Goal: Task Accomplishment & Management: Complete application form

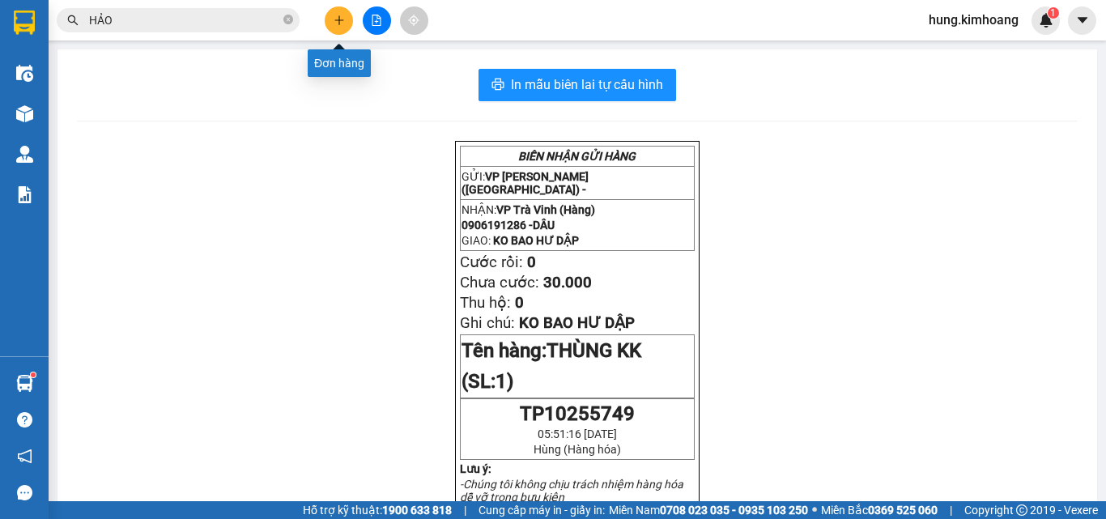
click at [334, 27] on button at bounding box center [339, 20] width 28 height 28
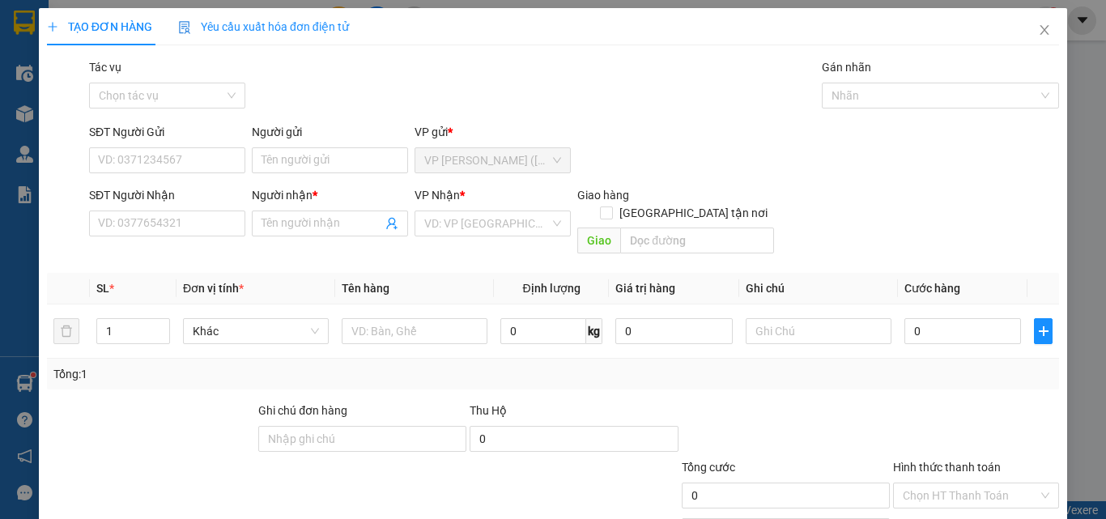
click at [158, 207] on div "SĐT Người Nhận" at bounding box center [167, 198] width 156 height 24
click at [152, 215] on input "SĐT Người Nhận" at bounding box center [167, 223] width 156 height 26
type input "51834"
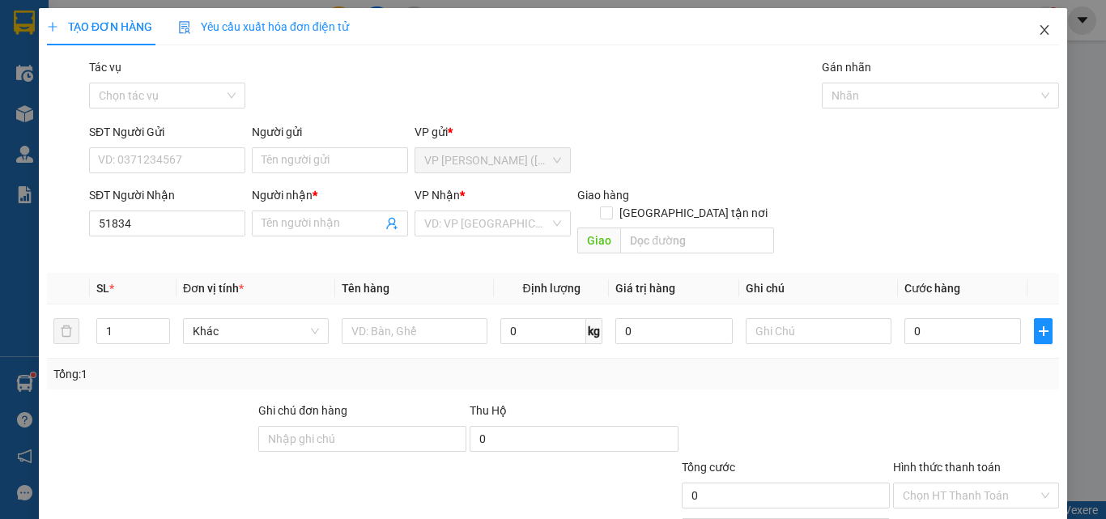
click at [1038, 32] on icon "close" at bounding box center [1044, 29] width 13 height 13
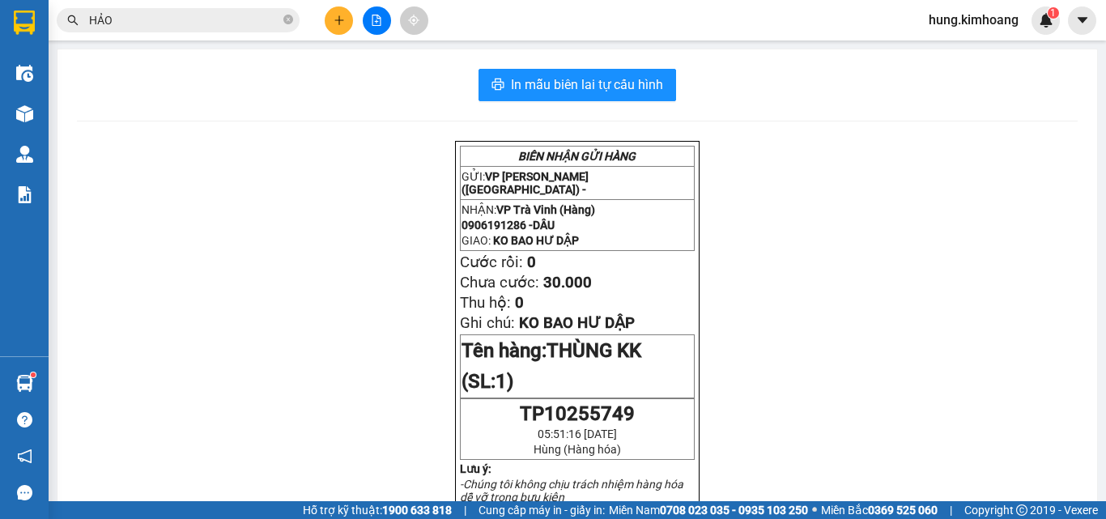
click at [252, 19] on input "HẢO" at bounding box center [184, 20] width 191 height 18
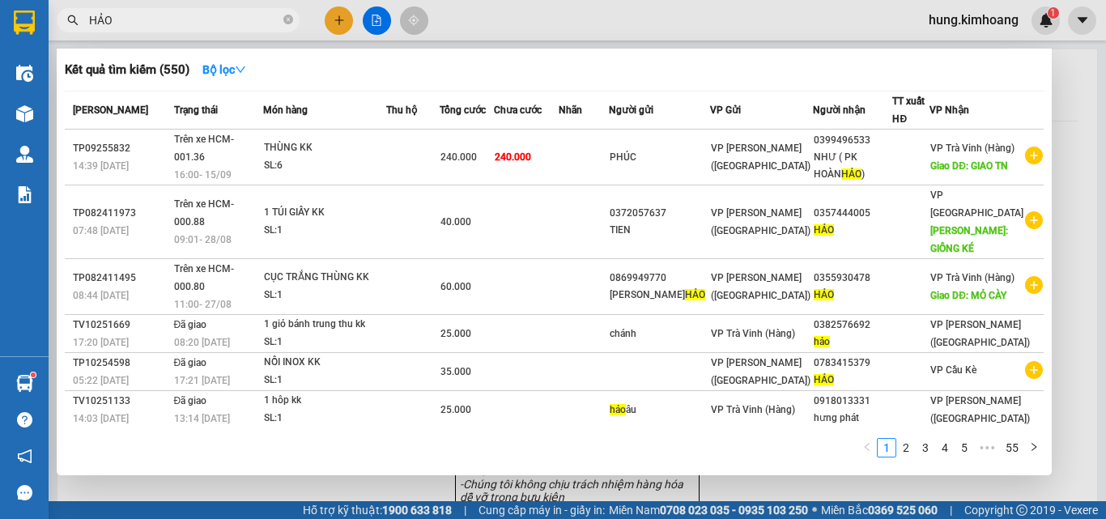
click at [252, 19] on input "HẢO" at bounding box center [184, 20] width 191 height 18
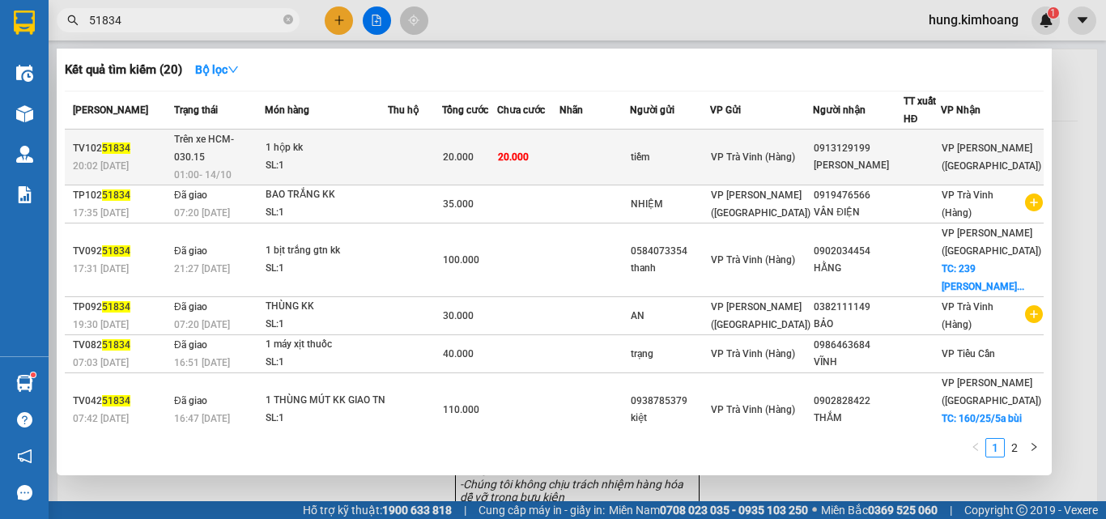
type input "51834"
click at [618, 147] on td at bounding box center [594, 158] width 70 height 56
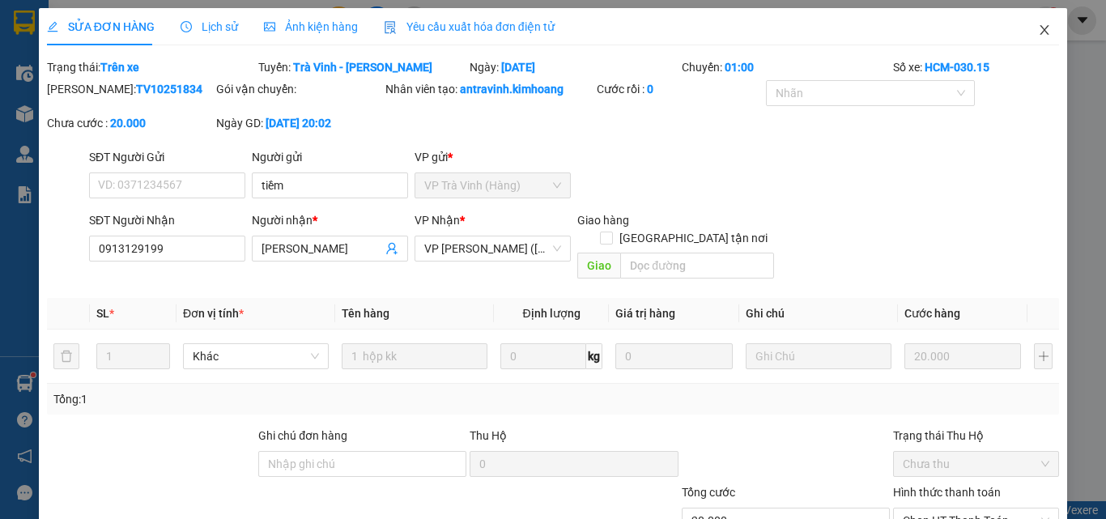
click at [1048, 24] on span "Close" at bounding box center [1044, 30] width 45 height 45
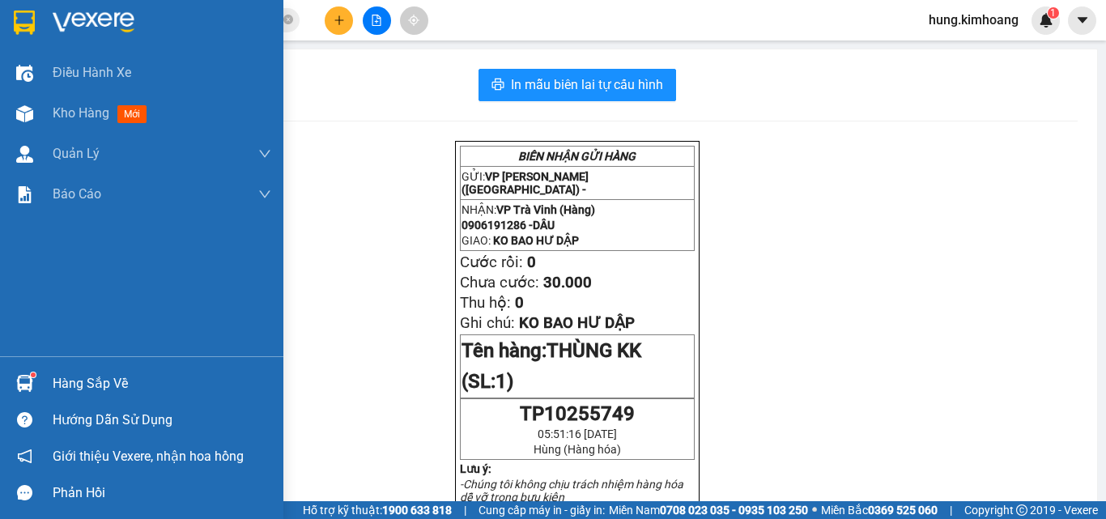
click at [60, 401] on div "Hàng sắp về" at bounding box center [141, 383] width 283 height 36
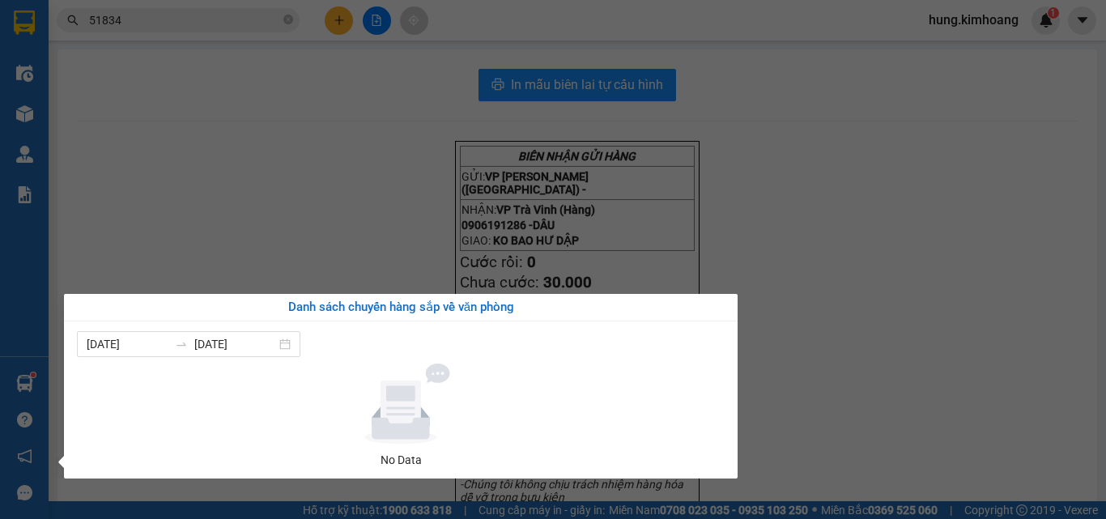
click at [613, 249] on section "Kết quả tìm kiếm ( 20 ) Bộ lọc Mã ĐH Trạng thái Món hàng Thu hộ Tổng cước Chưa …" at bounding box center [553, 259] width 1106 height 519
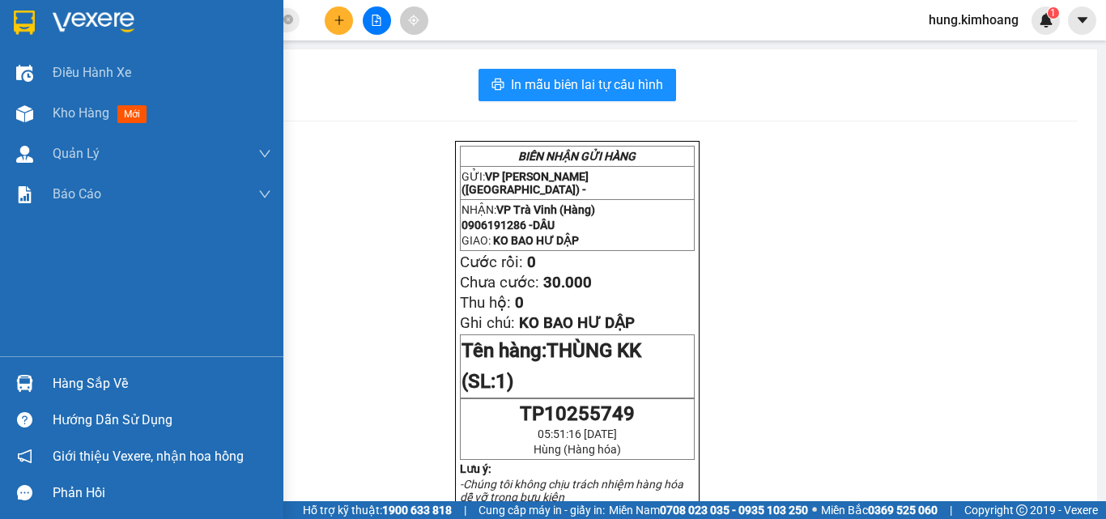
click at [25, 384] on img at bounding box center [24, 383] width 17 height 17
click at [38, 381] on div at bounding box center [25, 383] width 28 height 28
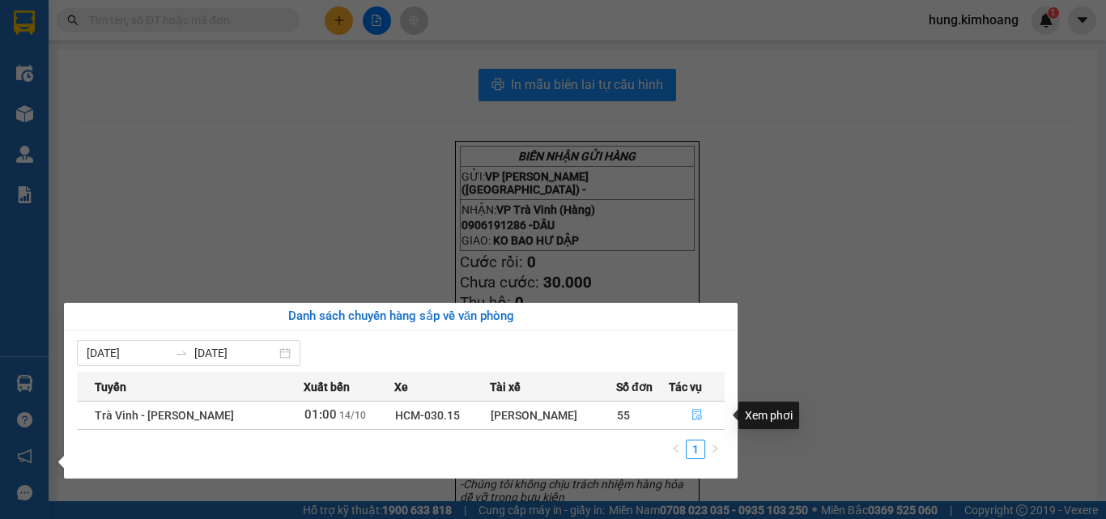
click at [691, 413] on icon "file-done" at bounding box center [696, 414] width 11 height 11
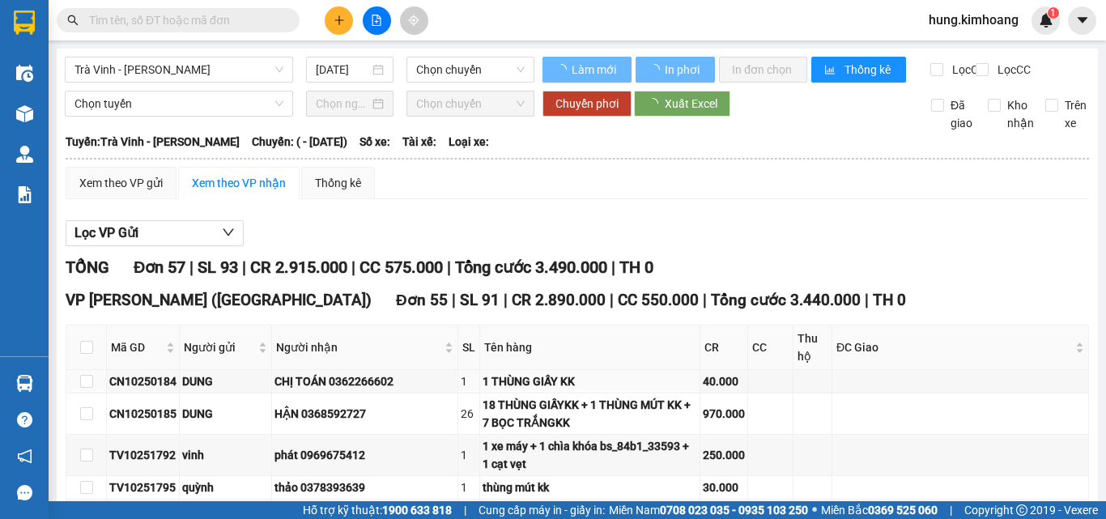
type input "[DATE]"
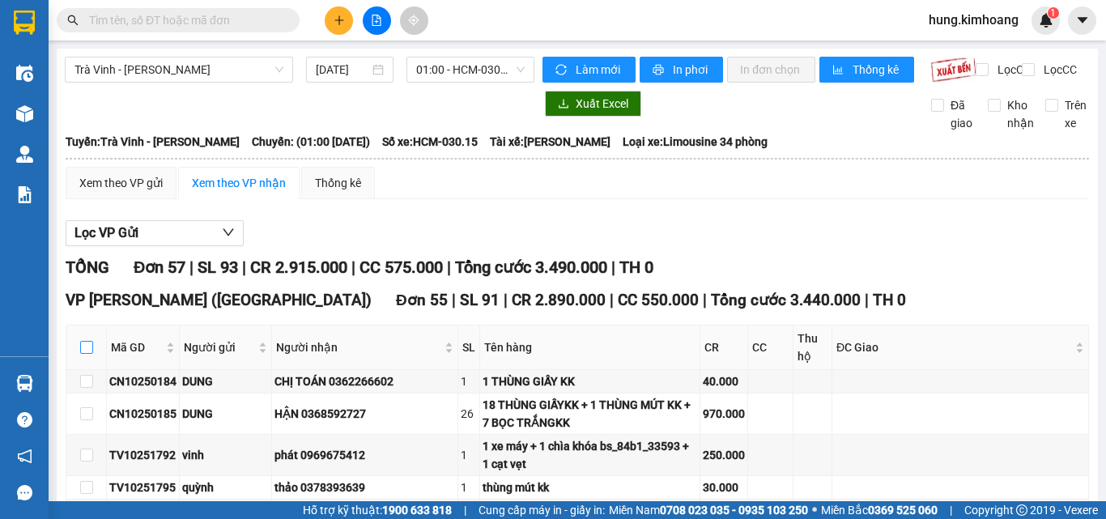
click at [85, 354] on input "checkbox" at bounding box center [86, 347] width 13 height 13
checkbox input "true"
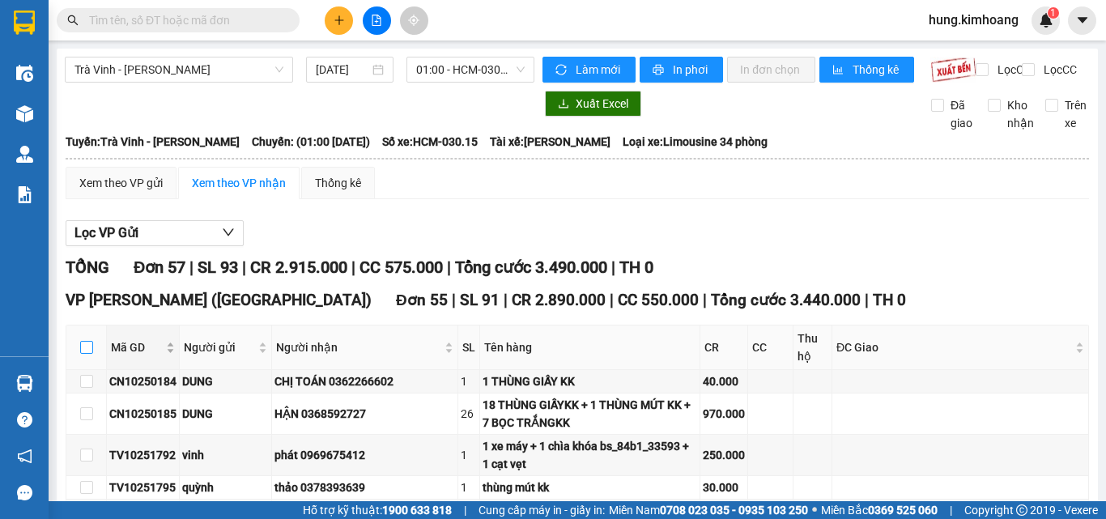
checkbox input "true"
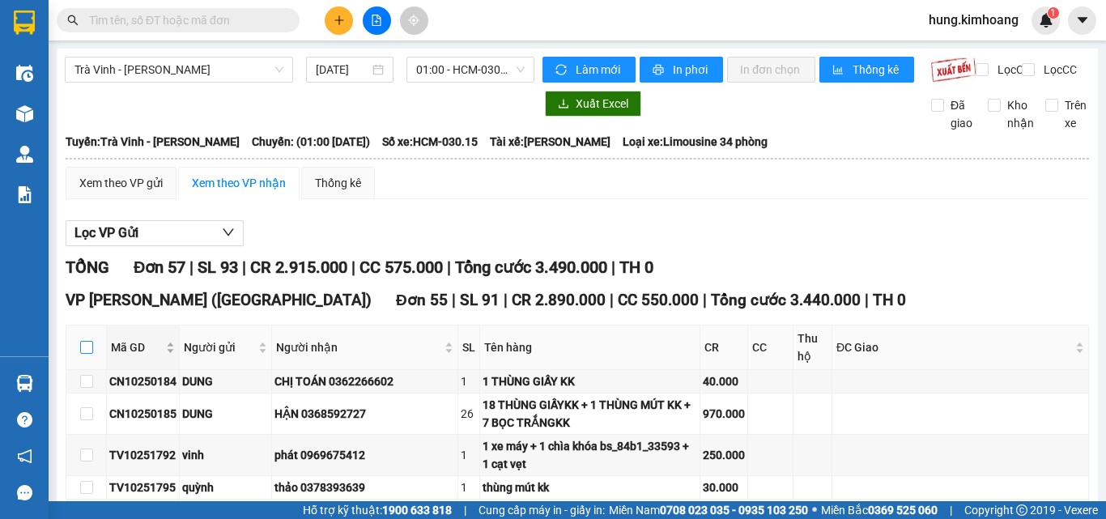
checkbox input "true"
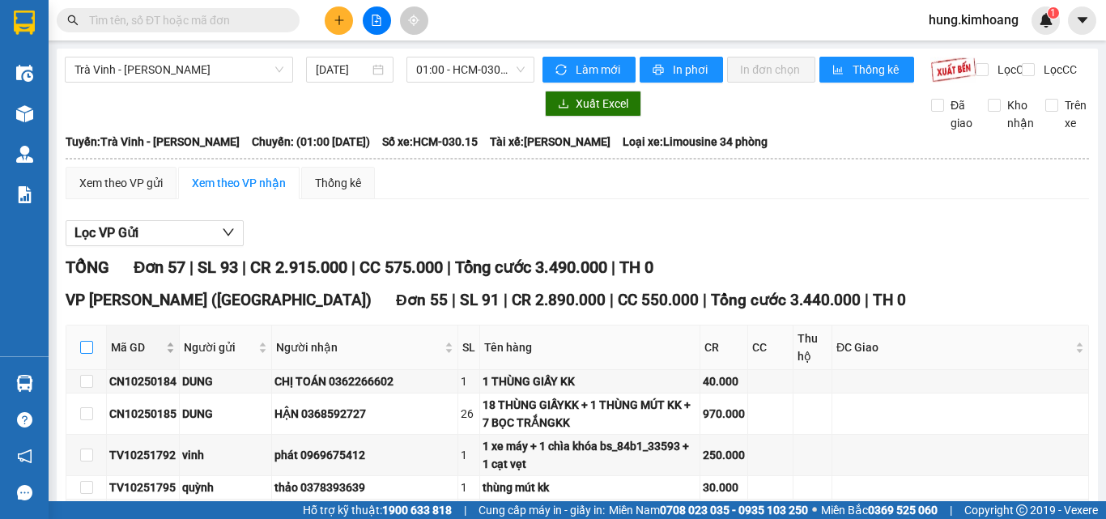
checkbox input "true"
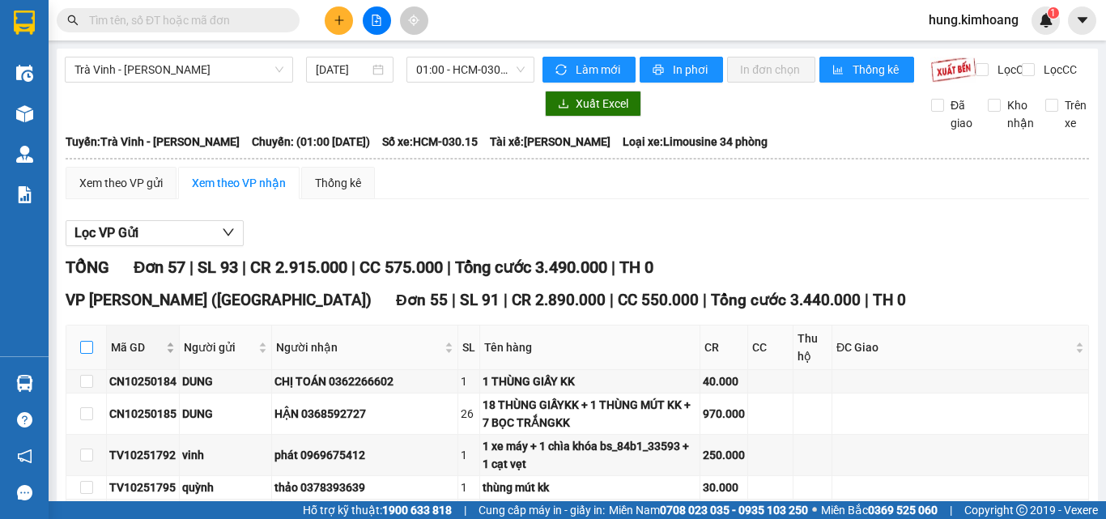
checkbox input "true"
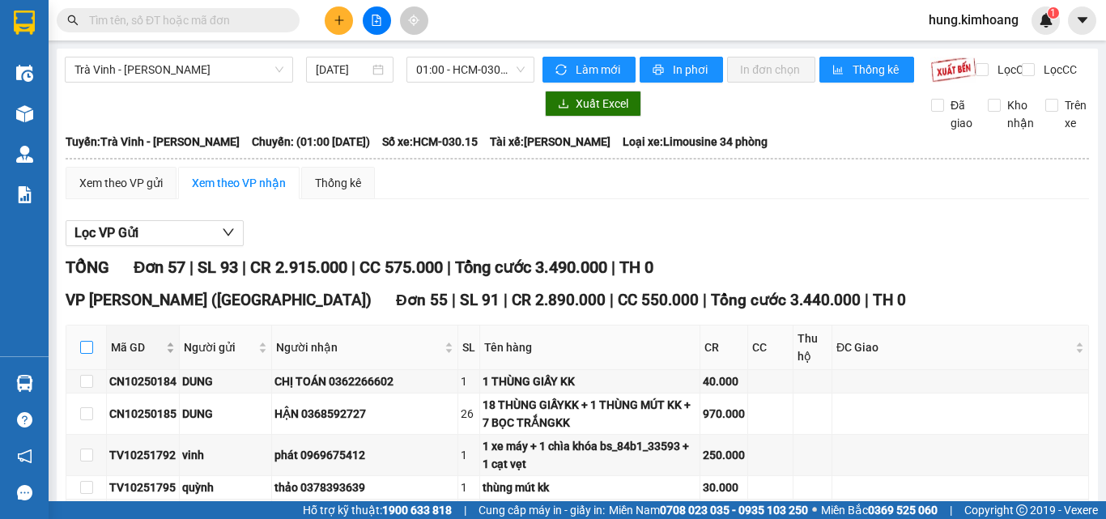
checkbox input "true"
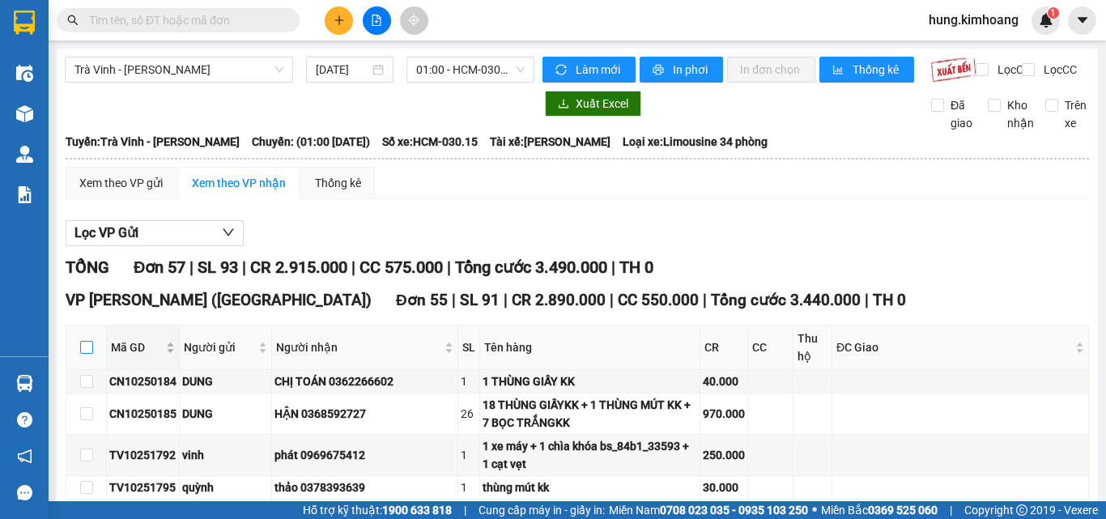
checkbox input "true"
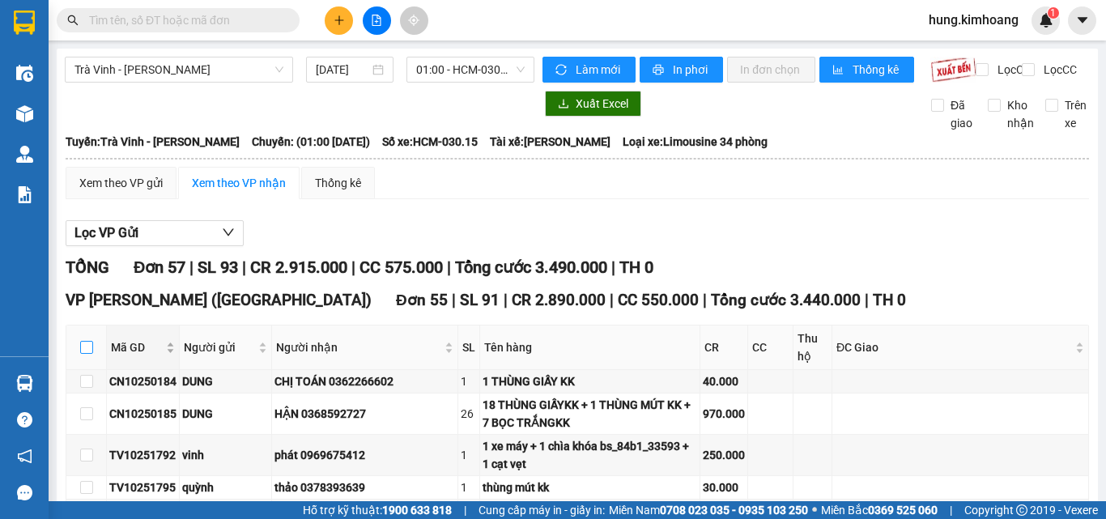
checkbox input "true"
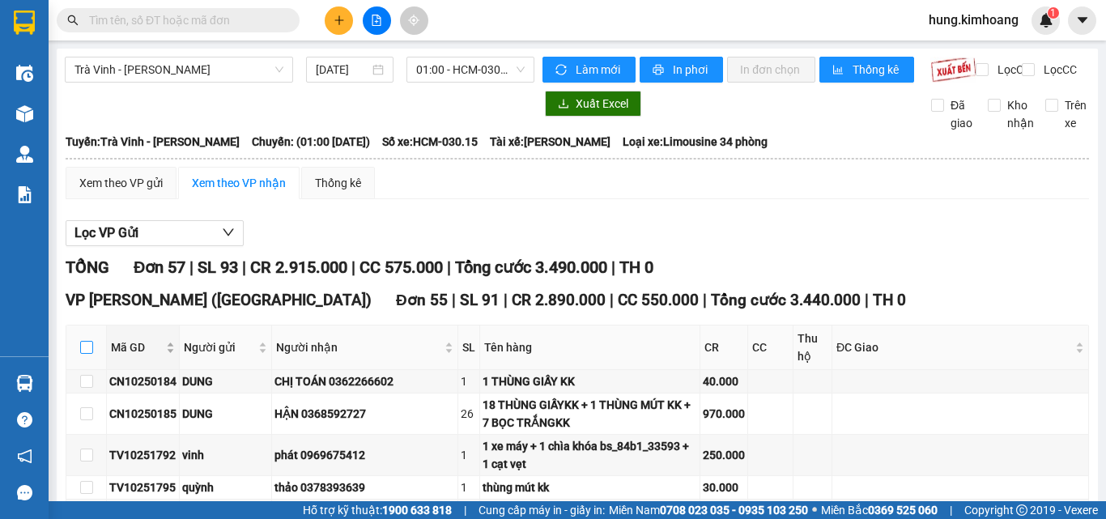
checkbox input "true"
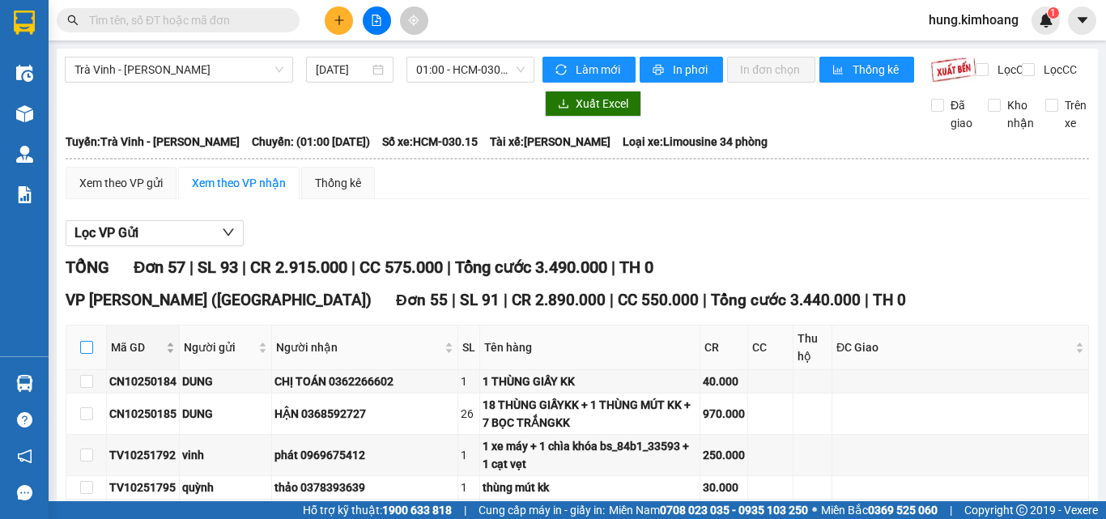
checkbox input "true"
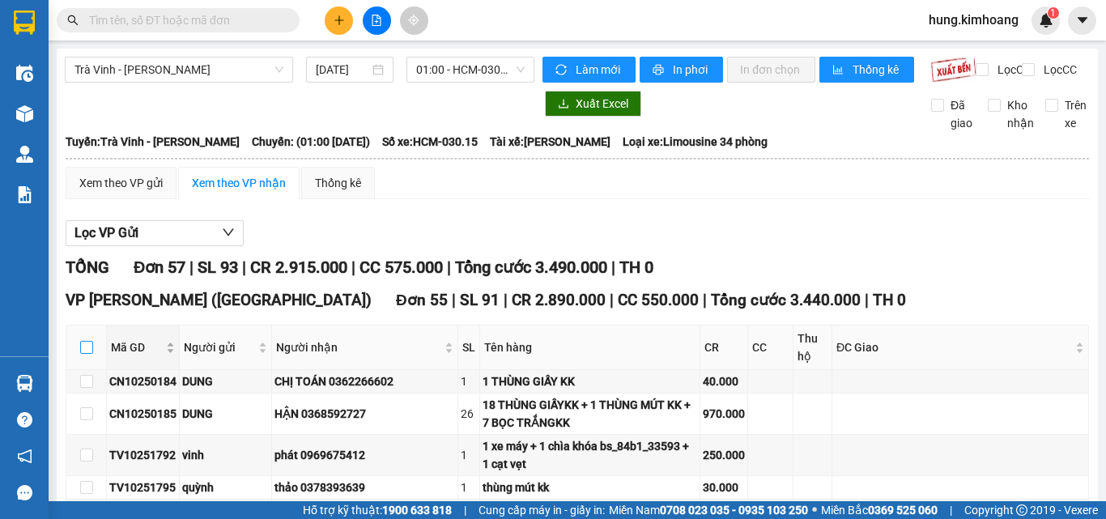
checkbox input "true"
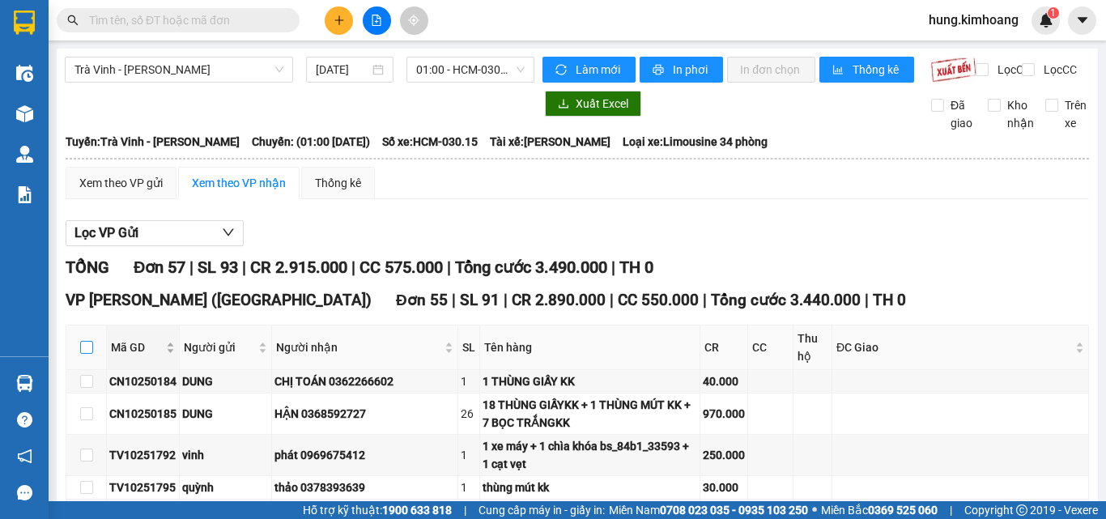
checkbox input "true"
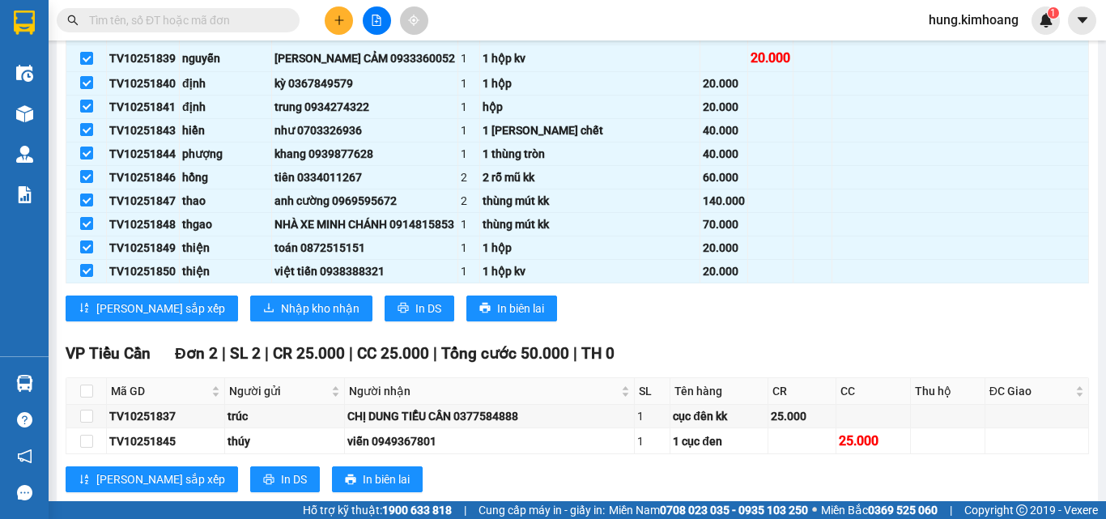
scroll to position [1559, 0]
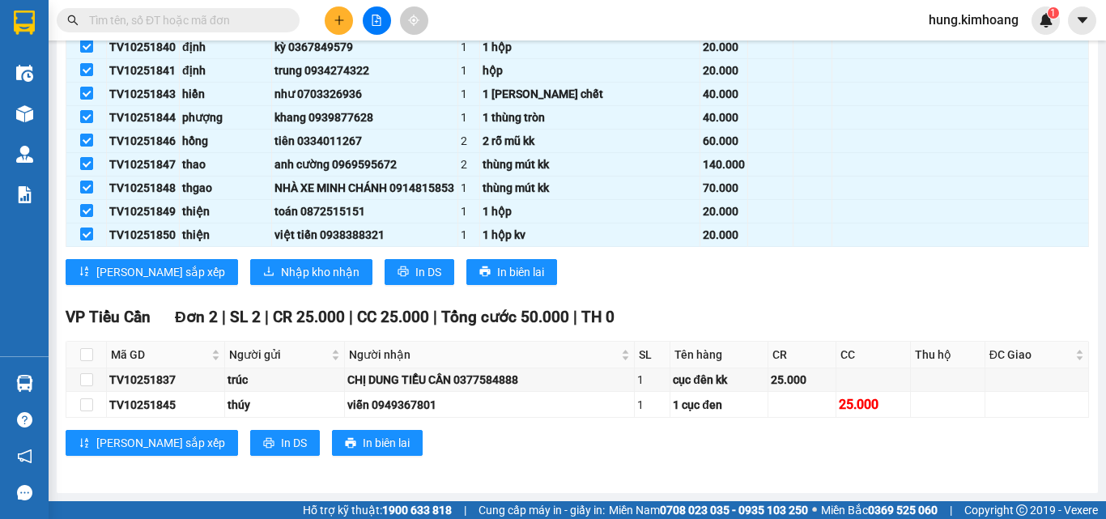
click at [281, 270] on span "Nhập kho nhận" at bounding box center [320, 272] width 79 height 18
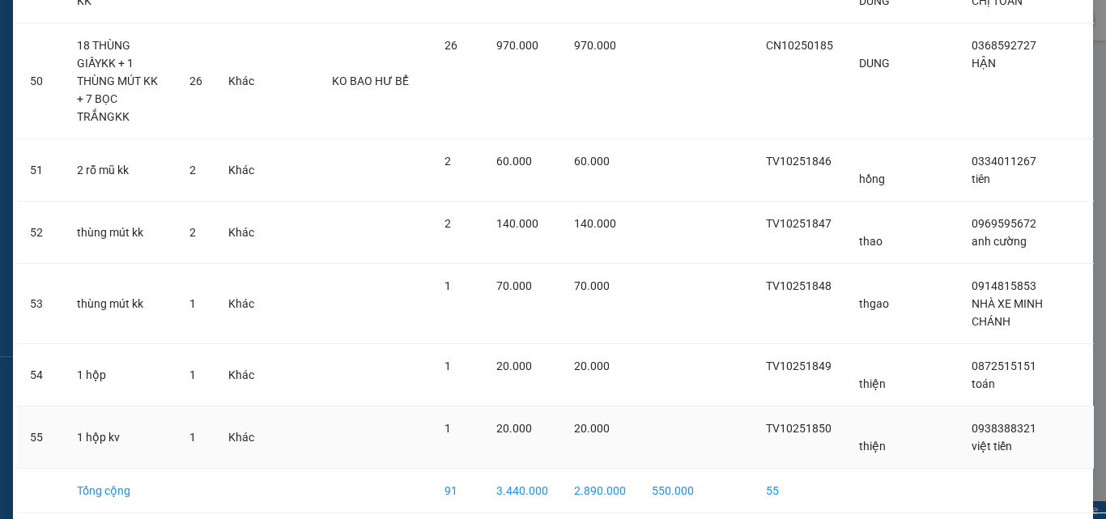
scroll to position [3253, 0]
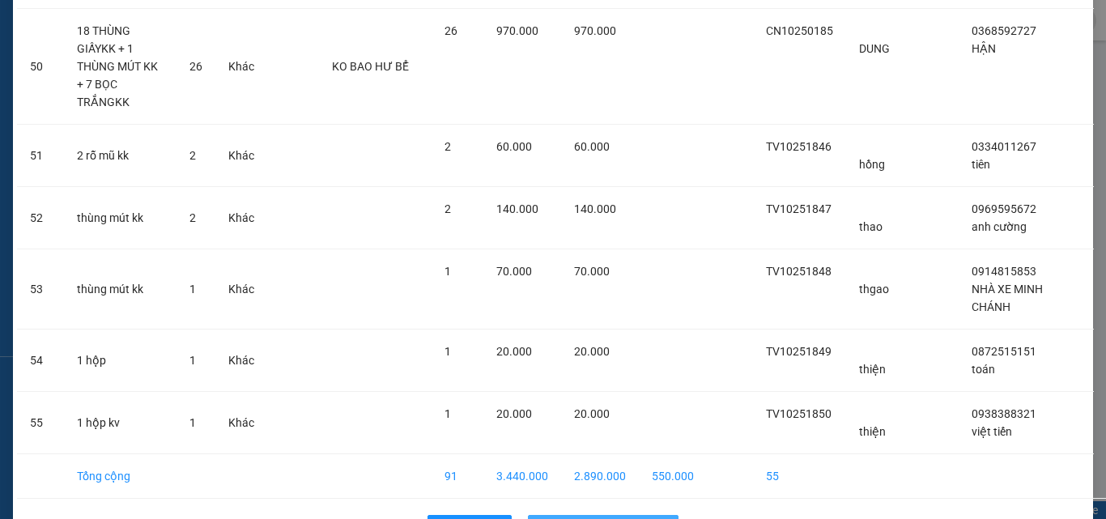
click at [648, 518] on span "Nhập hàng kho nhận" at bounding box center [612, 528] width 107 height 18
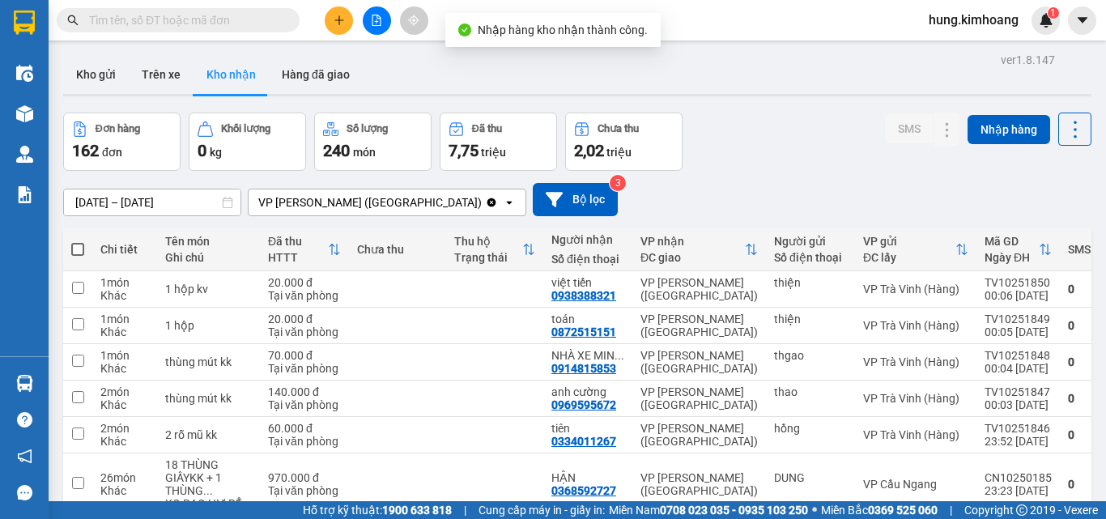
click at [212, 15] on input "text" at bounding box center [184, 20] width 191 height 18
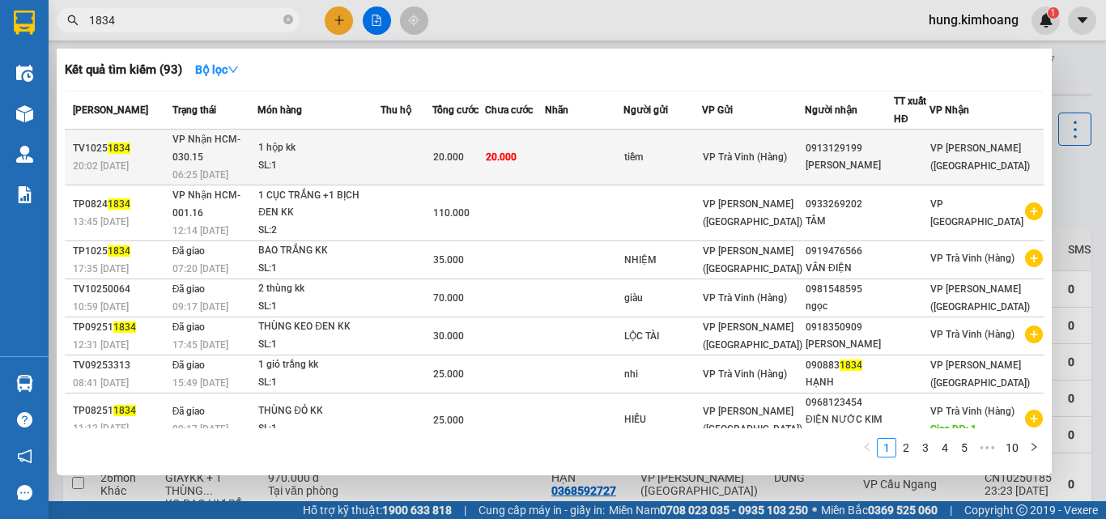
type input "1834"
click at [464, 151] on span "20.000" at bounding box center [448, 156] width 31 height 11
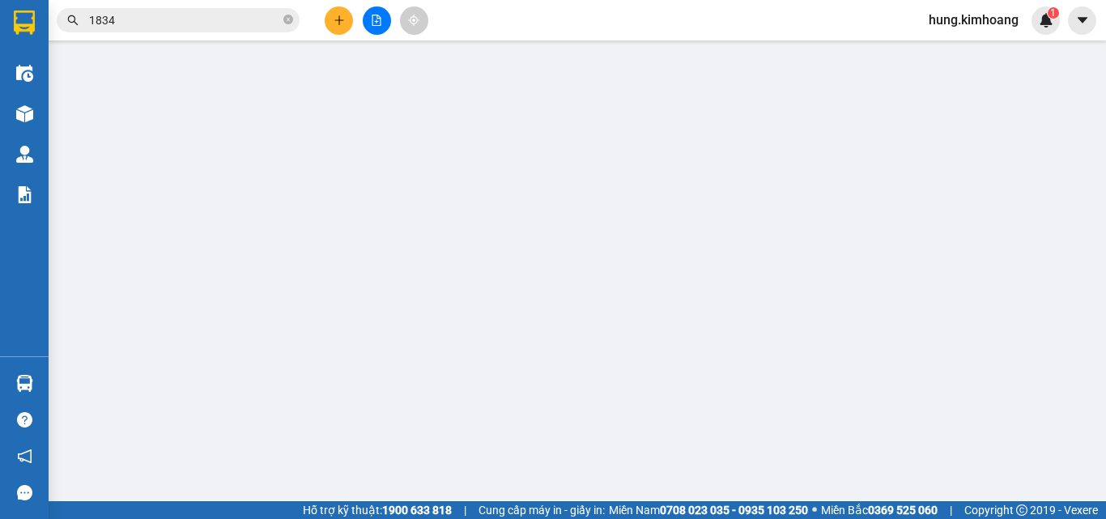
type input "tiềm"
type input "0913129199"
type input "[PERSON_NAME]"
type input "20.000"
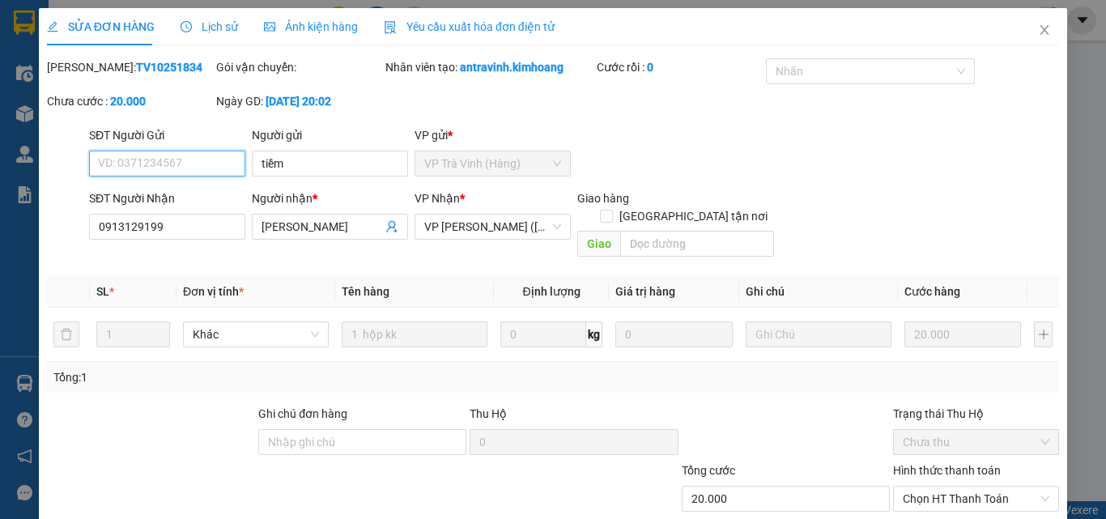
scroll to position [25, 0]
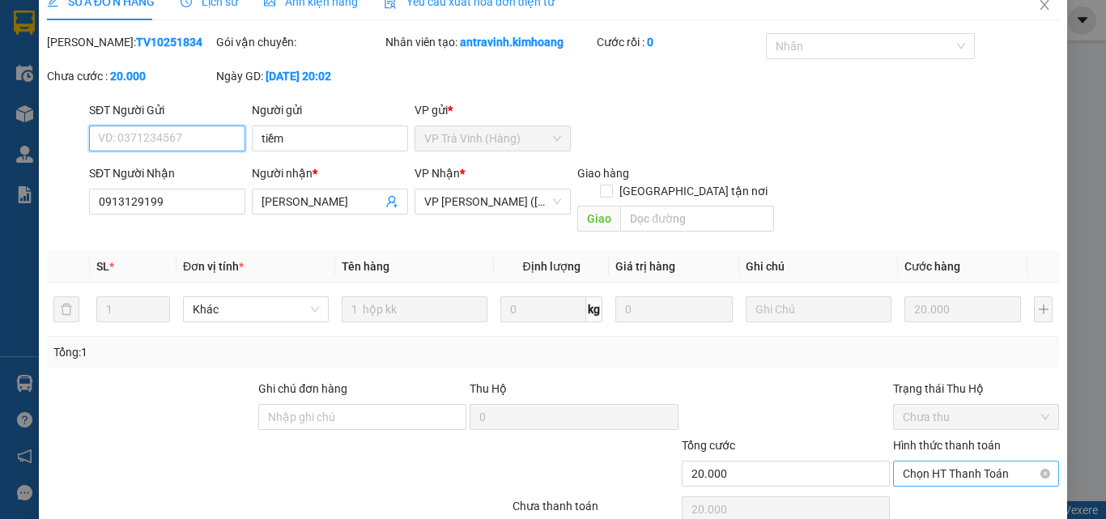
click at [952, 461] on span "Chọn HT Thanh Toán" at bounding box center [976, 473] width 147 height 24
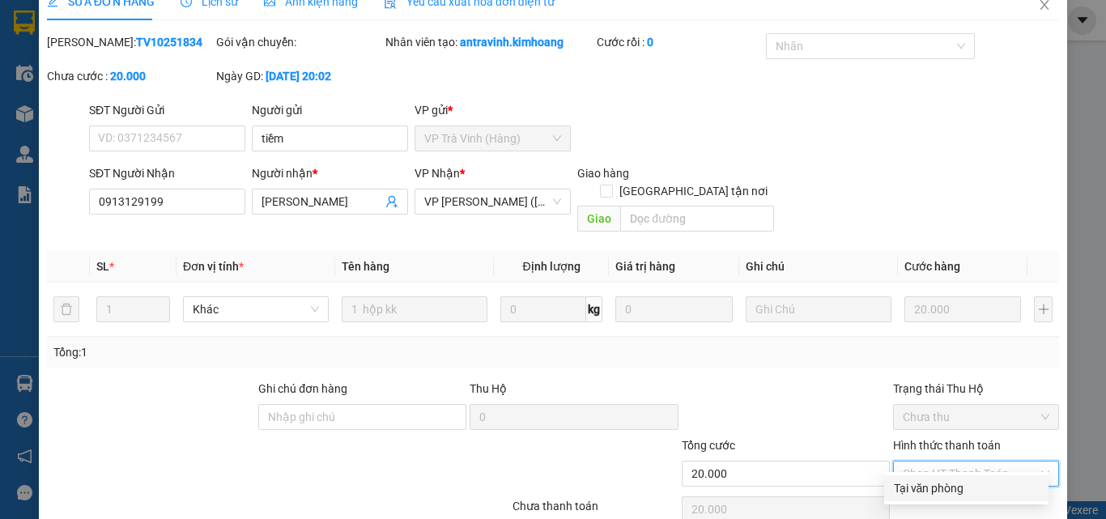
click at [929, 484] on div "Tại văn phòng" at bounding box center [966, 488] width 145 height 18
type input "0"
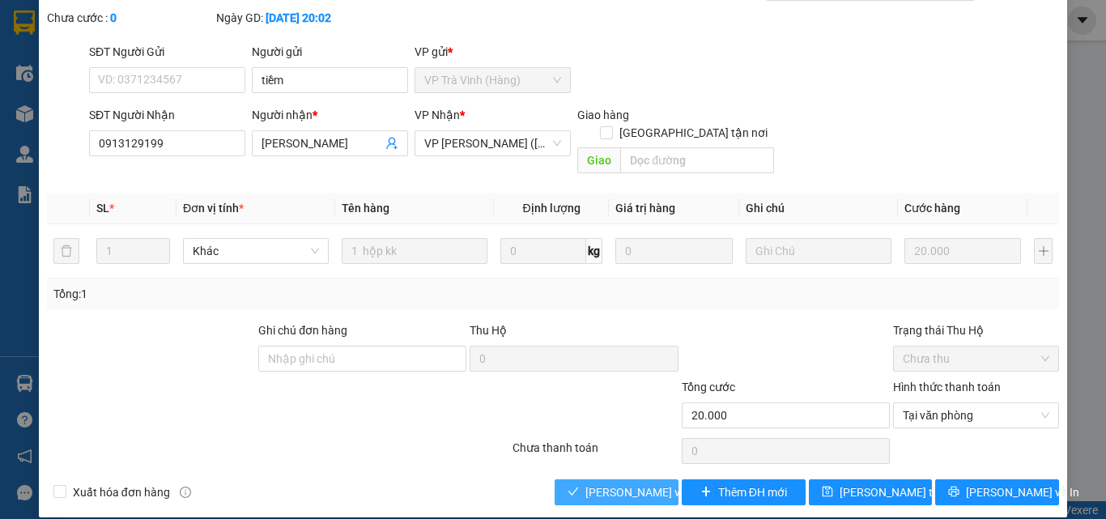
click at [651, 483] on span "[PERSON_NAME] và Giao hàng" at bounding box center [662, 492] width 155 height 18
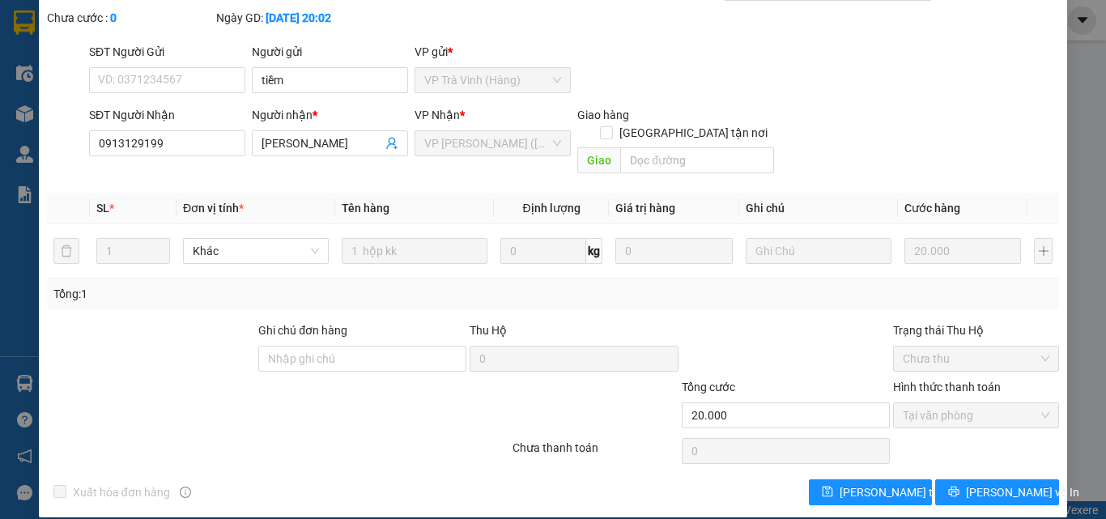
scroll to position [0, 0]
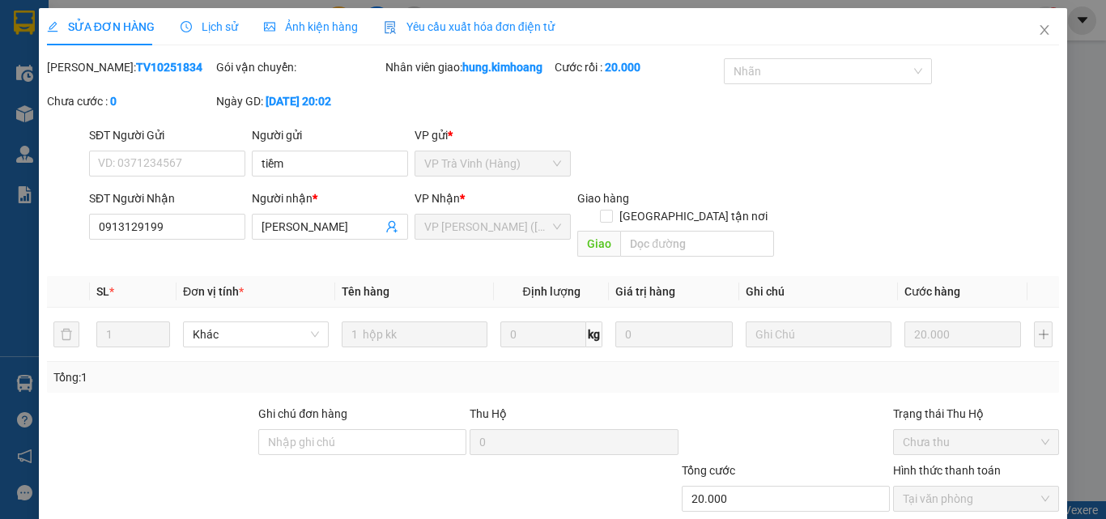
click at [881, 31] on div "SỬA ĐƠN HÀNG Lịch sử Ảnh kiện hàng Yêu cầu xuất hóa đơn điện tử" at bounding box center [553, 26] width 1012 height 37
click at [1036, 23] on span "Close" at bounding box center [1044, 30] width 45 height 45
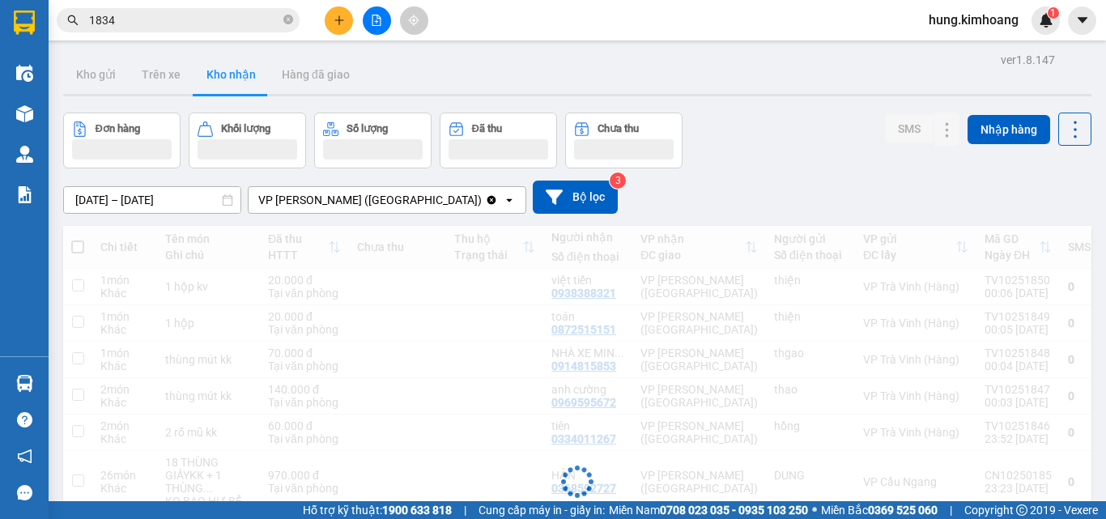
click at [195, 21] on input "1834" at bounding box center [184, 20] width 191 height 18
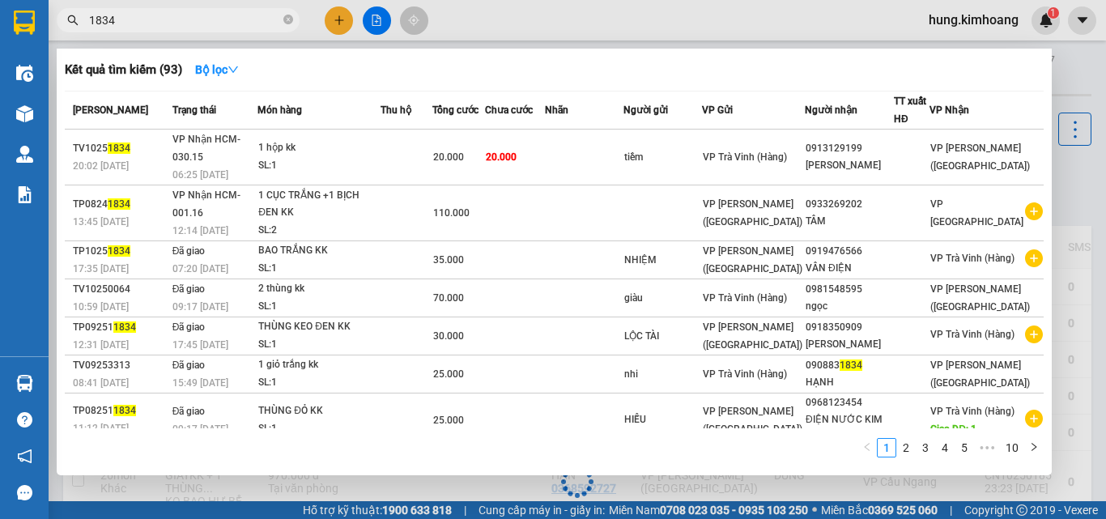
click at [194, 20] on input "1834" at bounding box center [184, 20] width 191 height 18
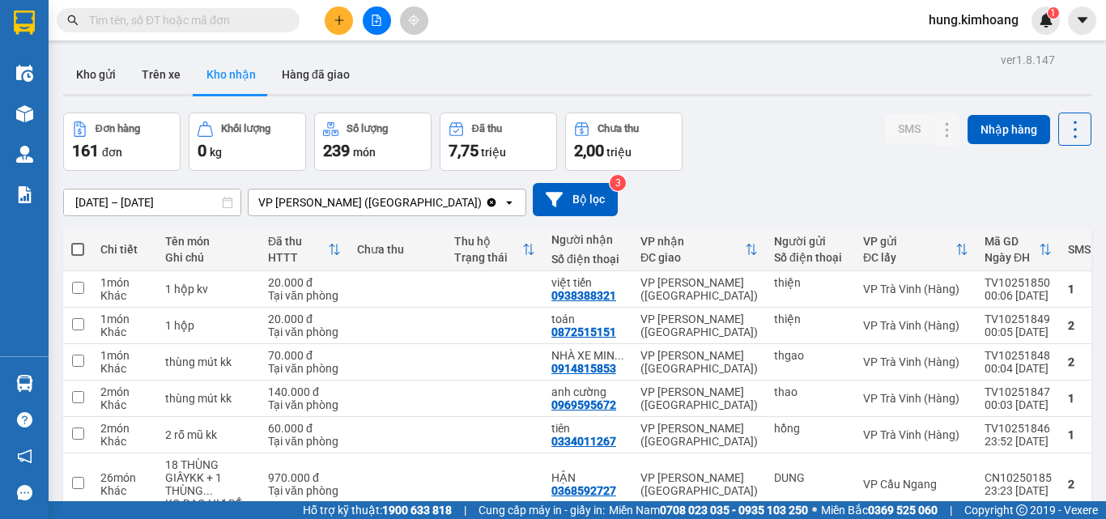
click at [215, 26] on input "text" at bounding box center [184, 20] width 191 height 18
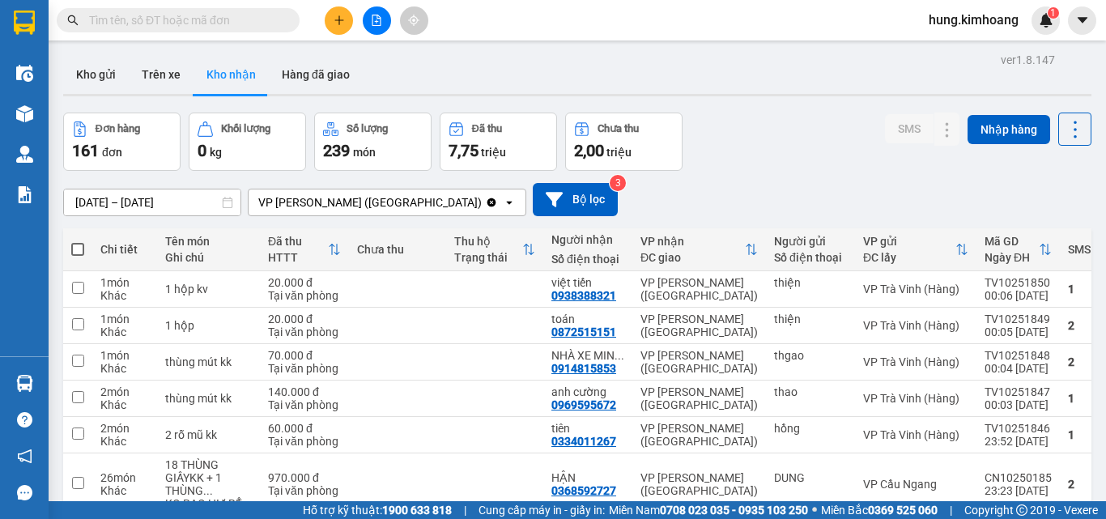
click at [231, 20] on input "text" at bounding box center [184, 20] width 191 height 18
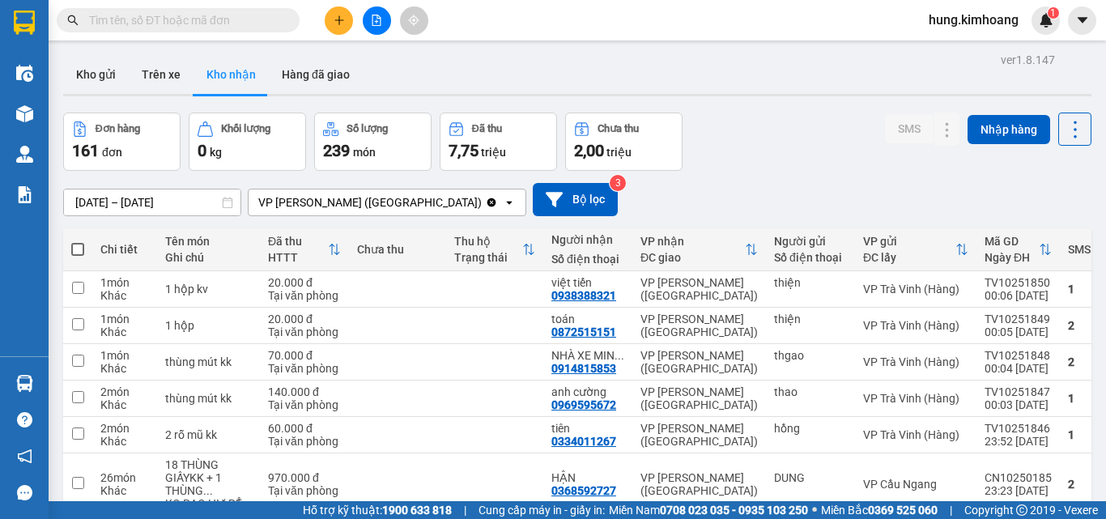
click at [231, 20] on input "text" at bounding box center [184, 20] width 191 height 18
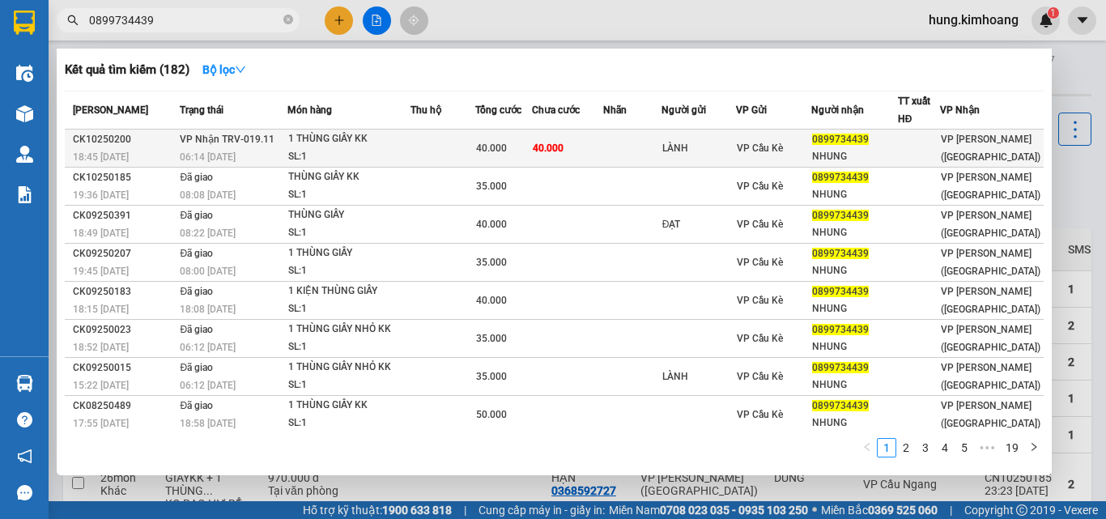
type input "0899734439"
click at [644, 146] on td at bounding box center [632, 149] width 58 height 38
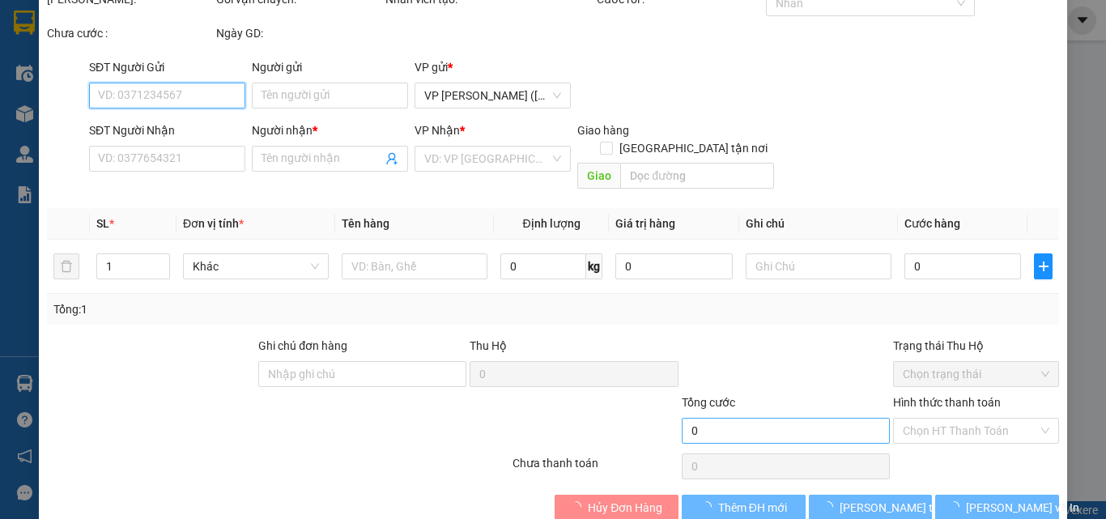
scroll to position [83, 0]
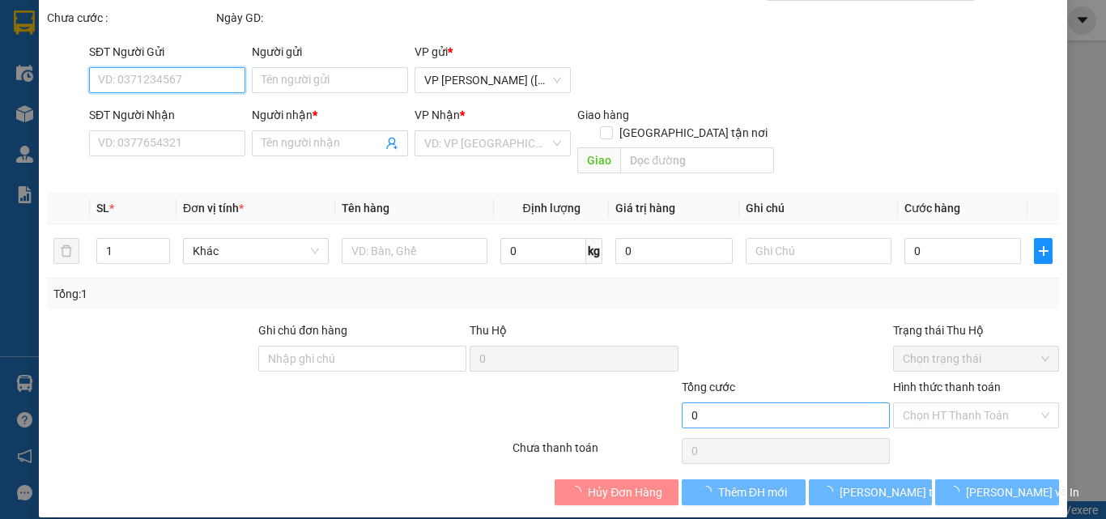
type input "LÀNH"
type input "0899734439"
type input "NHUNG"
type input "40.000"
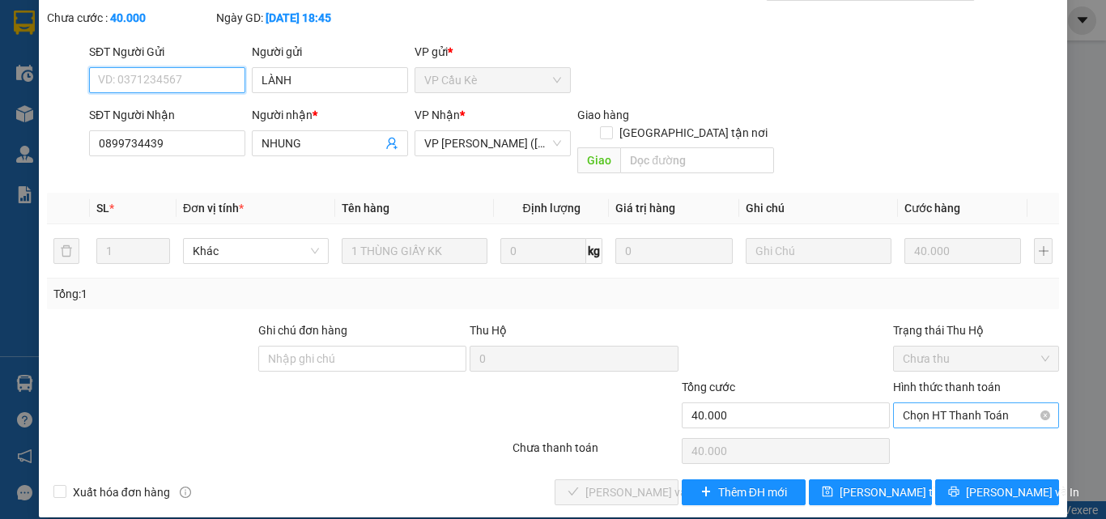
click at [903, 406] on span "Chọn HT Thanh Toán" at bounding box center [976, 415] width 147 height 24
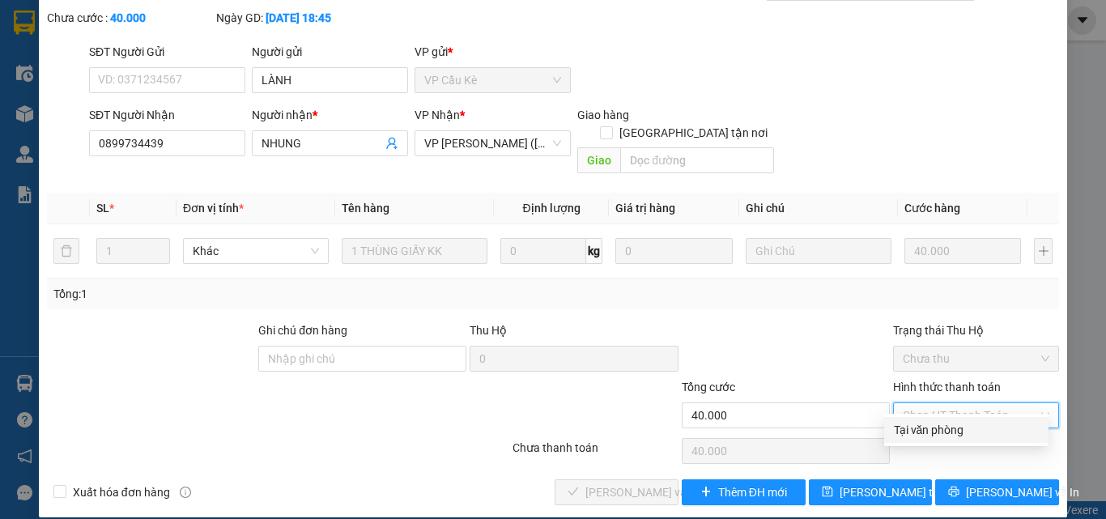
click at [921, 433] on div "Tại văn phòng" at bounding box center [966, 430] width 145 height 18
type input "0"
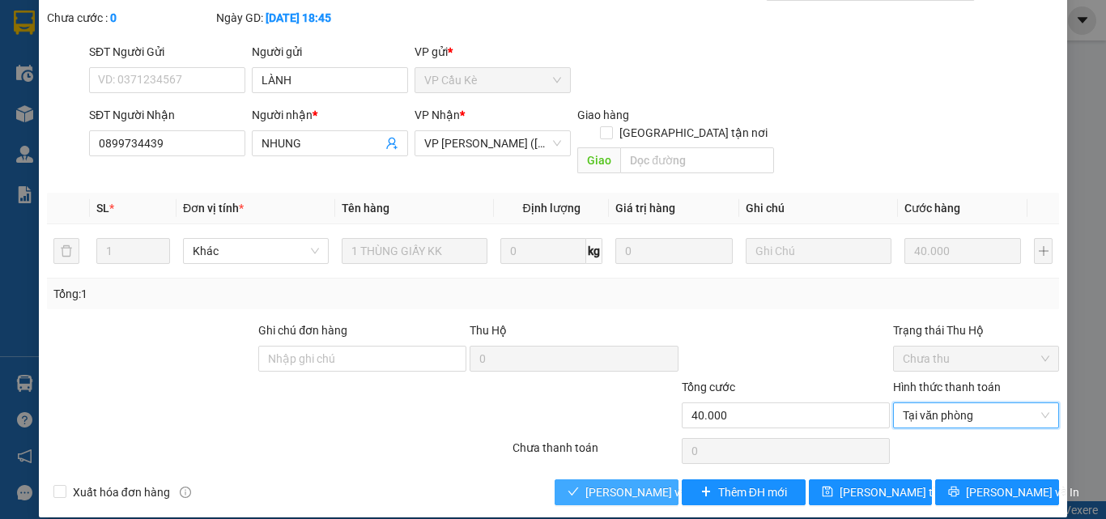
click at [614, 483] on span "[PERSON_NAME] và Giao hàng" at bounding box center [662, 492] width 155 height 18
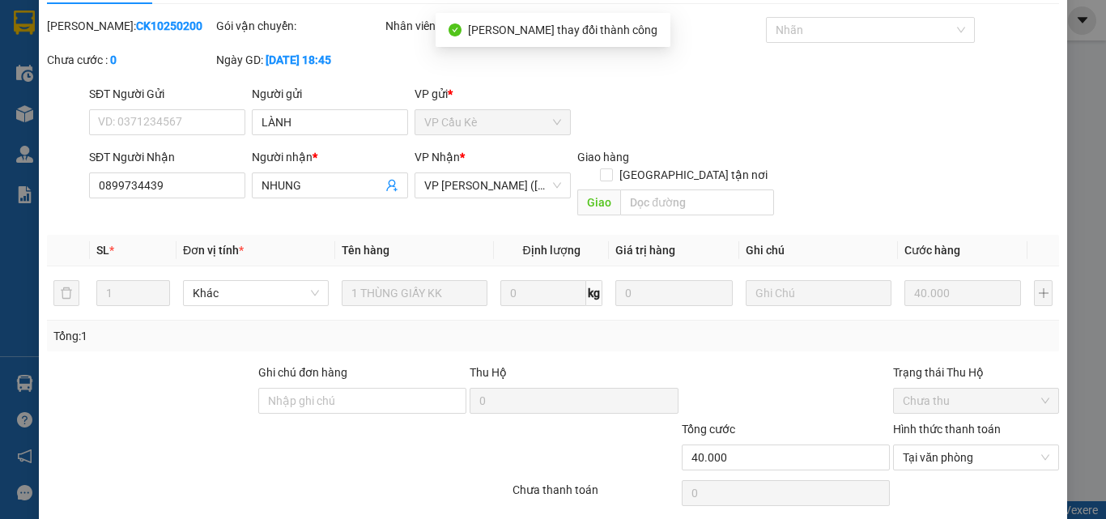
scroll to position [0, 0]
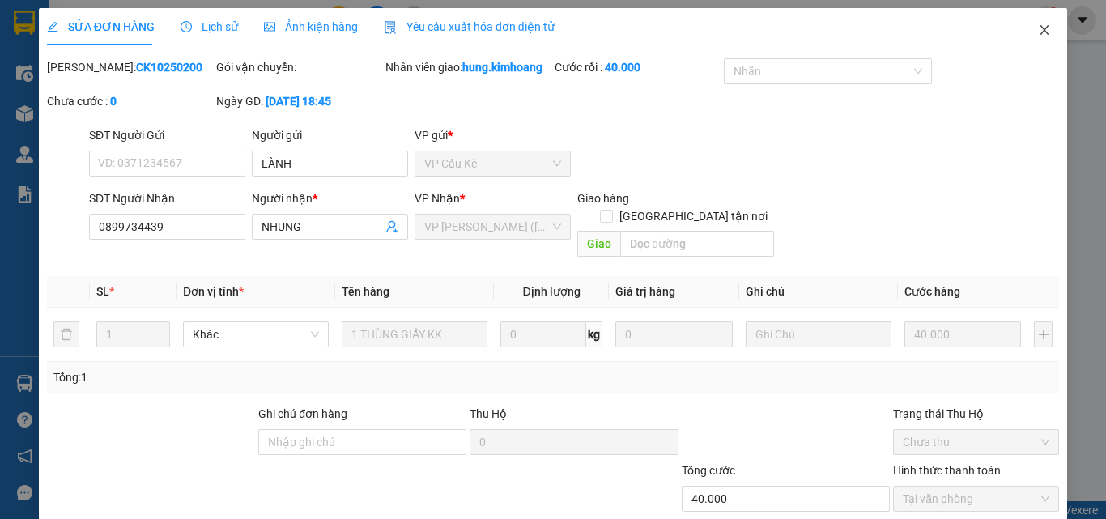
click at [1038, 28] on icon "close" at bounding box center [1044, 29] width 13 height 13
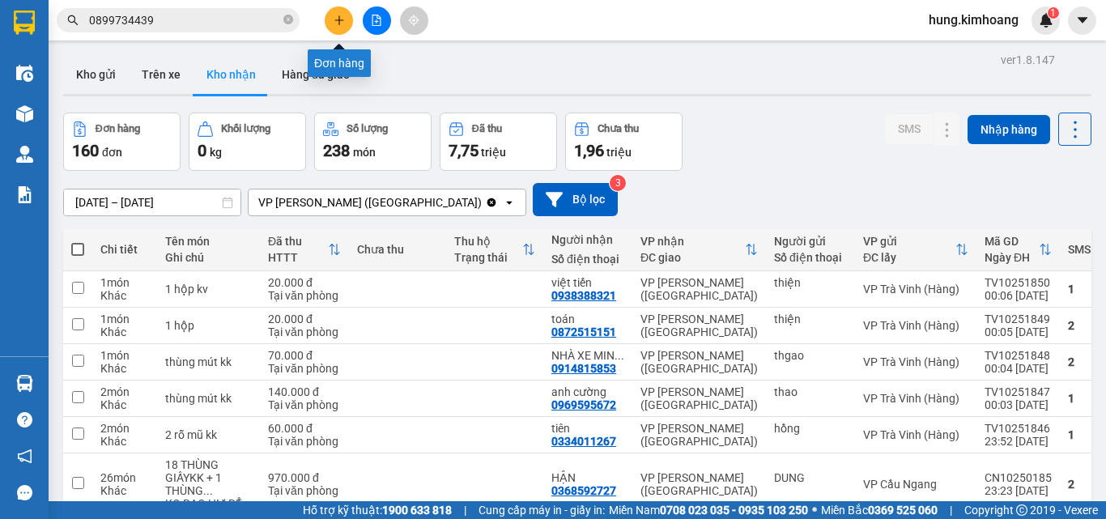
click at [346, 25] on button at bounding box center [339, 20] width 28 height 28
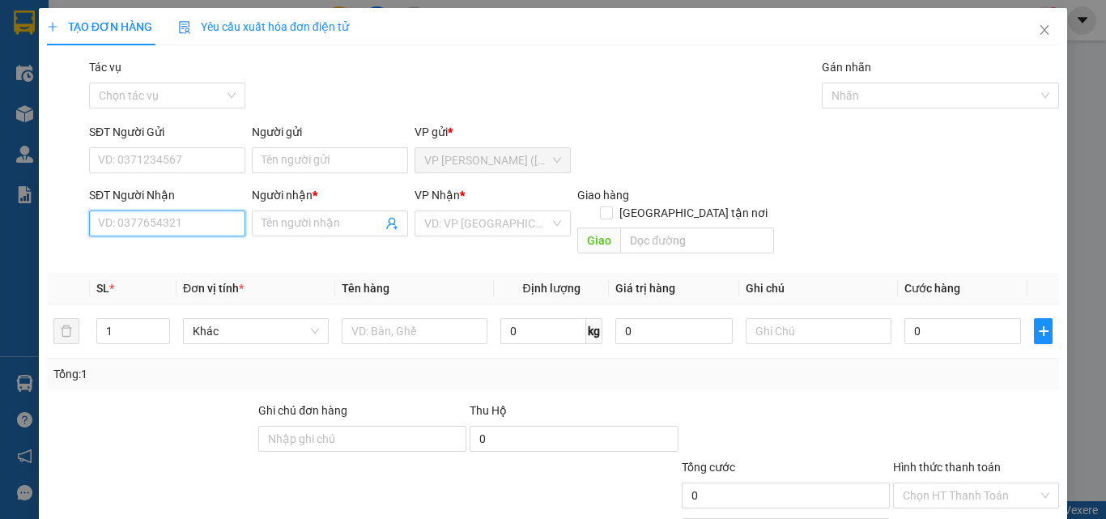
click at [181, 223] on input "SĐT Người Nhận" at bounding box center [167, 223] width 156 height 26
click at [193, 261] on div "0327367730 - ANH TÀI" at bounding box center [165, 256] width 135 height 18
type input "0327367730"
type input "ANH TÀI"
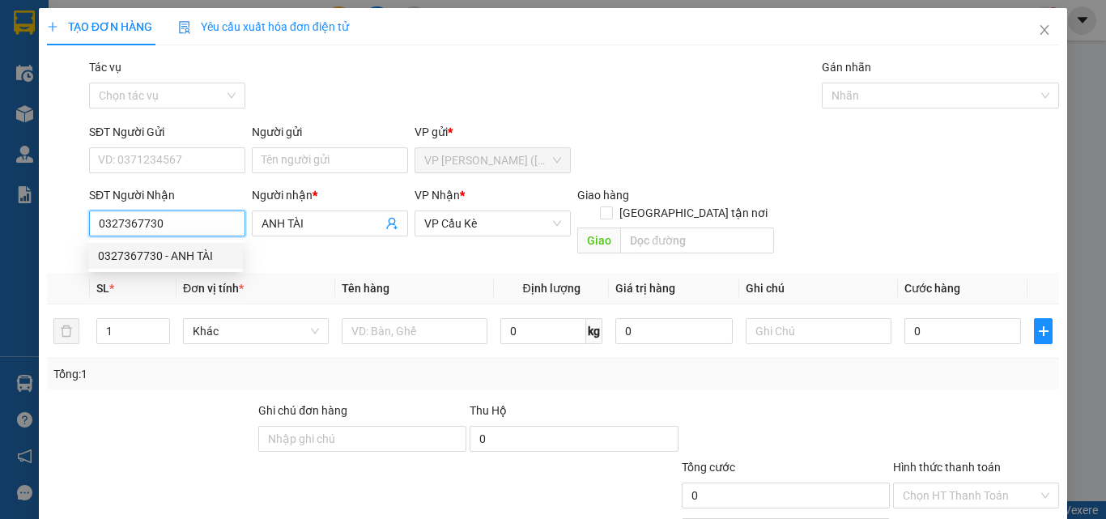
type input "80.000"
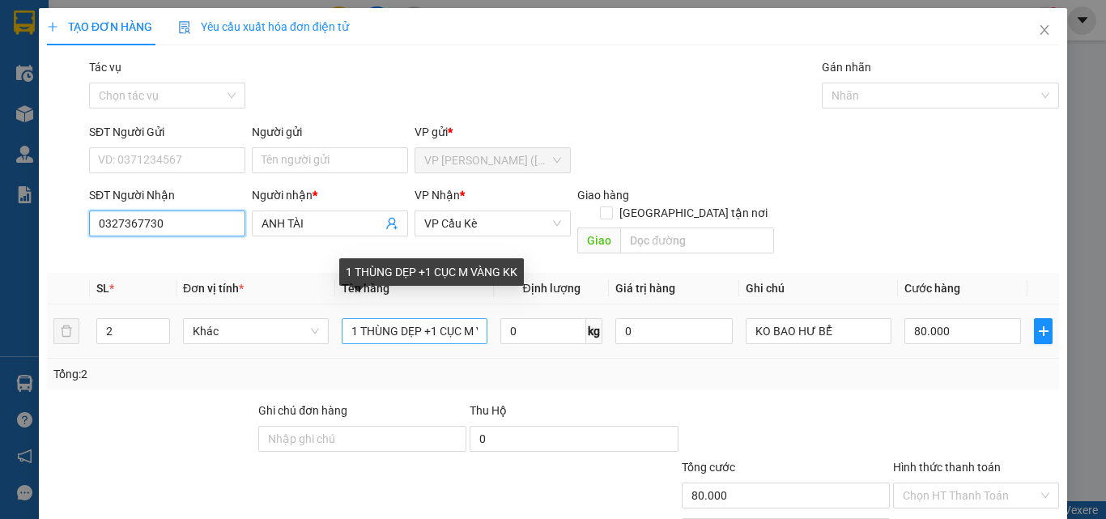
type input "0327367730"
click at [432, 318] on input "1 THÙNG DẸP +1 CỤC M VÀNG KK" at bounding box center [415, 331] width 146 height 26
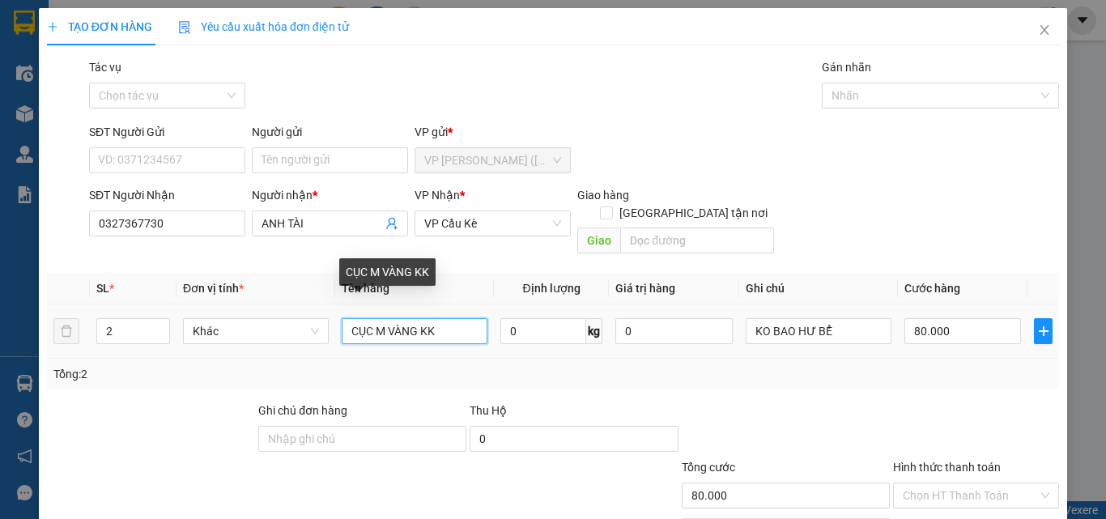
click at [418, 318] on input "CỤC M VÀNG KK" at bounding box center [415, 331] width 146 height 26
type input "CỤC M ĐỎ KK"
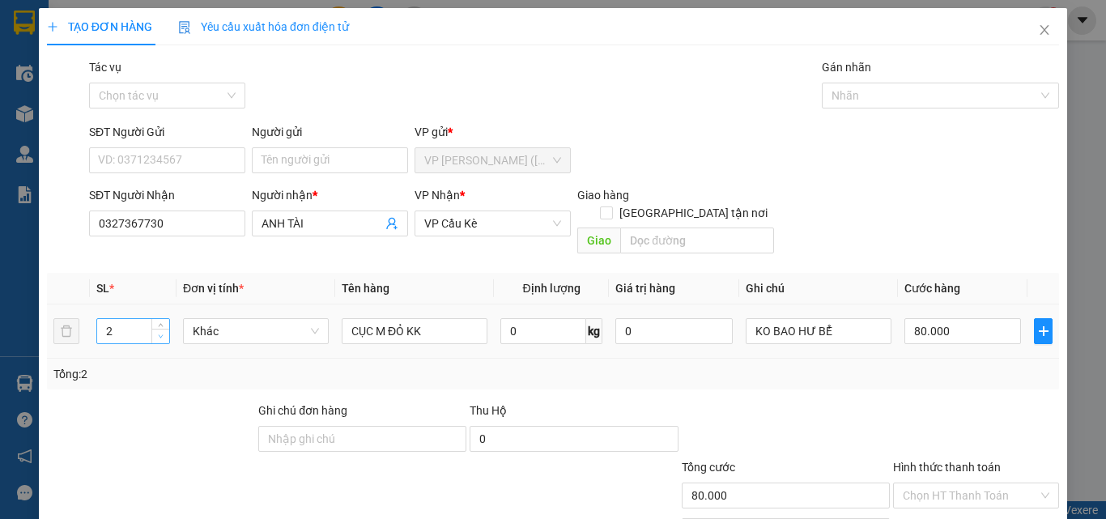
type input "1"
click at [160, 332] on span "down" at bounding box center [161, 337] width 10 height 10
click at [975, 318] on input "80.000" at bounding box center [962, 331] width 117 height 26
type input "3"
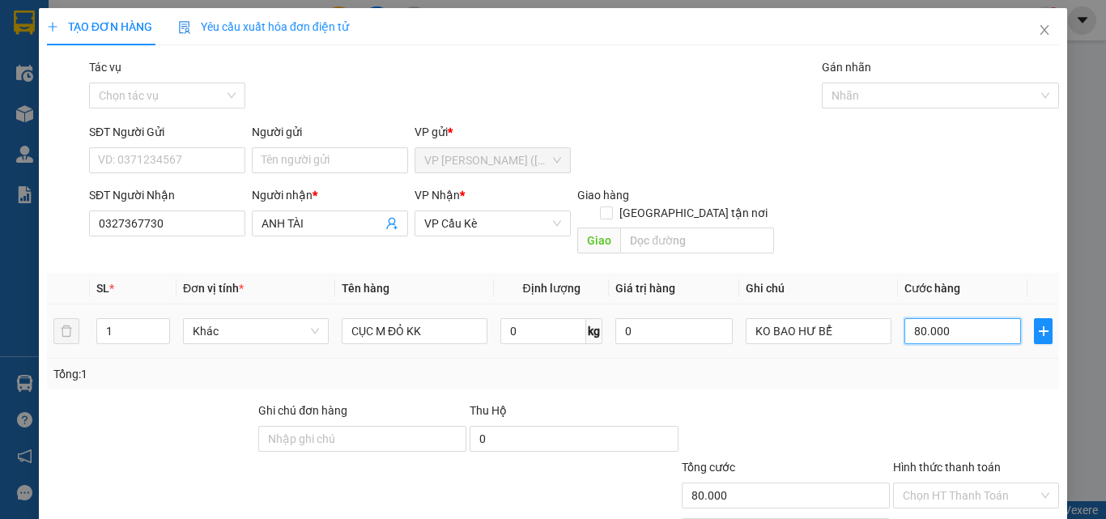
type input "3"
type input "35"
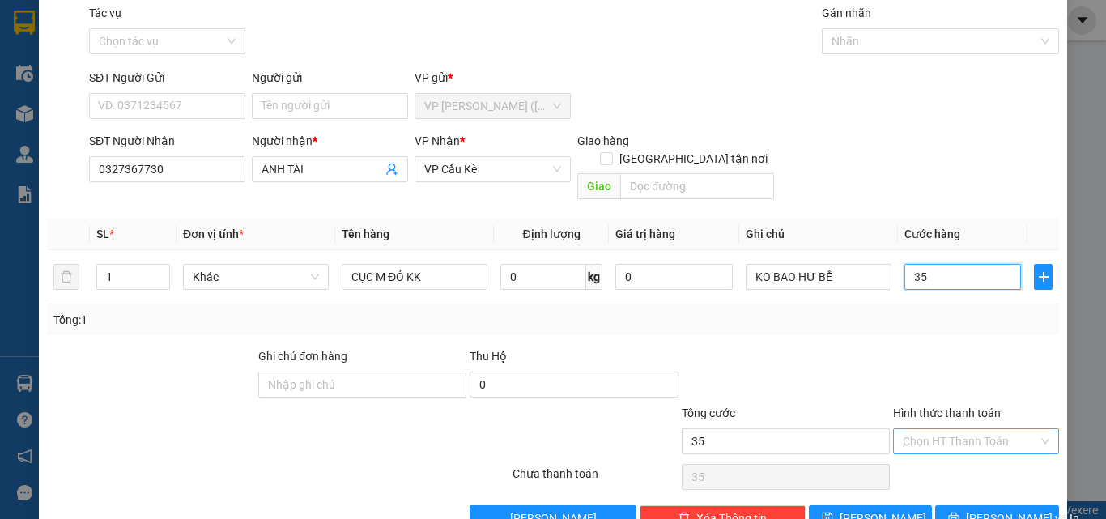
scroll to position [80, 0]
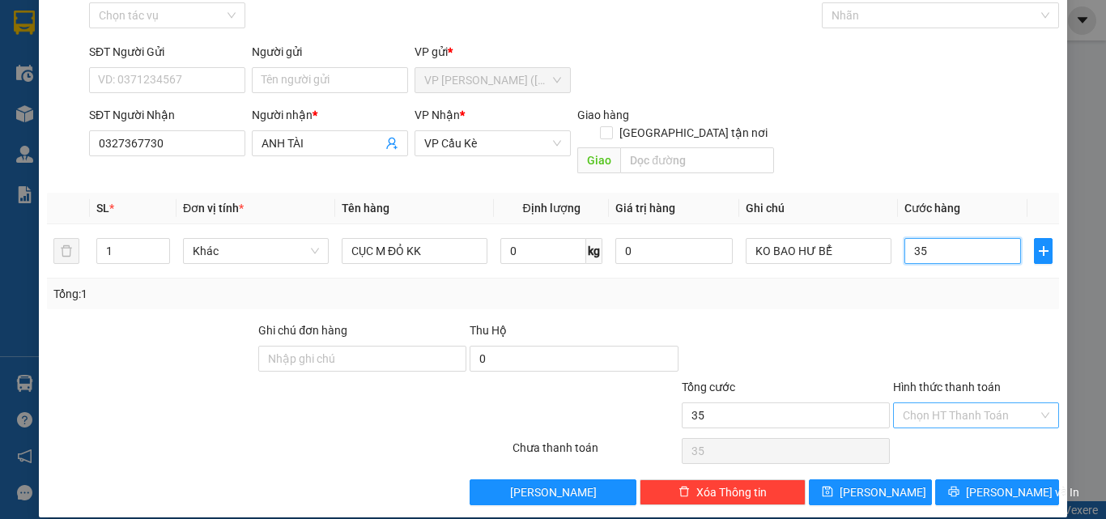
type input "35"
type input "35.000"
drag, startPoint x: 947, startPoint y: 389, endPoint x: 937, endPoint y: 412, distance: 25.7
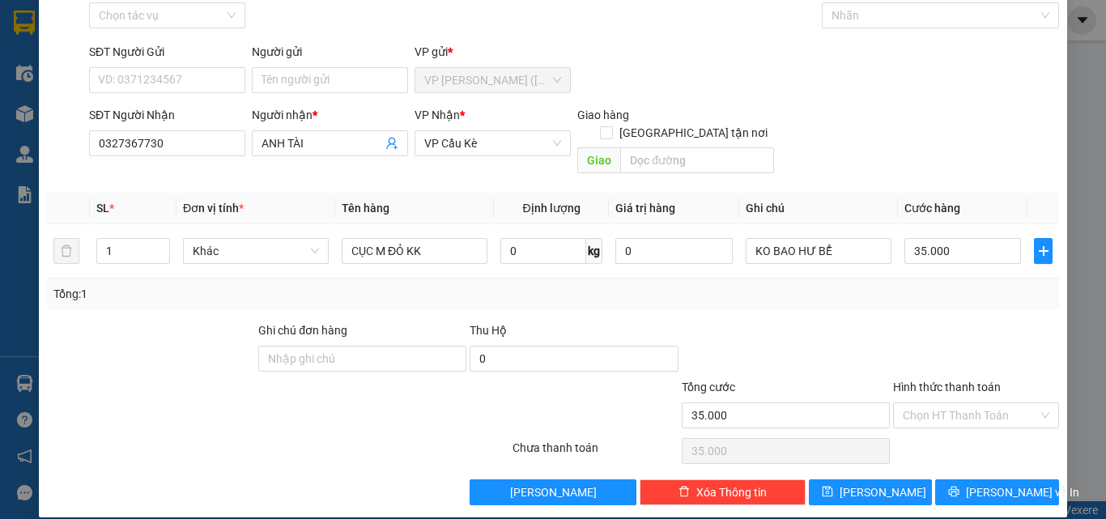
click at [946, 403] on input "Hình thức thanh toán" at bounding box center [970, 415] width 135 height 24
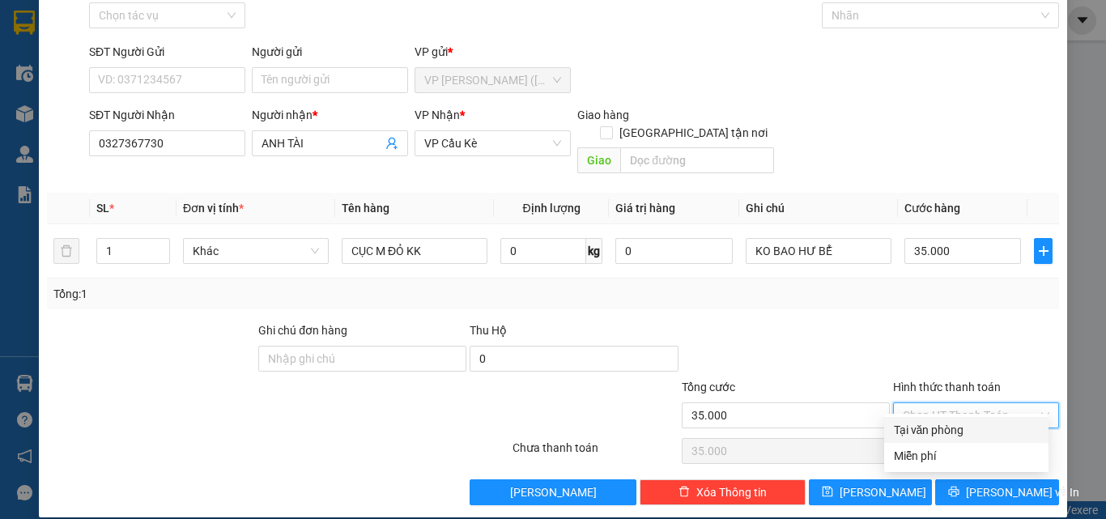
click at [938, 438] on div "Tại văn phòng" at bounding box center [966, 430] width 145 height 18
type input "0"
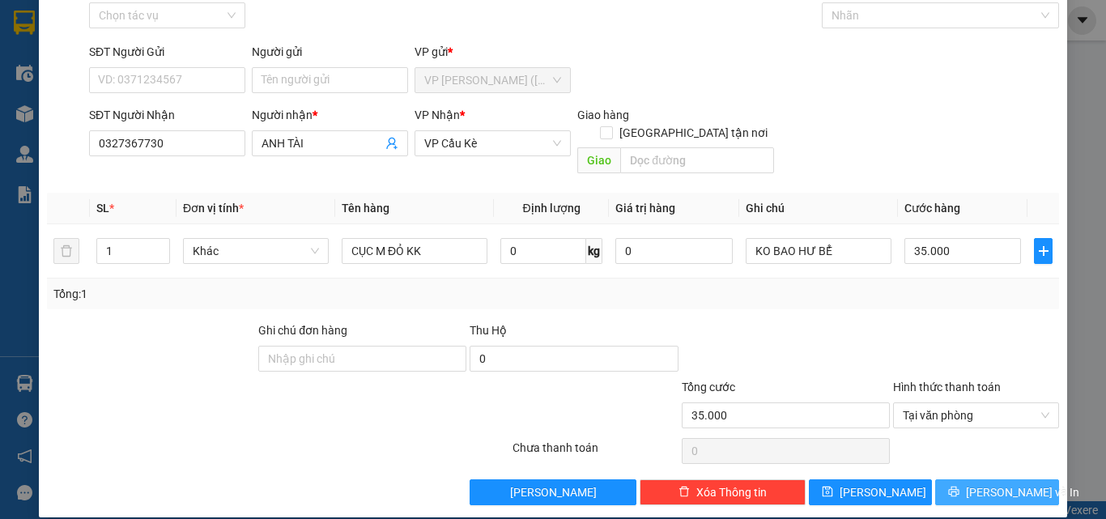
click at [1022, 479] on button "[PERSON_NAME] và In" at bounding box center [997, 492] width 124 height 26
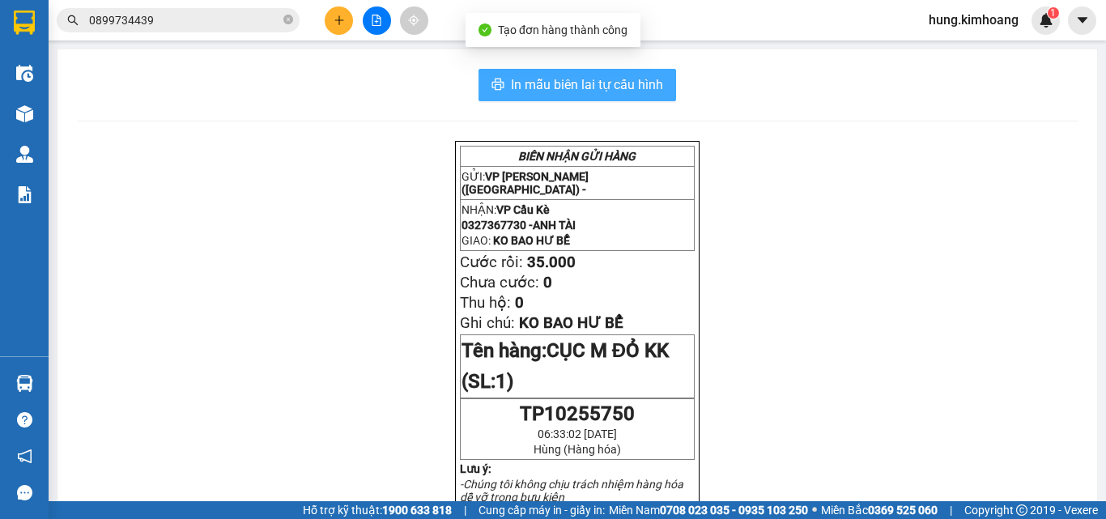
click at [630, 89] on span "In mẫu biên lai tự cấu hình" at bounding box center [587, 84] width 152 height 20
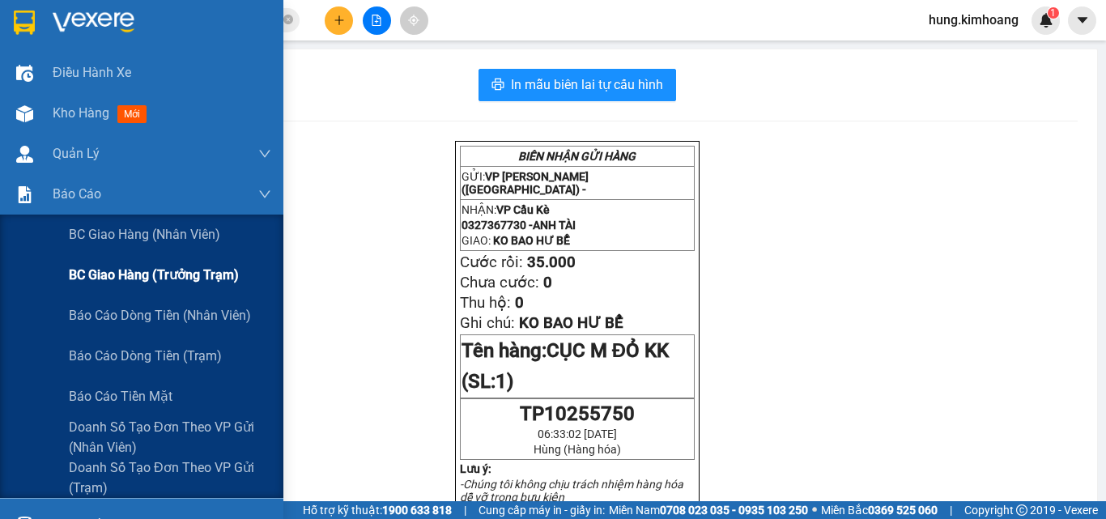
click at [189, 287] on div "BC giao hàng (trưởng trạm)" at bounding box center [170, 275] width 202 height 40
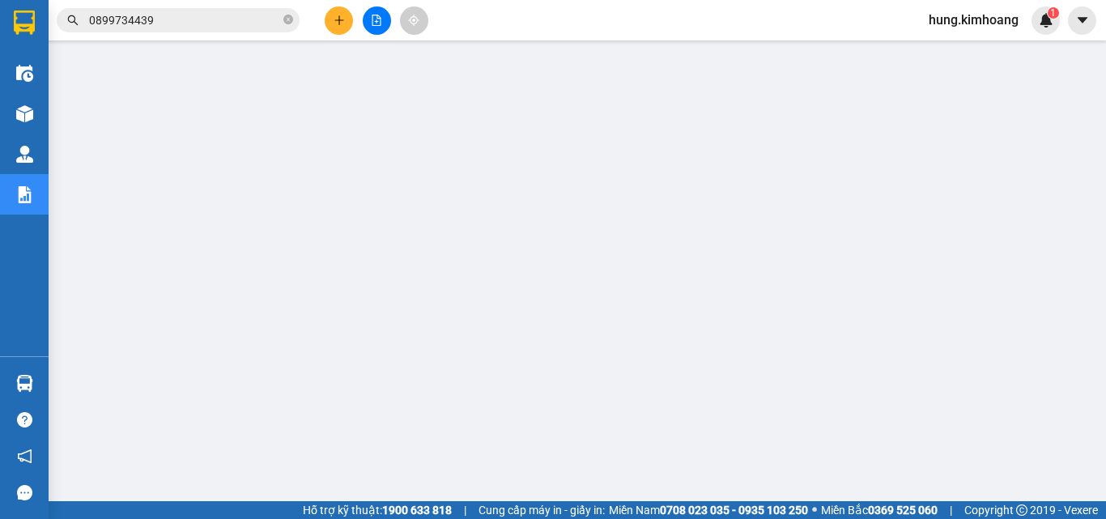
click at [182, 16] on input "0899734439" at bounding box center [184, 20] width 191 height 18
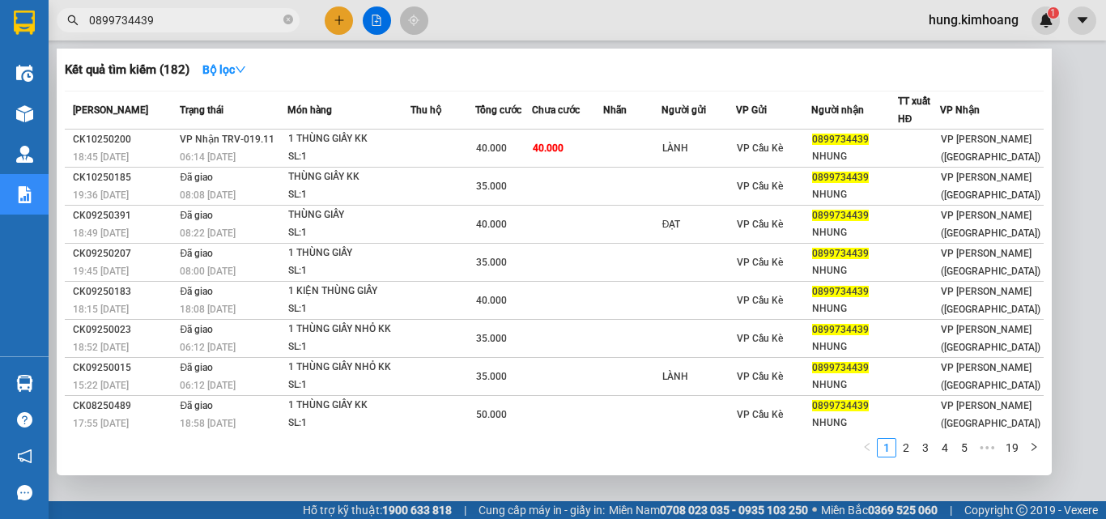
click at [183, 16] on input "0899734439" at bounding box center [184, 20] width 191 height 18
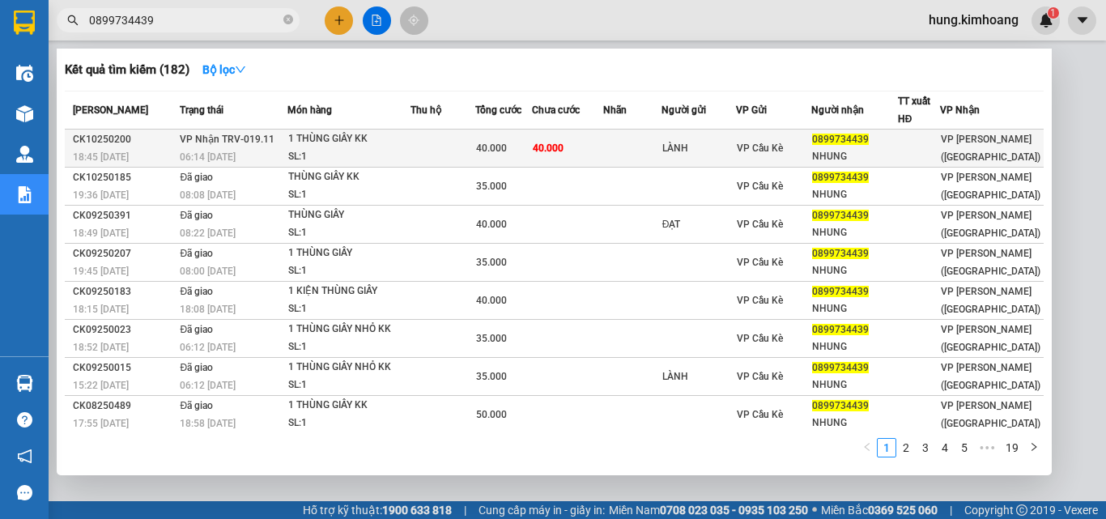
click at [288, 141] on div "1 THÙNG GIẤY KK" at bounding box center [348, 139] width 121 height 18
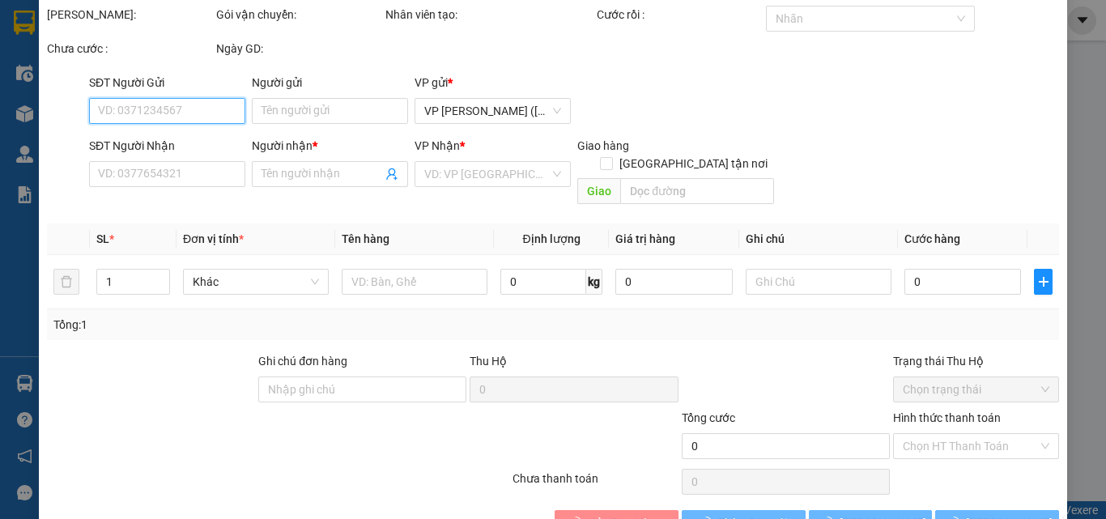
scroll to position [83, 0]
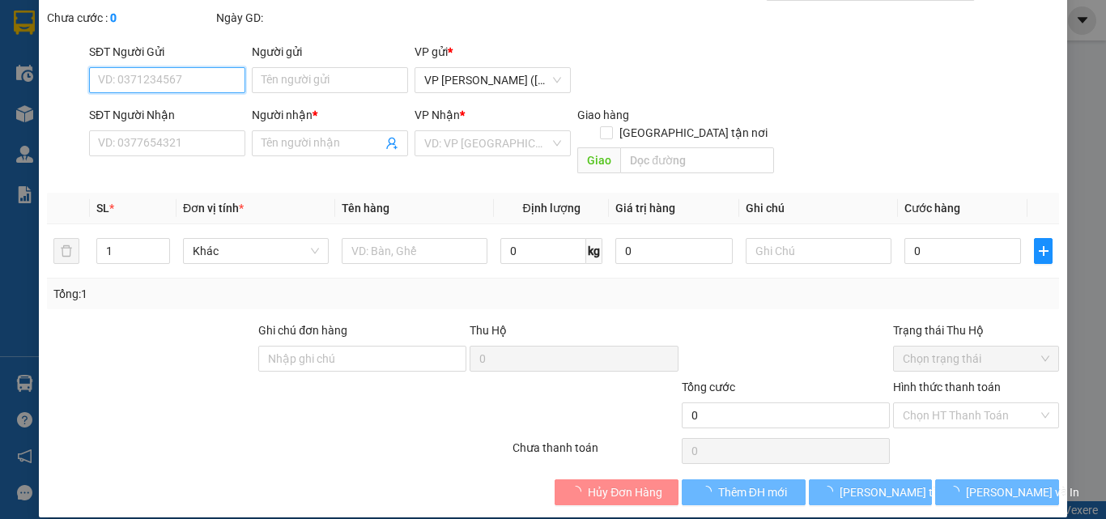
type input "LÀNH"
type input "0899734439"
type input "NHUNG"
type input "40.000"
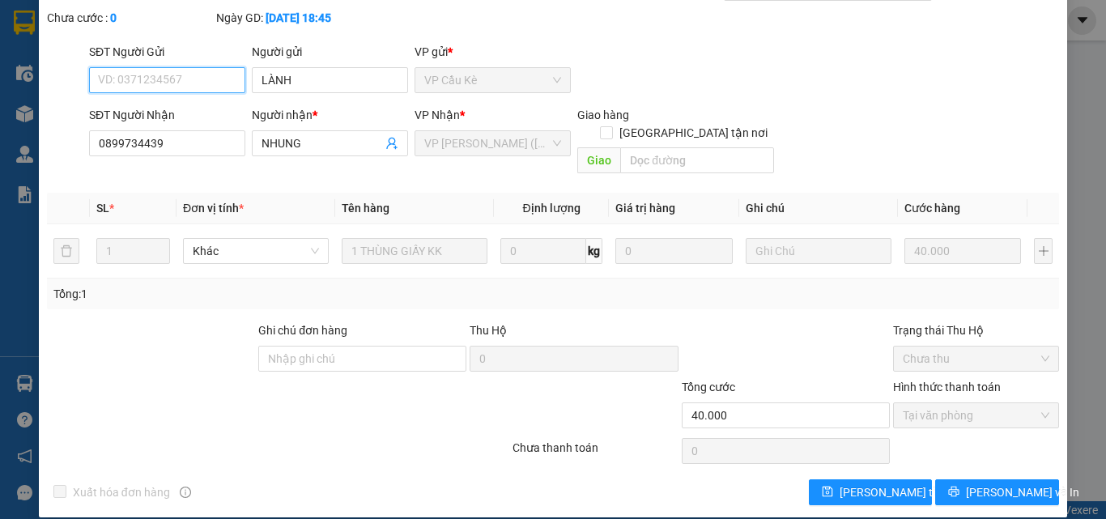
scroll to position [0, 0]
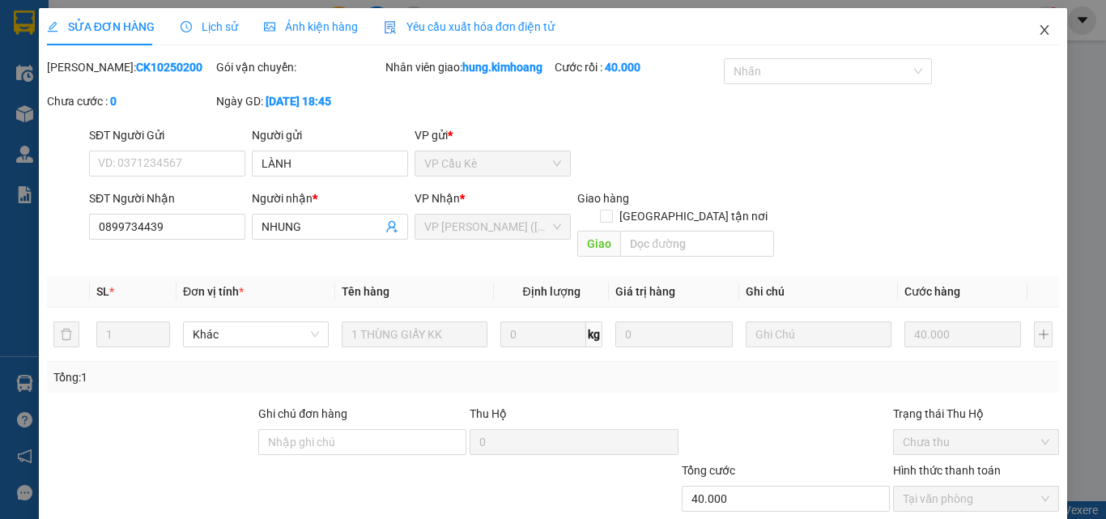
click at [1038, 40] on span "Close" at bounding box center [1044, 30] width 45 height 45
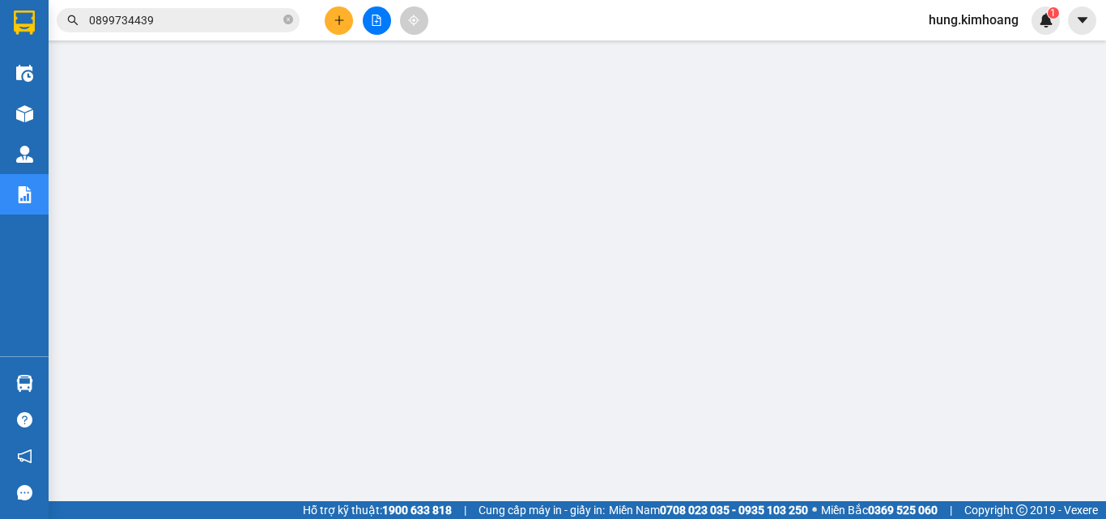
click at [172, 18] on input "0899734439" at bounding box center [184, 20] width 191 height 18
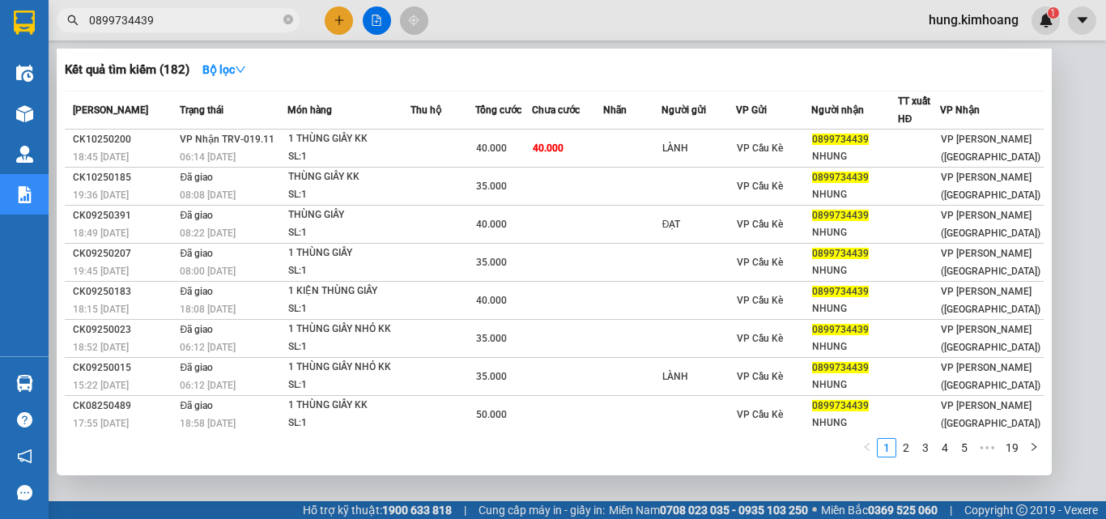
click at [172, 18] on input "0899734439" at bounding box center [184, 20] width 191 height 18
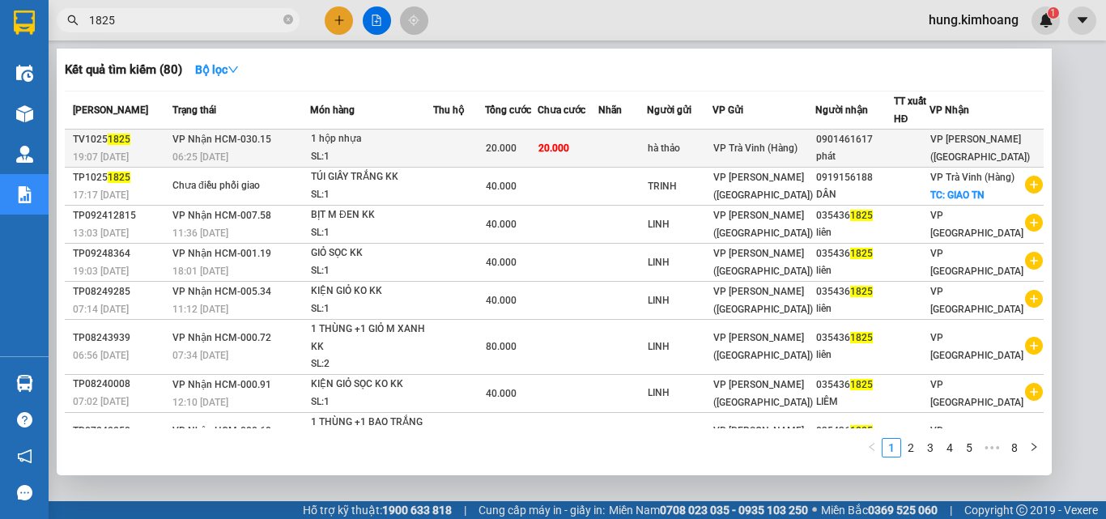
type input "1825"
click at [370, 149] on div "SL: 1" at bounding box center [371, 157] width 121 height 18
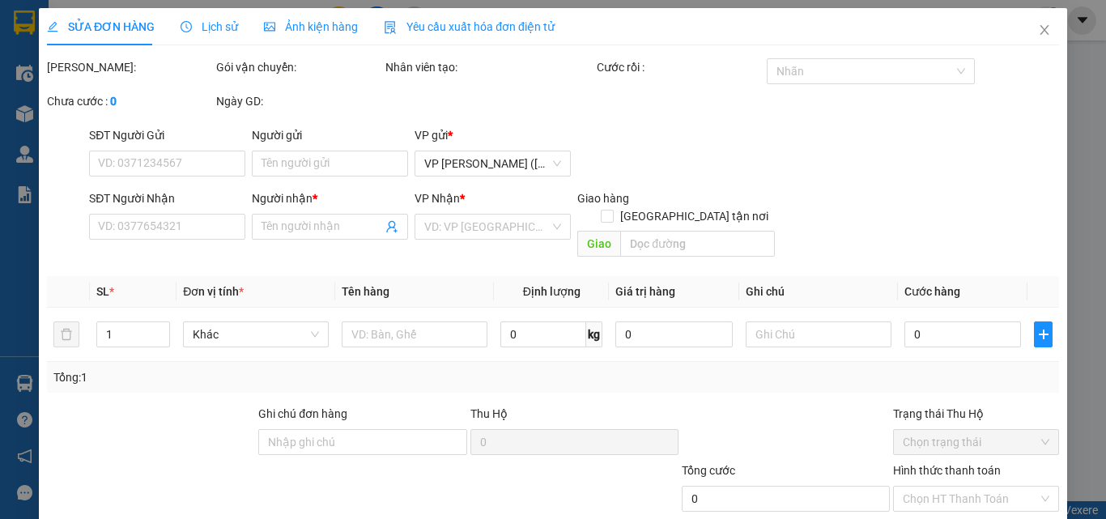
type input "hà thảo"
type input "0901461617"
type input "phát"
type input "20.000"
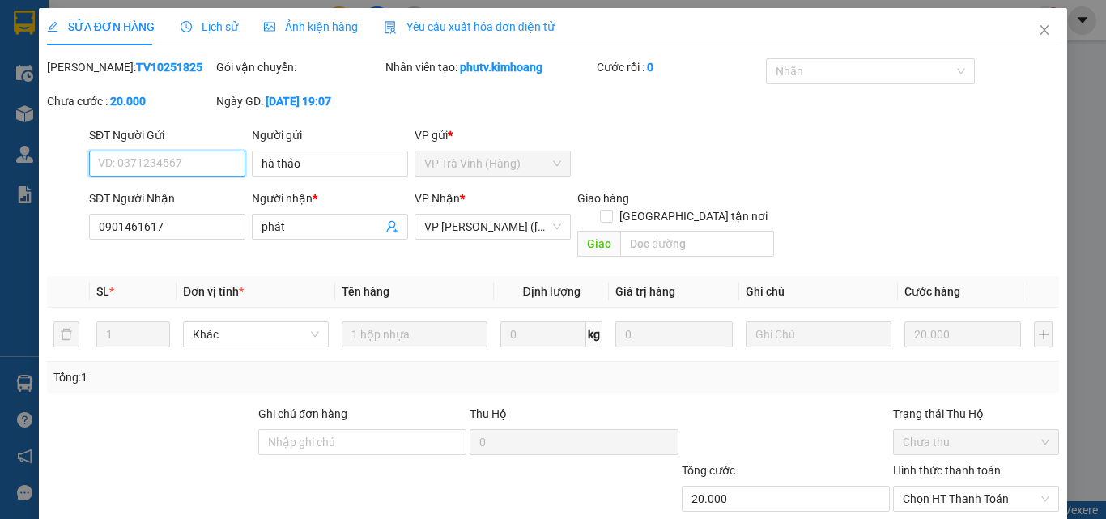
scroll to position [83, 0]
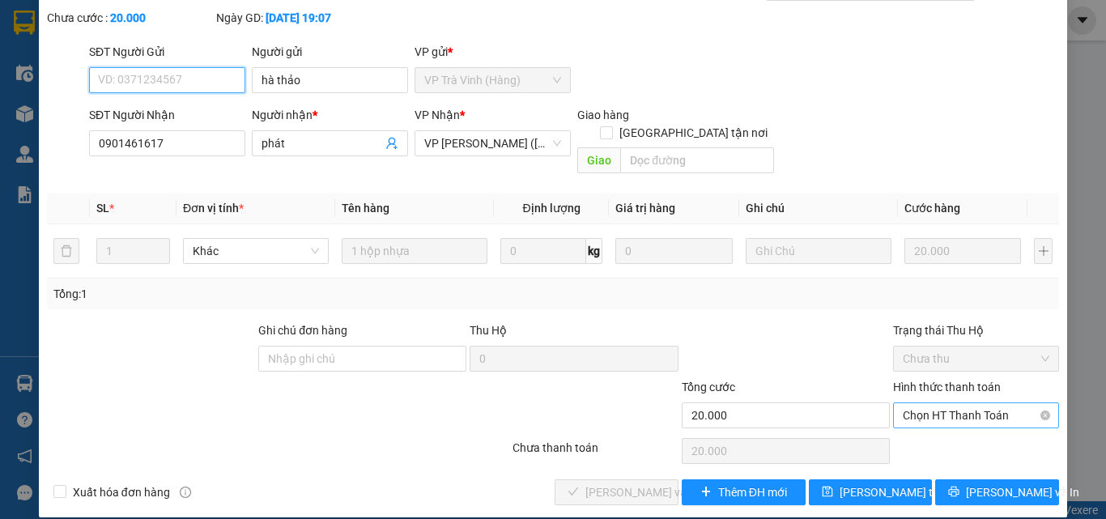
click at [944, 403] on span "Chọn HT Thanh Toán" at bounding box center [976, 415] width 147 height 24
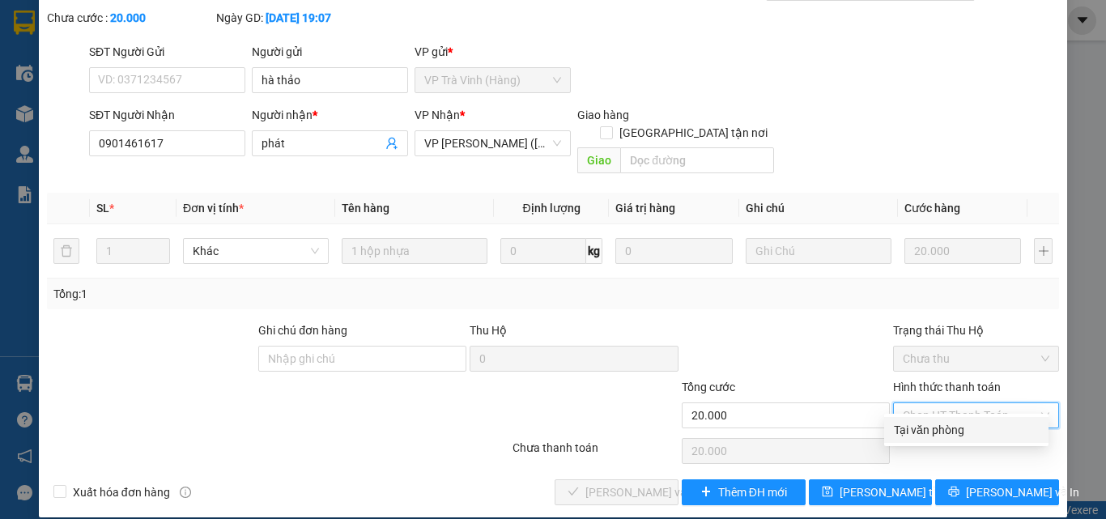
click at [930, 430] on div "Tại văn phòng" at bounding box center [966, 430] width 145 height 18
type input "0"
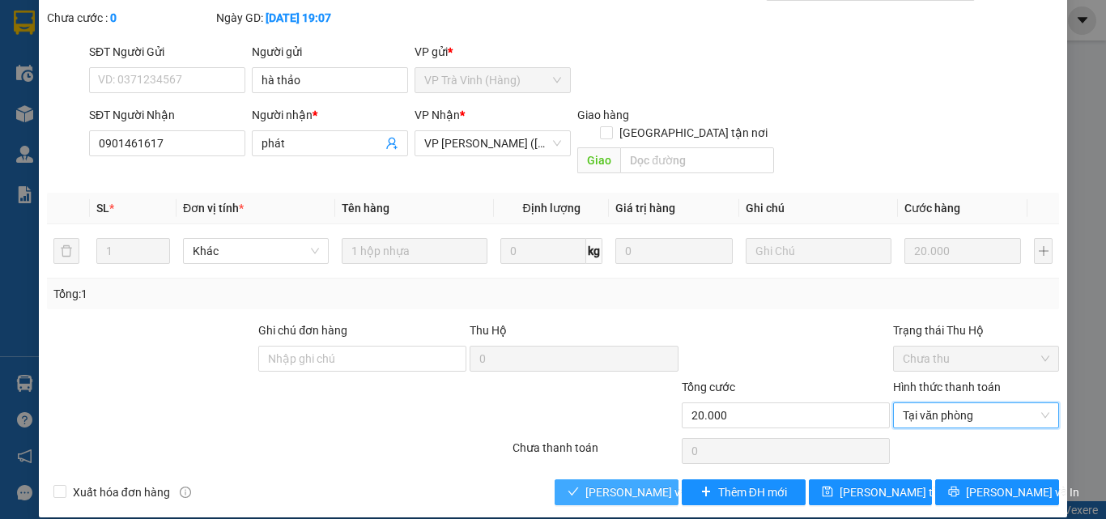
click at [614, 483] on span "[PERSON_NAME] và Giao hàng" at bounding box center [662, 492] width 155 height 18
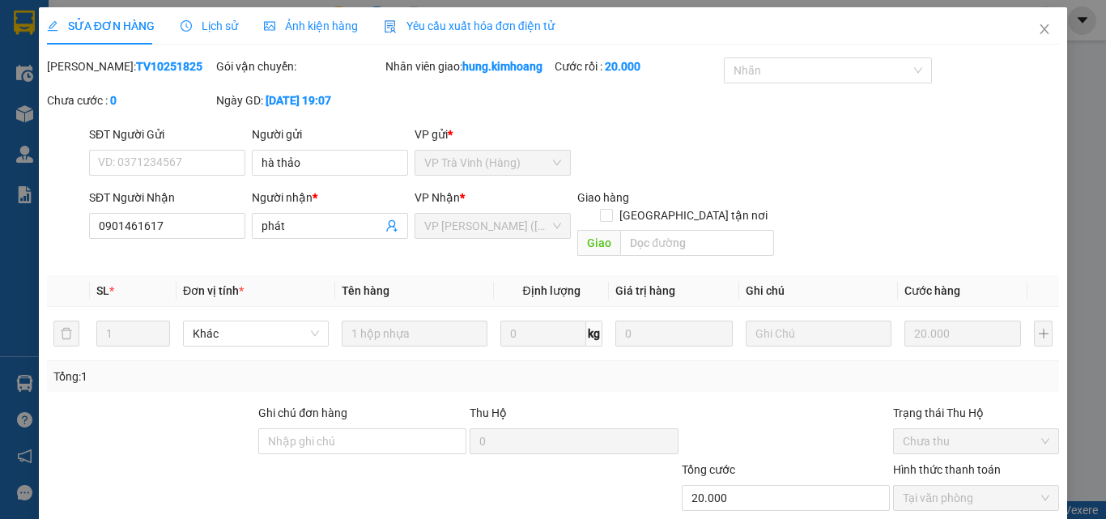
scroll to position [0, 0]
click at [1038, 25] on icon "close" at bounding box center [1044, 29] width 13 height 13
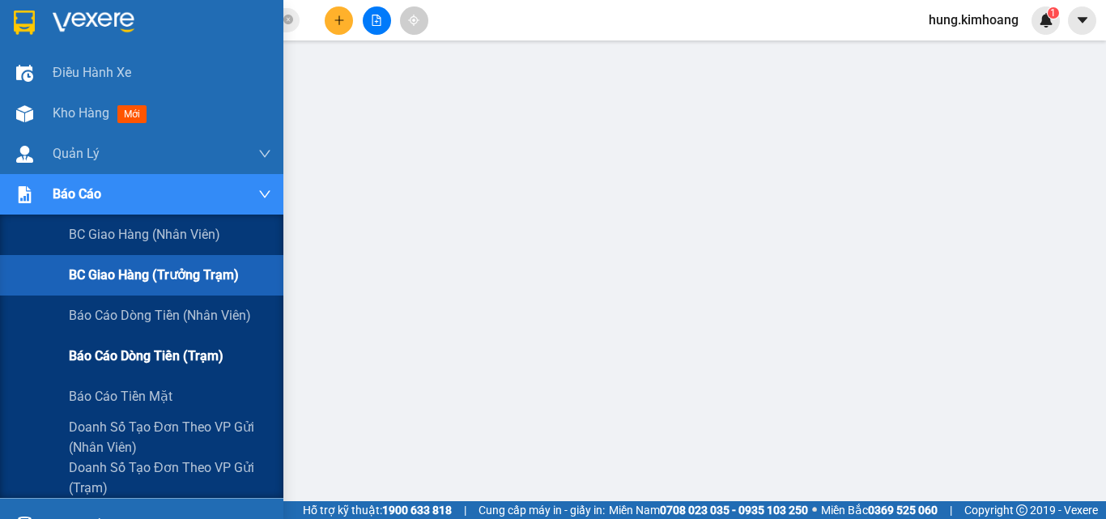
click at [185, 351] on span "Báo cáo dòng tiền (trạm)" at bounding box center [146, 356] width 155 height 20
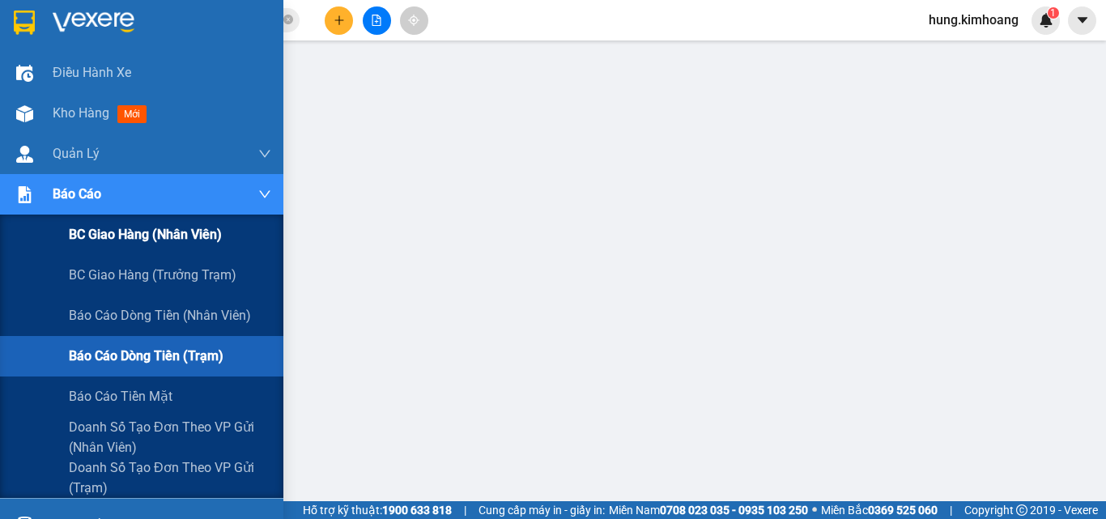
drag, startPoint x: 178, startPoint y: 278, endPoint x: 255, endPoint y: 236, distance: 87.3
click at [178, 277] on span "BC giao hàng (trưởng trạm)" at bounding box center [153, 275] width 168 height 20
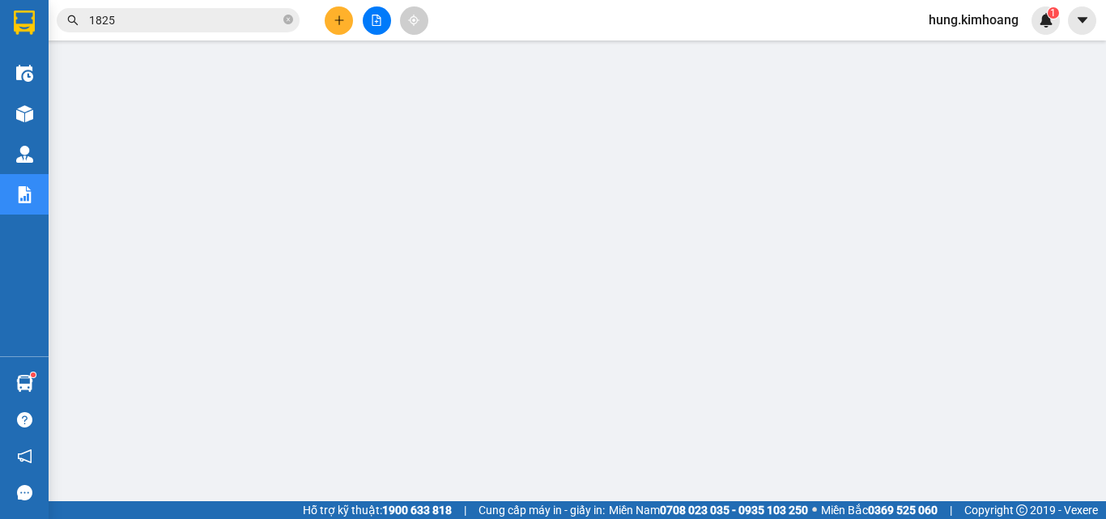
click at [988, 23] on span "hung.kimhoang" at bounding box center [974, 20] width 116 height 20
click at [984, 54] on span "Đăng xuất" at bounding box center [980, 50] width 83 height 18
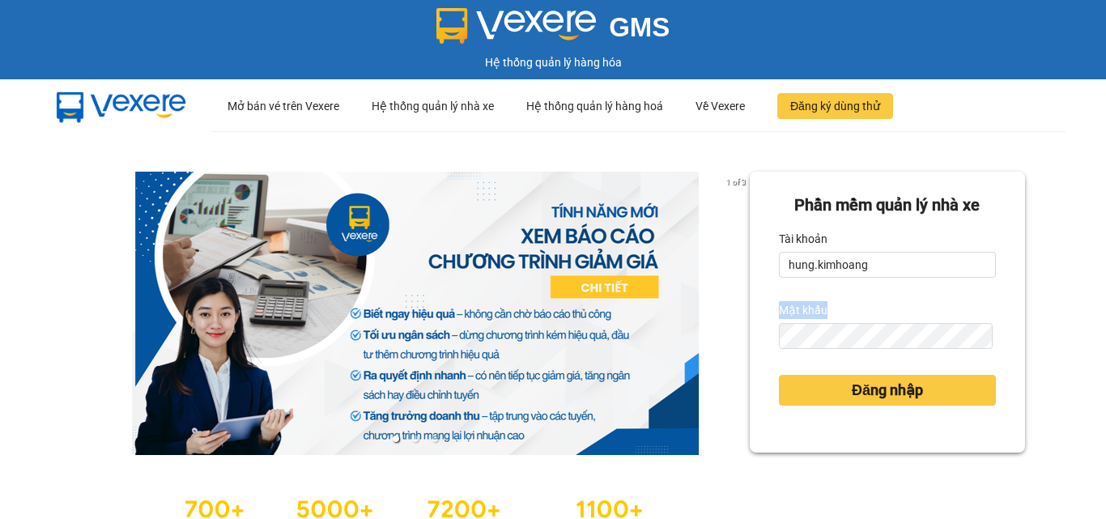
drag, startPoint x: 789, startPoint y: 294, endPoint x: 761, endPoint y: 296, distance: 28.4
click at [759, 303] on div "Phần mềm quản lý nhà xe Tài khoản hung.kimhoang Mật khẩu Đăng nhập" at bounding box center [887, 312] width 275 height 281
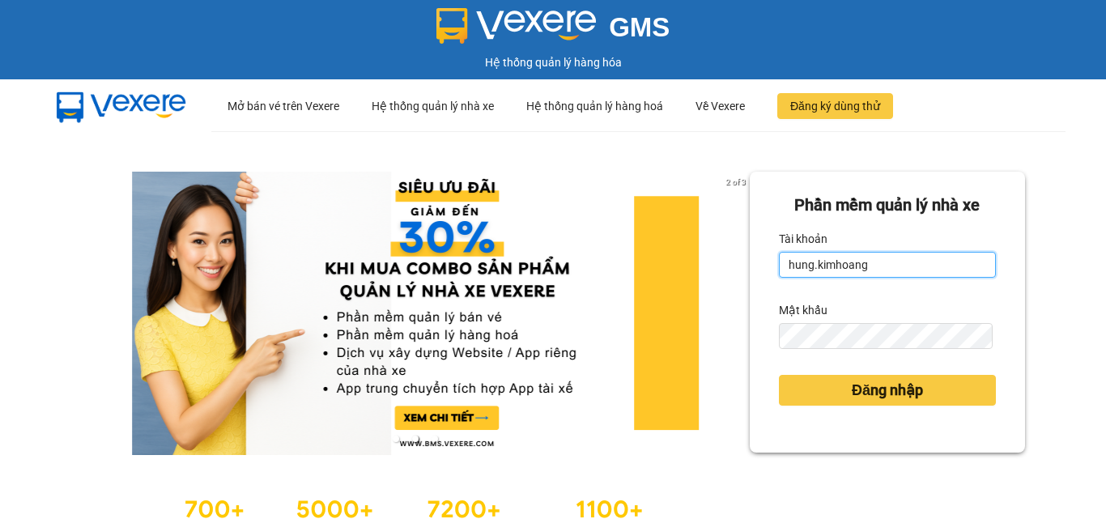
drag, startPoint x: 876, startPoint y: 258, endPoint x: 764, endPoint y: 303, distance: 120.3
click at [764, 303] on div "Phần mềm quản lý nhà xe Tài khoản hung.kimhoang Mật khẩu Đăng nhập" at bounding box center [887, 312] width 275 height 281
type input "linh.kimhoang"
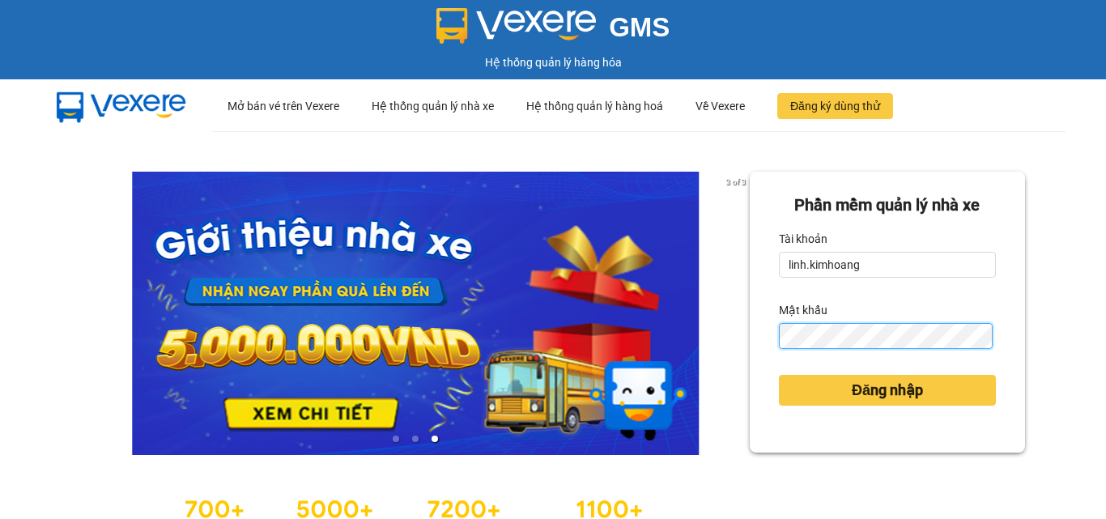
click at [767, 351] on div "Phần mềm quản lý nhà xe Tài khoản linh.kimhoang Mật khẩu Đăng nhập" at bounding box center [887, 312] width 275 height 281
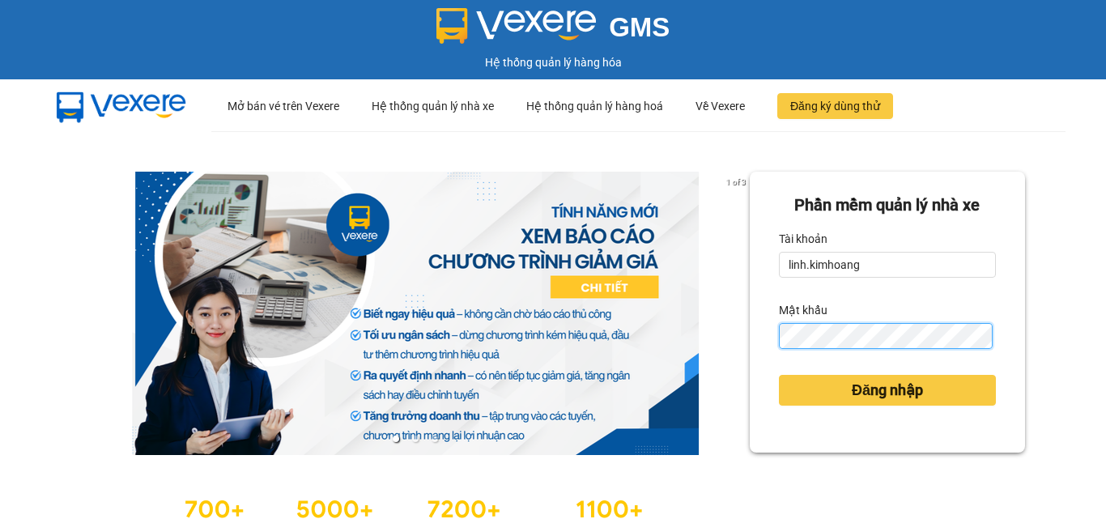
click at [779, 375] on button "Đăng nhập" at bounding box center [887, 390] width 217 height 31
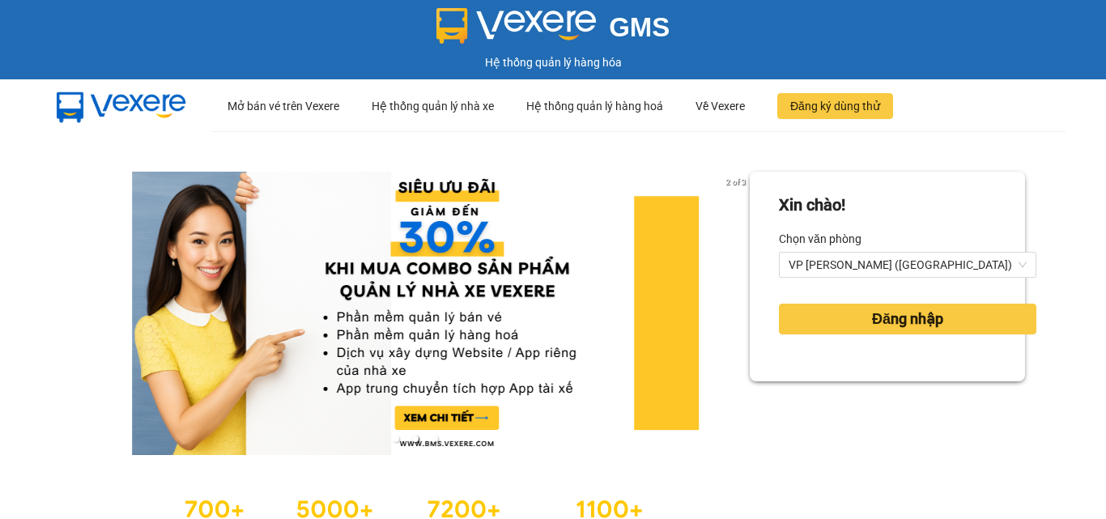
click at [818, 397] on div "Xin chào! Chọn văn phòng VP Trần Phú (Hàng) Đăng nhập" at bounding box center [887, 360] width 275 height 377
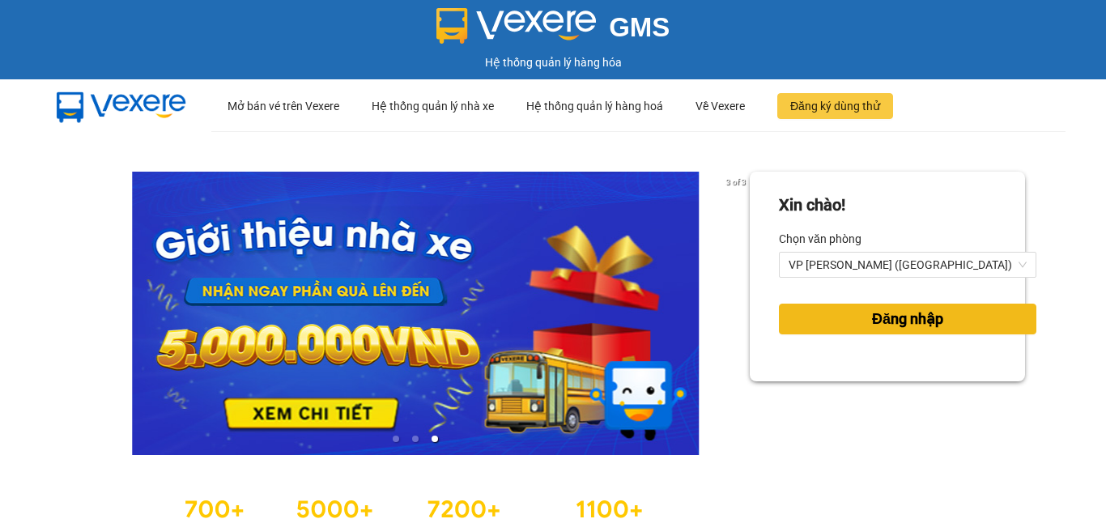
click at [907, 317] on span "Đăng nhập" at bounding box center [907, 319] width 71 height 23
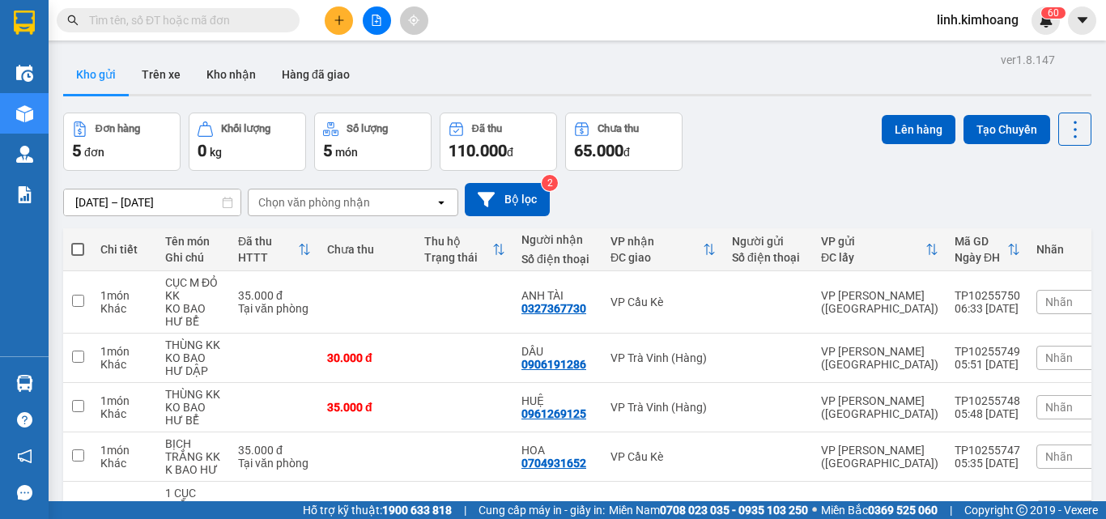
click at [236, 22] on input "text" at bounding box center [184, 20] width 191 height 18
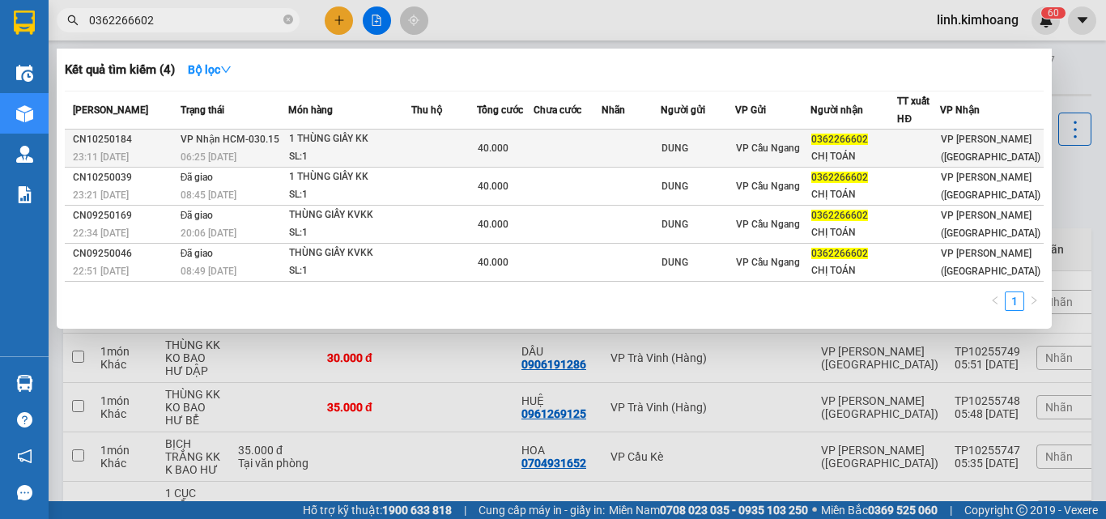
type input "0362266602"
click at [800, 148] on span "VP Cầu Ngang" at bounding box center [768, 147] width 64 height 11
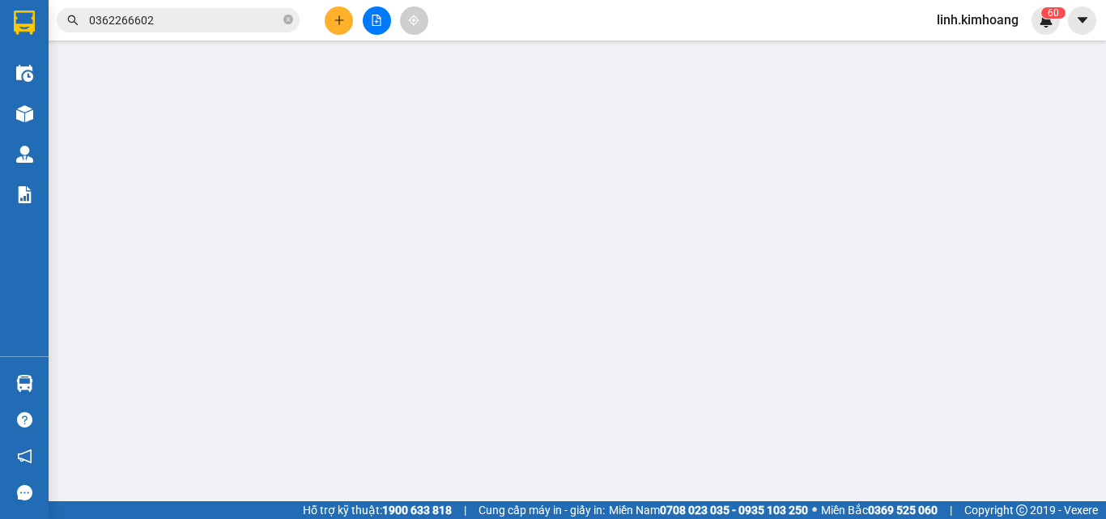
type input "DUNG"
type input "0362266602"
type input "CHỊ TOÁN"
type input "40.000"
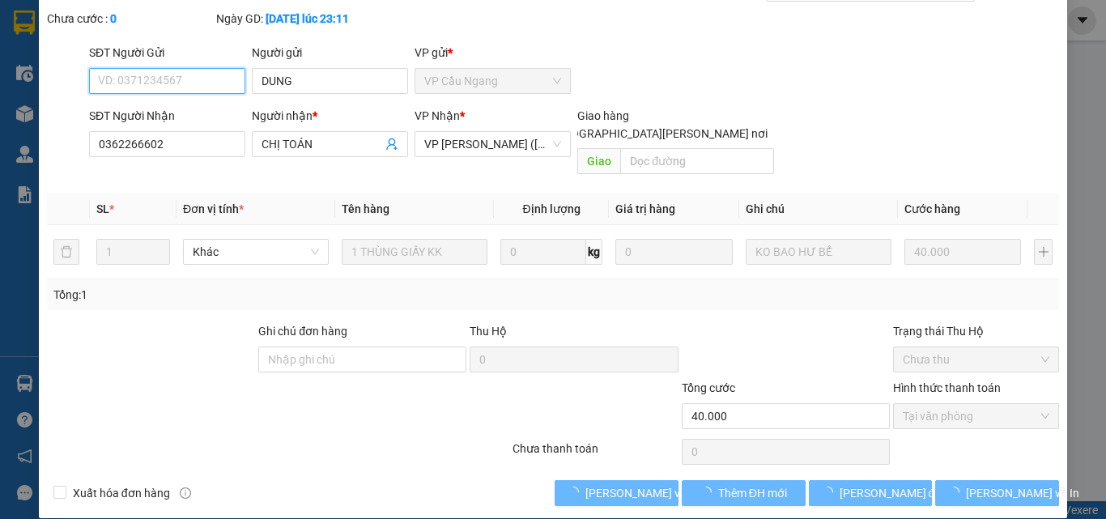
scroll to position [83, 0]
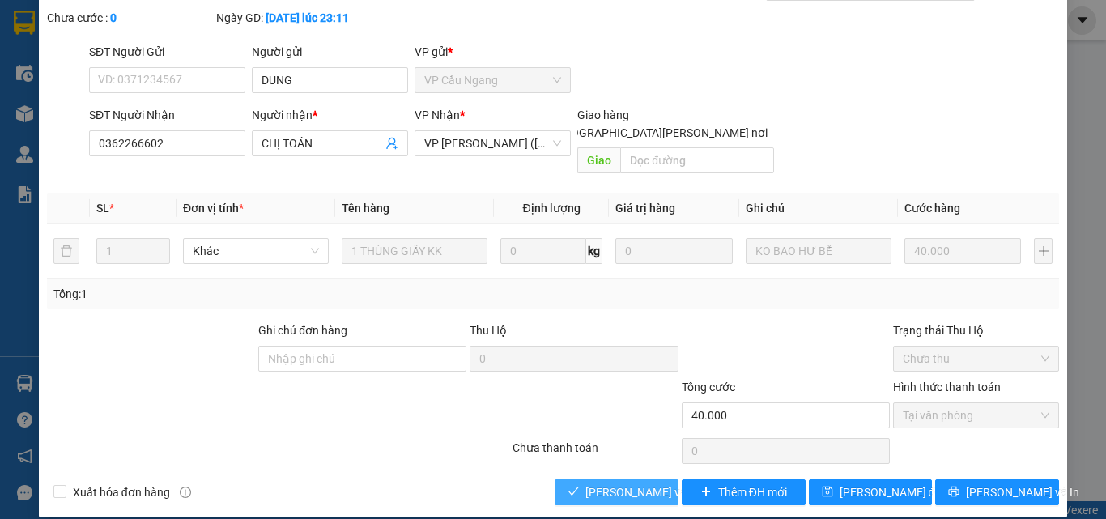
click at [615, 483] on span "[PERSON_NAME] và Giao hàng" at bounding box center [694, 492] width 219 height 18
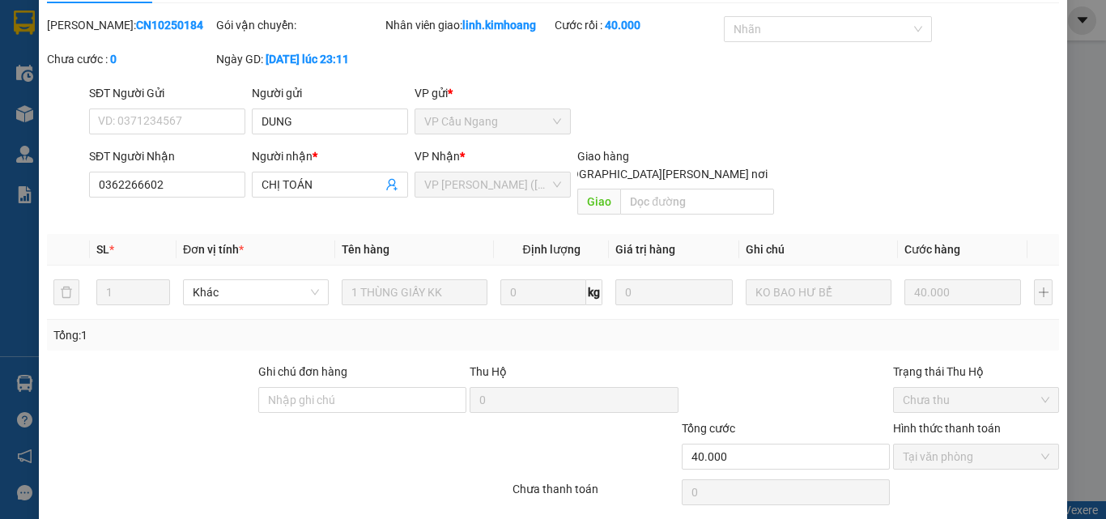
scroll to position [0, 0]
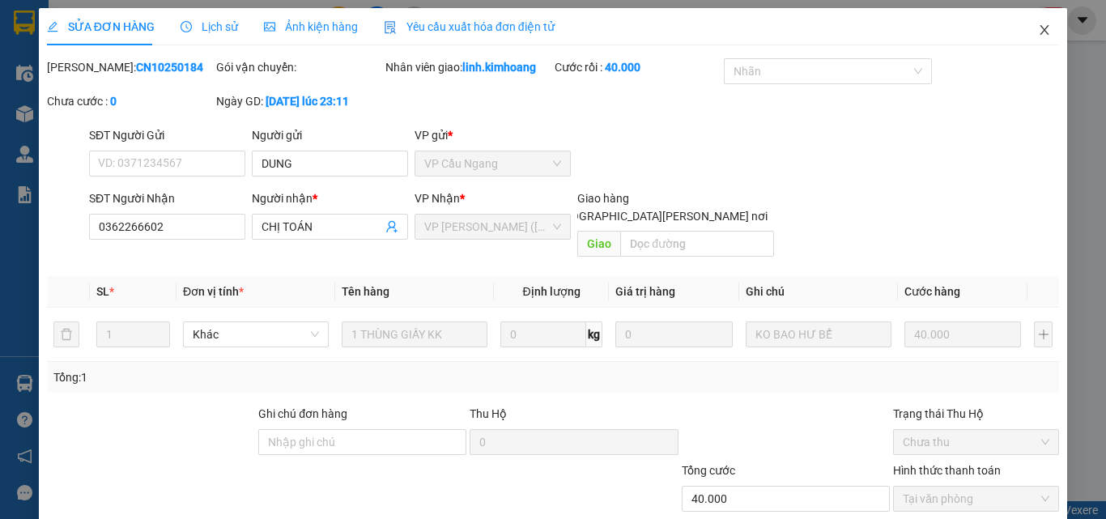
click at [1041, 26] on span "Close" at bounding box center [1044, 30] width 45 height 45
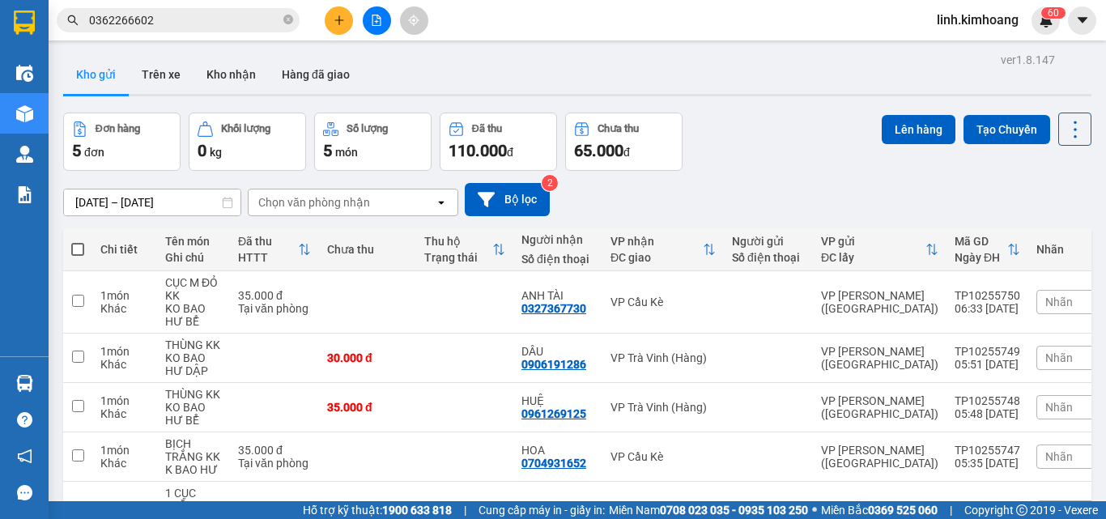
click at [288, 23] on icon "close-circle" at bounding box center [288, 20] width 10 height 10
click at [247, 19] on input "text" at bounding box center [184, 20] width 191 height 18
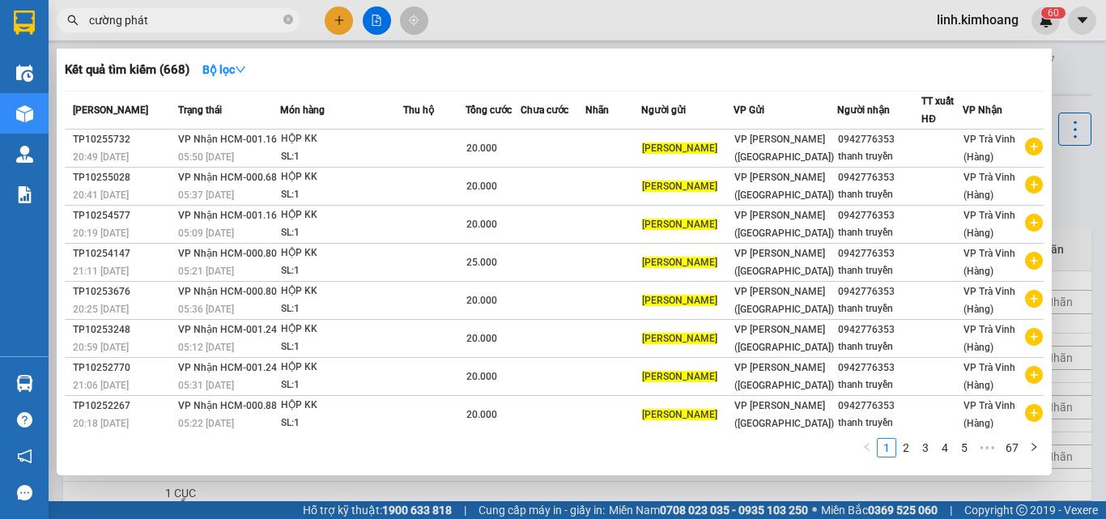
type input "cường phát"
click at [433, 475] on div "Kết quả tìm kiếm ( 668 ) Bộ lọc Mã ĐH Trạng thái Món hàng Thu hộ Tổng cước Chưa…" at bounding box center [554, 262] width 995 height 427
click at [276, 494] on div at bounding box center [553, 259] width 1106 height 519
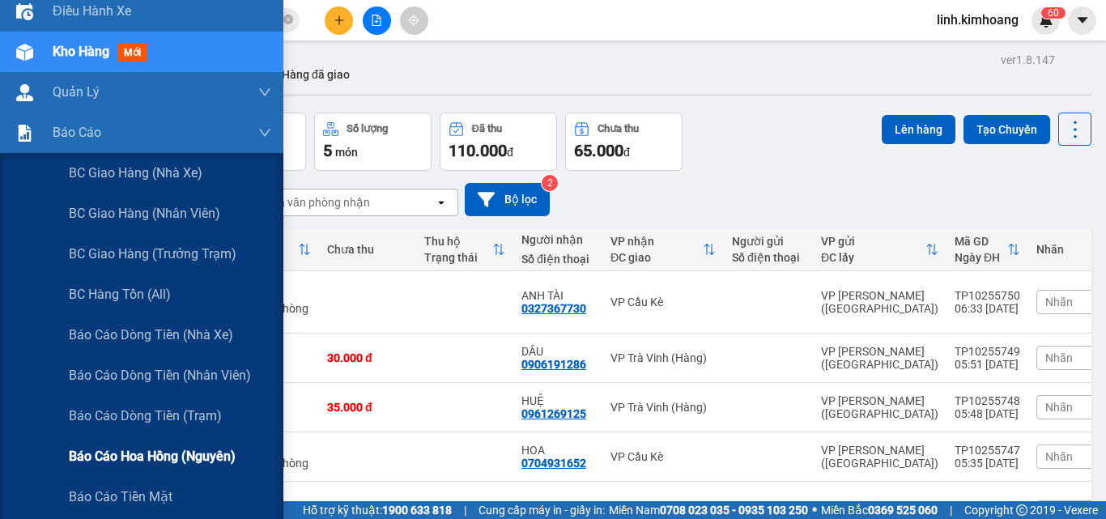
scroll to position [162, 0]
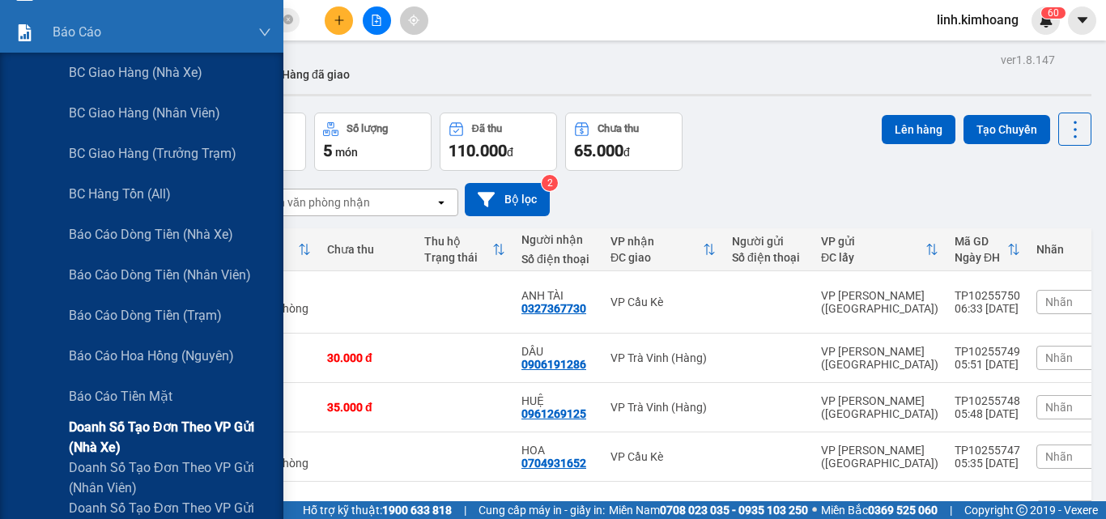
click at [151, 427] on span "Doanh số tạo đơn theo VP gửi (nhà xe)" at bounding box center [170, 437] width 202 height 40
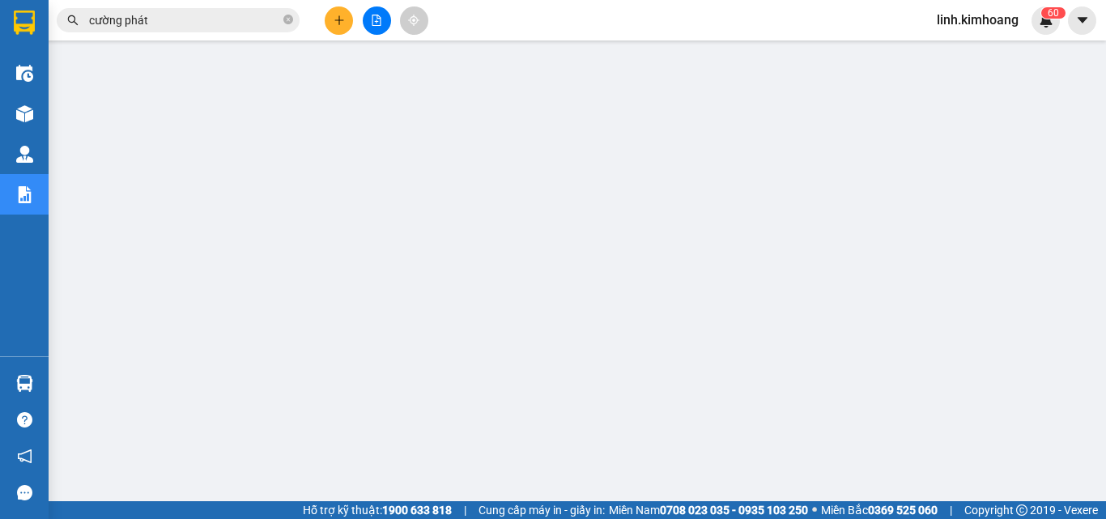
scroll to position [81, 0]
click at [283, 20] on span "cường phát" at bounding box center [178, 20] width 243 height 24
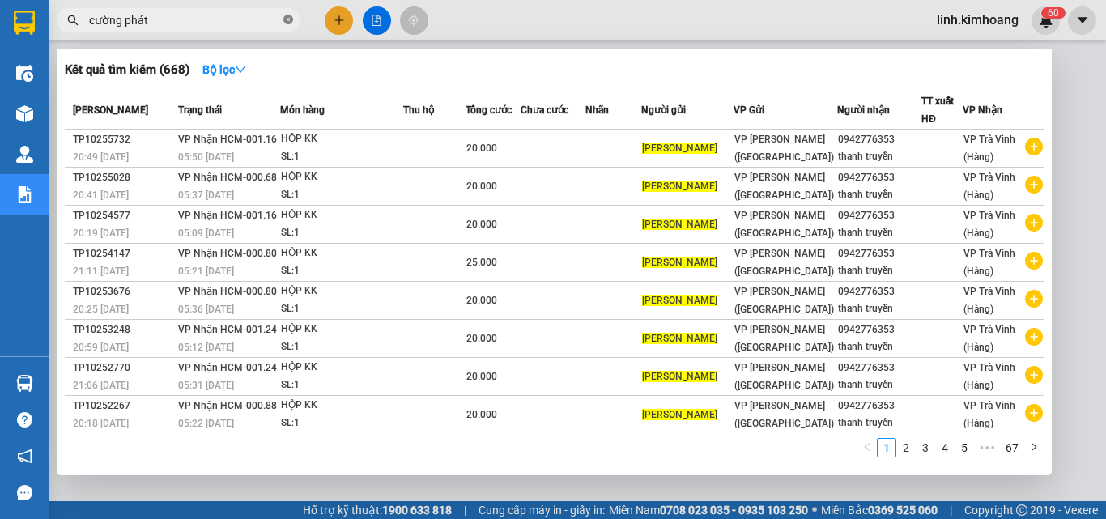
click at [284, 19] on icon "close-circle" at bounding box center [288, 20] width 10 height 10
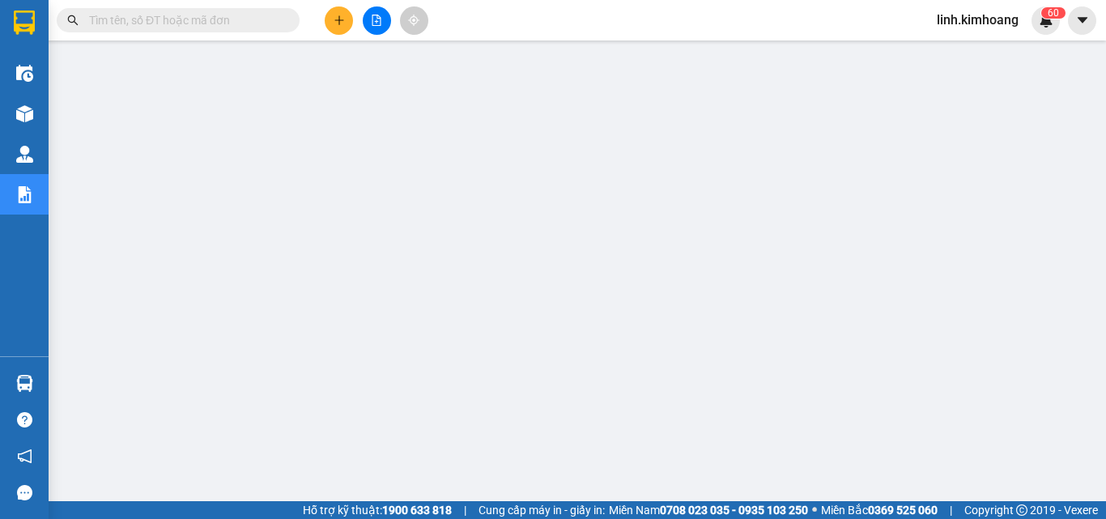
click at [219, 19] on input "text" at bounding box center [184, 20] width 191 height 18
click at [207, 17] on input "text" at bounding box center [184, 20] width 191 height 18
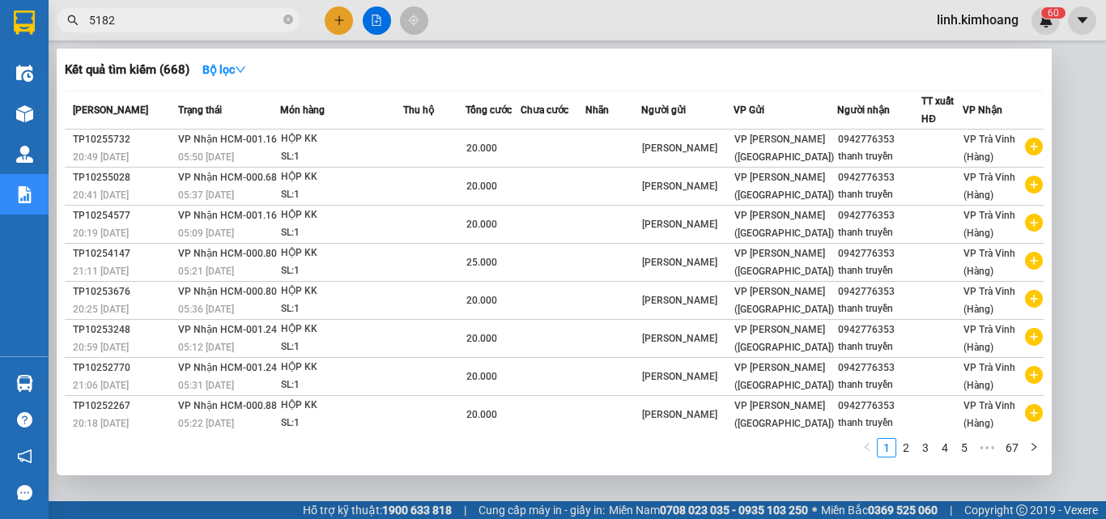
type input "51824"
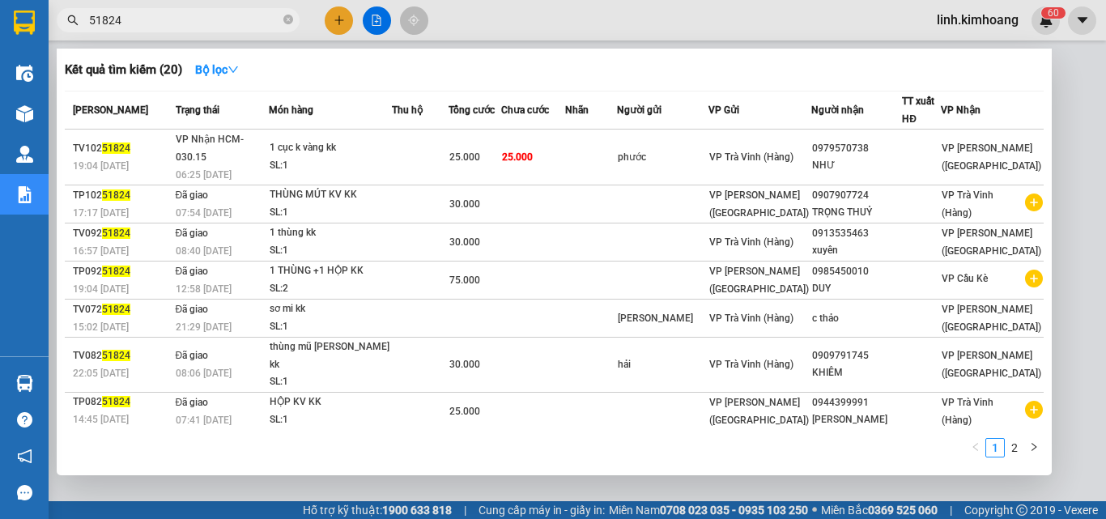
click at [288, 20] on icon "close-circle" at bounding box center [288, 20] width 10 height 10
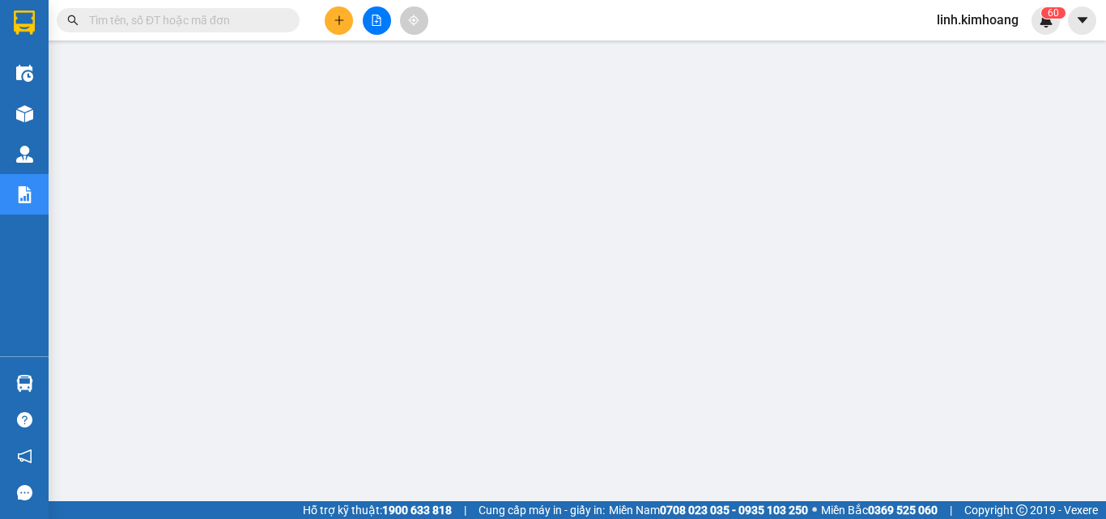
click at [210, 18] on input "text" at bounding box center [184, 20] width 191 height 18
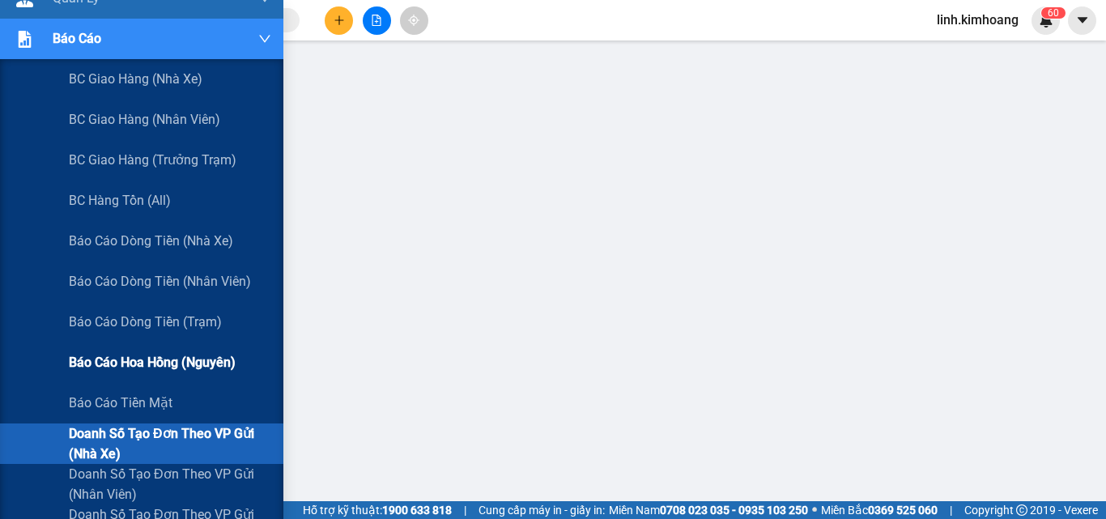
scroll to position [162, 0]
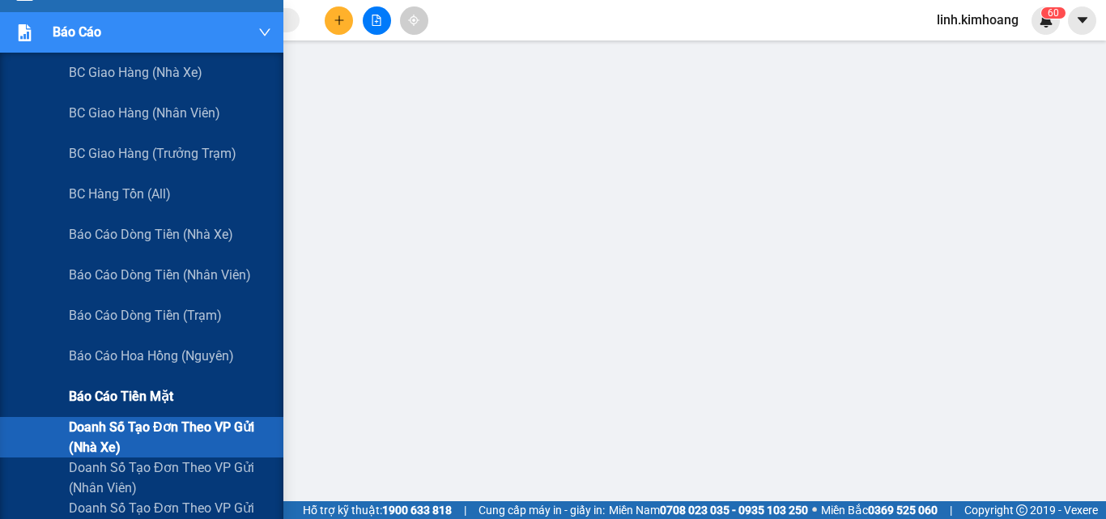
click at [147, 388] on span "Báo cáo tiền mặt" at bounding box center [121, 396] width 104 height 20
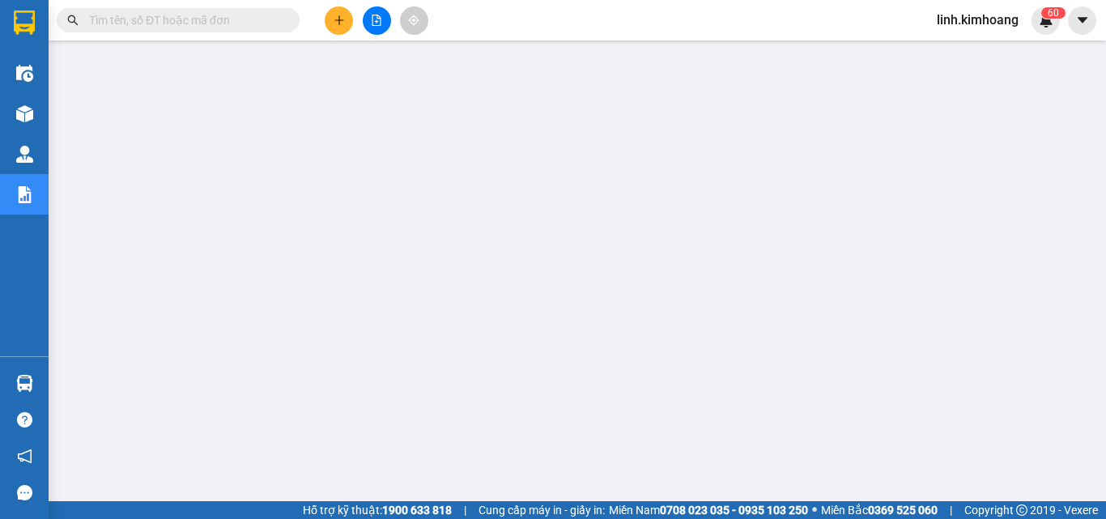
click at [115, 20] on input "text" at bounding box center [184, 20] width 191 height 18
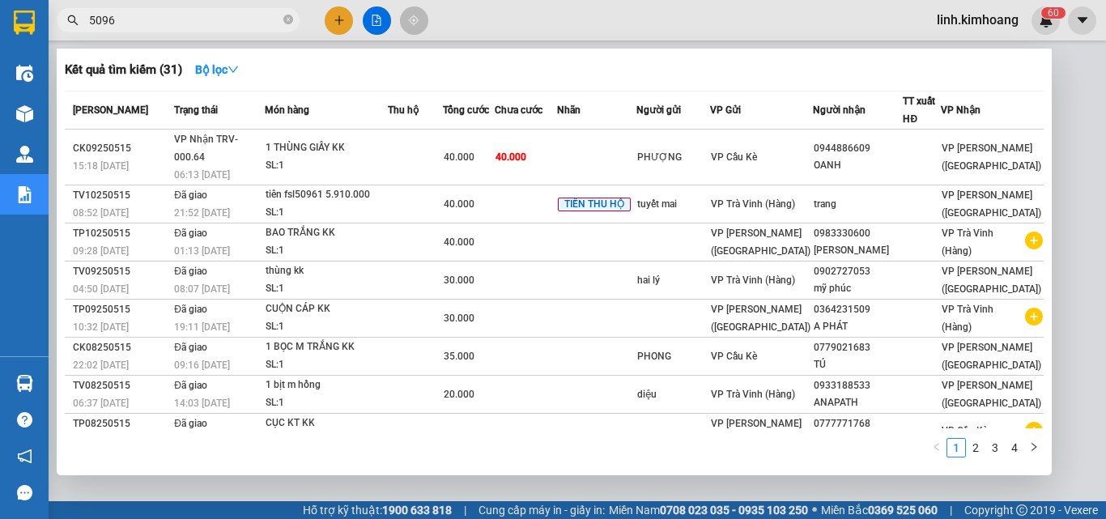
type input "50960"
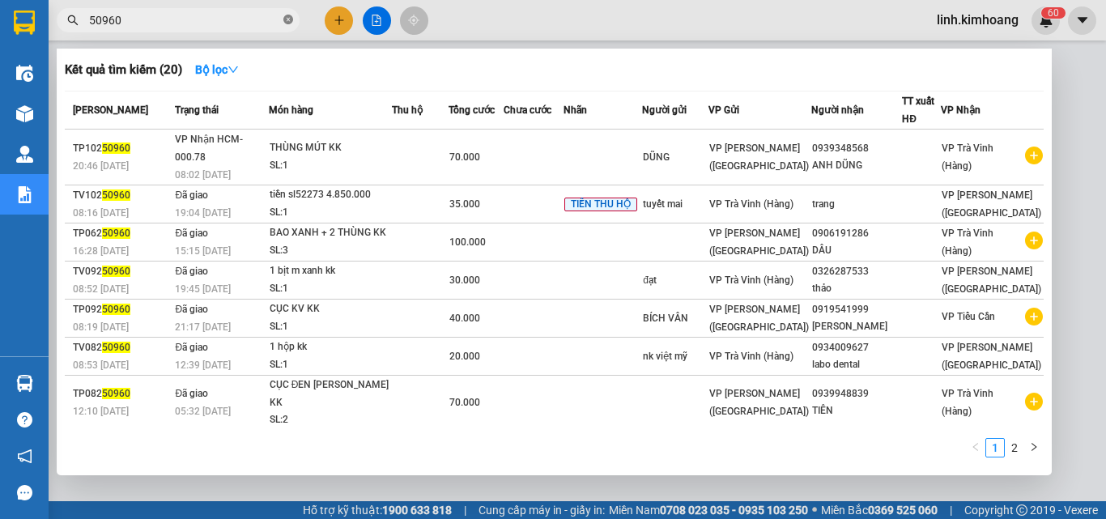
click at [286, 17] on icon "close-circle" at bounding box center [288, 20] width 10 height 10
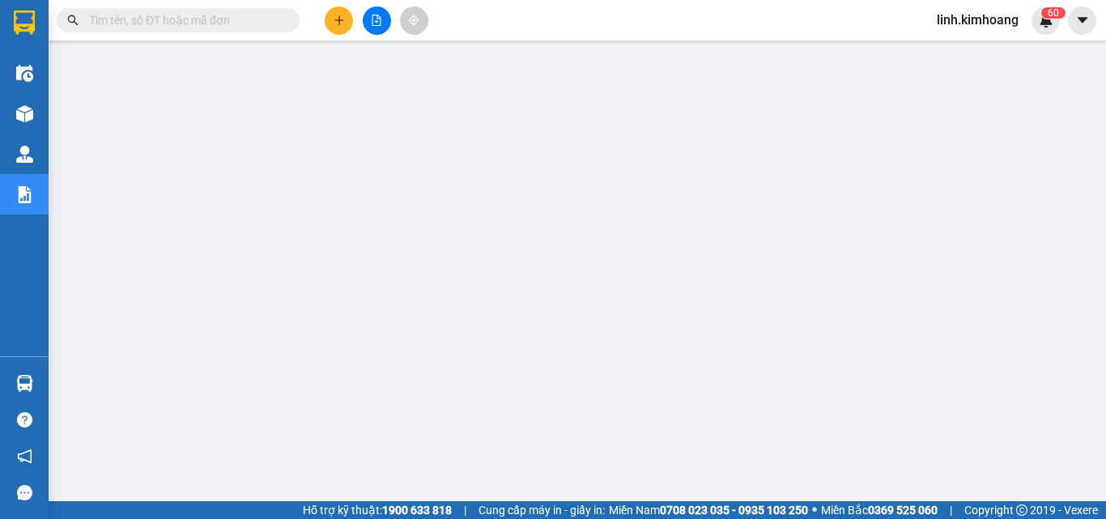
click at [255, 17] on input "text" at bounding box center [184, 20] width 191 height 18
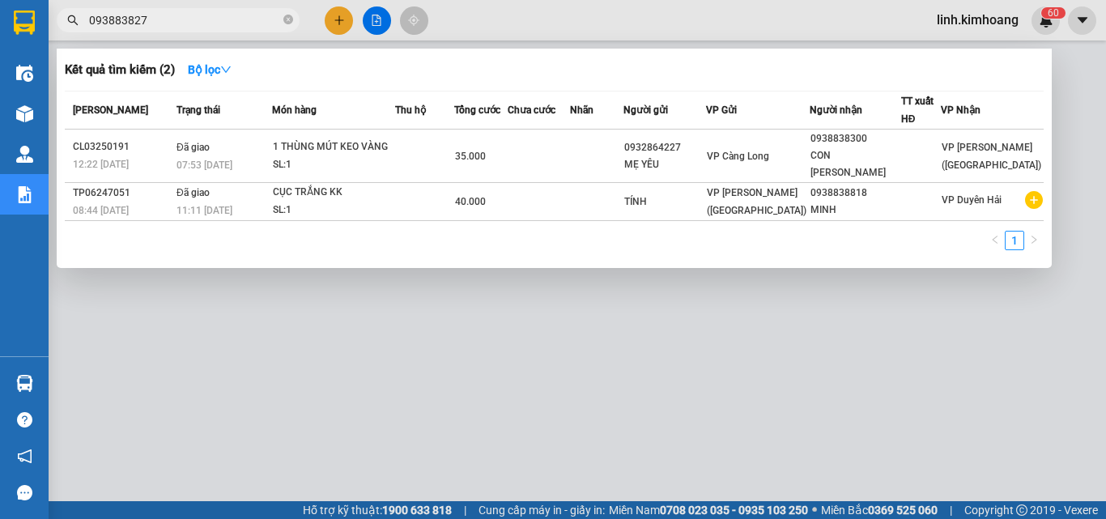
type input "0938838272"
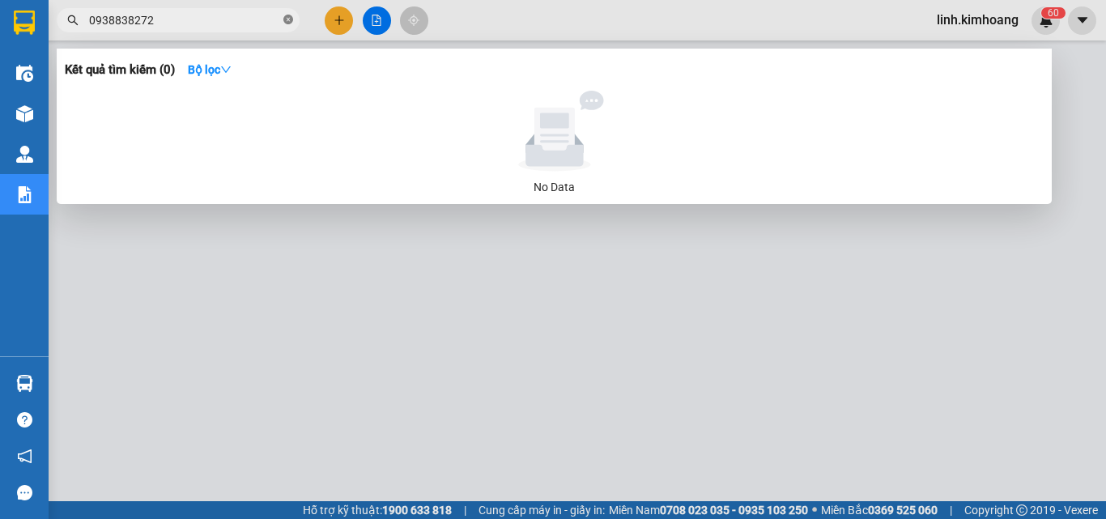
click at [287, 20] on icon "close-circle" at bounding box center [288, 20] width 10 height 10
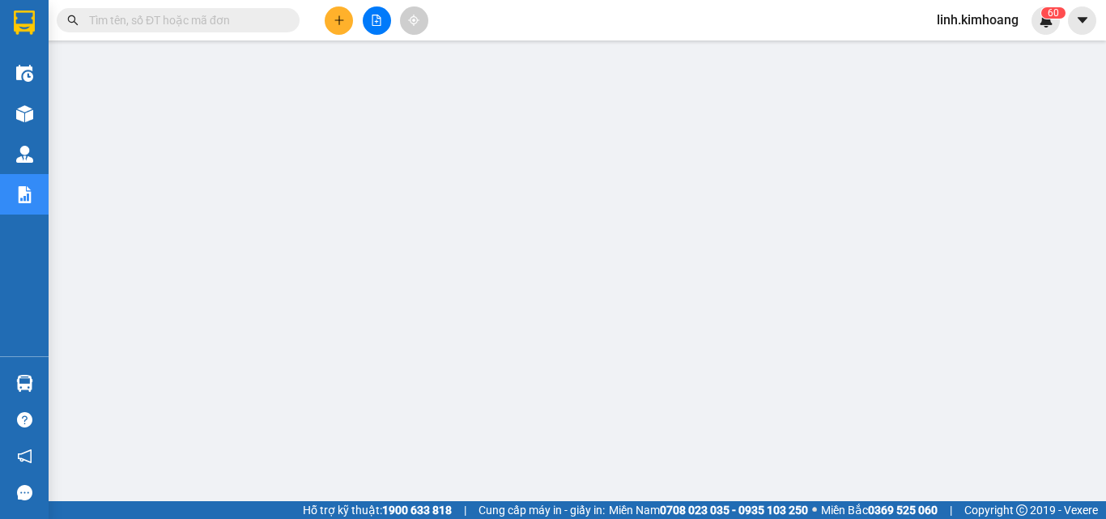
click at [257, 19] on input "text" at bounding box center [184, 20] width 191 height 18
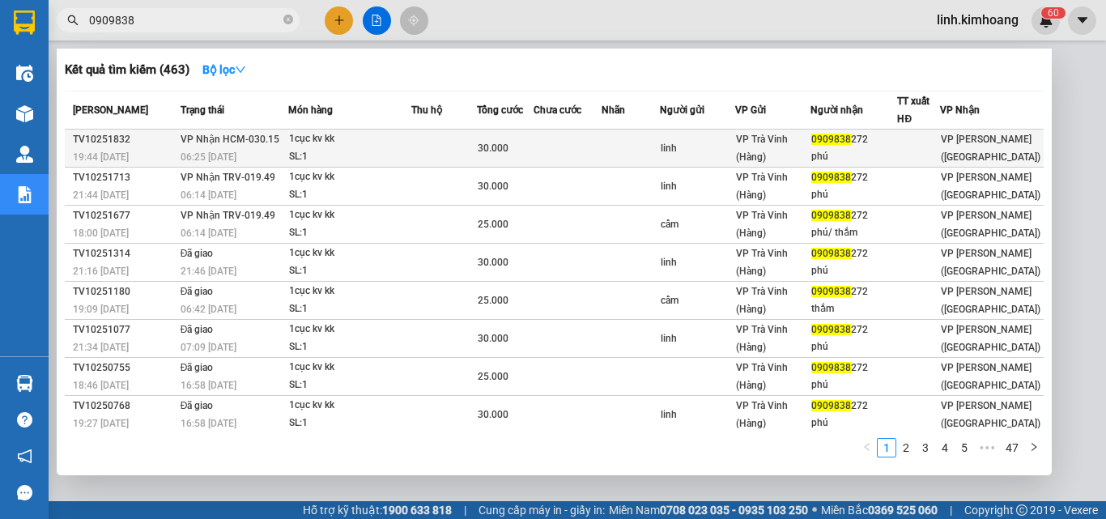
type input "0909838"
click at [728, 148] on div "linh" at bounding box center [697, 148] width 73 height 17
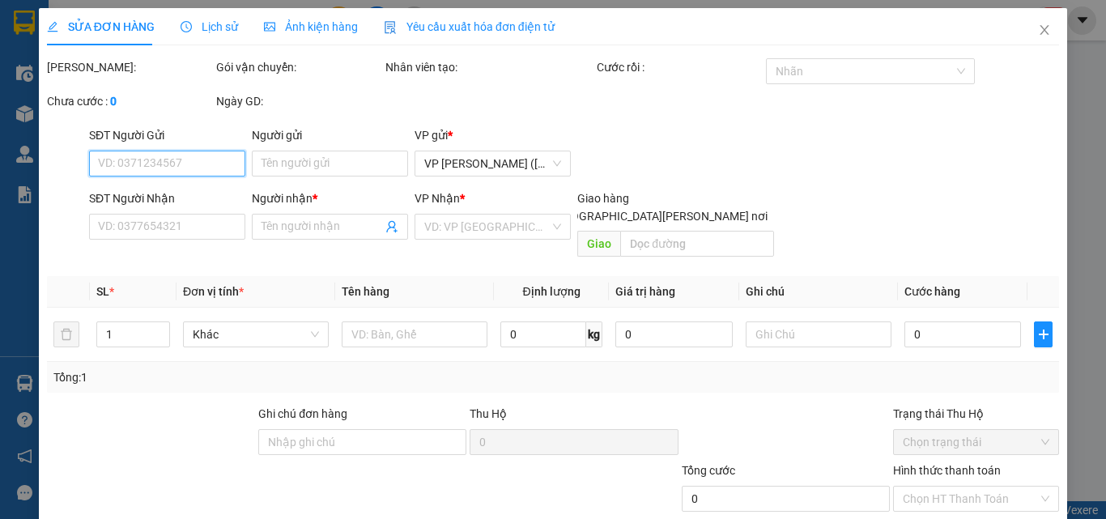
type input "linh"
type input "0909838272"
type input "phú"
type input "30.000"
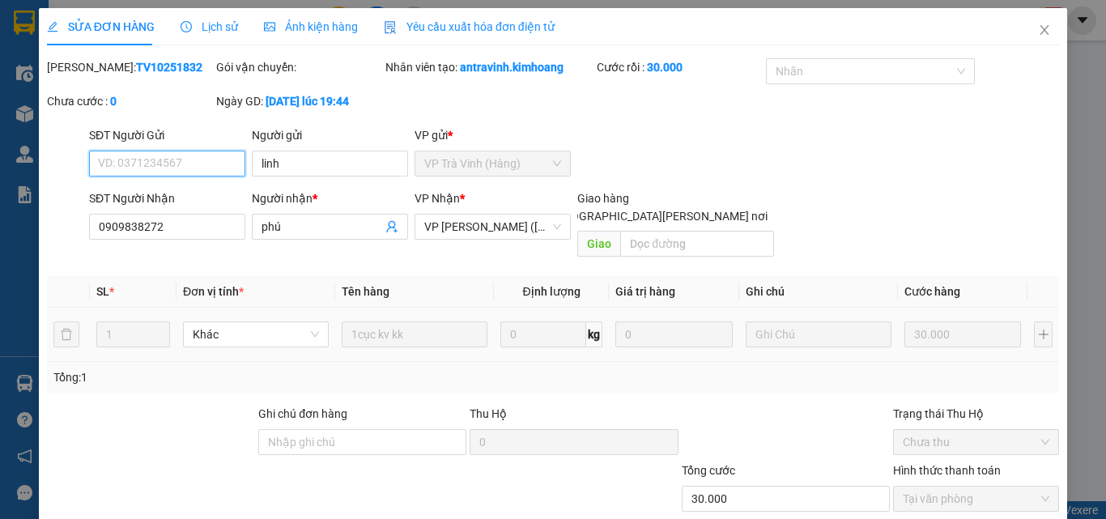
scroll to position [83, 0]
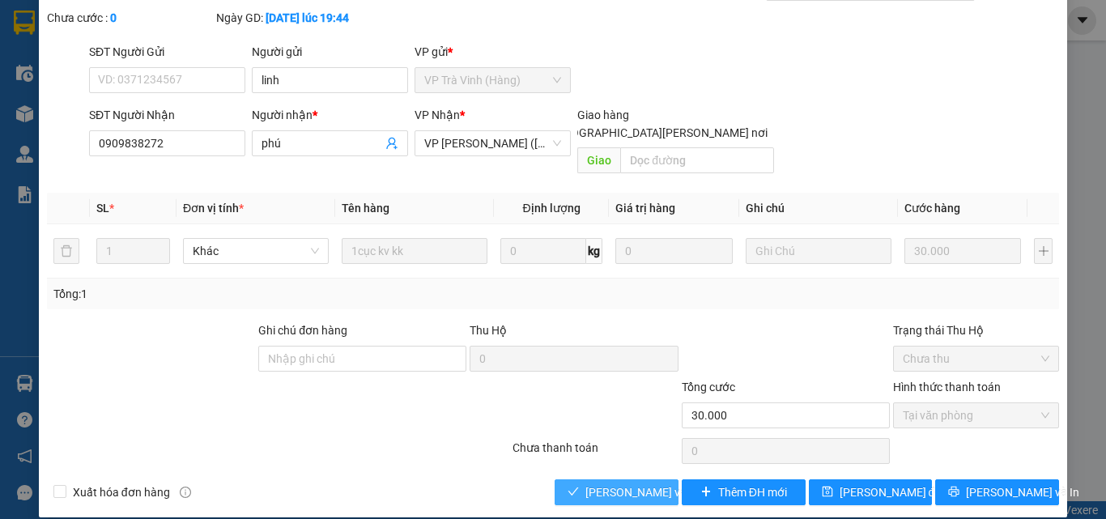
click at [613, 483] on span "[PERSON_NAME] và Giao hàng" at bounding box center [694, 492] width 219 height 18
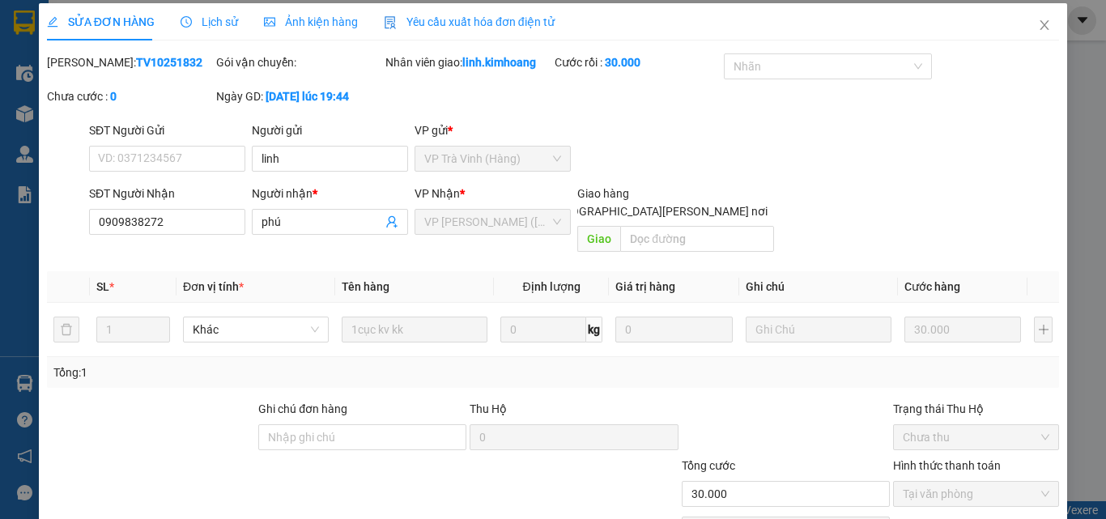
scroll to position [0, 0]
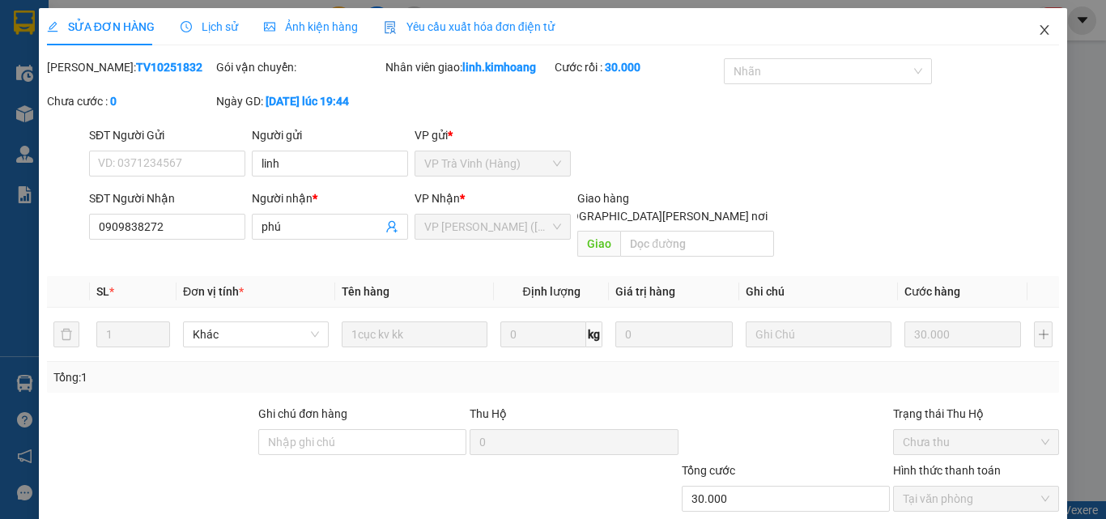
click at [1038, 28] on icon "close" at bounding box center [1044, 29] width 13 height 13
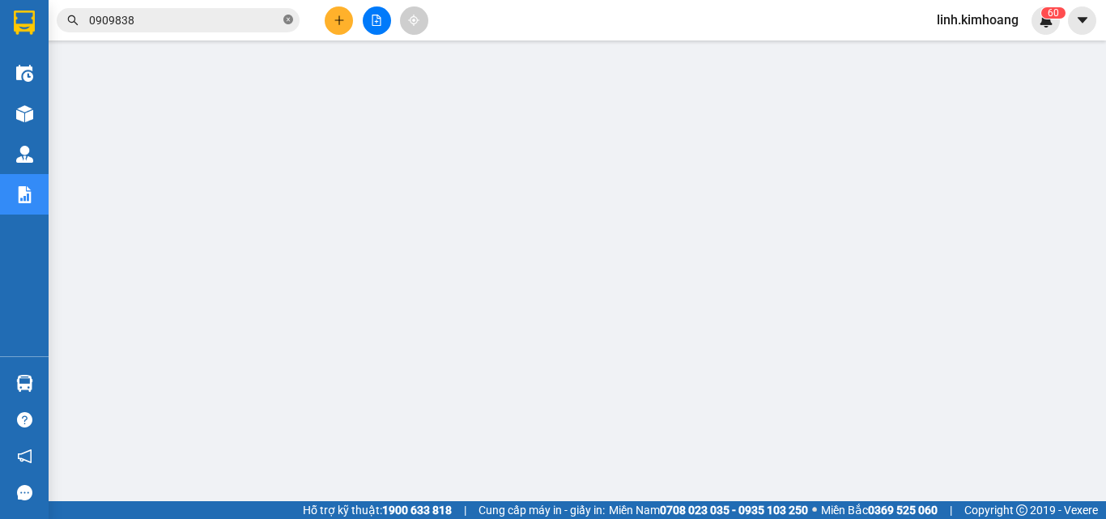
click at [287, 20] on icon "close-circle" at bounding box center [288, 20] width 10 height 10
click at [237, 26] on input "text" at bounding box center [184, 20] width 191 height 18
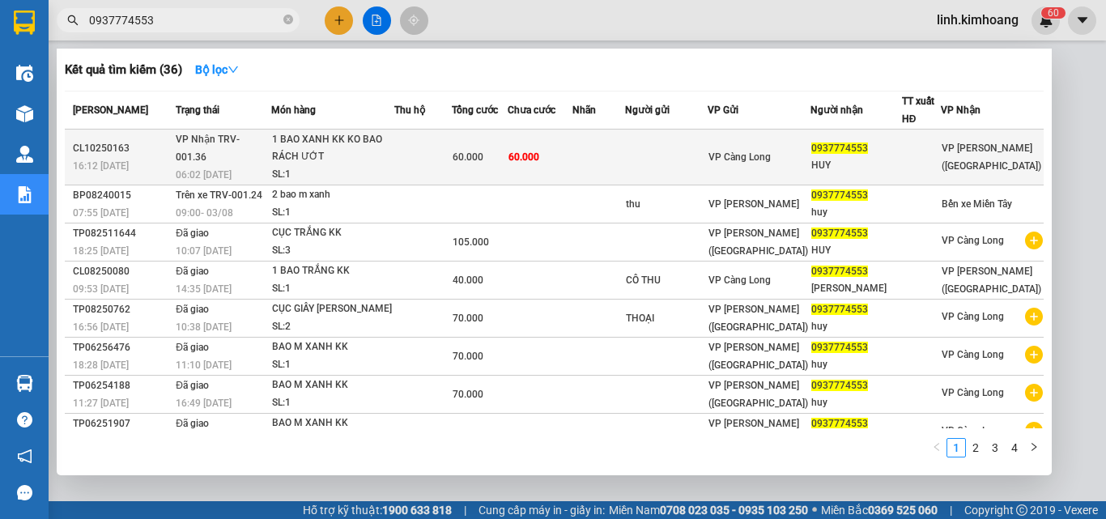
type input "0937774553"
click at [748, 139] on tr "CL10250163 16:12 - 13/10 VP Nhận TRV-001.36 06:02 - 14/10 1 BAO XANH KK KO BAO …" at bounding box center [554, 158] width 979 height 56
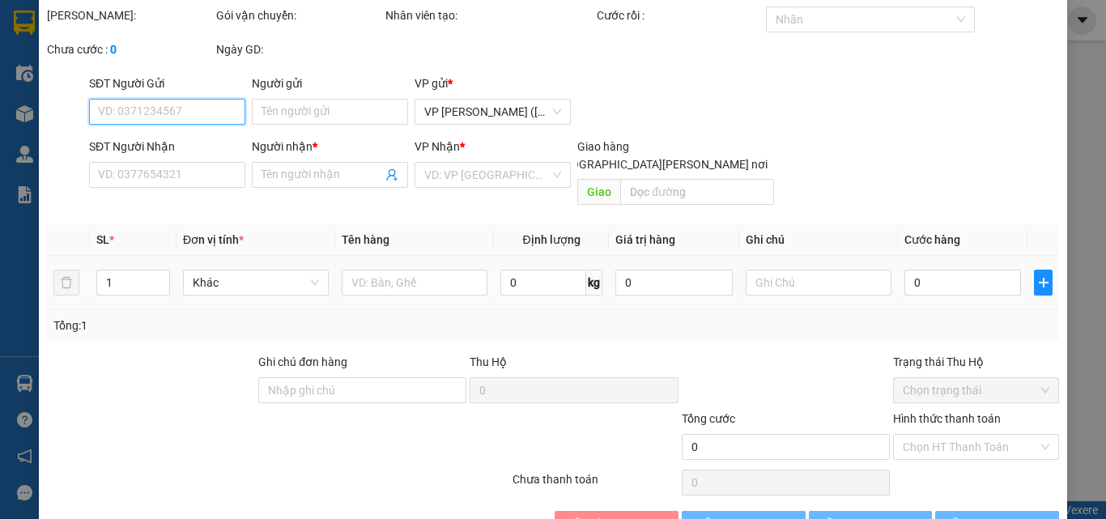
scroll to position [83, 0]
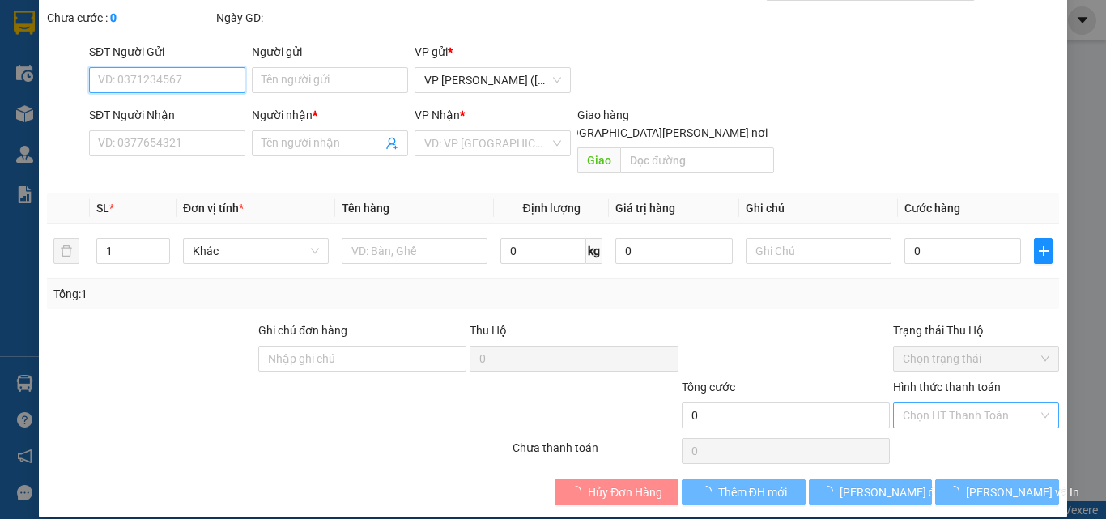
type input "0937774553"
type input "HUY"
type input "60.000"
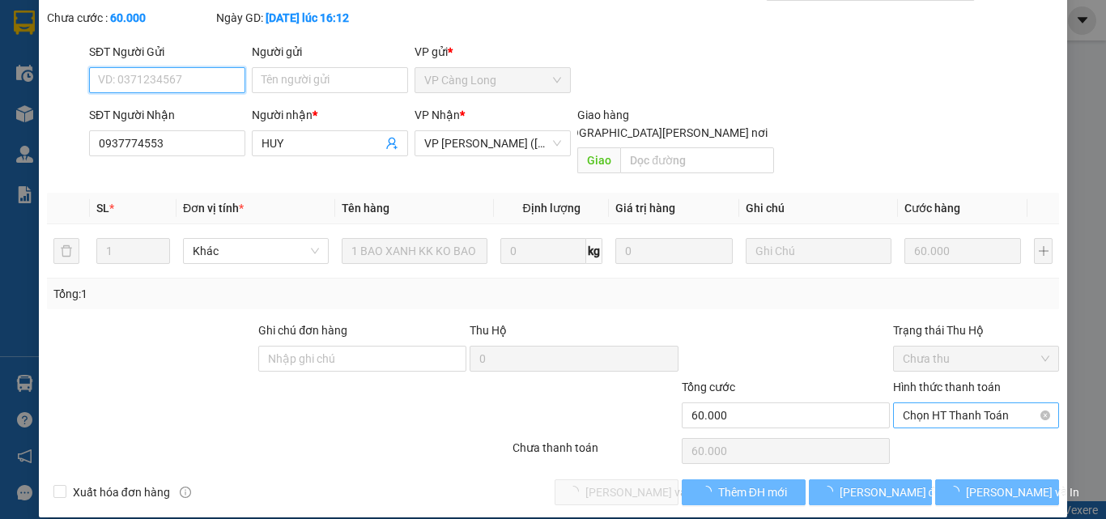
click at [922, 403] on span "Chọn HT Thanh Toán" at bounding box center [976, 415] width 147 height 24
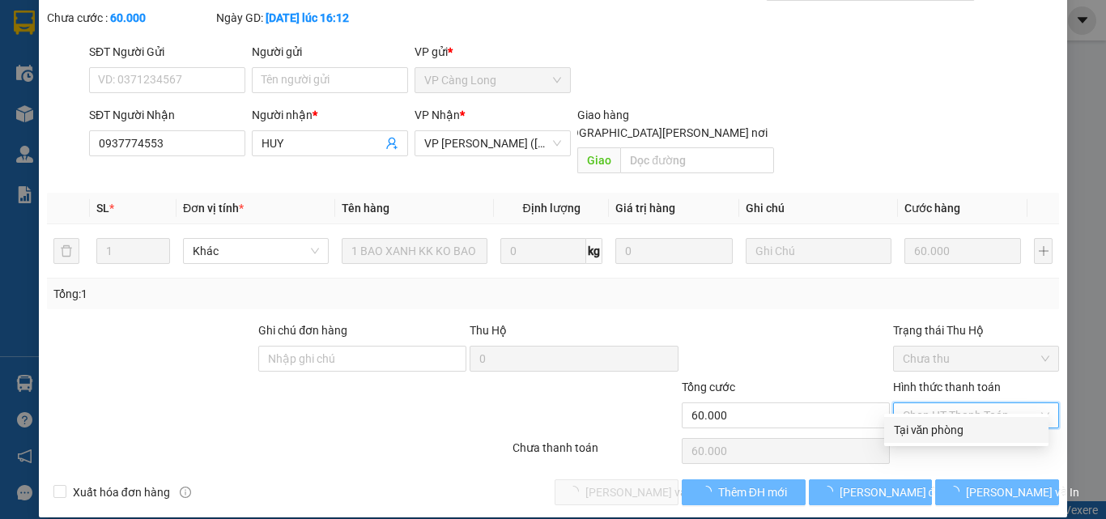
click at [935, 430] on div "Tại văn phòng" at bounding box center [966, 430] width 145 height 18
type input "0"
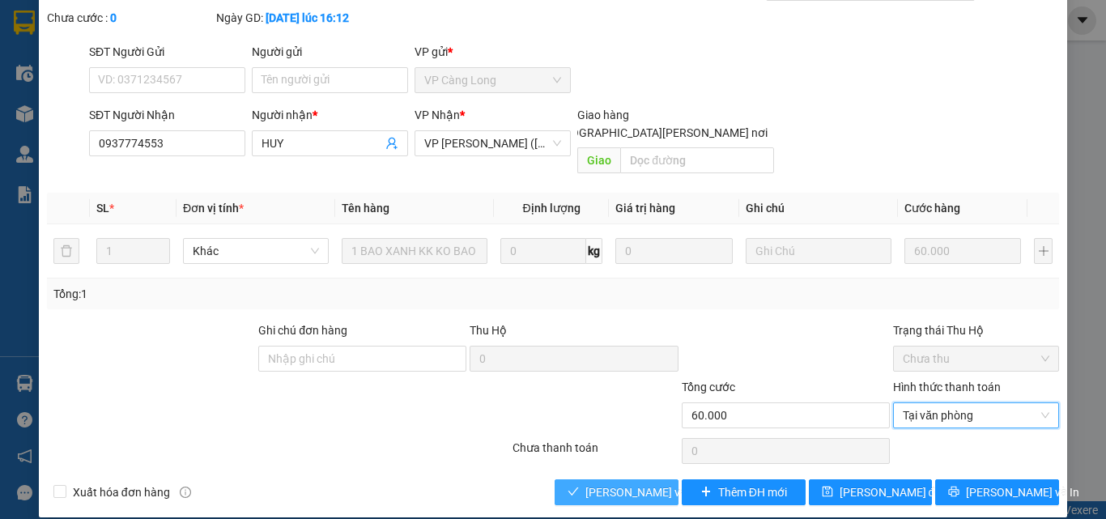
click at [627, 483] on span "[PERSON_NAME] và Giao hàng" at bounding box center [694, 492] width 219 height 18
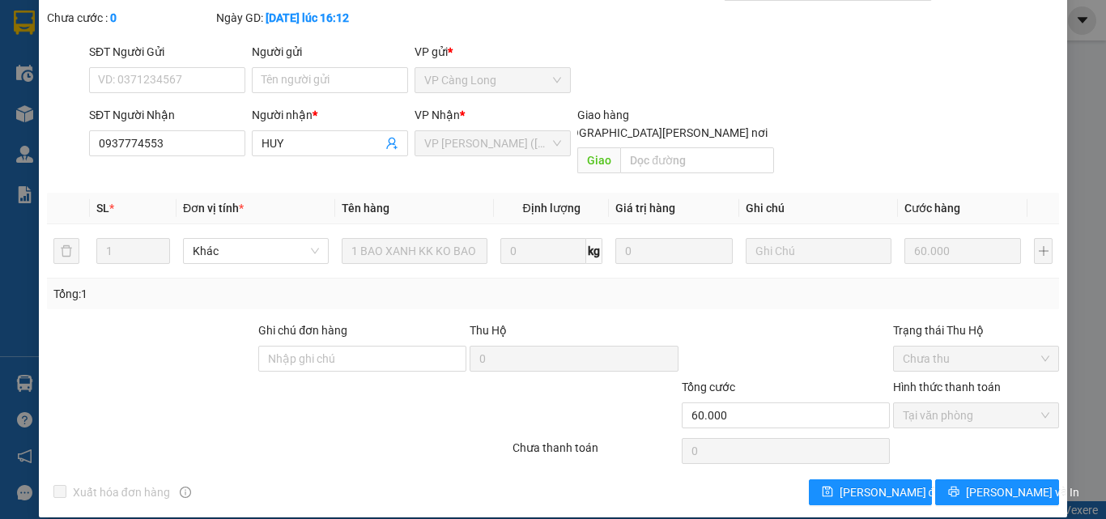
scroll to position [0, 0]
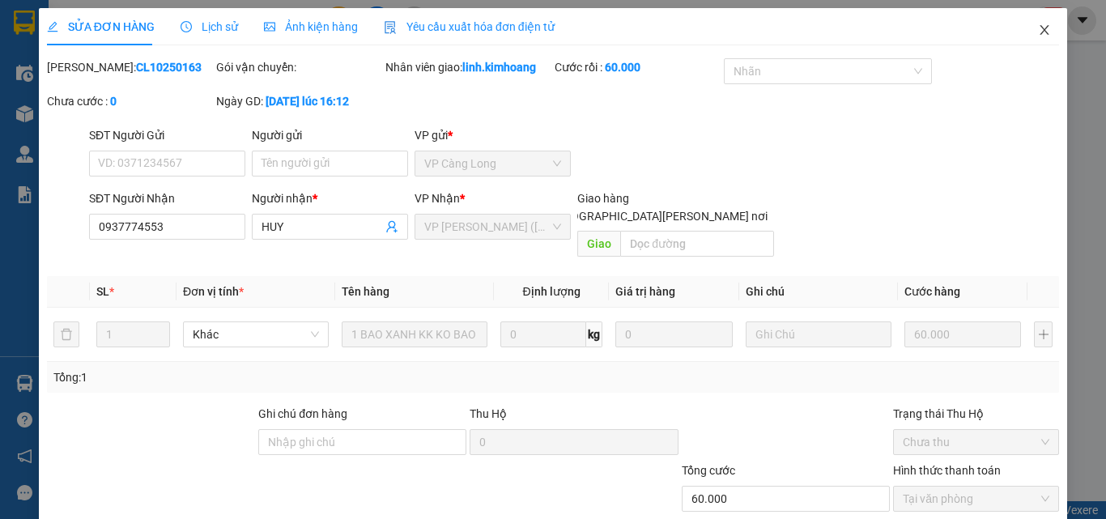
click at [1043, 33] on span "Close" at bounding box center [1044, 30] width 45 height 45
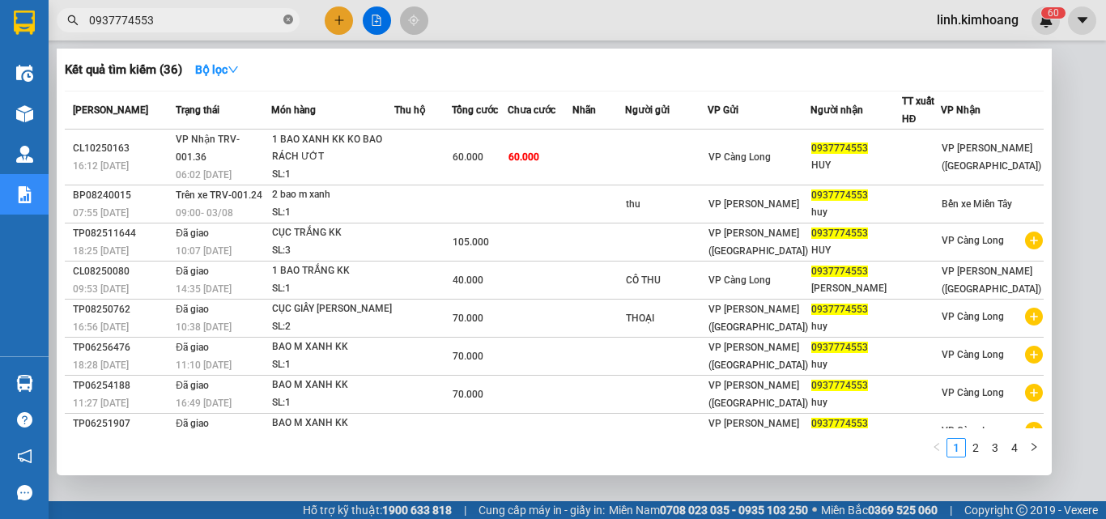
click at [291, 19] on icon "close-circle" at bounding box center [288, 20] width 10 height 10
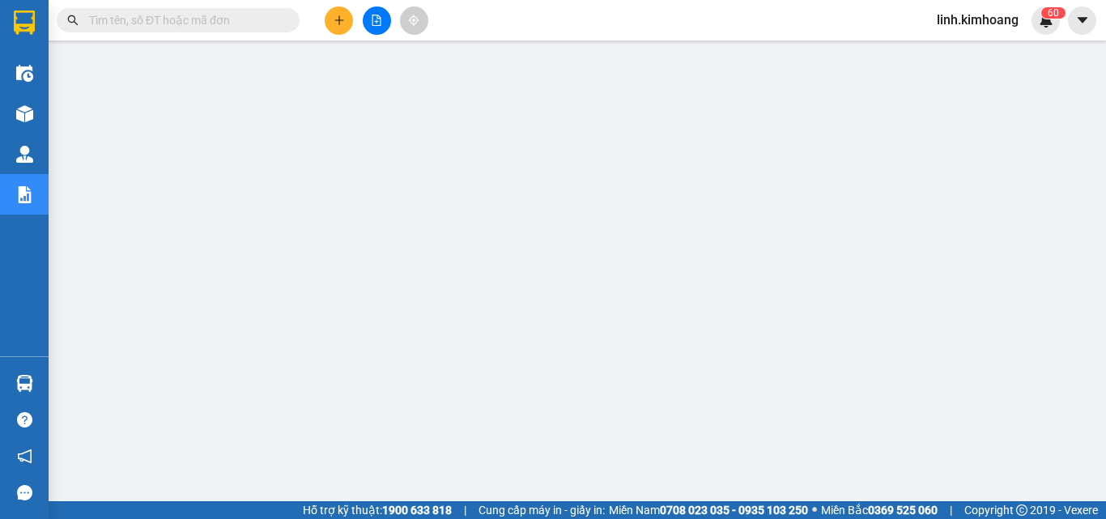
click at [247, 18] on input "text" at bounding box center [184, 20] width 191 height 18
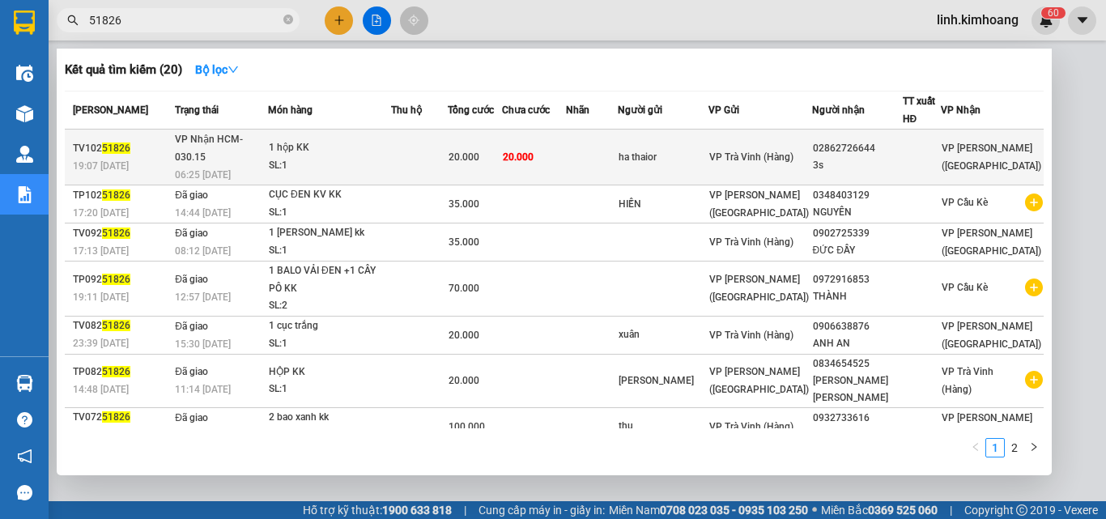
type input "51826"
click at [776, 148] on div "VP Trà Vinh (Hàng)" at bounding box center [759, 157] width 101 height 18
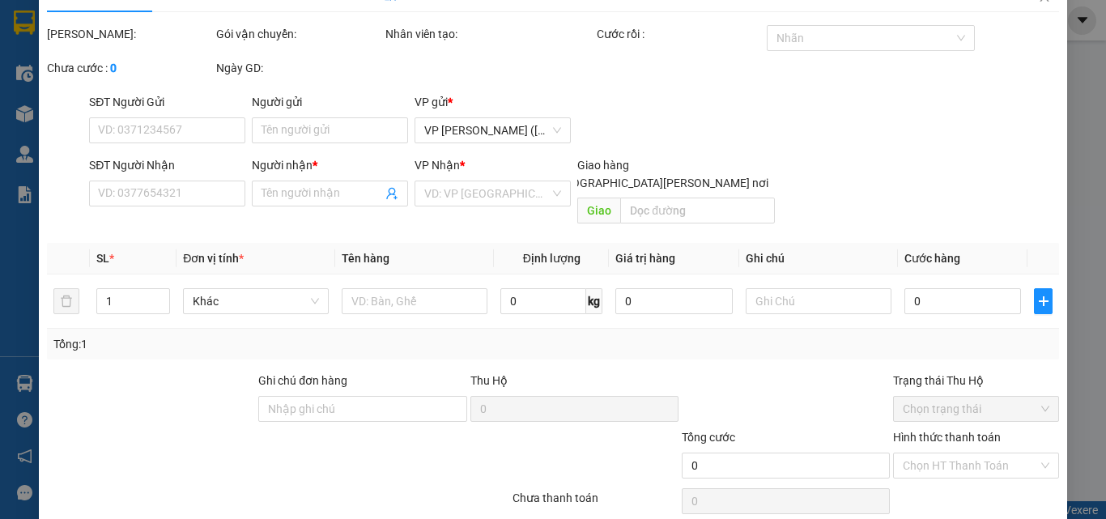
type input "ha thaior"
type input "02862726644"
type input "3s"
type input "20.000"
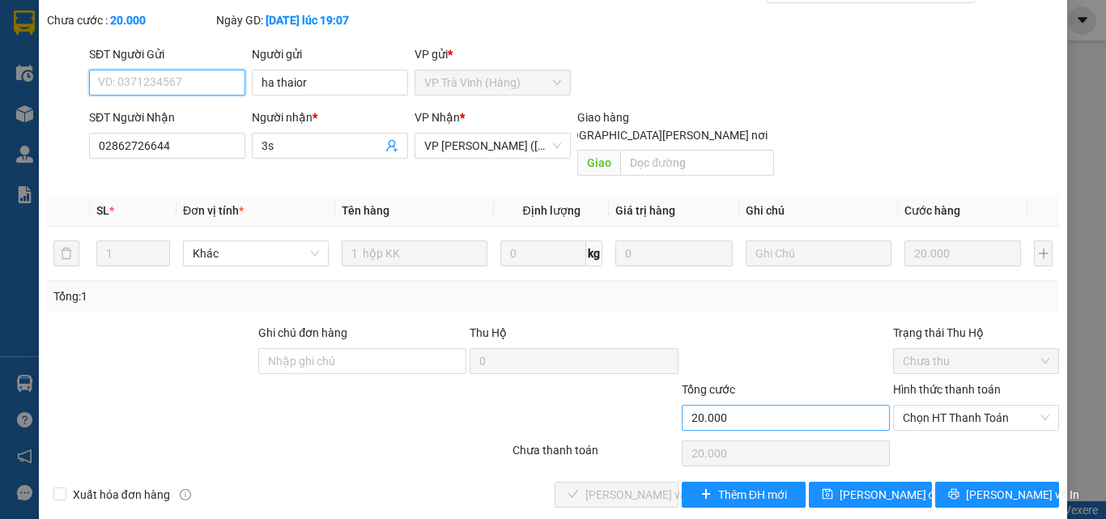
scroll to position [83, 0]
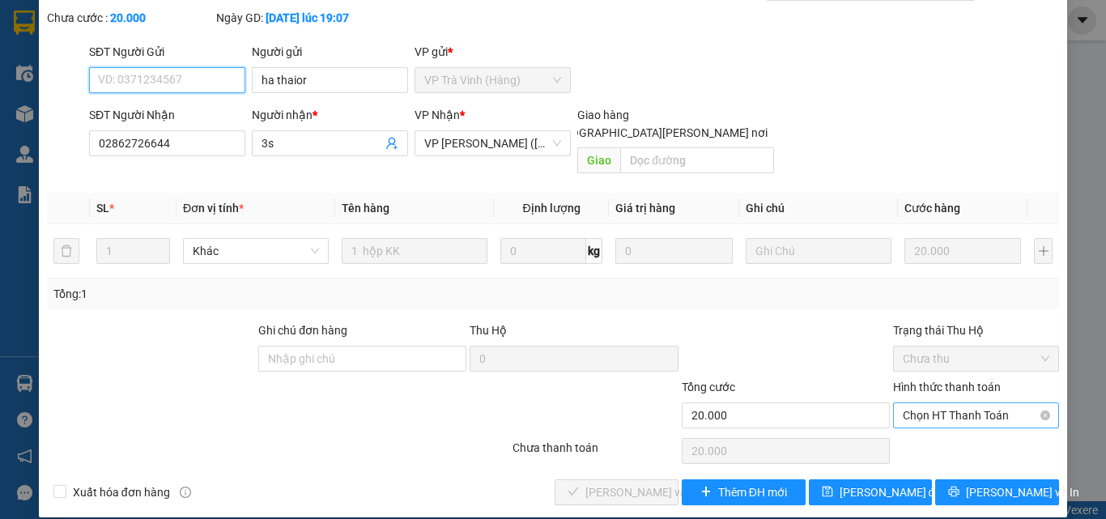
click at [940, 403] on span "Chọn HT Thanh Toán" at bounding box center [976, 415] width 147 height 24
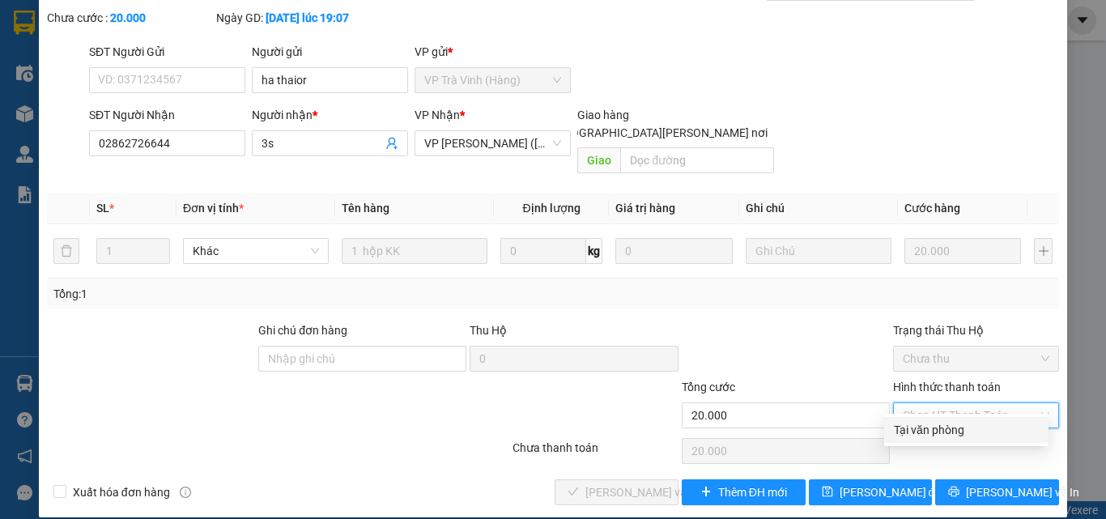
click at [946, 427] on div "Tại văn phòng" at bounding box center [966, 430] width 145 height 18
type input "0"
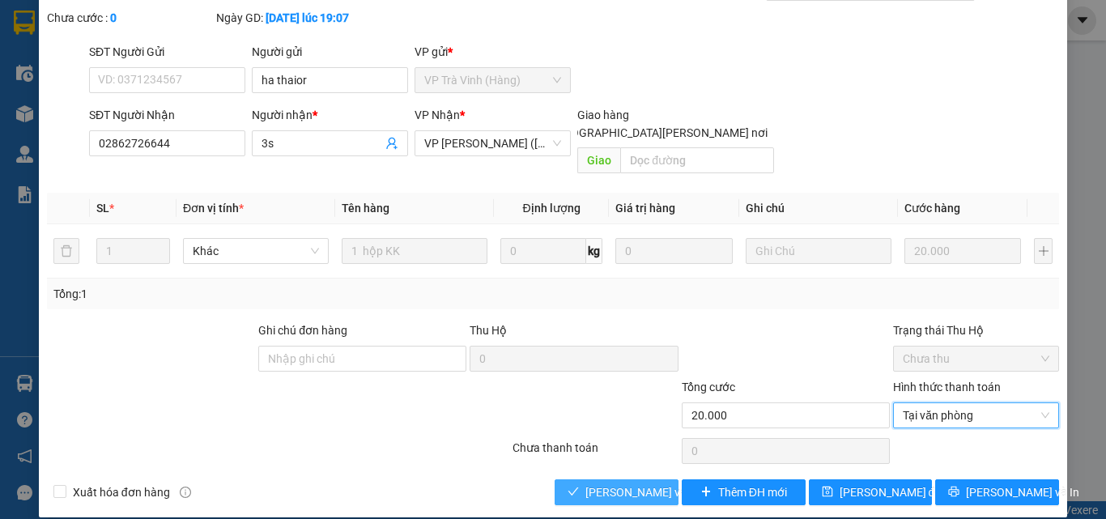
click at [627, 483] on span "[PERSON_NAME] và Giao hàng" at bounding box center [694, 492] width 219 height 18
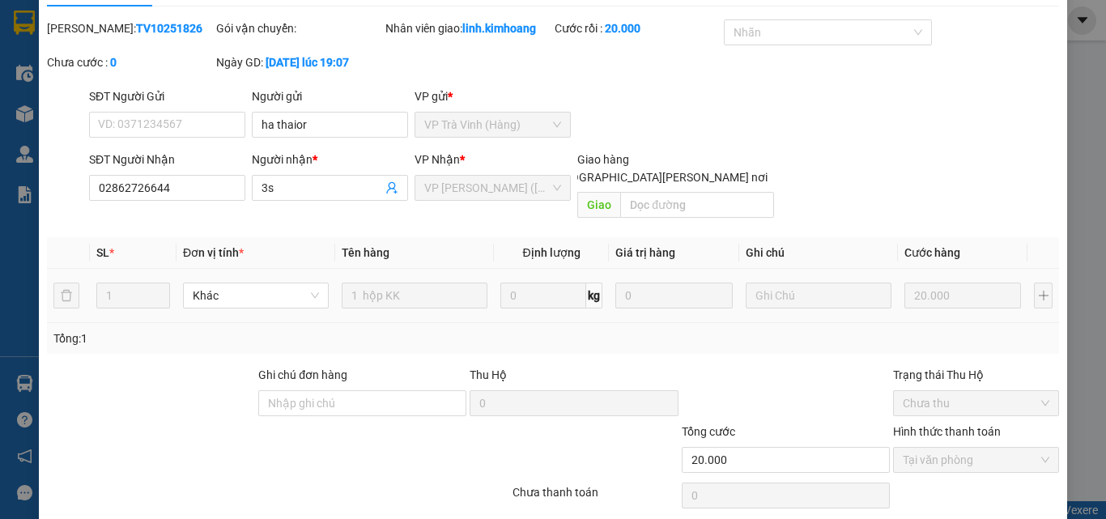
scroll to position [0, 0]
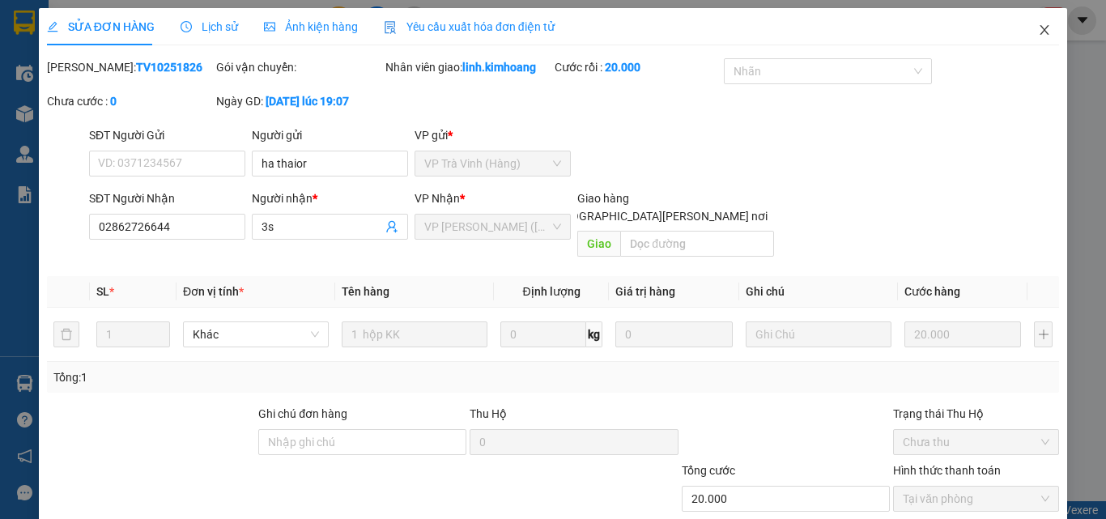
drag, startPoint x: 1039, startPoint y: 32, endPoint x: 1047, endPoint y: 26, distance: 9.9
click at [1038, 32] on icon "close" at bounding box center [1044, 29] width 13 height 13
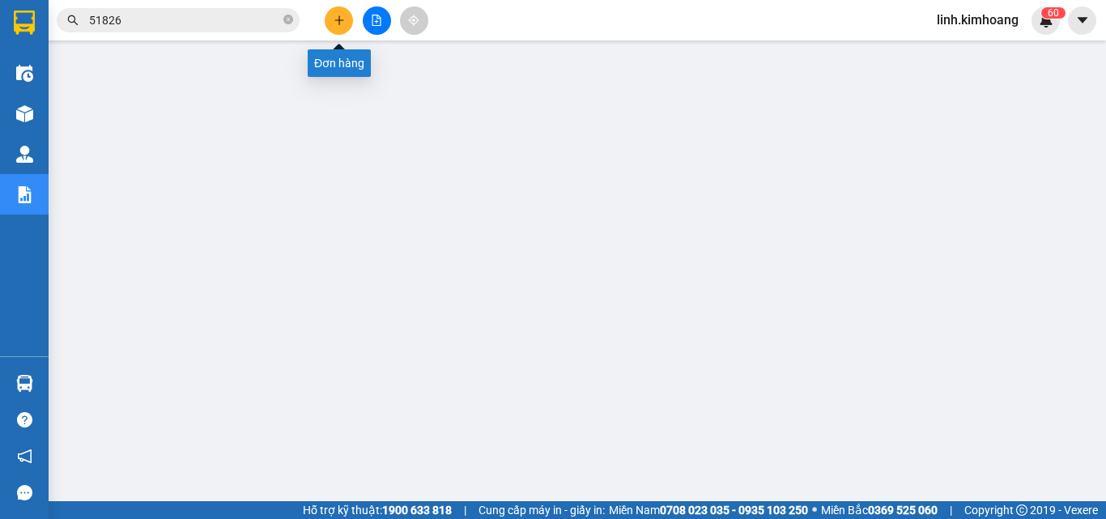
click at [343, 27] on button at bounding box center [339, 20] width 28 height 28
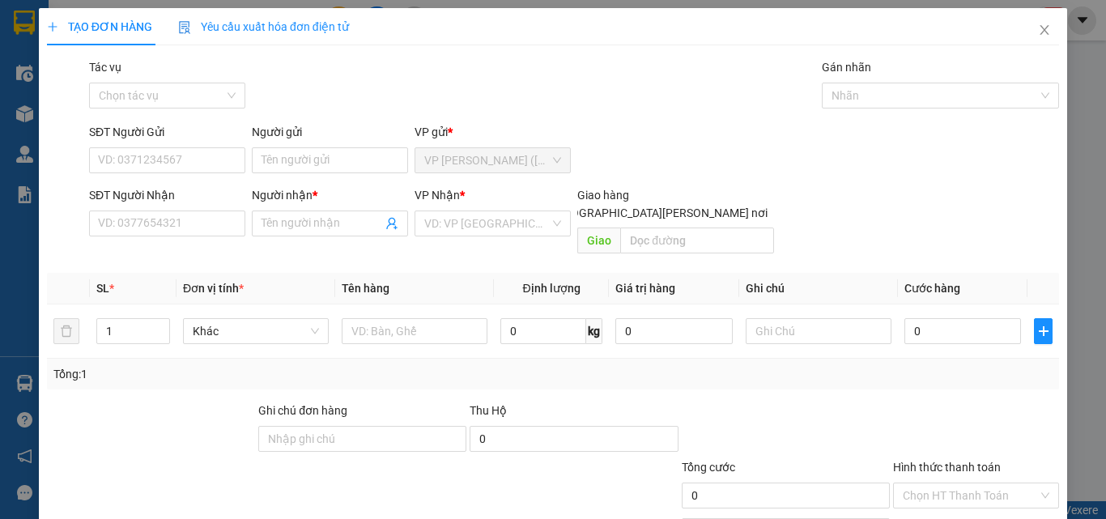
click at [298, 134] on div "Người gửi" at bounding box center [330, 132] width 156 height 18
click at [298, 147] on input "Người gửi" at bounding box center [330, 160] width 156 height 26
click at [138, 216] on input "SĐT Người Nhận" at bounding box center [167, 223] width 156 height 26
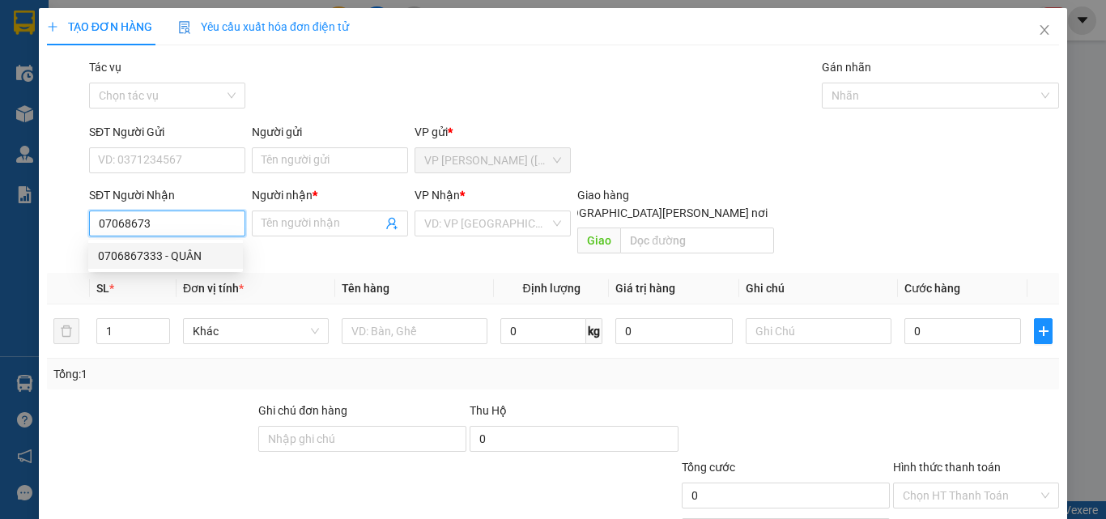
click at [122, 252] on div "0706867333 - QUÂN" at bounding box center [165, 256] width 135 height 18
type input "0706867333"
type input "QUÂN"
type input "20.000"
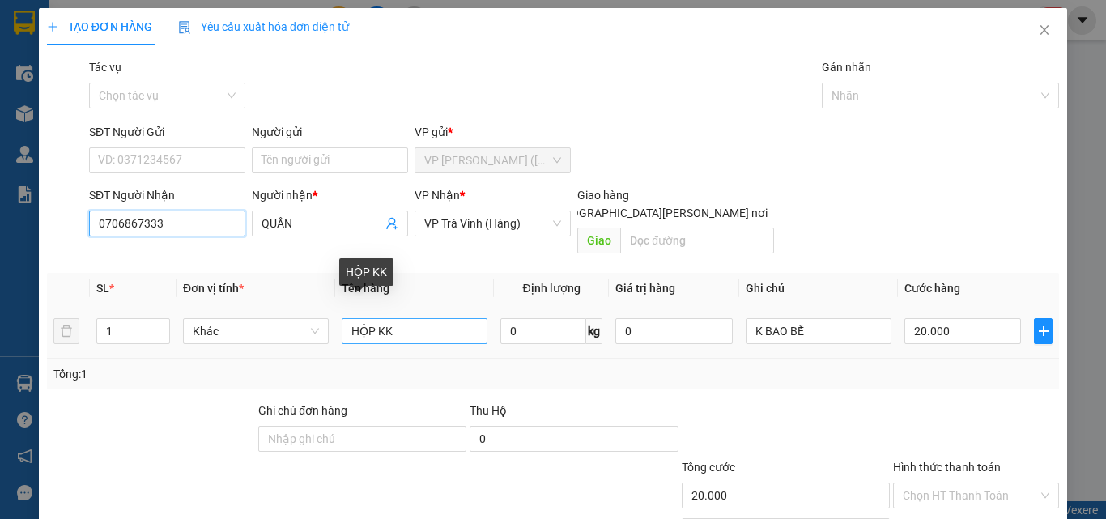
type input "0706867333"
drag, startPoint x: 406, startPoint y: 315, endPoint x: 74, endPoint y: 327, distance: 333.0
click at [76, 326] on tr "1 Khác HỘP KK 0 kg 0 K BAO BỂ 20.000" at bounding box center [553, 331] width 1012 height 54
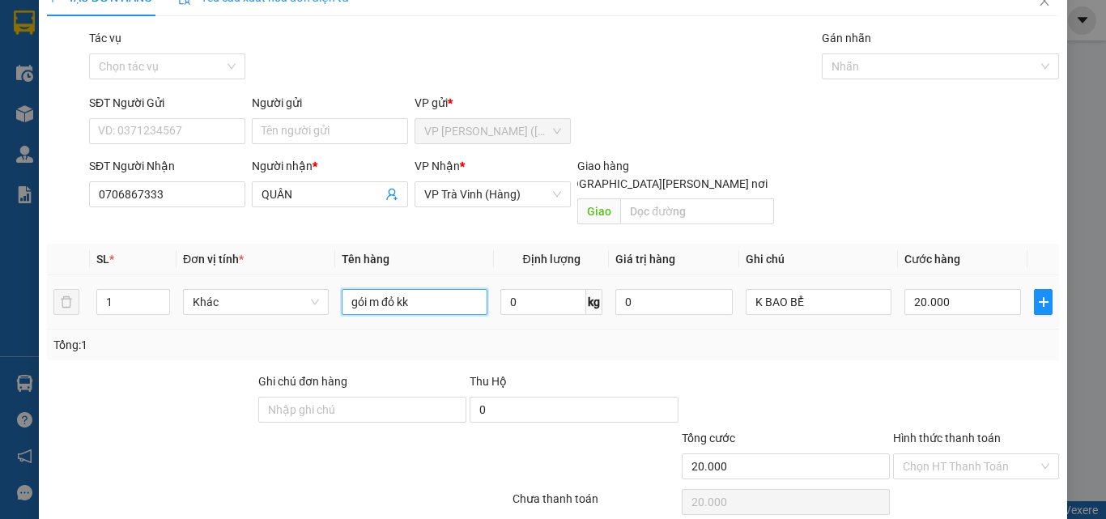
scroll to position [80, 0]
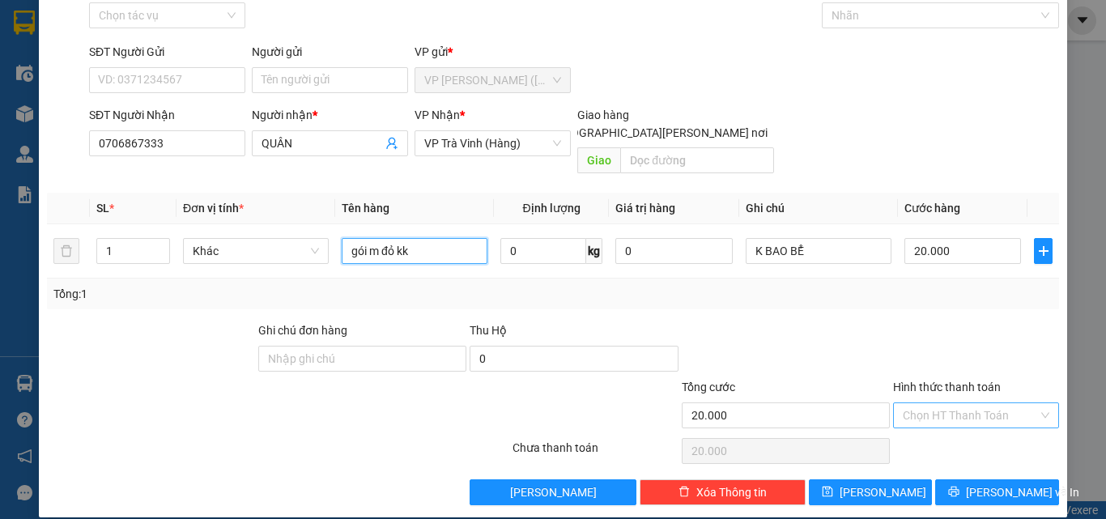
type input "gói m đỏ kk"
click at [984, 403] on input "Hình thức thanh toán" at bounding box center [970, 415] width 135 height 24
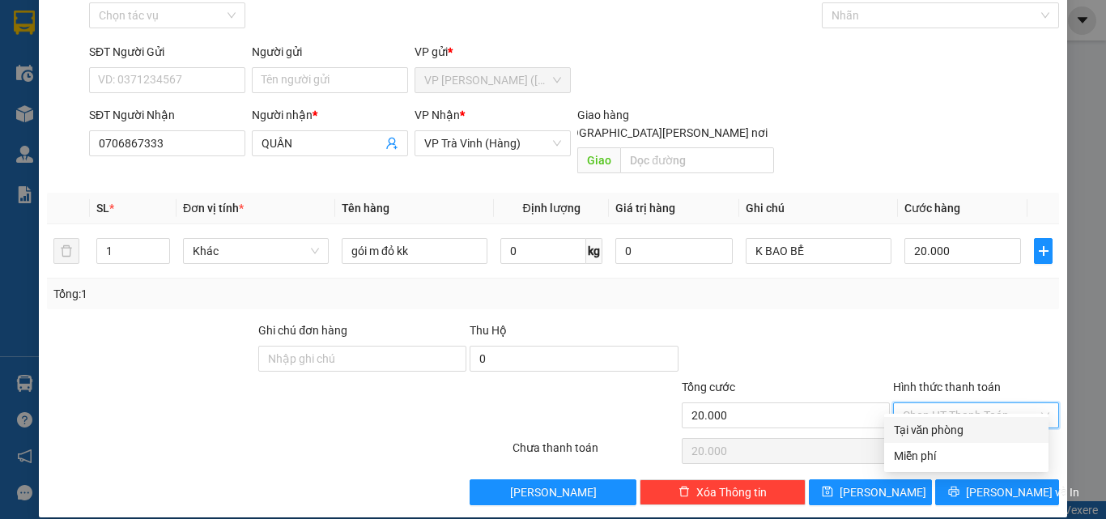
click at [944, 431] on div "Tại văn phòng" at bounding box center [966, 430] width 145 height 18
type input "0"
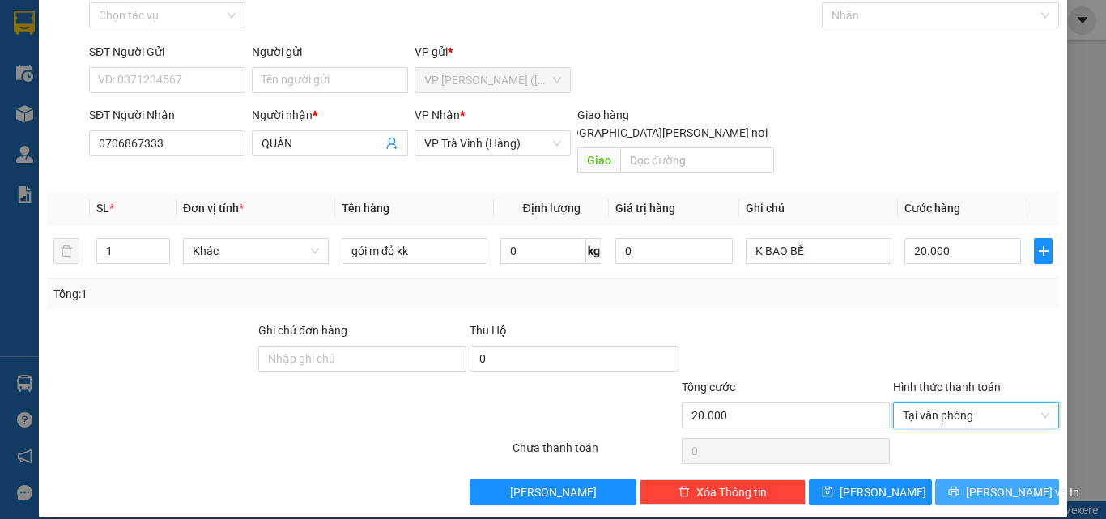
click at [959, 486] on icon "printer" at bounding box center [953, 491] width 11 height 11
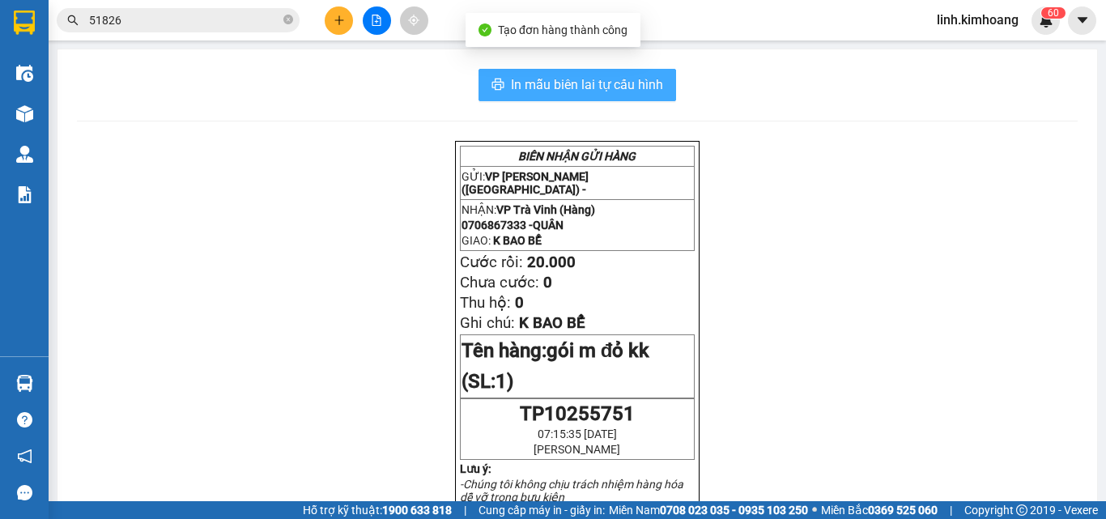
click at [619, 92] on span "In mẫu biên lai tự cấu hình" at bounding box center [587, 84] width 152 height 20
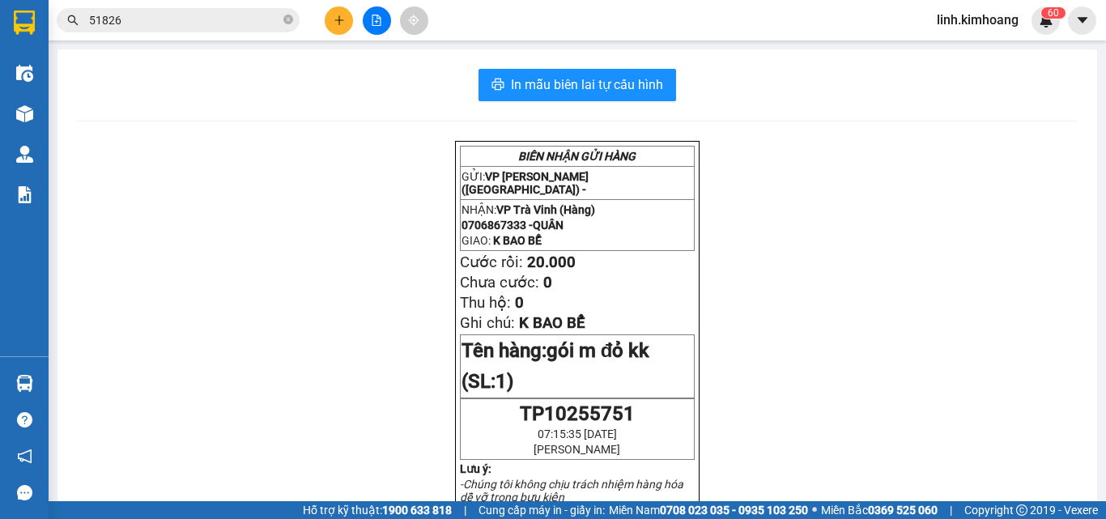
click at [292, 15] on icon "close-circle" at bounding box center [288, 20] width 10 height 10
click at [242, 25] on input "text" at bounding box center [184, 20] width 191 height 18
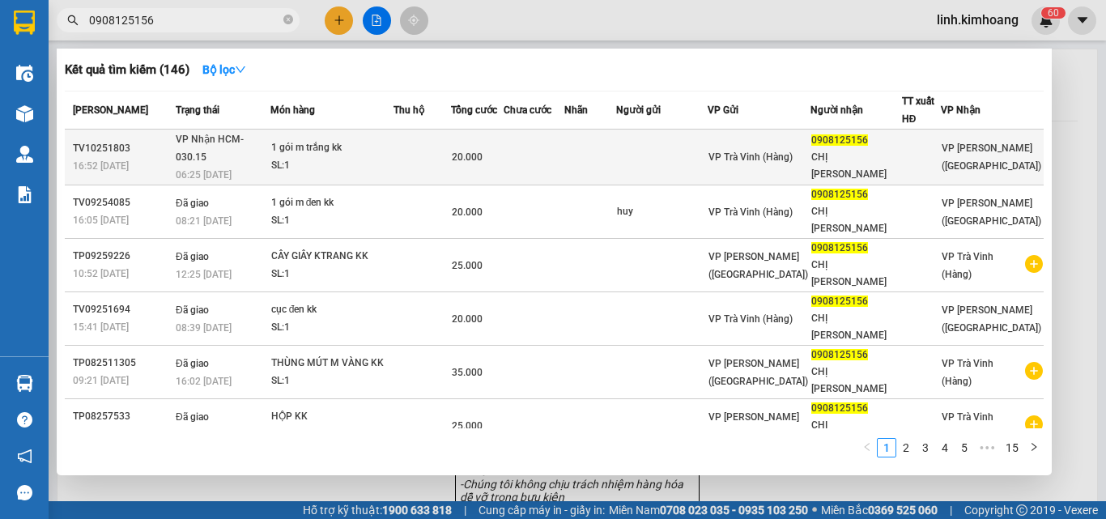
type input "0908125156"
click at [887, 149] on div "CHỊ HÀ" at bounding box center [855, 166] width 89 height 34
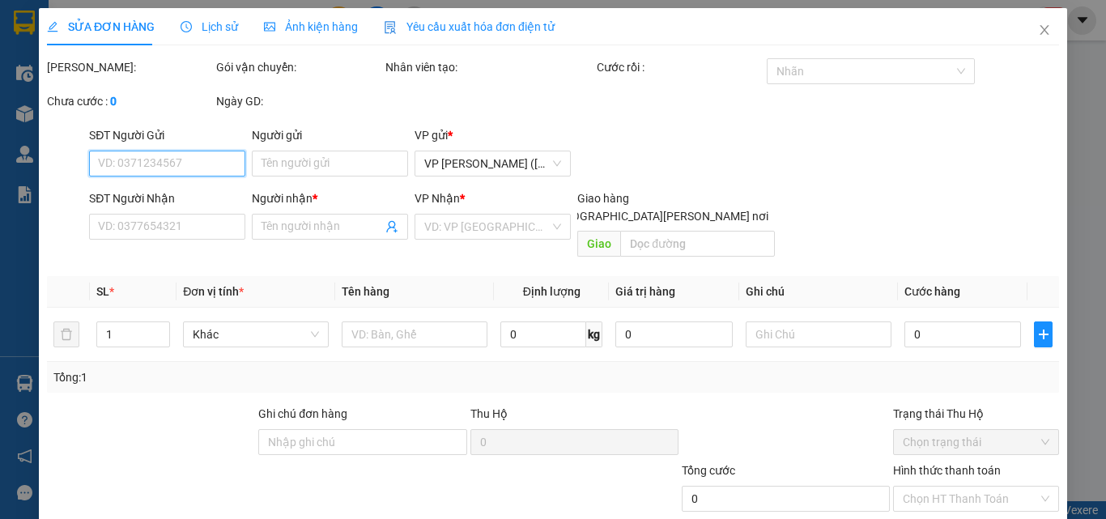
type input "0908125156"
type input "CHỊ HÀ"
type input "20.000"
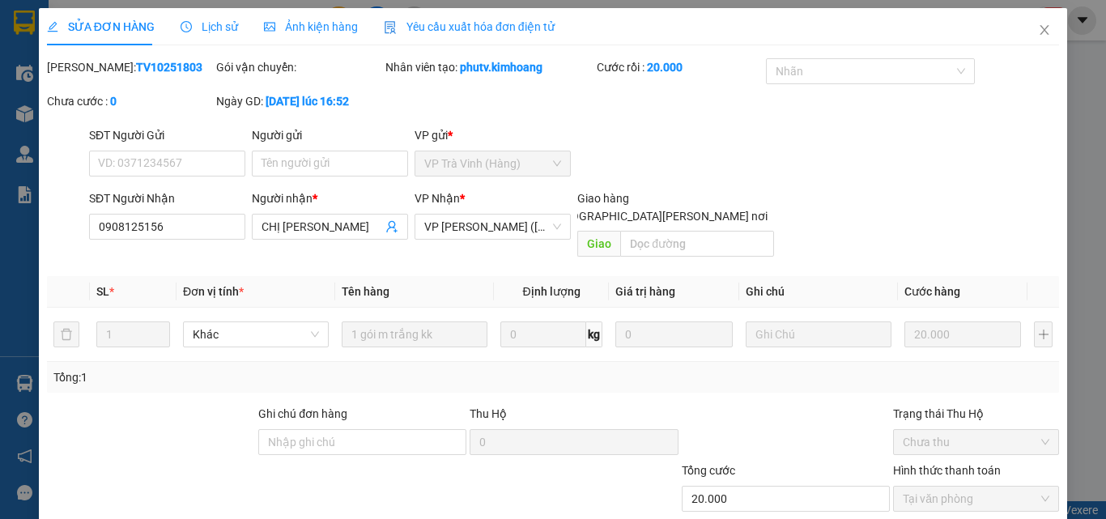
click at [1045, 31] on span "Close" at bounding box center [1044, 30] width 45 height 45
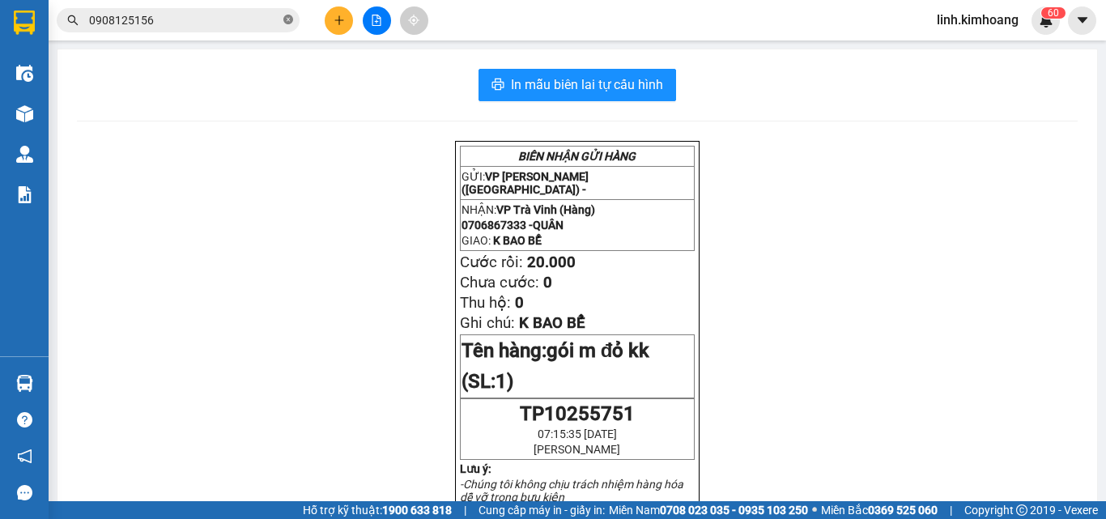
click at [286, 15] on span at bounding box center [288, 20] width 10 height 15
click at [229, 15] on input "text" at bounding box center [184, 20] width 191 height 18
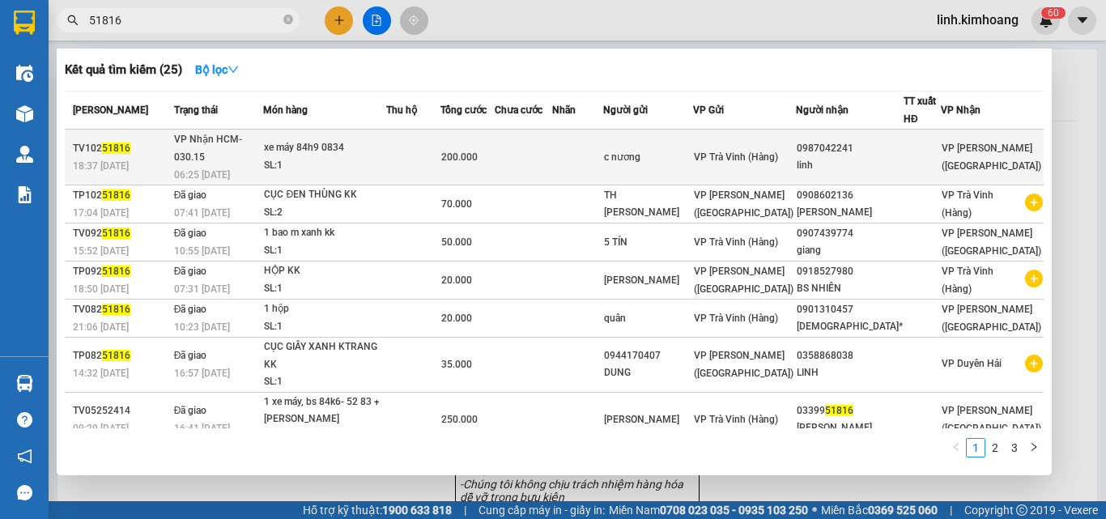
click at [838, 164] on div "linh" at bounding box center [850, 165] width 106 height 17
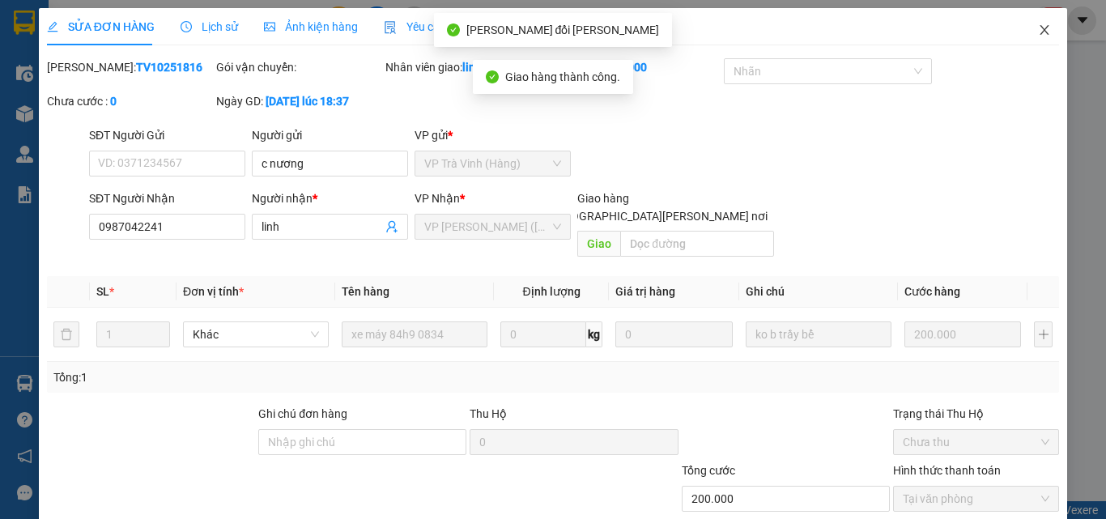
click at [1038, 25] on icon "close" at bounding box center [1044, 29] width 13 height 13
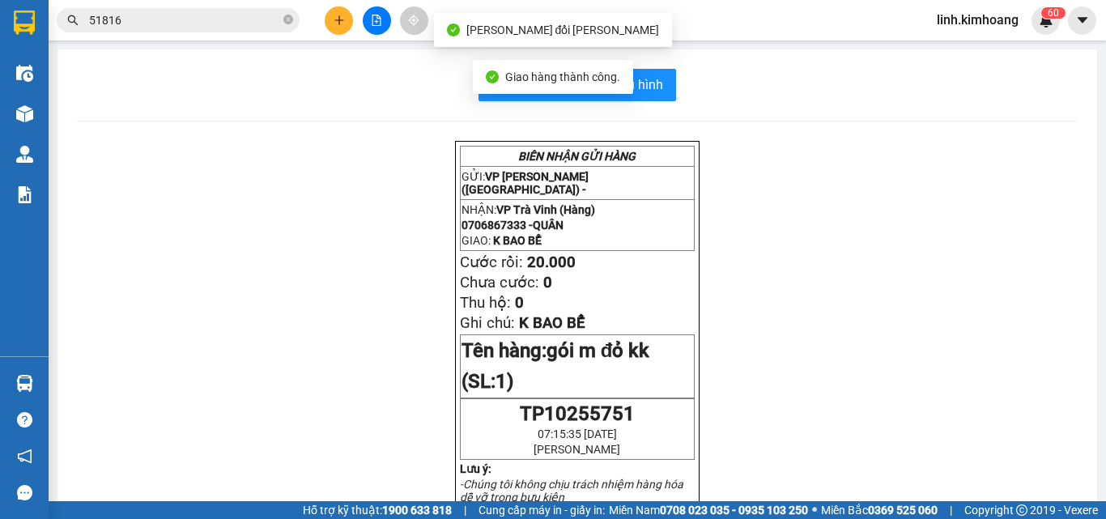
click at [168, 17] on input "51816" at bounding box center [184, 20] width 191 height 18
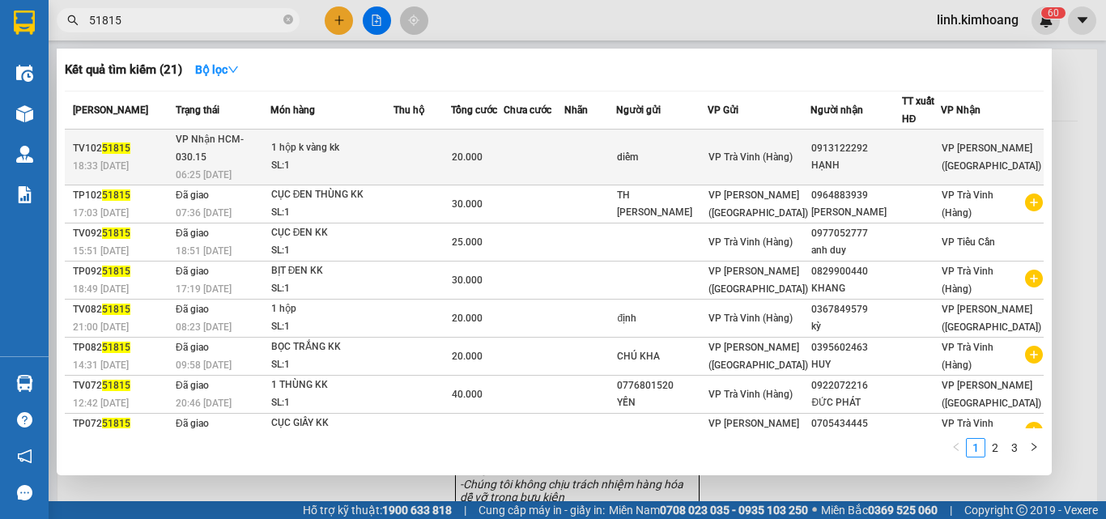
type input "51815"
click at [866, 157] on div "HẠNH" at bounding box center [855, 165] width 89 height 17
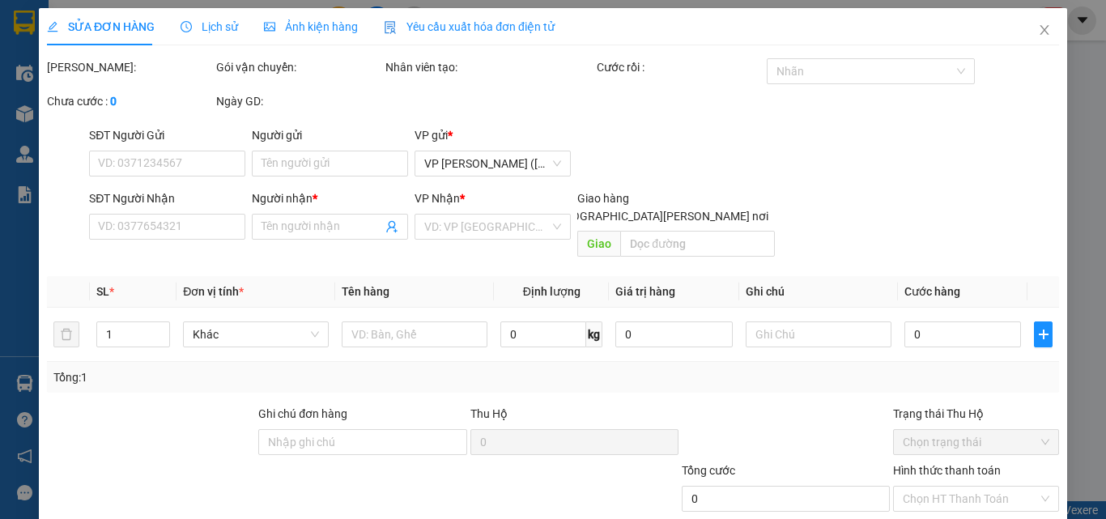
type input "diểm"
type input "0913122292"
type input "HẠNH"
type input "20.000"
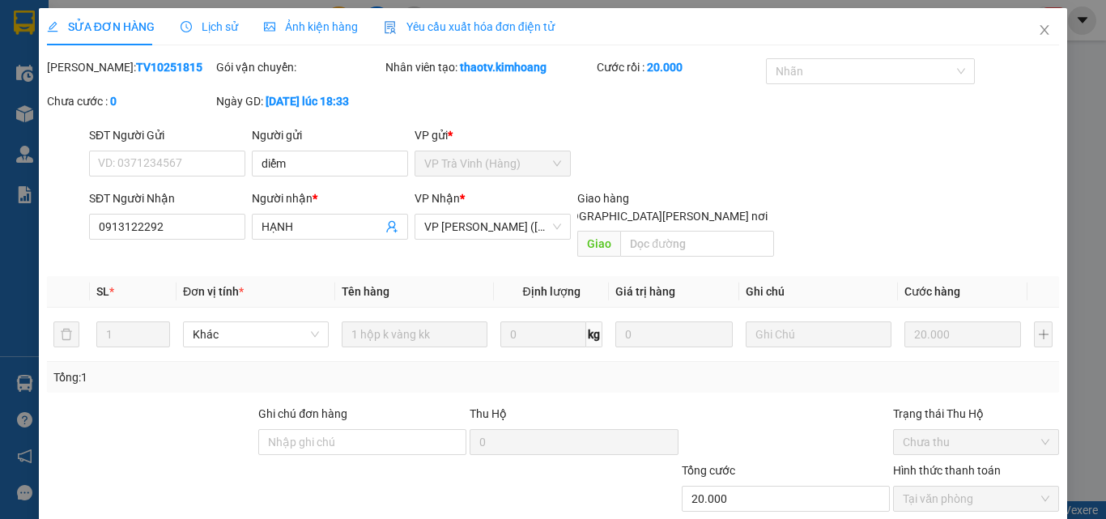
drag, startPoint x: 1027, startPoint y: 28, endPoint x: 1026, endPoint y: 40, distance: 12.2
click at [1038, 28] on icon "close" at bounding box center [1044, 29] width 13 height 13
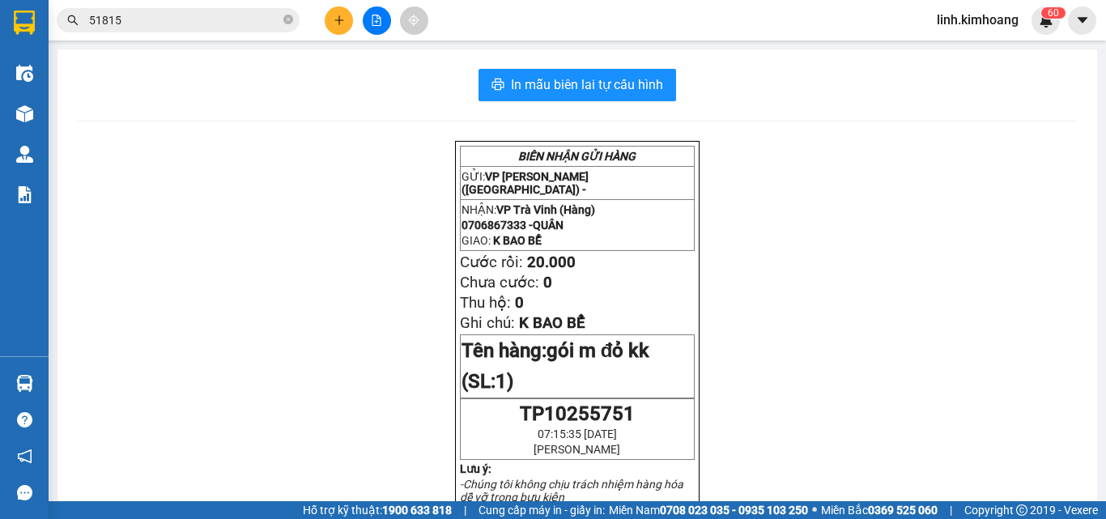
click at [200, 26] on input "51815" at bounding box center [184, 20] width 191 height 18
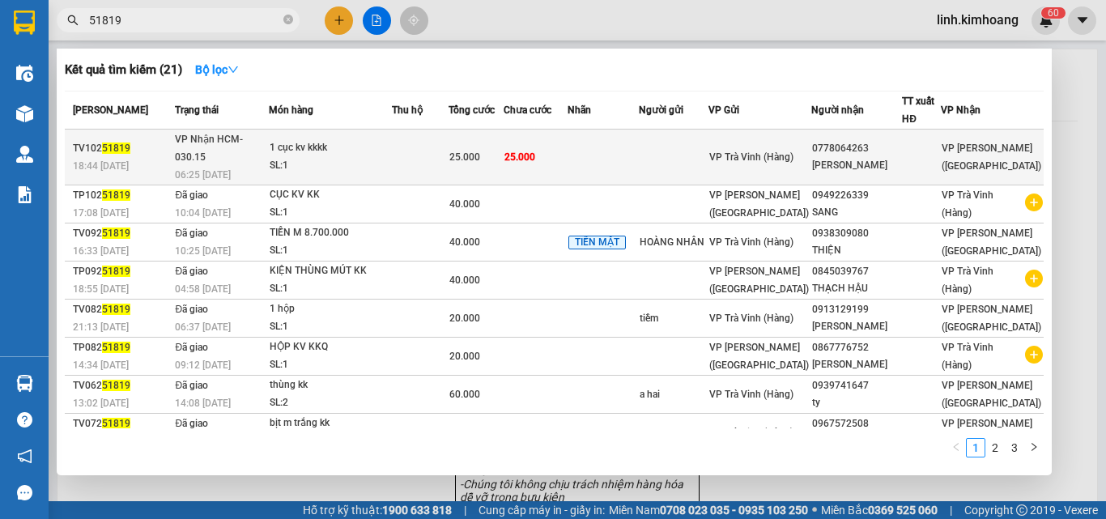
type input "51819"
click at [798, 155] on div "VP Trà Vinh (Hàng)" at bounding box center [759, 157] width 101 height 18
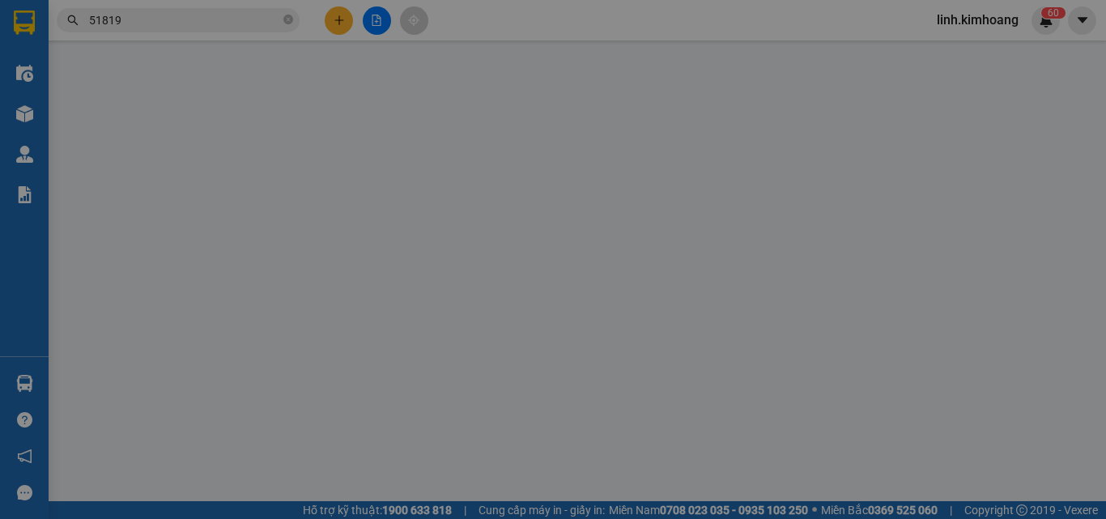
type input "0778064263"
type input "CHỊ LINH"
type input "25.000"
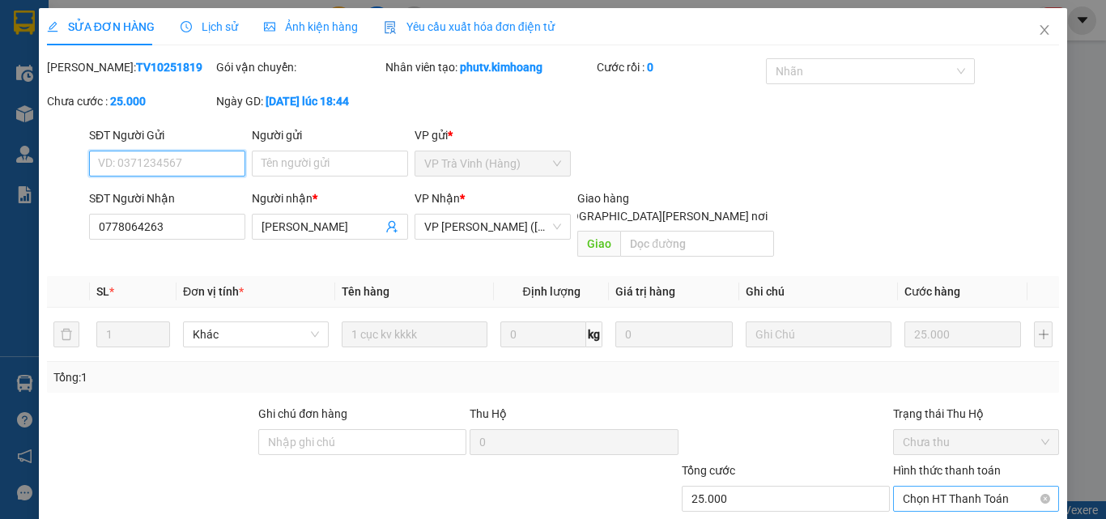
click at [909, 487] on span "Chọn HT Thanh Toán" at bounding box center [976, 499] width 147 height 24
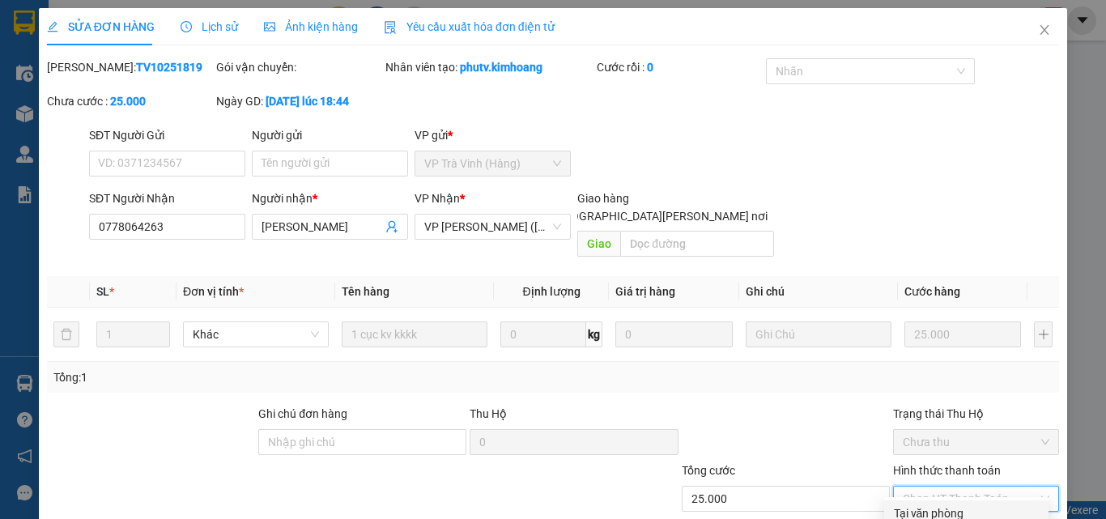
click at [904, 504] on div "Tại văn phòng" at bounding box center [966, 513] width 145 height 18
type input "0"
click at [1043, 28] on span "Close" at bounding box center [1044, 30] width 45 height 45
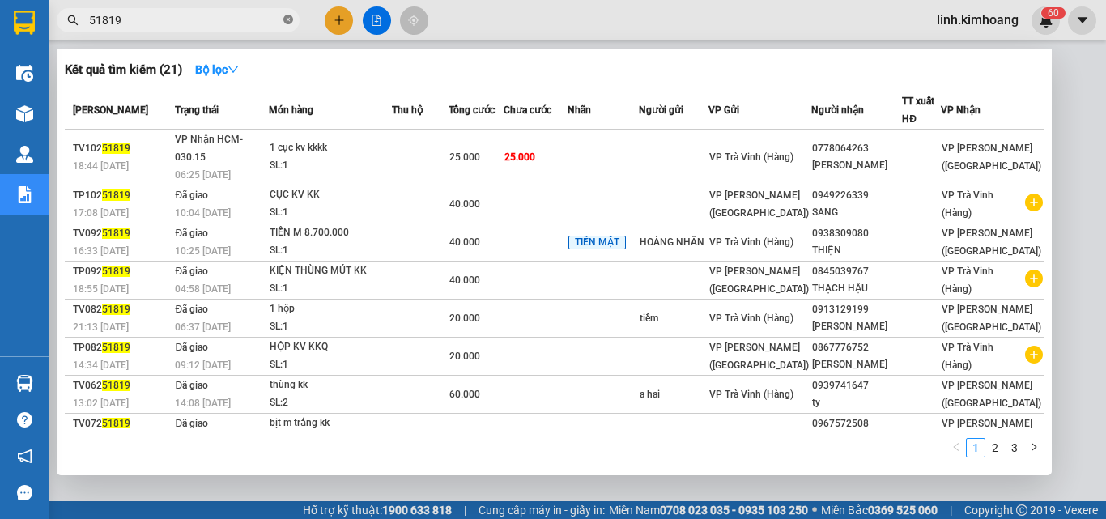
click at [284, 19] on icon "close-circle" at bounding box center [288, 20] width 10 height 10
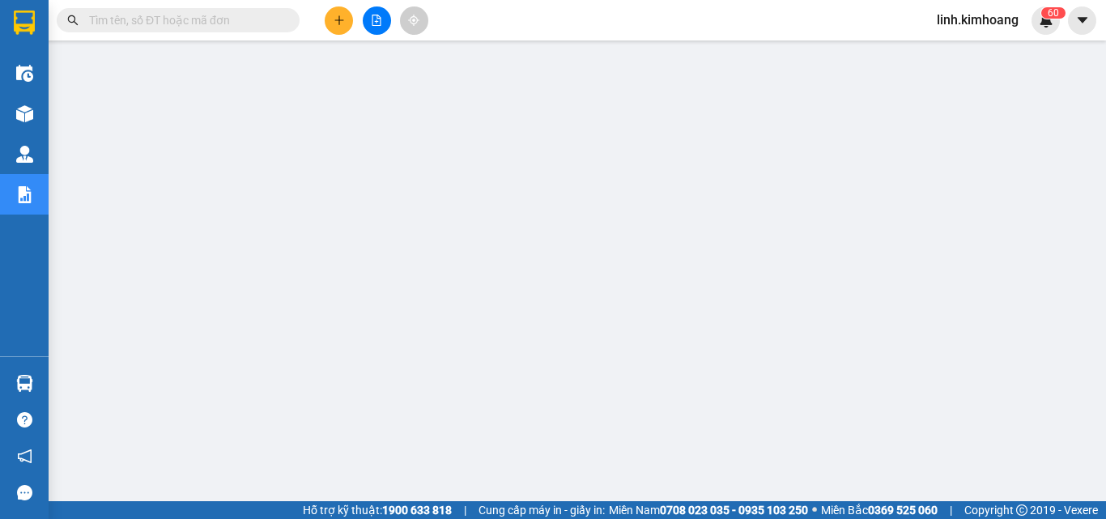
click at [257, 23] on input "text" at bounding box center [184, 20] width 191 height 18
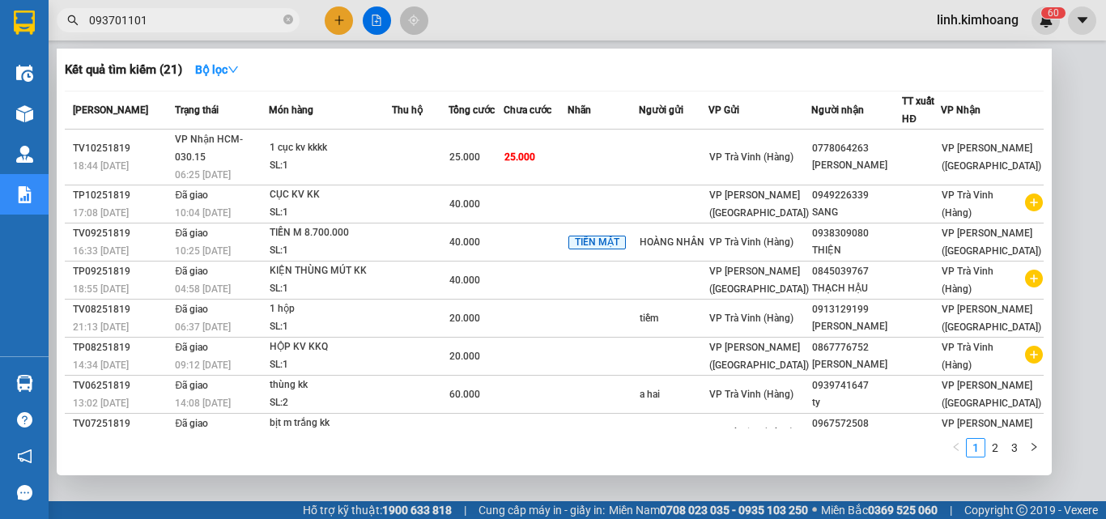
type input "0937011018"
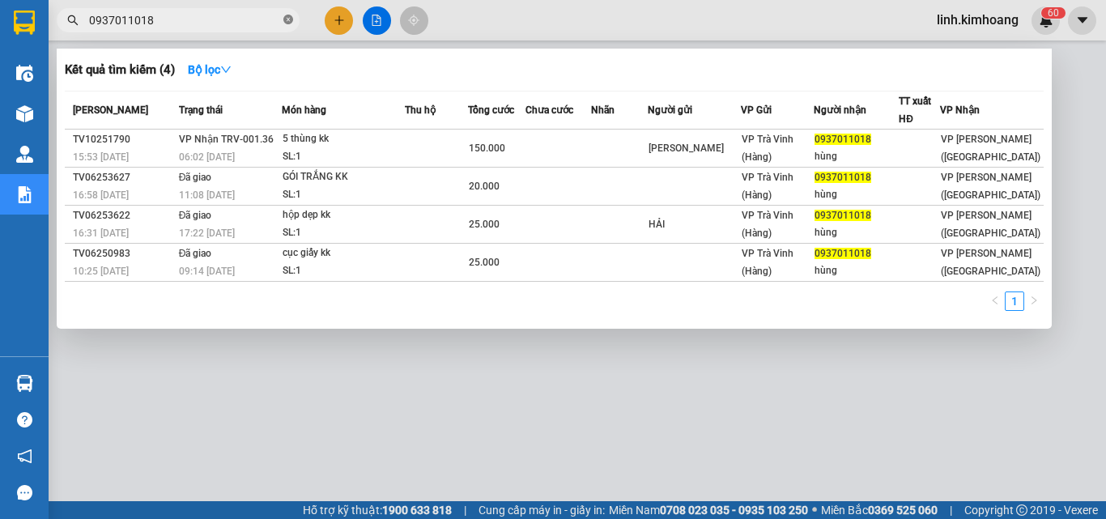
click at [287, 20] on icon "close-circle" at bounding box center [288, 20] width 10 height 10
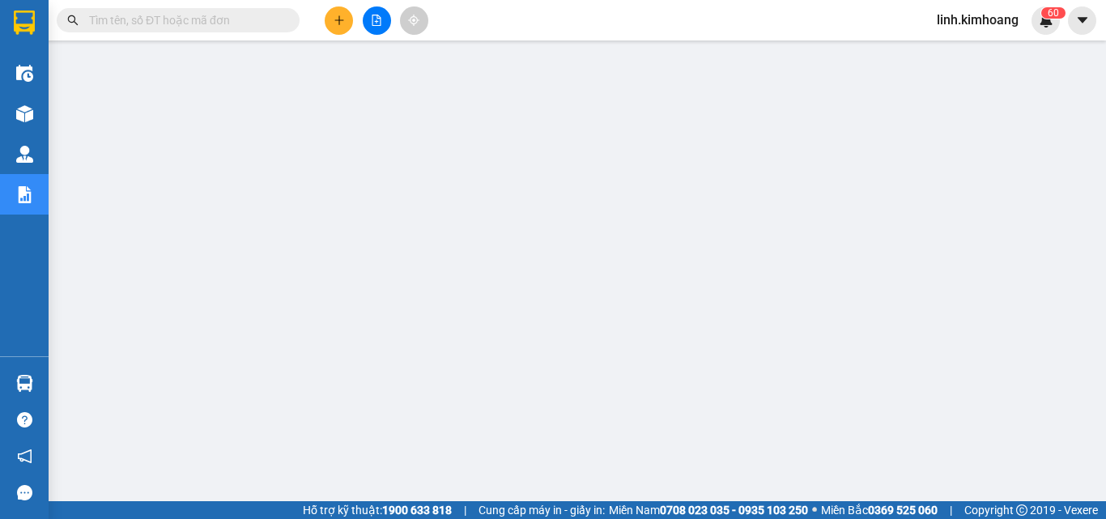
click at [227, 11] on input "text" at bounding box center [184, 20] width 191 height 18
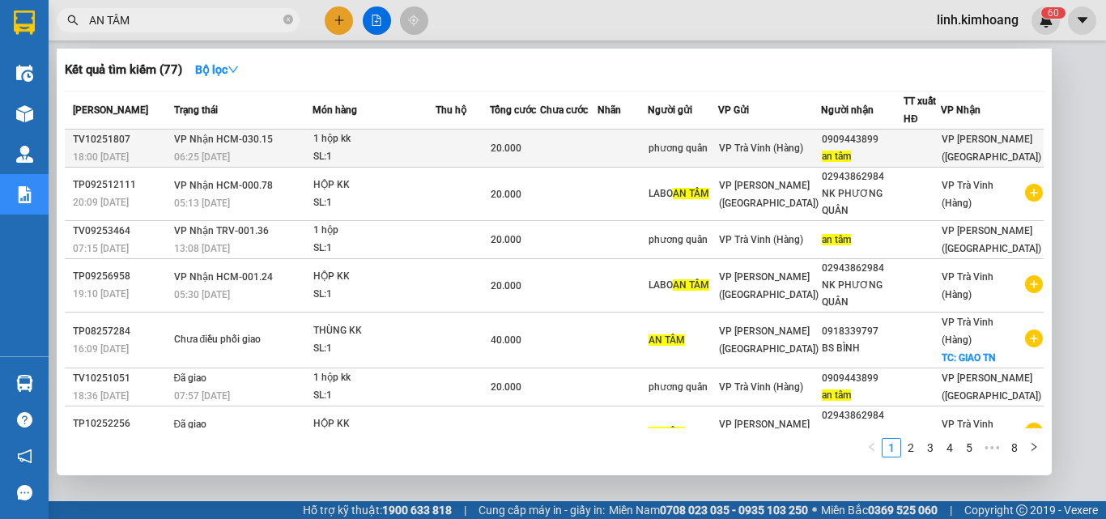
type input "AN TÂM"
click at [715, 155] on div "phương quân" at bounding box center [682, 148] width 68 height 17
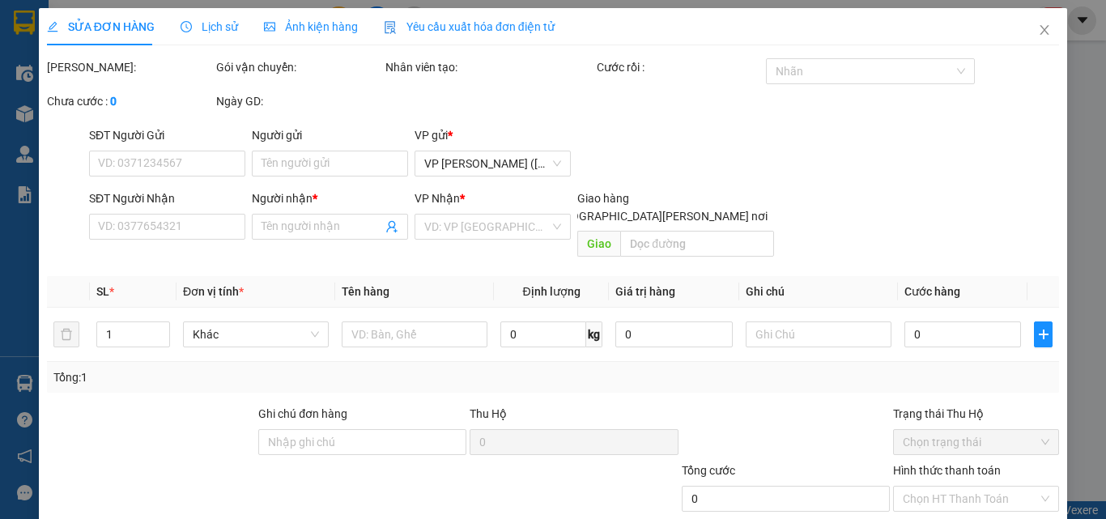
type input "phương quân"
type input "0909443899"
type input "an tâm"
type input "20.000"
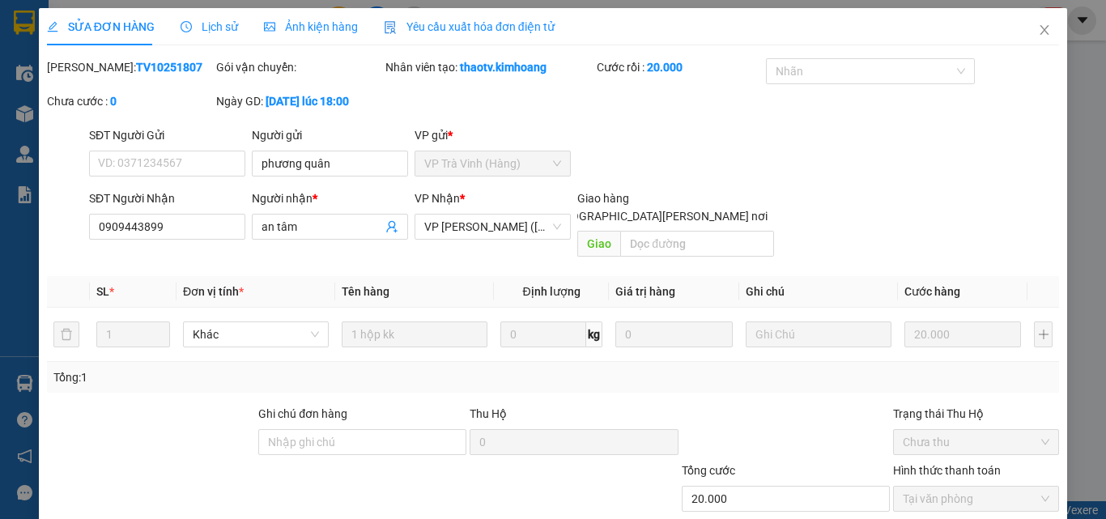
click at [1038, 36] on icon "close" at bounding box center [1044, 29] width 13 height 13
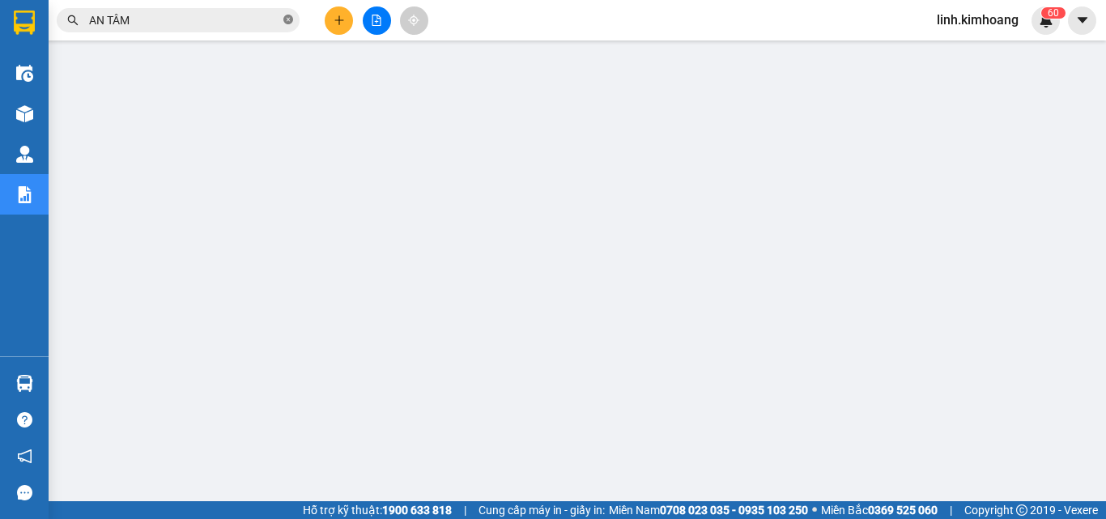
click at [290, 20] on icon "close-circle" at bounding box center [288, 20] width 10 height 10
click at [226, 20] on input "text" at bounding box center [184, 20] width 191 height 18
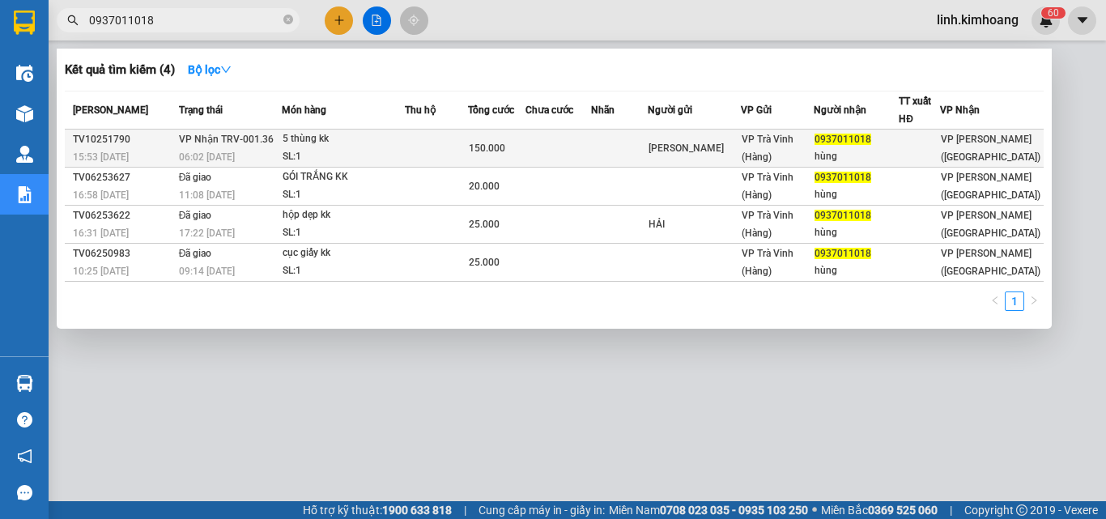
type input "0937011018"
click at [571, 139] on td at bounding box center [558, 149] width 66 height 38
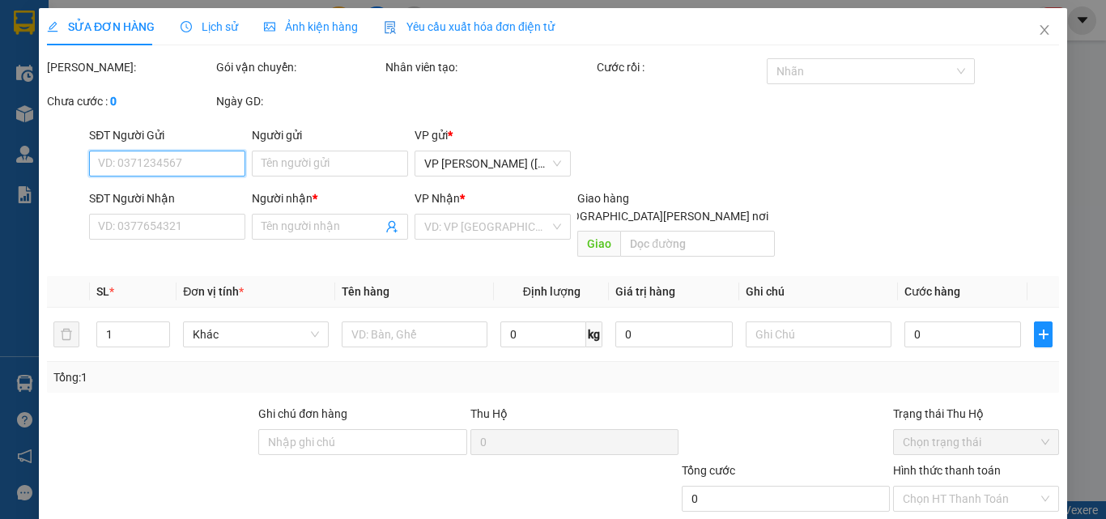
type input "kim thoa"
type input "0937011018"
type input "hùng"
type input "150.000"
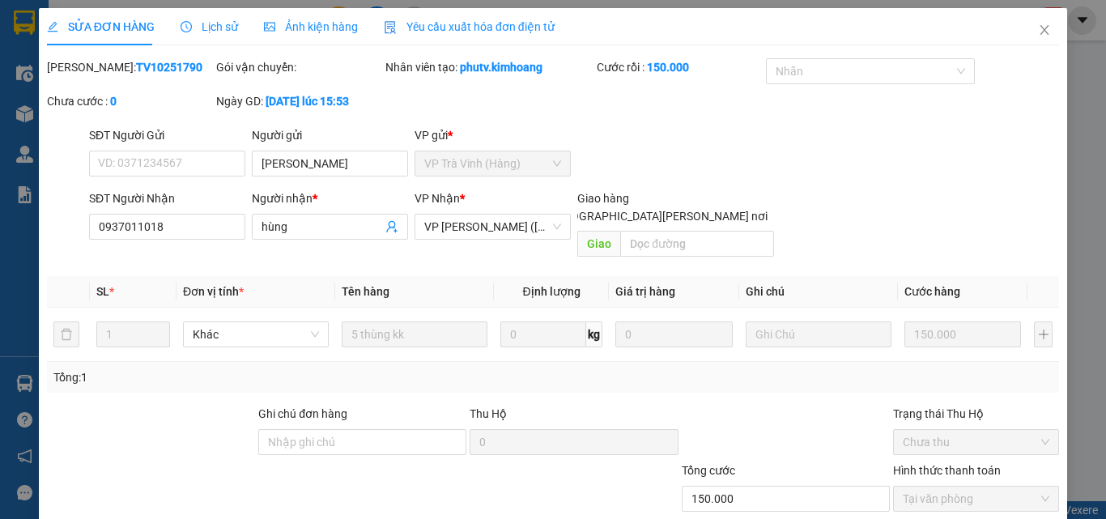
drag, startPoint x: 1038, startPoint y: 30, endPoint x: 982, endPoint y: 32, distance: 55.9
click at [1038, 29] on icon "close" at bounding box center [1044, 29] width 13 height 13
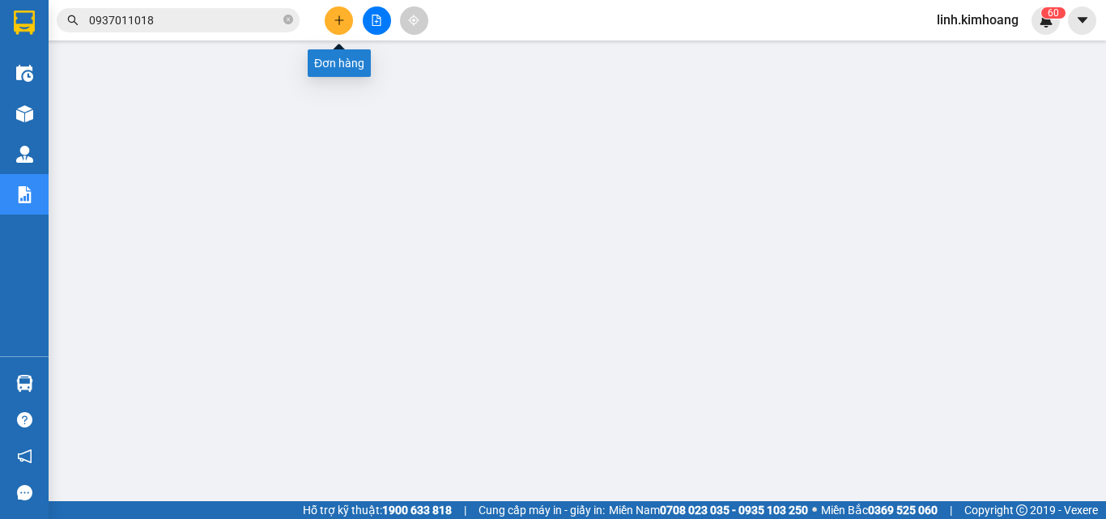
click at [343, 19] on icon "plus" at bounding box center [339, 20] width 11 height 11
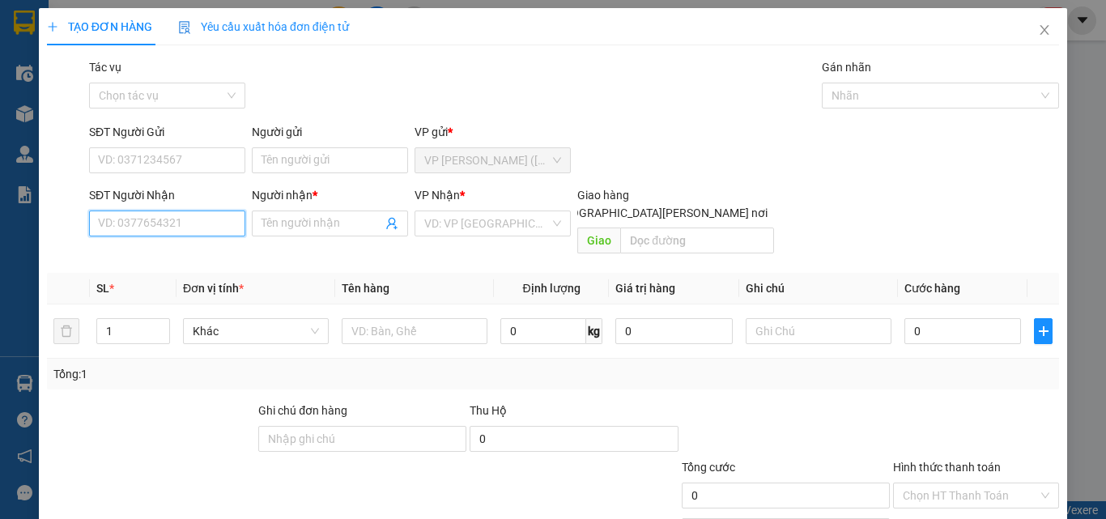
click at [185, 223] on input "SĐT Người Nhận" at bounding box center [167, 223] width 156 height 26
click at [178, 259] on div "0364660172 - PHÚC" at bounding box center [165, 256] width 135 height 18
type input "0364660172"
type input "PHÚC"
type input "35.000"
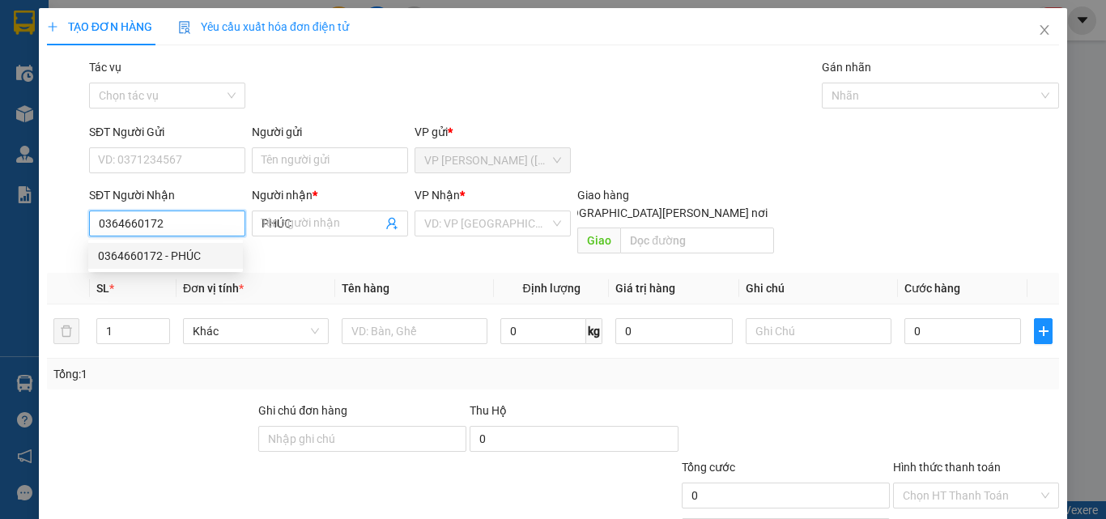
type input "35.000"
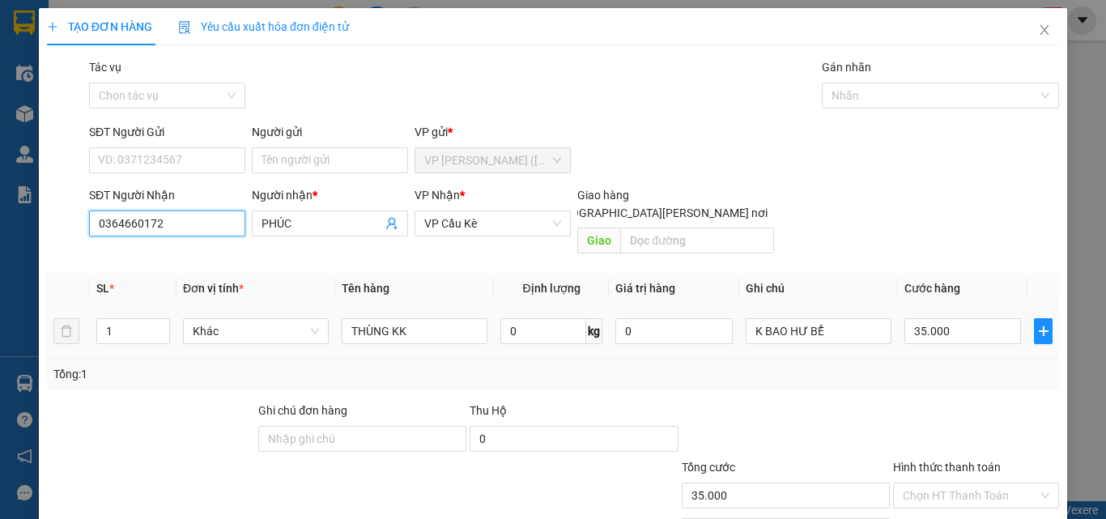
type input "0364660172"
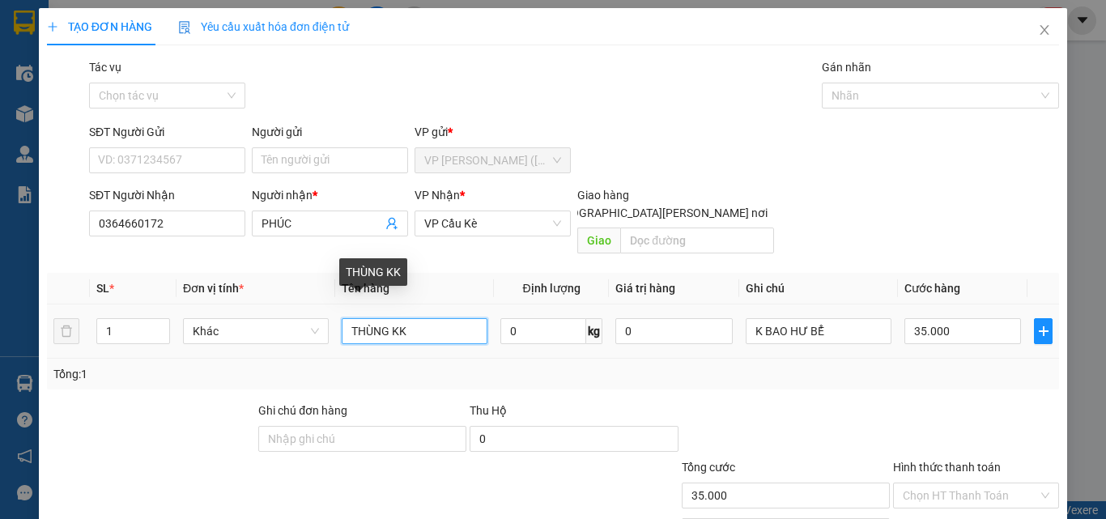
drag, startPoint x: 331, startPoint y: 331, endPoint x: 221, endPoint y: 344, distance: 110.9
click at [223, 344] on div "SL * Đơn vị tính * Tên hàng Định lượng Giá trị hàng Ghi chú Cước hàng 1 Khác TH…" at bounding box center [553, 331] width 1012 height 117
type input "BAO M TRẮNG KK"
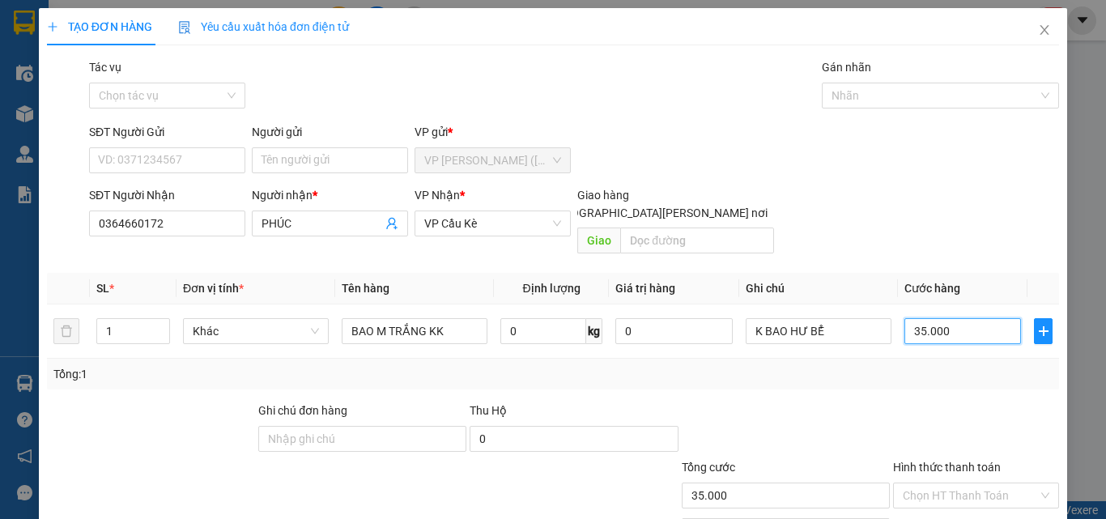
type input "4"
type input "40"
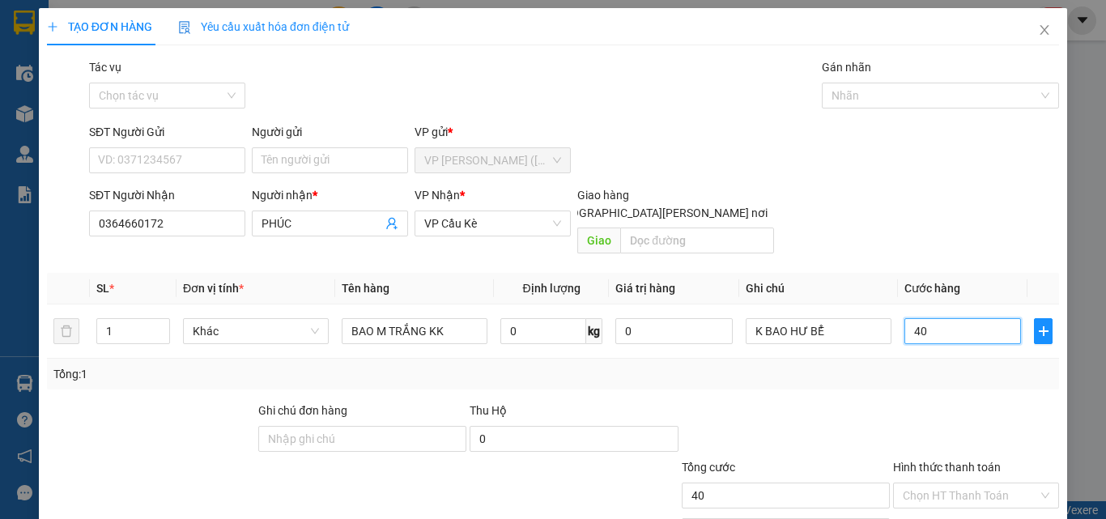
type input "40"
type input "40.000"
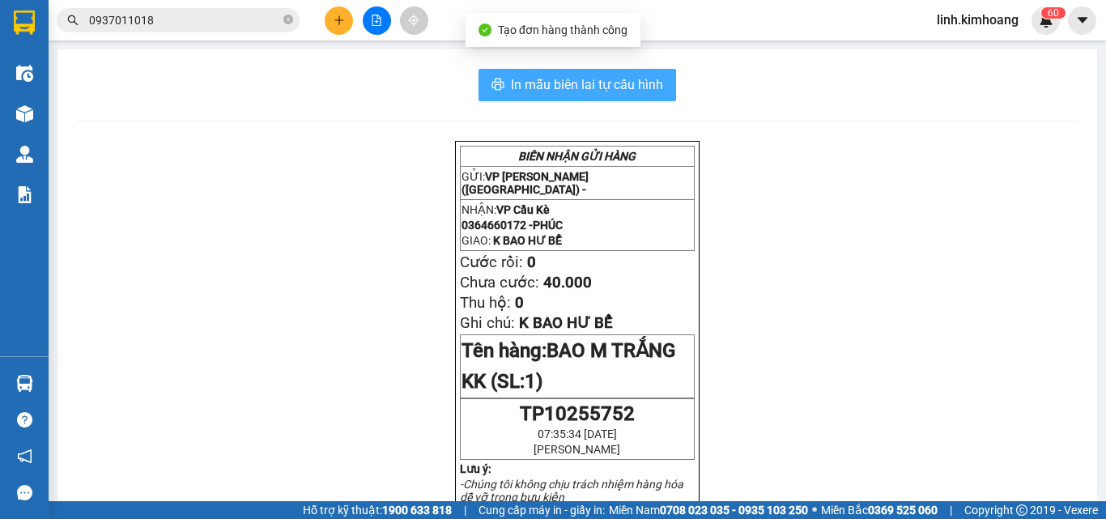
click at [612, 89] on span "In mẫu biên lai tự cấu hình" at bounding box center [587, 84] width 152 height 20
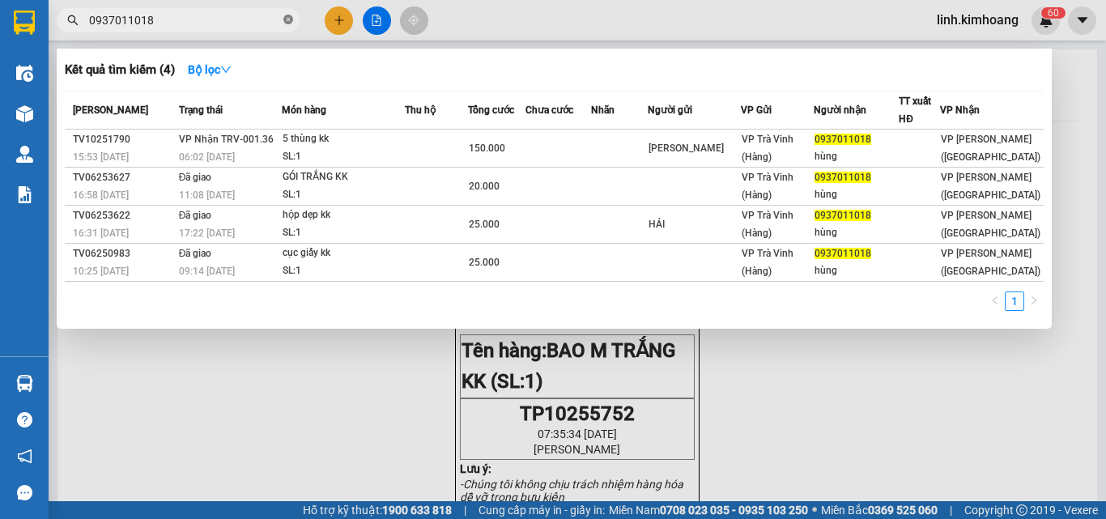
click at [287, 19] on icon "close-circle" at bounding box center [288, 20] width 10 height 10
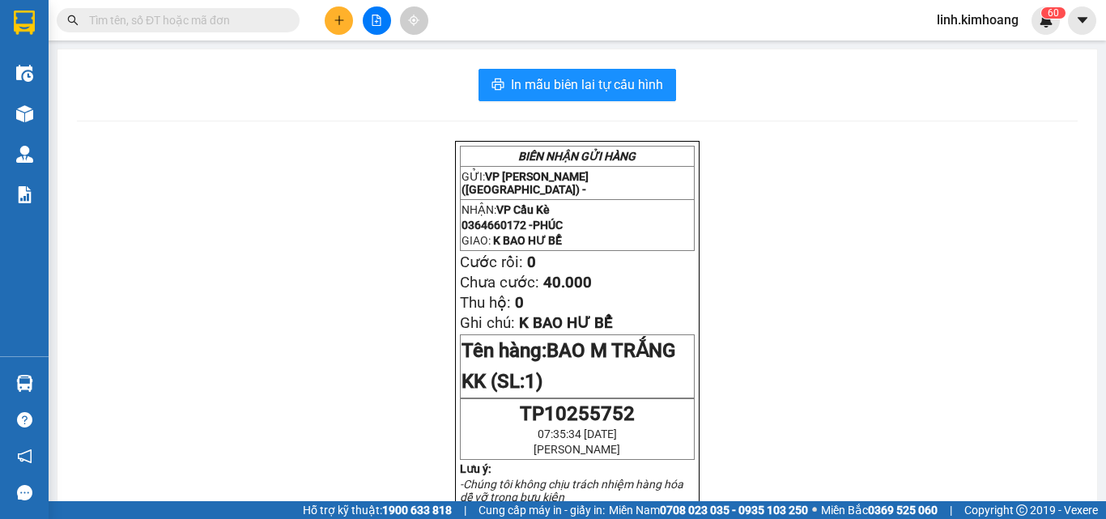
click at [246, 19] on input "text" at bounding box center [184, 20] width 191 height 18
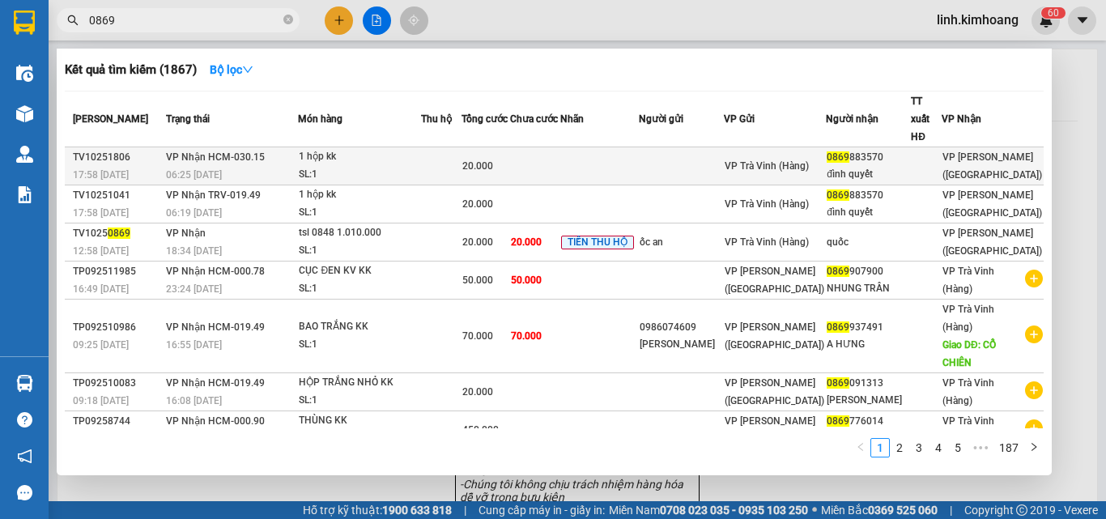
type input "0869"
click at [871, 149] on div "0869 883570" at bounding box center [868, 157] width 83 height 17
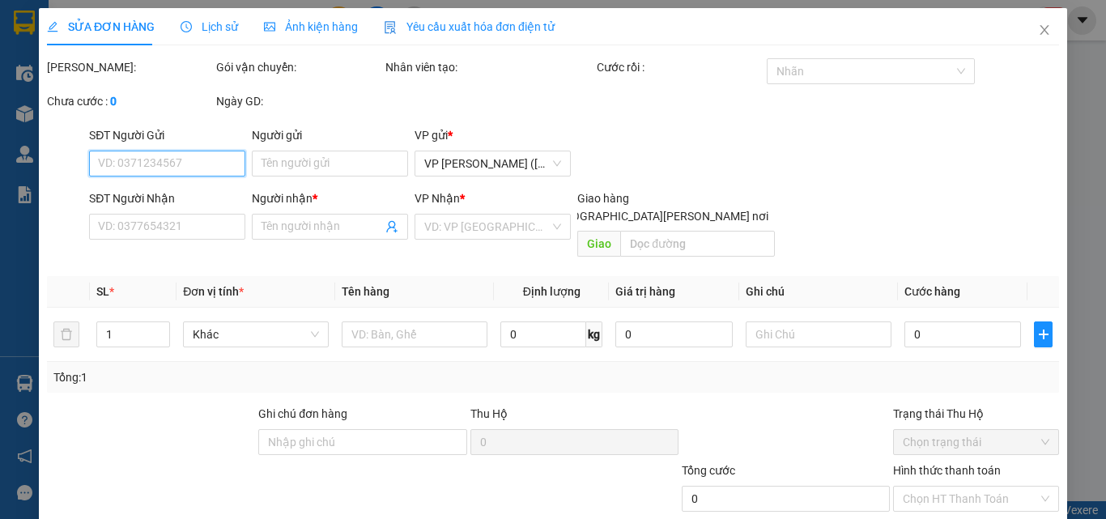
type input "0869883570"
type input "đình quyết"
type input "20.000"
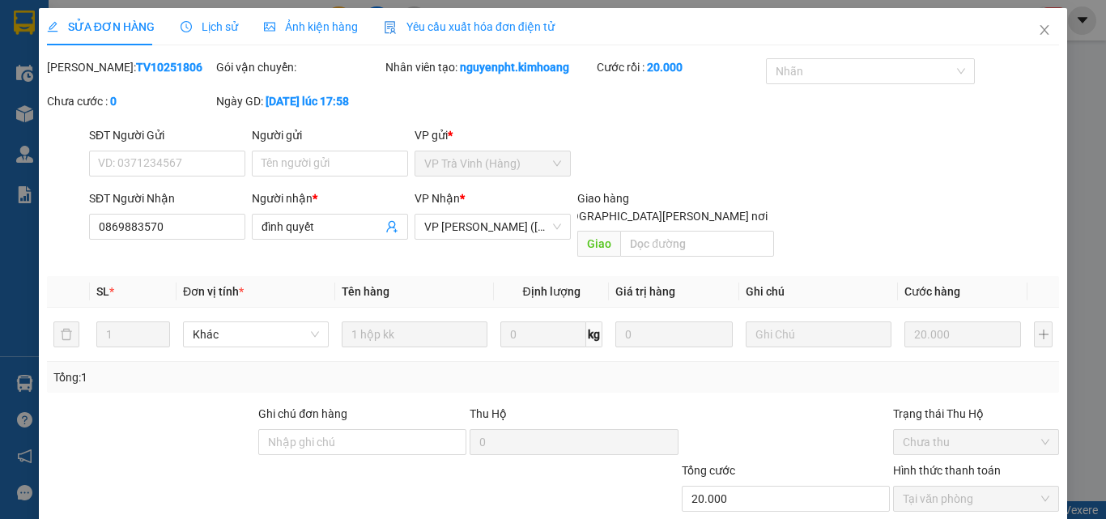
click at [1038, 24] on icon "close" at bounding box center [1044, 29] width 13 height 13
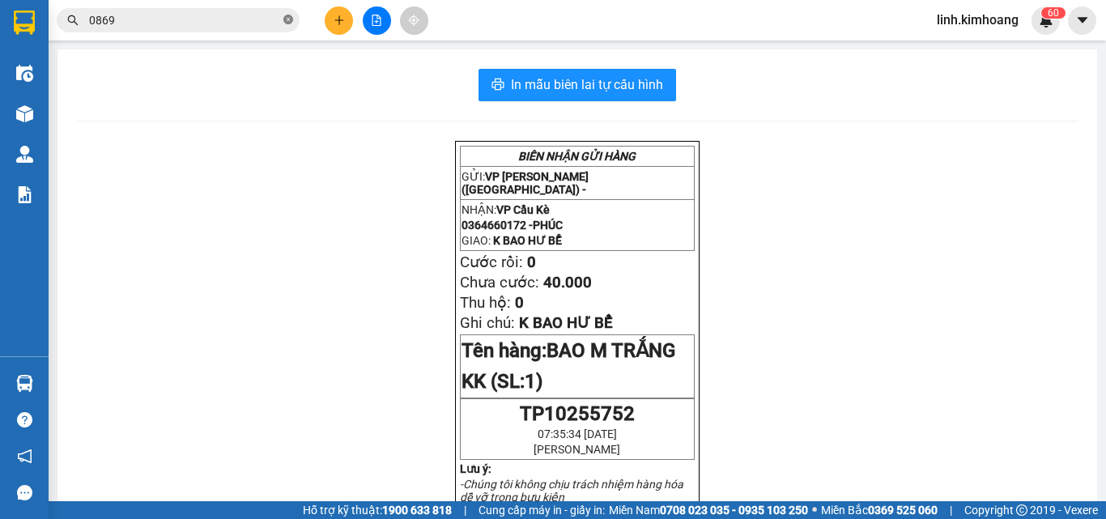
click at [286, 20] on icon "close-circle" at bounding box center [288, 20] width 10 height 10
click at [266, 19] on input "text" at bounding box center [184, 20] width 191 height 18
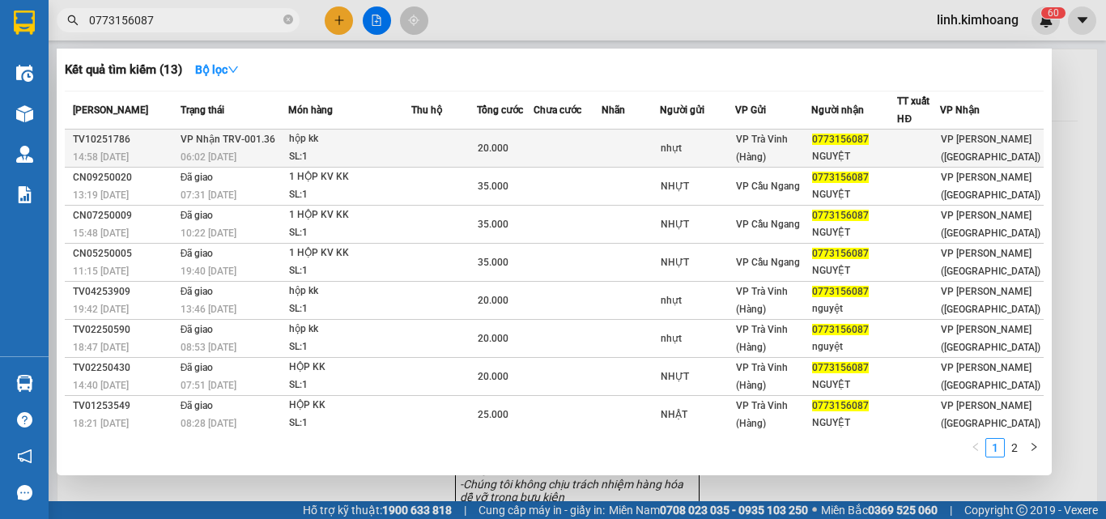
type input "0773156087"
click at [776, 141] on span "VP Trà Vinh (Hàng)" at bounding box center [762, 148] width 52 height 29
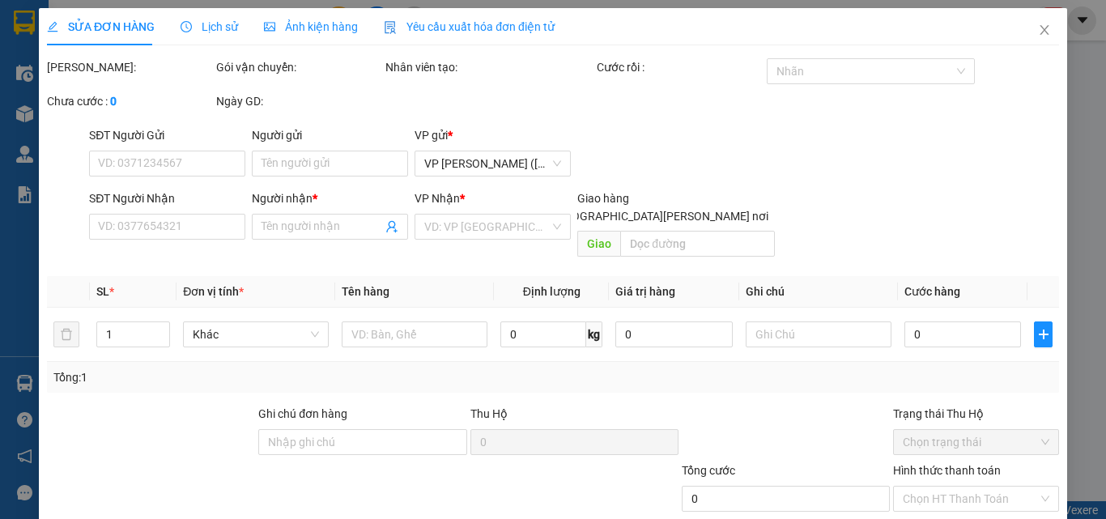
type input "nhựt"
type input "0773156087"
type input "NGUYỆT"
type input "20.000"
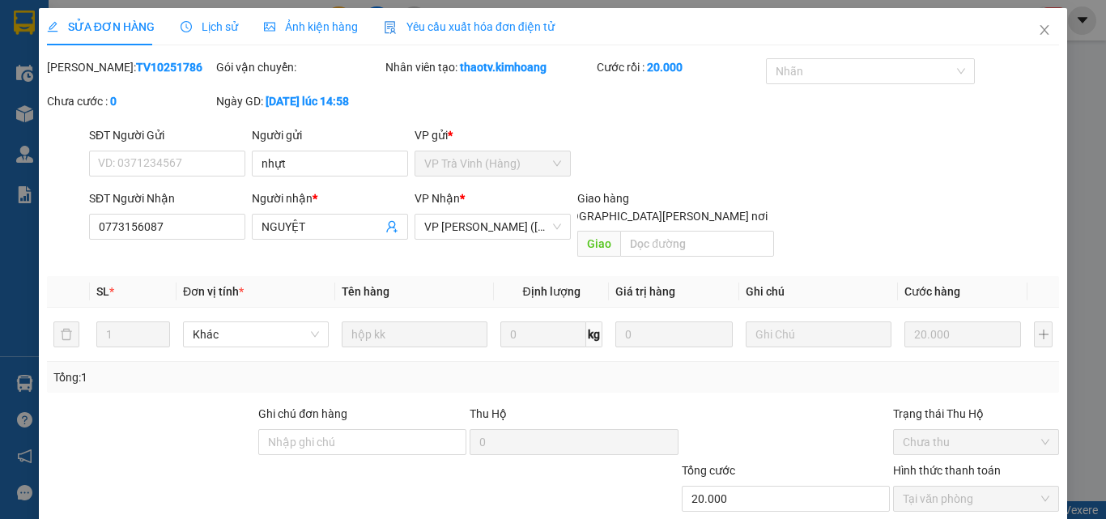
click at [1038, 28] on icon "close" at bounding box center [1044, 29] width 13 height 13
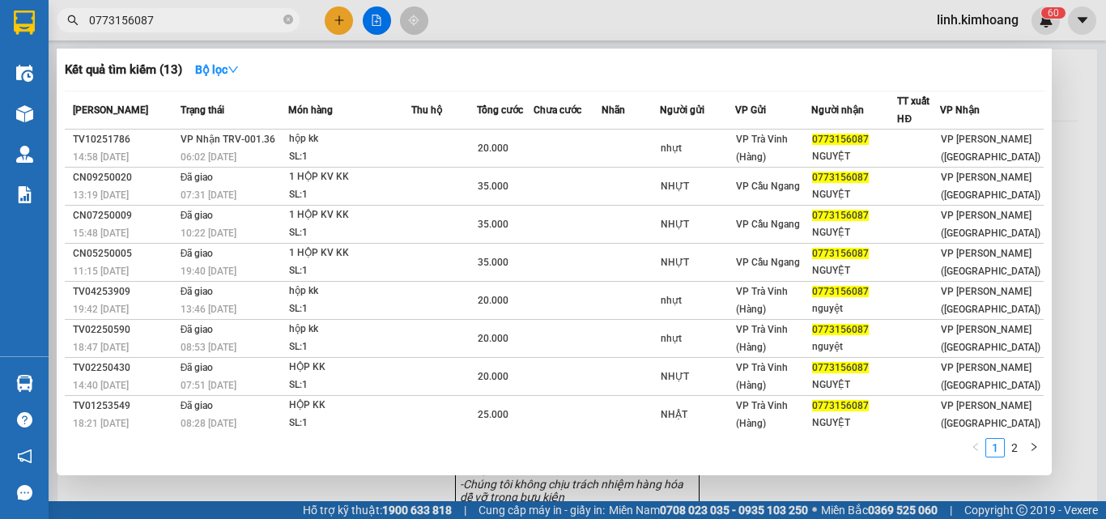
click at [293, 18] on span "0773156087" at bounding box center [178, 20] width 243 height 24
click at [286, 20] on icon "close-circle" at bounding box center [288, 20] width 10 height 10
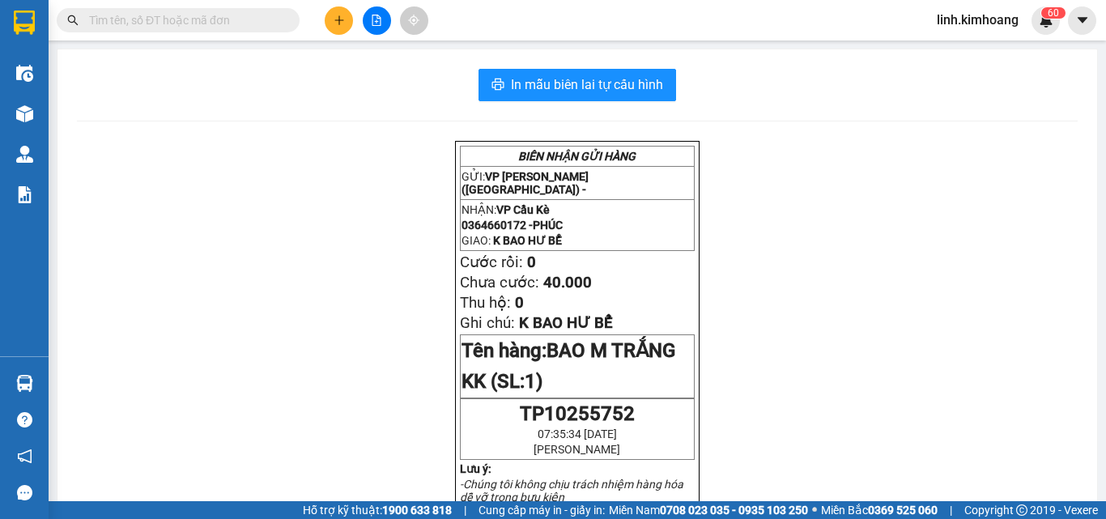
click at [221, 18] on input "text" at bounding box center [184, 20] width 191 height 18
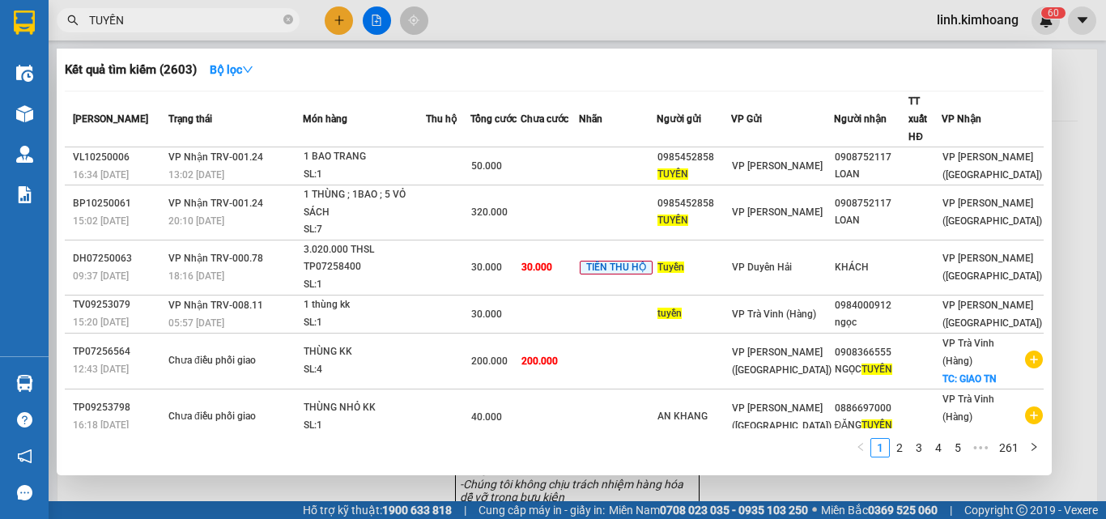
type input "TUYỀN"
click at [286, 20] on icon "close-circle" at bounding box center [288, 20] width 10 height 10
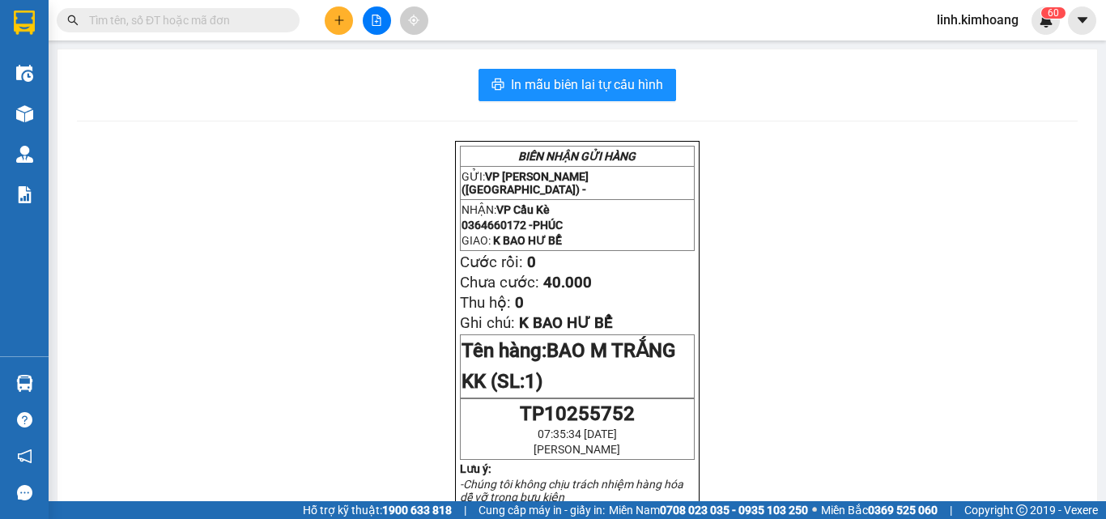
click at [249, 22] on input "text" at bounding box center [184, 20] width 191 height 18
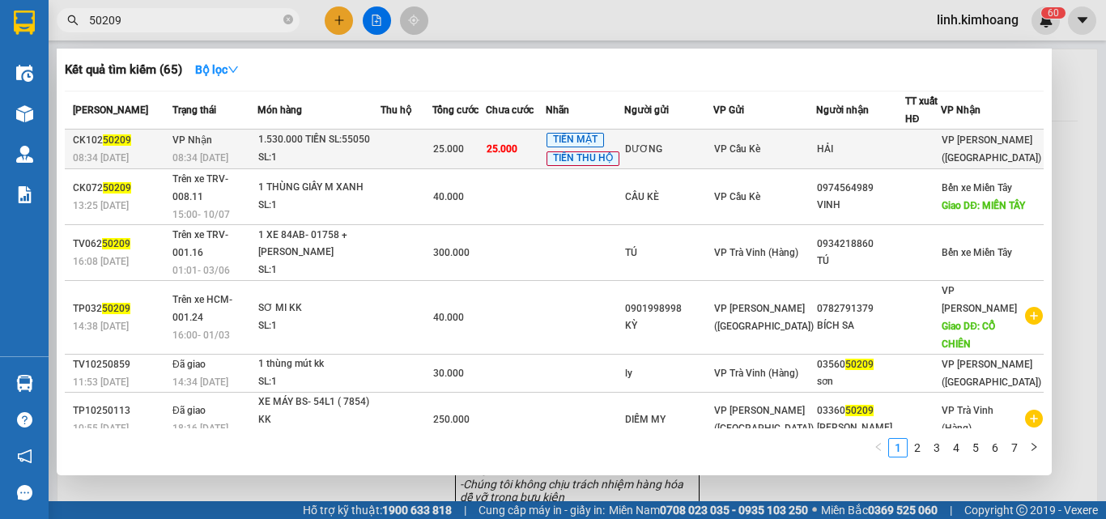
type input "50209"
click at [809, 147] on div "VP Cầu Kè" at bounding box center [764, 149] width 101 height 18
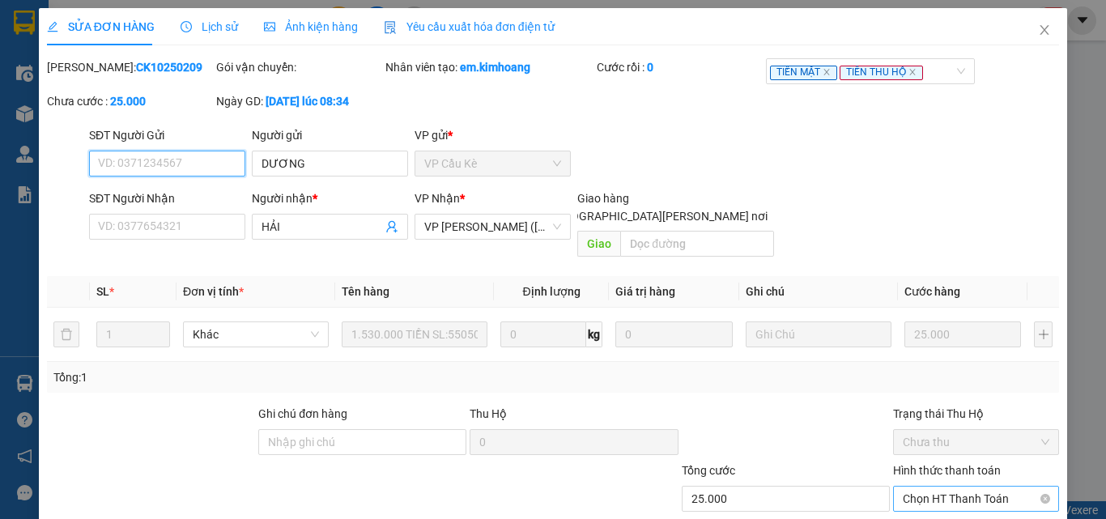
click at [935, 487] on span "Chọn HT Thanh Toán" at bounding box center [976, 499] width 147 height 24
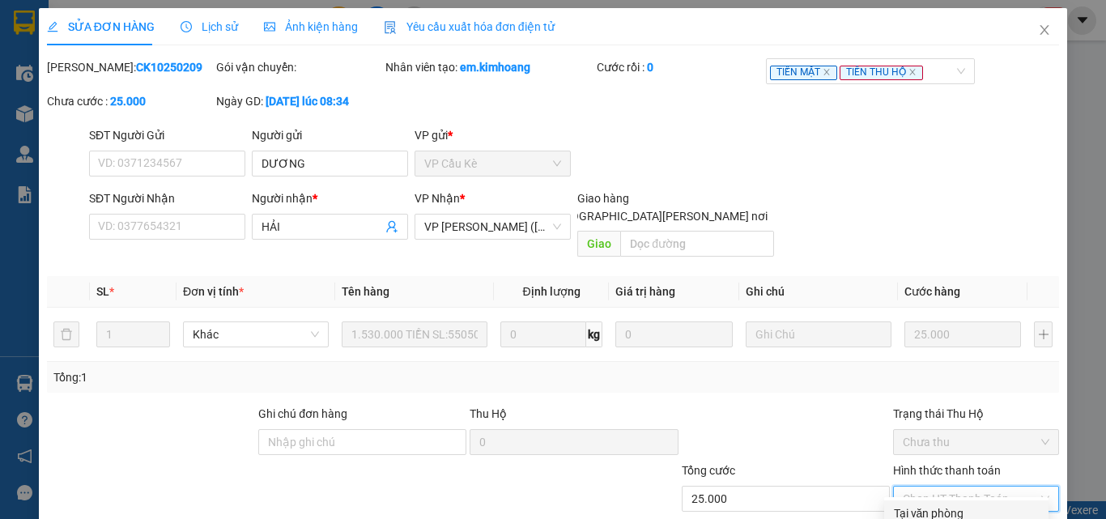
click at [891, 500] on div "Tại văn phòng" at bounding box center [966, 513] width 164 height 26
type input "0"
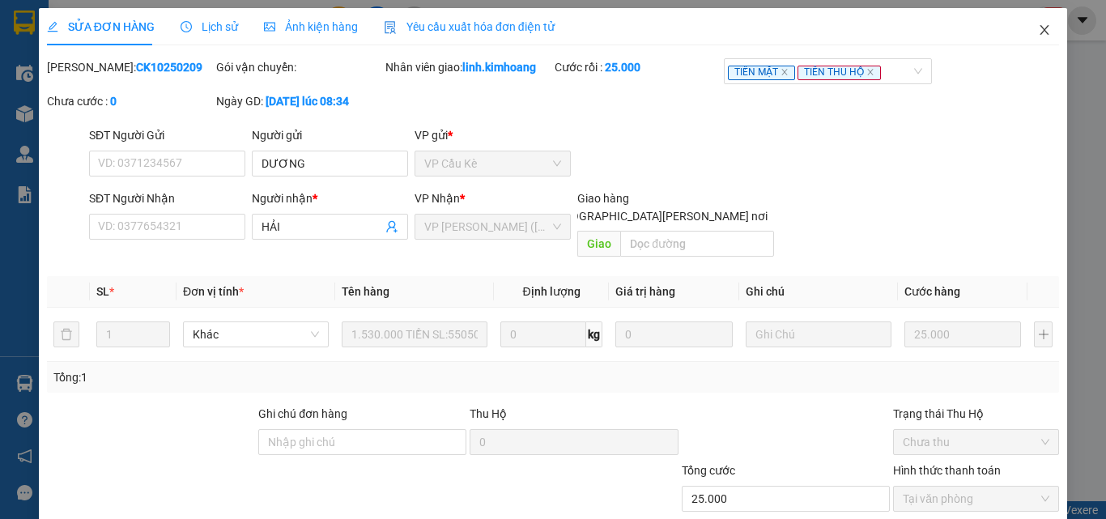
click at [1040, 29] on icon "close" at bounding box center [1044, 30] width 9 height 10
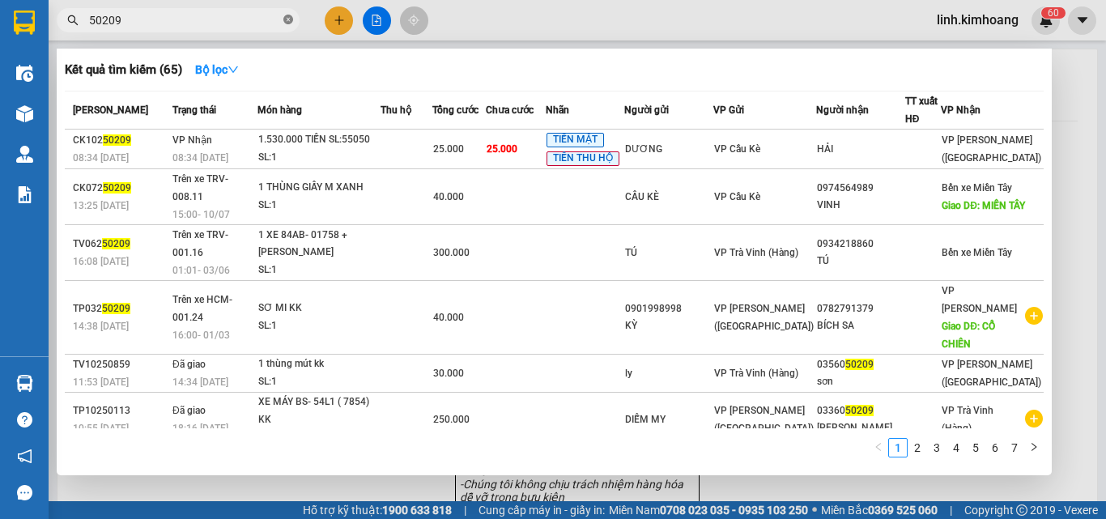
click at [285, 18] on icon "close-circle" at bounding box center [288, 20] width 10 height 10
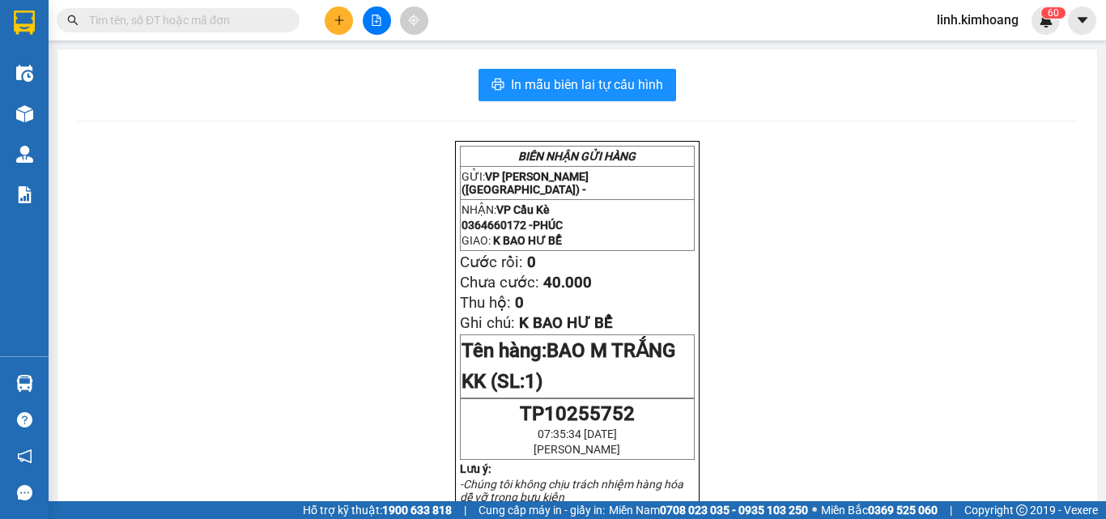
click at [218, 18] on input "text" at bounding box center [184, 20] width 191 height 18
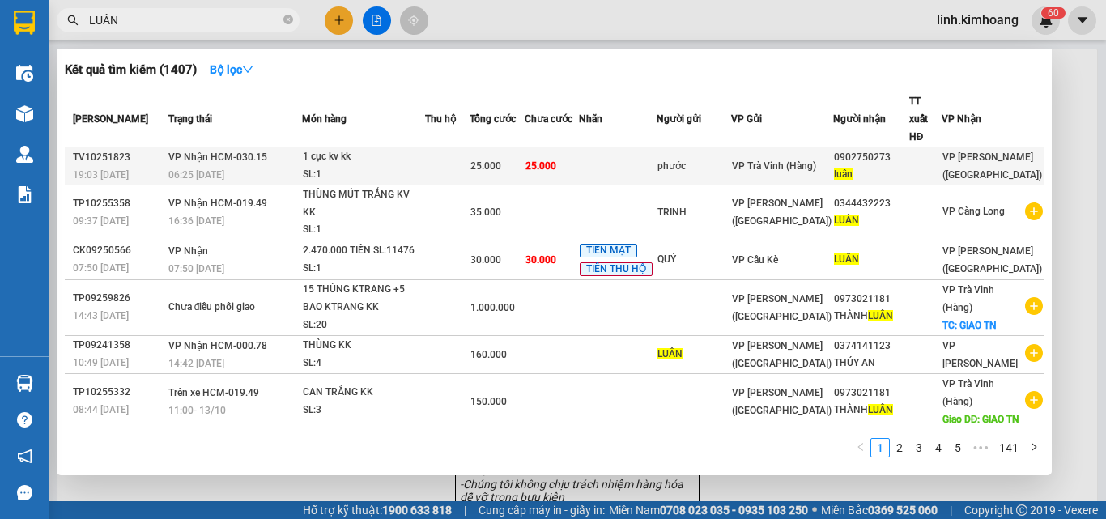
type input "LUÂN"
click at [893, 149] on div "0902750273" at bounding box center [871, 157] width 74 height 17
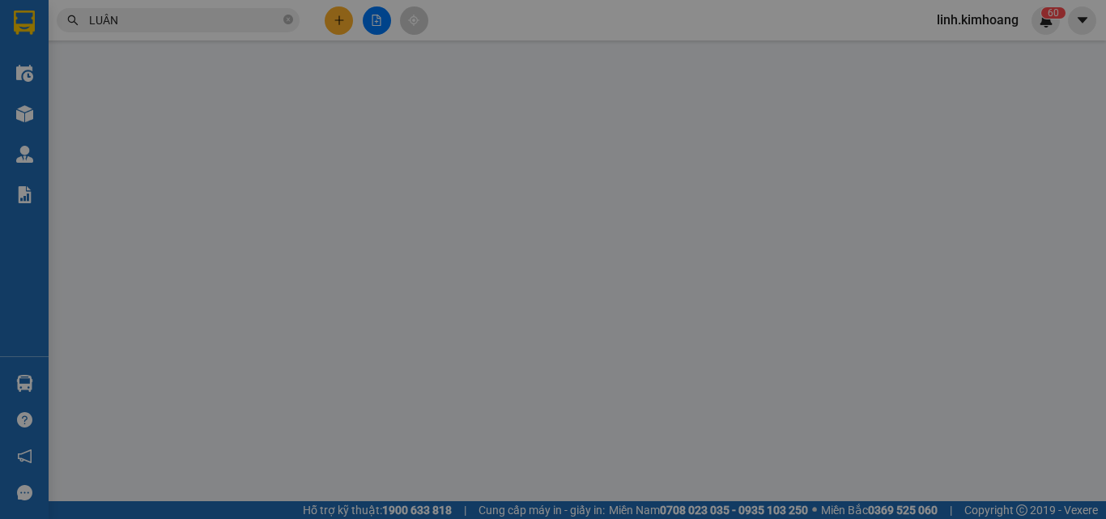
type input "phước"
type input "0902750273"
type input "luân"
type input "25.000"
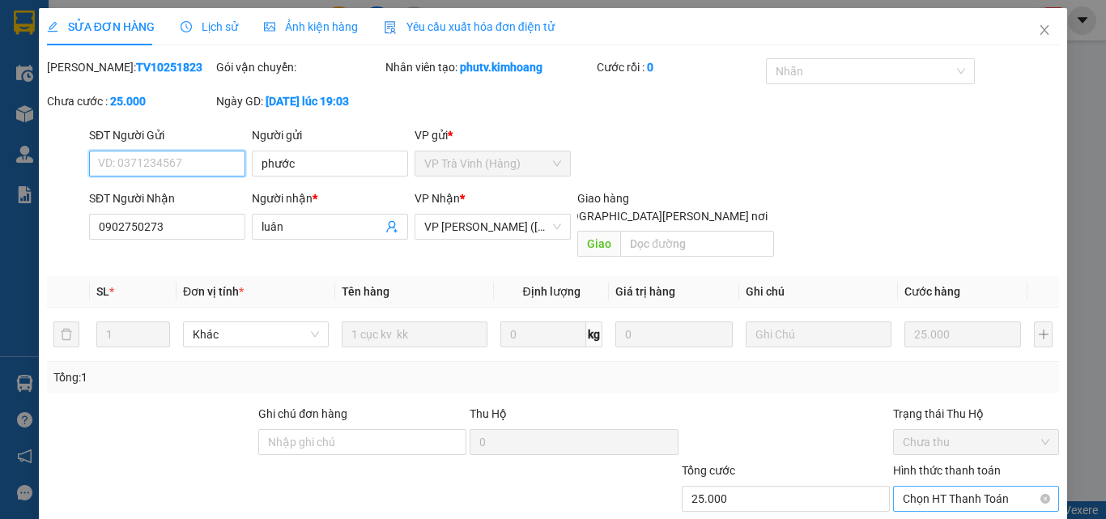
click at [966, 487] on span "Chọn HT Thanh Toán" at bounding box center [976, 499] width 147 height 24
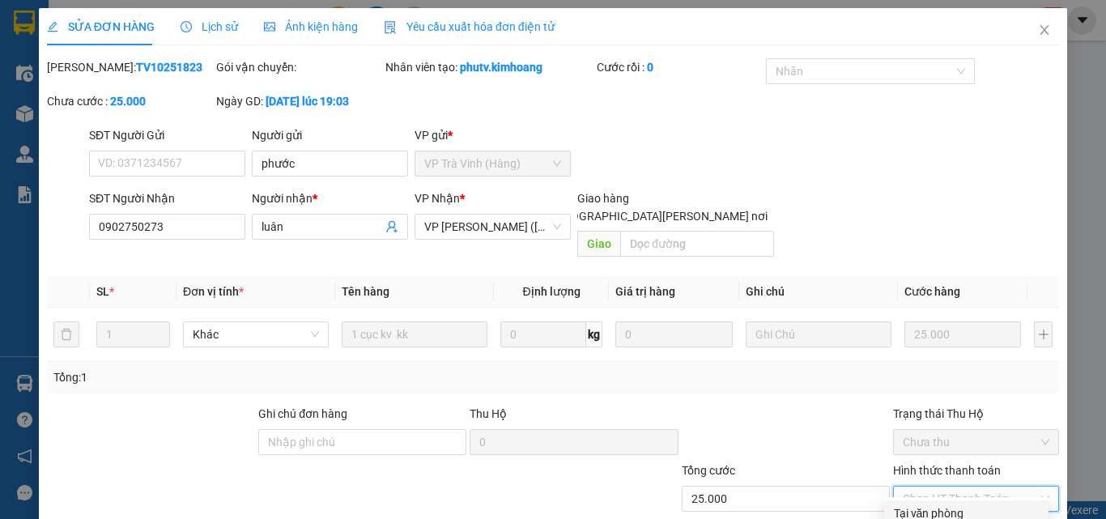
click at [941, 504] on div "Tại văn phòng" at bounding box center [966, 513] width 145 height 18
type input "0"
click at [1038, 29] on icon "close" at bounding box center [1044, 29] width 13 height 13
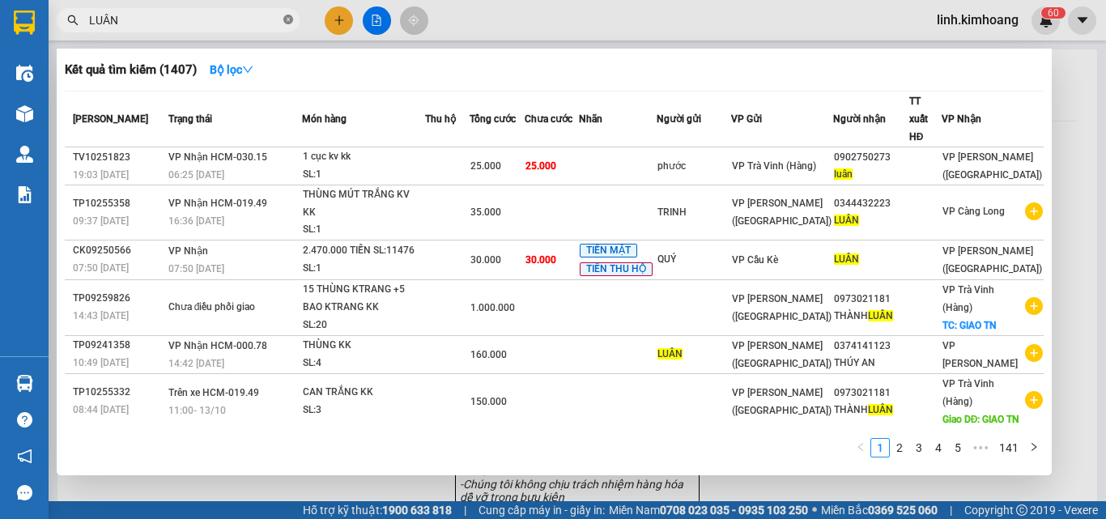
click at [292, 23] on icon "close-circle" at bounding box center [288, 20] width 10 height 10
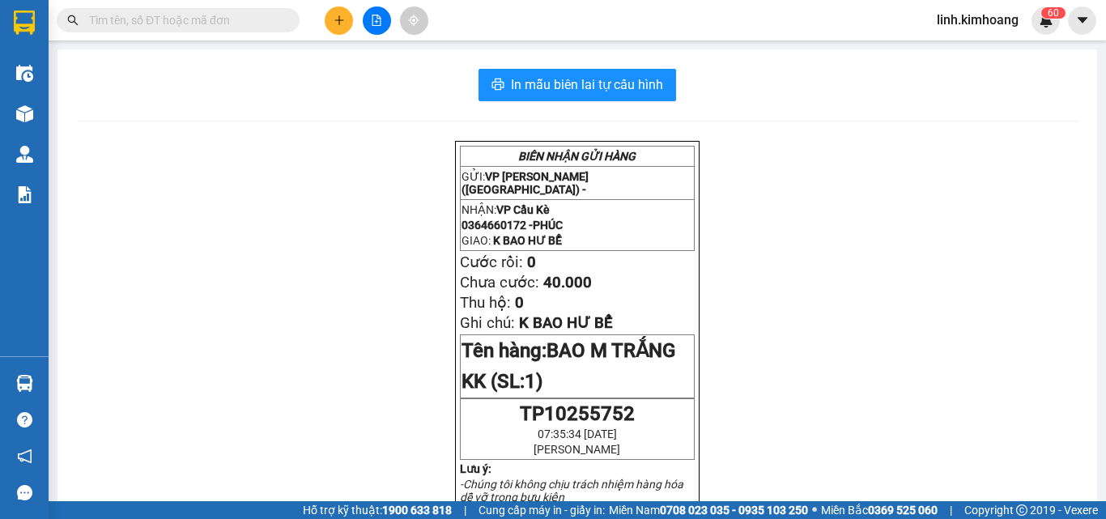
click at [245, 21] on input "text" at bounding box center [184, 20] width 191 height 18
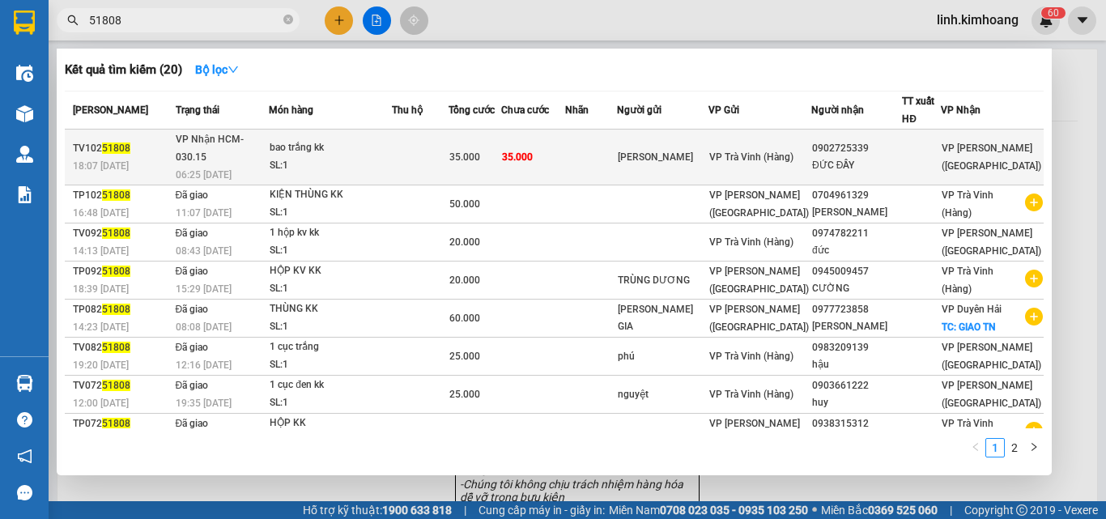
click at [811, 125] on th "VP Gửi" at bounding box center [759, 110] width 103 height 38
click at [820, 136] on td "0902725339 ĐỨC ĐẦY" at bounding box center [856, 158] width 91 height 56
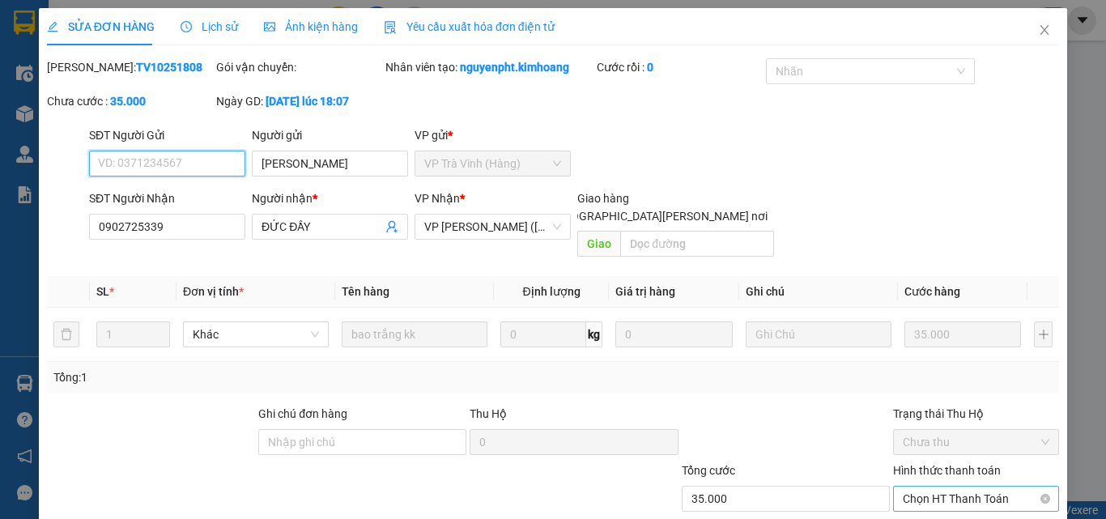
click at [965, 487] on span "Chọn HT Thanh Toán" at bounding box center [976, 499] width 147 height 24
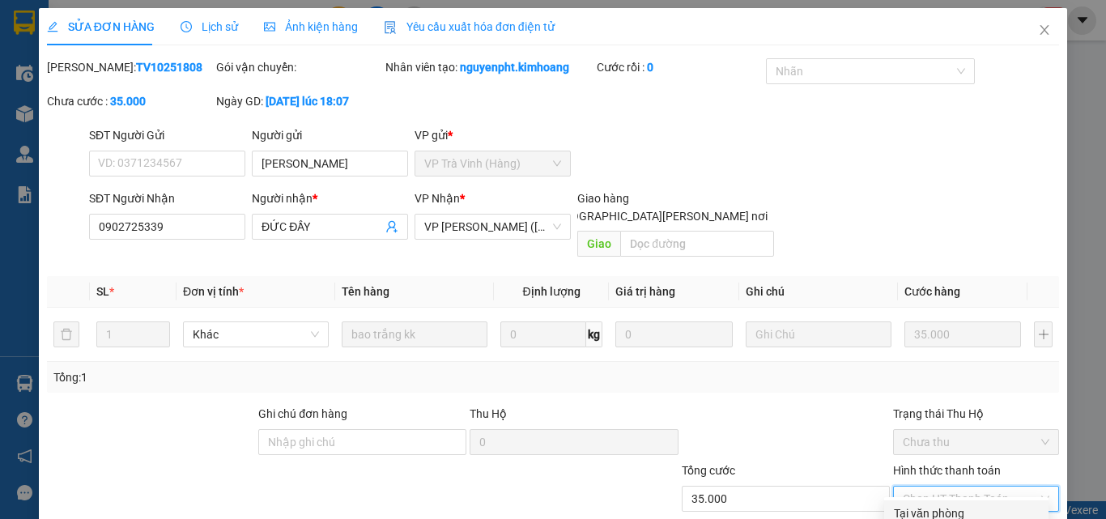
click at [936, 504] on div "Tại văn phòng" at bounding box center [966, 513] width 145 height 18
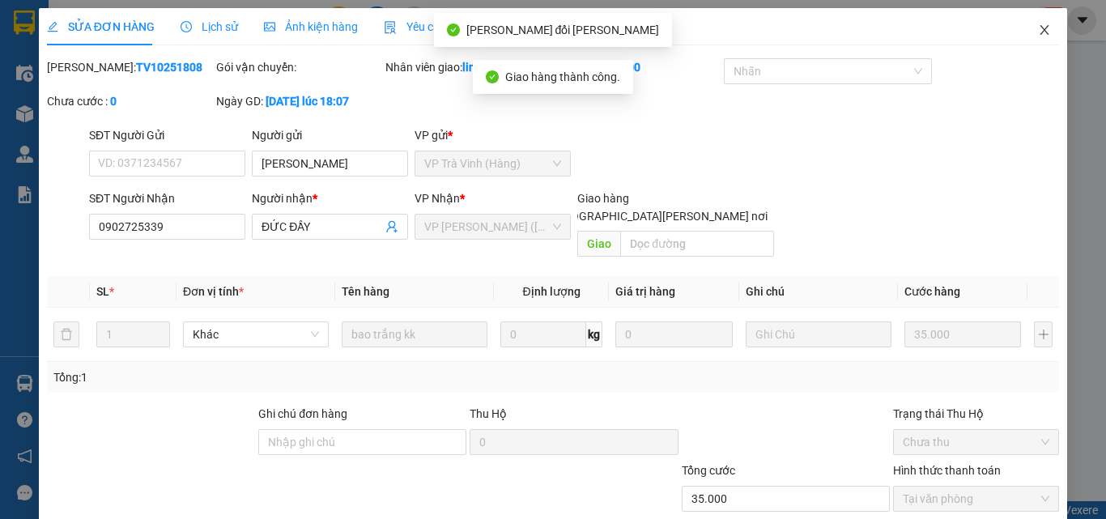
click at [1038, 28] on icon "close" at bounding box center [1044, 29] width 13 height 13
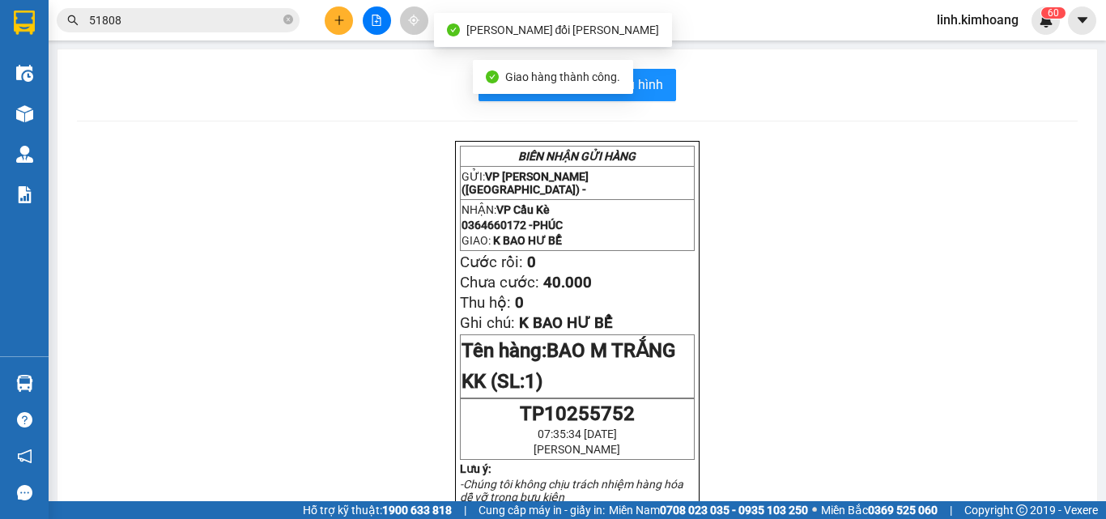
click at [253, 26] on input "51808" at bounding box center [184, 20] width 191 height 18
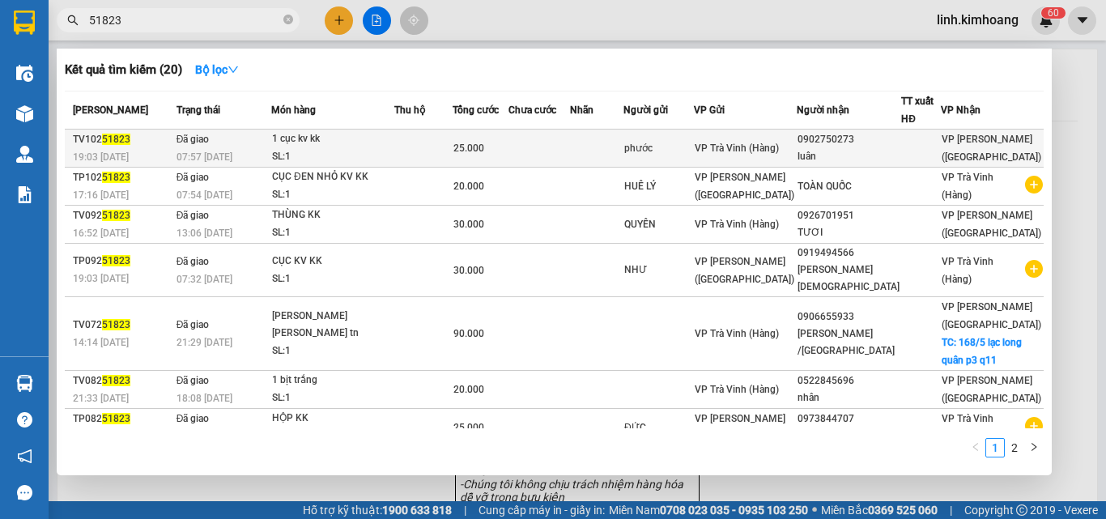
type input "51823"
click at [900, 150] on div "luân" at bounding box center [848, 156] width 103 height 17
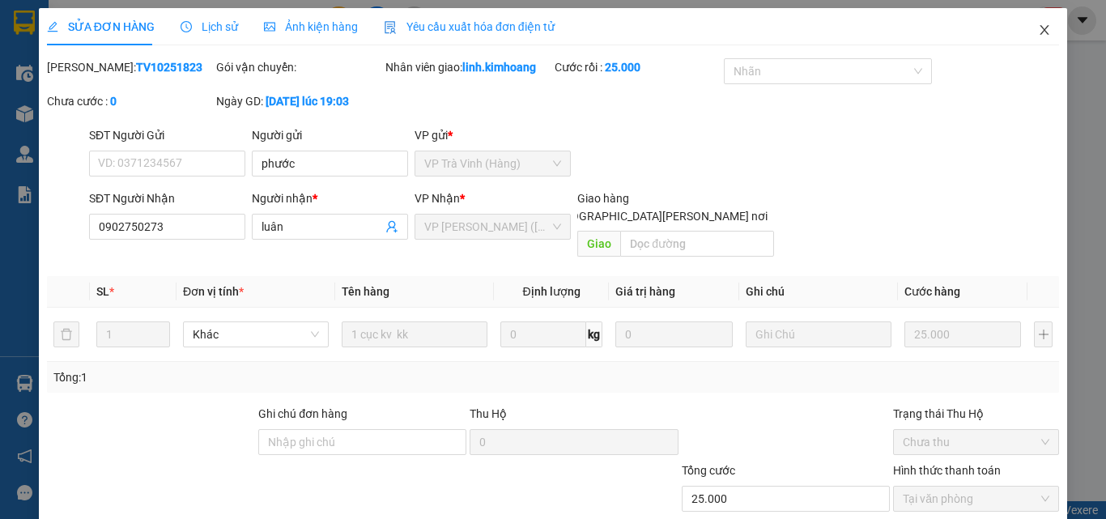
click at [1033, 22] on span "Close" at bounding box center [1044, 30] width 45 height 45
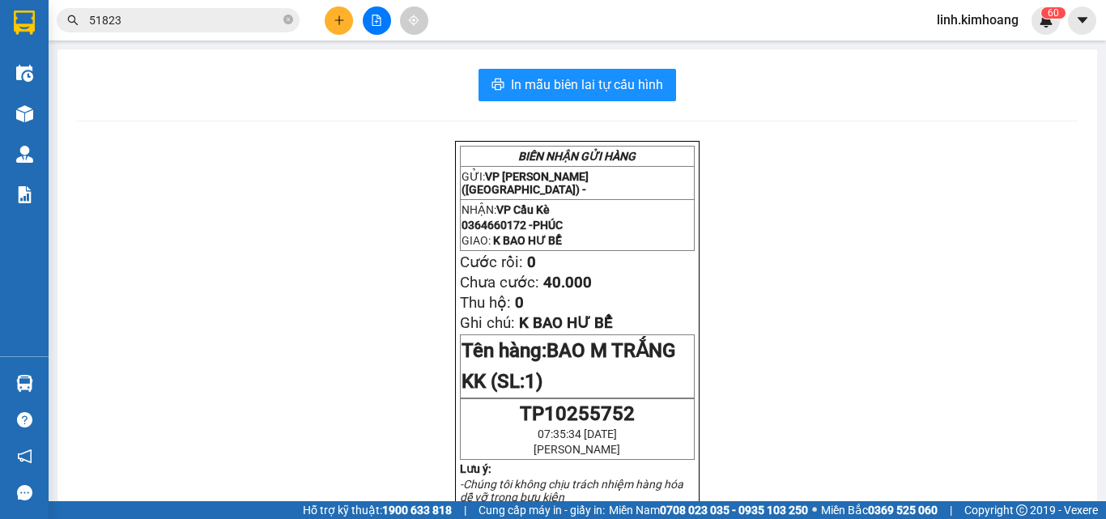
click at [331, 15] on button at bounding box center [339, 20] width 28 height 28
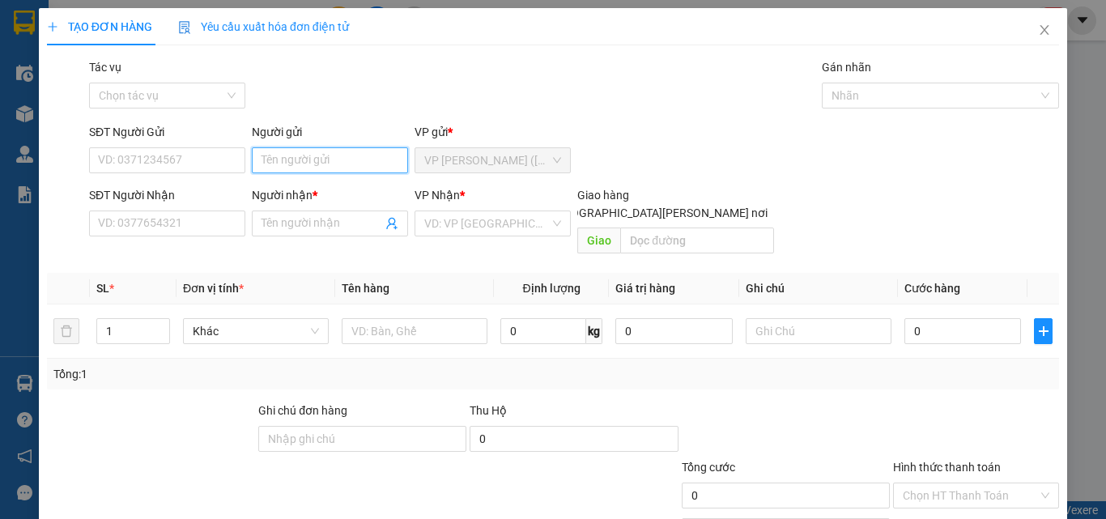
click at [286, 161] on input "Người gửi" at bounding box center [330, 160] width 156 height 26
type input "DÌ TÁM"
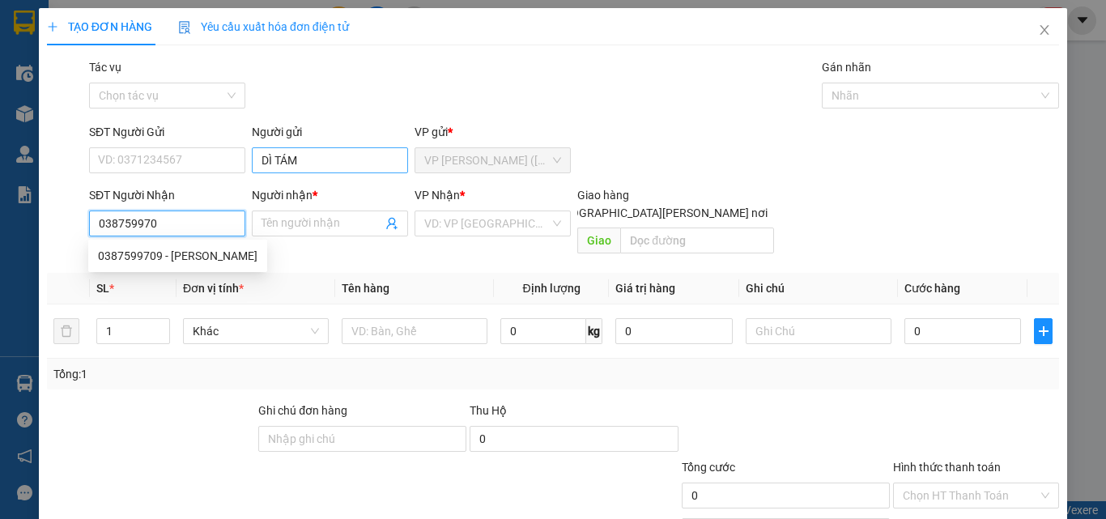
type input "0387599709"
click at [191, 263] on div "0387599709 - HƯƠNG" at bounding box center [177, 256] width 159 height 18
type input "HƯƠNG"
type input "20.000"
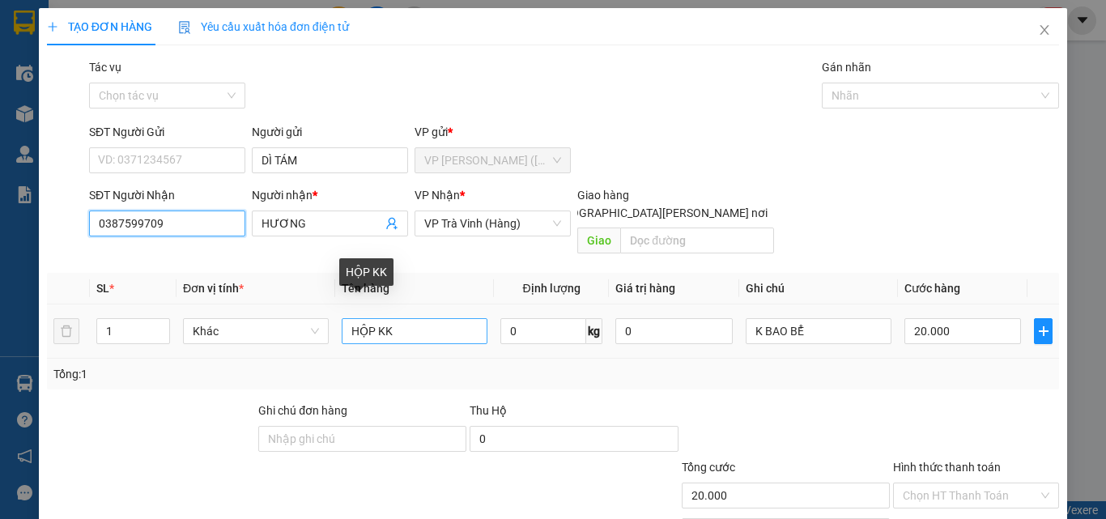
type input "0387599709"
drag, startPoint x: 409, startPoint y: 310, endPoint x: 268, endPoint y: 377, distance: 156.1
click at [268, 377] on div "Transit Pickup Surcharge Ids Transit Deliver Surcharge Ids Transit Deliver Surc…" at bounding box center [553, 321] width 1012 height 527
type input "KIỆN THÙNG KK"
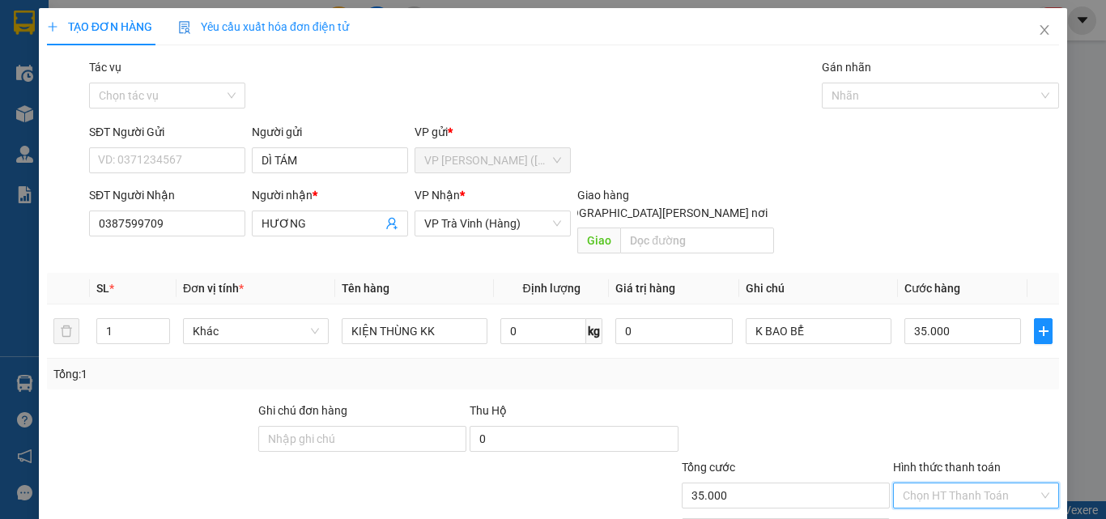
click at [921, 483] on input "Hình thức thanh toán" at bounding box center [970, 495] width 135 height 24
click at [926, 501] on div "Tại văn phòng" at bounding box center [966, 510] width 145 height 18
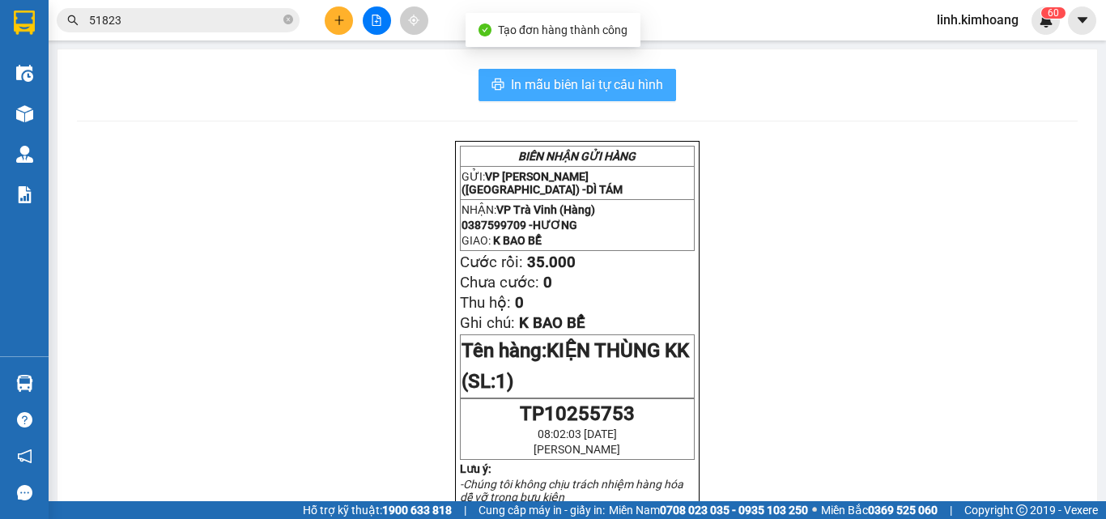
click at [623, 85] on span "In mẫu biên lai tự cấu hình" at bounding box center [587, 84] width 152 height 20
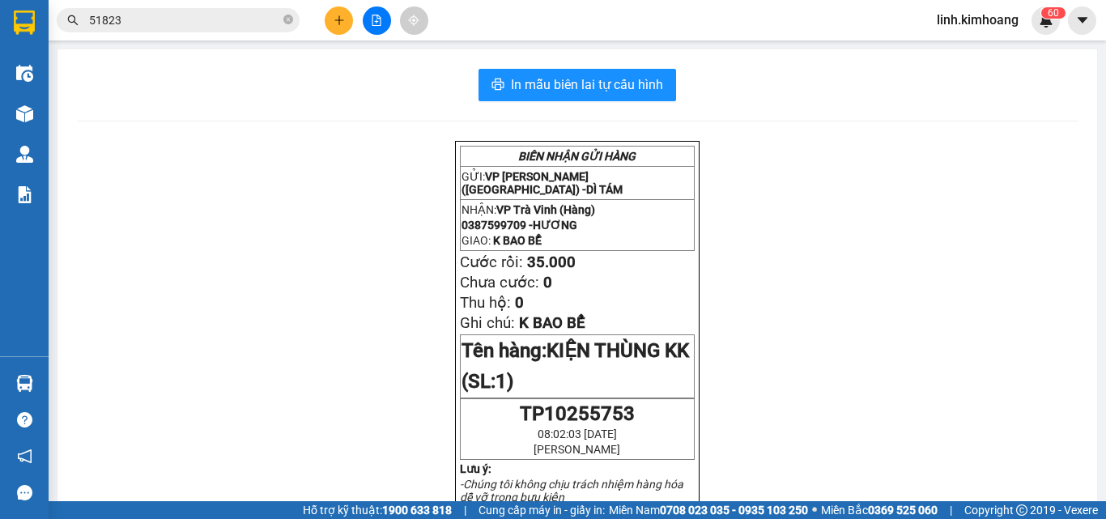
click at [345, 15] on button at bounding box center [339, 20] width 28 height 28
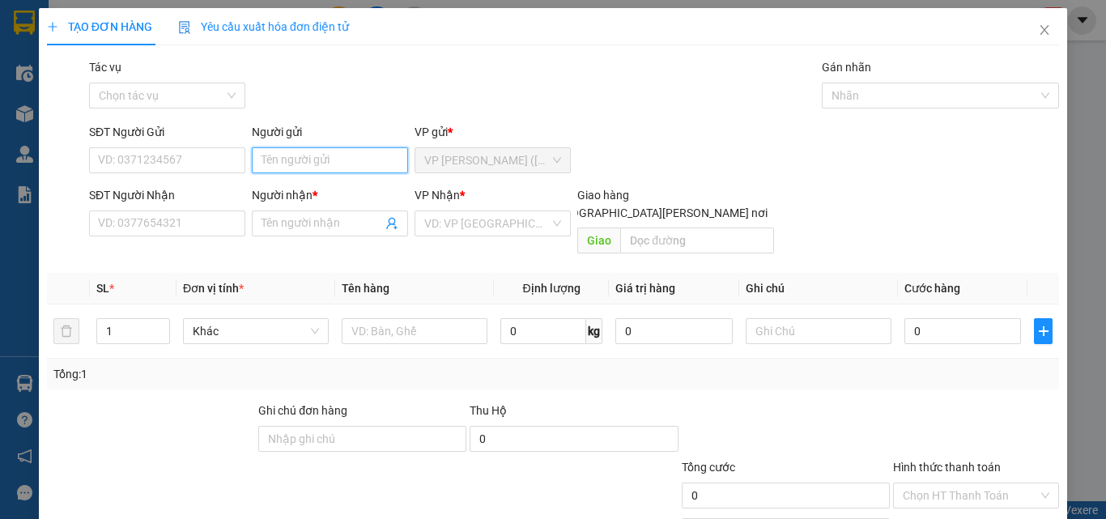
click at [319, 154] on input "Người gửi" at bounding box center [330, 160] width 156 height 26
type input "NA UY"
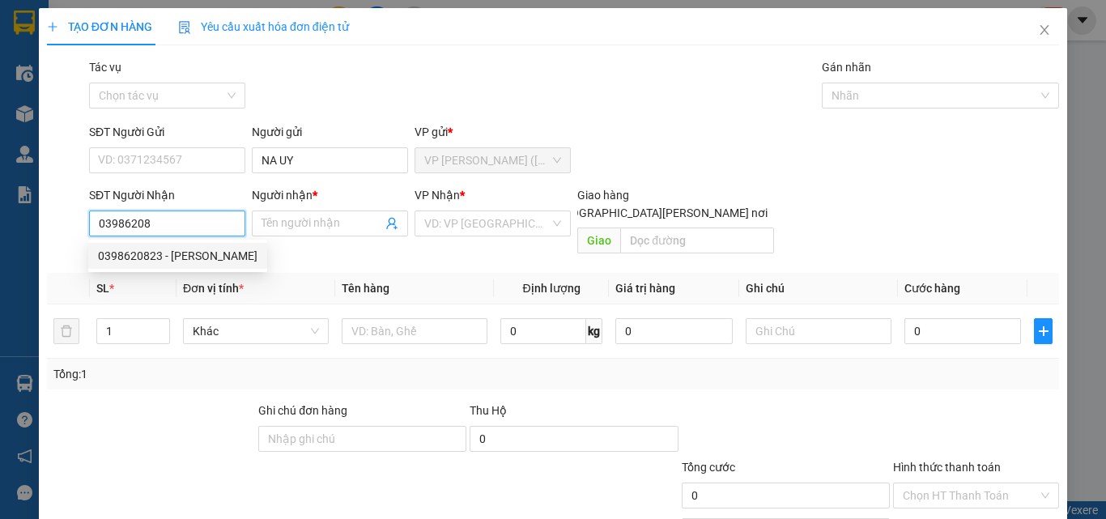
click at [196, 259] on div "0398620823 - MINH ĐỨC" at bounding box center [177, 256] width 159 height 18
type input "0398620823"
type input "MINH ĐỨC"
type input "30.000"
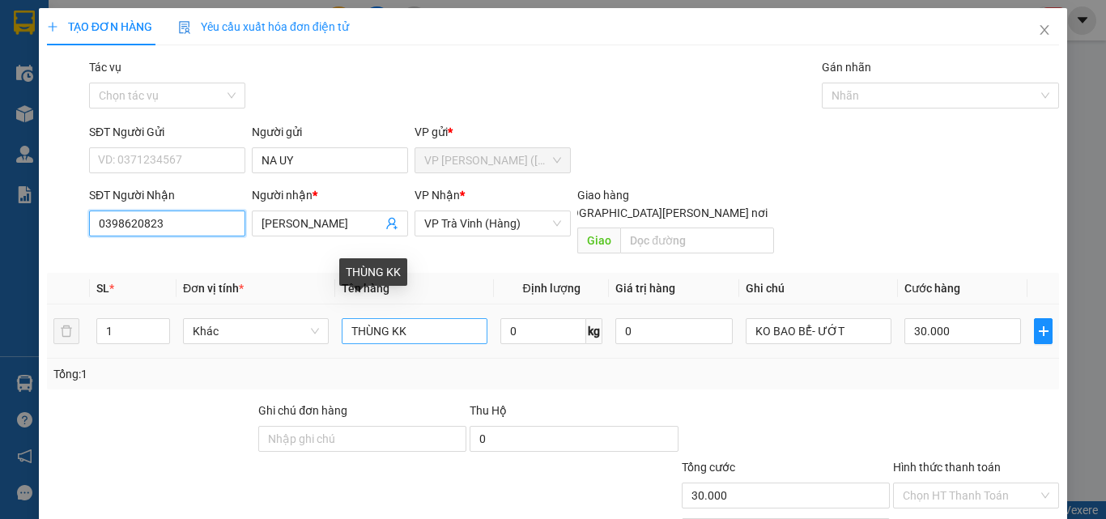
type input "0398620823"
click at [385, 318] on input "THÙNG KK" at bounding box center [415, 331] width 146 height 26
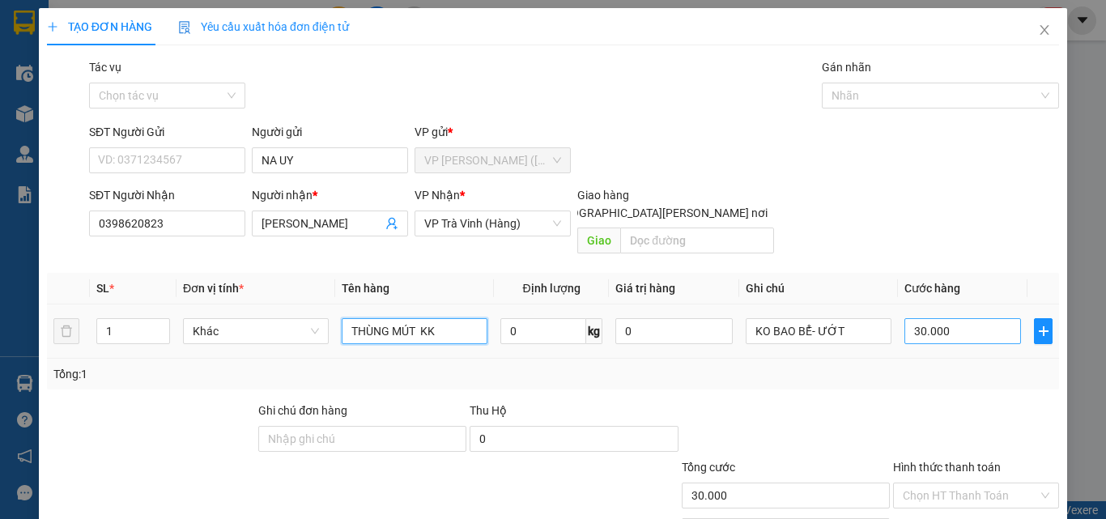
type input "THÙNG MÚT KK"
click at [959, 318] on input "30.000" at bounding box center [962, 331] width 117 height 26
type input "3"
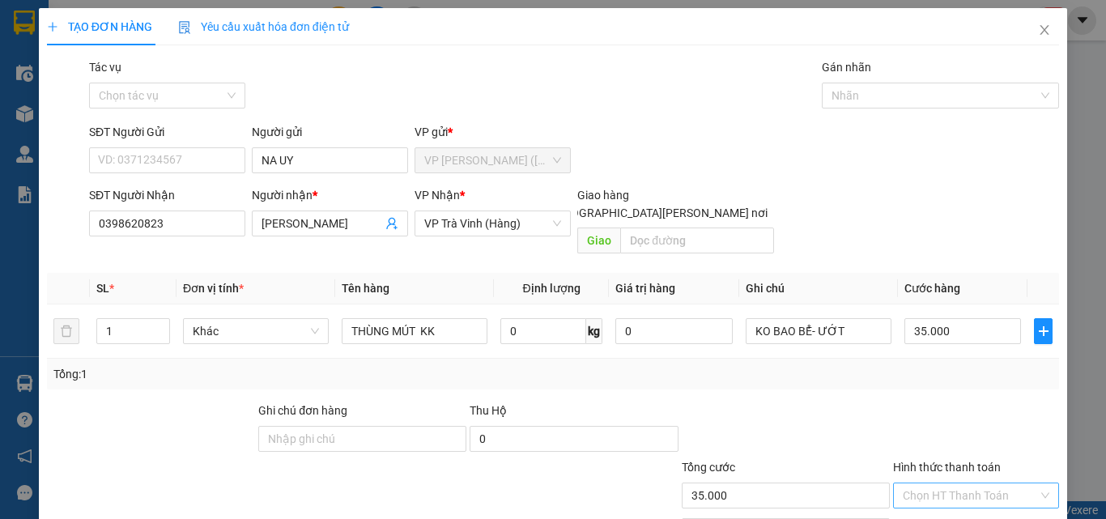
click at [949, 483] on input "Hình thức thanh toán" at bounding box center [970, 495] width 135 height 24
click at [948, 501] on div "Tại văn phòng" at bounding box center [966, 510] width 145 height 18
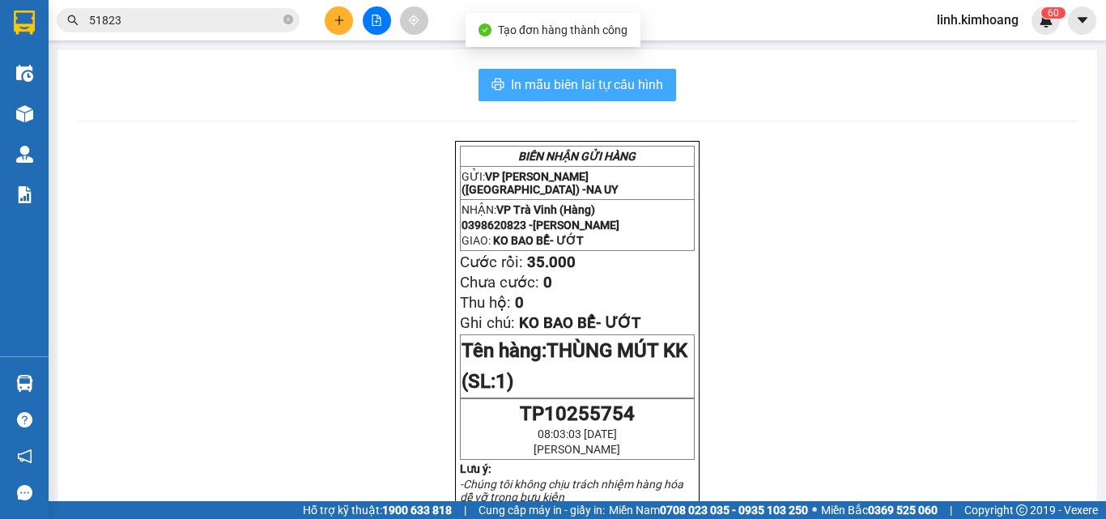
click at [590, 82] on span "In mẫu biên lai tự cấu hình" at bounding box center [587, 84] width 152 height 20
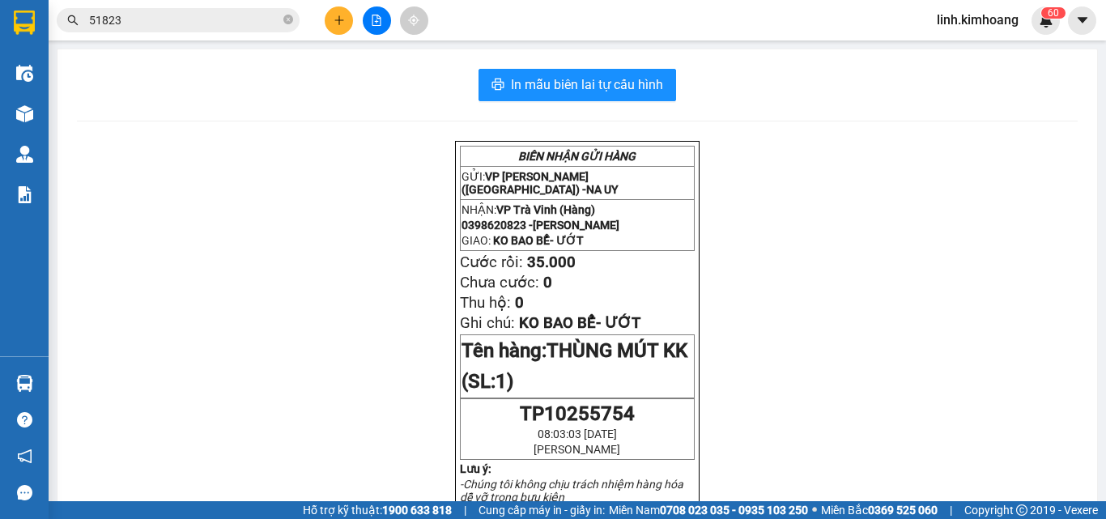
click at [347, 23] on button at bounding box center [339, 20] width 28 height 28
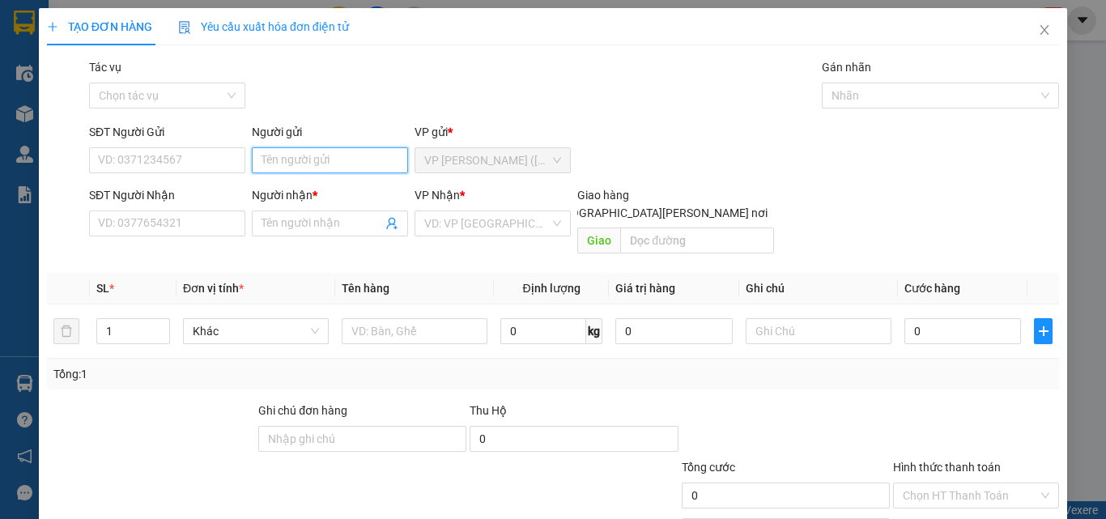
click at [305, 160] on input "Người gửi" at bounding box center [330, 160] width 156 height 26
type input "LAN"
type input "0372736080"
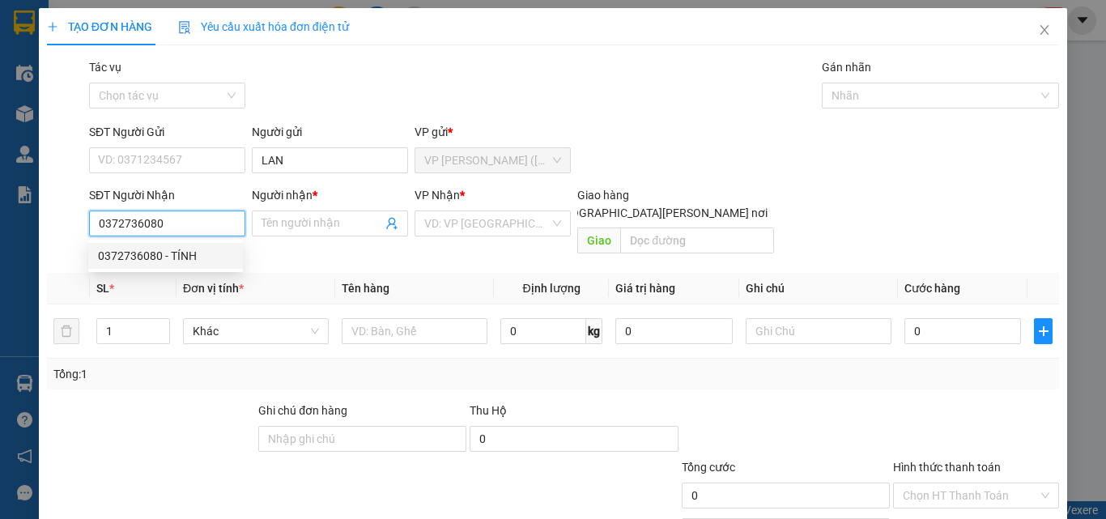
click at [189, 253] on div "0372736080 - TÍNH" at bounding box center [165, 256] width 135 height 18
type input "TÍNH"
type input "20.000"
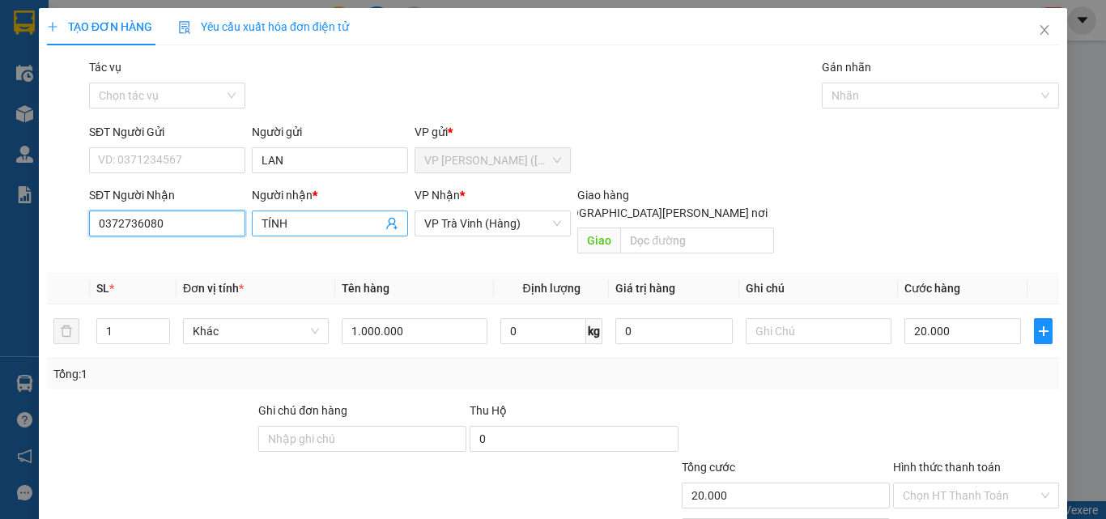
type input "0372736080"
click at [256, 222] on span "TÍNH" at bounding box center [330, 223] width 156 height 26
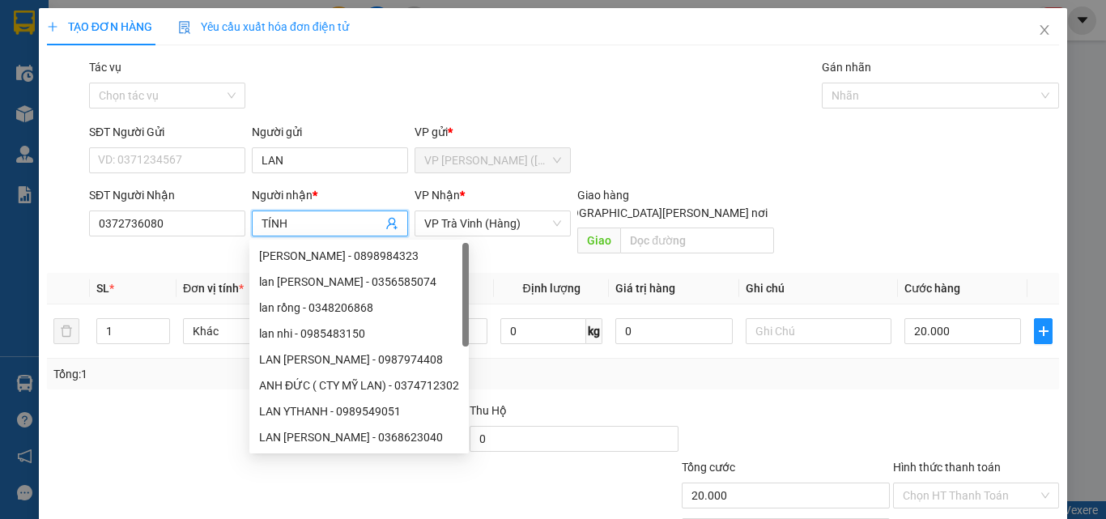
click at [365, 223] on input "TÍNH" at bounding box center [322, 224] width 121 height 18
click at [262, 219] on input "TÍNH" at bounding box center [322, 224] width 121 height 18
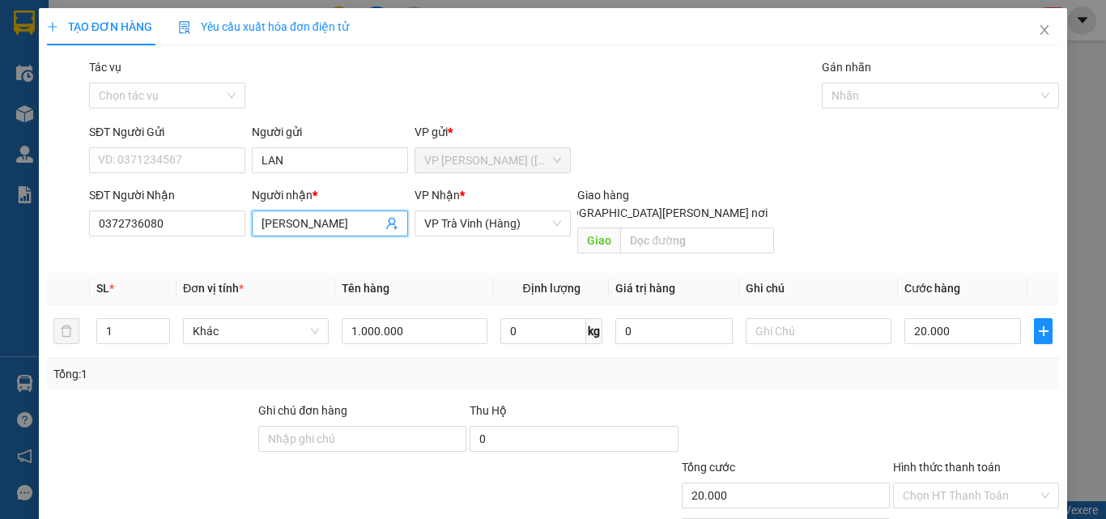
type input "CHA TÍNH"
click at [542, 376] on div "Transit Pickup Surcharge Ids Transit Deliver Surcharge Ids Transit Deliver Surc…" at bounding box center [553, 321] width 1012 height 527
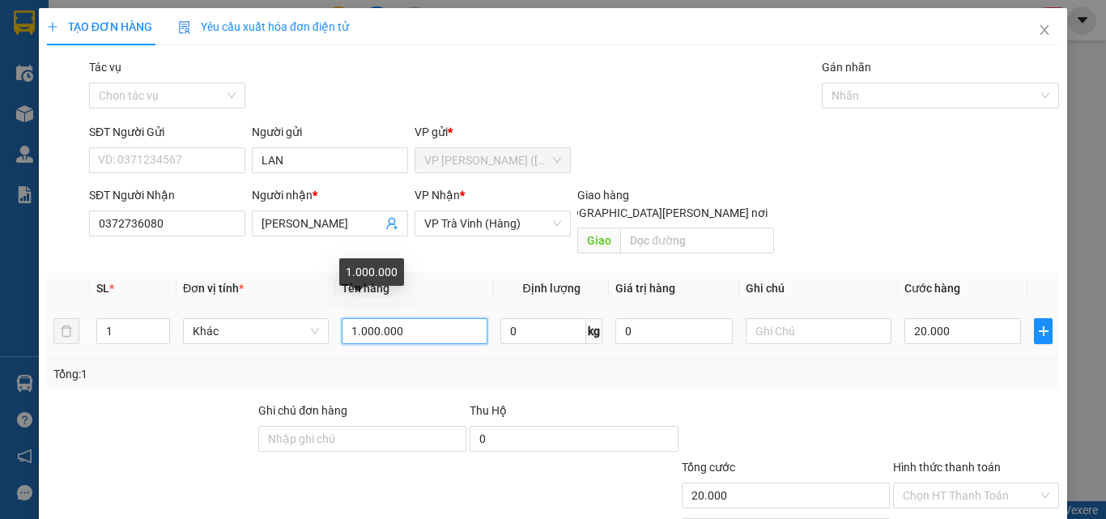
drag, startPoint x: 413, startPoint y: 317, endPoint x: 134, endPoint y: 397, distance: 290.6
click at [134, 397] on div "Transit Pickup Surcharge Ids Transit Deliver Surcharge Ids Transit Deliver Surc…" at bounding box center [553, 321] width 1012 height 527
type input "XE MÁY KK-BS -59D2-19756+CHÌA KHÓA+CAVER"
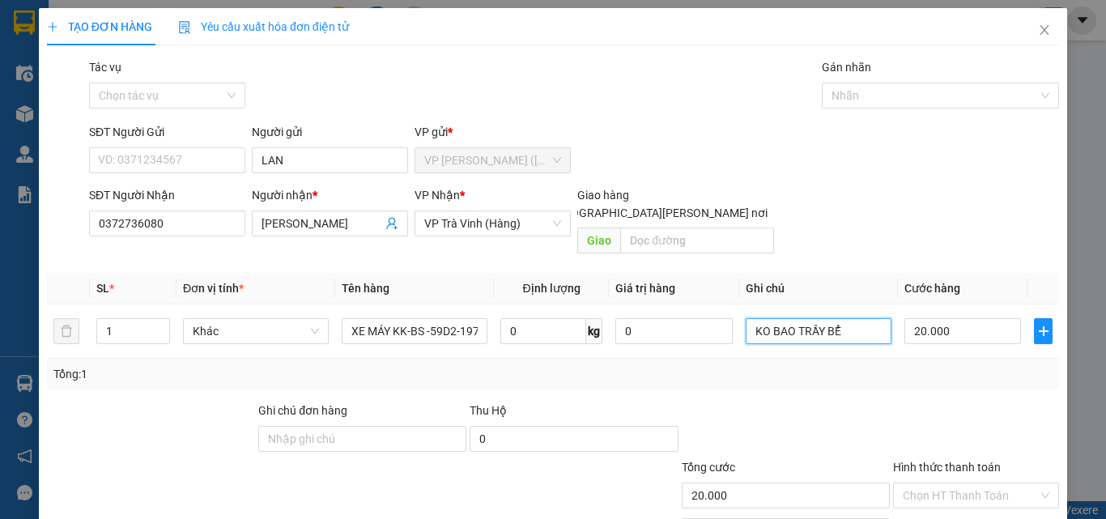
type input "KO BAO TRẦY BỂ"
click at [955, 483] on input "Hình thức thanh toán" at bounding box center [970, 495] width 135 height 24
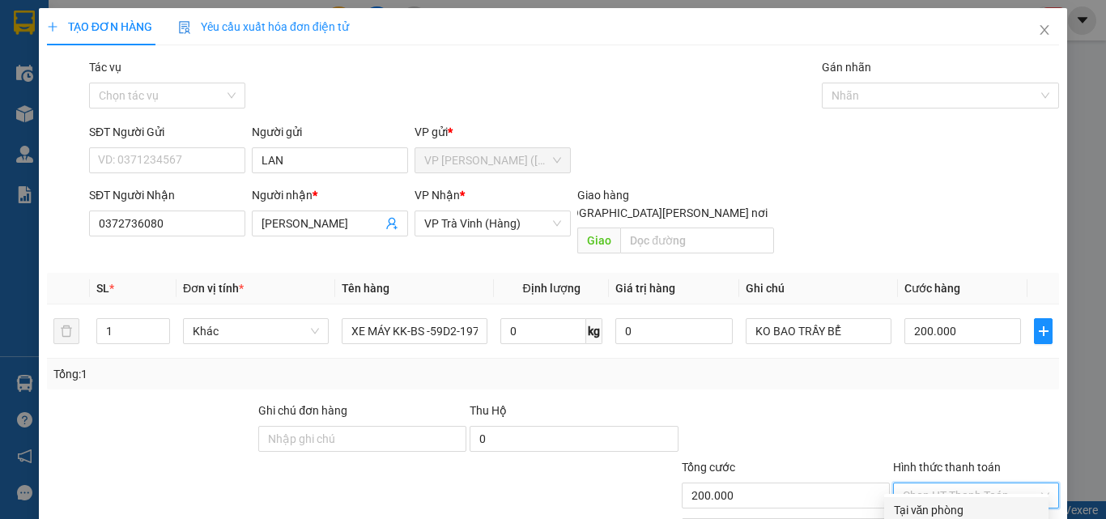
click at [959, 501] on div "Tại văn phòng" at bounding box center [966, 510] width 145 height 18
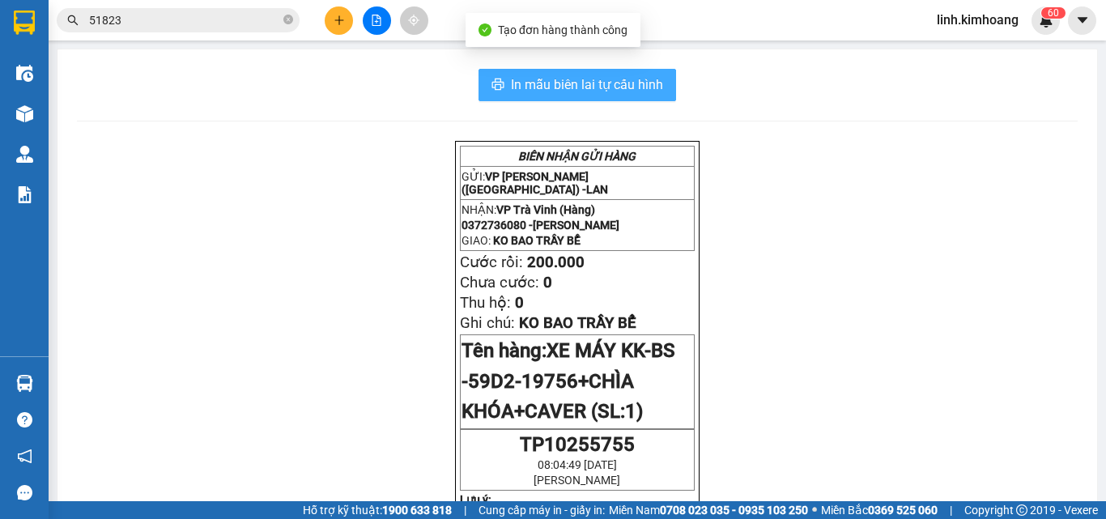
click at [604, 92] on span "In mẫu biên lai tự cấu hình" at bounding box center [587, 84] width 152 height 20
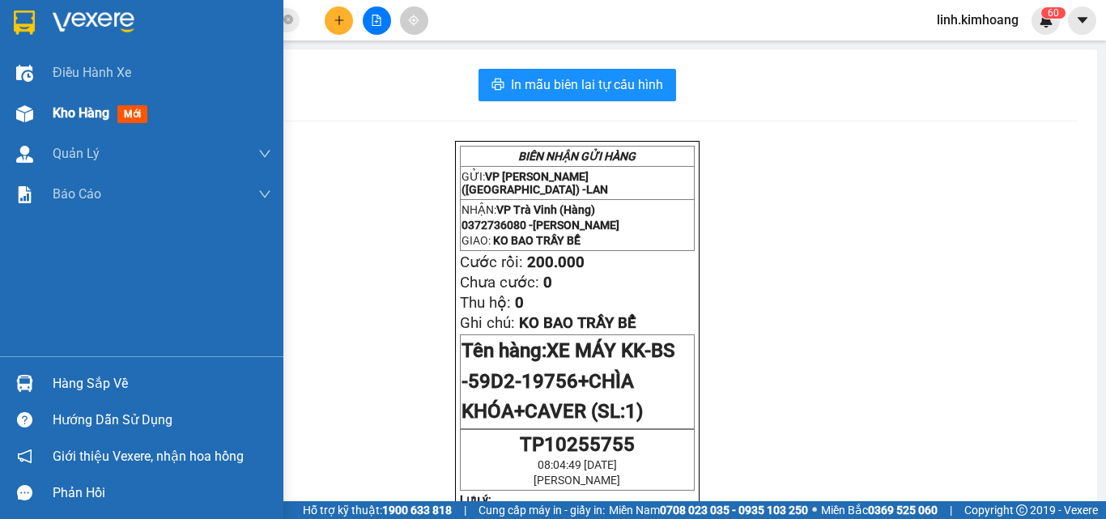
drag, startPoint x: 79, startPoint y: 112, endPoint x: 280, endPoint y: 114, distance: 201.6
click at [79, 112] on span "Kho hàng" at bounding box center [81, 112] width 57 height 15
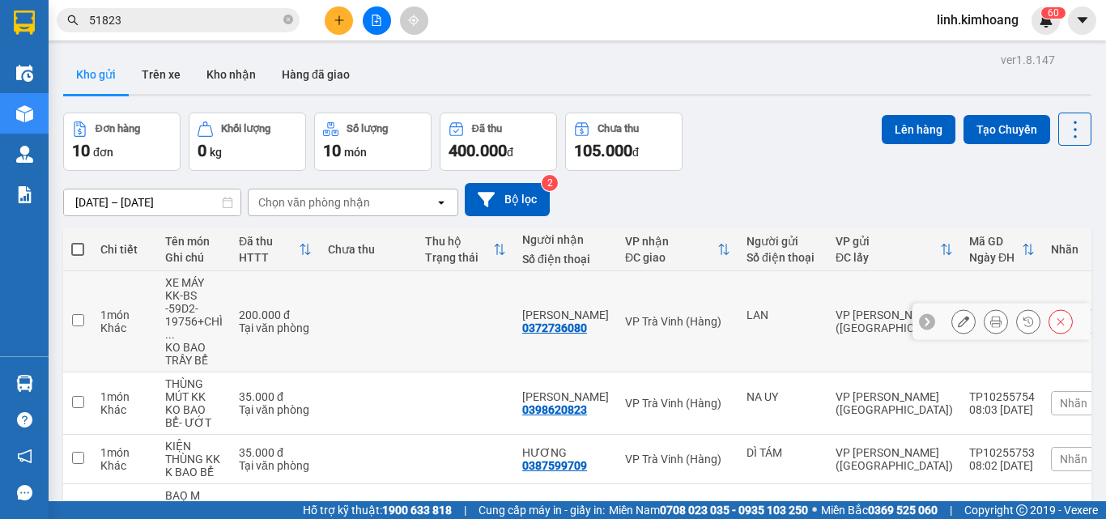
click at [958, 321] on icon at bounding box center [963, 321] width 11 height 11
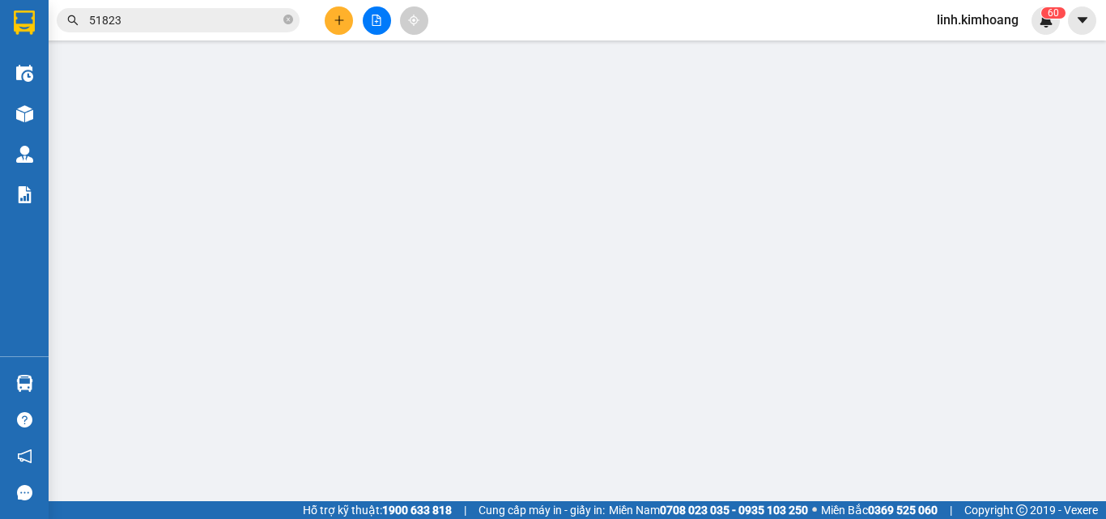
type input "LAN"
type input "0372736080"
type input "CHA TÍNH"
type input "200.000"
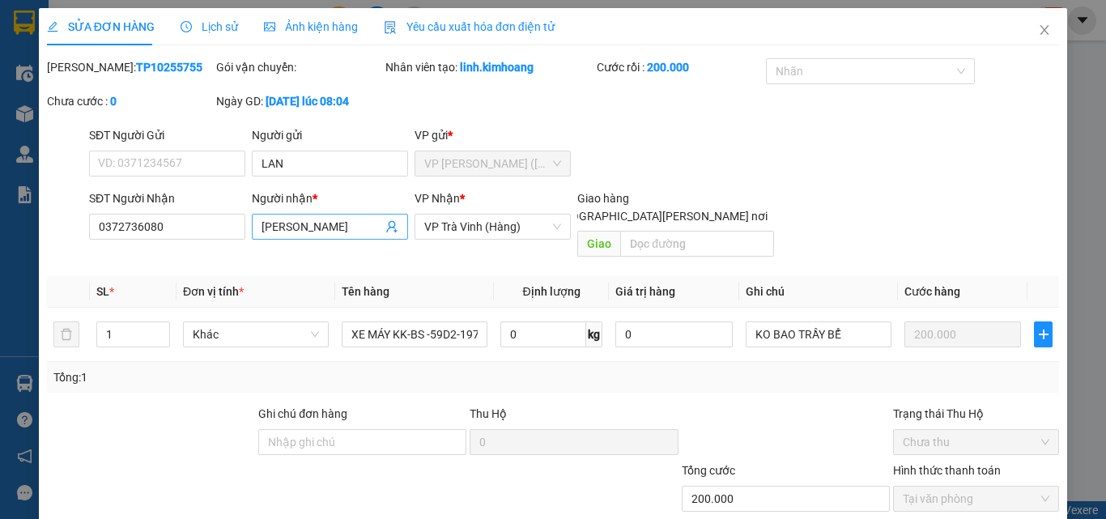
click at [334, 228] on input "CHA TÍNH" at bounding box center [322, 227] width 121 height 18
type input "CHA T"
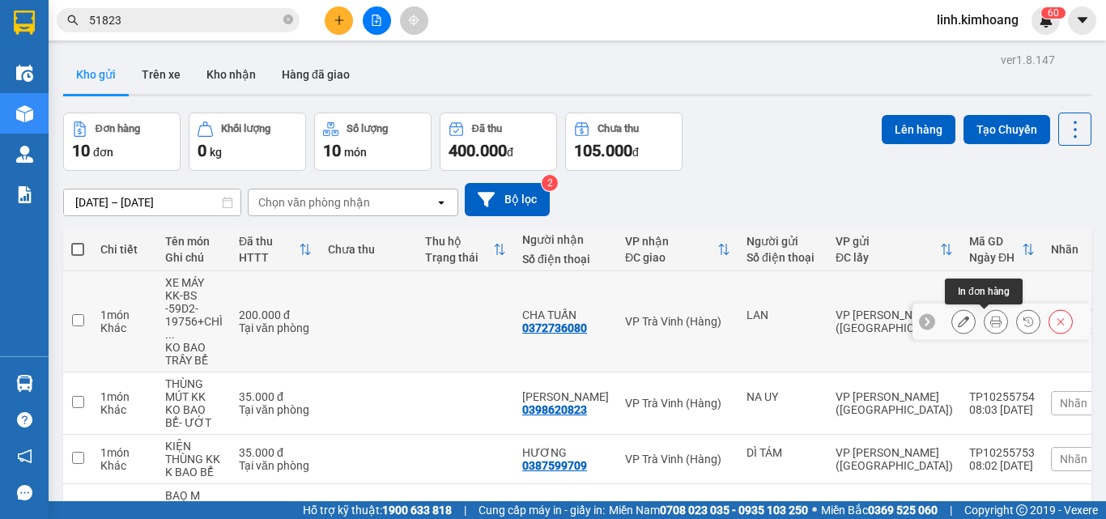
click at [990, 320] on icon at bounding box center [995, 321] width 11 height 11
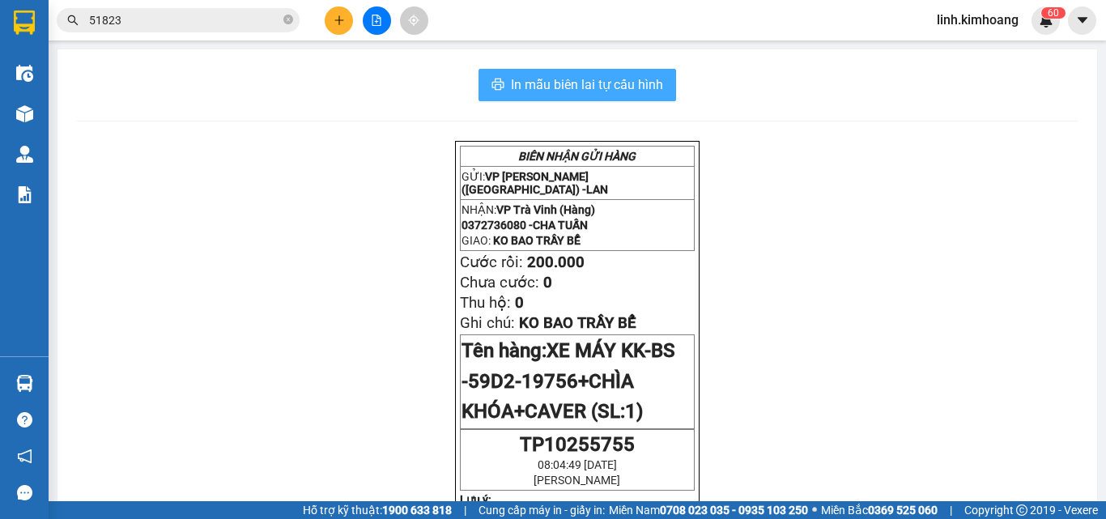
click at [634, 83] on span "In mẫu biên lai tự cấu hình" at bounding box center [587, 84] width 152 height 20
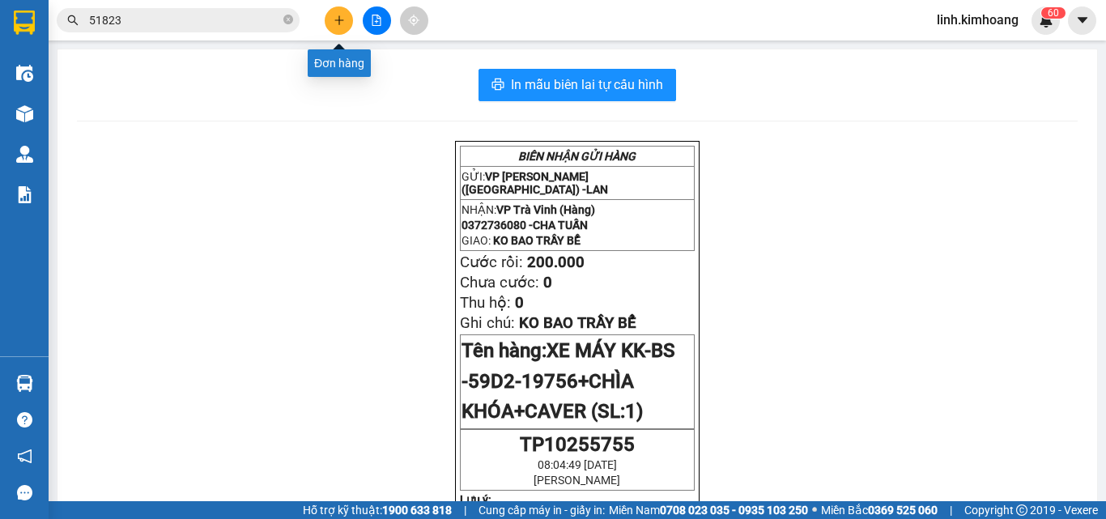
click at [338, 26] on button at bounding box center [339, 20] width 28 height 28
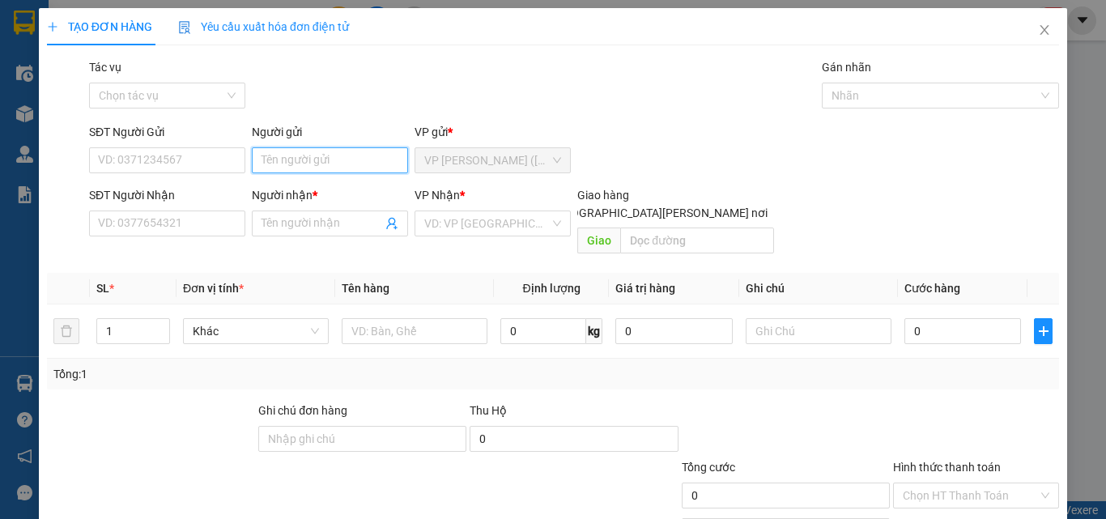
click at [316, 160] on input "Người gửi" at bounding box center [330, 160] width 156 height 26
type input "NGỌC VI"
type input "0775881973"
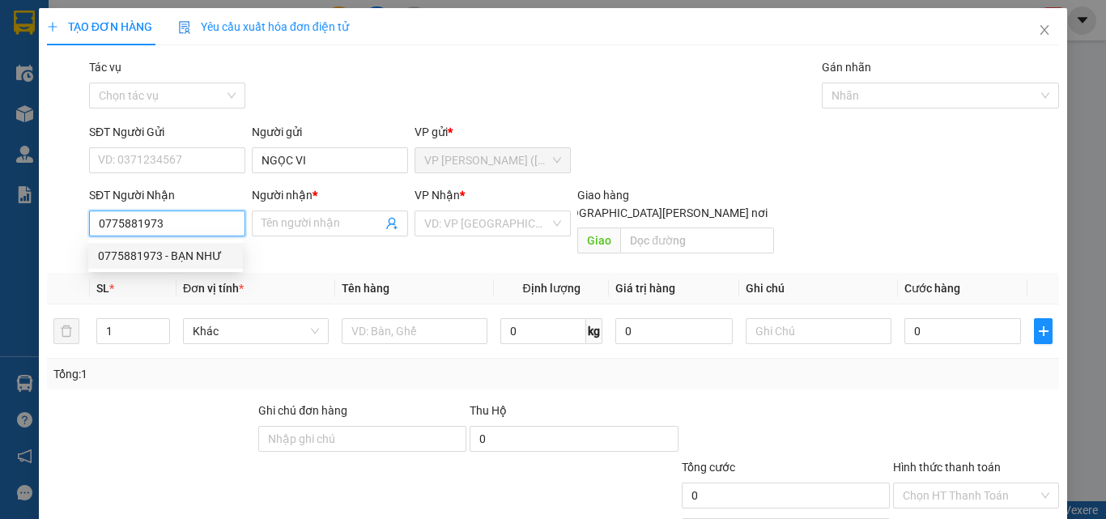
click at [203, 250] on div "0775881973 - BẠN NHƯ" at bounding box center [165, 256] width 135 height 18
type input "BẠN NHƯ"
type input "20.000"
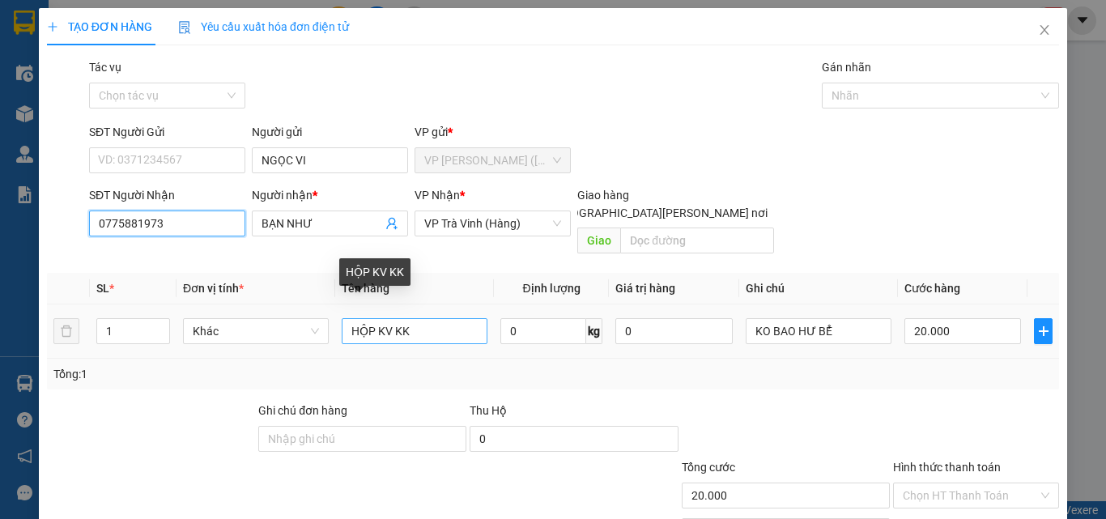
type input "0775881973"
drag, startPoint x: 423, startPoint y: 314, endPoint x: 375, endPoint y: 326, distance: 49.3
click at [375, 326] on div "HỘP KV KK" at bounding box center [415, 331] width 146 height 32
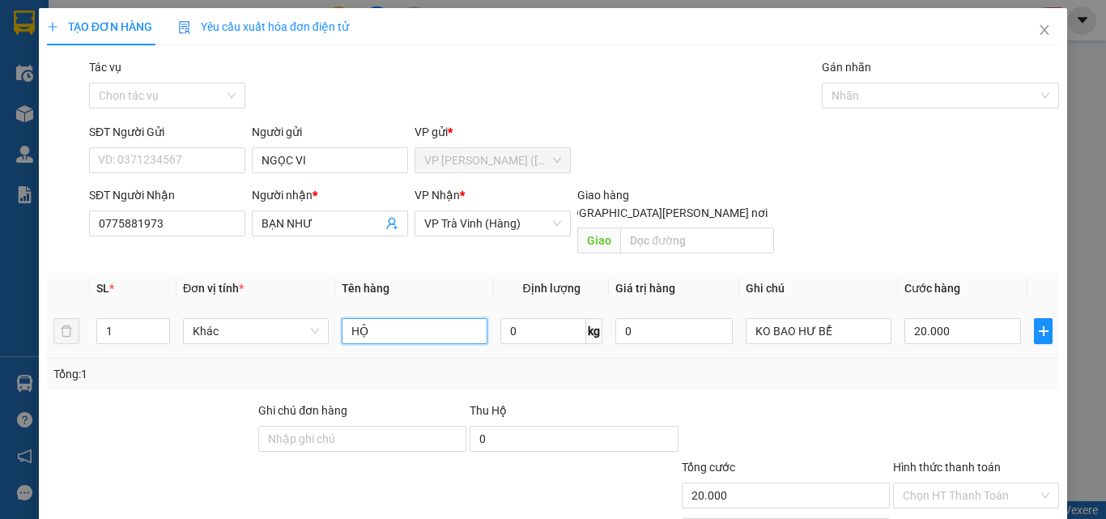
type input "H"
type input "THÙNG NHỎ KV KK"
type input "2"
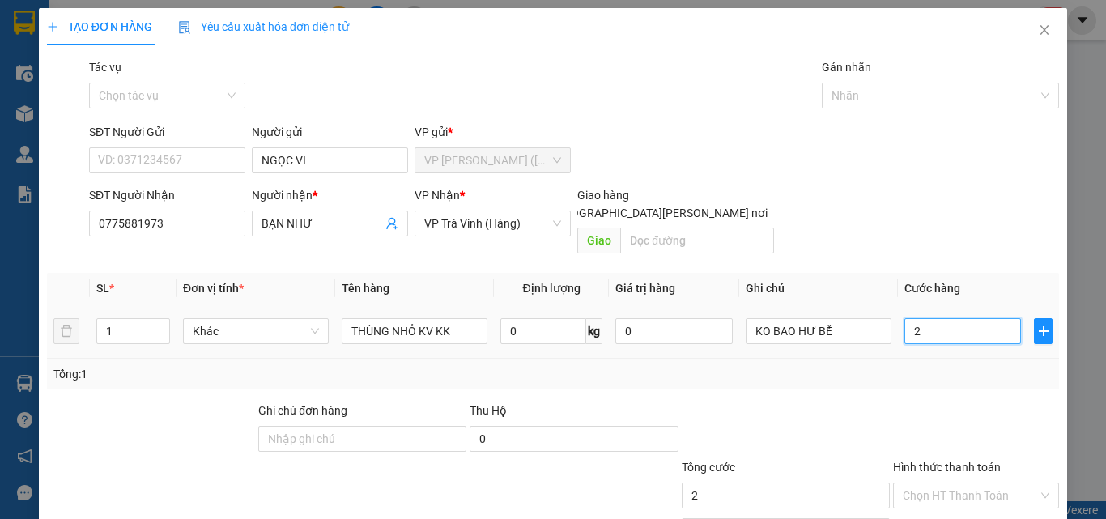
type input "25"
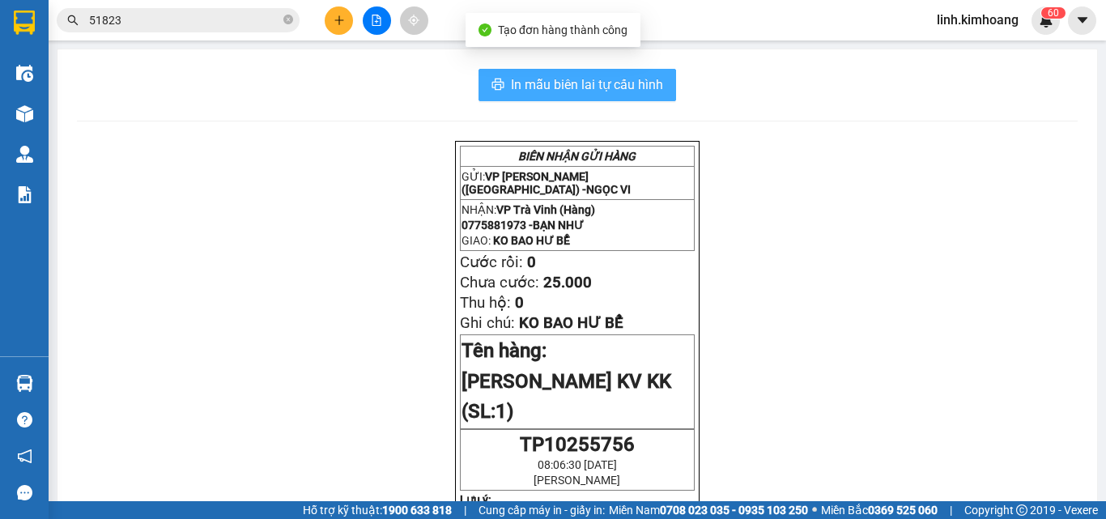
click at [582, 84] on span "In mẫu biên lai tự cấu hình" at bounding box center [587, 84] width 152 height 20
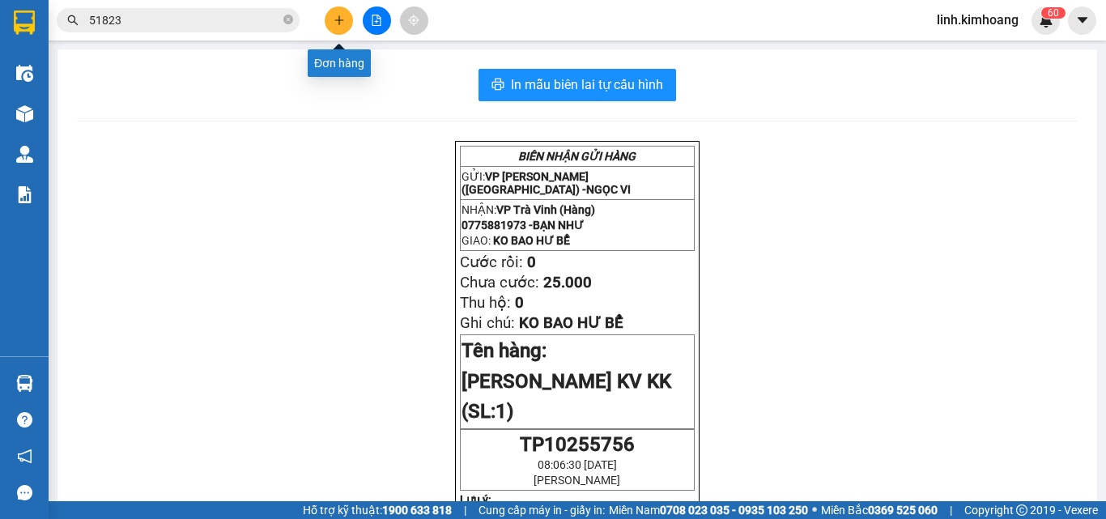
click at [343, 17] on icon "plus" at bounding box center [339, 20] width 11 height 11
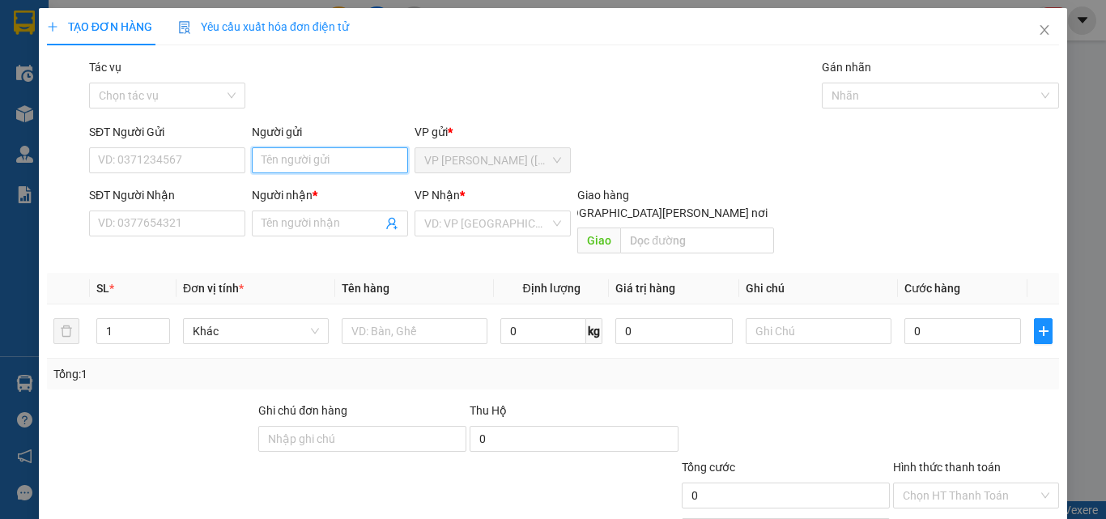
click at [296, 160] on input "Người gửi" at bounding box center [330, 160] width 156 height 26
type input "TÙNG"
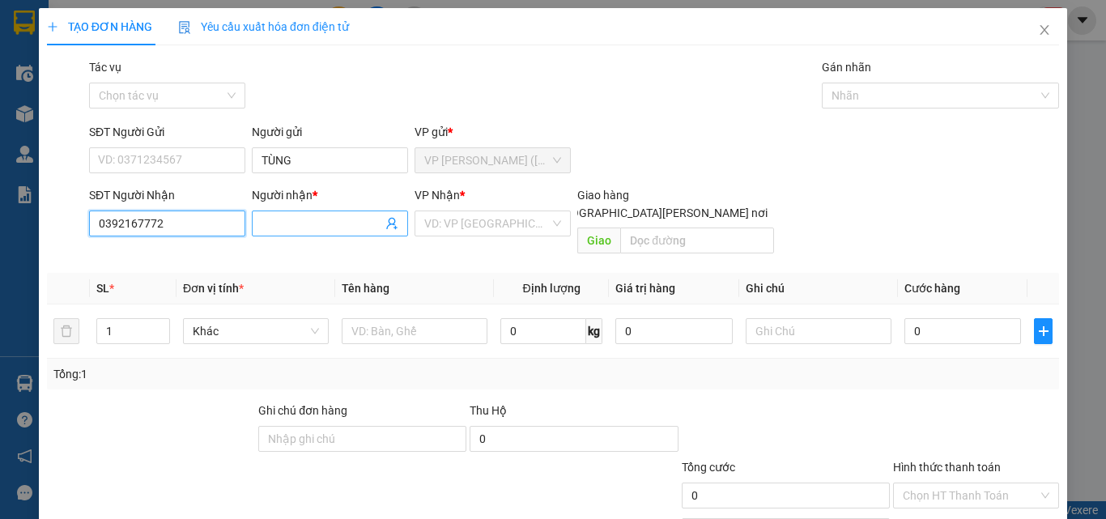
type input "0392167772"
click at [334, 215] on input "Người nhận *" at bounding box center [322, 224] width 121 height 18
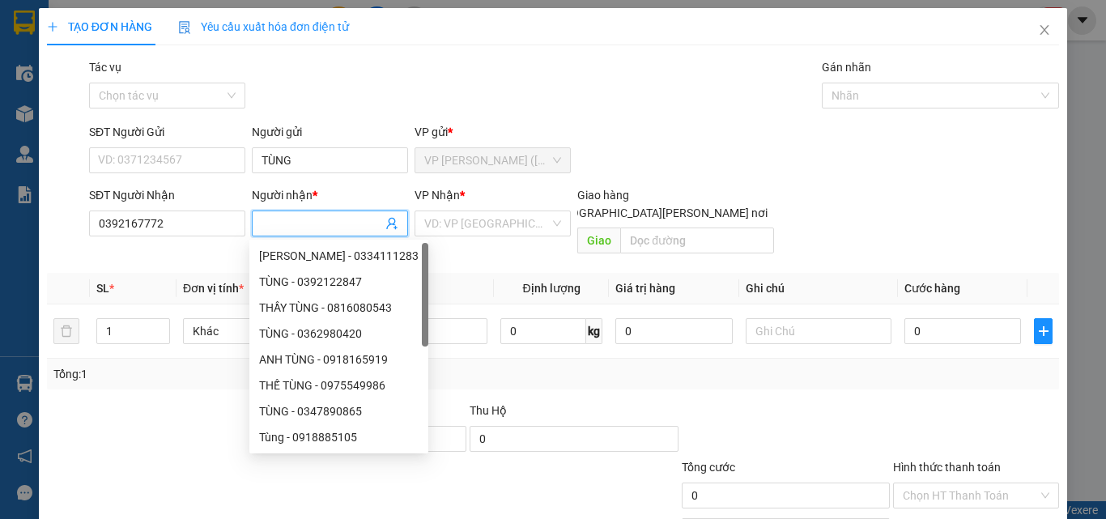
type input "T"
type input "HUY"
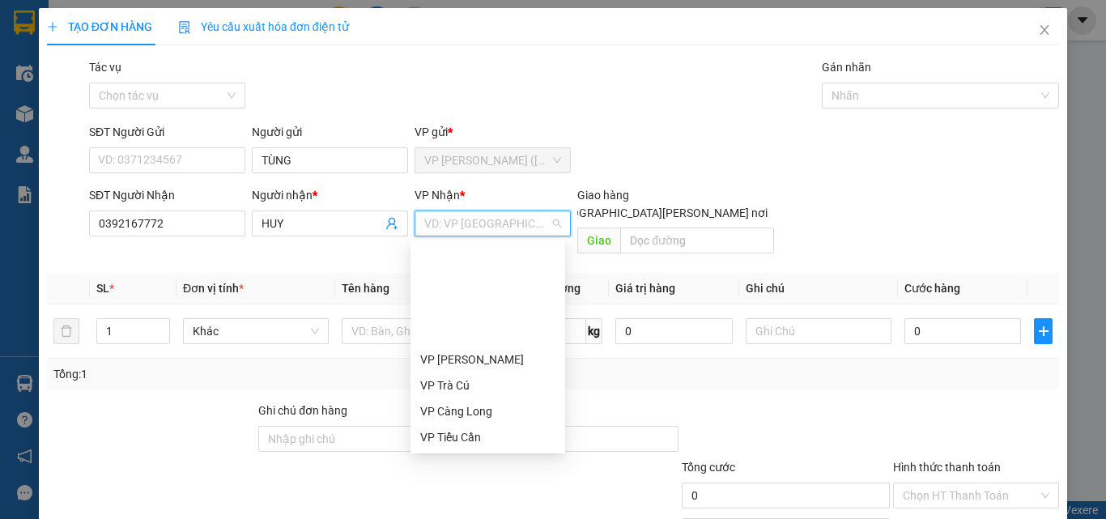
click at [477, 454] on div "VP Cầu Ngang" at bounding box center [487, 463] width 135 height 18
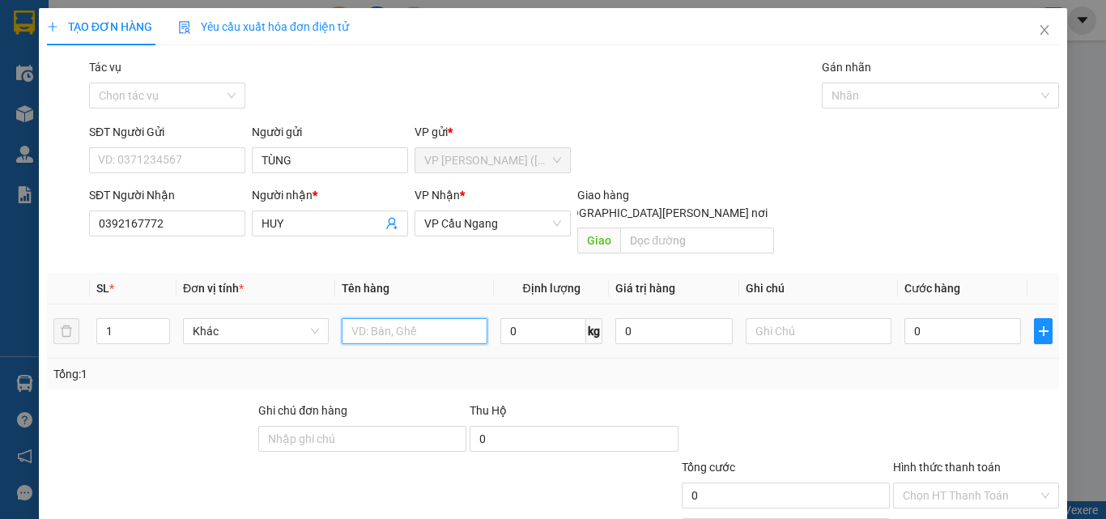
click at [401, 318] on input "text" at bounding box center [415, 331] width 146 height 26
type input "CỤC M ĐNE KK"
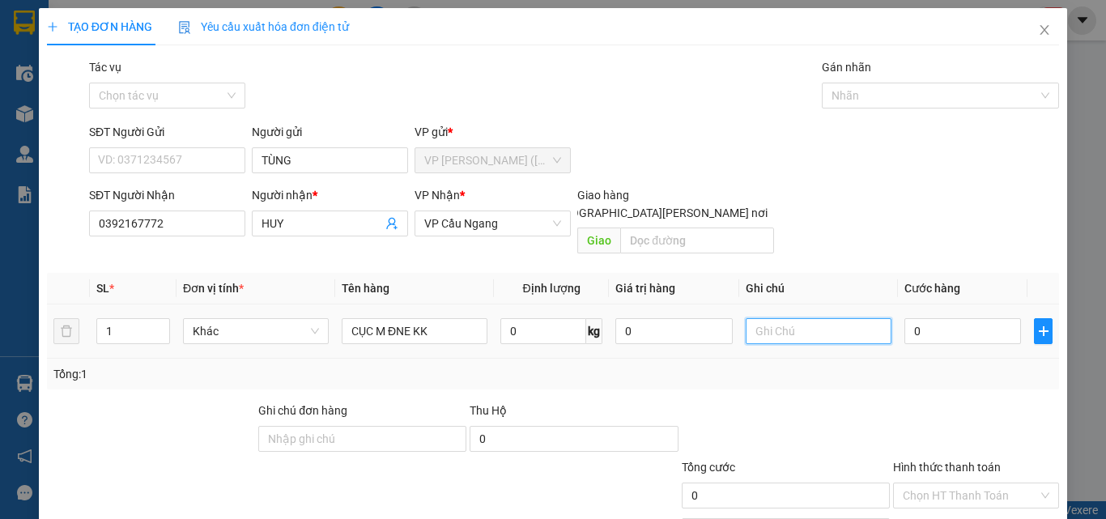
click at [810, 318] on input "text" at bounding box center [819, 331] width 146 height 26
type input "KO BAO HƯ BỂ"
type input "3"
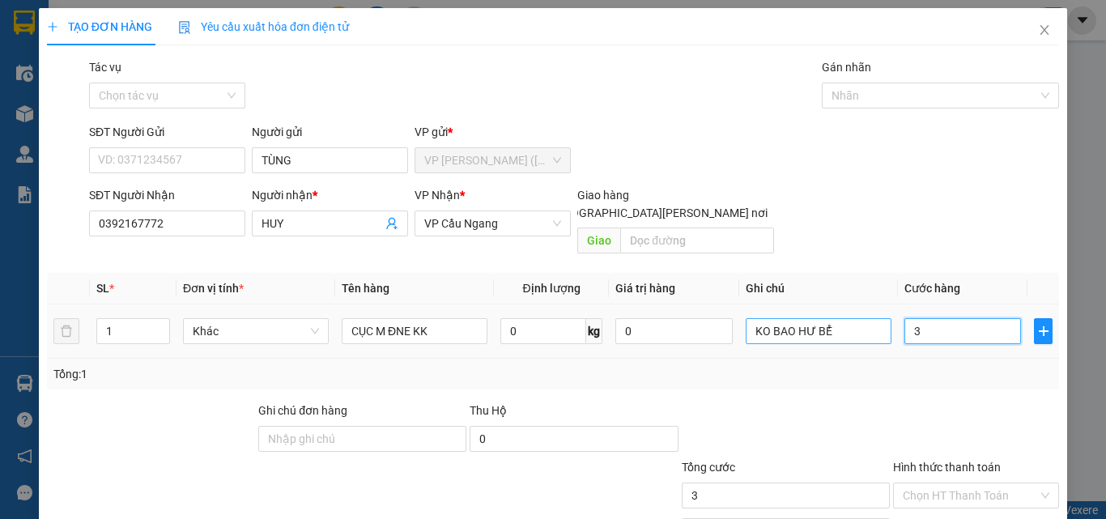
type input "35"
type input "35.000"
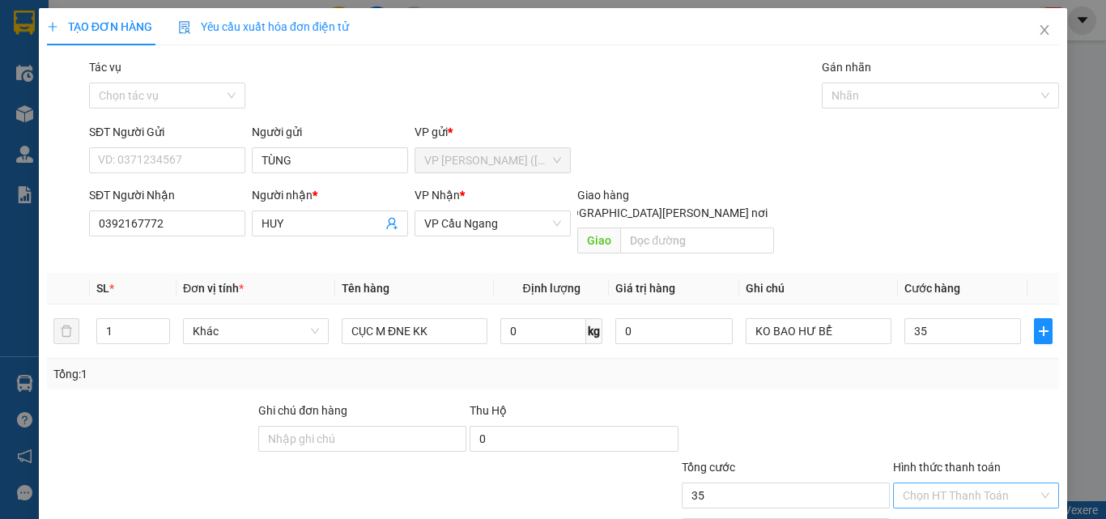
type input "35.000"
click at [978, 483] on input "Hình thức thanh toán" at bounding box center [970, 495] width 135 height 24
click at [975, 501] on div "Tại văn phòng" at bounding box center [966, 510] width 145 height 18
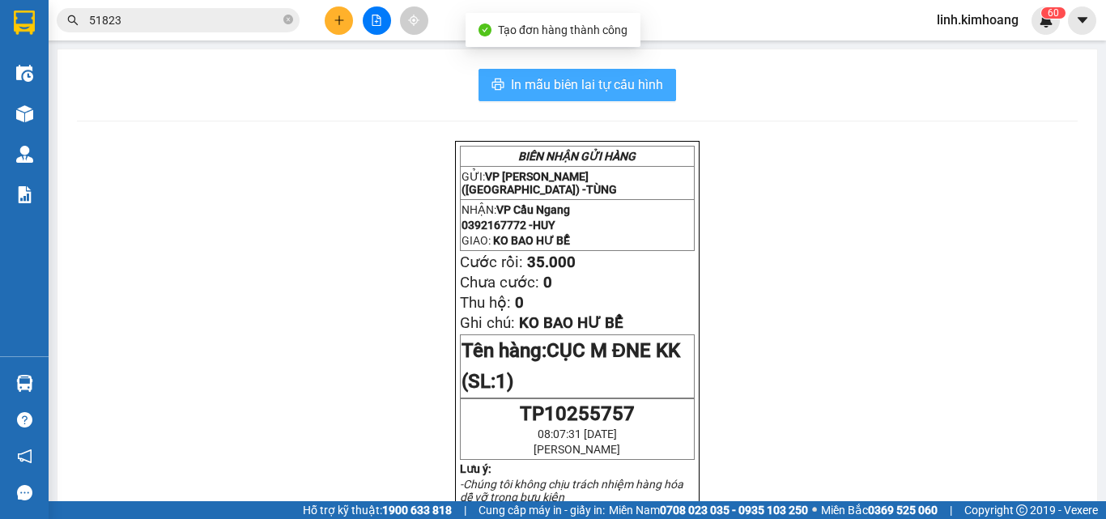
click at [596, 98] on button "In mẫu biên lai tự cấu hình" at bounding box center [577, 85] width 198 height 32
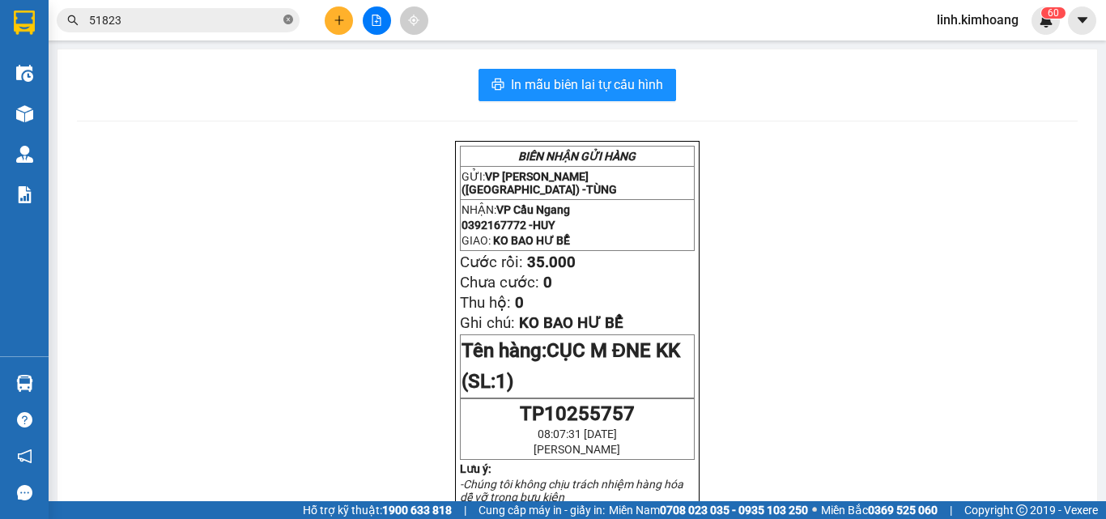
click at [290, 21] on icon "close-circle" at bounding box center [288, 20] width 10 height 10
click at [240, 19] on input "text" at bounding box center [184, 20] width 191 height 18
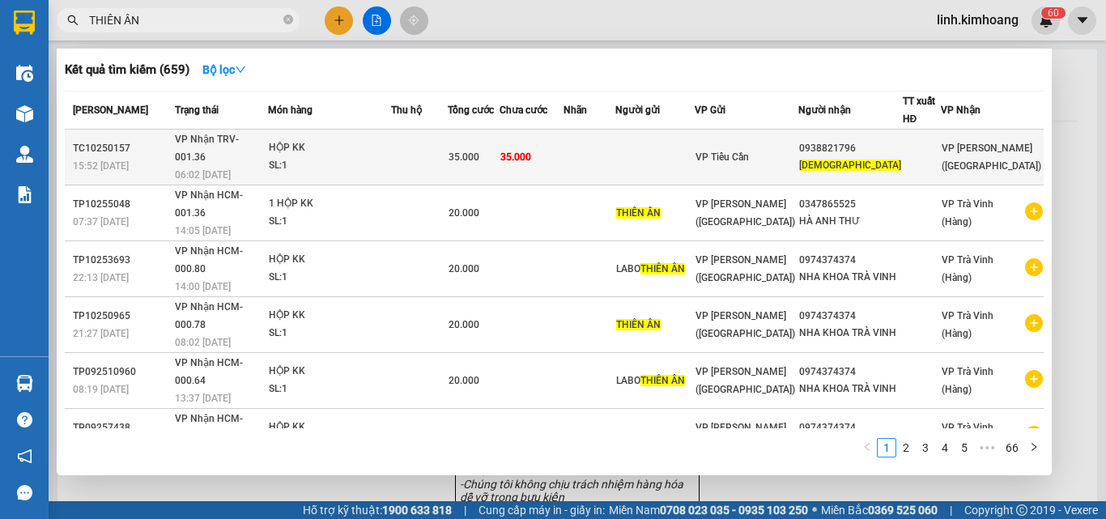
type input "THIÊN ÂN"
click at [854, 140] on div "0938821796" at bounding box center [850, 148] width 103 height 17
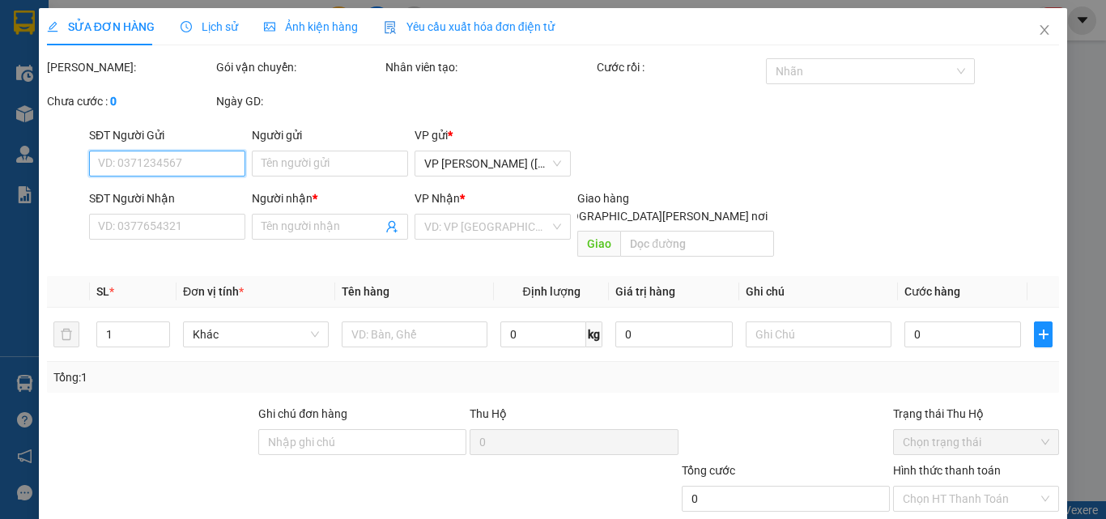
type input "0938821796"
type input "thiên ân"
type input "35.000"
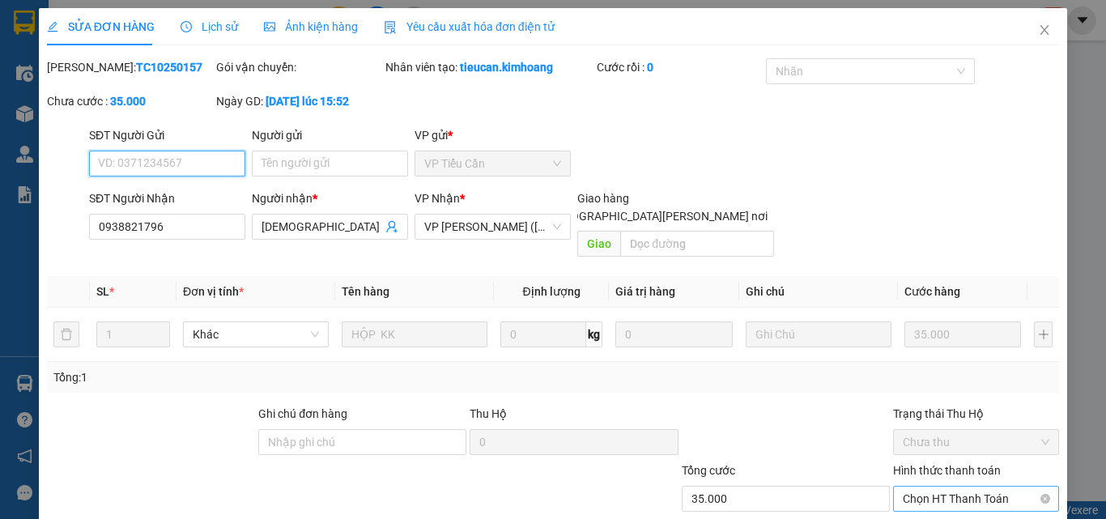
click at [912, 487] on span "Chọn HT Thanh Toán" at bounding box center [976, 499] width 147 height 24
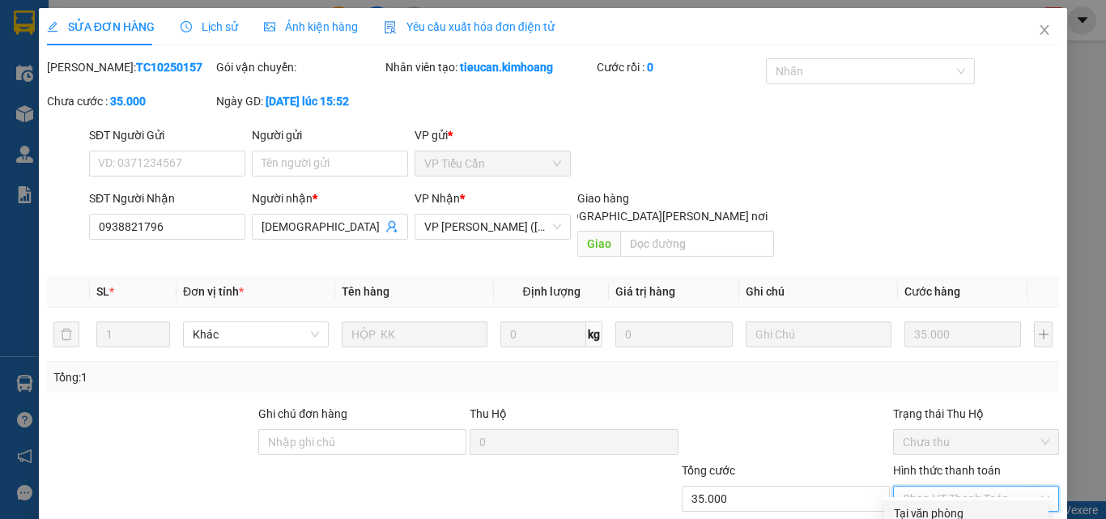
click at [904, 504] on div "Tại văn phòng" at bounding box center [966, 513] width 145 height 18
type input "0"
click at [1038, 24] on icon "close" at bounding box center [1044, 29] width 13 height 13
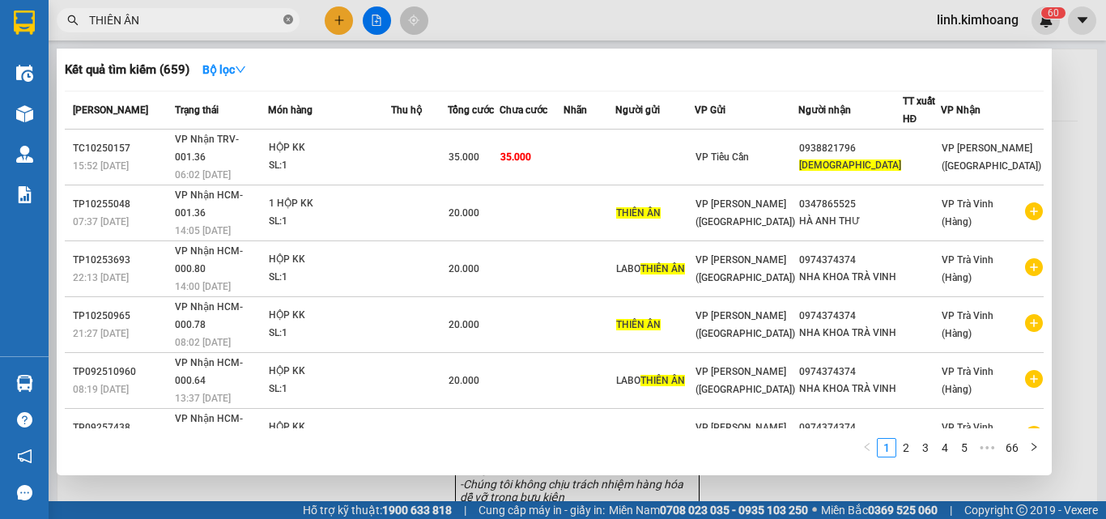
click at [285, 15] on icon "close-circle" at bounding box center [288, 20] width 10 height 10
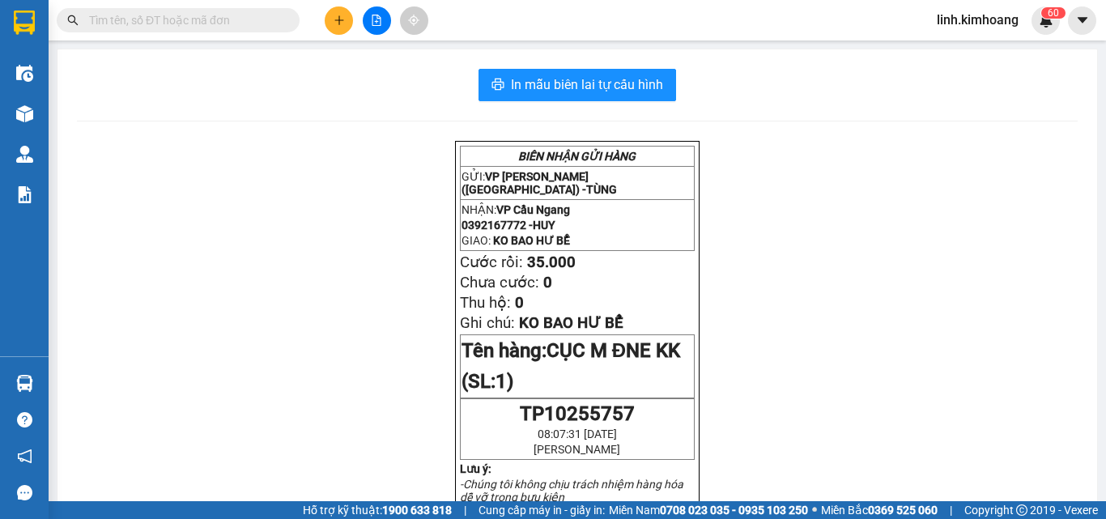
click at [268, 15] on input "text" at bounding box center [184, 20] width 191 height 18
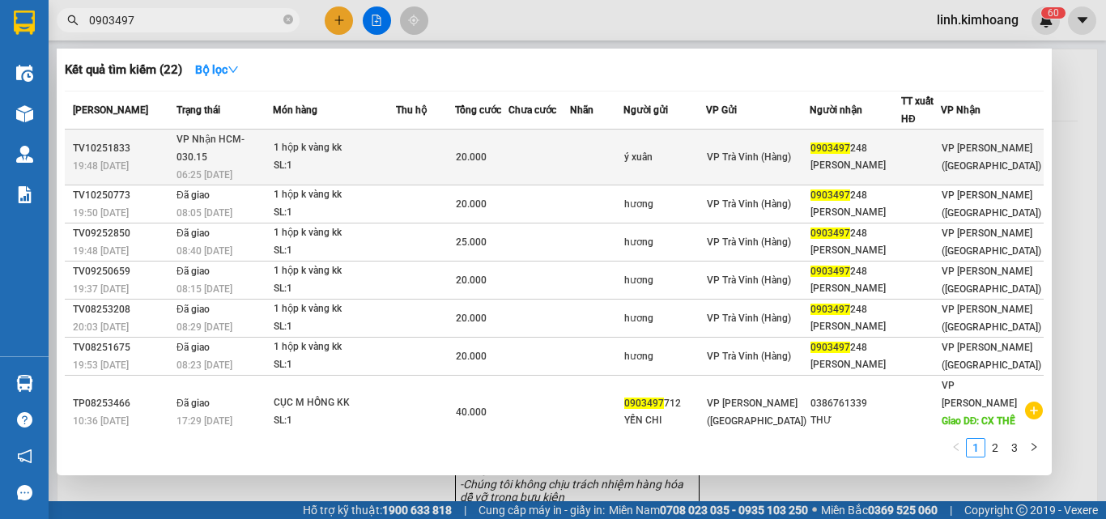
type input "0903497"
click at [929, 138] on td at bounding box center [921, 158] width 40 height 56
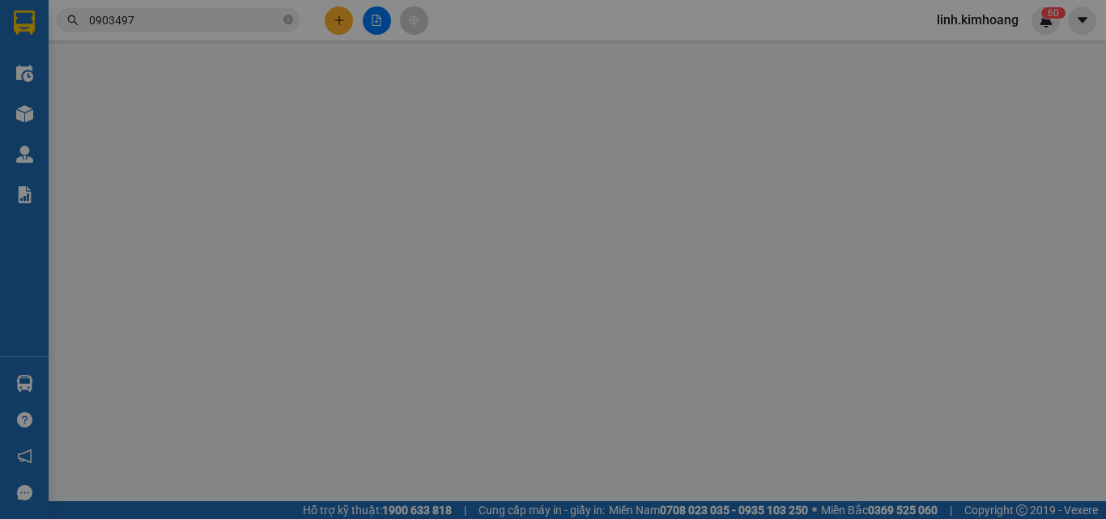
type input "ý xuân"
type input "0903497248"
type input "thanh vũ"
type input "20.000"
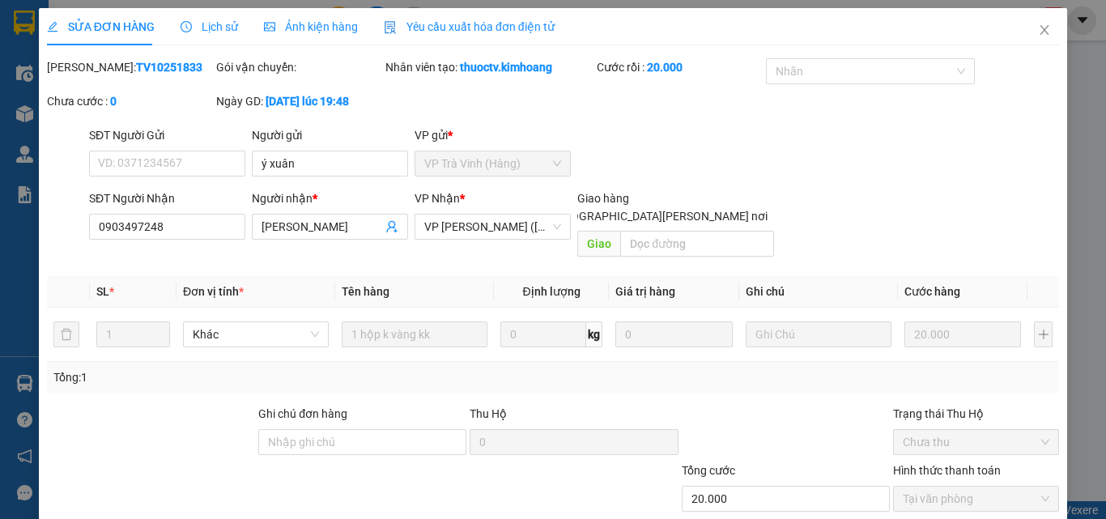
click at [1038, 32] on icon "close" at bounding box center [1044, 29] width 13 height 13
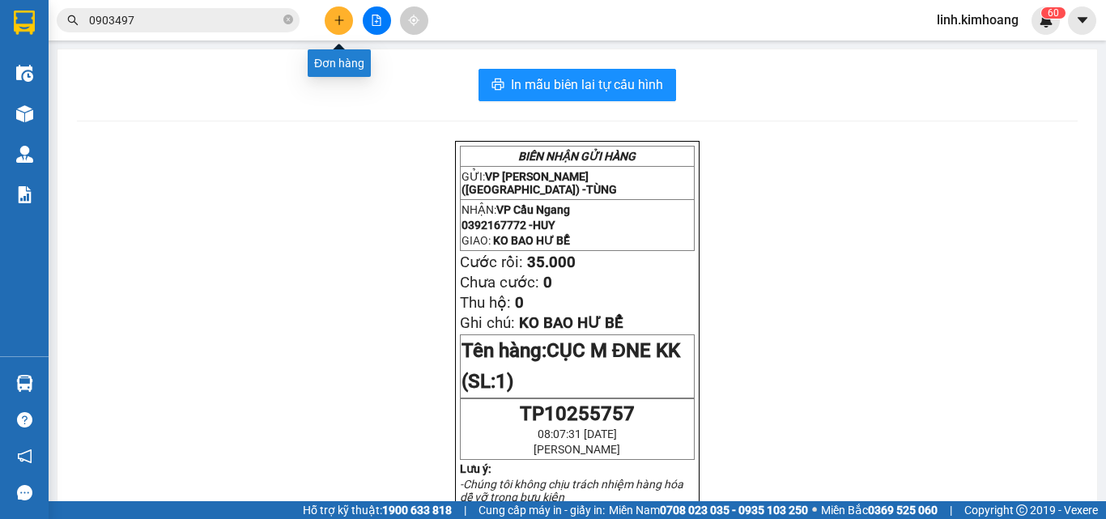
click at [338, 15] on icon "plus" at bounding box center [339, 20] width 11 height 11
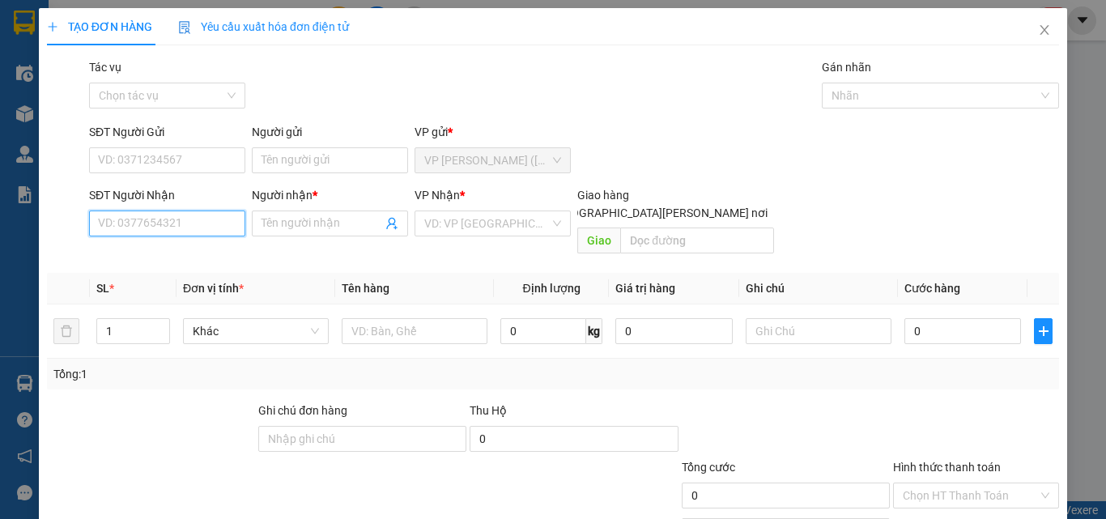
click at [158, 219] on input "SĐT Người Nhận" at bounding box center [167, 223] width 156 height 26
type input "697"
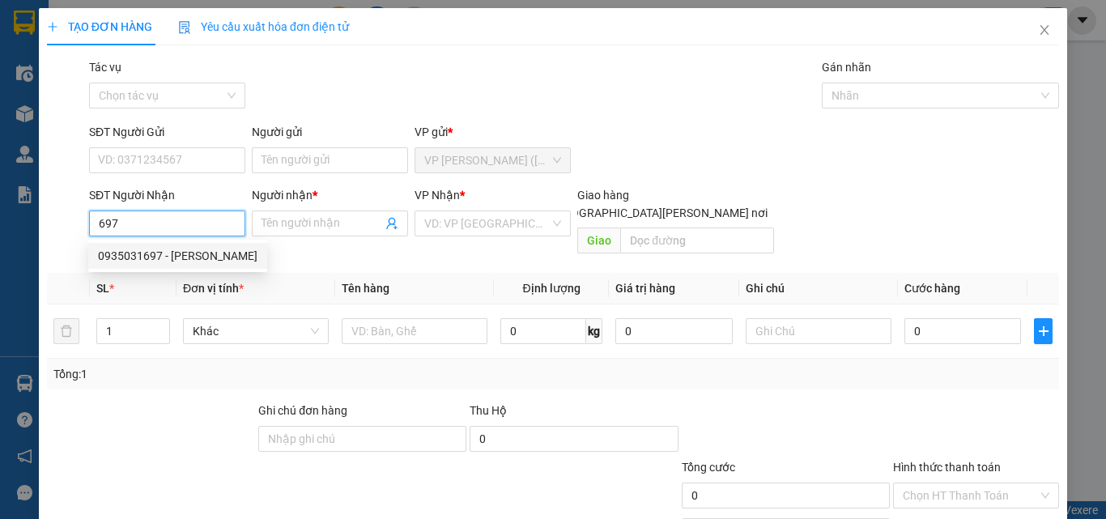
click at [198, 258] on div "0935031697 - CHÁO THẮM" at bounding box center [177, 256] width 159 height 18
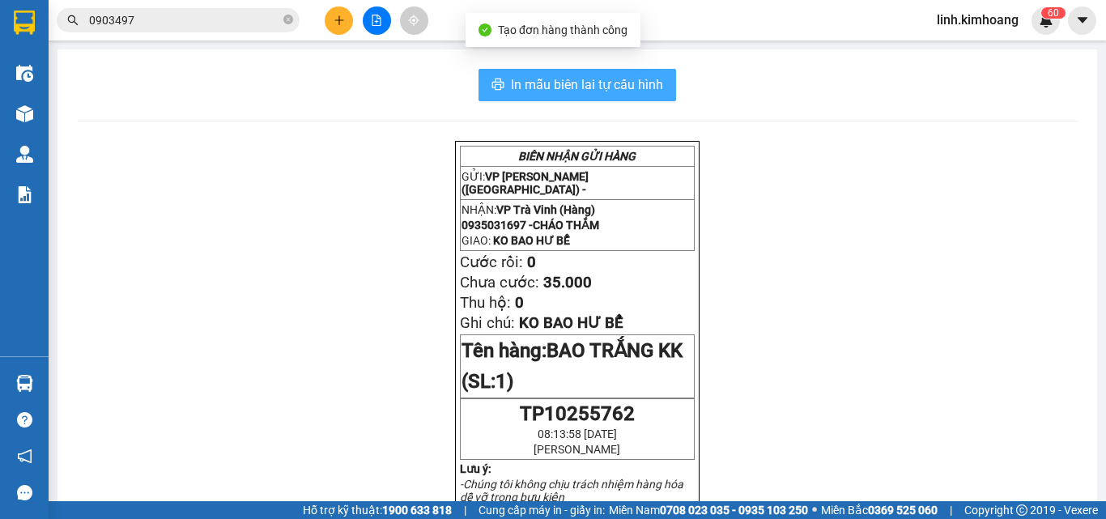
click at [639, 81] on span "In mẫu biên lai tự cấu hình" at bounding box center [587, 84] width 152 height 20
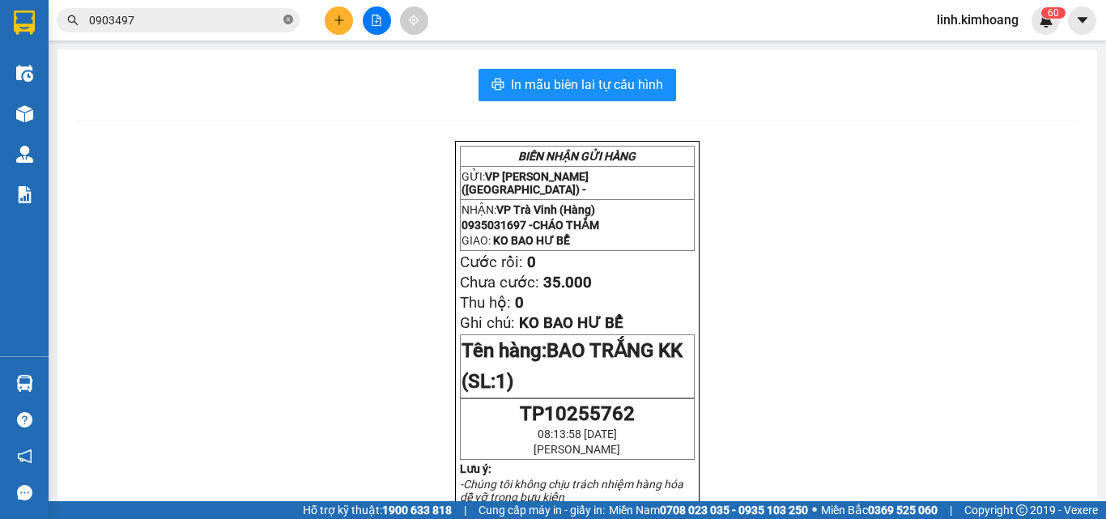
click at [284, 23] on icon "close-circle" at bounding box center [288, 20] width 10 height 10
click at [228, 19] on input "text" at bounding box center [184, 20] width 191 height 18
click at [217, 15] on input "text" at bounding box center [184, 20] width 191 height 18
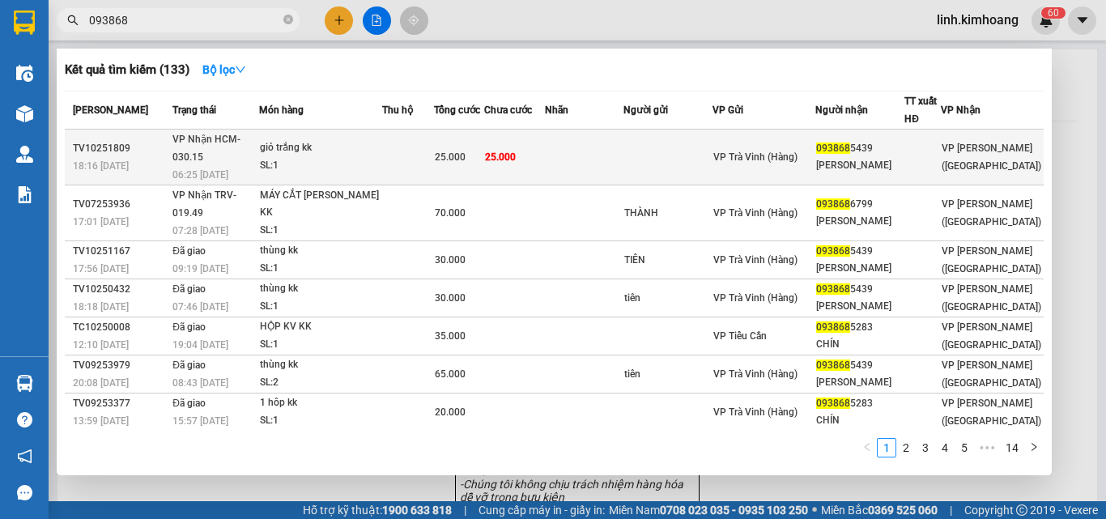
type input "093868"
click at [797, 151] on span "VP Trà Vinh (Hàng)" at bounding box center [755, 156] width 84 height 11
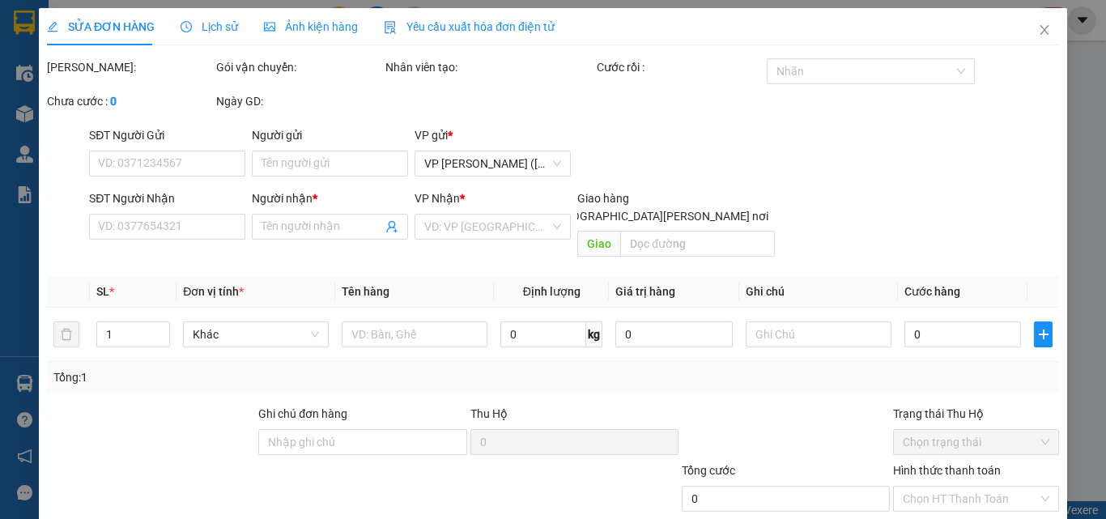
type input "0938685439"
type input "xuân thảo"
type input "25.000"
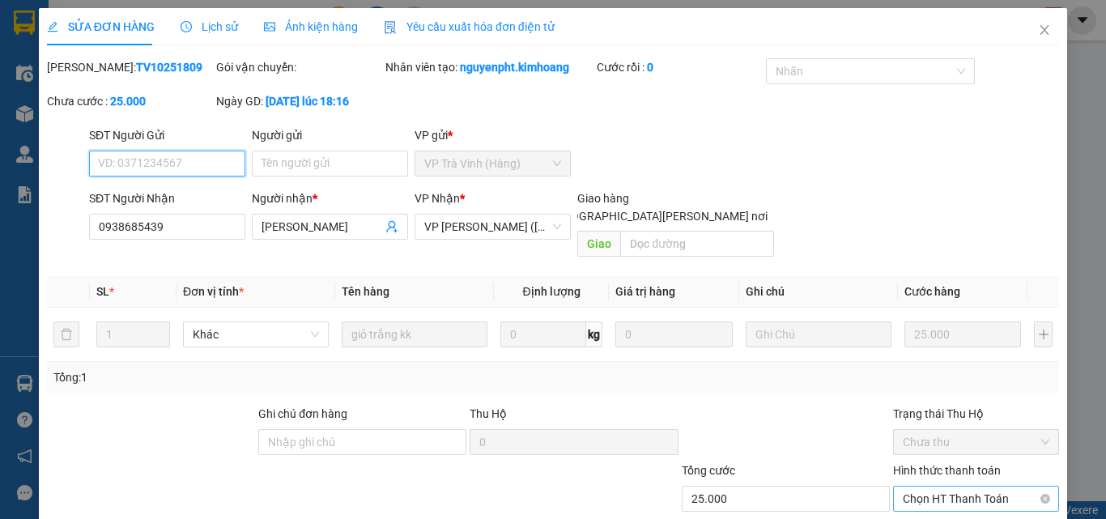
click at [940, 487] on span "Chọn HT Thanh Toán" at bounding box center [976, 499] width 147 height 24
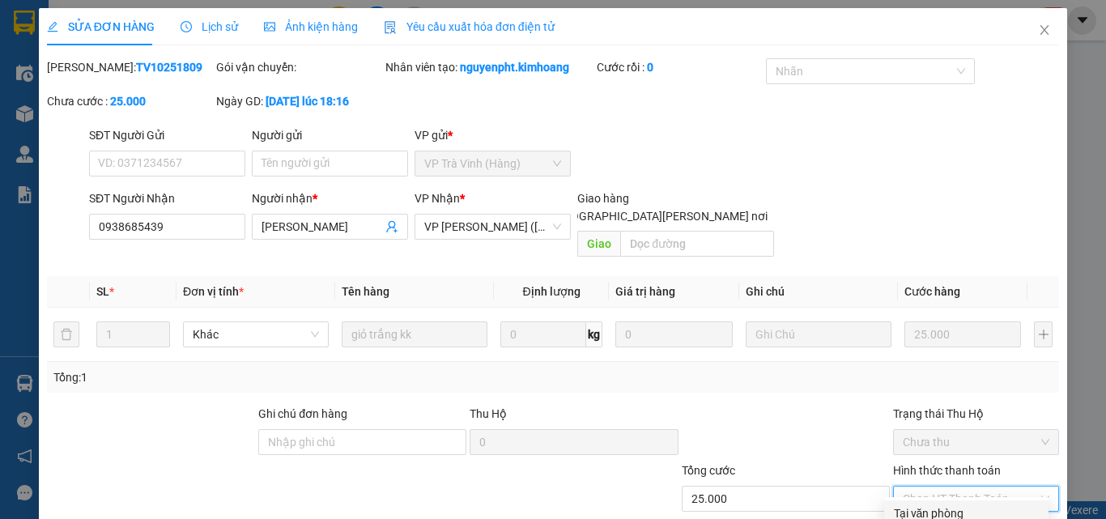
click at [931, 504] on div "Tại văn phòng" at bounding box center [966, 513] width 145 height 18
type input "0"
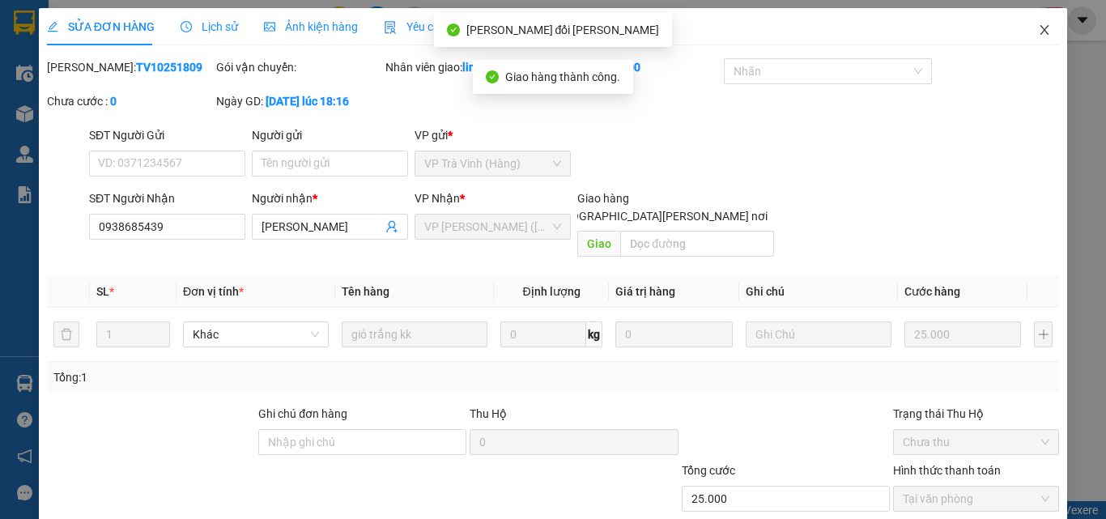
click at [1042, 31] on span "Close" at bounding box center [1044, 30] width 45 height 45
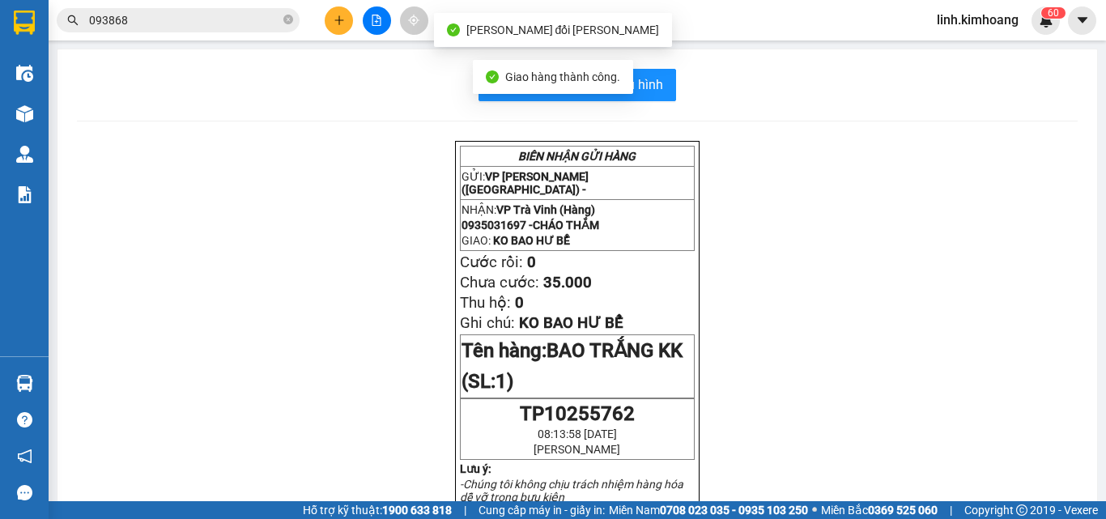
click at [254, 14] on input "093868" at bounding box center [184, 20] width 191 height 18
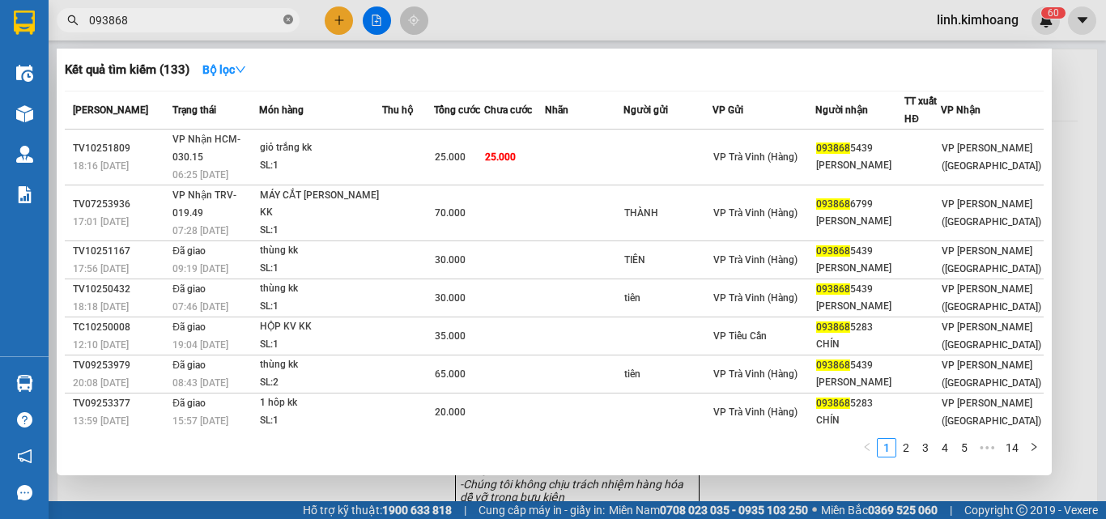
click at [286, 18] on icon "close-circle" at bounding box center [288, 20] width 10 height 10
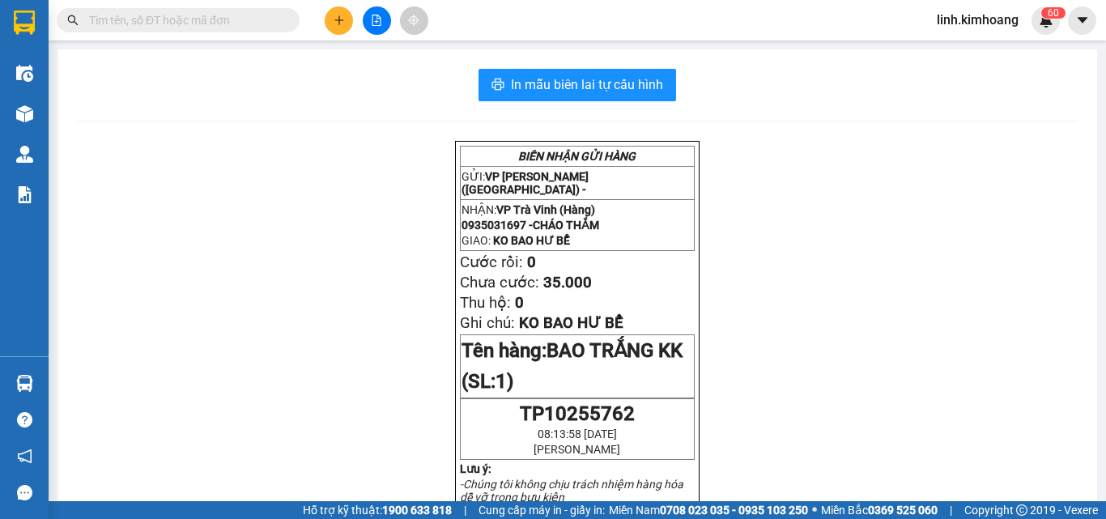
click at [219, 11] on input "text" at bounding box center [184, 20] width 191 height 18
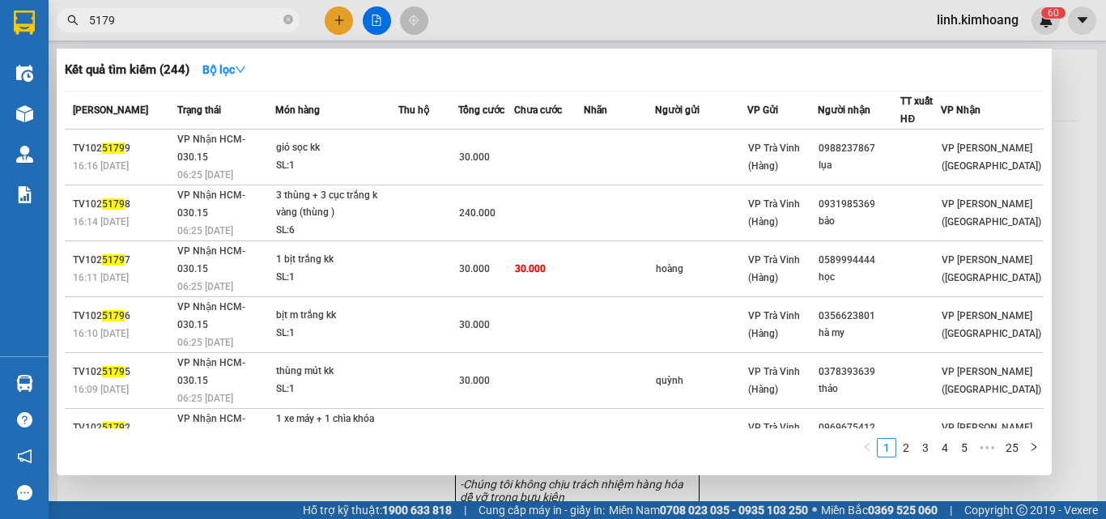
type input "51795"
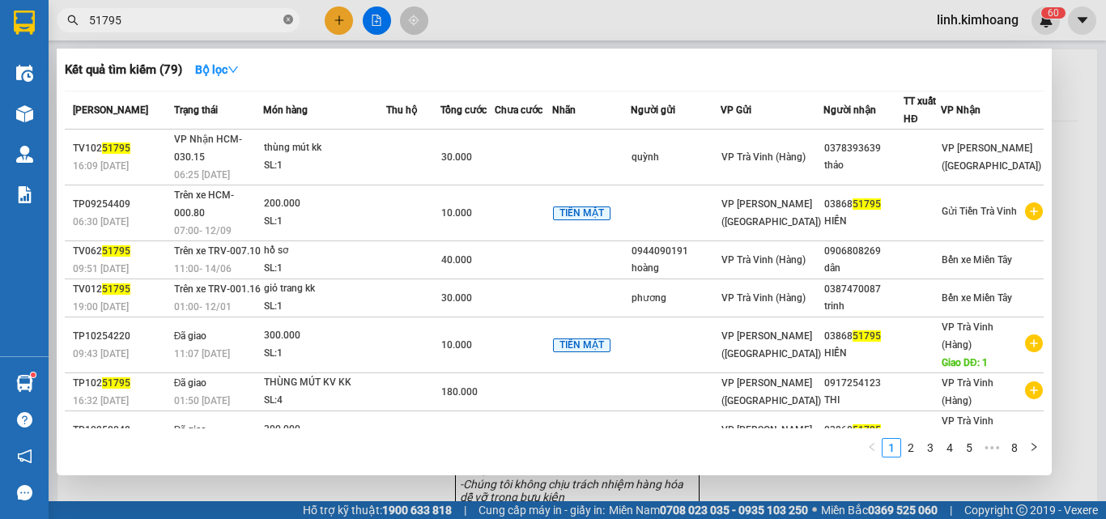
click at [288, 20] on icon "close-circle" at bounding box center [288, 20] width 10 height 10
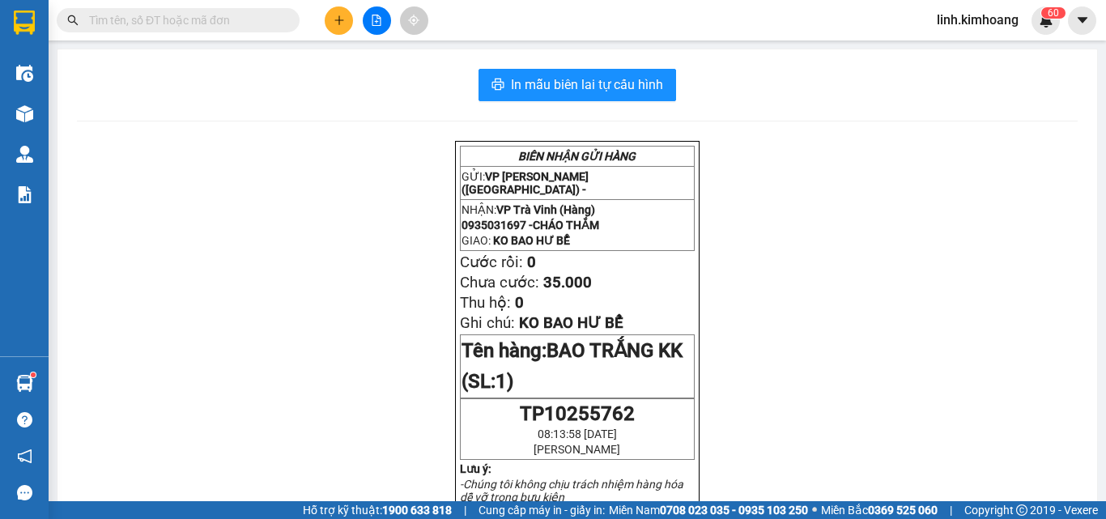
click at [232, 19] on input "text" at bounding box center [184, 20] width 191 height 18
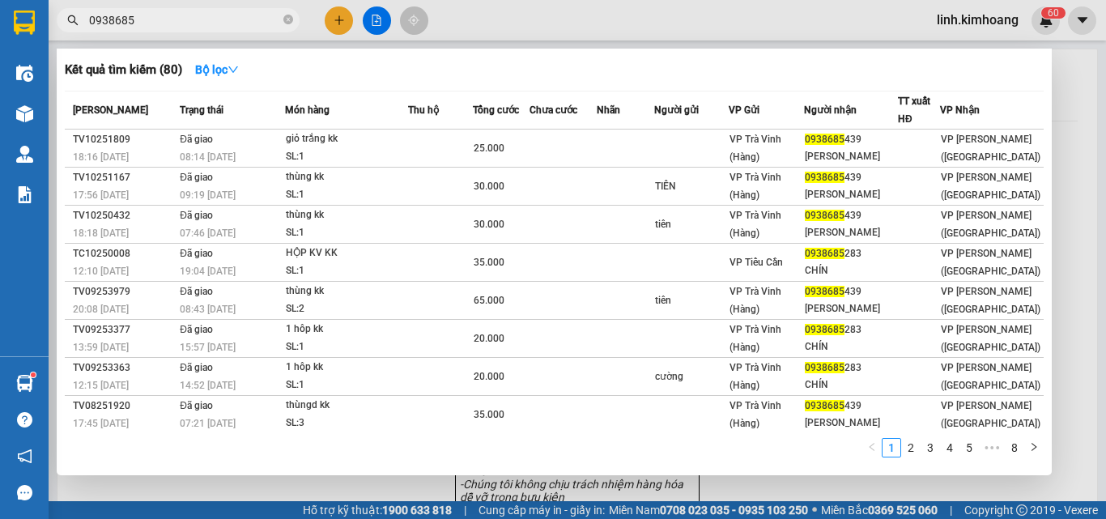
type input "0938685"
click at [287, 21] on icon "close-circle" at bounding box center [288, 20] width 10 height 10
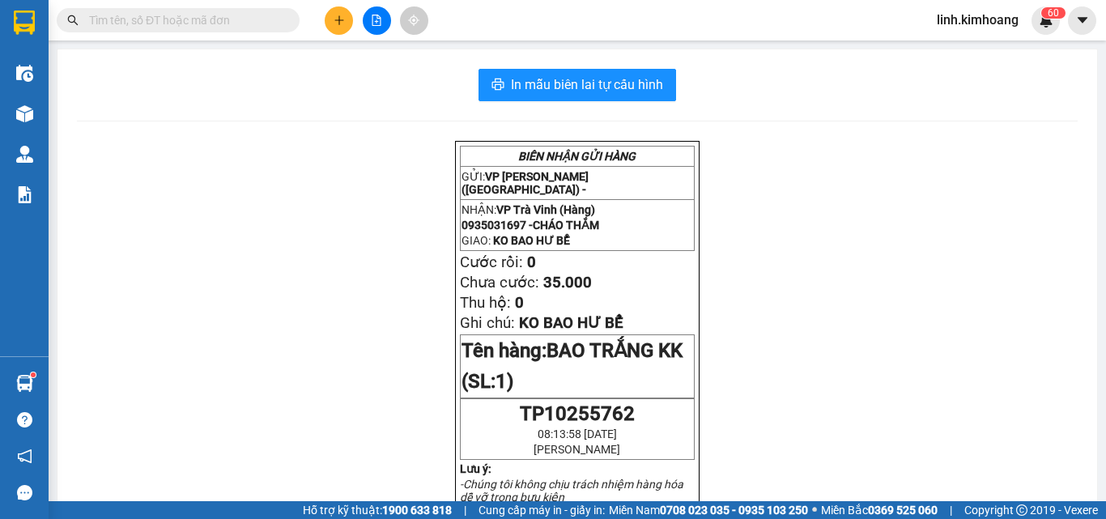
click at [189, 18] on input "text" at bounding box center [184, 20] width 191 height 18
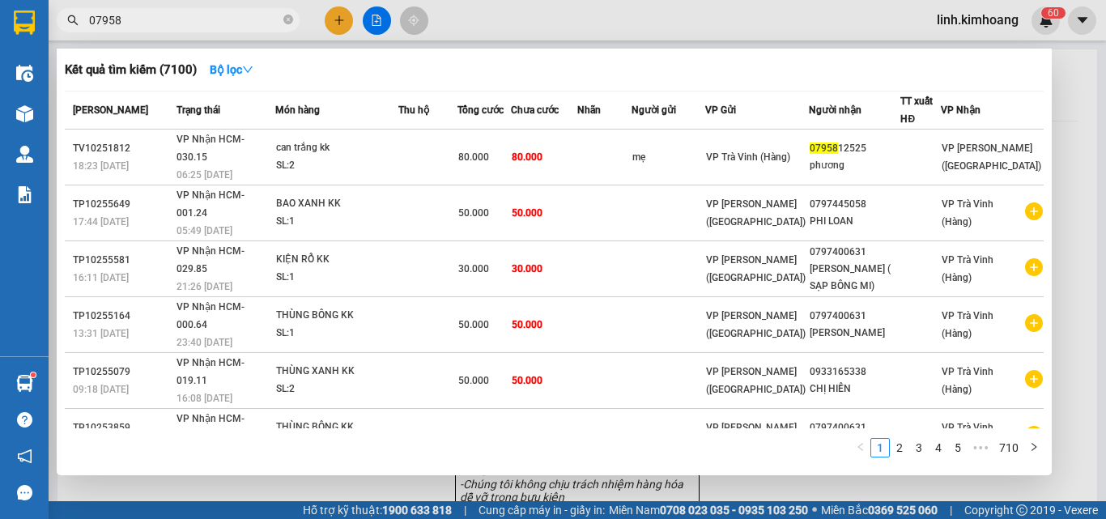
type input "079581"
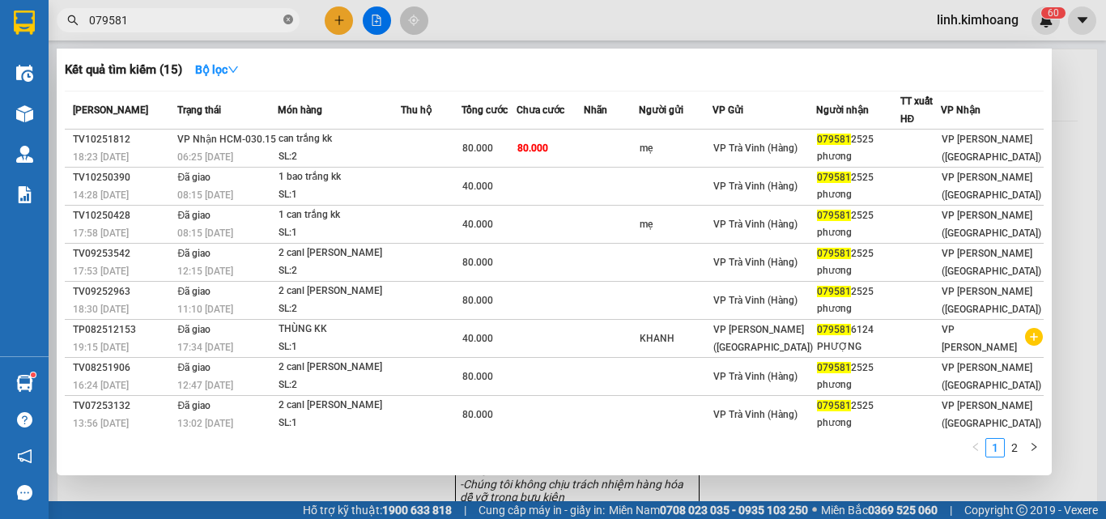
click at [284, 23] on icon "close-circle" at bounding box center [288, 20] width 10 height 10
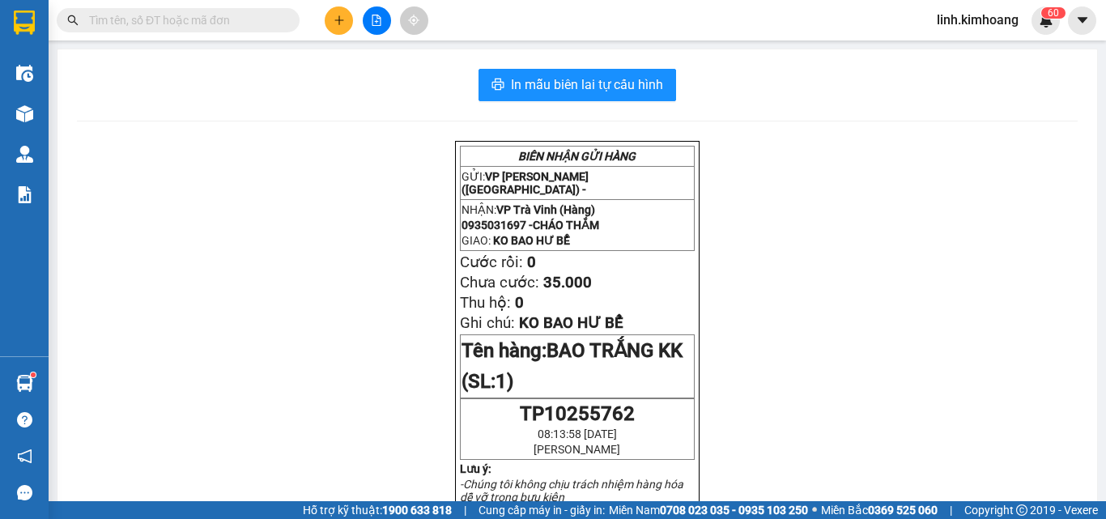
click at [254, 18] on input "text" at bounding box center [184, 20] width 191 height 18
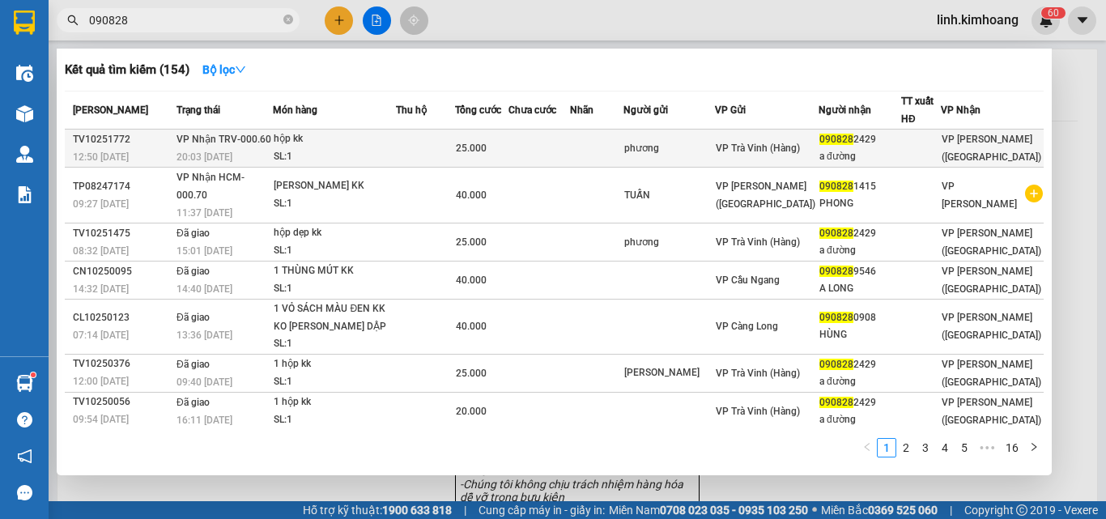
type input "090828"
click at [752, 149] on div "VP Trà Vinh (Hàng)" at bounding box center [767, 148] width 102 height 18
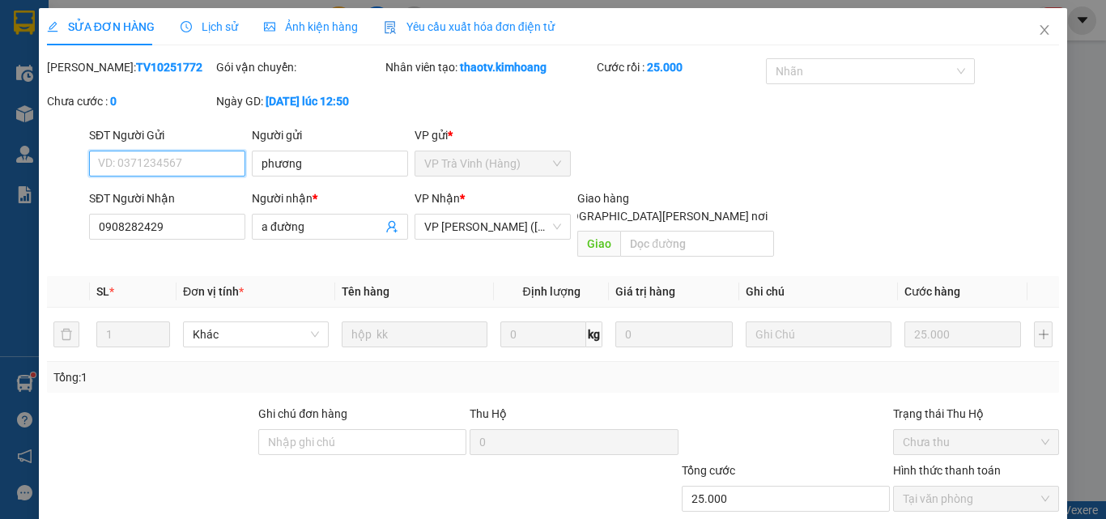
type input "phương"
type input "0908282429"
type input "a đường"
type input "25.000"
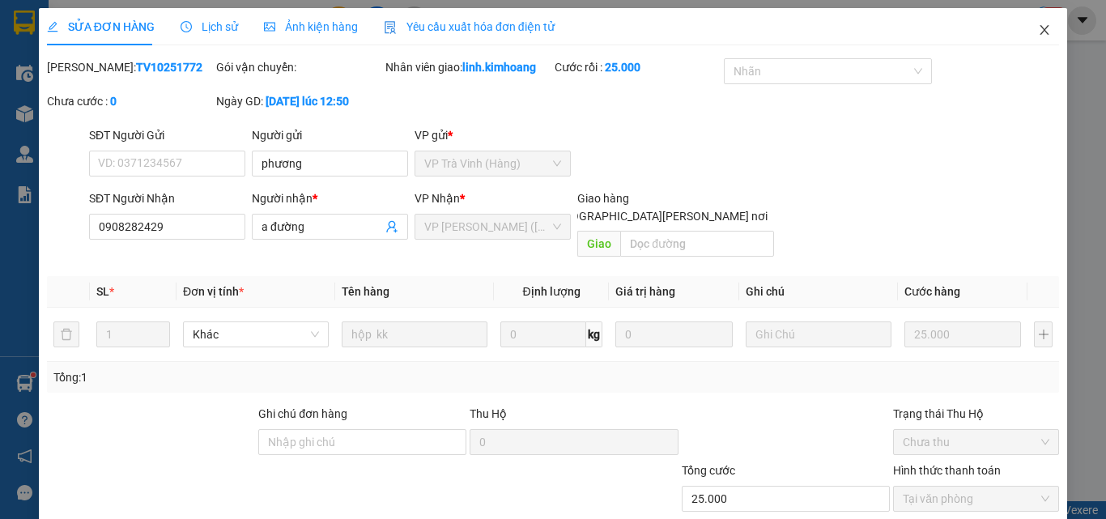
click at [1042, 27] on span "Close" at bounding box center [1044, 30] width 45 height 45
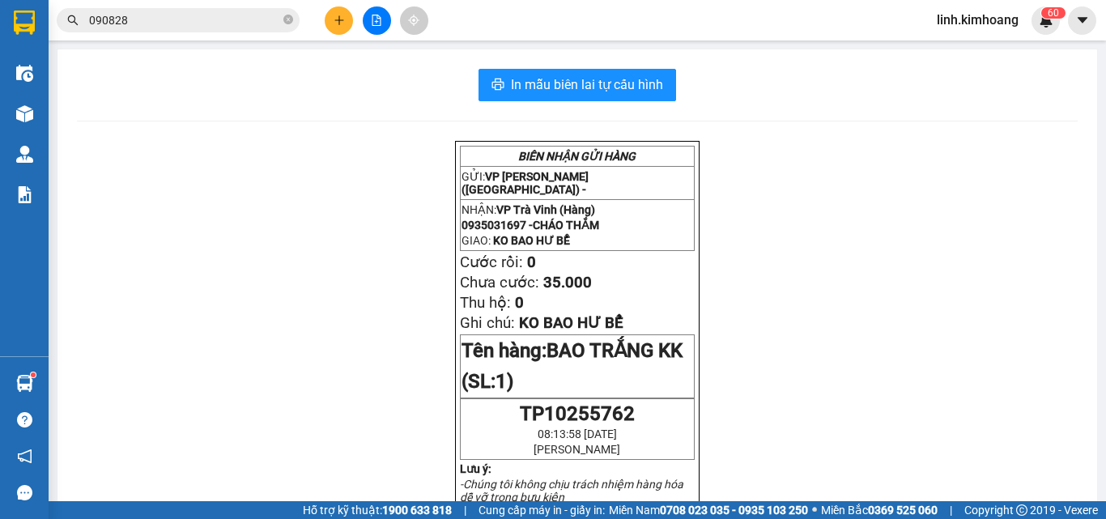
click at [230, 28] on input "090828" at bounding box center [184, 20] width 191 height 18
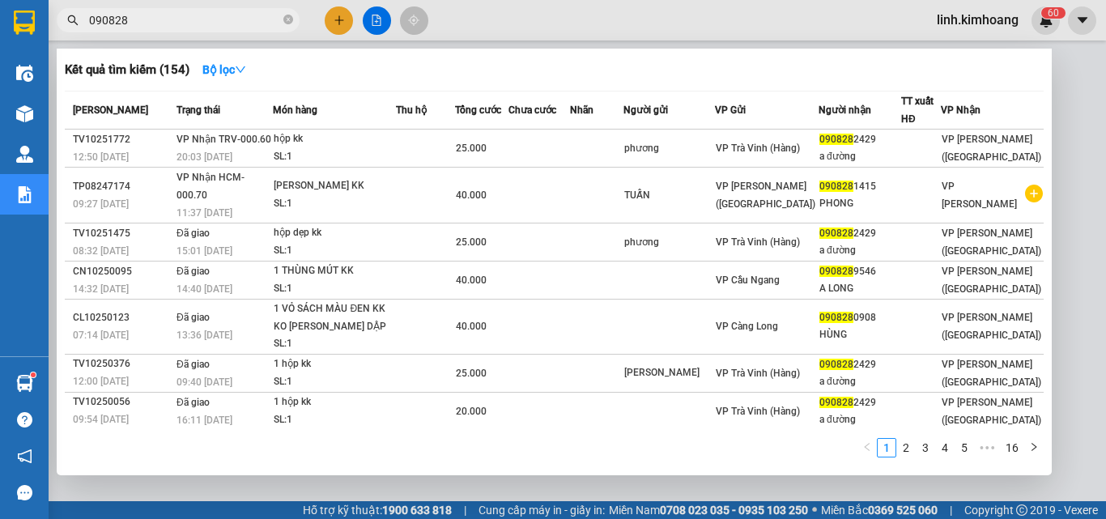
click at [861, 482] on div at bounding box center [553, 259] width 1106 height 519
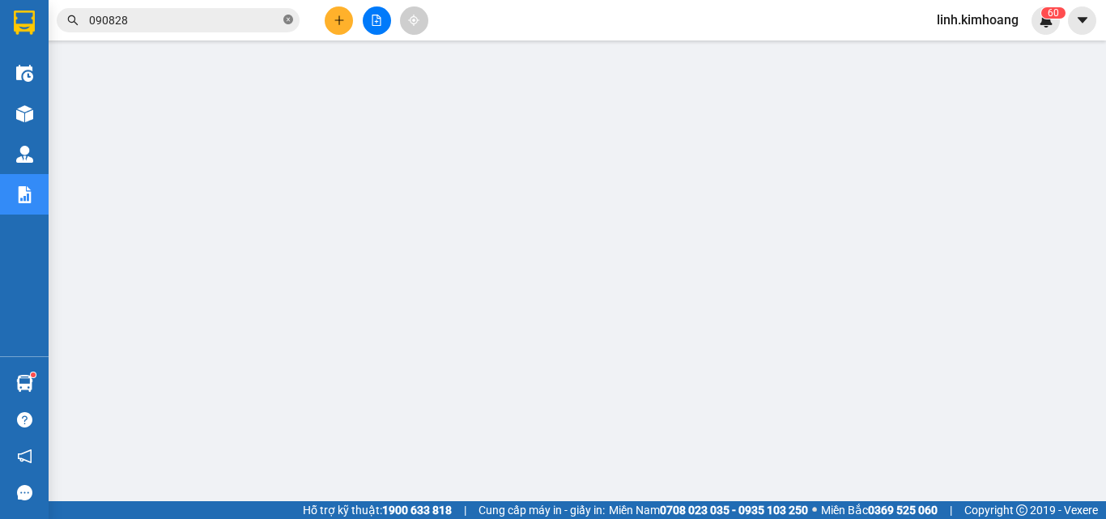
click at [291, 21] on icon "close-circle" at bounding box center [288, 20] width 10 height 10
click at [243, 23] on input "text" at bounding box center [184, 20] width 191 height 18
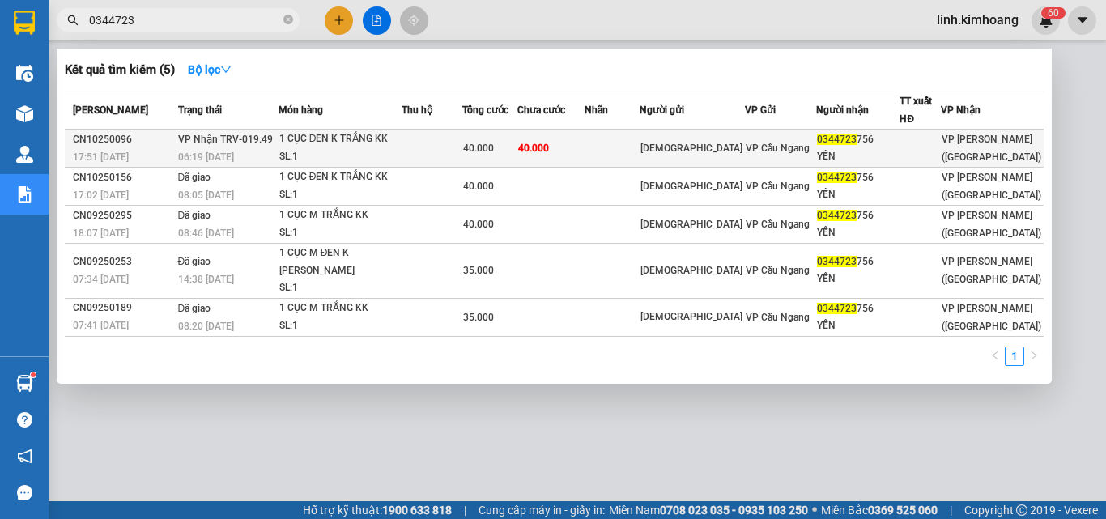
type input "0344723"
click at [731, 151] on div "THÁNH" at bounding box center [691, 148] width 103 height 17
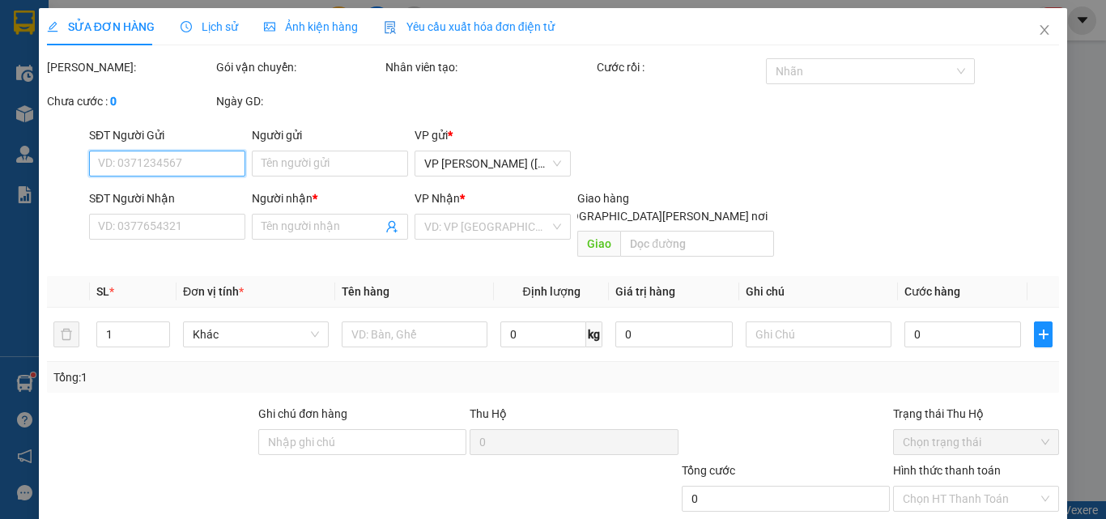
type input "THÁNH"
type input "0344723756"
type input "YẾN"
type input "40.000"
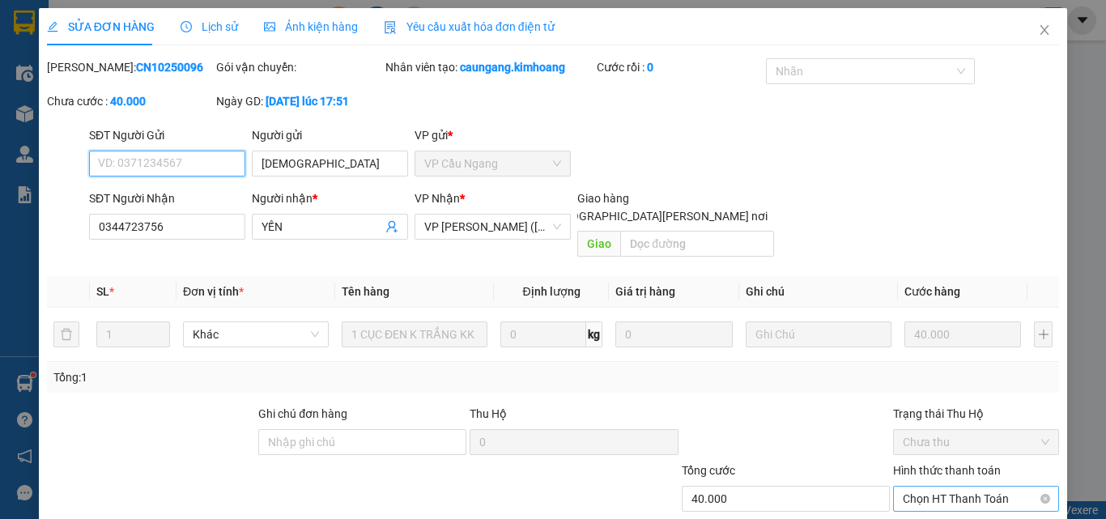
click at [910, 487] on span "Chọn HT Thanh Toán" at bounding box center [976, 499] width 147 height 24
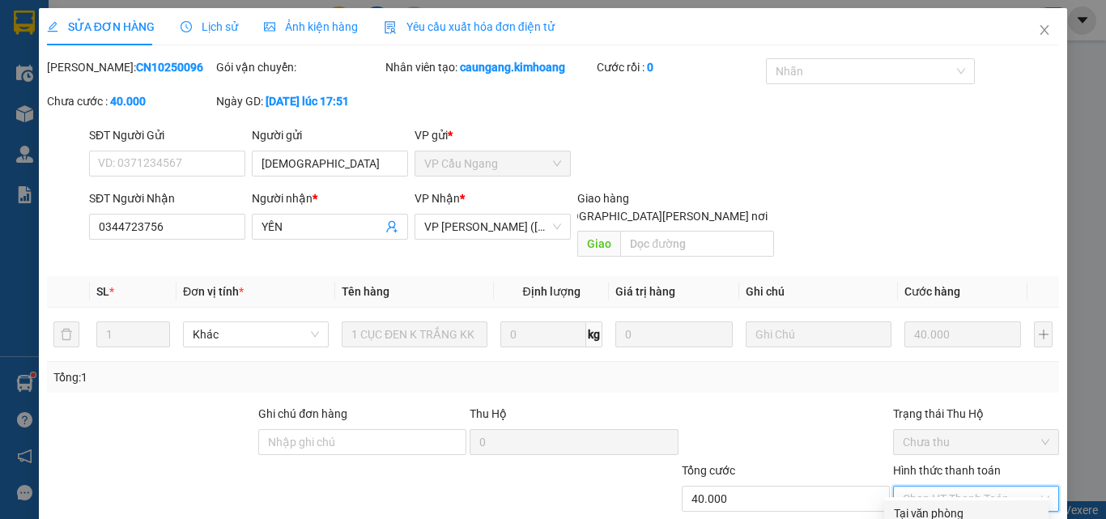
click at [916, 504] on div "Tại văn phòng" at bounding box center [966, 513] width 145 height 18
type input "0"
click at [1038, 28] on icon "close" at bounding box center [1044, 29] width 13 height 13
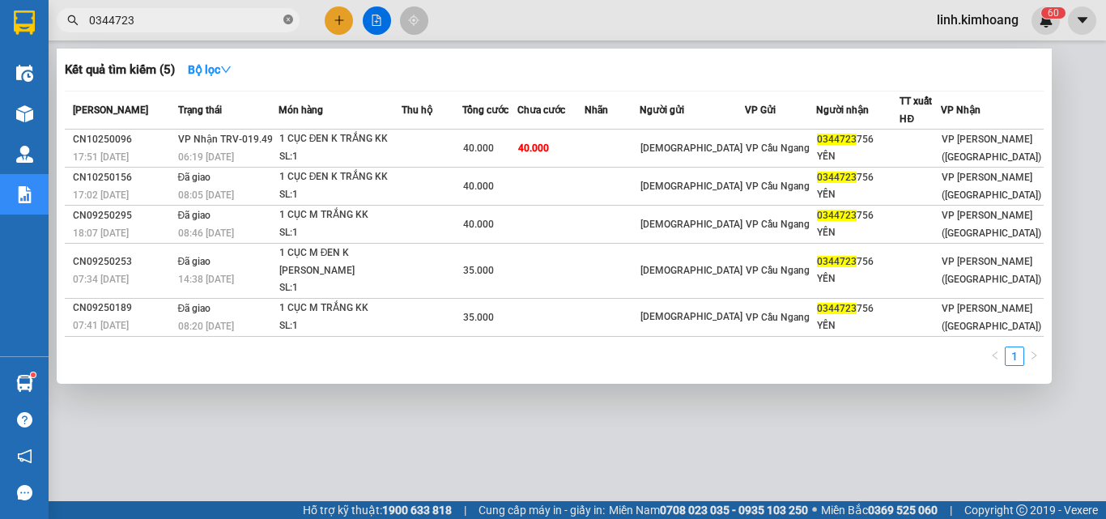
click at [291, 19] on icon "close-circle" at bounding box center [288, 20] width 10 height 10
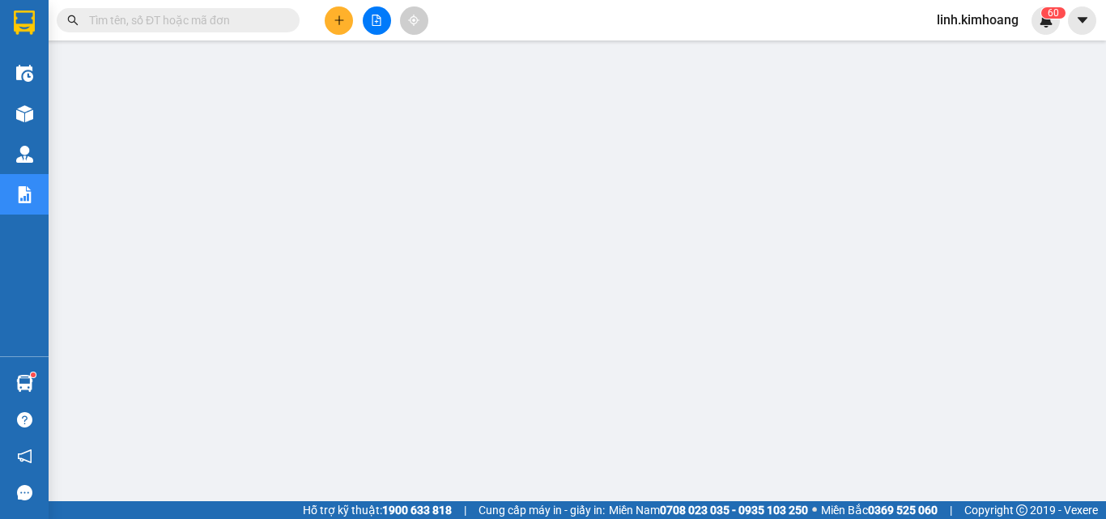
click at [218, 24] on input "text" at bounding box center [184, 20] width 191 height 18
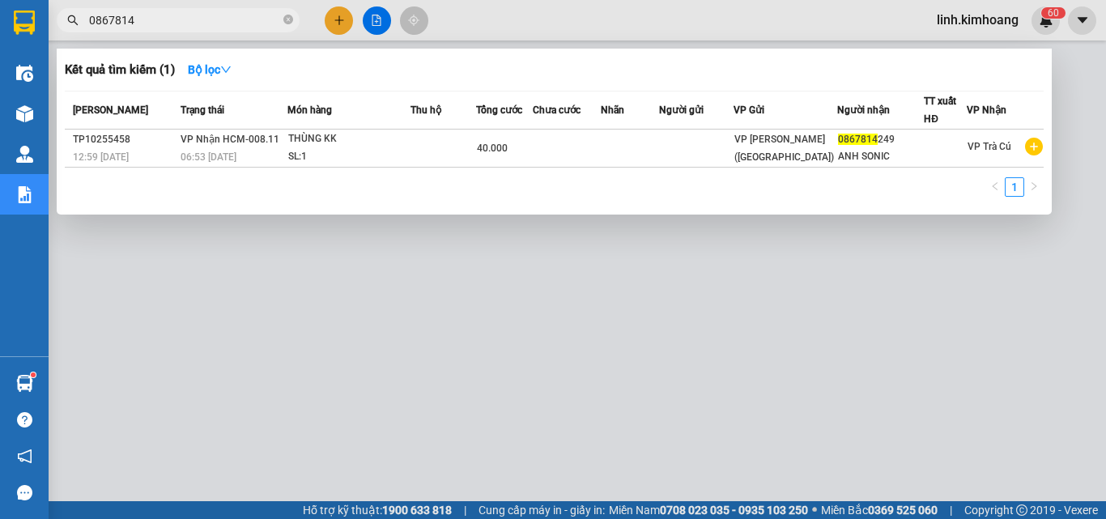
type input "0867814"
click at [293, 20] on span "0867814" at bounding box center [178, 20] width 243 height 24
click at [282, 18] on span "0867814" at bounding box center [178, 20] width 243 height 24
click at [288, 18] on icon "close-circle" at bounding box center [288, 20] width 10 height 10
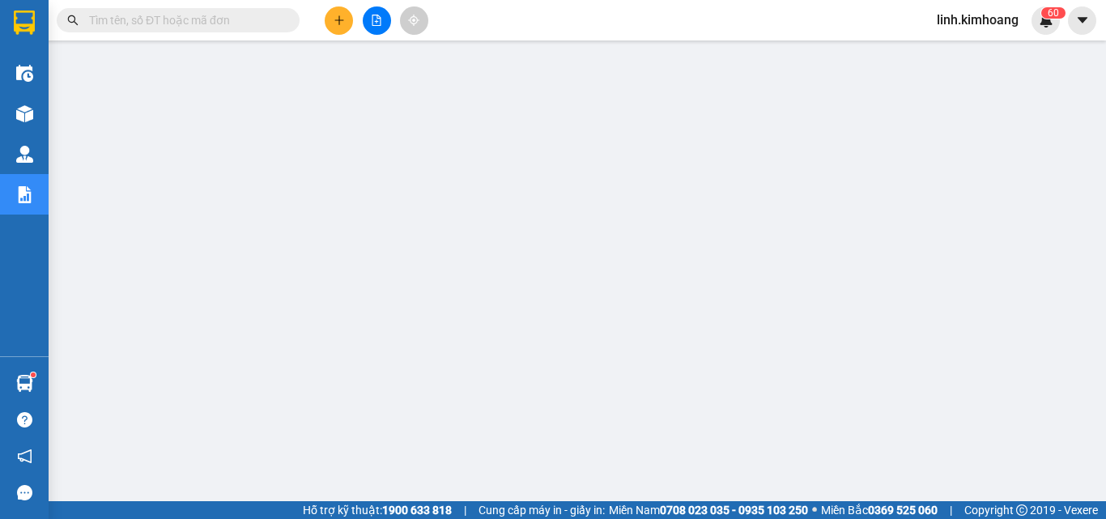
click at [189, 17] on input "text" at bounding box center [184, 20] width 191 height 18
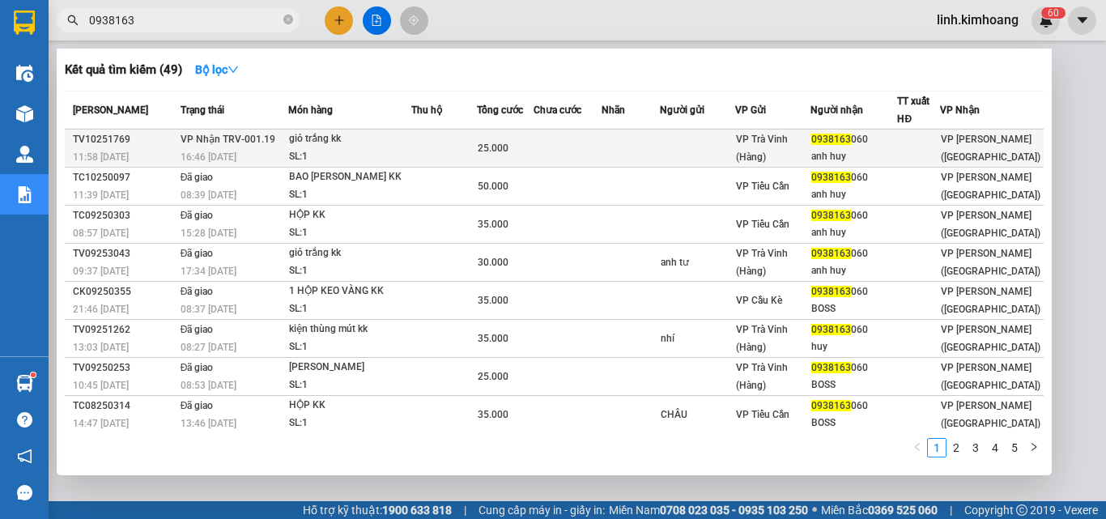
type input "0938163"
click at [851, 142] on span "0938163" at bounding box center [831, 139] width 40 height 11
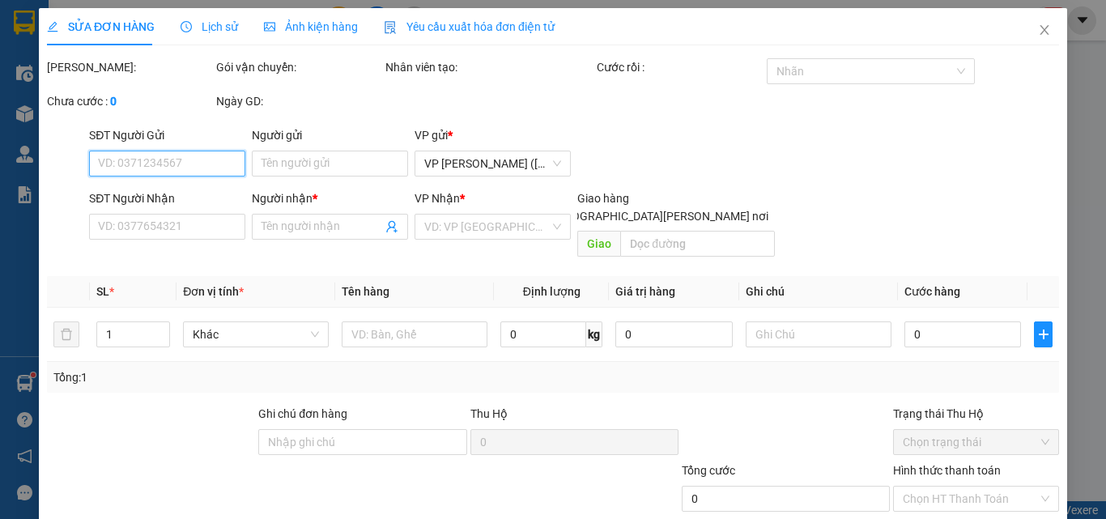
type input "0938163060"
type input "anh huy"
type input "25.000"
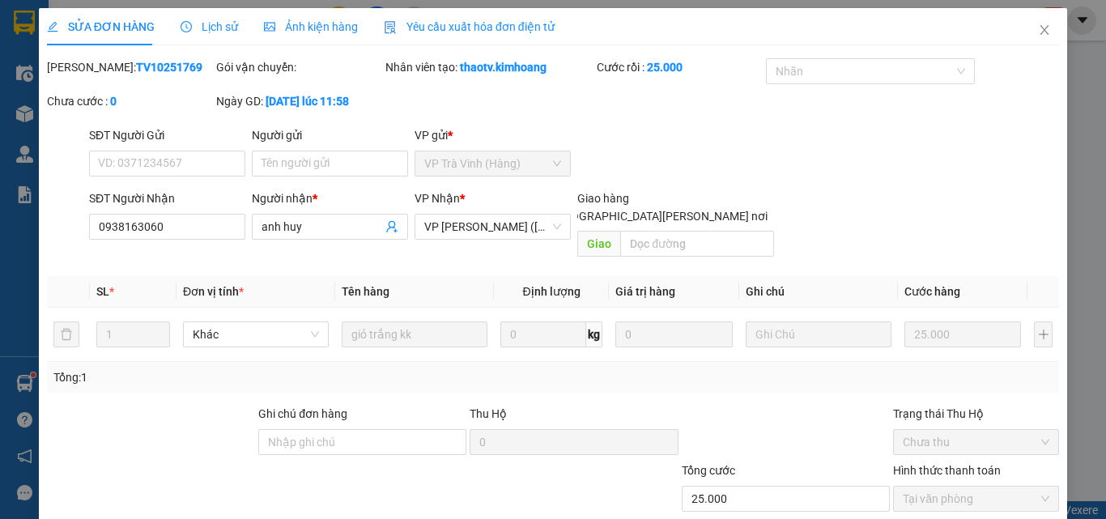
click at [1038, 36] on icon "close" at bounding box center [1044, 29] width 13 height 13
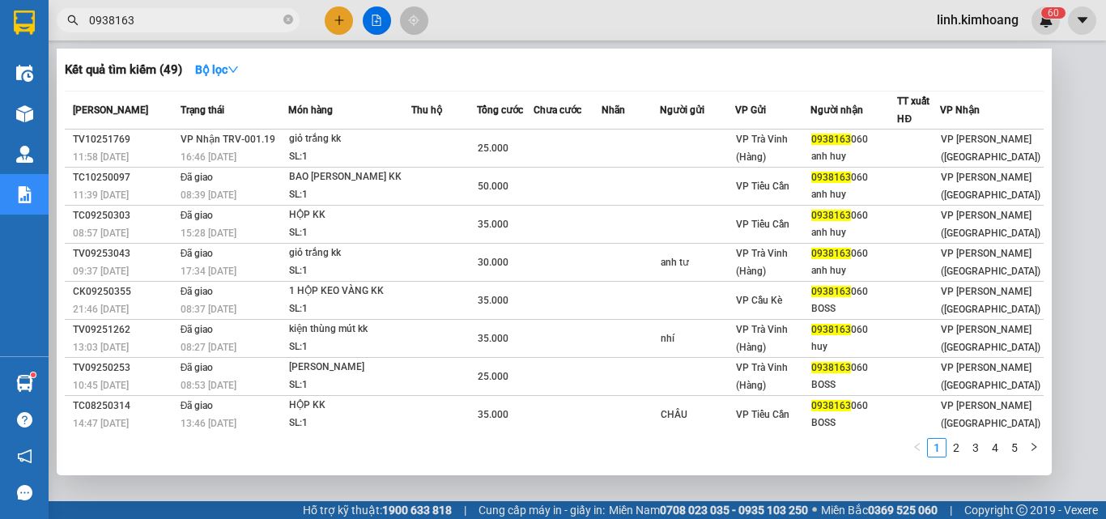
click at [294, 23] on span "0938163" at bounding box center [178, 20] width 243 height 24
click at [289, 19] on icon "close-circle" at bounding box center [288, 20] width 10 height 10
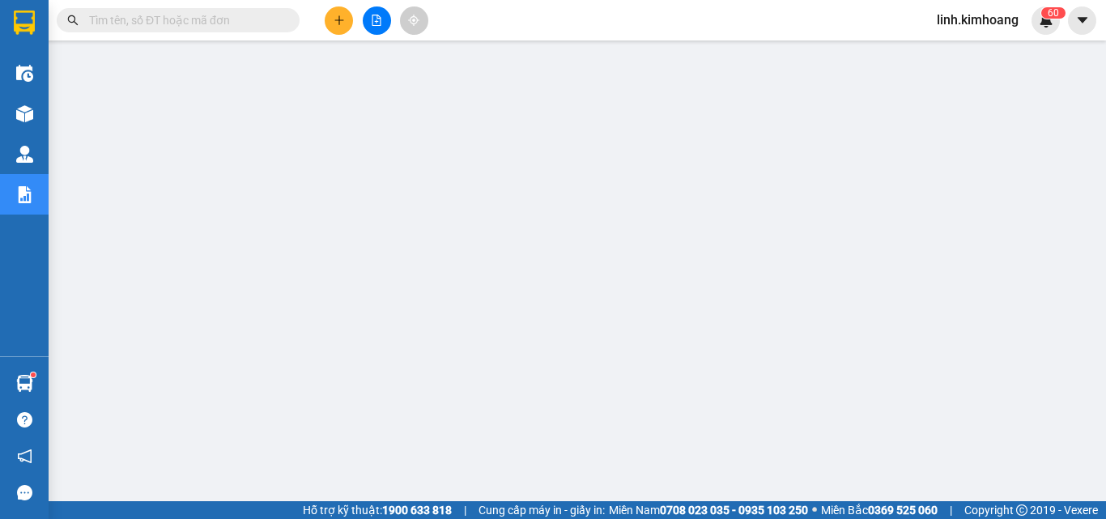
click at [225, 28] on input "text" at bounding box center [184, 20] width 191 height 18
click at [225, 26] on input "text" at bounding box center [184, 20] width 191 height 18
click at [220, 28] on input "text" at bounding box center [184, 20] width 191 height 18
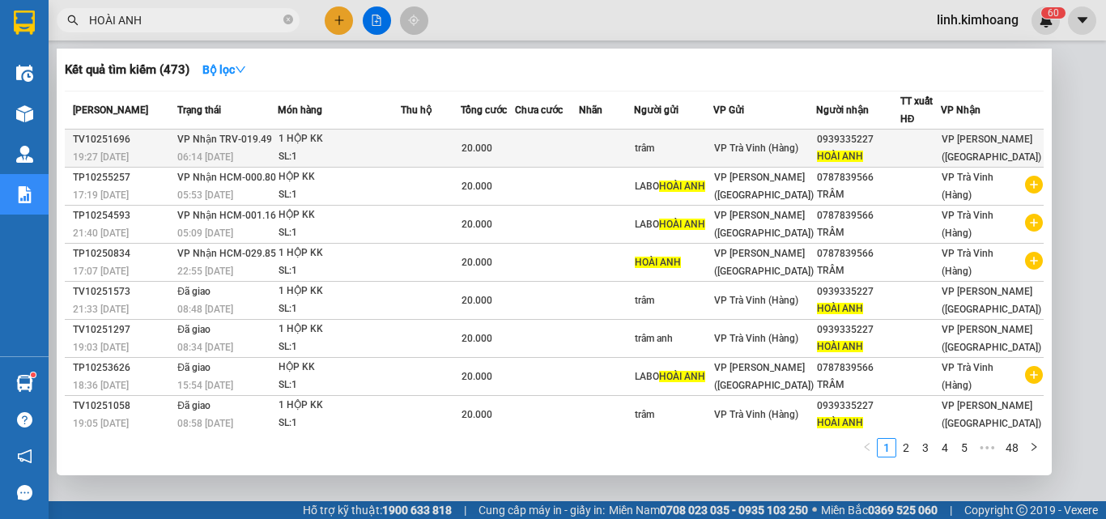
type input "HOÀI ANH"
click at [940, 150] on div at bounding box center [920, 148] width 39 height 17
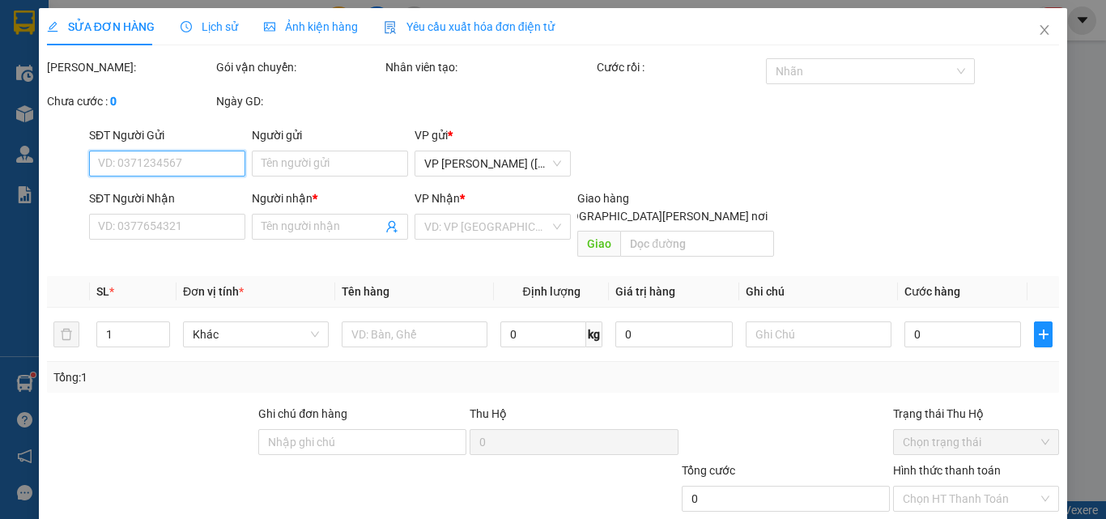
type input "trâm"
type input "0939335227"
type input "HOÀI ANH"
type input "20.000"
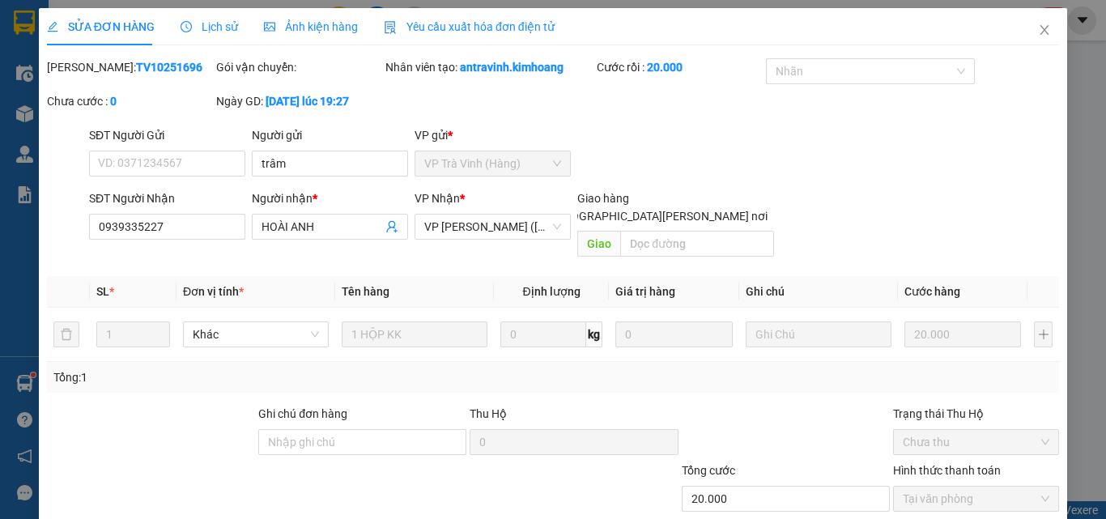
click at [1045, 24] on span "Close" at bounding box center [1044, 30] width 45 height 45
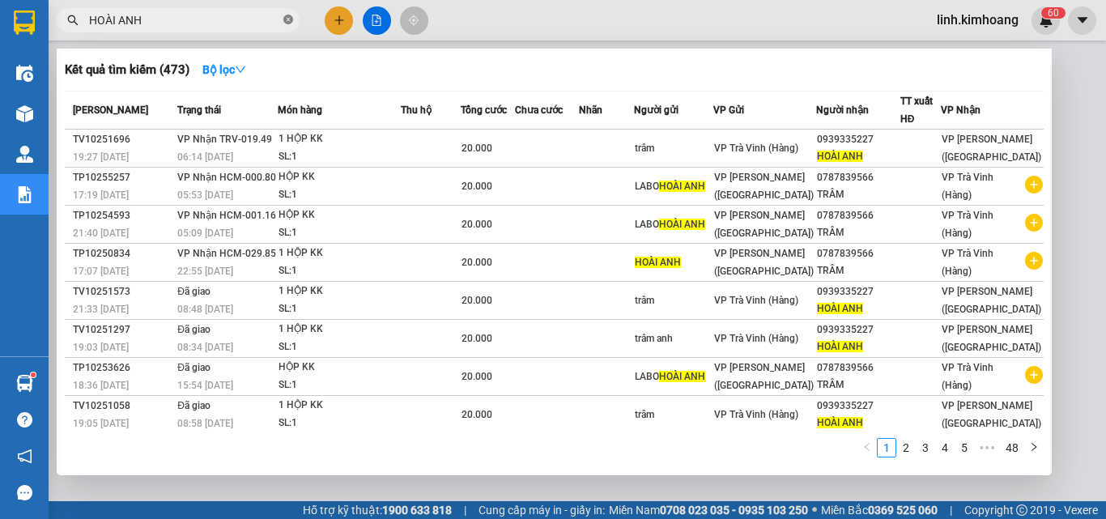
click at [291, 21] on icon "close-circle" at bounding box center [288, 20] width 10 height 10
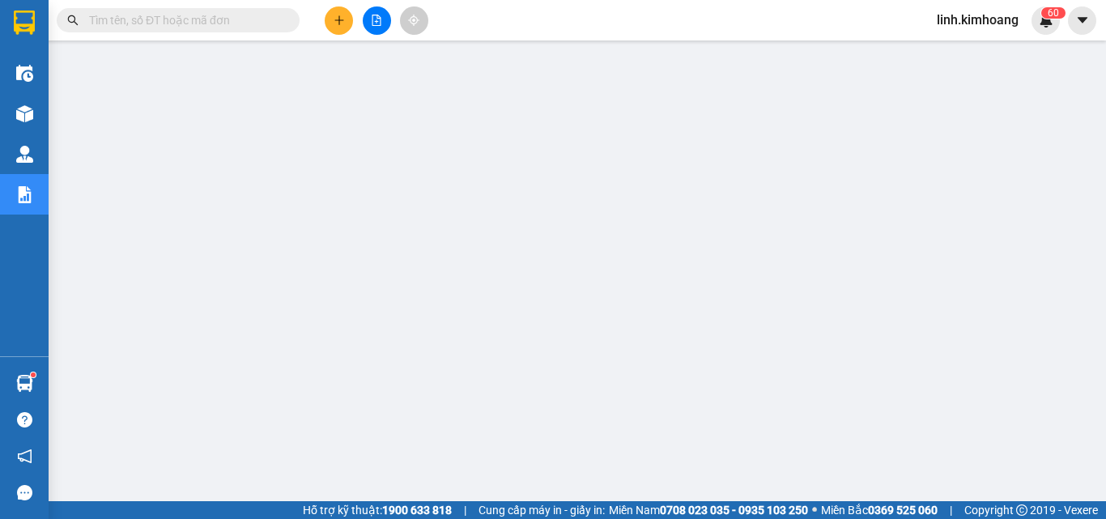
click at [231, 22] on input "text" at bounding box center [184, 20] width 191 height 18
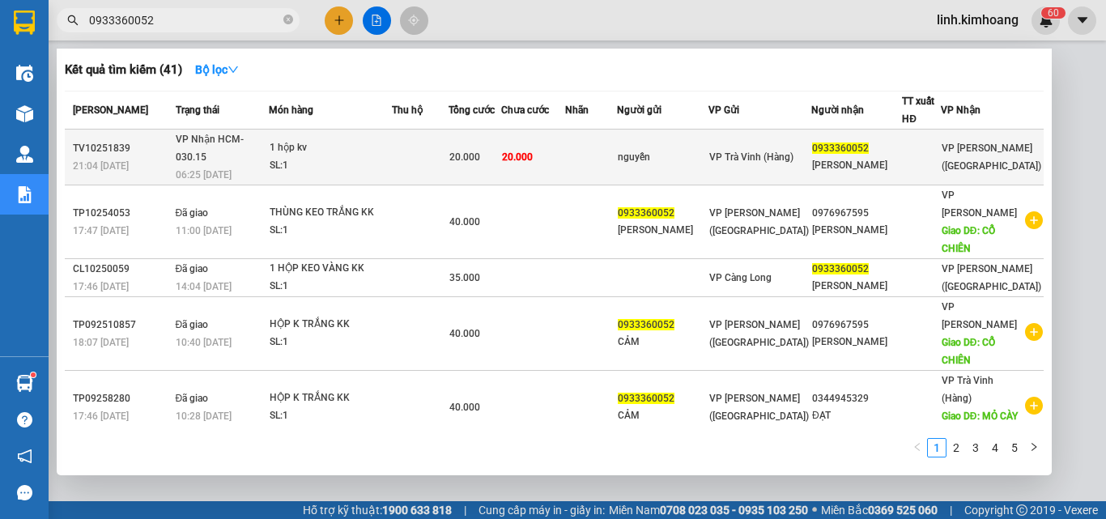
type input "0933360052"
click at [761, 151] on span "VP Trà Vinh (Hàng)" at bounding box center [751, 156] width 84 height 11
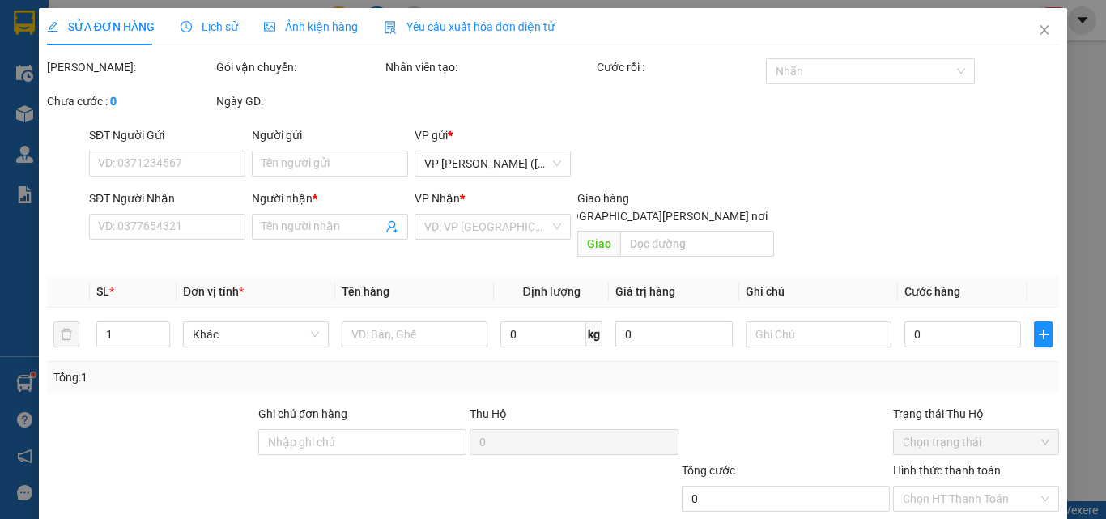
type input "nguyễn"
type input "0933360052"
type input "LÊ VĂN CẢM"
type input "20.000"
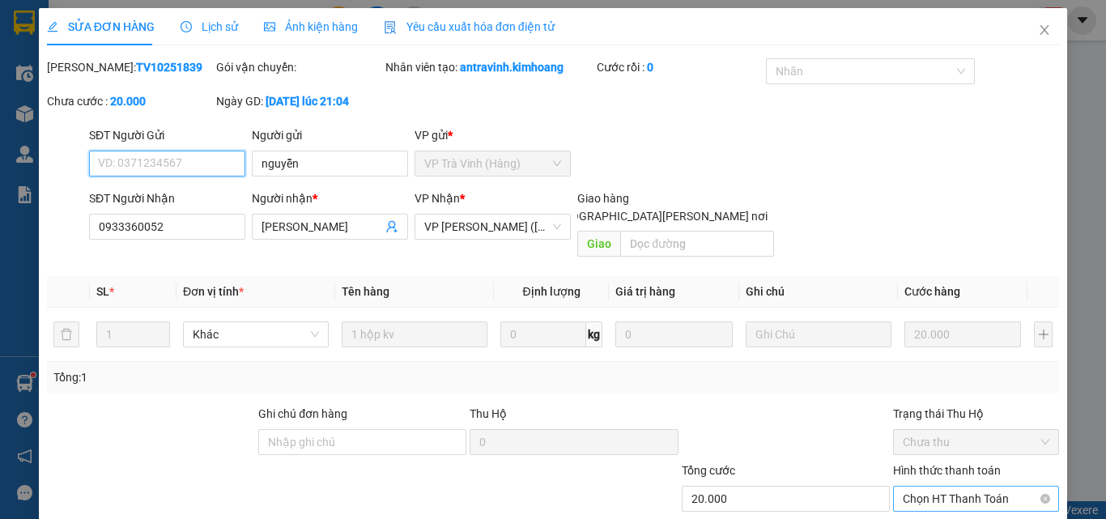
click at [937, 487] on span "Chọn HT Thanh Toán" at bounding box center [976, 499] width 147 height 24
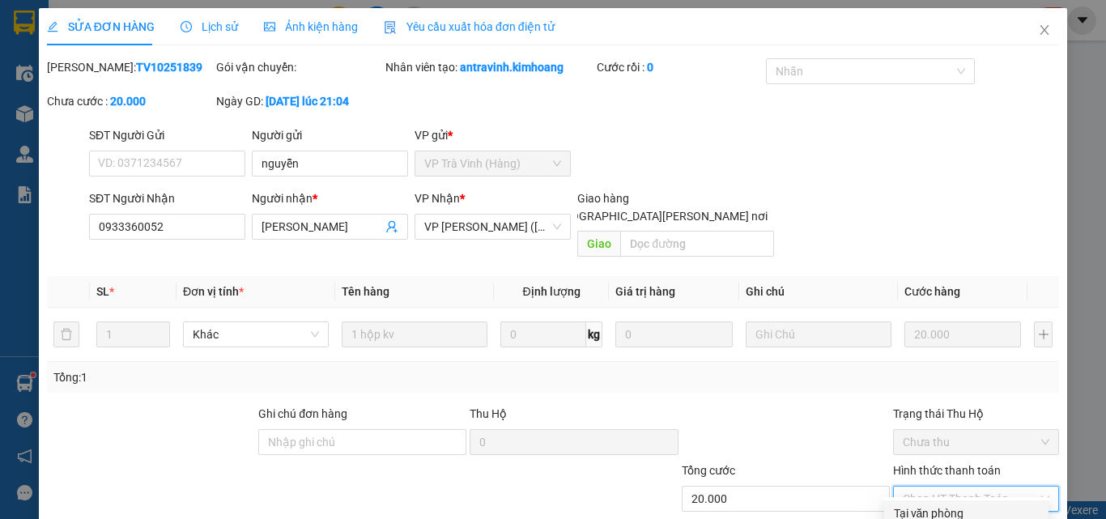
click at [945, 504] on div "Tại văn phòng" at bounding box center [966, 513] width 145 height 18
type input "0"
click at [1038, 26] on icon "close" at bounding box center [1044, 29] width 13 height 13
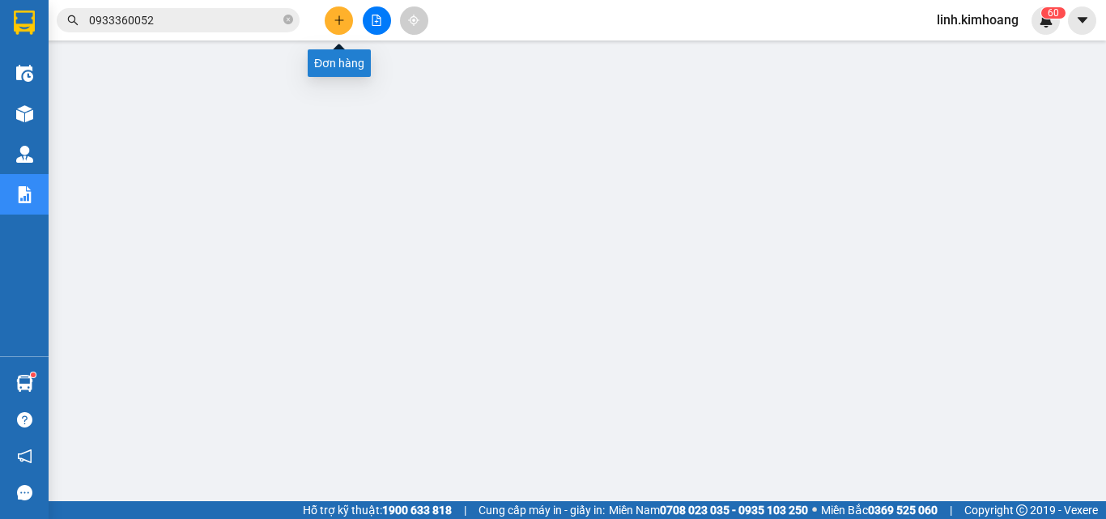
click at [341, 18] on icon "plus" at bounding box center [339, 20] width 11 height 11
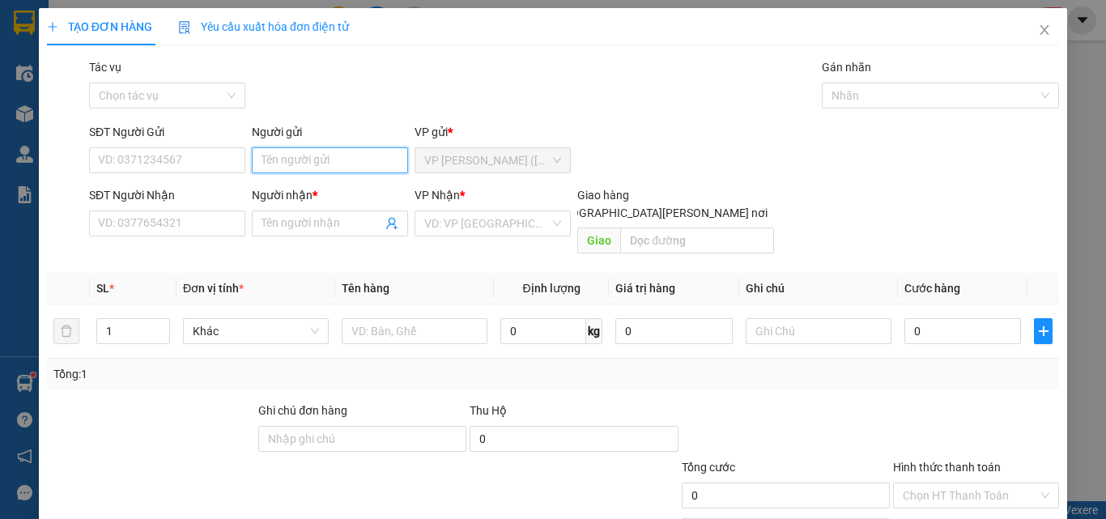
click at [318, 157] on input "Người gửi" at bounding box center [330, 160] width 156 height 26
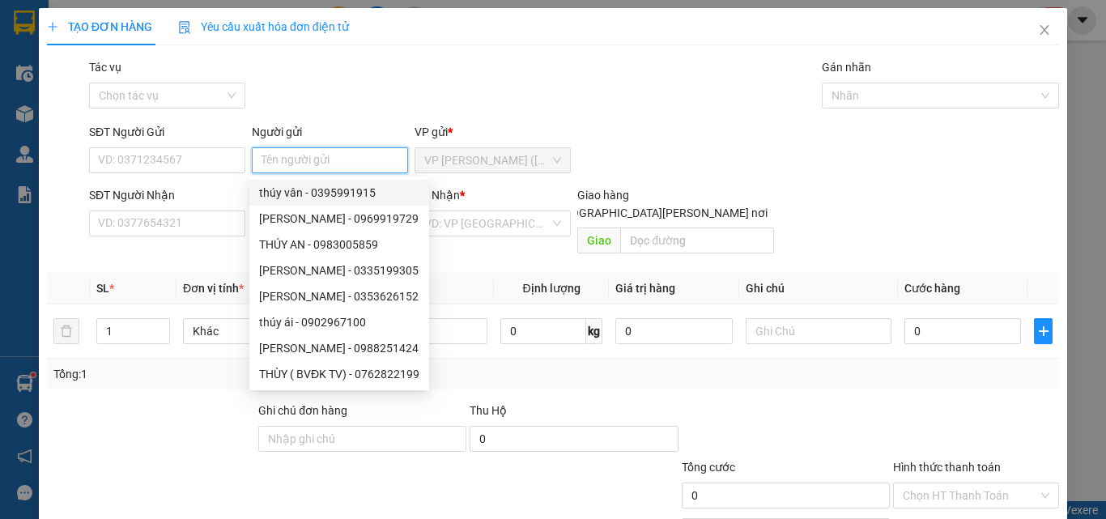
type input "D"
type input "ĐAN"
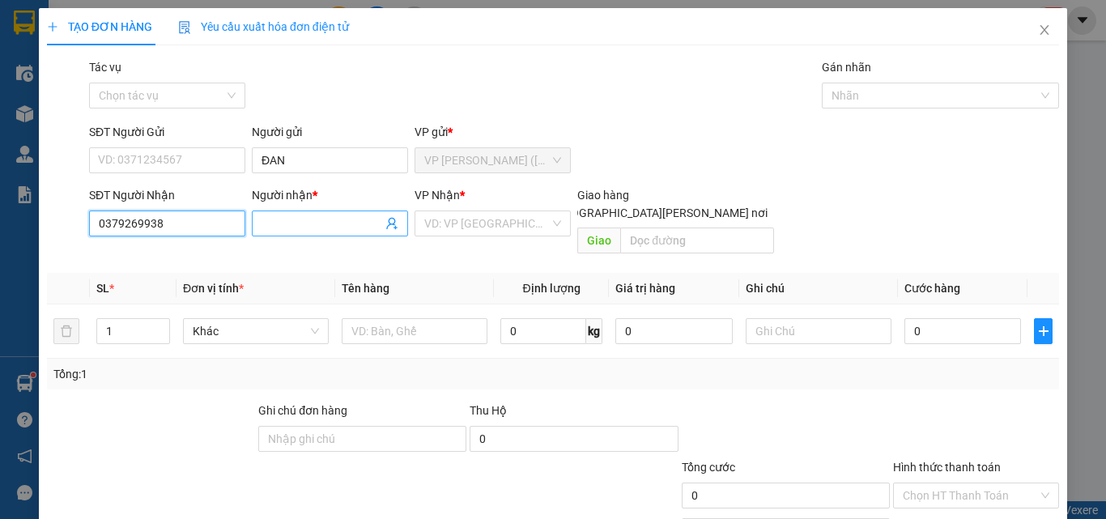
type input "0379269938"
click at [300, 224] on input "Người nhận *" at bounding box center [322, 224] width 121 height 18
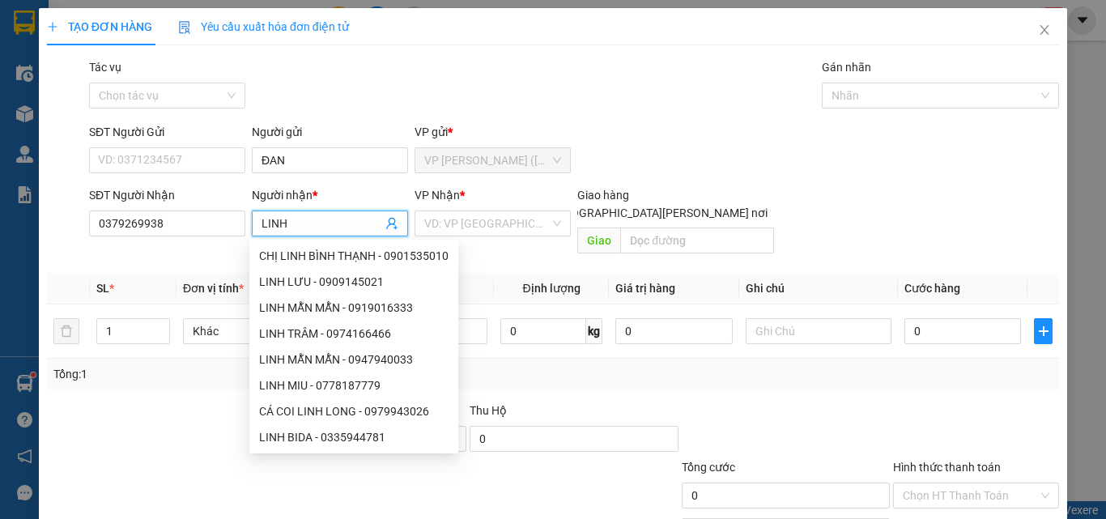
type input "LINH"
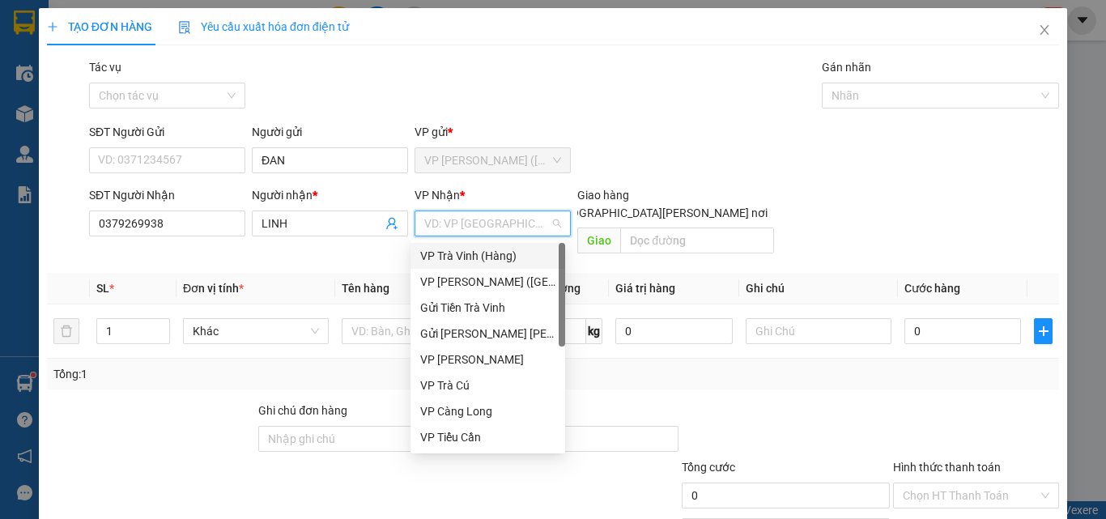
click at [467, 250] on div "VP Trà Vinh (Hàng)" at bounding box center [487, 256] width 135 height 18
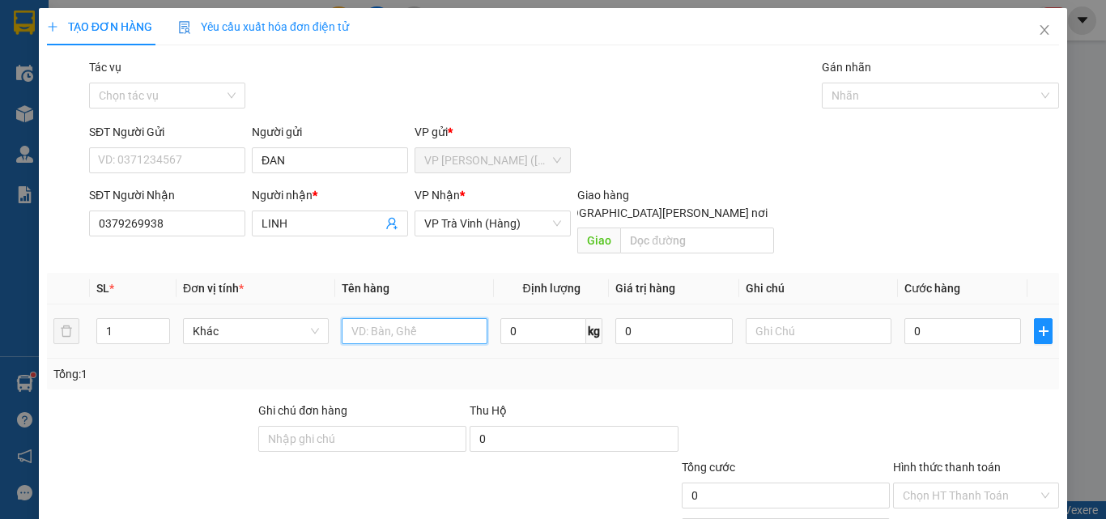
click at [366, 318] on input "text" at bounding box center [415, 331] width 146 height 26
click at [947, 483] on input "Hình thức thanh toán" at bounding box center [970, 495] width 135 height 24
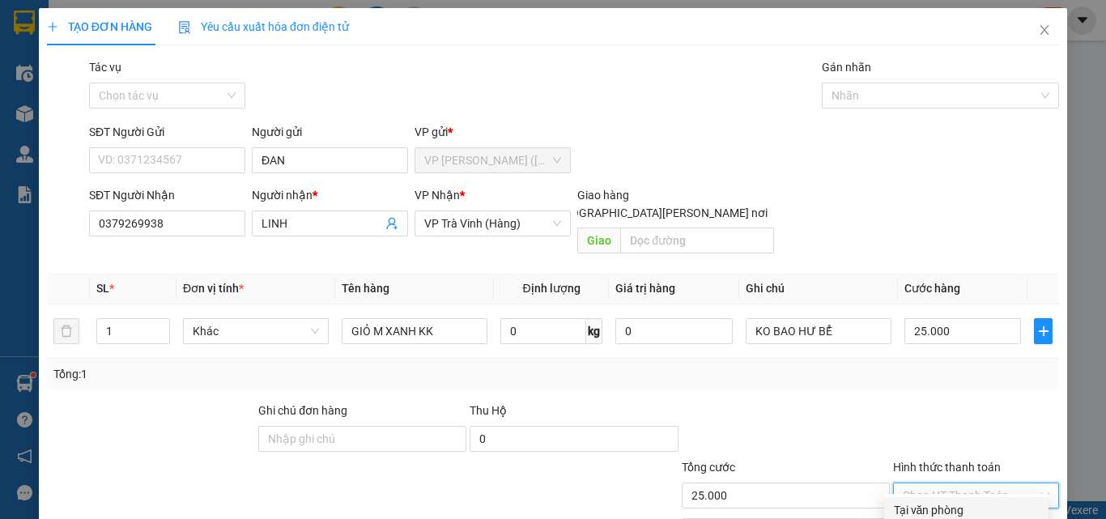
click at [903, 402] on div at bounding box center [975, 430] width 169 height 57
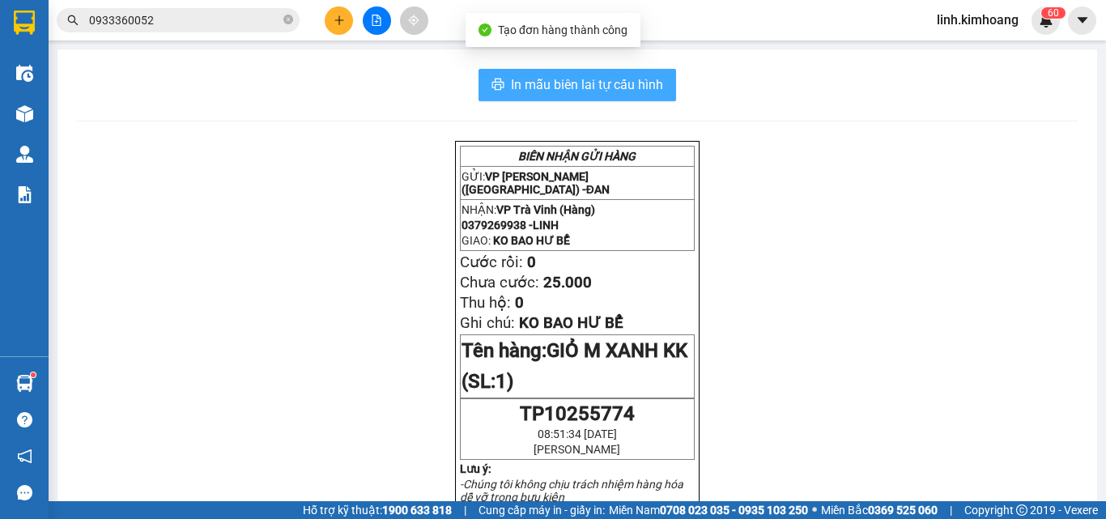
click at [613, 88] on span "In mẫu biên lai tự cấu hình" at bounding box center [587, 84] width 152 height 20
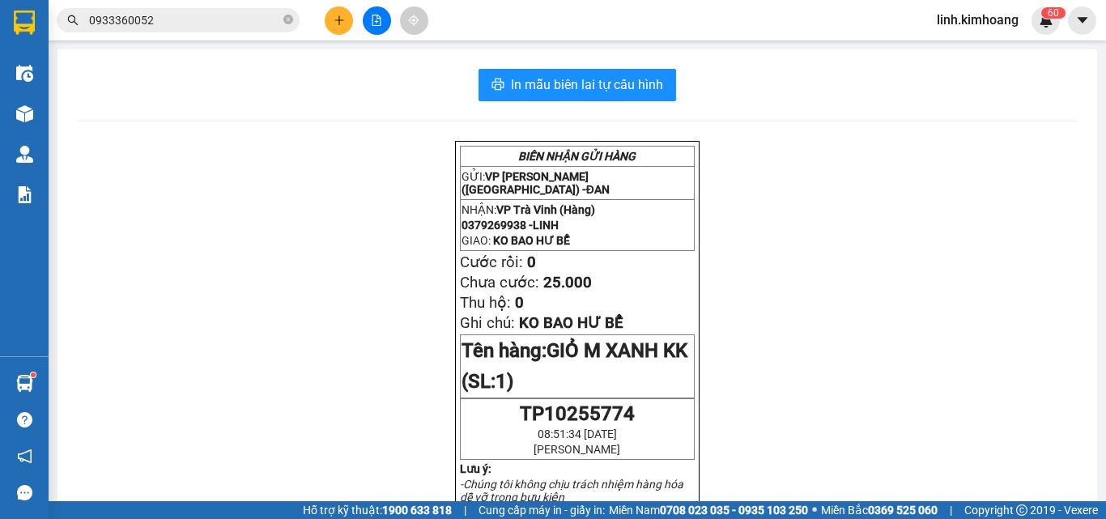
click at [326, 23] on button at bounding box center [339, 20] width 28 height 28
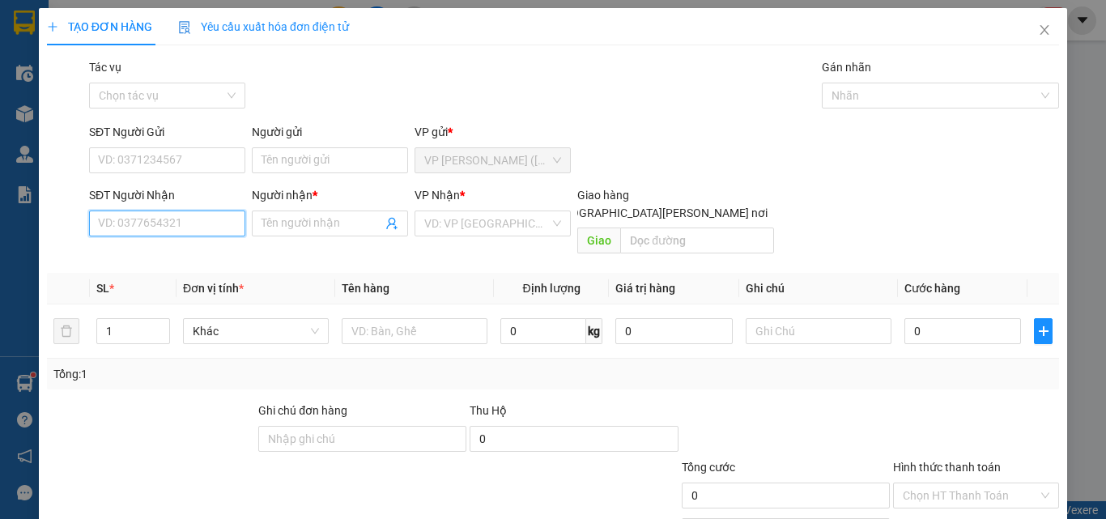
click at [183, 228] on input "SĐT Người Nhận" at bounding box center [167, 223] width 156 height 26
click at [155, 256] on div "0988811141 - ANH ĐỆ" at bounding box center [165, 256] width 135 height 18
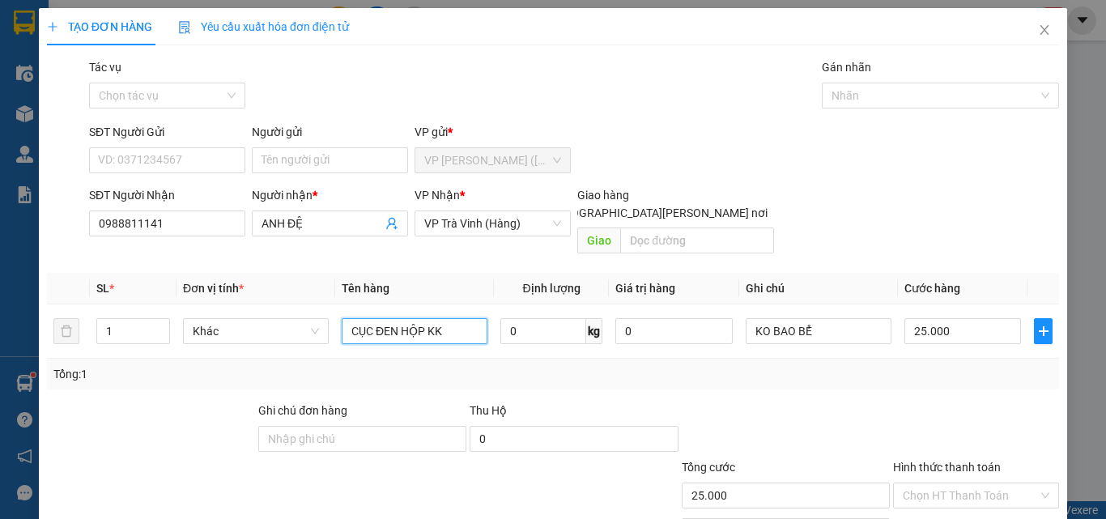
drag, startPoint x: 423, startPoint y: 309, endPoint x: 398, endPoint y: 350, distance: 47.6
click at [399, 349] on div "SL * Đơn vị tính * Tên hàng Định lượng Giá trị hàng Ghi chú Cước hàng 1 Khác CỤ…" at bounding box center [553, 331] width 1012 height 117
click at [959, 319] on input "25.000" at bounding box center [962, 331] width 117 height 26
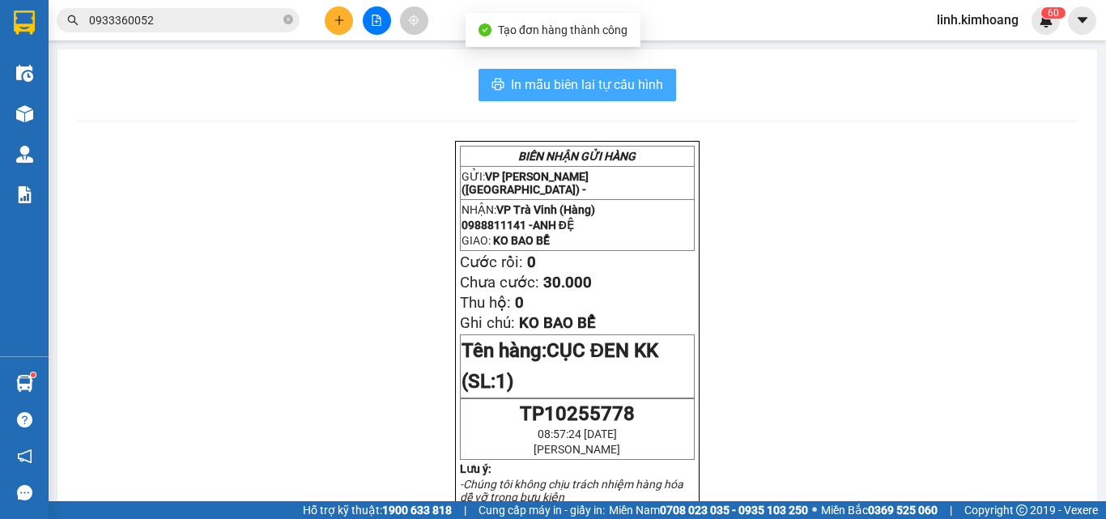
click at [602, 87] on span "In mẫu biên lai tự cấu hình" at bounding box center [587, 84] width 152 height 20
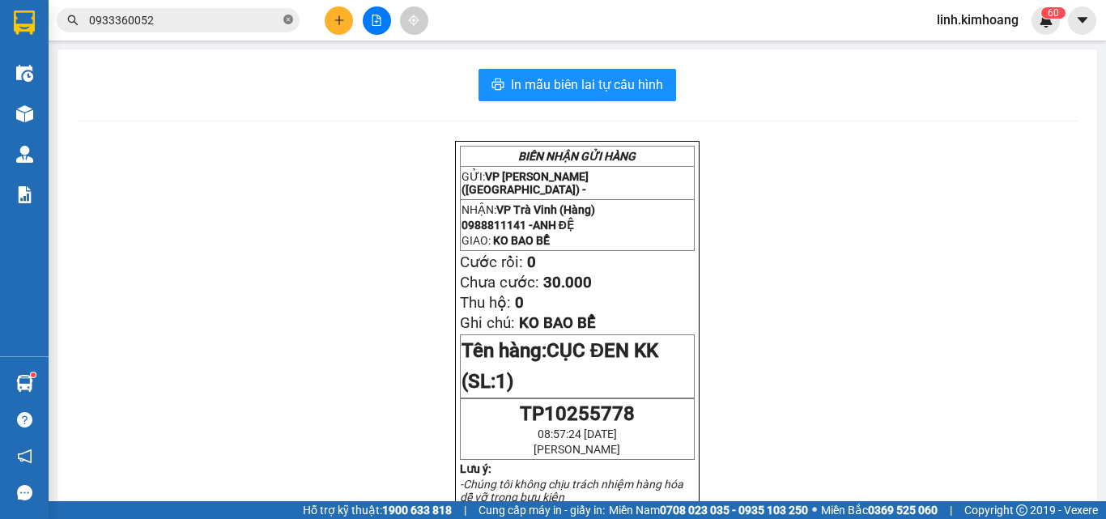
click at [290, 17] on icon "close-circle" at bounding box center [288, 20] width 10 height 10
click at [193, 15] on input "text" at bounding box center [184, 20] width 191 height 18
click at [197, 28] on input "text" at bounding box center [184, 20] width 191 height 18
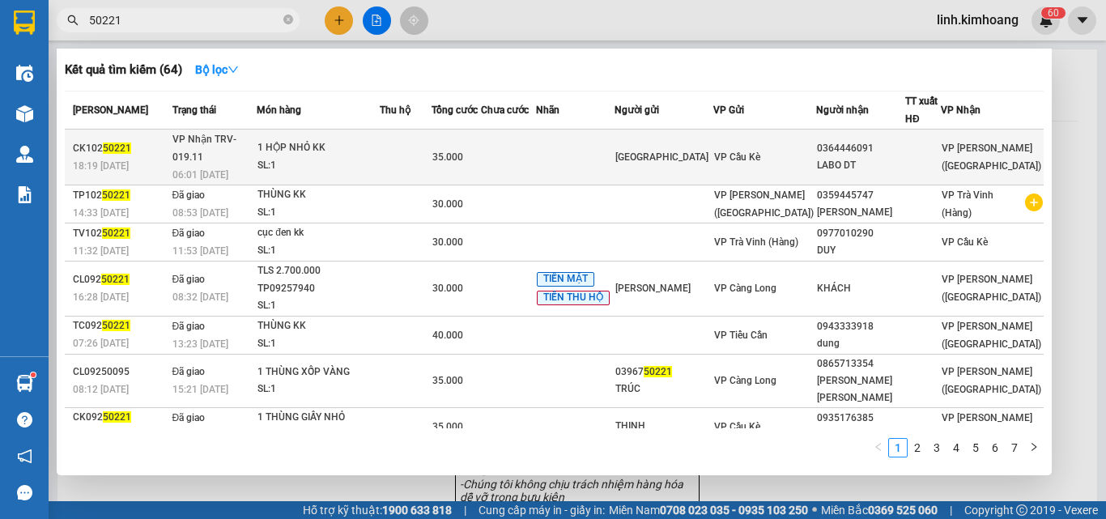
click at [760, 152] on span "VP Cầu Kè" at bounding box center [737, 156] width 46 height 11
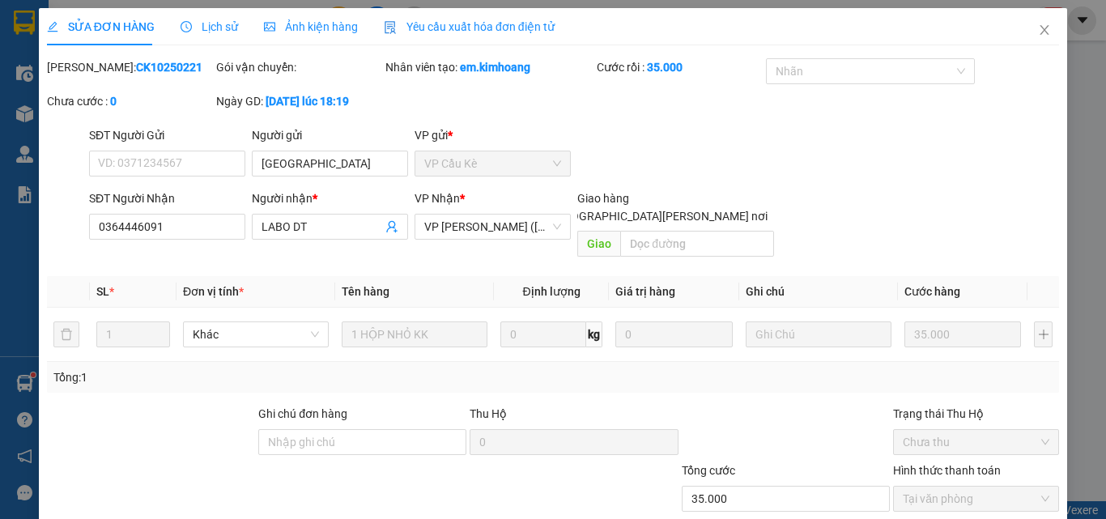
click at [1042, 23] on span "Close" at bounding box center [1044, 30] width 45 height 45
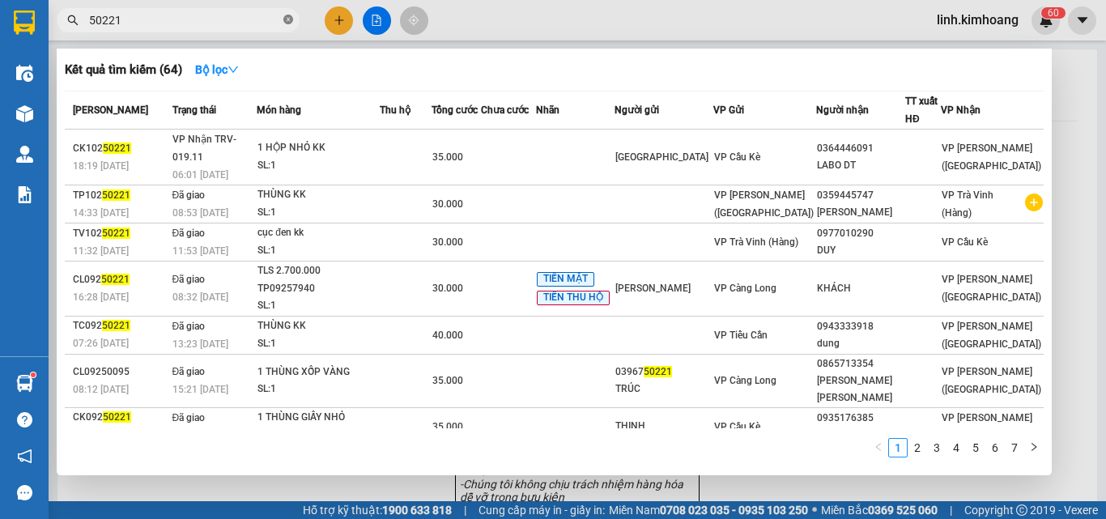
click at [286, 17] on icon "close-circle" at bounding box center [288, 20] width 10 height 10
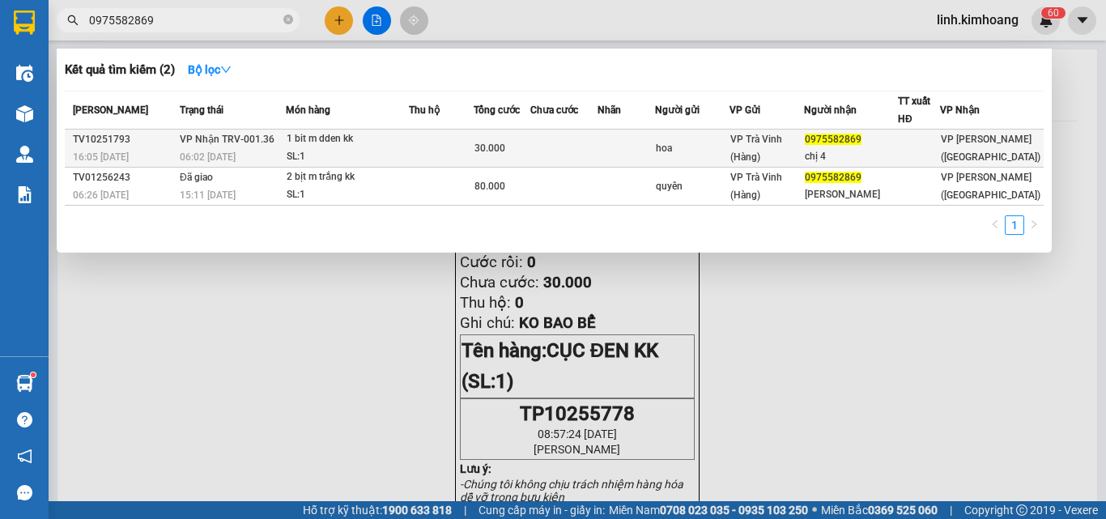
click at [721, 143] on div "hoa" at bounding box center [692, 148] width 72 height 17
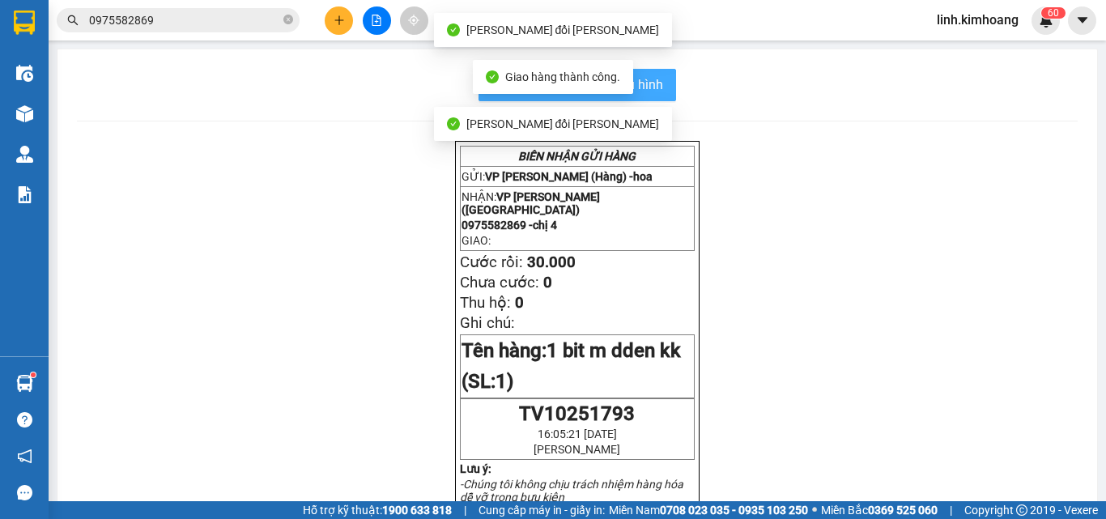
click at [648, 82] on span "In mẫu biên lai tự cấu hình" at bounding box center [587, 84] width 152 height 20
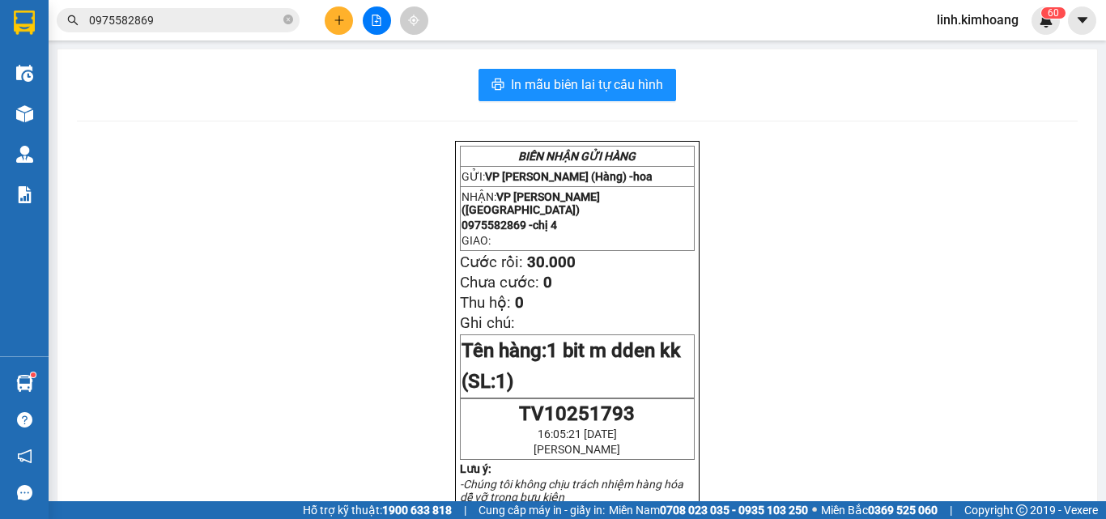
click at [331, 18] on button at bounding box center [339, 20] width 28 height 28
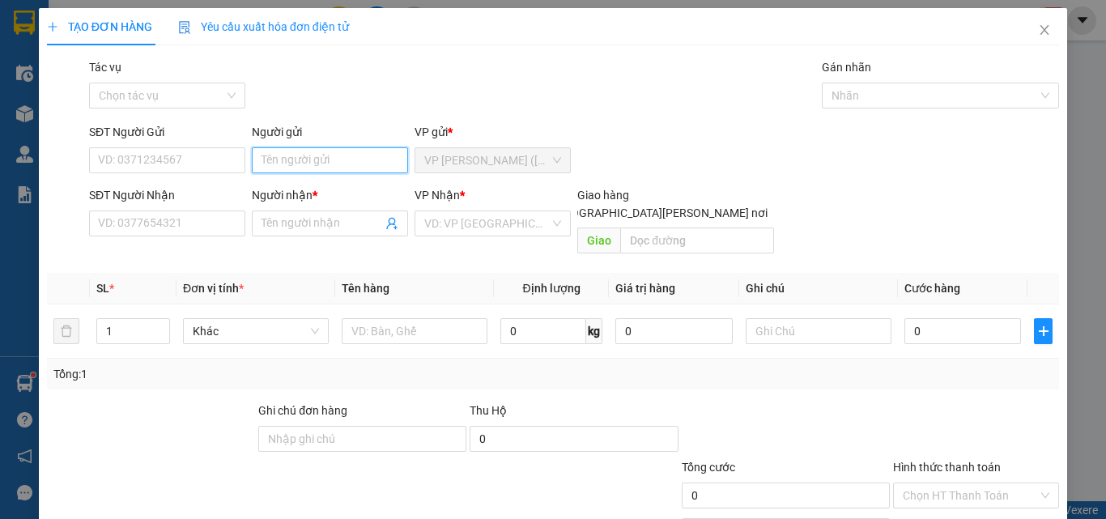
click at [289, 148] on input "Người gửi" at bounding box center [330, 160] width 156 height 26
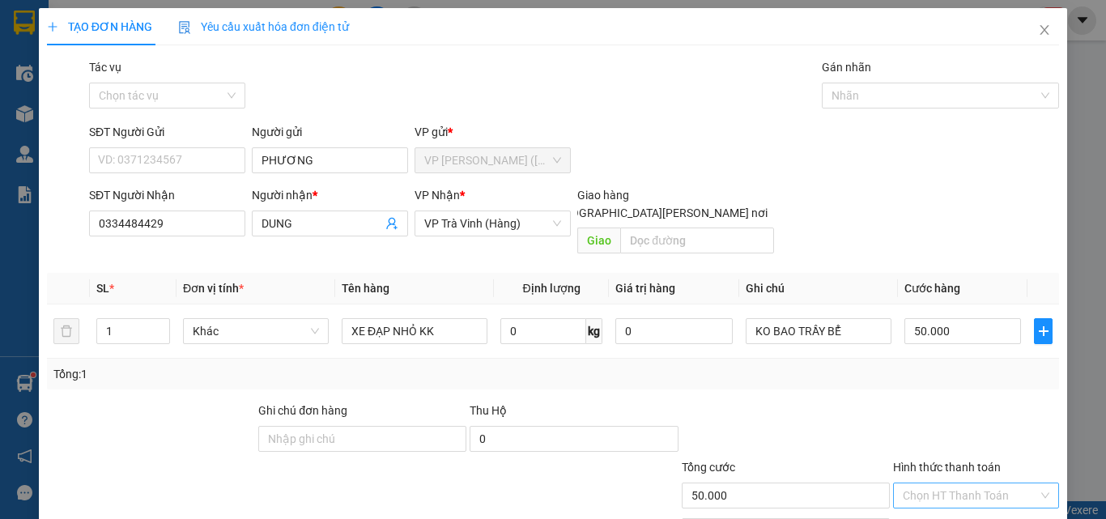
click at [954, 483] on input "Hình thức thanh toán" at bounding box center [970, 495] width 135 height 24
click at [965, 501] on div "Tại văn phòng" at bounding box center [966, 510] width 145 height 18
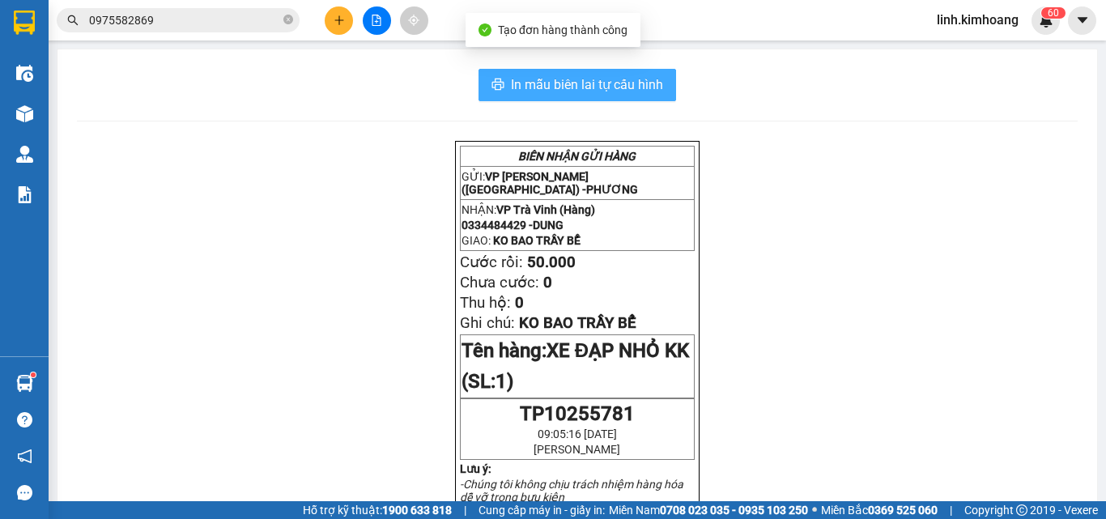
click at [619, 99] on button "In mẫu biên lai tự cấu hình" at bounding box center [577, 85] width 198 height 32
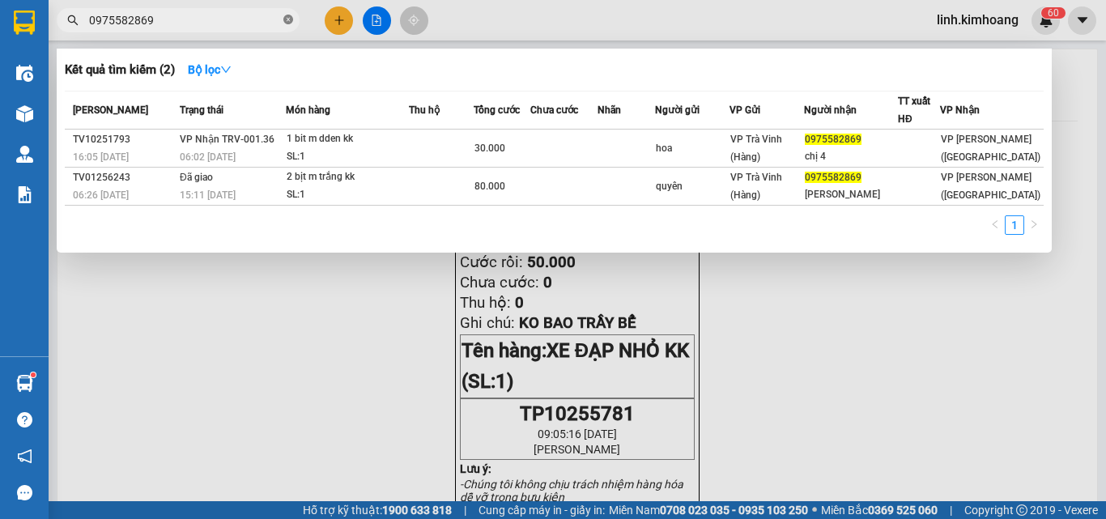
click at [292, 23] on icon "close-circle" at bounding box center [288, 20] width 10 height 10
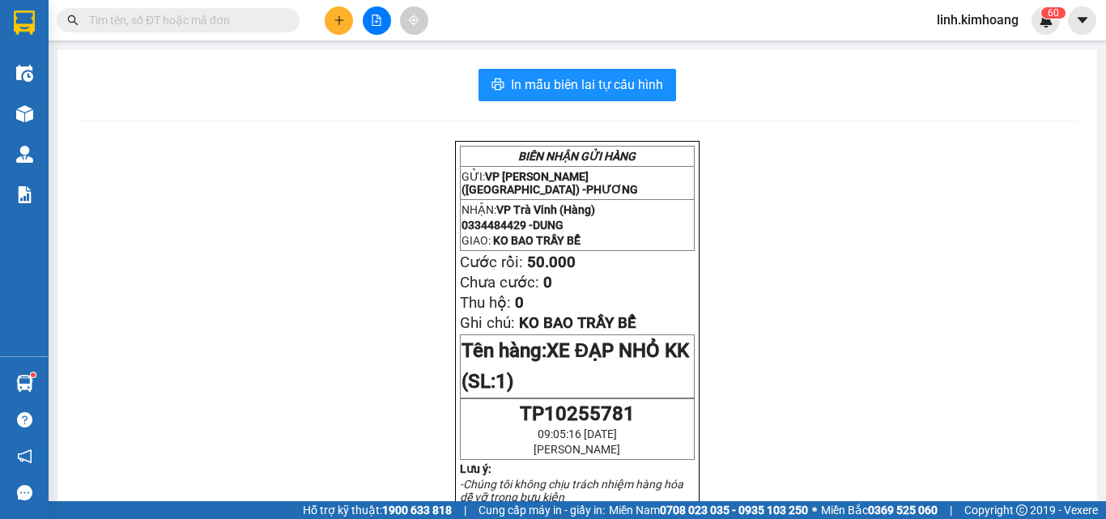
click at [277, 23] on input "text" at bounding box center [184, 20] width 191 height 18
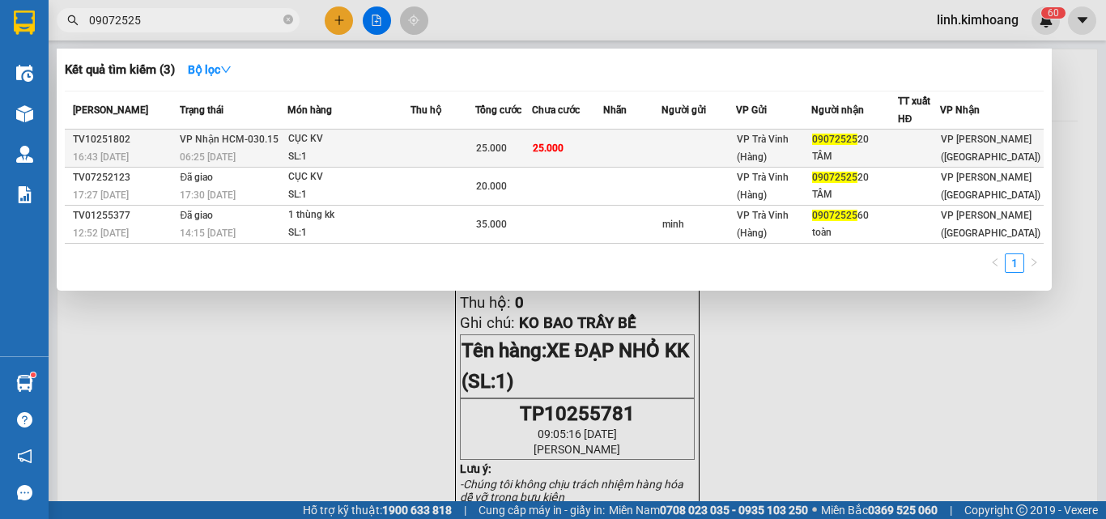
click at [897, 153] on div "TÂM" at bounding box center [854, 156] width 85 height 17
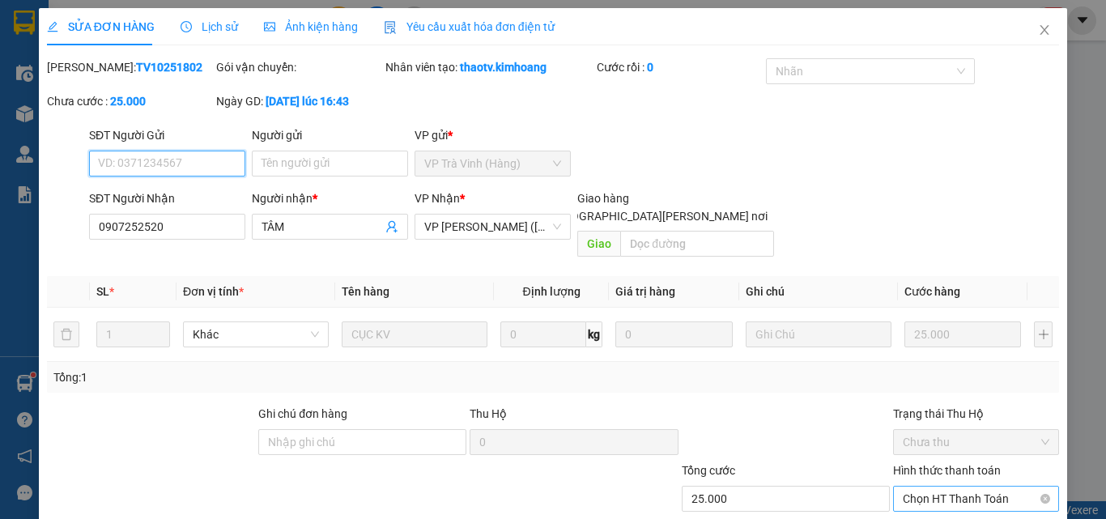
click at [945, 487] on span "Chọn HT Thanh Toán" at bounding box center [976, 499] width 147 height 24
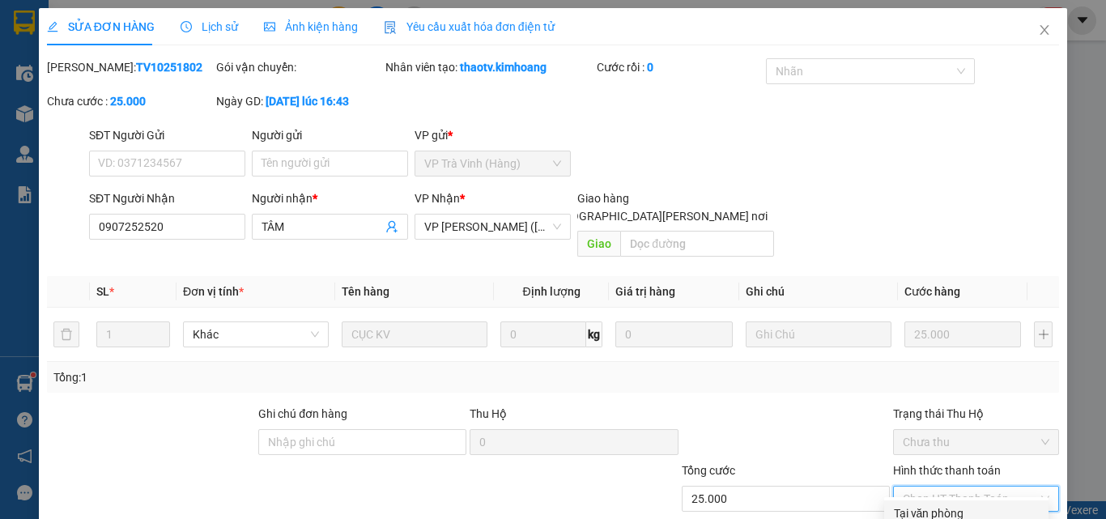
click at [935, 504] on div "Tại văn phòng" at bounding box center [966, 513] width 145 height 18
click at [1038, 33] on icon "close" at bounding box center [1044, 29] width 13 height 13
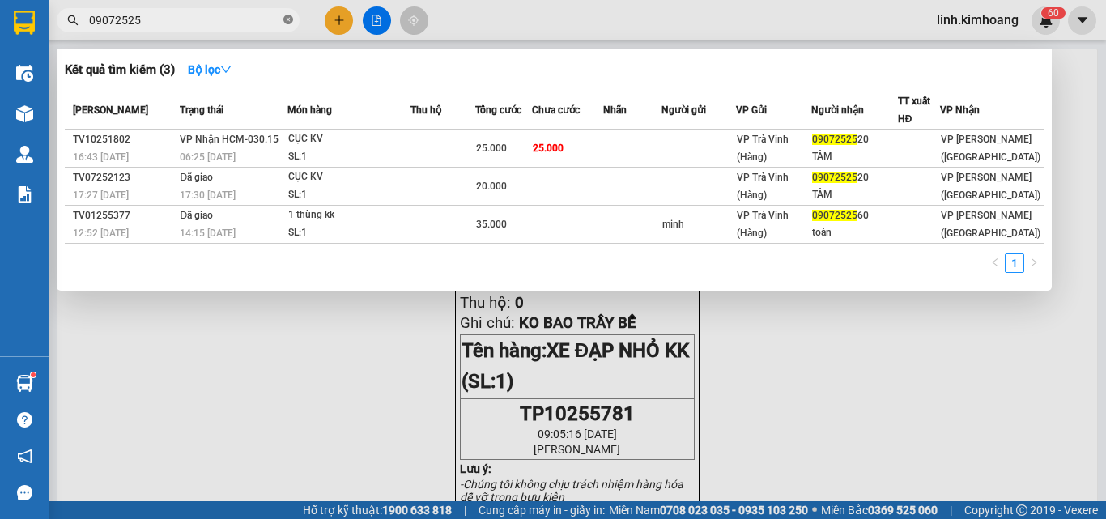
click at [288, 16] on icon "close-circle" at bounding box center [288, 20] width 10 height 10
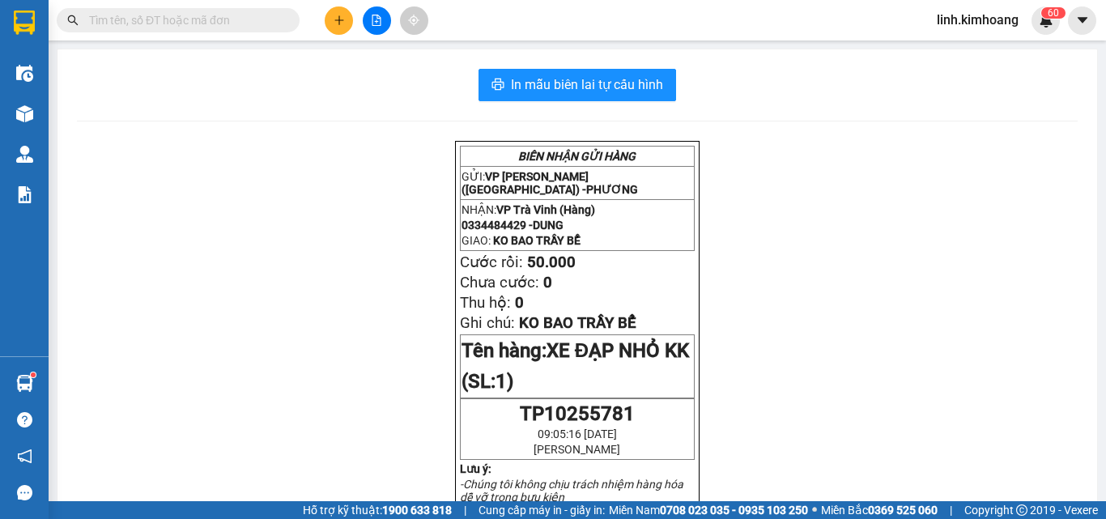
click at [230, 23] on input "text" at bounding box center [184, 20] width 191 height 18
click at [198, 21] on input "text" at bounding box center [184, 20] width 191 height 18
click at [327, 15] on button at bounding box center [339, 20] width 28 height 28
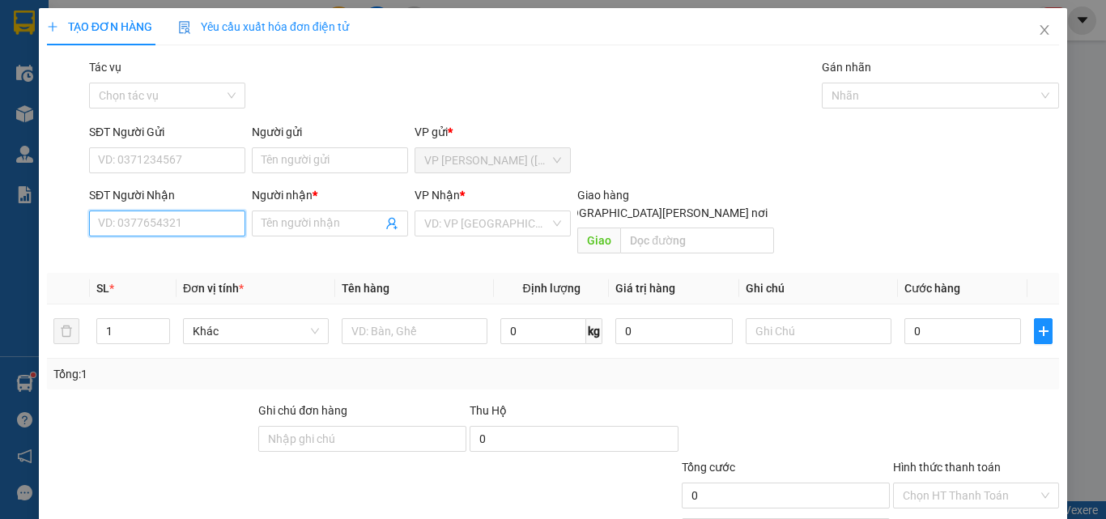
click at [201, 229] on input "SĐT Người Nhận" at bounding box center [167, 223] width 156 height 26
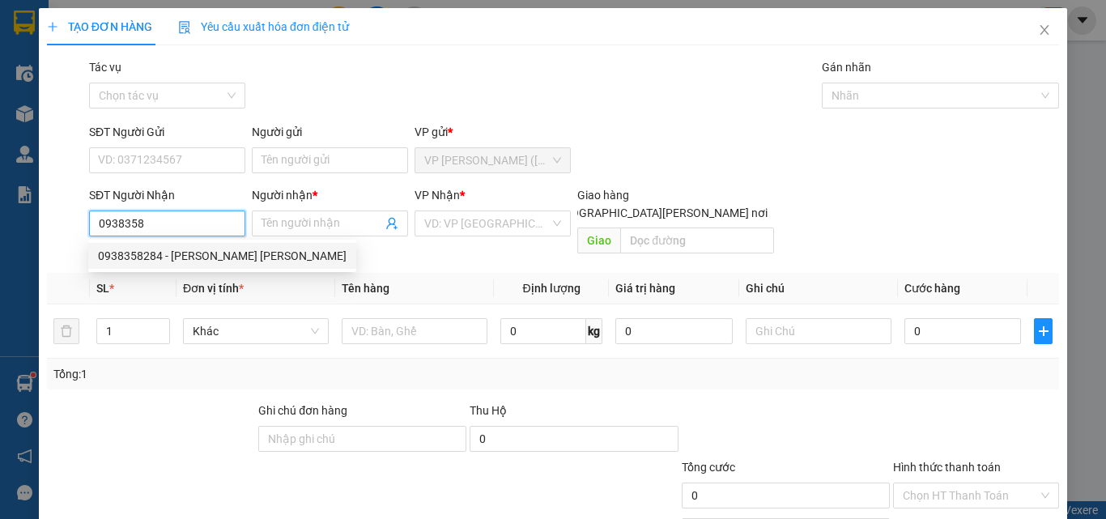
click at [247, 246] on div "0938358284 - BÁNH KEM HUỲNH TÂM" at bounding box center [222, 256] width 268 height 26
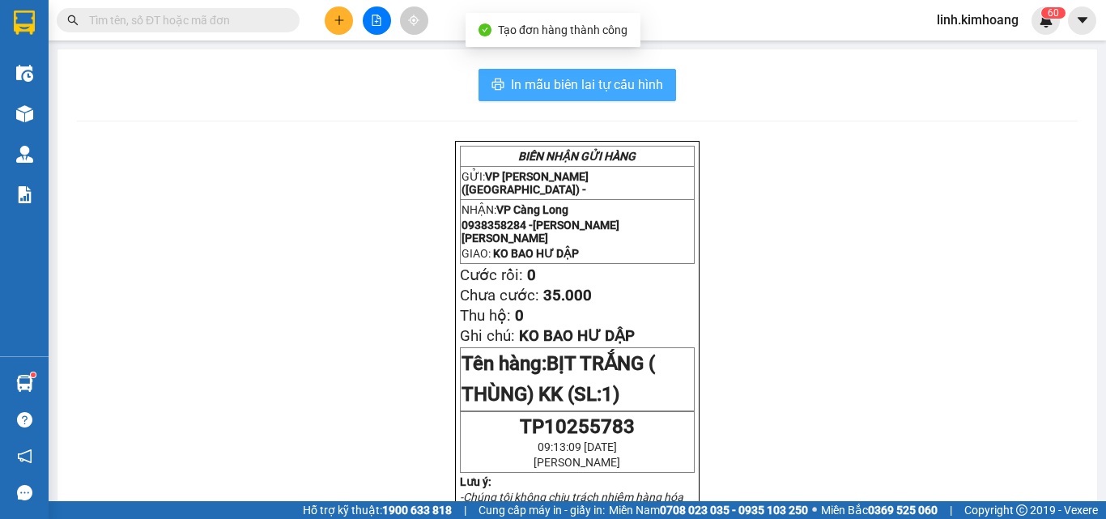
click at [641, 81] on span "In mẫu biên lai tự cấu hình" at bounding box center [587, 84] width 152 height 20
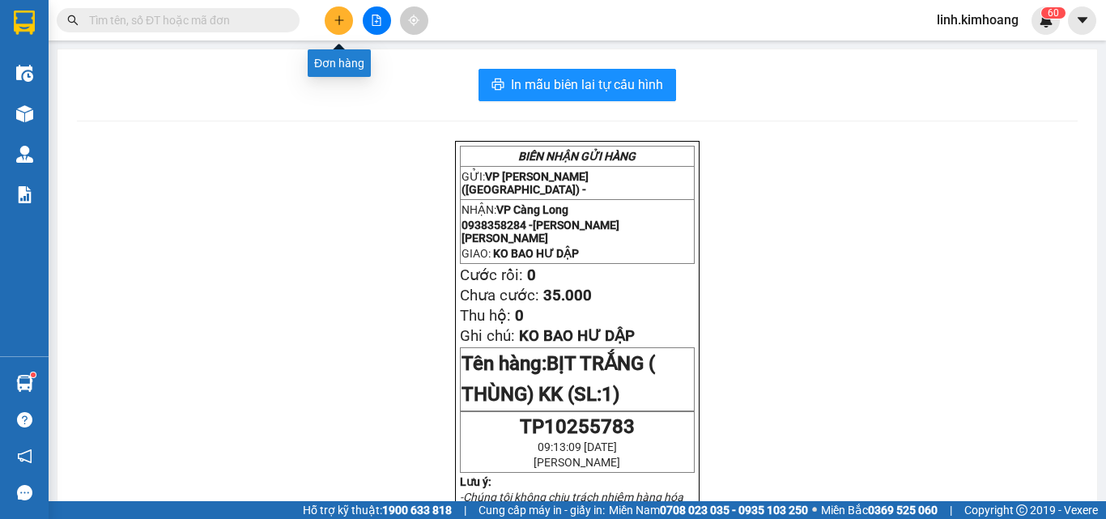
click at [340, 19] on icon "plus" at bounding box center [339, 20] width 11 height 11
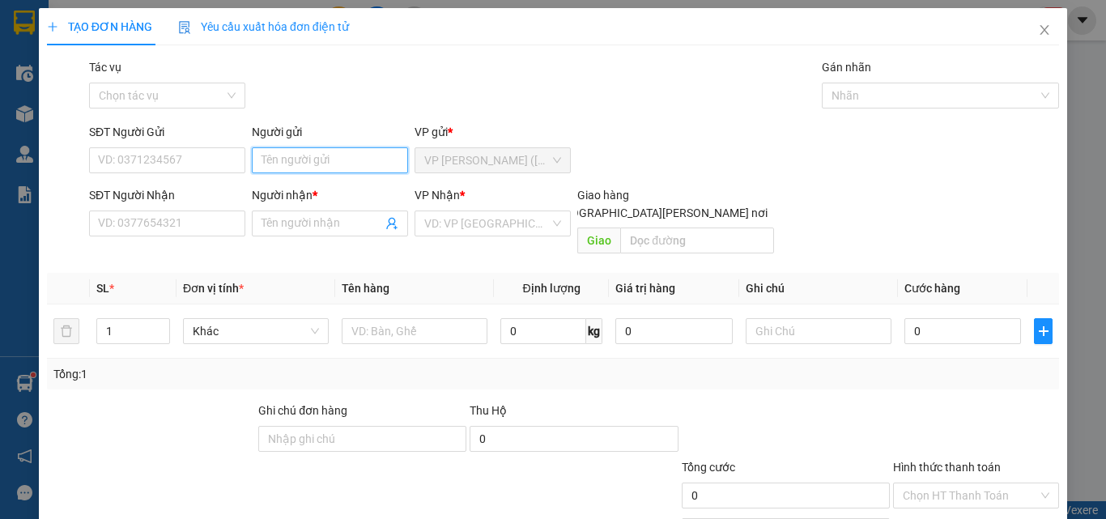
click at [299, 156] on input "Người gửi" at bounding box center [330, 160] width 156 height 26
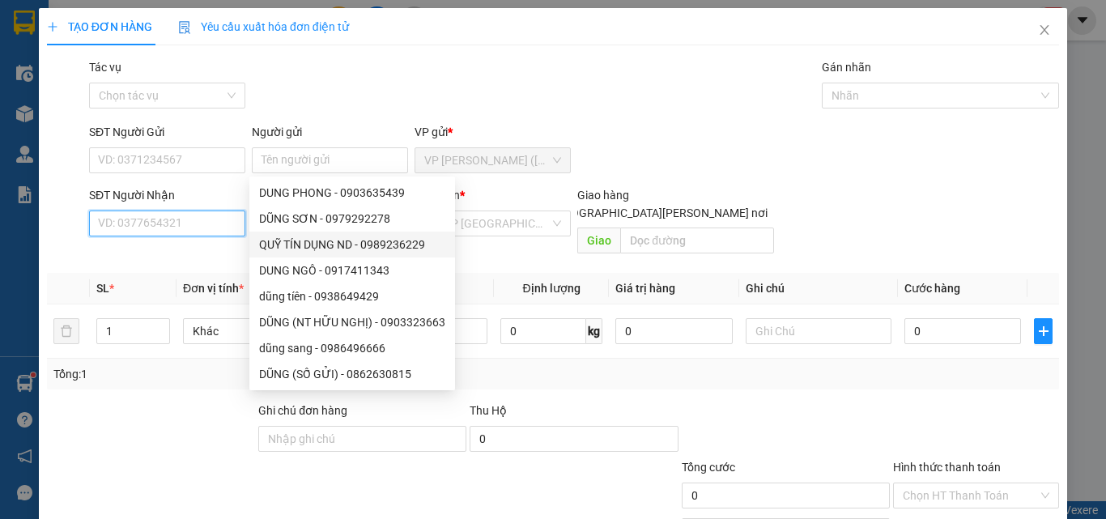
click at [173, 228] on input "SĐT Người Nhận" at bounding box center [167, 223] width 156 height 26
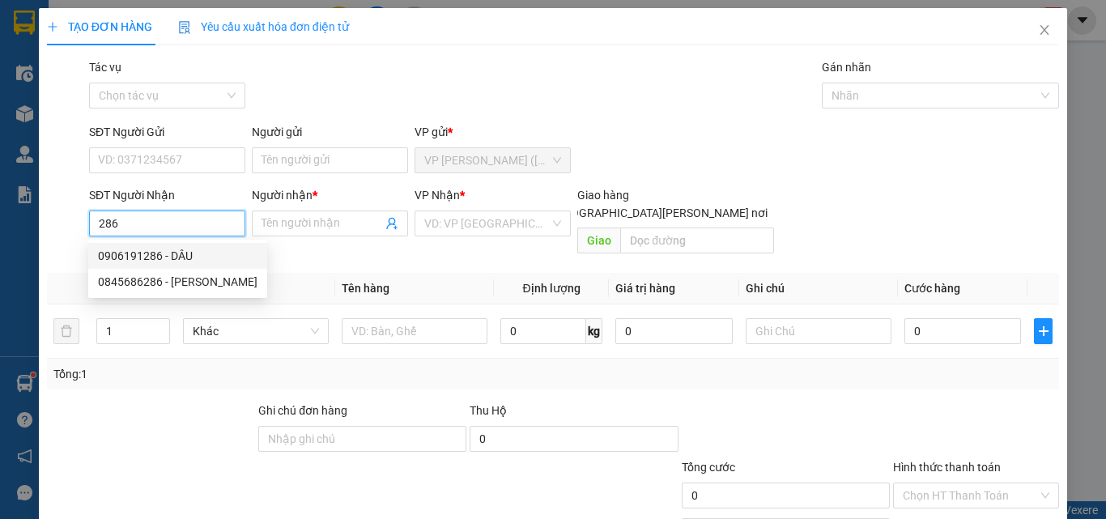
click at [185, 255] on div "0906191286 - DÂU" at bounding box center [177, 256] width 159 height 18
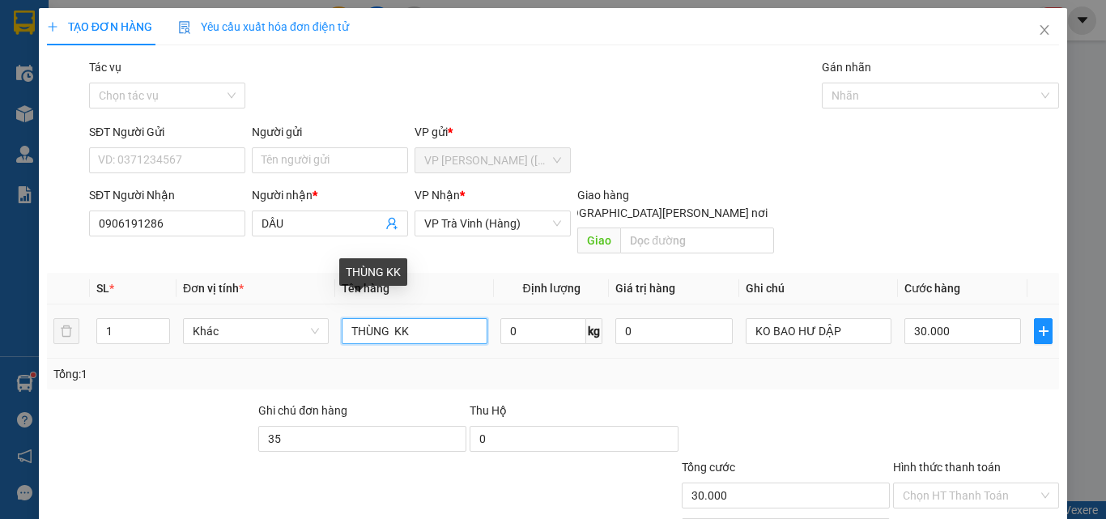
click at [393, 318] on input "THÙNG KK" at bounding box center [415, 331] width 146 height 26
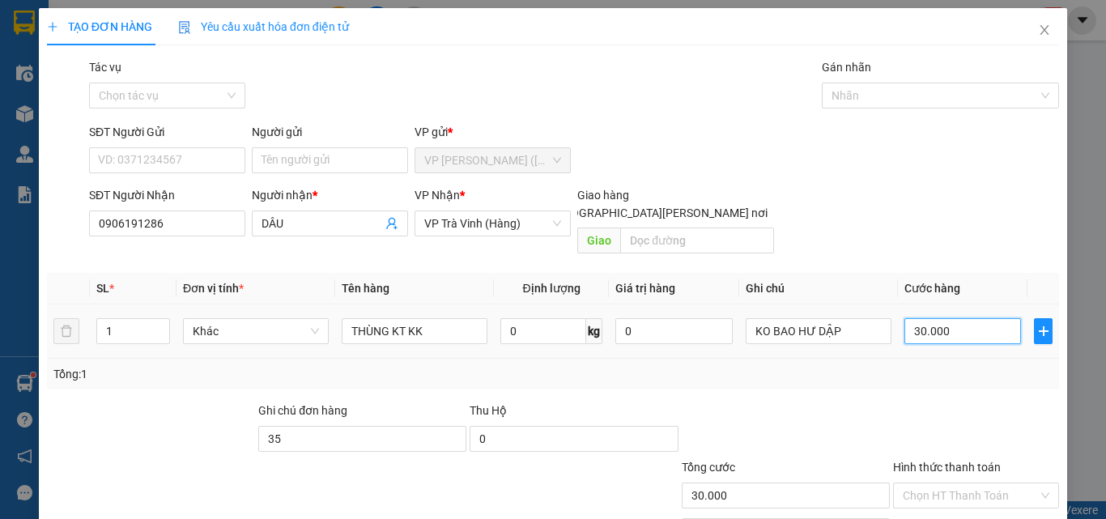
click at [948, 319] on input "30.000" at bounding box center [962, 331] width 117 height 26
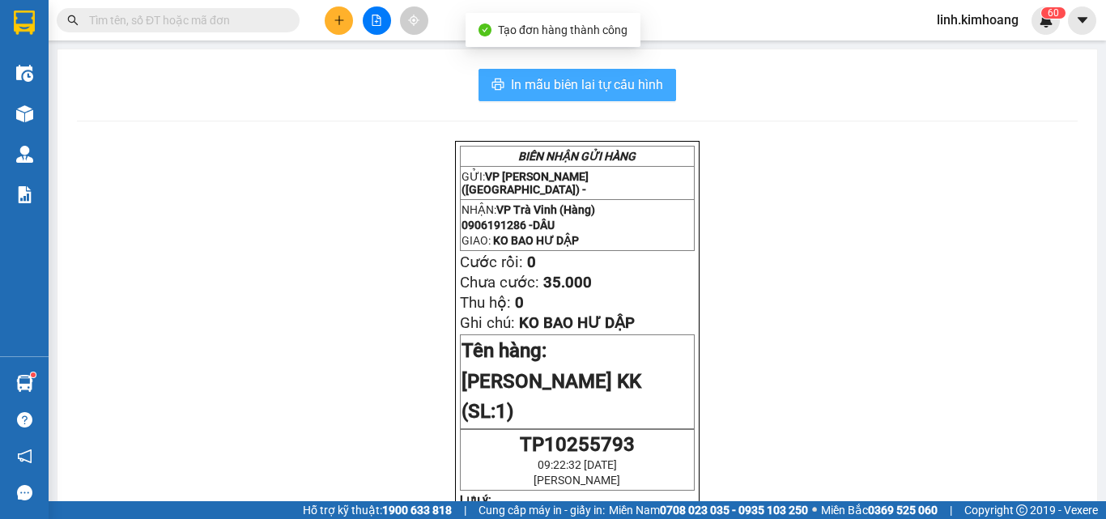
click at [604, 79] on span "In mẫu biên lai tự cấu hình" at bounding box center [587, 84] width 152 height 20
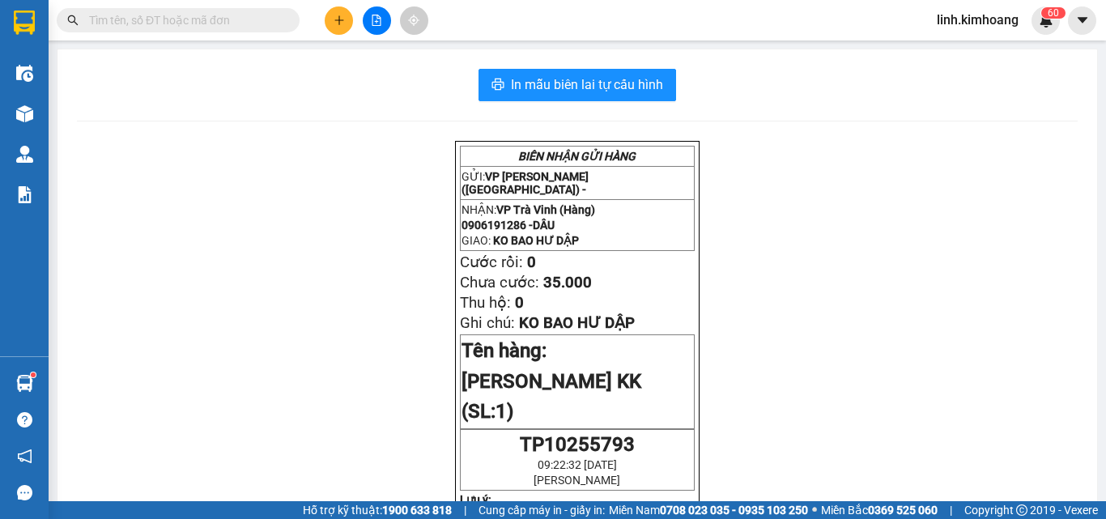
click at [220, 23] on input "text" at bounding box center [184, 20] width 191 height 18
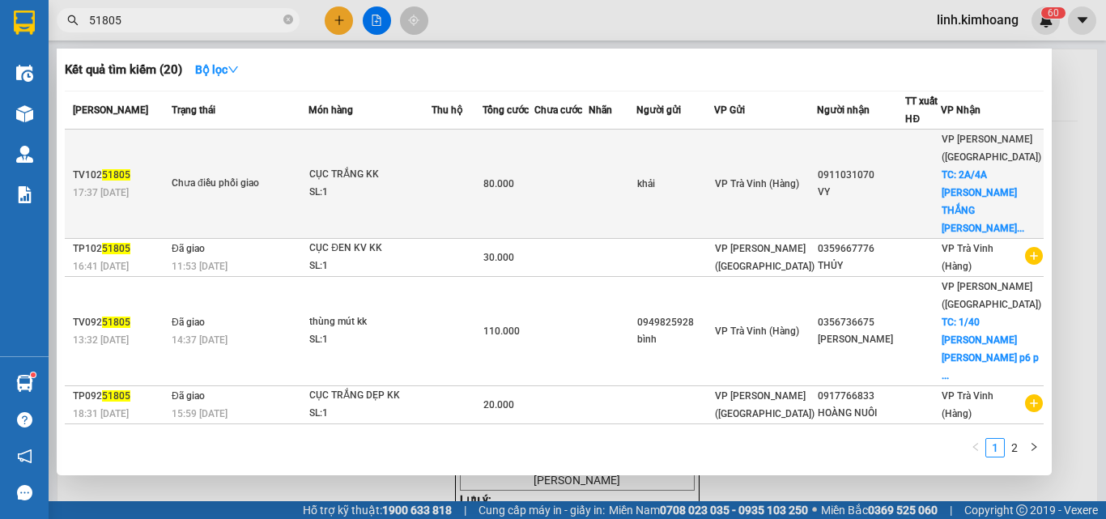
click at [866, 167] on div "0911031070" at bounding box center [861, 175] width 87 height 17
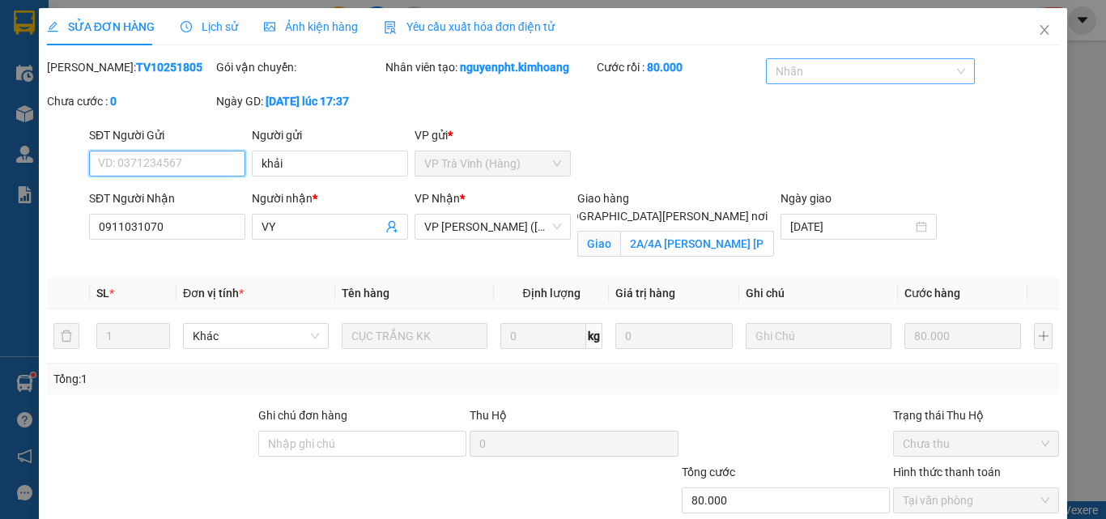
click at [840, 73] on div at bounding box center [862, 71] width 184 height 19
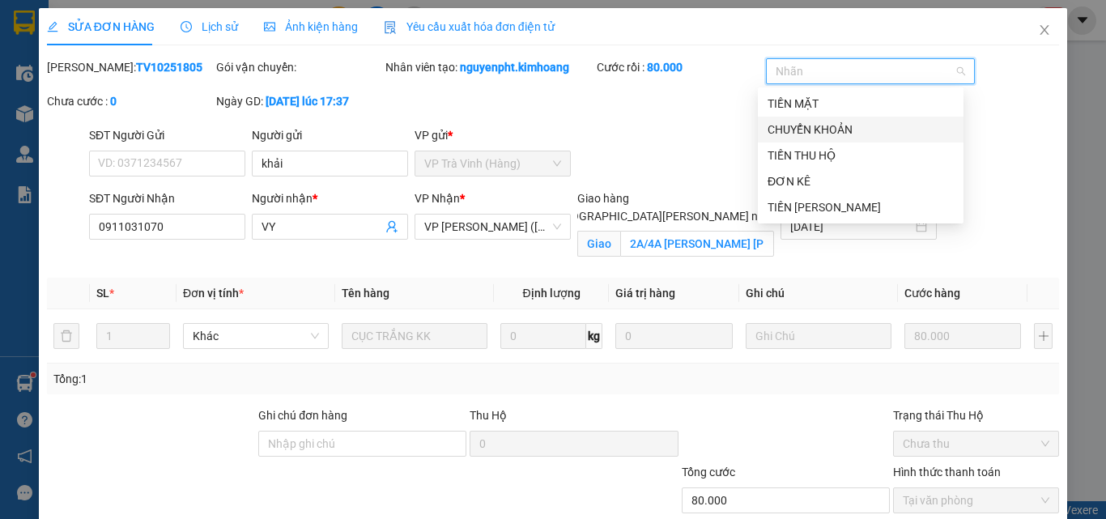
click at [1016, 120] on div "Mã ĐH: TV10251805 Gói vận chuyển: Nhân viên tạo: nguyenpht.kimhoang Cước rồi : …" at bounding box center [552, 92] width 1015 height 68
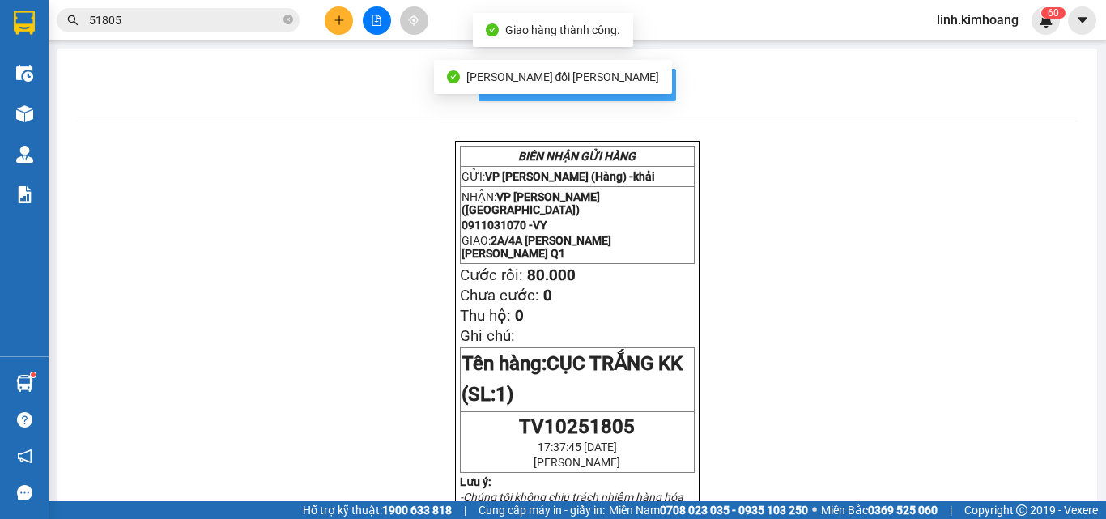
click at [655, 88] on span "In mẫu biên lai tự cấu hình" at bounding box center [587, 84] width 152 height 20
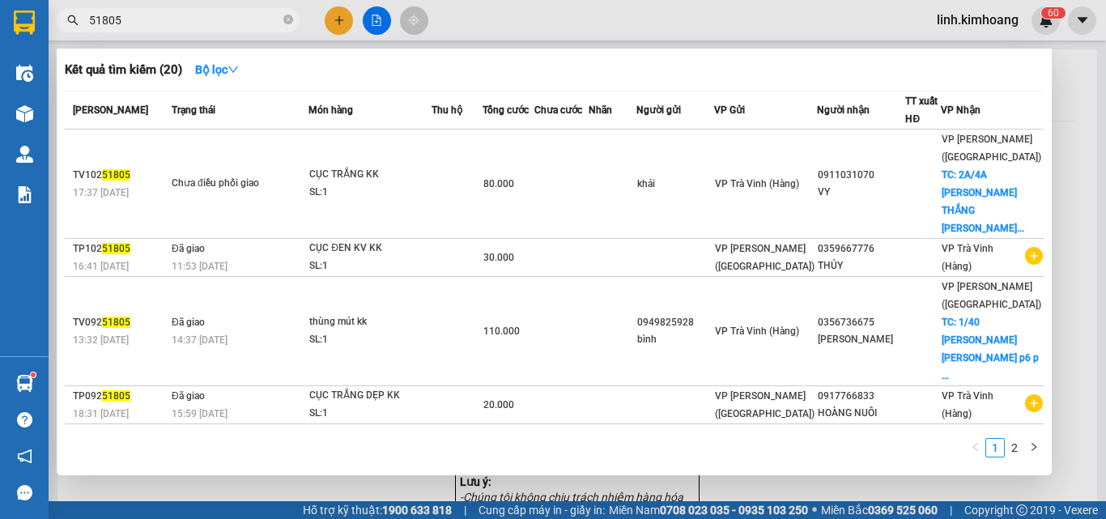
drag, startPoint x: 292, startPoint y: 15, endPoint x: 262, endPoint y: 20, distance: 30.3
click at [290, 15] on icon "close-circle" at bounding box center [288, 20] width 10 height 10
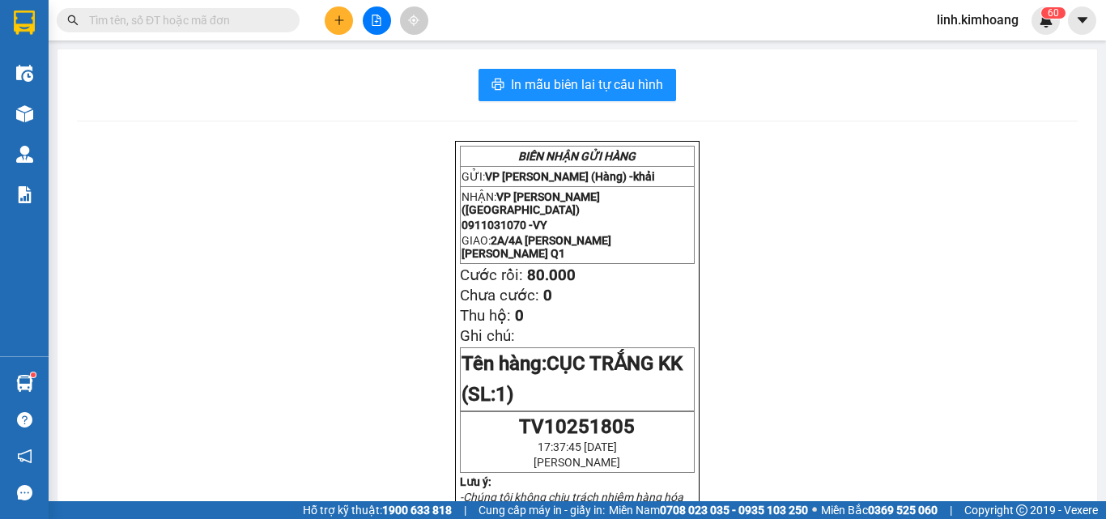
click at [245, 20] on input "text" at bounding box center [184, 20] width 191 height 18
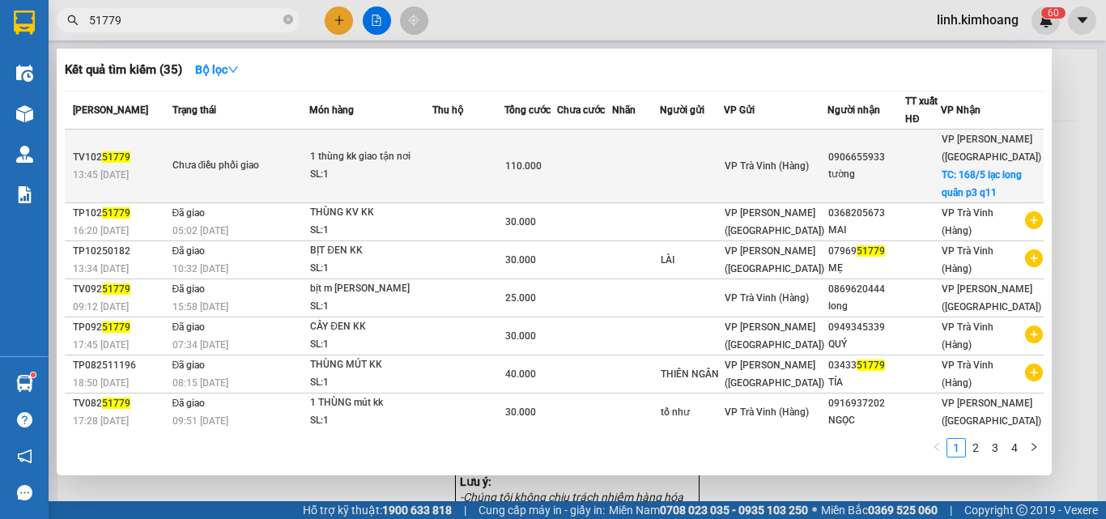
click at [821, 171] on div "VP Trà Vinh (Hàng)" at bounding box center [775, 166] width 101 height 18
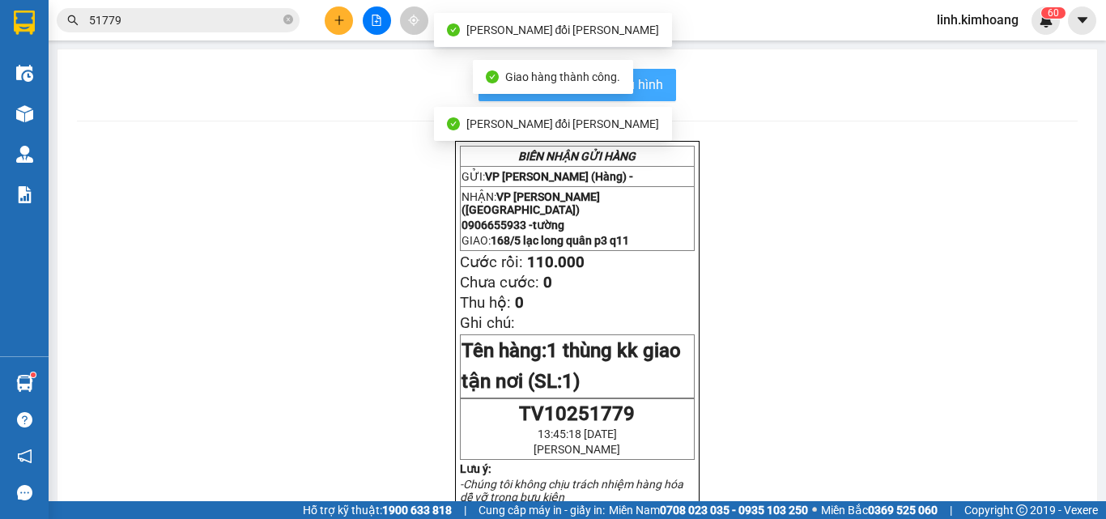
click at [658, 83] on button "In mẫu biên lai tự cấu hình" at bounding box center [577, 85] width 198 height 32
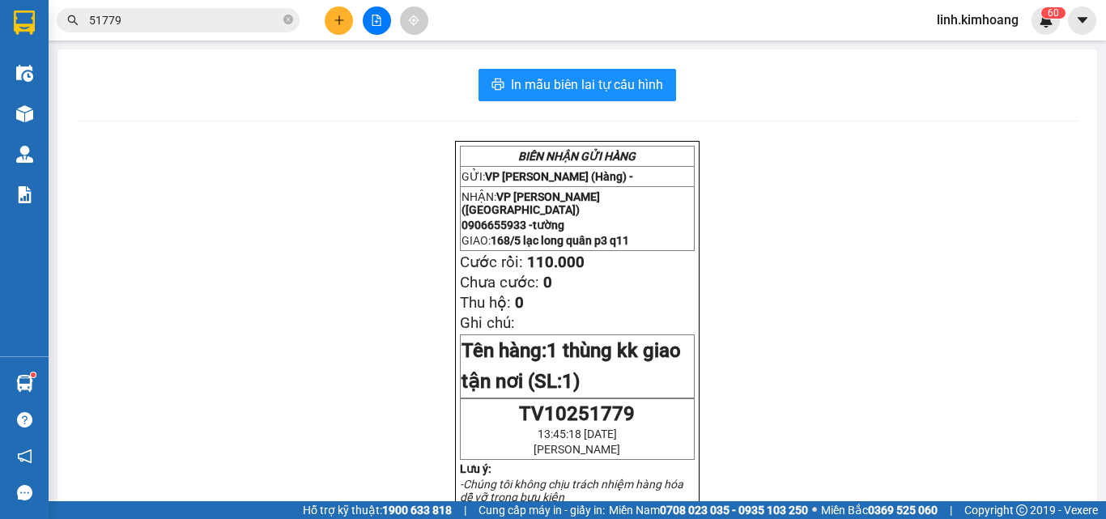
click at [335, 19] on icon "plus" at bounding box center [339, 20] width 11 height 11
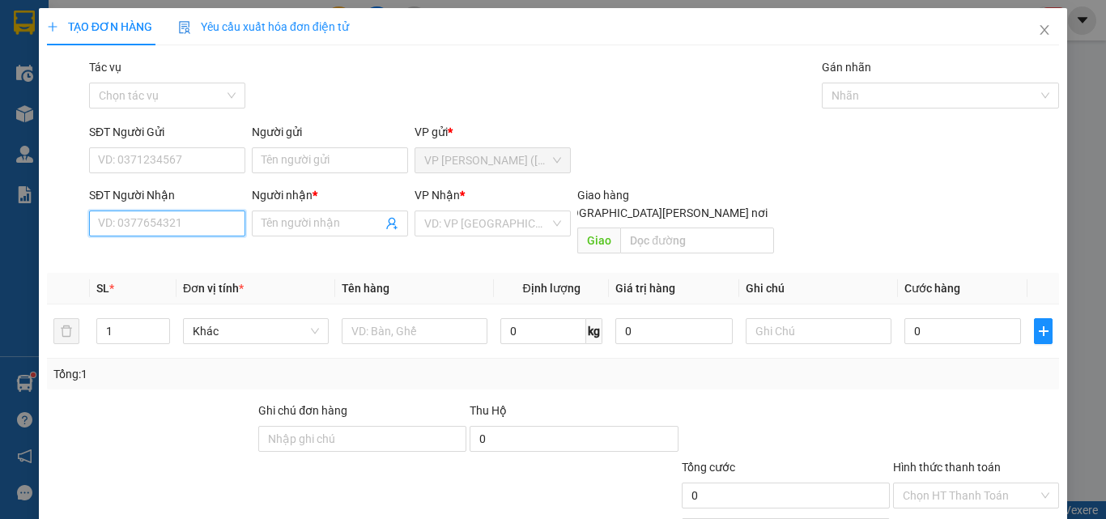
click at [195, 223] on input "SĐT Người Nhận" at bounding box center [167, 223] width 156 height 26
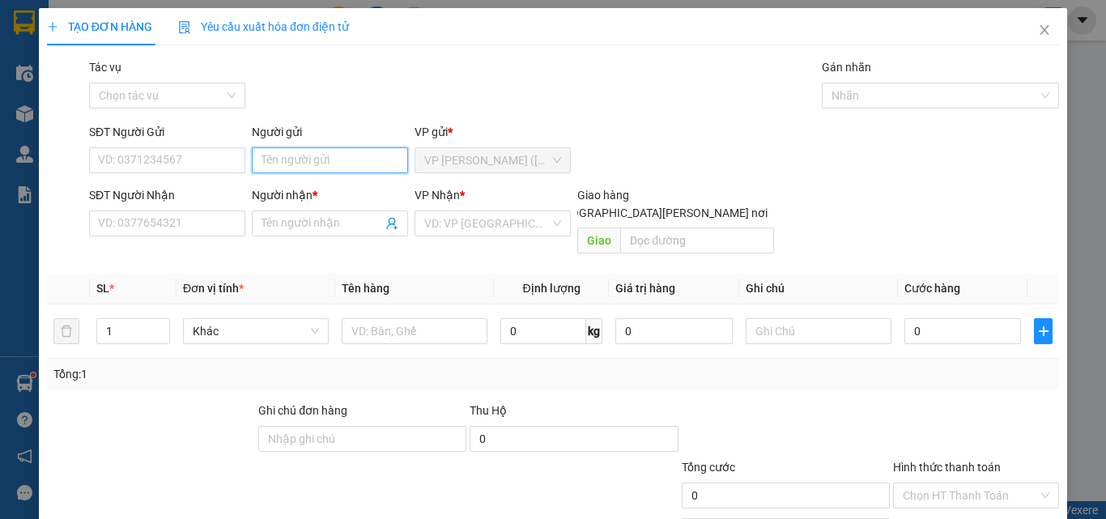
click at [266, 165] on input "Người gửi" at bounding box center [330, 160] width 156 height 26
drag, startPoint x: 304, startPoint y: 160, endPoint x: 86, endPoint y: 250, distance: 235.6
click at [86, 250] on div "Transit Pickup Surcharge Ids Transit Deliver Surcharge Ids Transit Deliver Surc…" at bounding box center [553, 321] width 1012 height 527
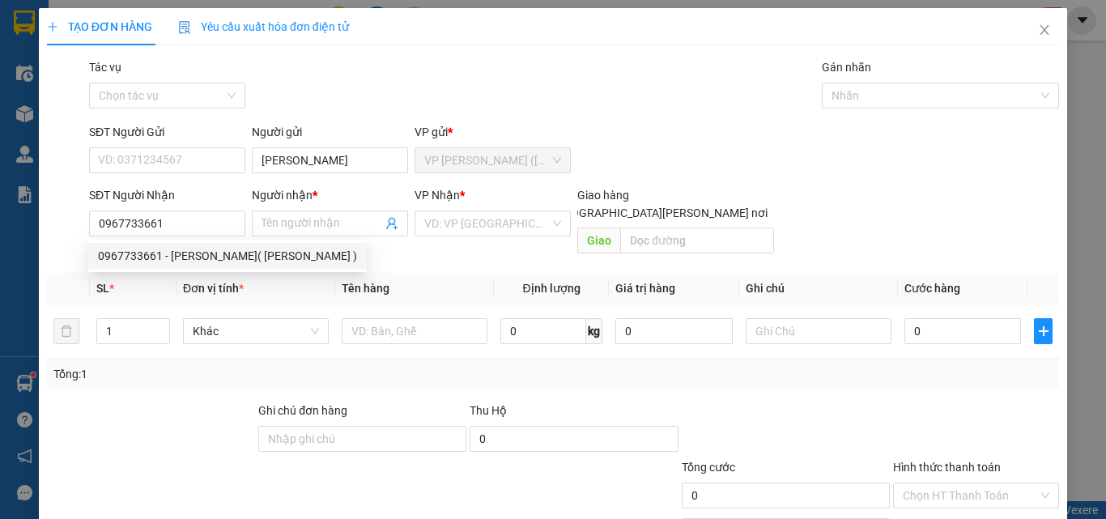
click at [138, 283] on th "SL *" at bounding box center [133, 289] width 87 height 32
click at [168, 253] on div "Transit Pickup Surcharge Ids Transit Deliver Surcharge Ids Transit Deliver Surc…" at bounding box center [553, 321] width 1012 height 527
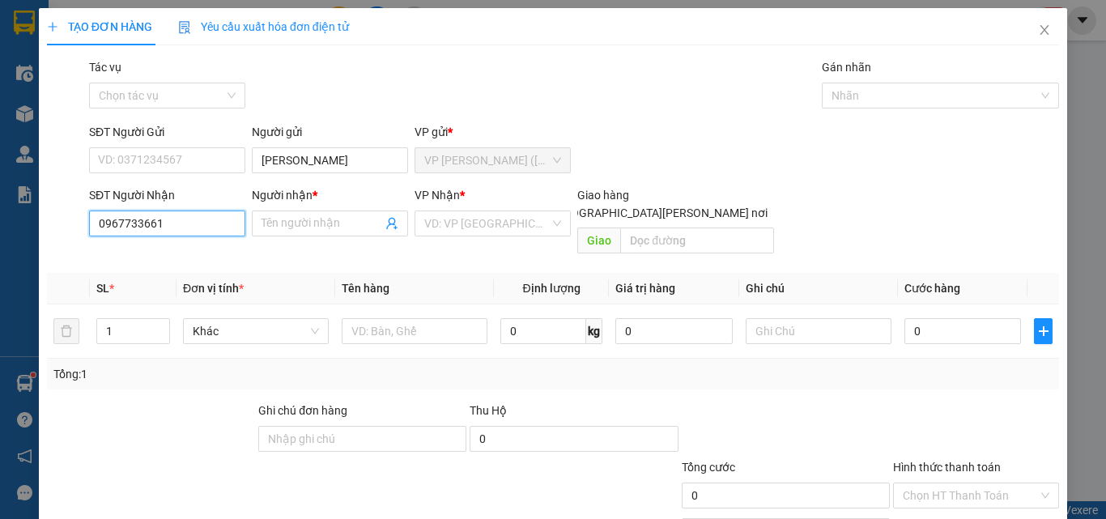
click at [189, 219] on input "0967733661" at bounding box center [167, 223] width 156 height 26
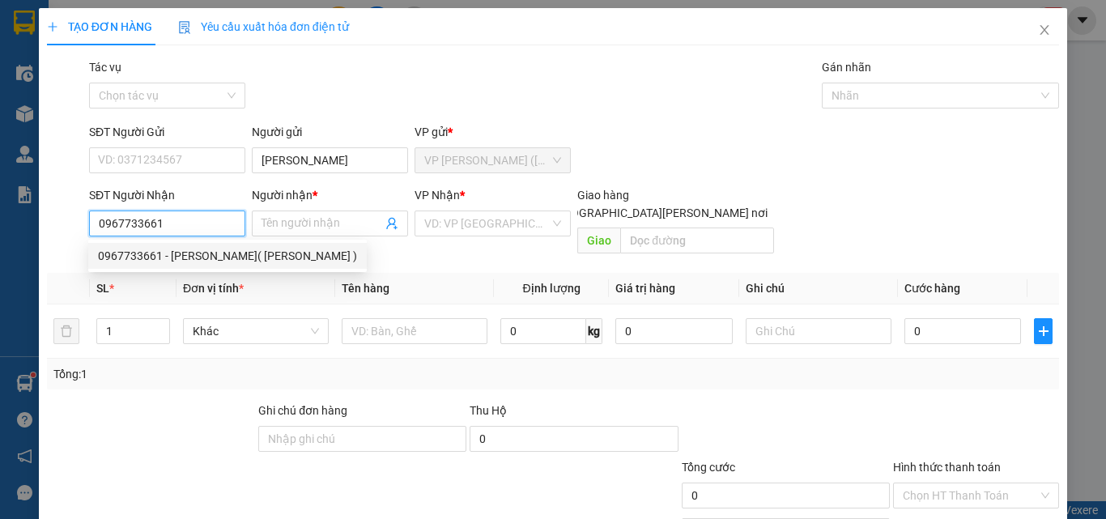
click at [170, 250] on div "0967733661 - DUY( LINH )" at bounding box center [227, 256] width 259 height 18
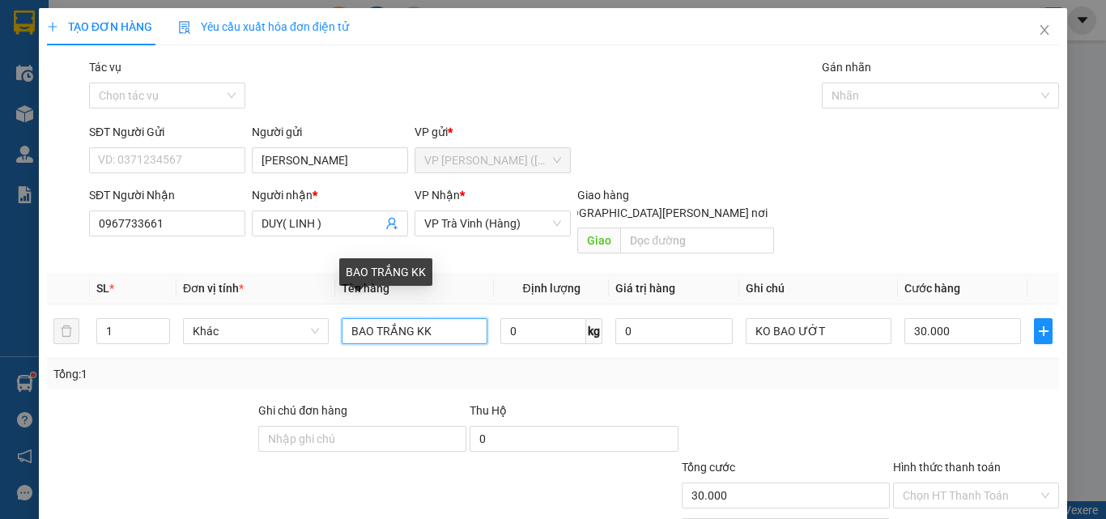
drag, startPoint x: 448, startPoint y: 311, endPoint x: 128, endPoint y: 365, distance: 324.4
click at [130, 363] on div "SL * Đơn vị tính * Tên hàng Định lượng Giá trị hàng Ghi chú Cước hàng 1 Khác BA…" at bounding box center [553, 331] width 1012 height 117
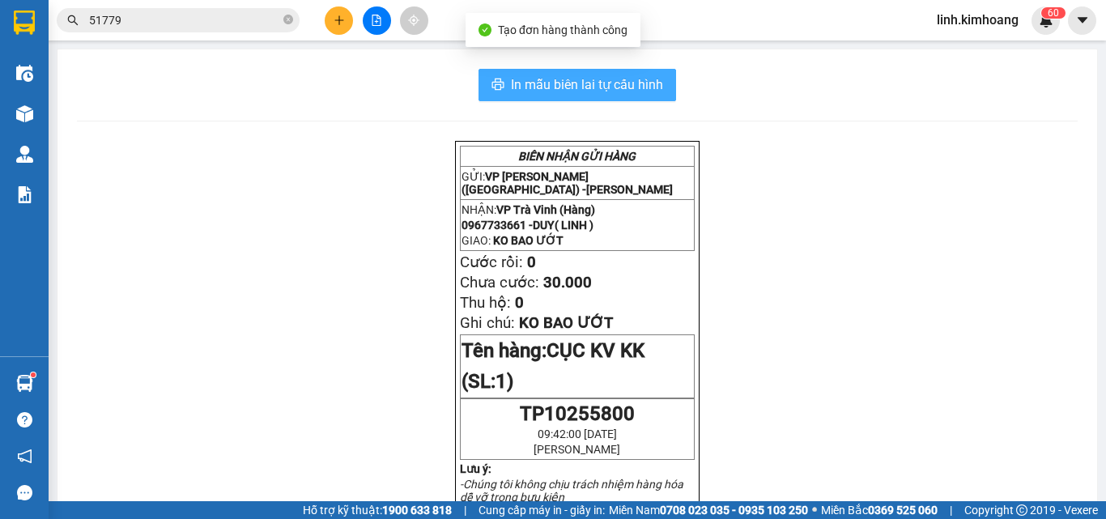
click at [595, 71] on button "In mẫu biên lai tự cấu hình" at bounding box center [577, 85] width 198 height 32
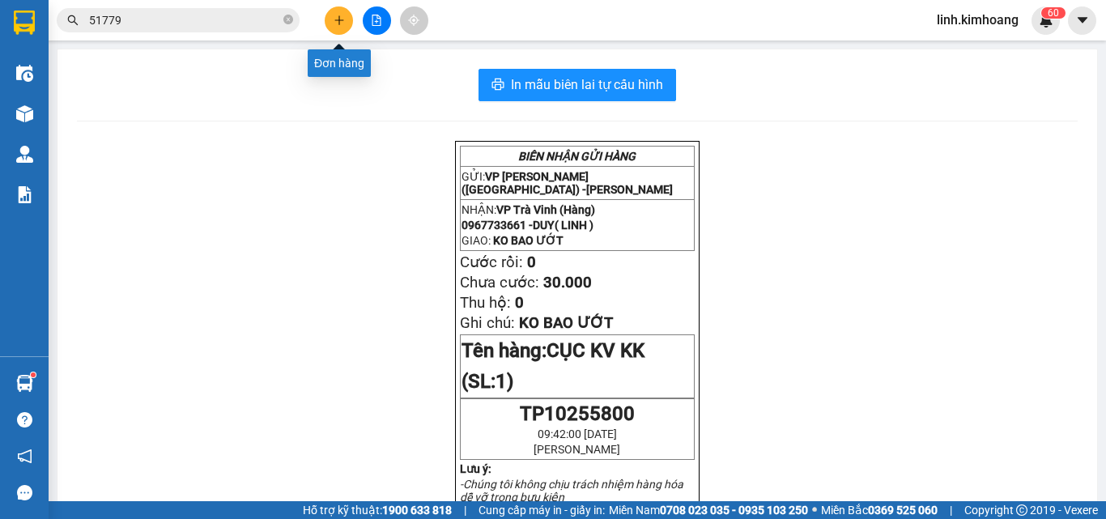
click at [335, 17] on icon "plus" at bounding box center [339, 20] width 11 height 11
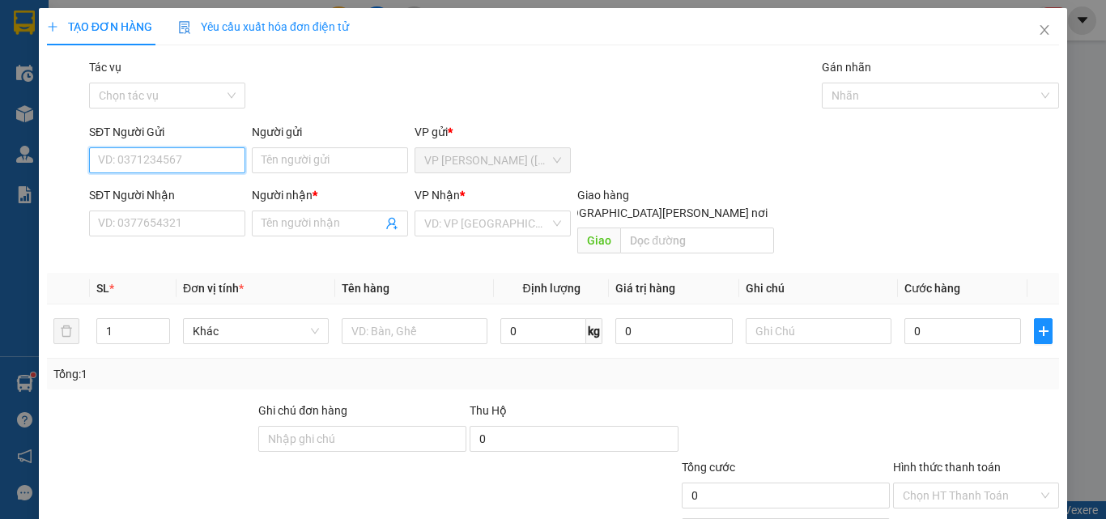
click at [175, 159] on input "SĐT Người Gửi" at bounding box center [167, 160] width 156 height 26
click at [173, 192] on div "0918536279 - KHOA" at bounding box center [177, 193] width 159 height 18
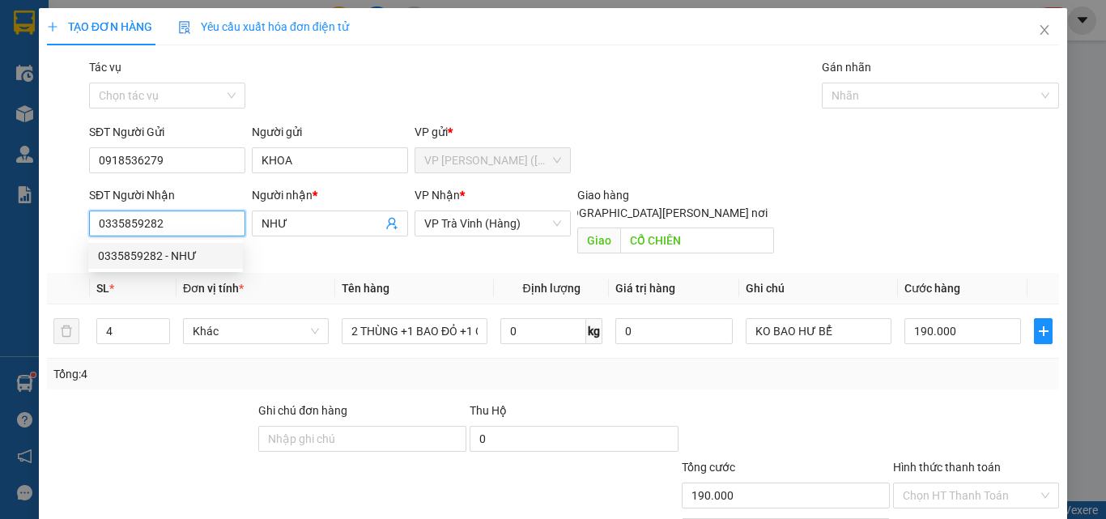
drag, startPoint x: 172, startPoint y: 225, endPoint x: 0, endPoint y: 270, distance: 178.3
click at [0, 270] on div "TẠO ĐƠN HÀNG Yêu cầu xuất hóa đơn điện tử Transit Pickup Surcharge Ids Transit …" at bounding box center [553, 259] width 1106 height 519
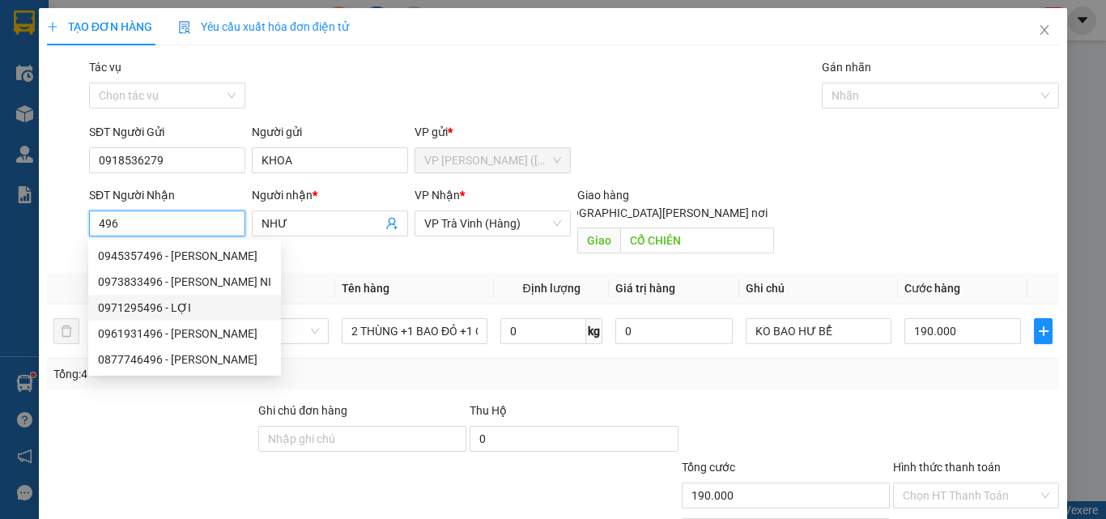
click at [168, 310] on div "0971295496 - LỢI" at bounding box center [184, 308] width 173 height 18
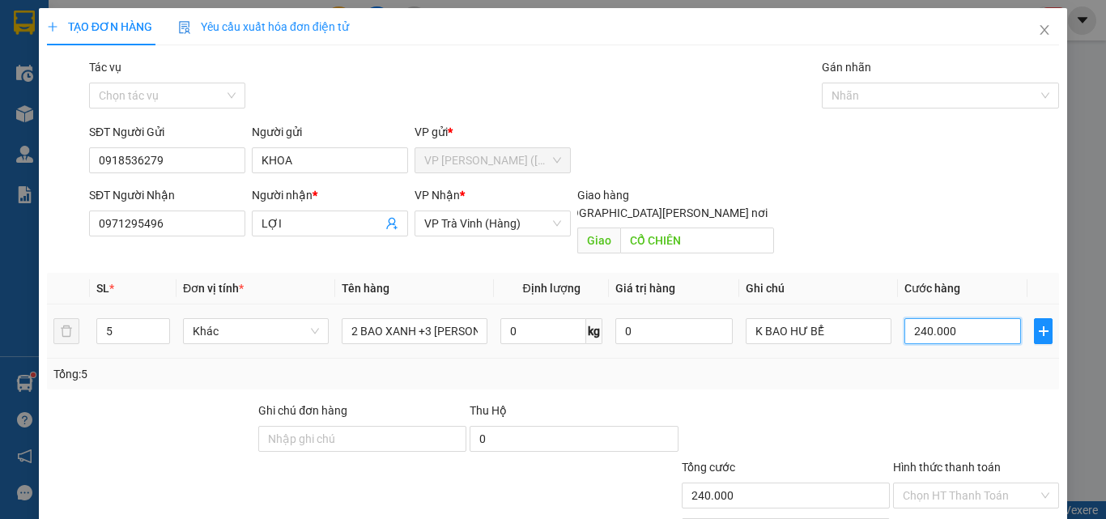
click at [959, 318] on input "240.000" at bounding box center [962, 331] width 117 height 26
drag, startPoint x: 414, startPoint y: 232, endPoint x: 383, endPoint y: 259, distance: 41.3
click at [383, 304] on td "2 BAO XANH +3 THÙNG KK" at bounding box center [414, 331] width 159 height 54
click at [955, 483] on input "Hình thức thanh toán" at bounding box center [970, 495] width 135 height 24
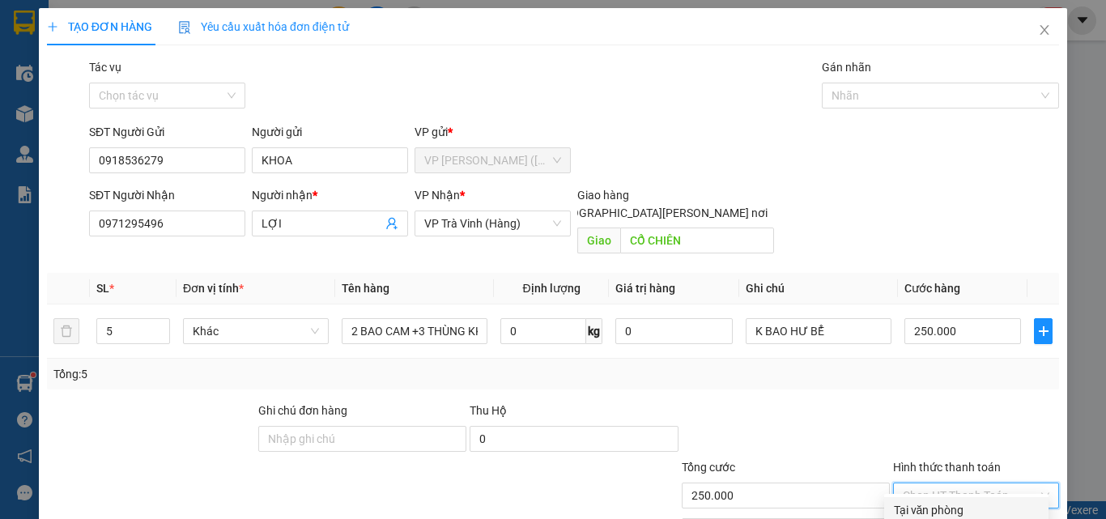
click at [938, 501] on div "Tại văn phòng" at bounding box center [966, 510] width 145 height 18
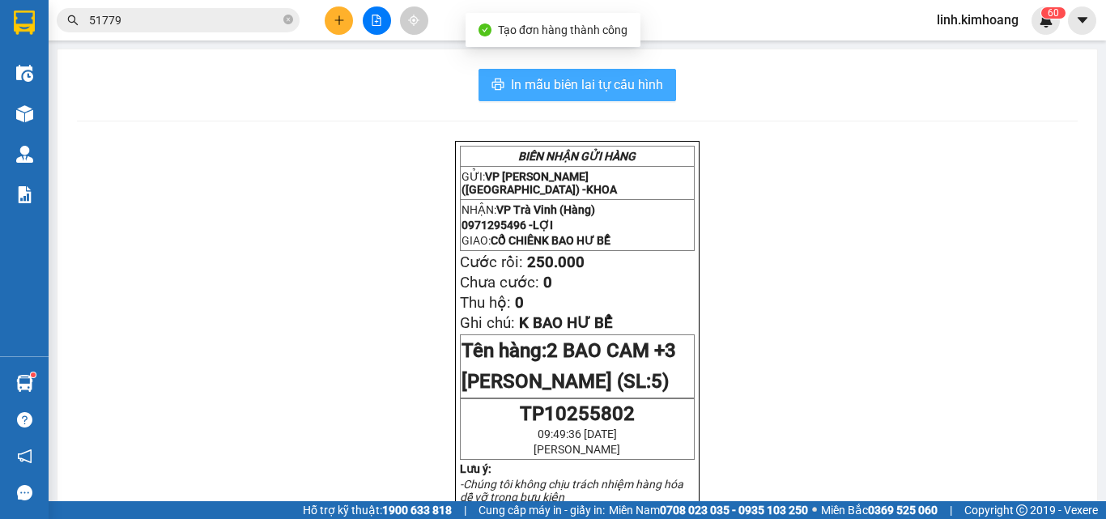
click at [654, 74] on button "In mẫu biên lai tự cấu hình" at bounding box center [577, 85] width 198 height 32
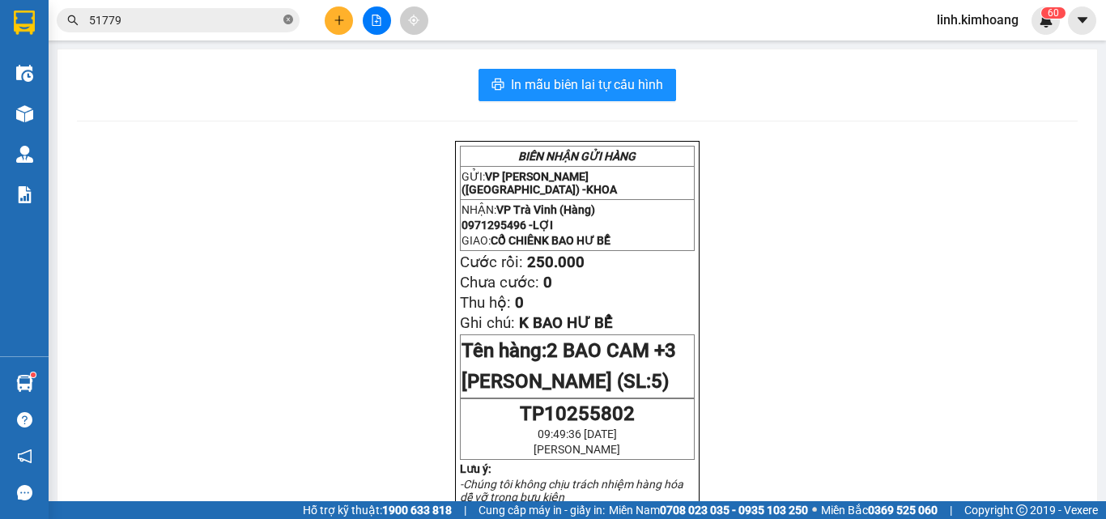
click at [287, 19] on icon "close-circle" at bounding box center [288, 20] width 10 height 10
click at [237, 22] on input "text" at bounding box center [184, 20] width 191 height 18
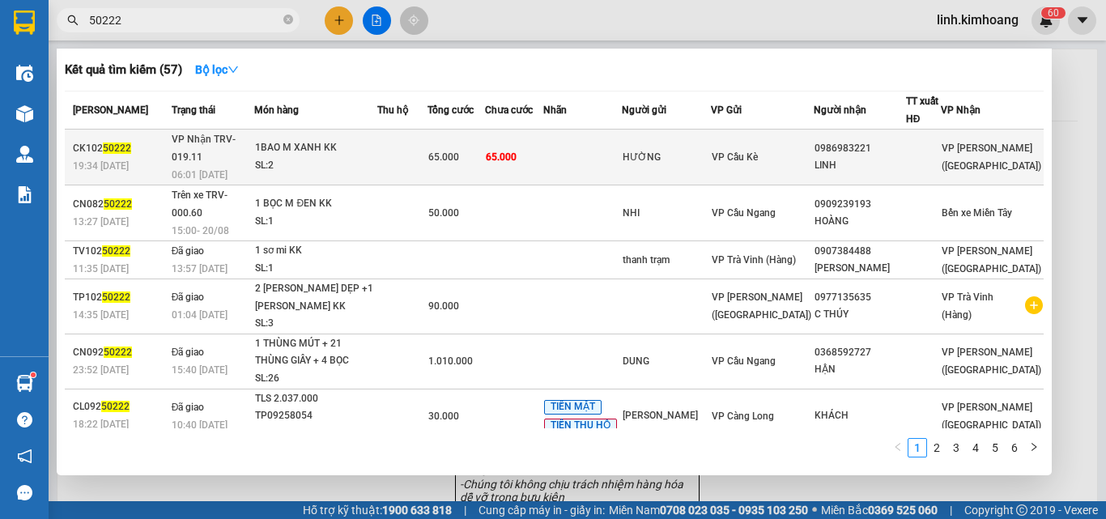
click at [758, 151] on span "VP Cầu Kè" at bounding box center [735, 156] width 46 height 11
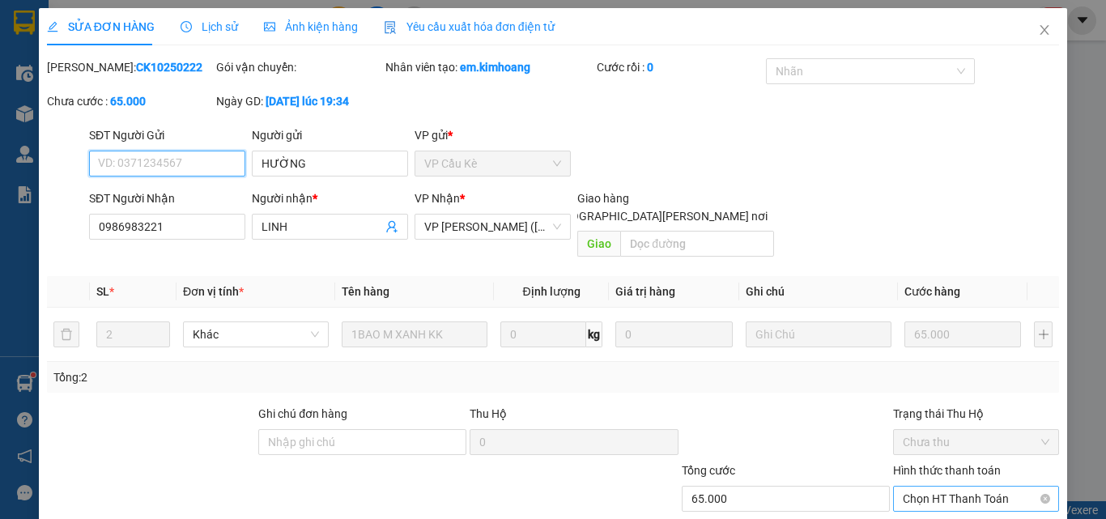
click at [953, 487] on span "Chọn HT Thanh Toán" at bounding box center [976, 499] width 147 height 24
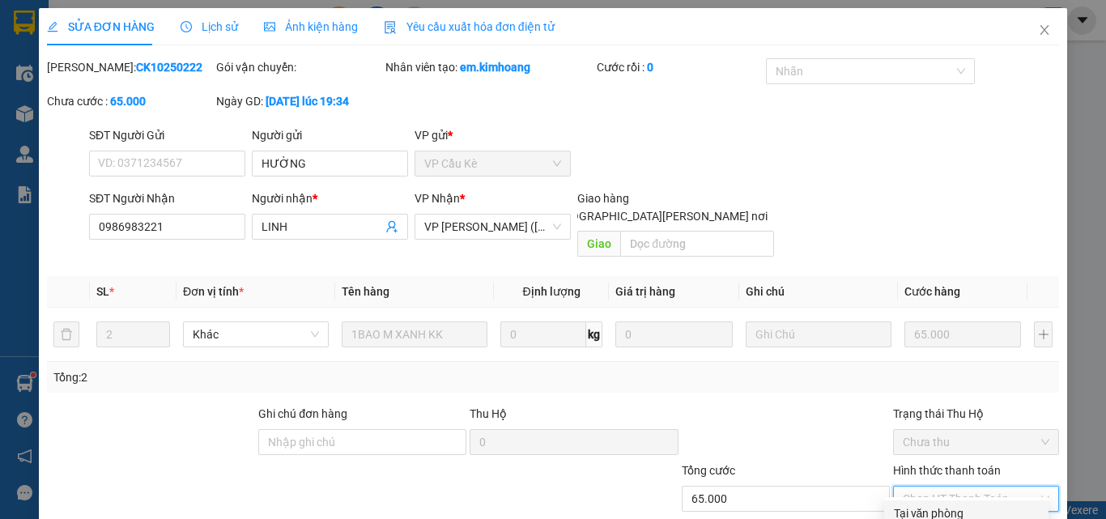
click at [957, 504] on div "Tại văn phòng" at bounding box center [966, 513] width 145 height 18
click at [1038, 24] on icon "close" at bounding box center [1044, 29] width 13 height 13
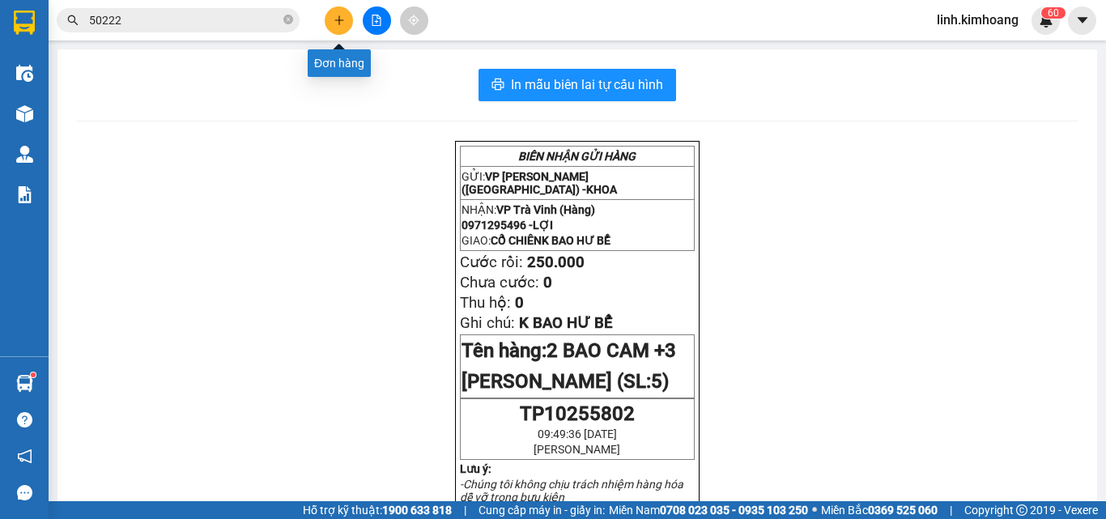
click at [345, 16] on button at bounding box center [339, 20] width 28 height 28
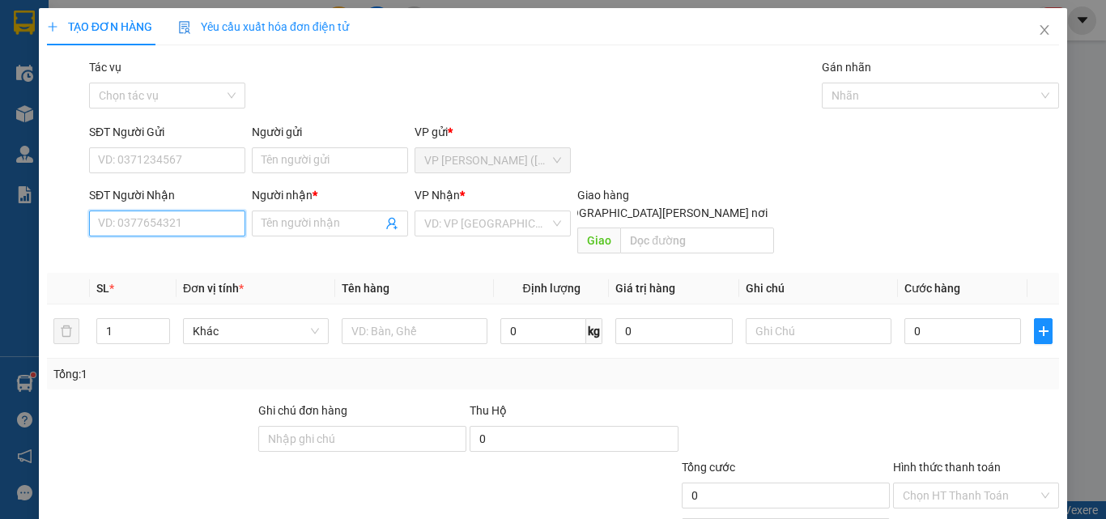
click at [193, 223] on input "SĐT Người Nhận" at bounding box center [167, 223] width 156 height 26
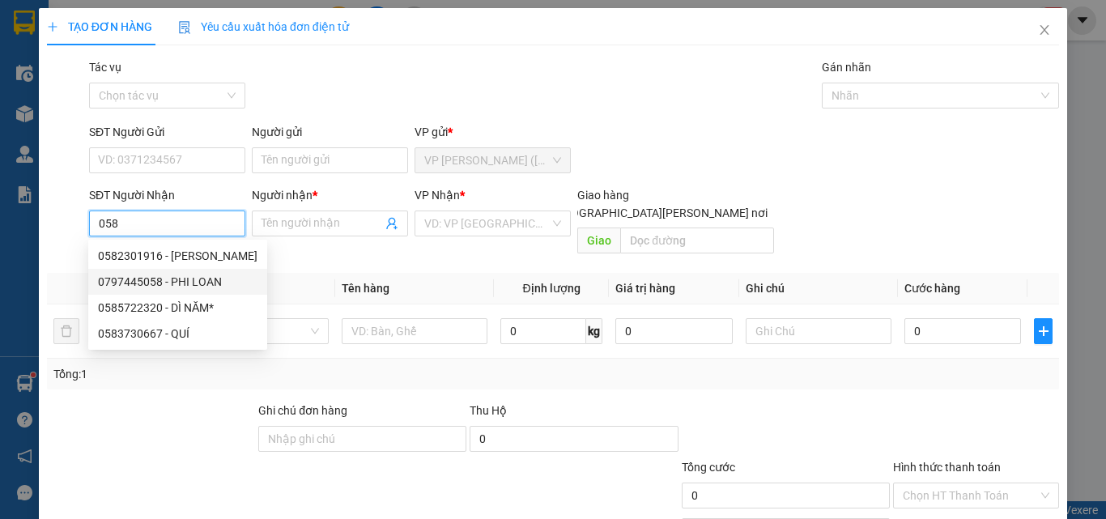
drag, startPoint x: 194, startPoint y: 280, endPoint x: 206, endPoint y: 283, distance: 12.6
click at [195, 281] on div "0797445058 - PHI LOAN" at bounding box center [177, 282] width 159 height 18
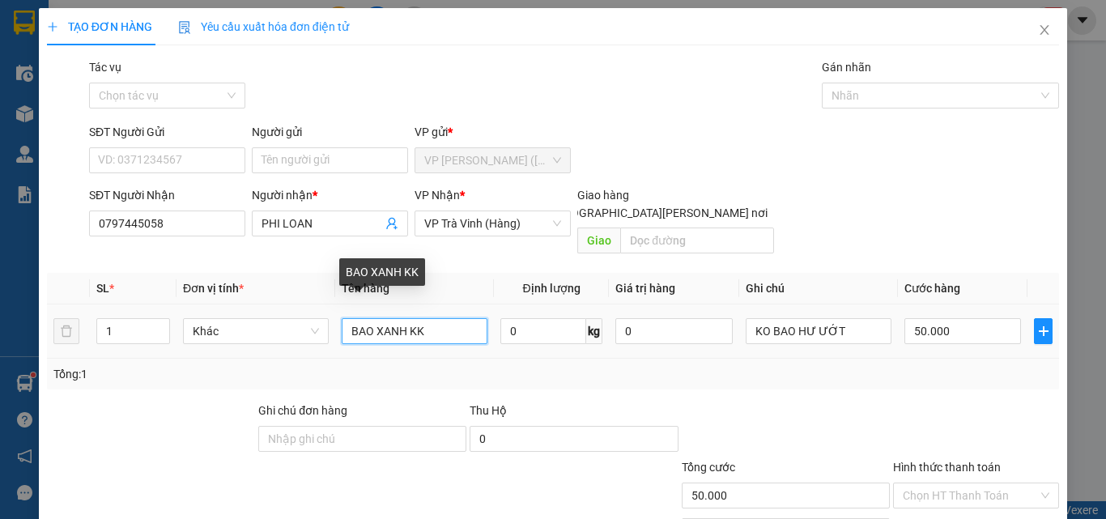
drag, startPoint x: 440, startPoint y: 315, endPoint x: 173, endPoint y: 341, distance: 267.6
click at [175, 341] on div "SL * Đơn vị tính * Tên hàng Định lượng Giá trị hàng Ghi chú Cước hàng 1 Khác BA…" at bounding box center [553, 331] width 1012 height 117
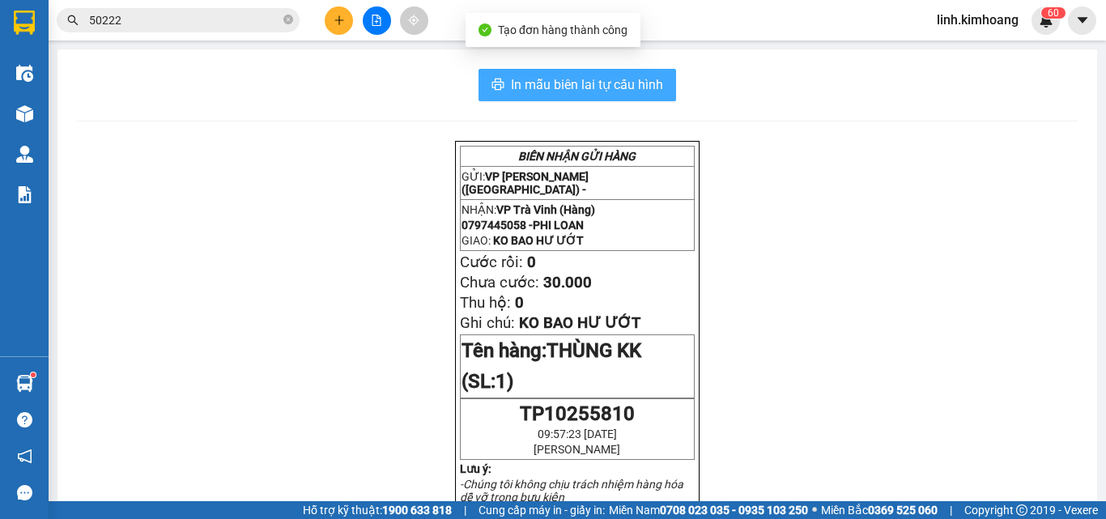
click at [525, 71] on button "In mẫu biên lai tự cấu hình" at bounding box center [577, 85] width 198 height 32
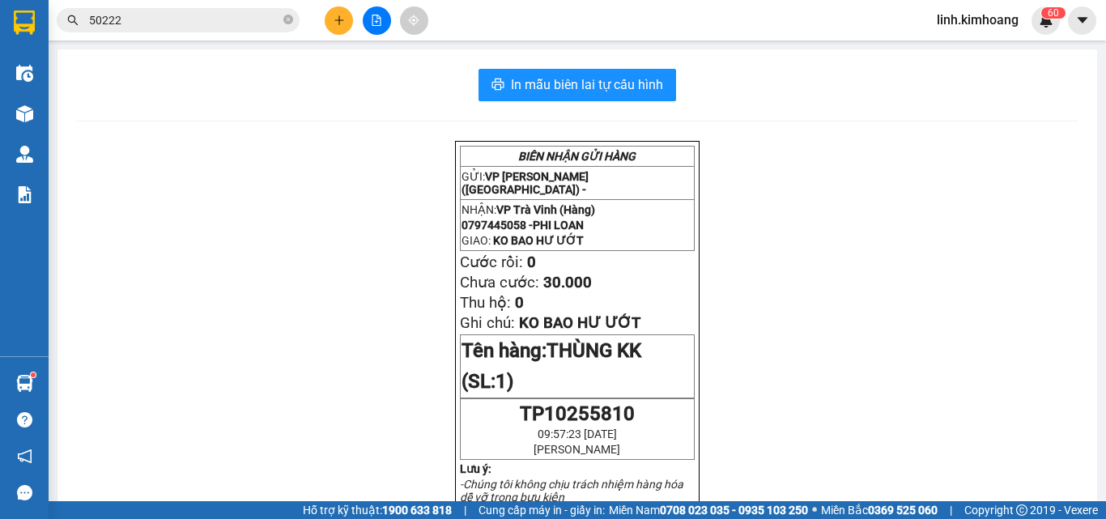
click at [343, 21] on icon "plus" at bounding box center [339, 20] width 11 height 11
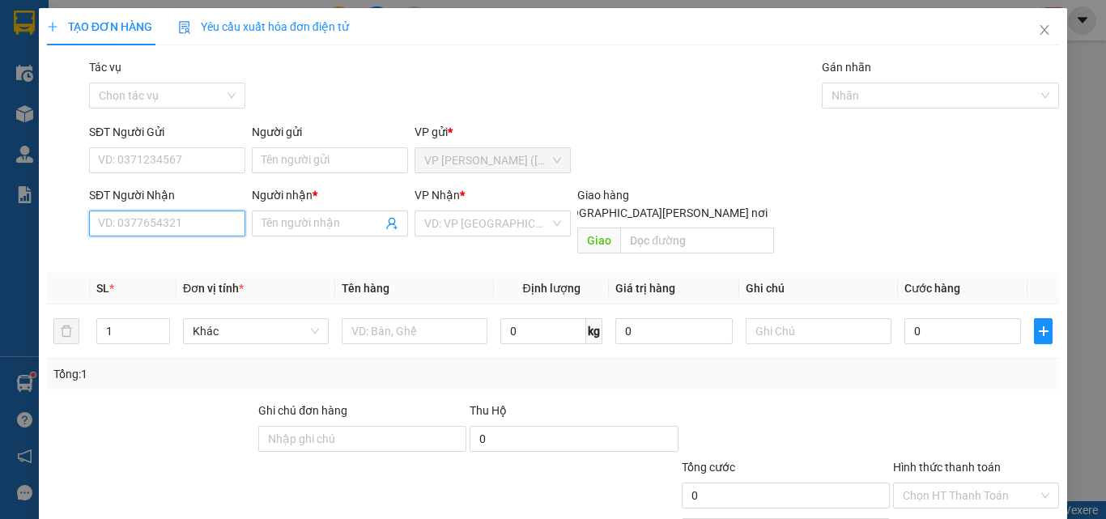
click at [167, 232] on input "SĐT Người Nhận" at bounding box center [167, 223] width 156 height 26
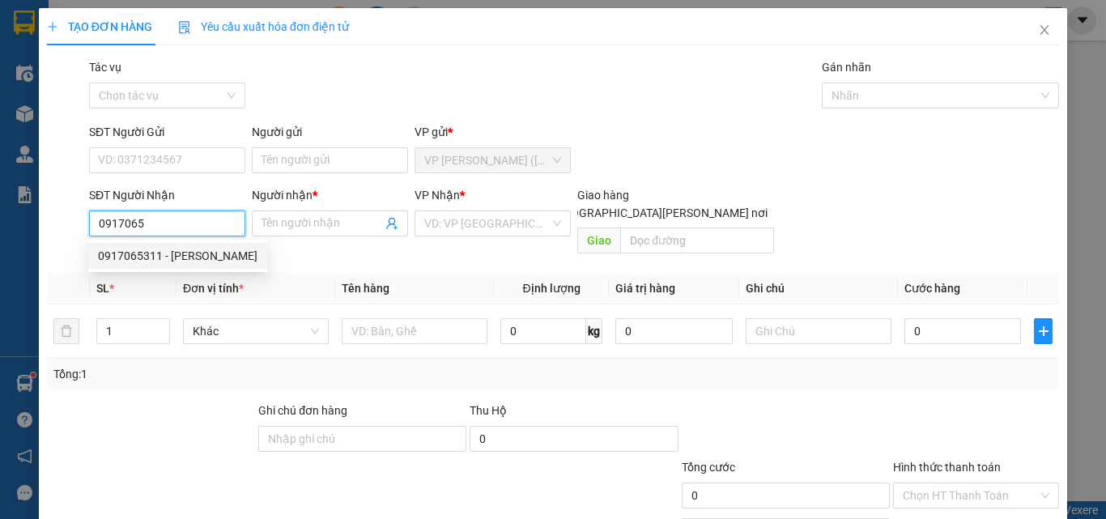
click at [167, 247] on div "0917065311 - LIÊM" at bounding box center [177, 256] width 159 height 18
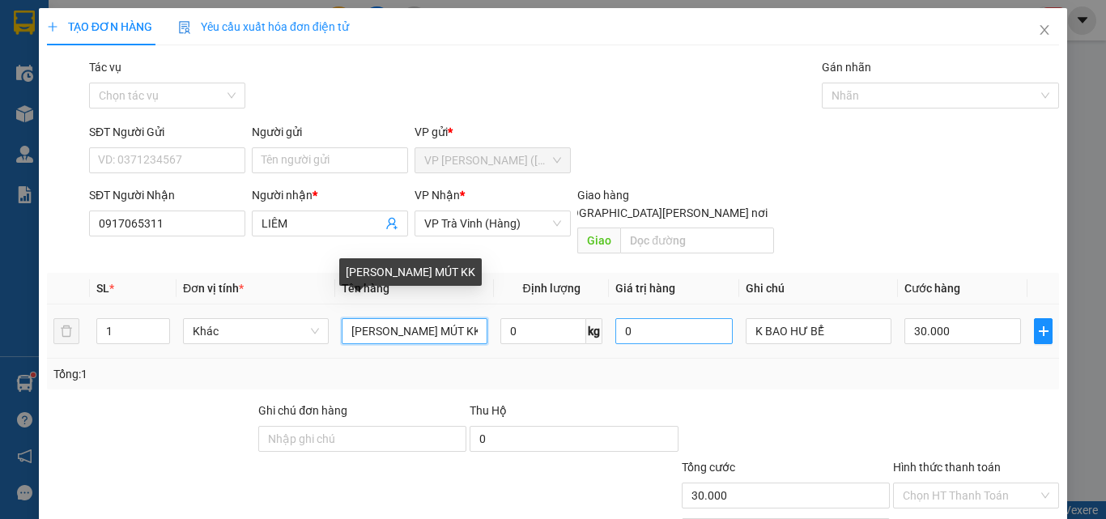
drag, startPoint x: 341, startPoint y: 313, endPoint x: 659, endPoint y: 325, distance: 318.4
click at [659, 325] on tr "1 Khác CỤC TRẮNG THÙNG MÚT KK 0 kg 0 K BAO HƯ BỂ 30.000" at bounding box center [553, 331] width 1012 height 54
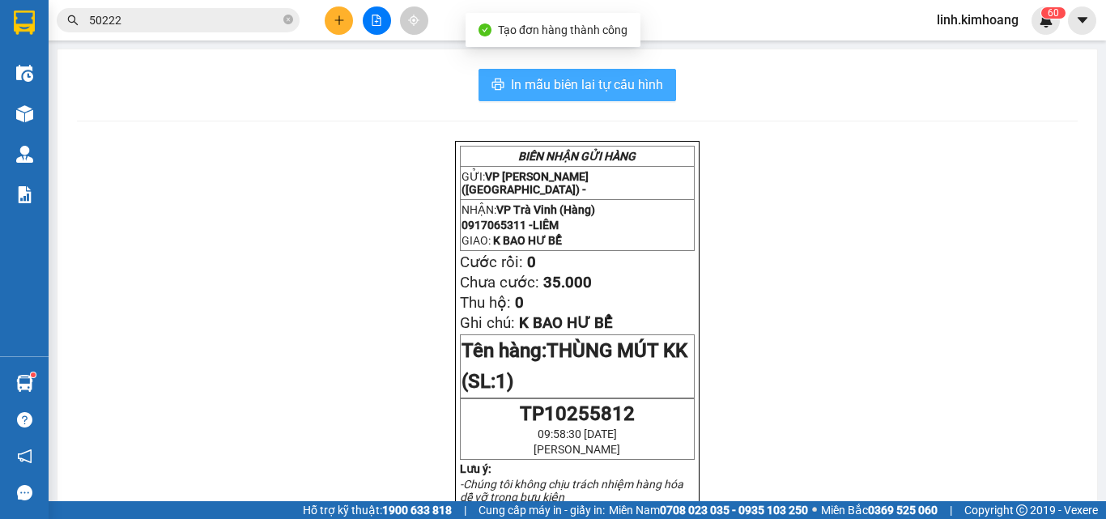
click at [598, 80] on span "In mẫu biên lai tự cấu hình" at bounding box center [587, 84] width 152 height 20
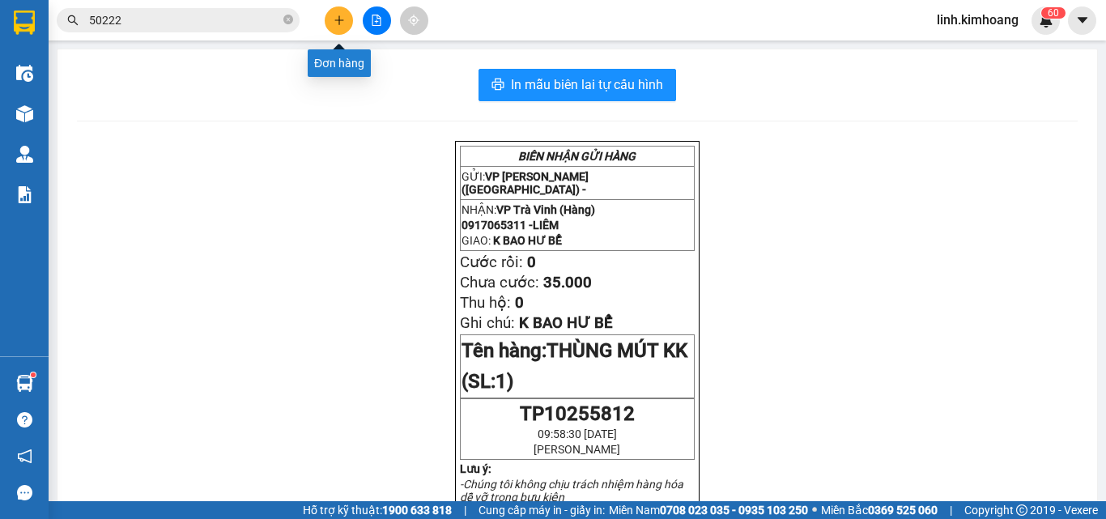
click at [335, 19] on icon "plus" at bounding box center [339, 20] width 11 height 11
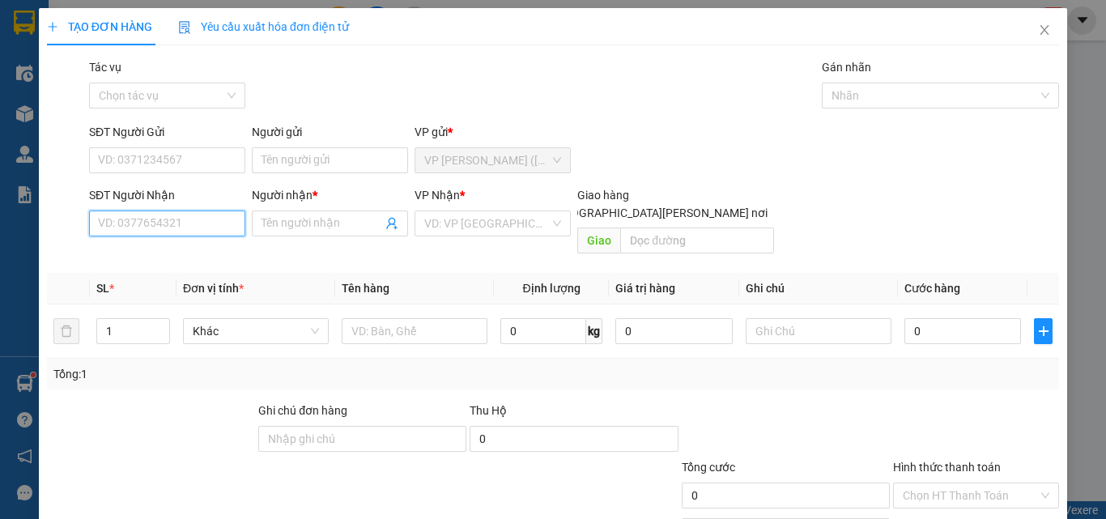
click at [208, 233] on input "SĐT Người Nhận" at bounding box center [167, 223] width 156 height 26
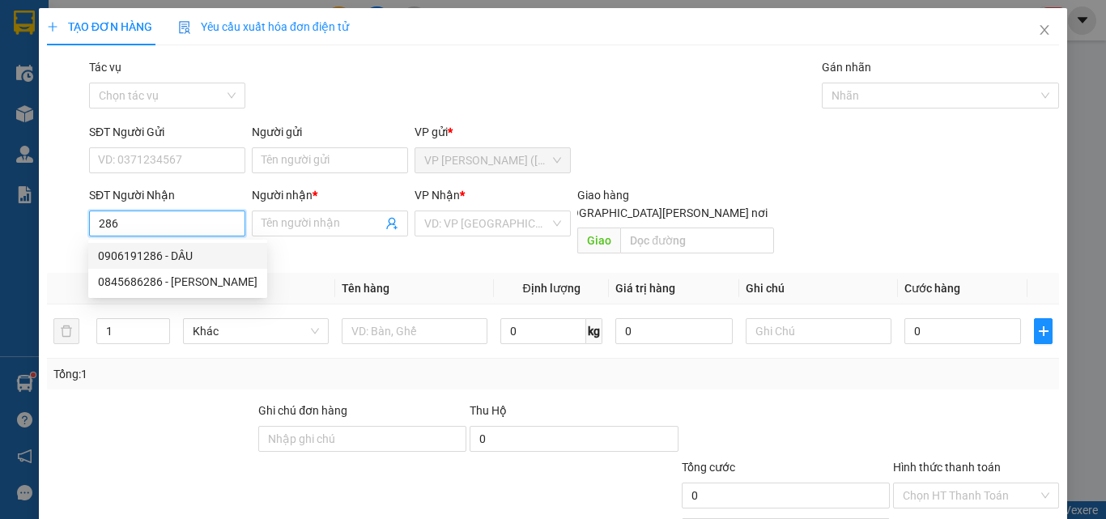
click at [179, 262] on div "0906191286 - DÂU" at bounding box center [177, 256] width 159 height 18
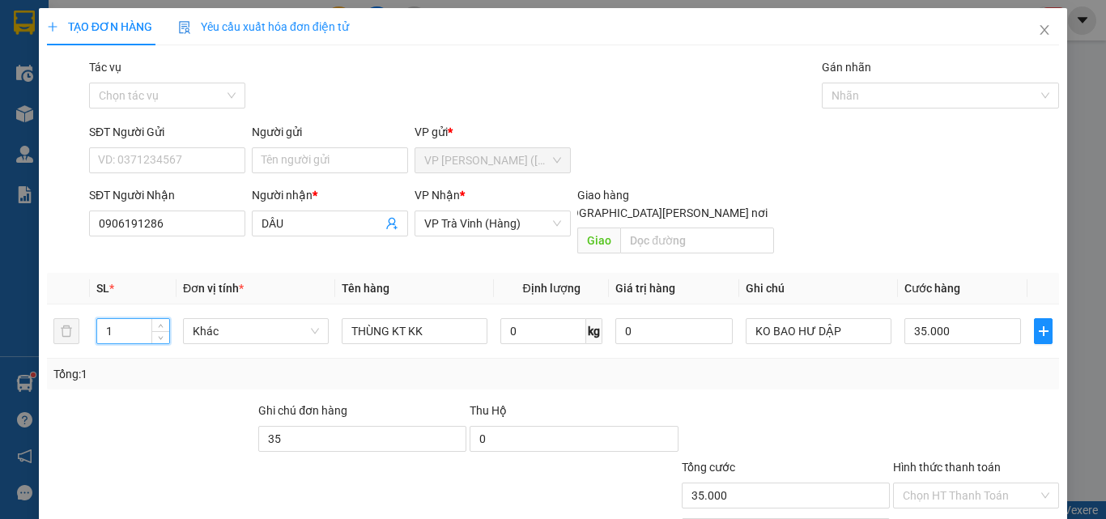
drag, startPoint x: 36, startPoint y: 352, endPoint x: 0, endPoint y: 385, distance: 48.7
click at [0, 385] on div "TẠO ĐƠN HÀNG Yêu cầu xuất hóa đơn điện tử Transit Pickup Surcharge Ids Transit …" at bounding box center [553, 259] width 1106 height 519
drag, startPoint x: 428, startPoint y: 312, endPoint x: 391, endPoint y: 359, distance: 60.6
click at [390, 359] on div "SL * Đơn vị tính * Tên hàng Định lượng Giá trị hàng Ghi chú Cước hàng 3 Khác TH…" at bounding box center [553, 331] width 1012 height 117
click at [949, 318] on input "35.000" at bounding box center [962, 331] width 117 height 26
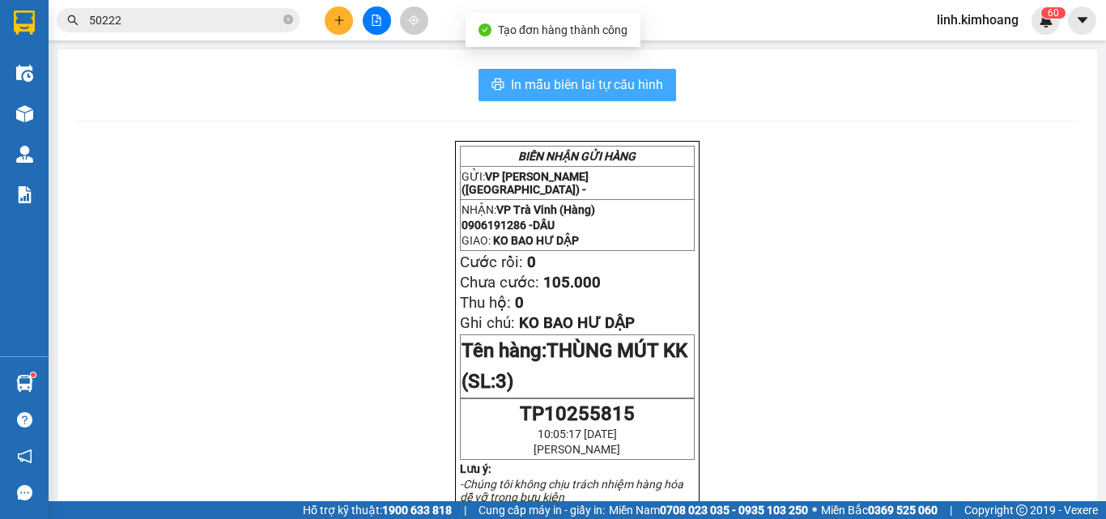
click at [594, 74] on button "In mẫu biên lai tự cấu hình" at bounding box center [577, 85] width 198 height 32
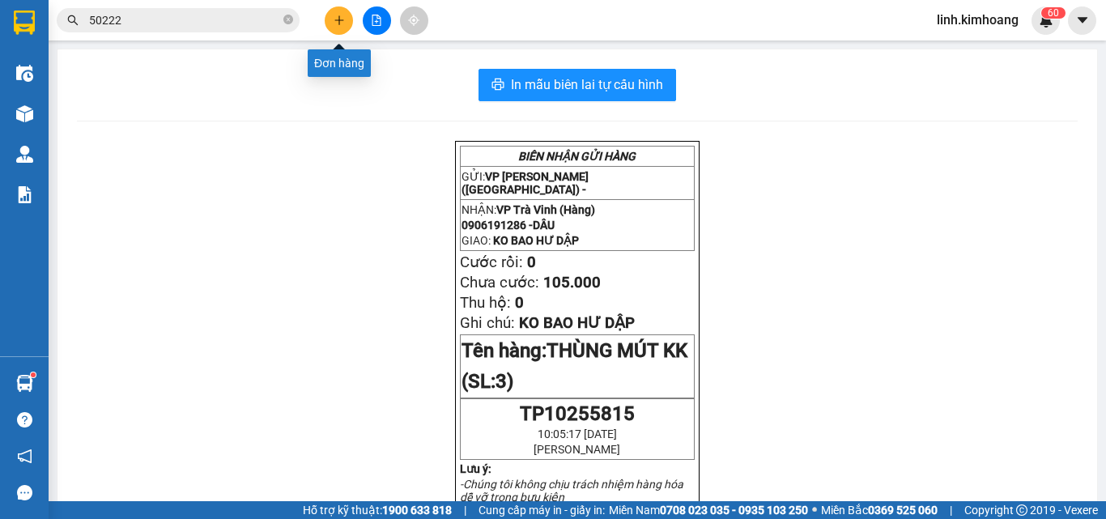
click at [340, 12] on button at bounding box center [339, 20] width 28 height 28
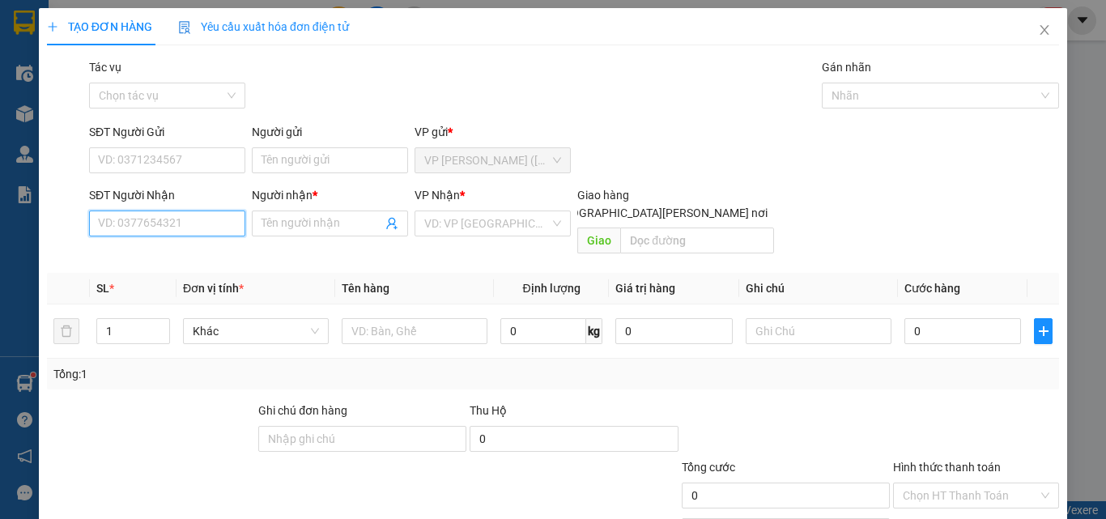
click at [154, 222] on input "SĐT Người Nhận" at bounding box center [167, 223] width 156 height 26
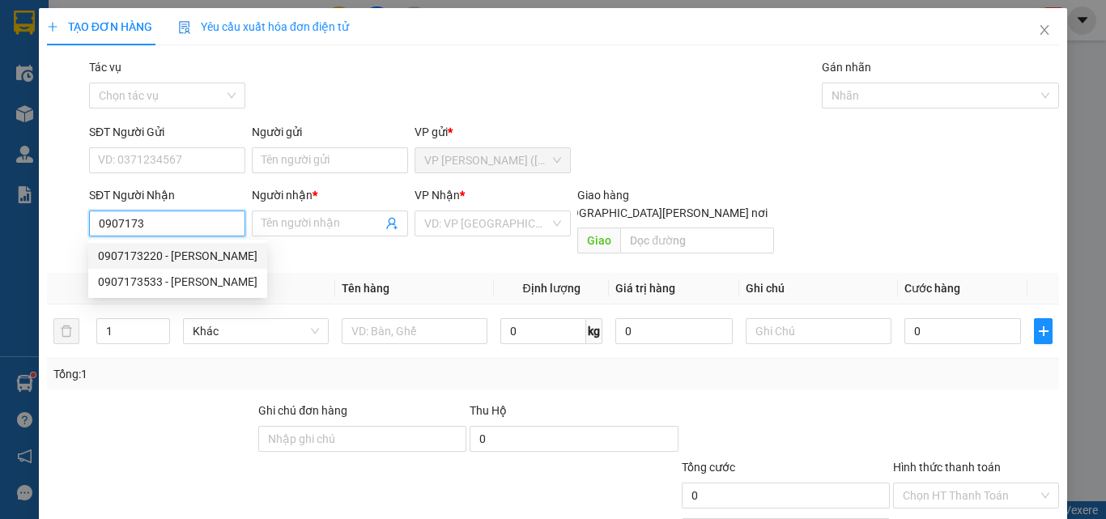
click at [186, 249] on div "0907173220 - CHỊ HIỀN" at bounding box center [177, 256] width 159 height 18
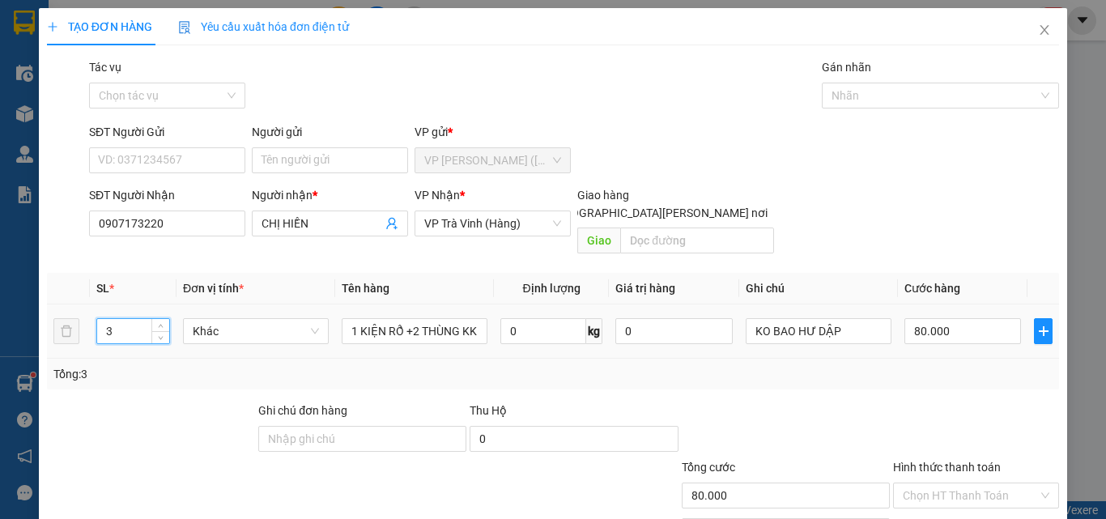
drag, startPoint x: 129, startPoint y: 315, endPoint x: 0, endPoint y: 423, distance: 168.3
click at [0, 423] on div "TẠO ĐƠN HÀNG Yêu cầu xuất hóa đơn điện tử Transit Pickup Surcharge Ids Transit …" at bounding box center [553, 259] width 1106 height 519
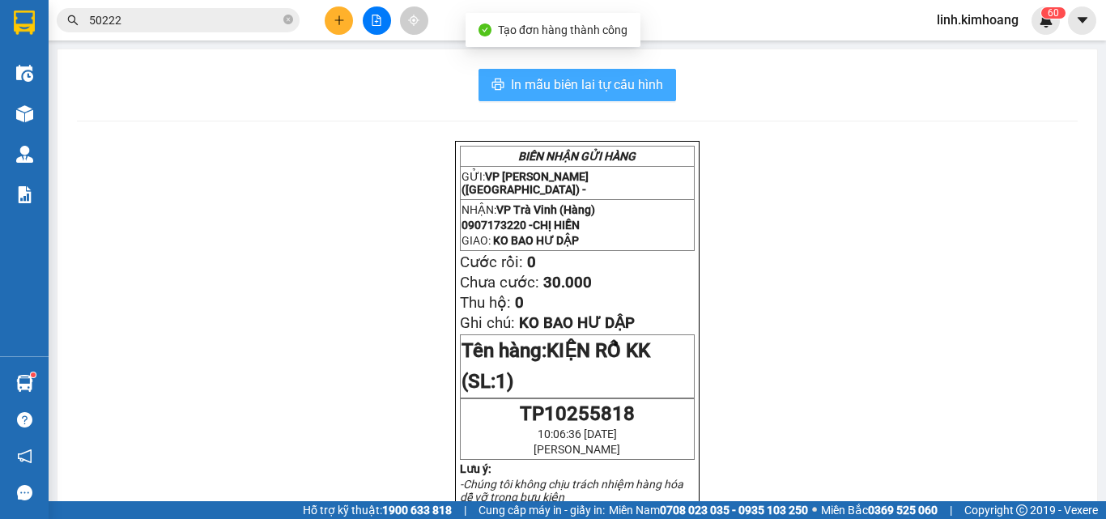
click at [636, 91] on span "In mẫu biên lai tự cấu hình" at bounding box center [587, 84] width 152 height 20
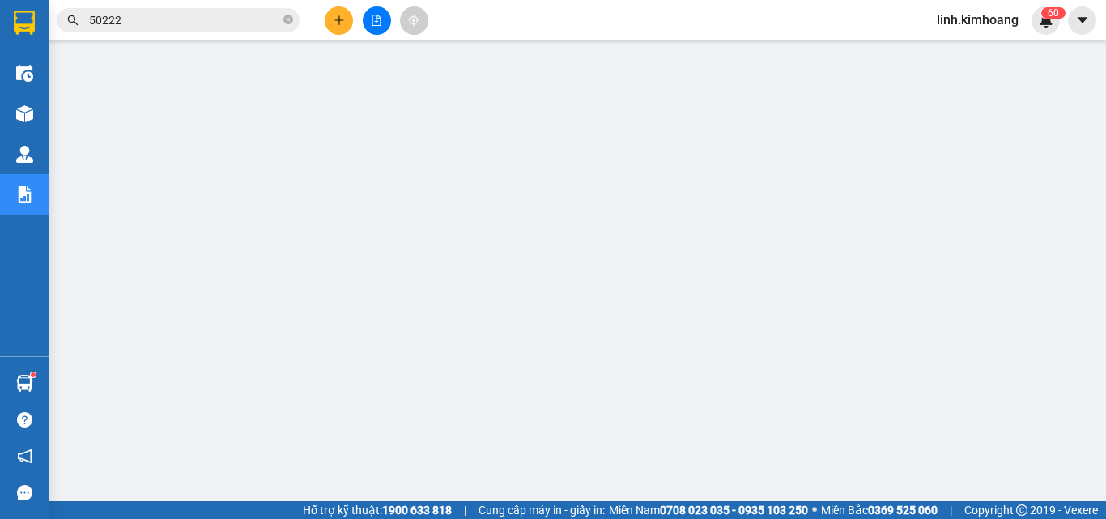
click at [288, 17] on icon "close-circle" at bounding box center [288, 20] width 10 height 10
click at [279, 17] on input "text" at bounding box center [184, 20] width 191 height 18
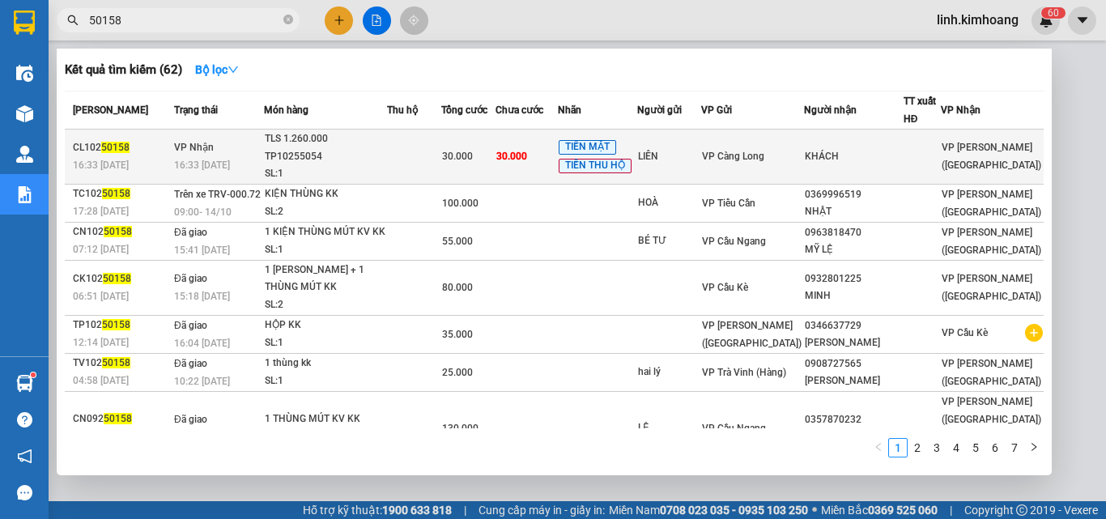
click at [902, 148] on div "KHÁCH" at bounding box center [854, 156] width 98 height 17
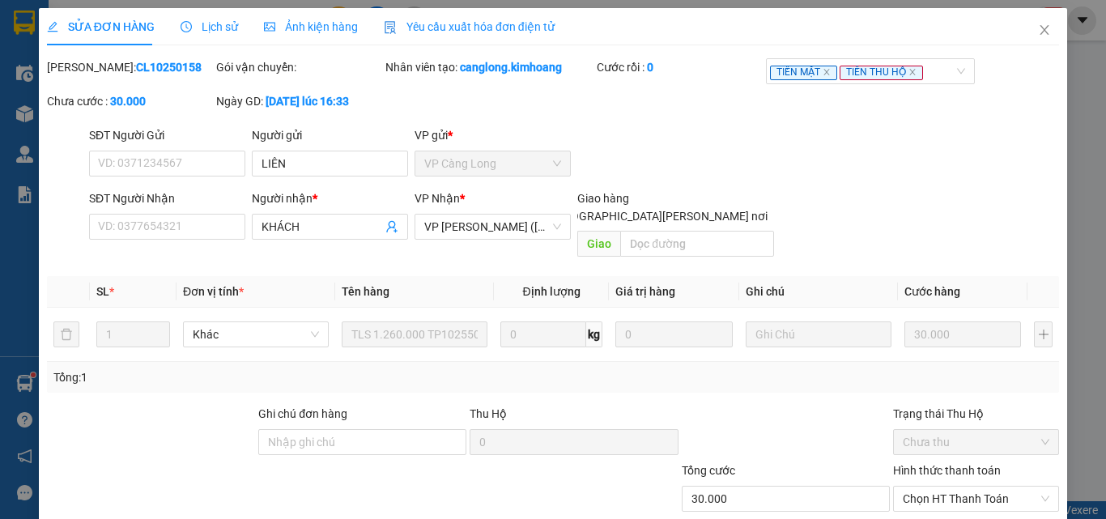
drag, startPoint x: 912, startPoint y: 411, endPoint x: 910, endPoint y: 432, distance: 20.4
click at [912, 461] on div "Hình thức thanh toán Chọn HT Thanh Toán" at bounding box center [976, 489] width 166 height 57
click at [920, 487] on span "Chọn HT Thanh Toán" at bounding box center [976, 499] width 147 height 24
click at [910, 504] on div "Tại văn phòng" at bounding box center [966, 513] width 145 height 18
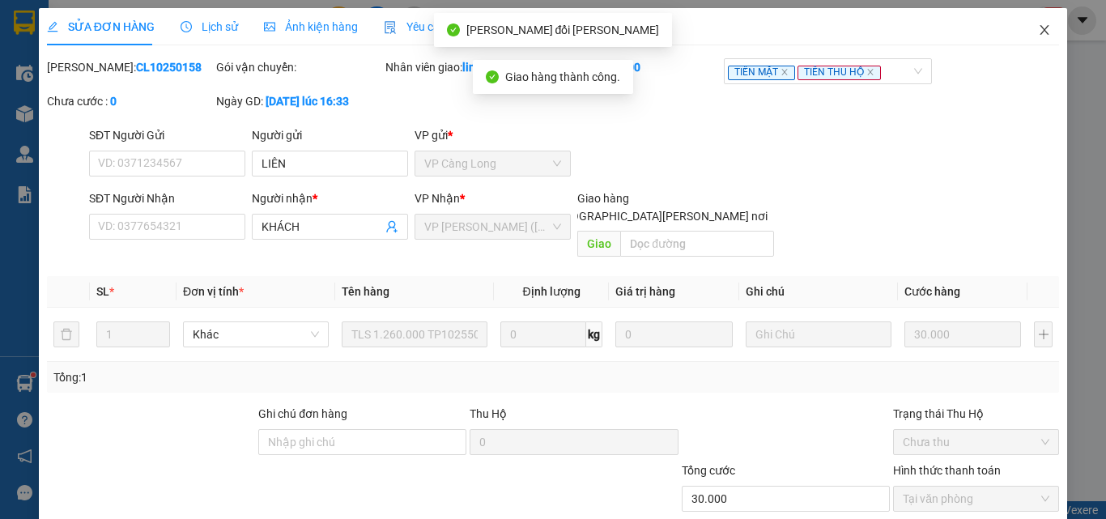
click at [1038, 34] on icon "close" at bounding box center [1044, 29] width 13 height 13
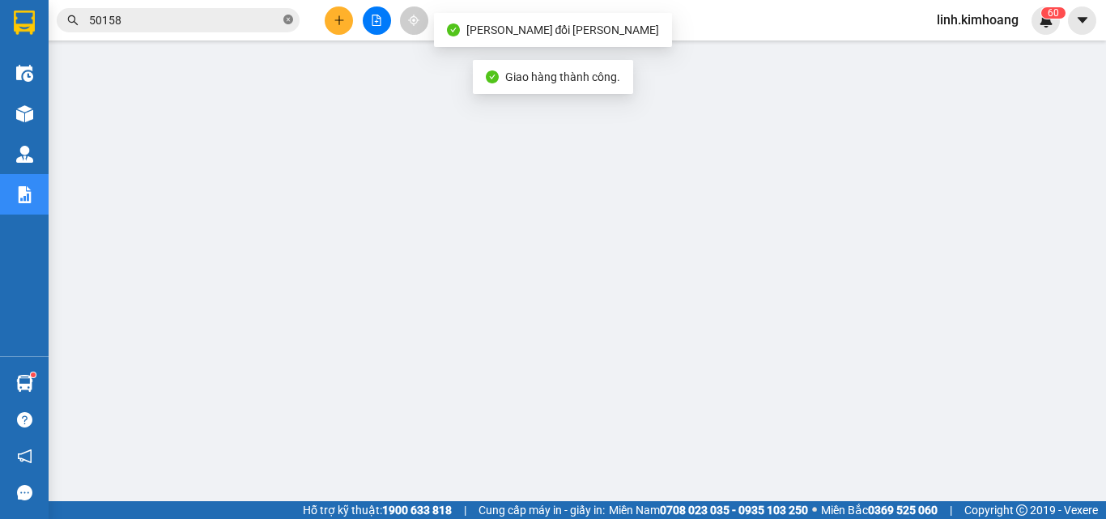
click at [287, 18] on icon "close-circle" at bounding box center [288, 20] width 10 height 10
click at [237, 22] on input "text" at bounding box center [184, 20] width 191 height 18
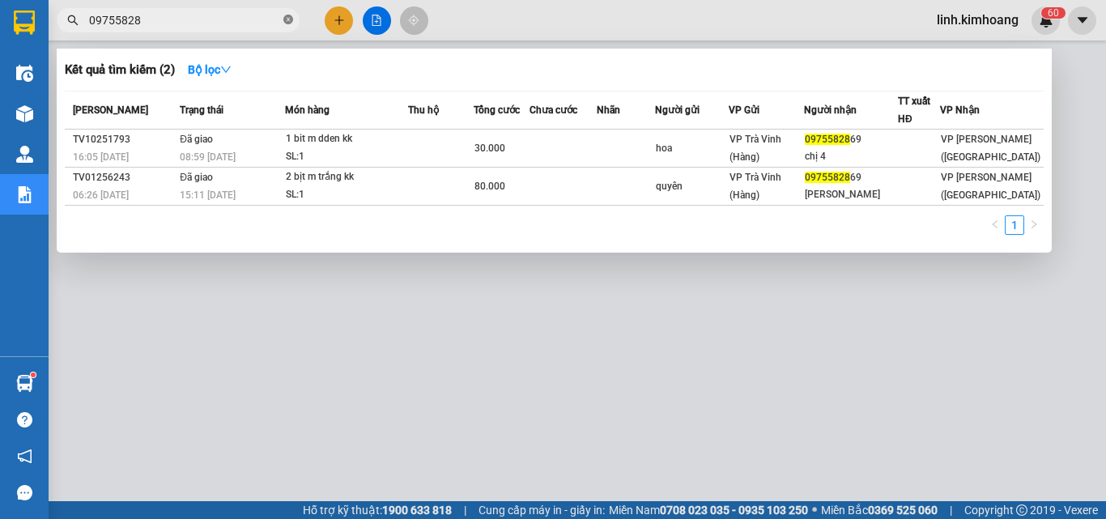
click at [284, 16] on icon "close-circle" at bounding box center [288, 20] width 10 height 10
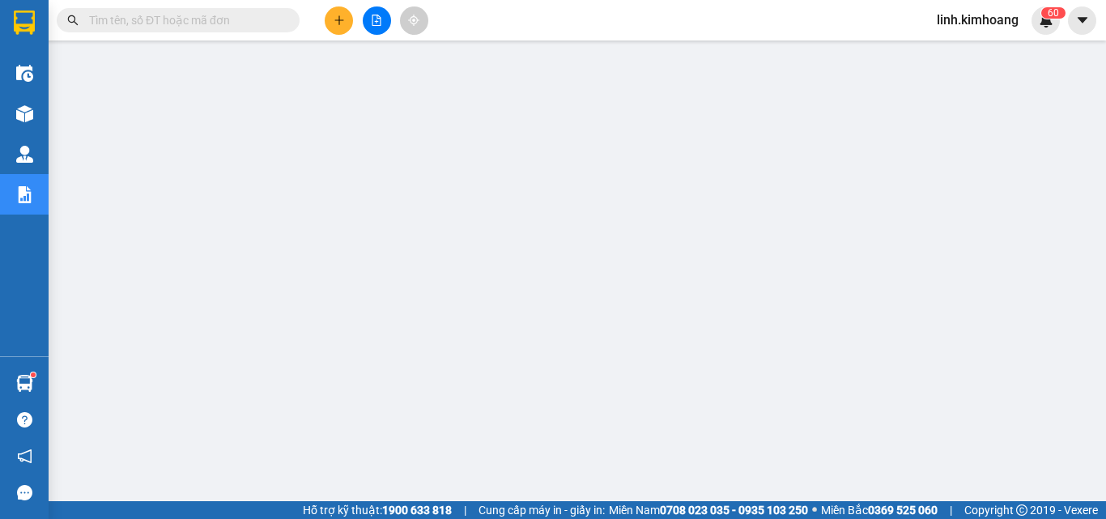
click at [281, 16] on span at bounding box center [178, 20] width 243 height 24
click at [220, 15] on input "text" at bounding box center [184, 20] width 191 height 18
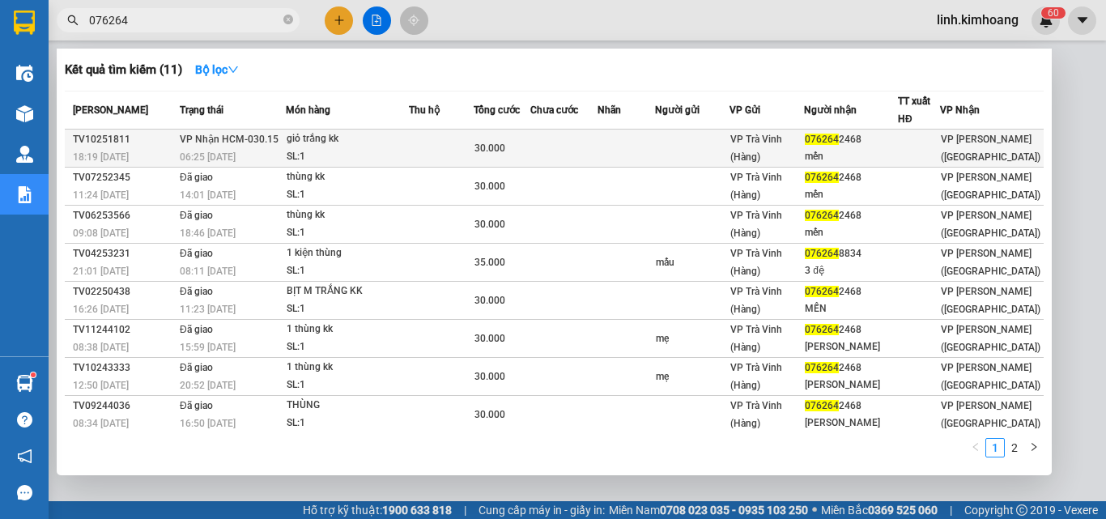
click at [894, 130] on td "076264 2468 mến" at bounding box center [851, 149] width 94 height 38
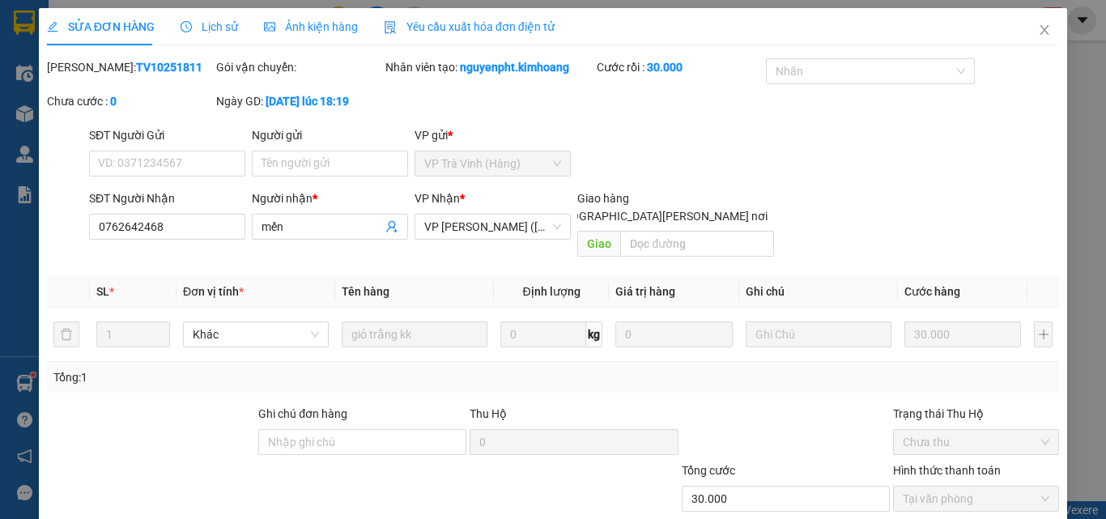
click at [1039, 32] on icon "close" at bounding box center [1044, 29] width 13 height 13
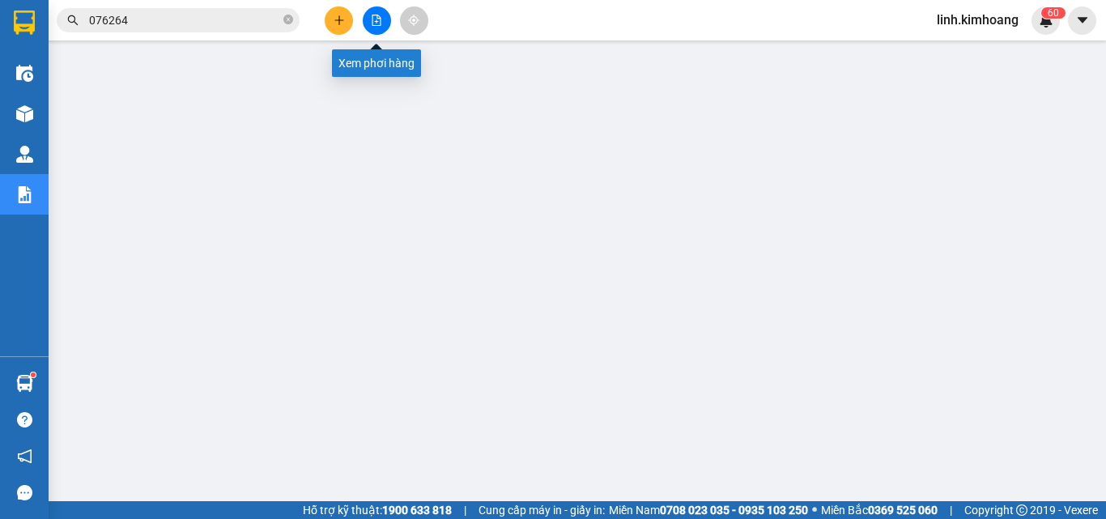
click at [317, 14] on div at bounding box center [376, 20] width 121 height 28
click at [342, 17] on icon "plus" at bounding box center [339, 20] width 11 height 11
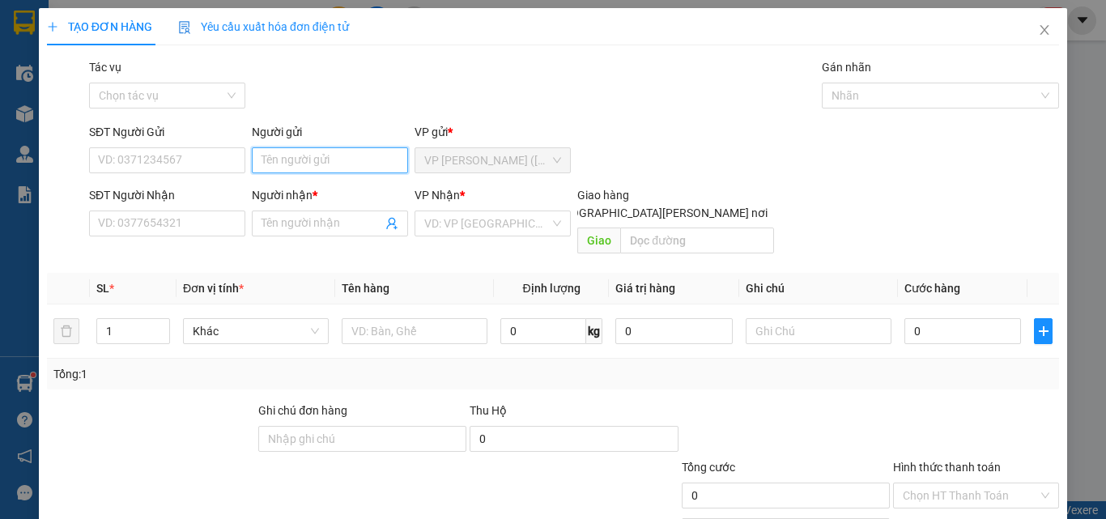
click at [295, 163] on input "Người gửi" at bounding box center [330, 160] width 156 height 26
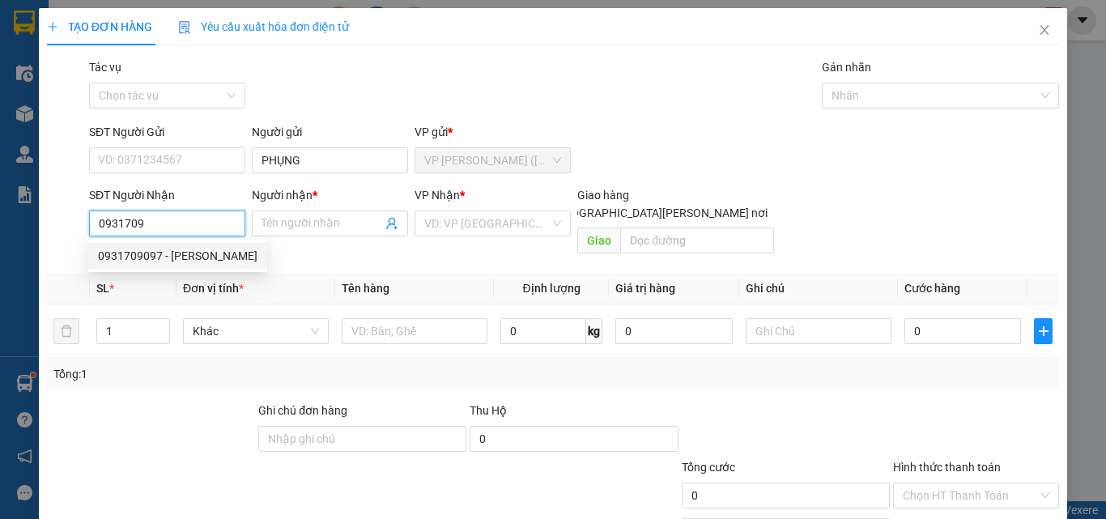
click at [194, 258] on div "0931709097 - ANH NHÀN" at bounding box center [177, 256] width 159 height 18
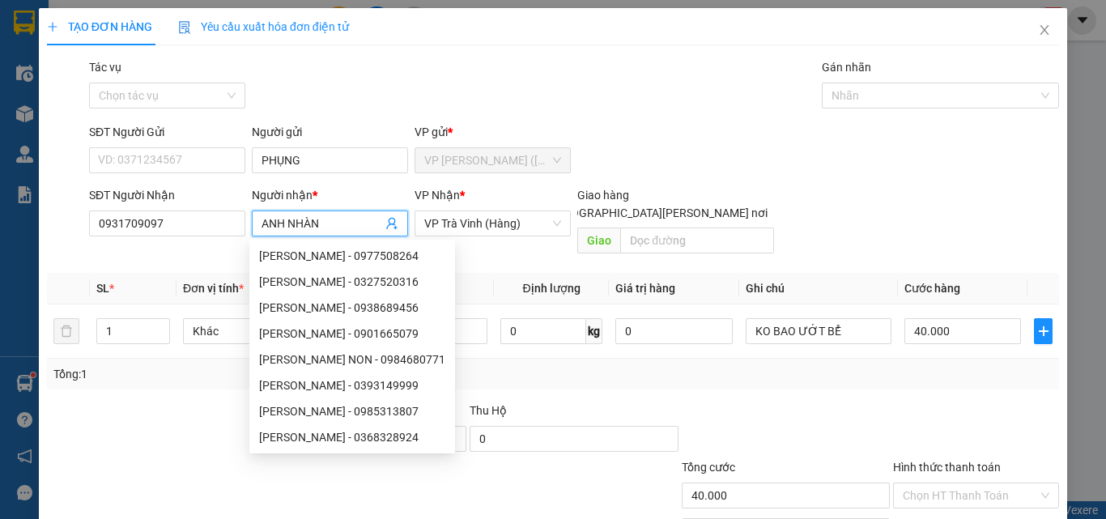
drag, startPoint x: 341, startPoint y: 219, endPoint x: 251, endPoint y: 242, distance: 92.7
click at [251, 242] on body "Kết quả tìm kiếm ( 11 ) Bộ lọc Mã ĐH Trạng thái Món hàng Thu hộ Tổng cước Chưa …" at bounding box center [553, 259] width 1106 height 519
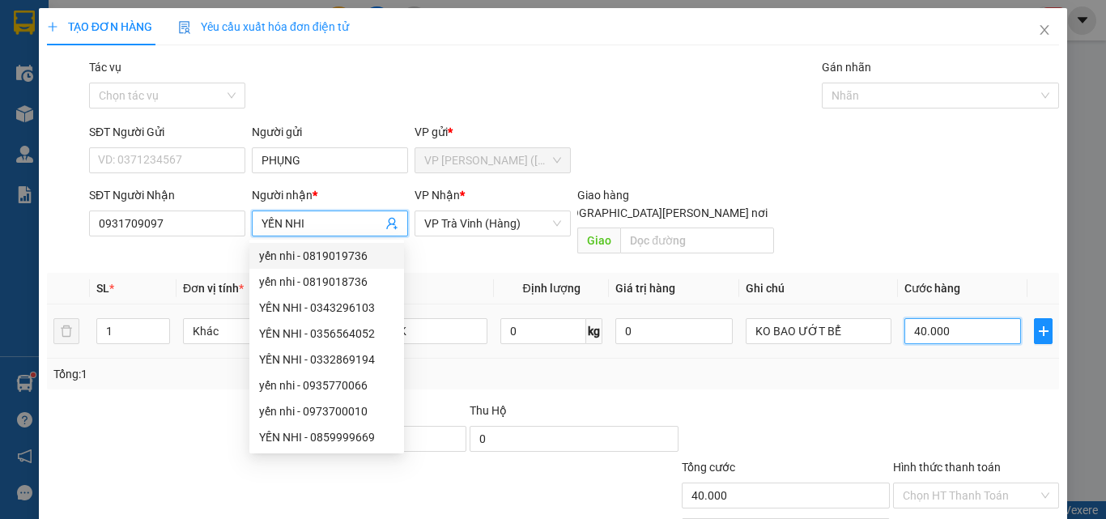
click at [959, 318] on input "40.000" at bounding box center [962, 331] width 117 height 26
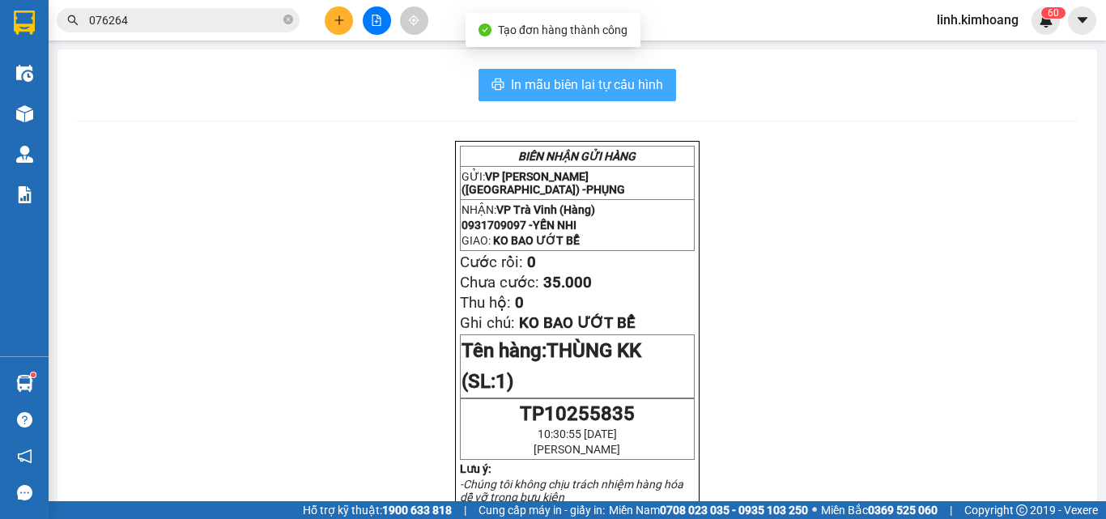
drag, startPoint x: 637, startPoint y: 77, endPoint x: 642, endPoint y: 94, distance: 17.7
click at [636, 77] on span "In mẫu biên lai tự cấu hình" at bounding box center [587, 84] width 152 height 20
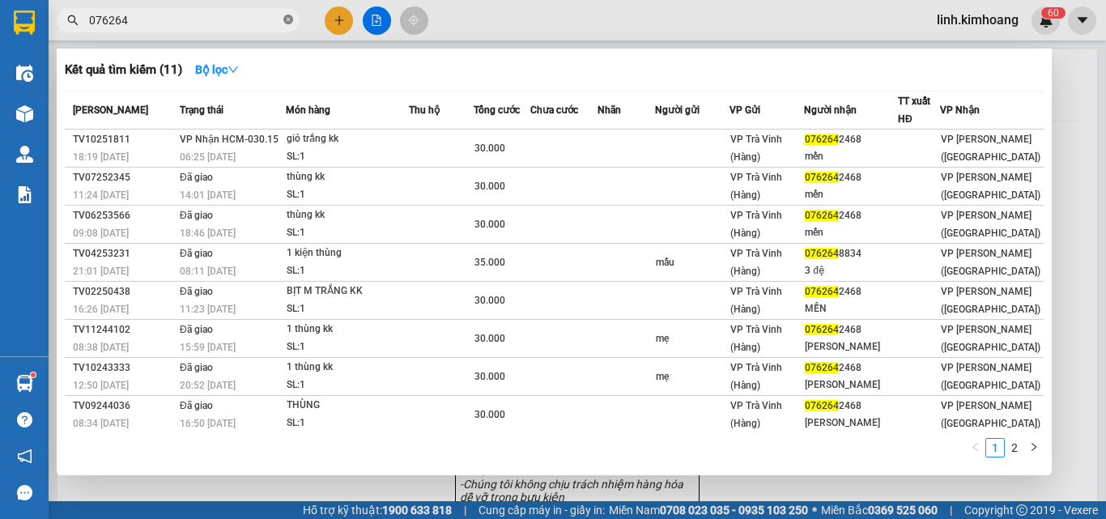
click at [287, 23] on icon "close-circle" at bounding box center [288, 20] width 10 height 10
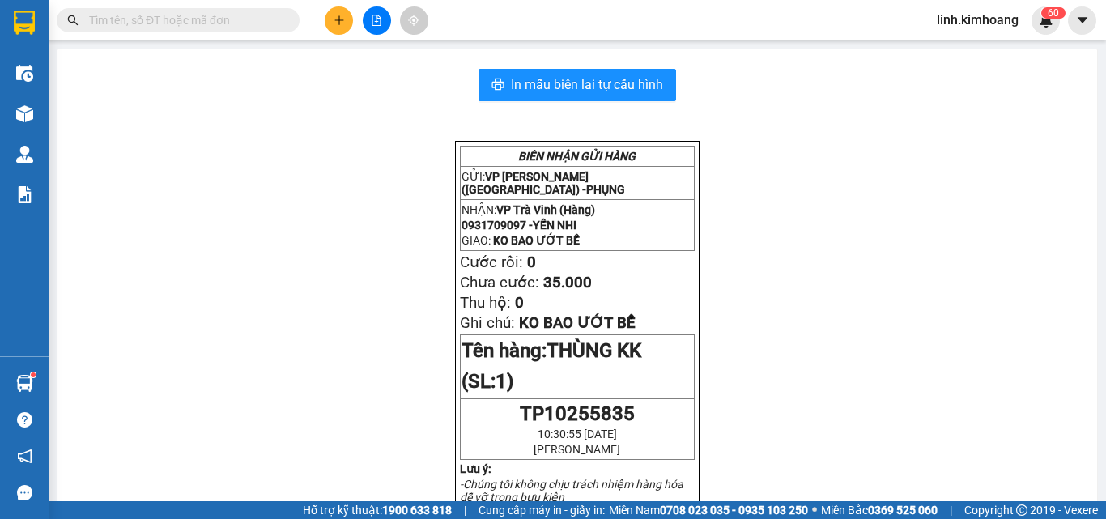
click at [173, 22] on input "text" at bounding box center [184, 20] width 191 height 18
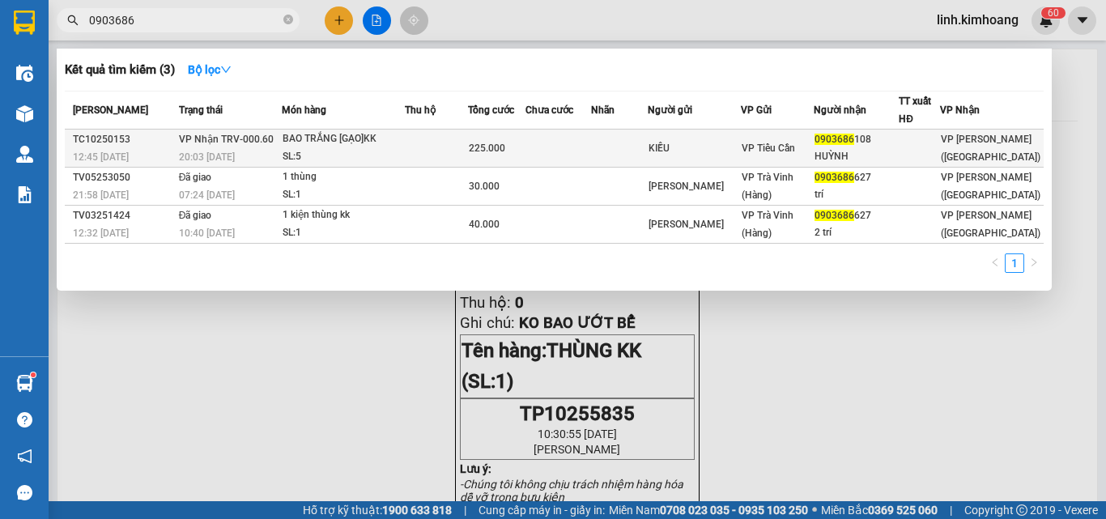
click at [559, 134] on td at bounding box center [558, 149] width 66 height 38
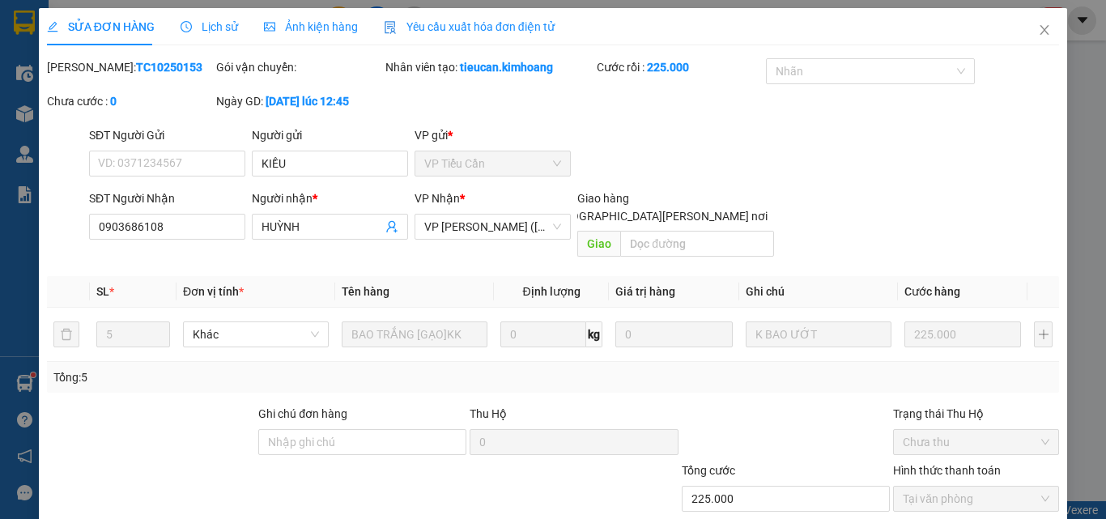
click at [1038, 29] on icon "close" at bounding box center [1044, 29] width 13 height 13
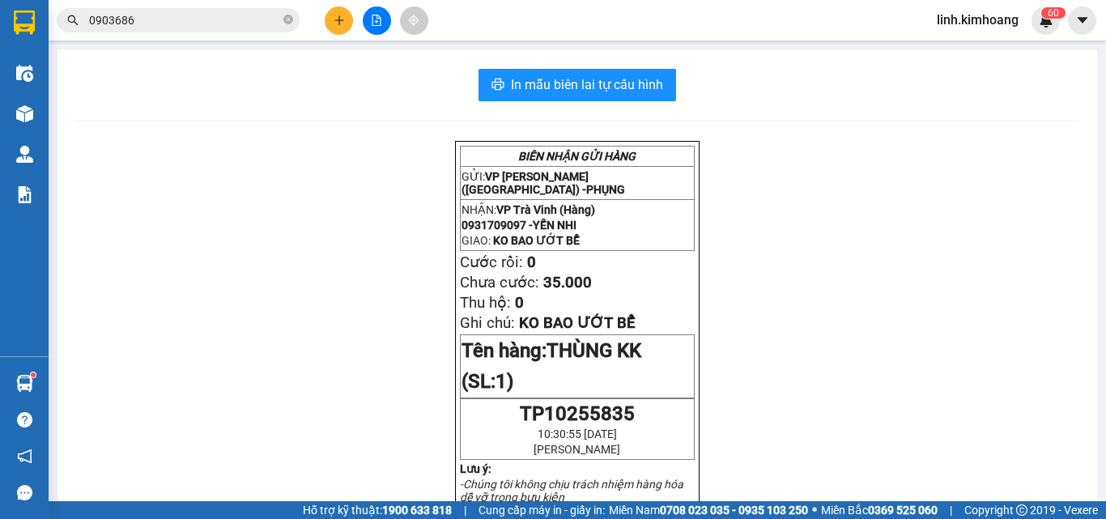
click at [334, 22] on icon "plus" at bounding box center [339, 20] width 11 height 11
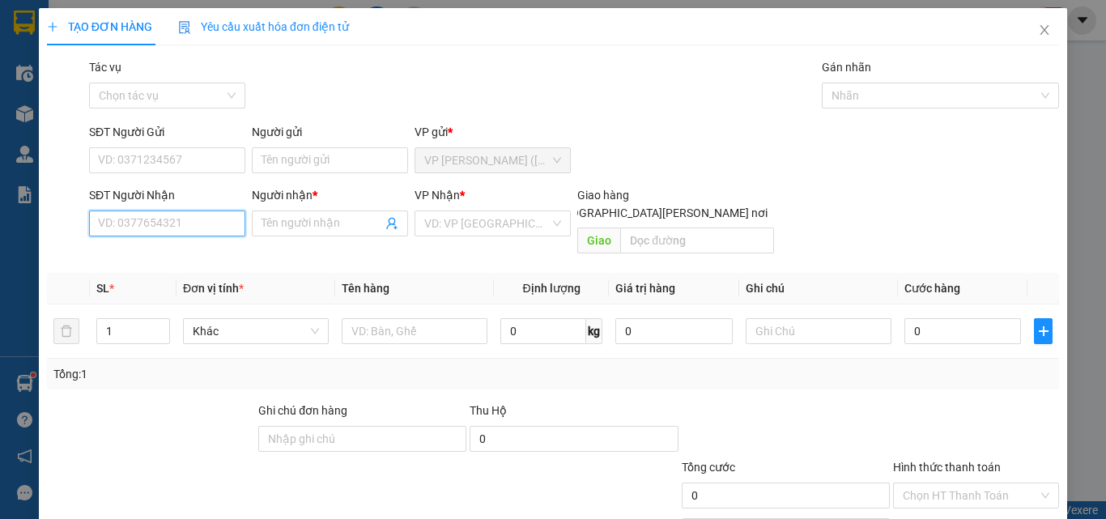
click at [166, 223] on input "SĐT Người Nhận" at bounding box center [167, 223] width 156 height 26
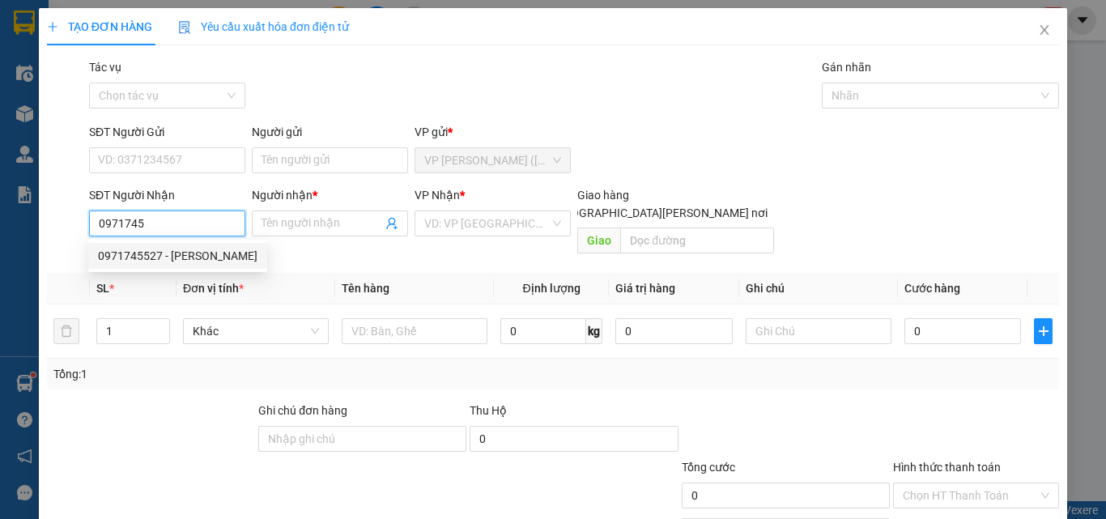
click at [192, 257] on div "0971745527 - KIỀU THIÊN" at bounding box center [177, 256] width 159 height 18
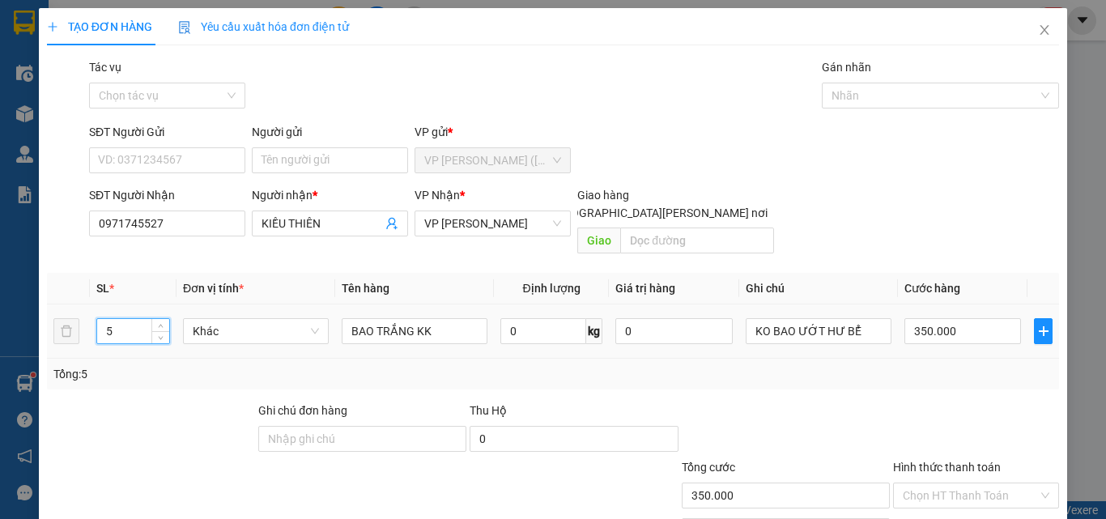
click at [113, 319] on input "5" at bounding box center [133, 331] width 72 height 24
click at [971, 318] on input "350.000" at bounding box center [962, 331] width 117 height 26
click at [915, 483] on input "Hình thức thanh toán" at bounding box center [970, 495] width 135 height 24
drag, startPoint x: 927, startPoint y: 429, endPoint x: 940, endPoint y: 440, distance: 17.2
click at [928, 501] on div "Tại văn phòng" at bounding box center [966, 510] width 145 height 18
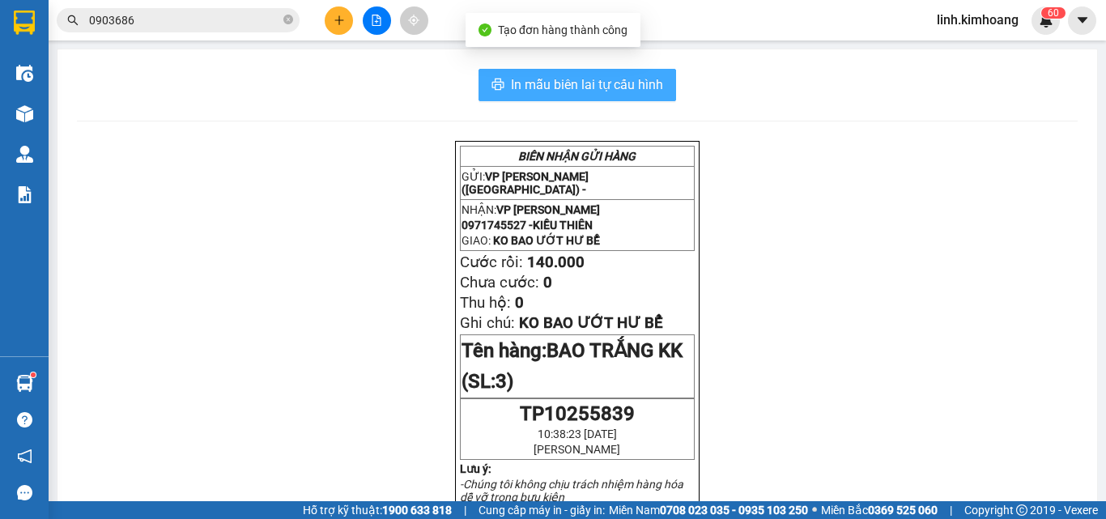
click at [558, 93] on span "In mẫu biên lai tự cấu hình" at bounding box center [587, 84] width 152 height 20
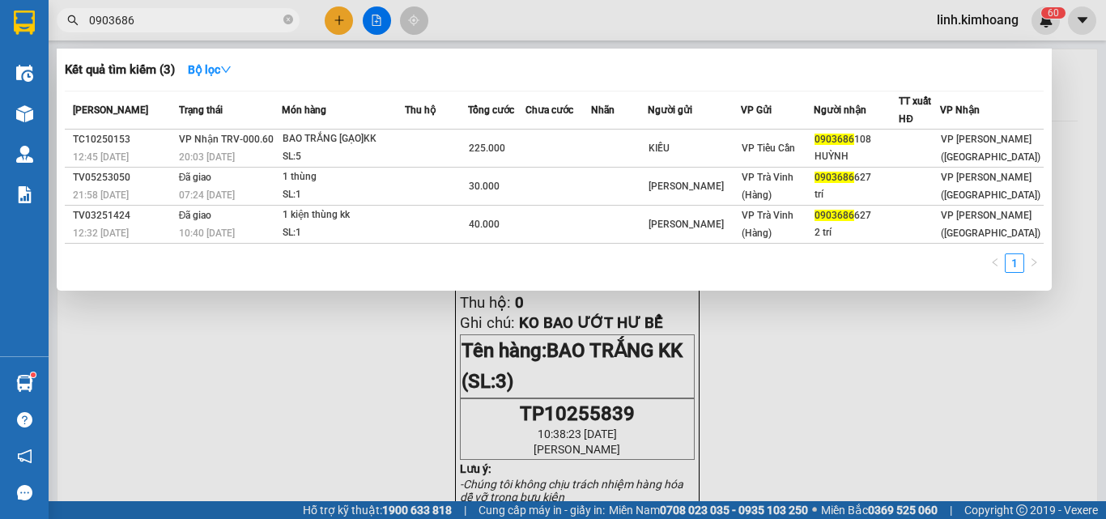
click at [282, 19] on span "0903686" at bounding box center [178, 20] width 243 height 24
click at [288, 19] on icon "close-circle" at bounding box center [288, 20] width 10 height 10
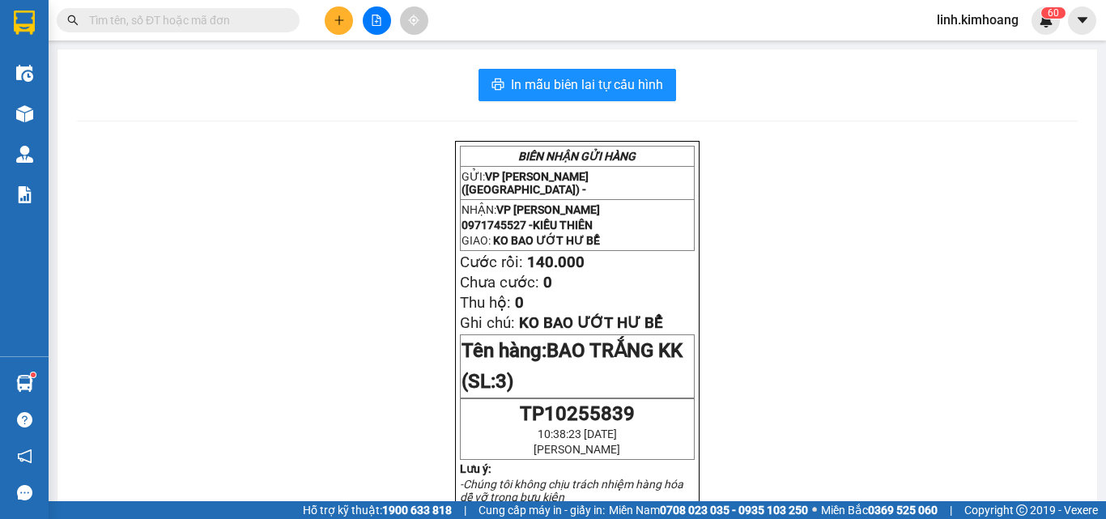
click at [269, 17] on input "text" at bounding box center [184, 20] width 191 height 18
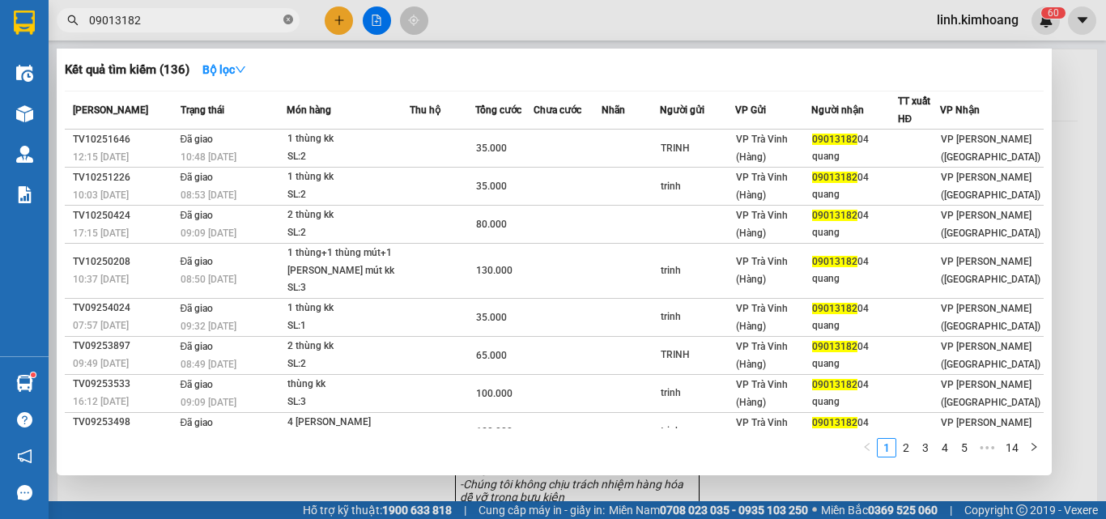
click at [287, 15] on icon "close-circle" at bounding box center [288, 20] width 10 height 10
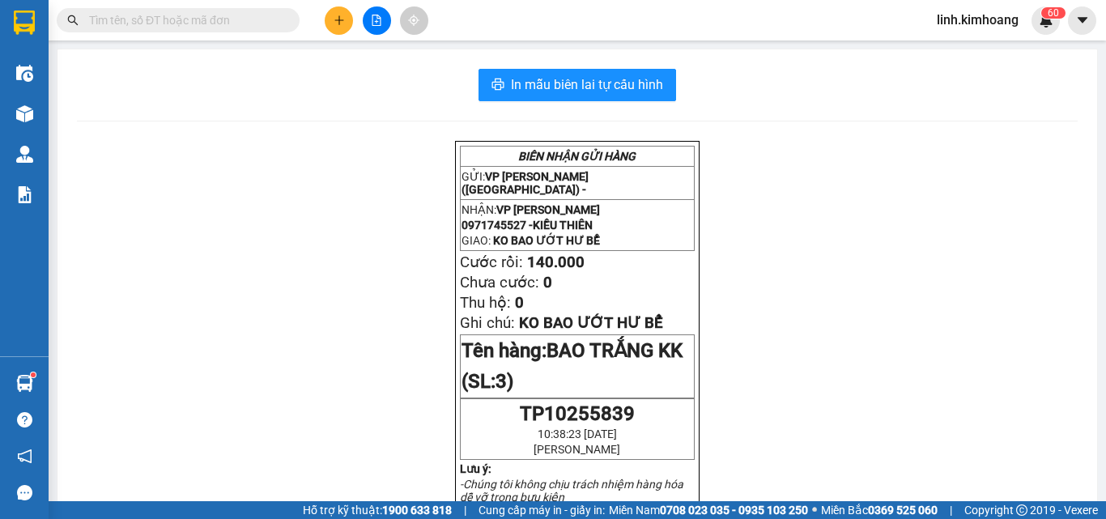
click at [196, 15] on input "text" at bounding box center [184, 20] width 191 height 18
click at [197, 9] on span at bounding box center [178, 20] width 243 height 24
click at [200, 28] on input "text" at bounding box center [184, 20] width 191 height 18
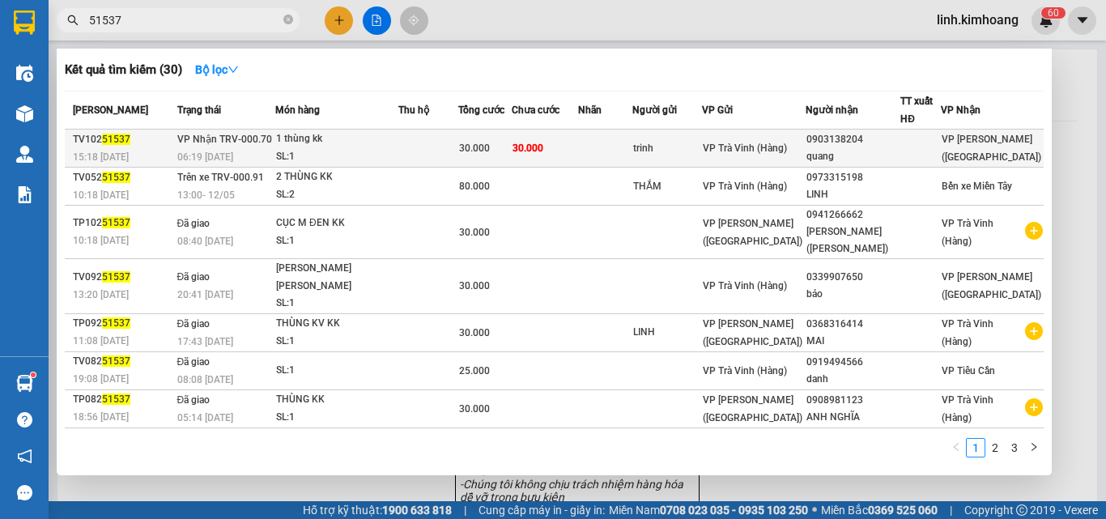
click at [876, 142] on div "0903138204" at bounding box center [852, 139] width 93 height 17
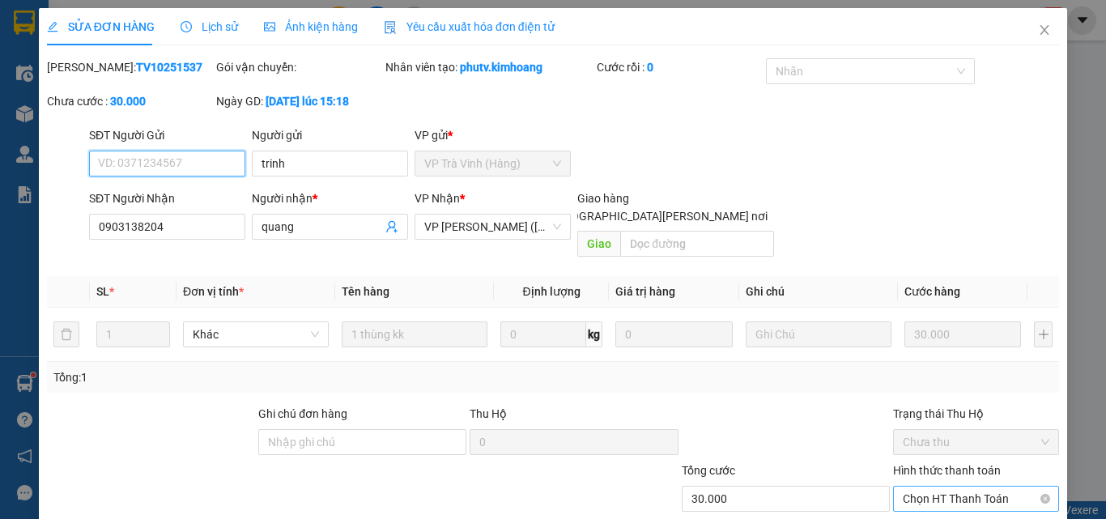
click at [947, 487] on span "Chọn HT Thanh Toán" at bounding box center [976, 499] width 147 height 24
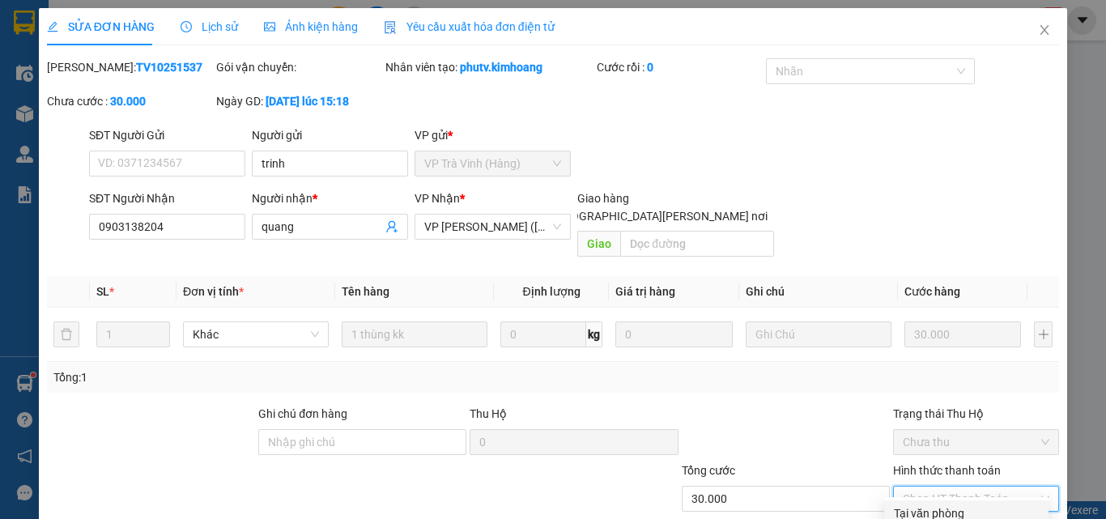
click at [943, 504] on div "Tại văn phòng" at bounding box center [966, 513] width 145 height 18
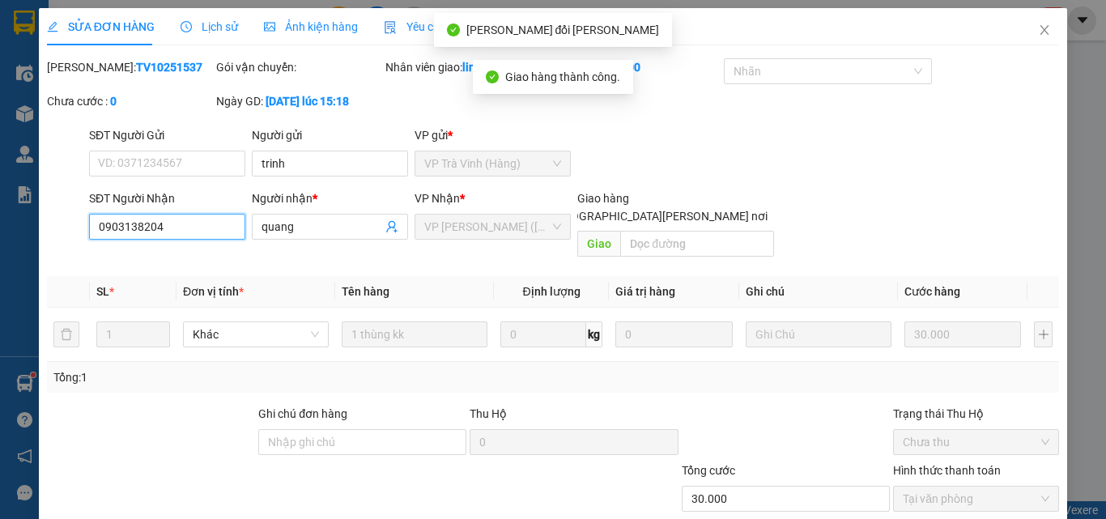
click at [122, 214] on input "0903138204" at bounding box center [167, 227] width 156 height 26
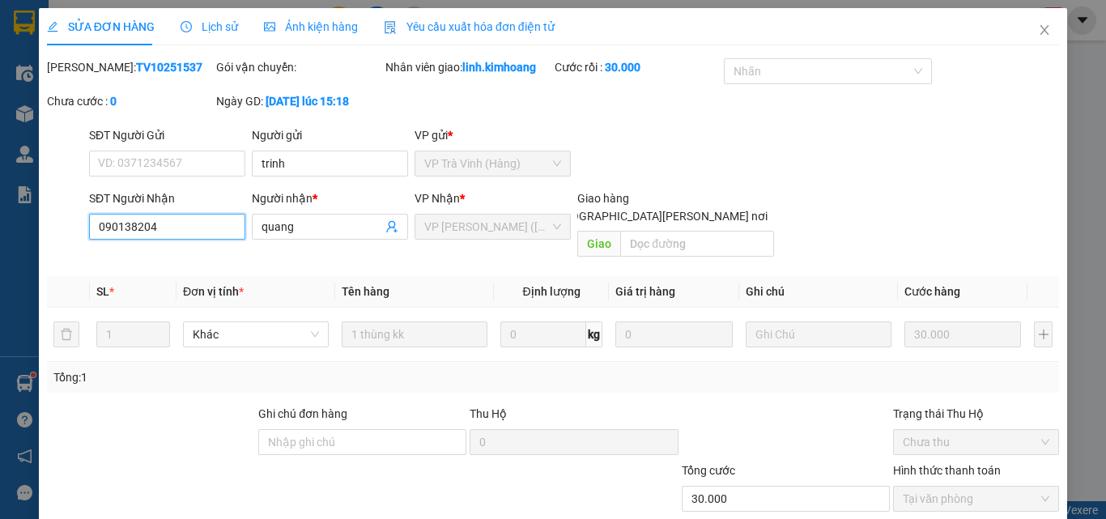
click at [126, 214] on input "090138204" at bounding box center [167, 227] width 156 height 26
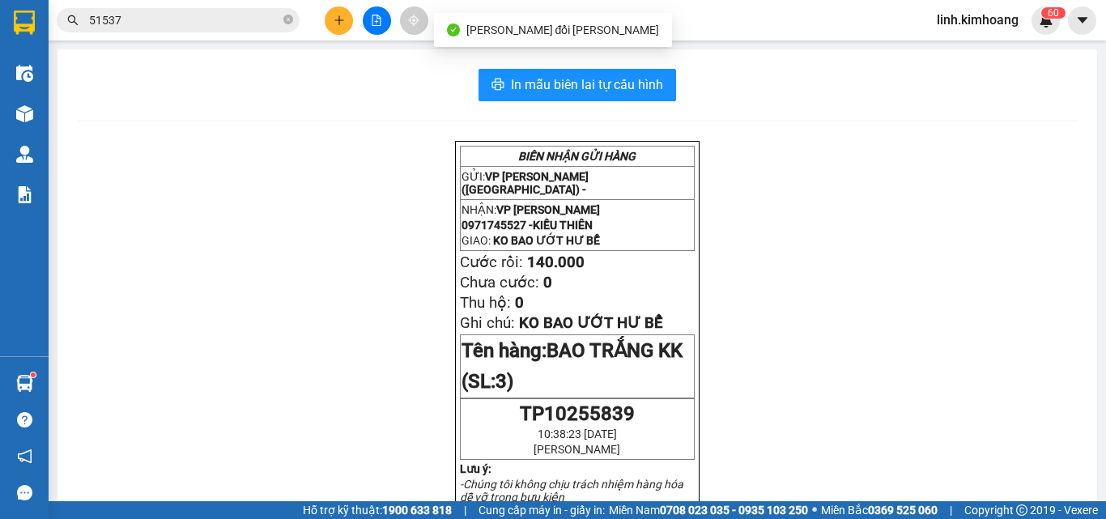
click at [215, 15] on input "51537" at bounding box center [184, 20] width 191 height 18
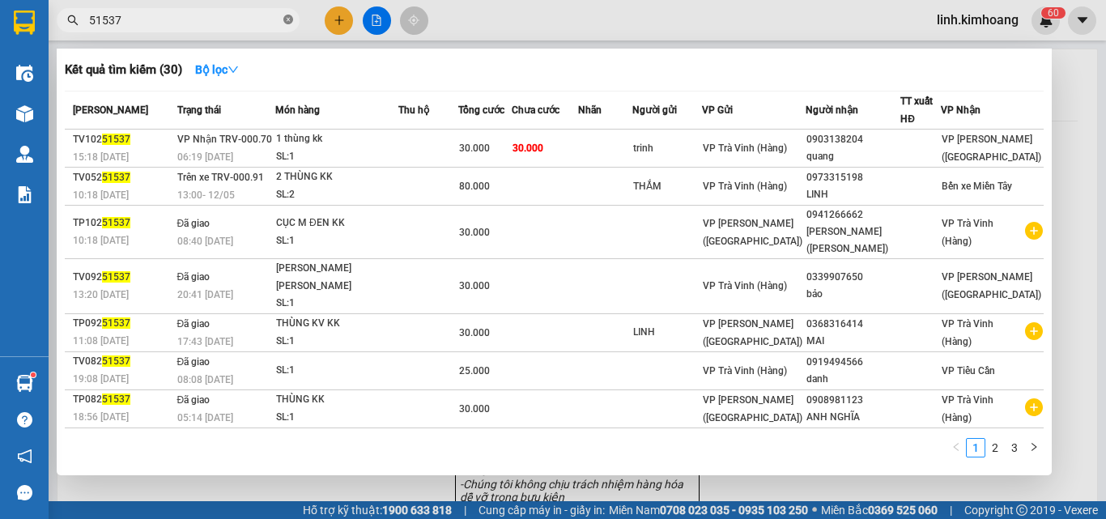
click at [286, 19] on icon "close-circle" at bounding box center [288, 20] width 10 height 10
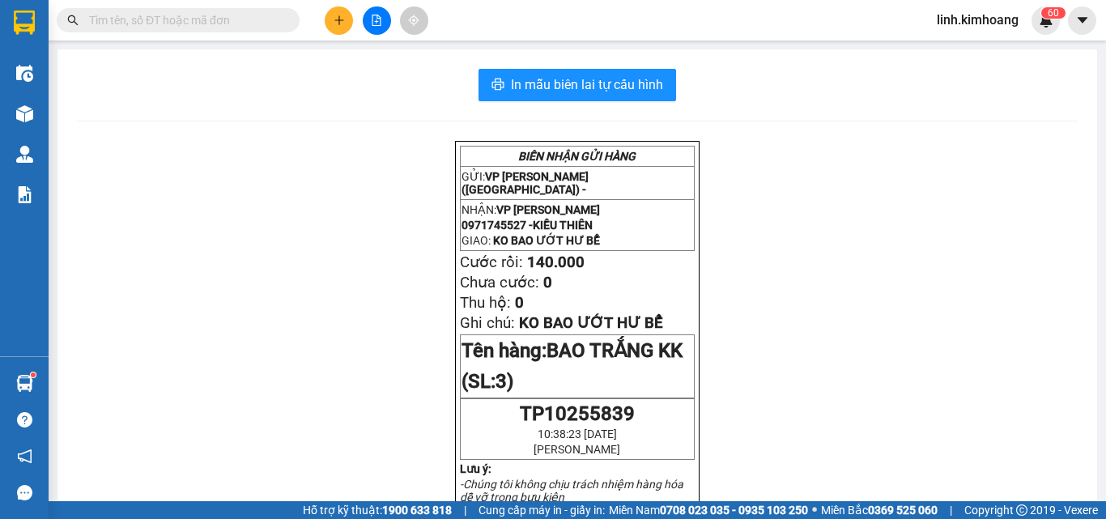
click at [159, 17] on input "text" at bounding box center [184, 20] width 191 height 18
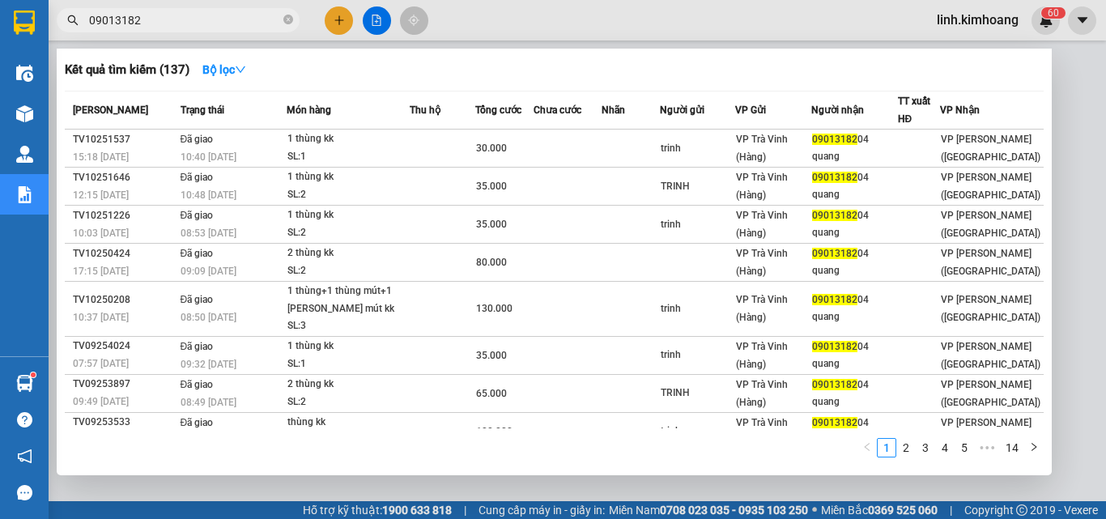
click at [731, 476] on div at bounding box center [553, 259] width 1106 height 519
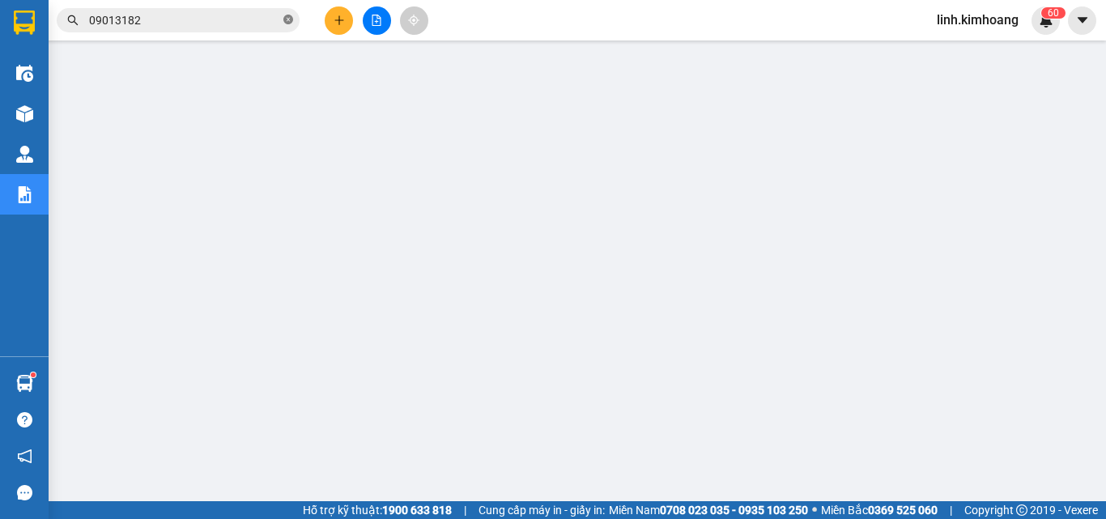
click at [288, 18] on icon "close-circle" at bounding box center [288, 20] width 10 height 10
click at [259, 18] on input "text" at bounding box center [184, 20] width 191 height 18
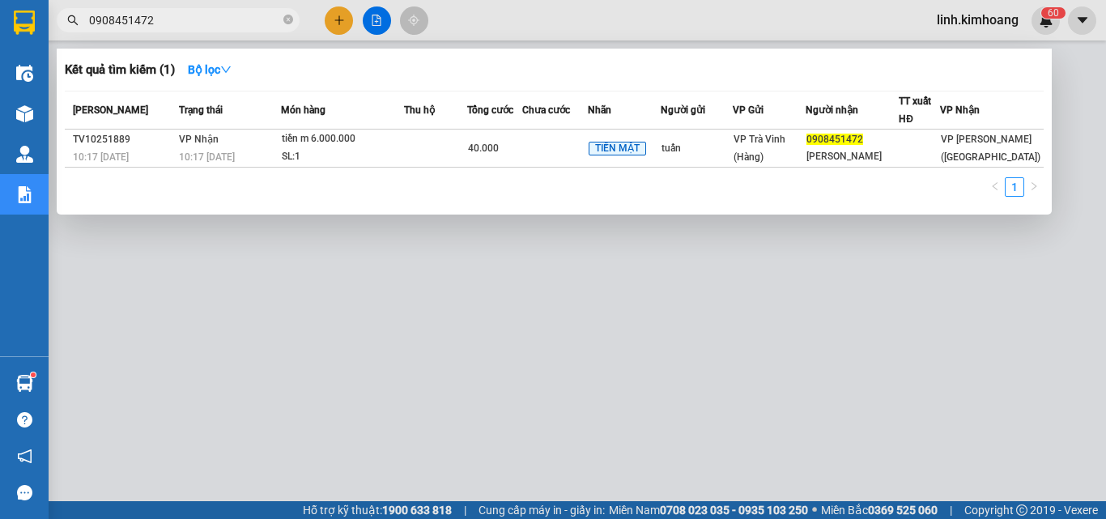
click at [338, 23] on div at bounding box center [553, 259] width 1106 height 519
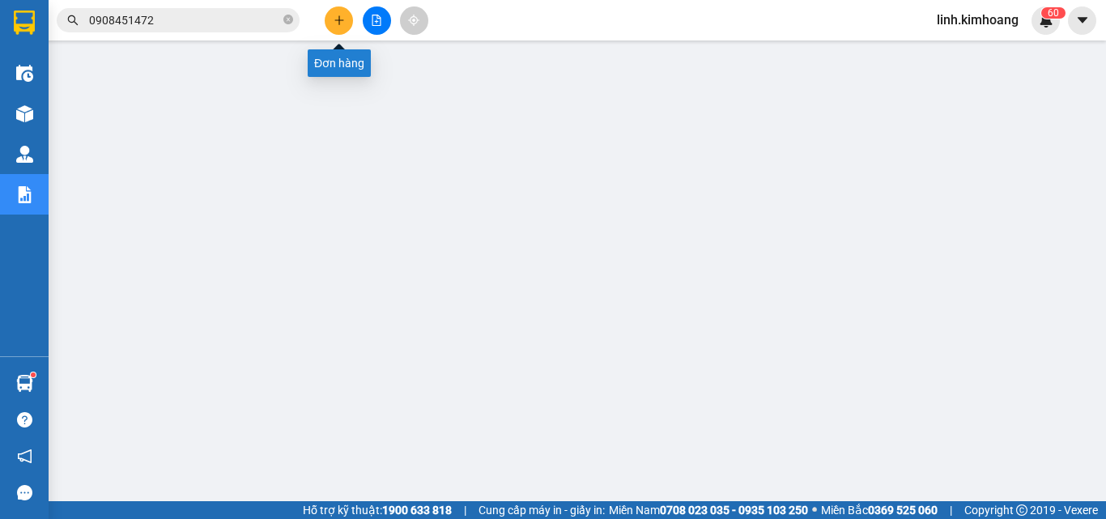
click at [338, 18] on icon "plus" at bounding box center [339, 20] width 11 height 11
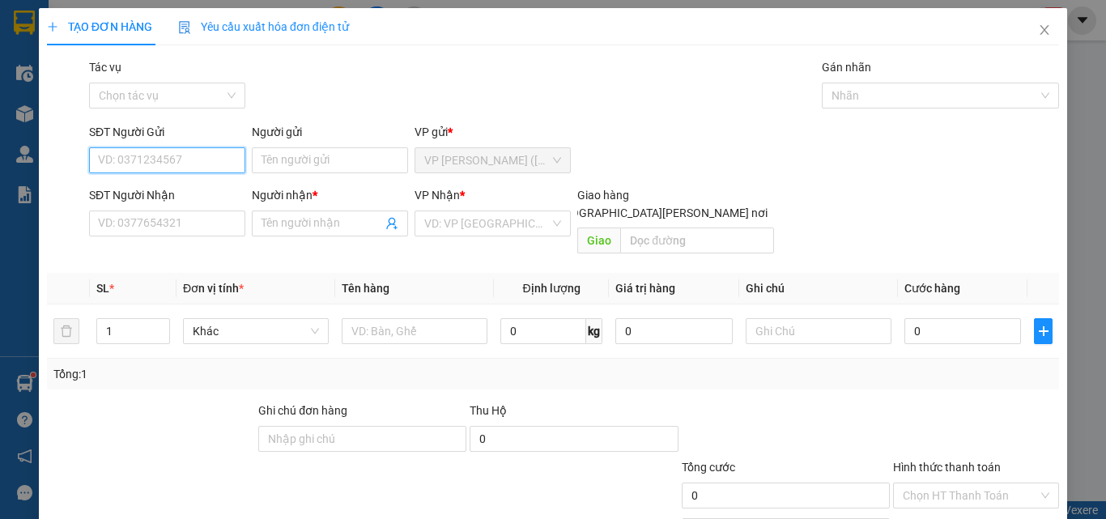
click at [198, 155] on input "SĐT Người Gửi" at bounding box center [167, 160] width 156 height 26
click at [184, 198] on div "0909457845 - PHƯỢNG" at bounding box center [165, 193] width 135 height 18
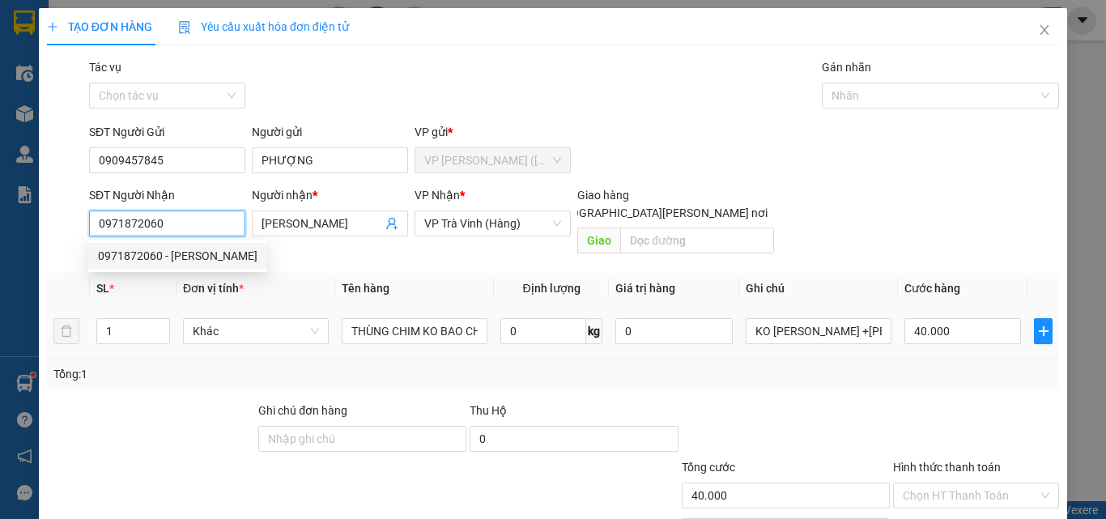
drag, startPoint x: 181, startPoint y: 230, endPoint x: 62, endPoint y: 287, distance: 132.2
click at [62, 287] on div "Transit Pickup Surcharge Ids Transit Deliver Surcharge Ids Transit Deliver Surc…" at bounding box center [553, 321] width 1012 height 527
click at [191, 251] on div "0375657767 - TUẤN" at bounding box center [177, 256] width 159 height 18
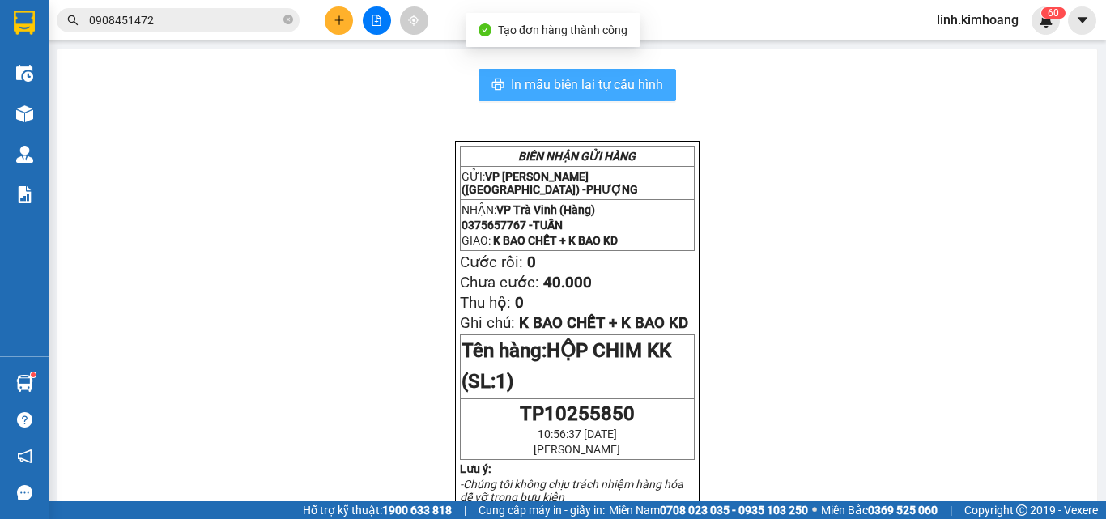
click at [623, 87] on span "In mẫu biên lai tự cấu hình" at bounding box center [587, 84] width 152 height 20
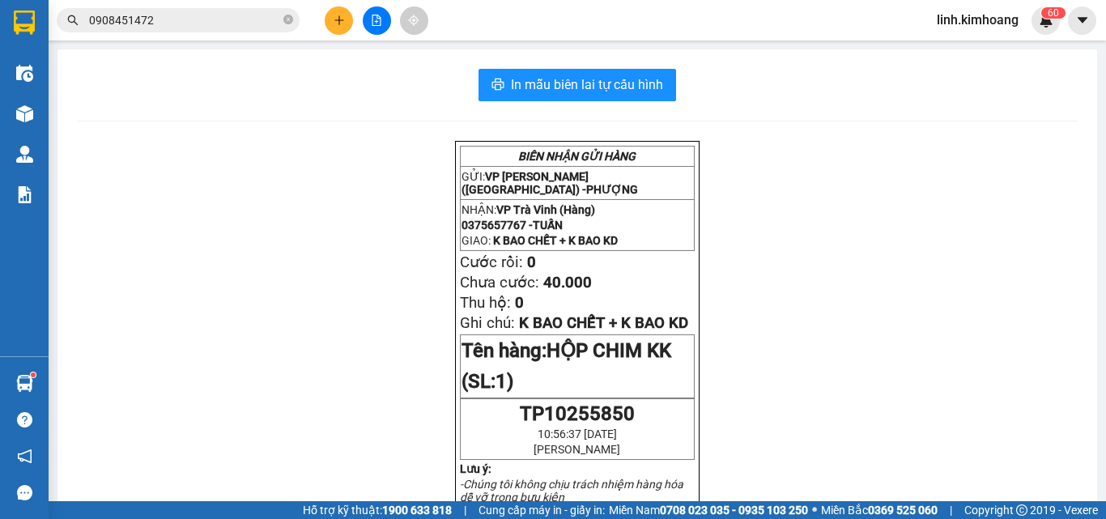
drag, startPoint x: 831, startPoint y: 403, endPoint x: 287, endPoint y: 20, distance: 666.0
click at [286, 20] on icon "close-circle" at bounding box center [288, 20] width 10 height 10
click at [231, 22] on input "text" at bounding box center [184, 20] width 191 height 18
click at [135, 21] on input "text" at bounding box center [184, 20] width 191 height 18
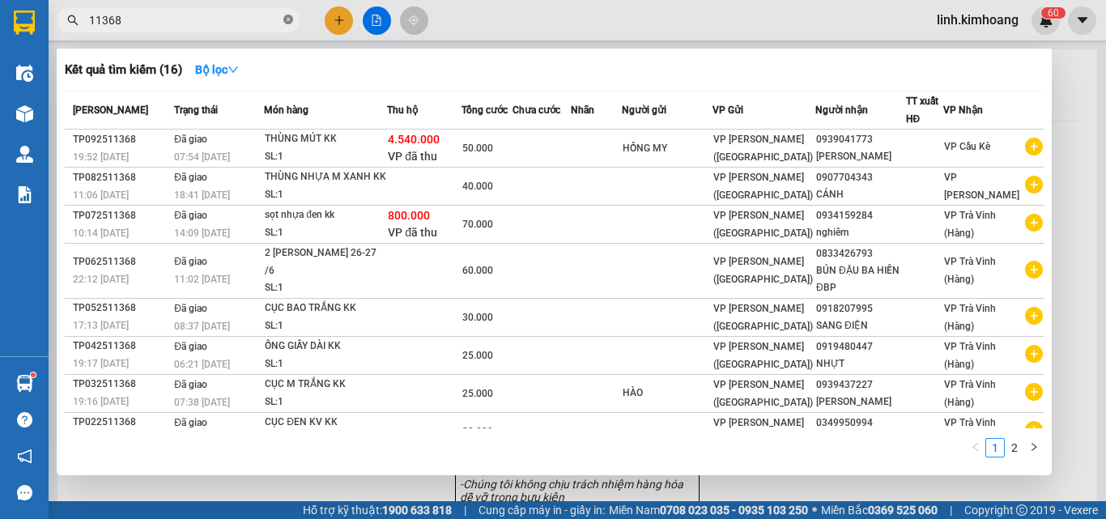
click at [292, 18] on icon "close-circle" at bounding box center [288, 20] width 10 height 10
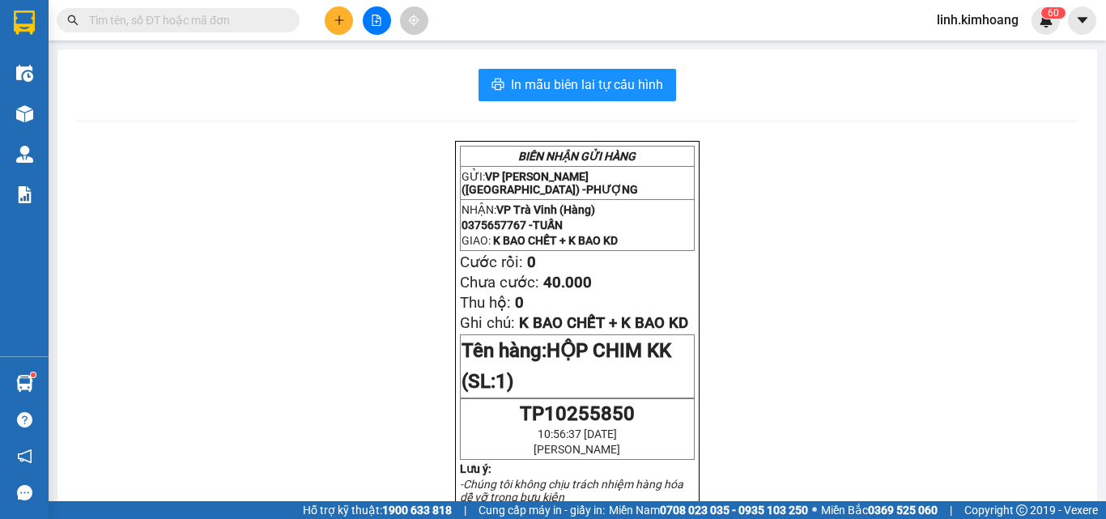
click at [275, 14] on input "text" at bounding box center [184, 20] width 191 height 18
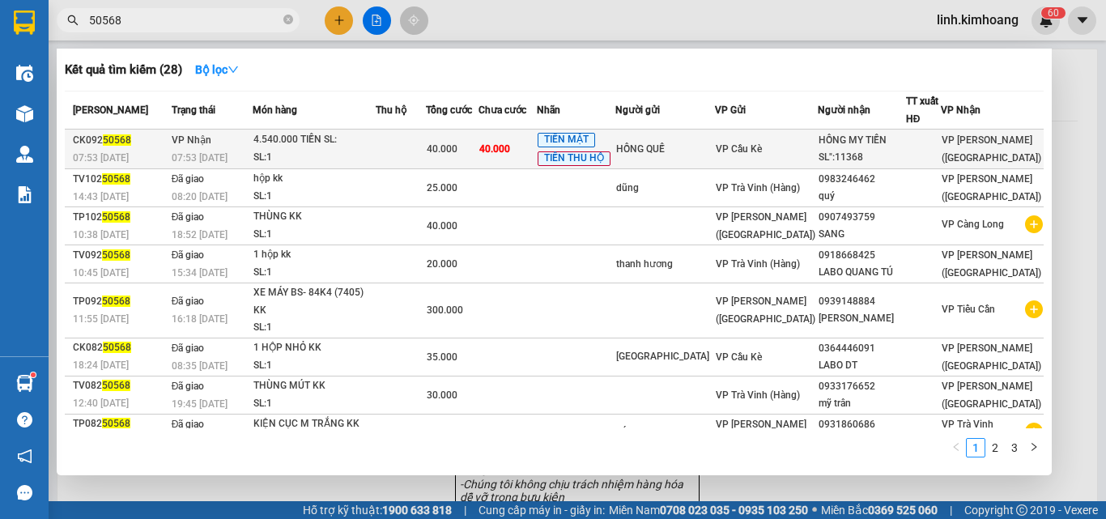
click at [881, 143] on div "HỒNG MY TIỀN SL":11368" at bounding box center [862, 149] width 87 height 34
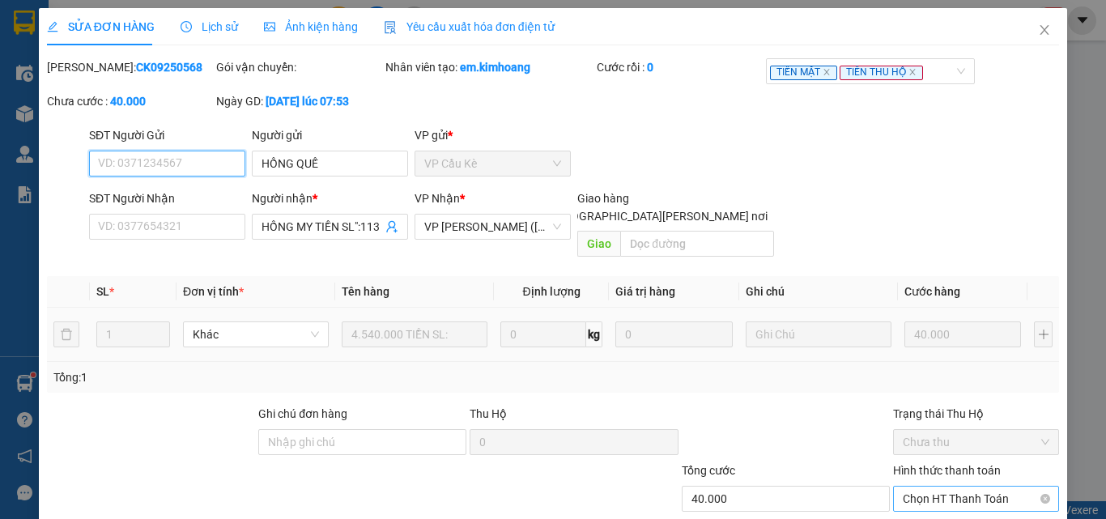
click at [955, 487] on span "Chọn HT Thanh Toán" at bounding box center [976, 499] width 147 height 24
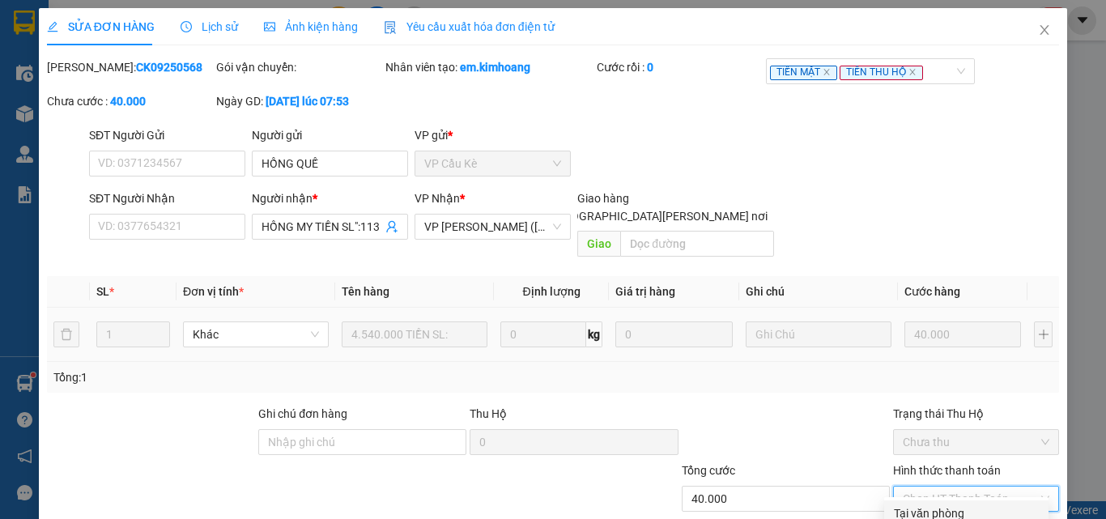
click at [948, 417] on div "Total Paid Fee 0 Total UnPaid Fee 40.000 Cash Collection Total Fee Mã ĐH: CK092…" at bounding box center [553, 323] width 1012 height 530
click at [921, 487] on span "Chọn HT Thanh Toán" at bounding box center [976, 499] width 147 height 24
click at [933, 500] on div "Tại văn phòng" at bounding box center [966, 513] width 164 height 26
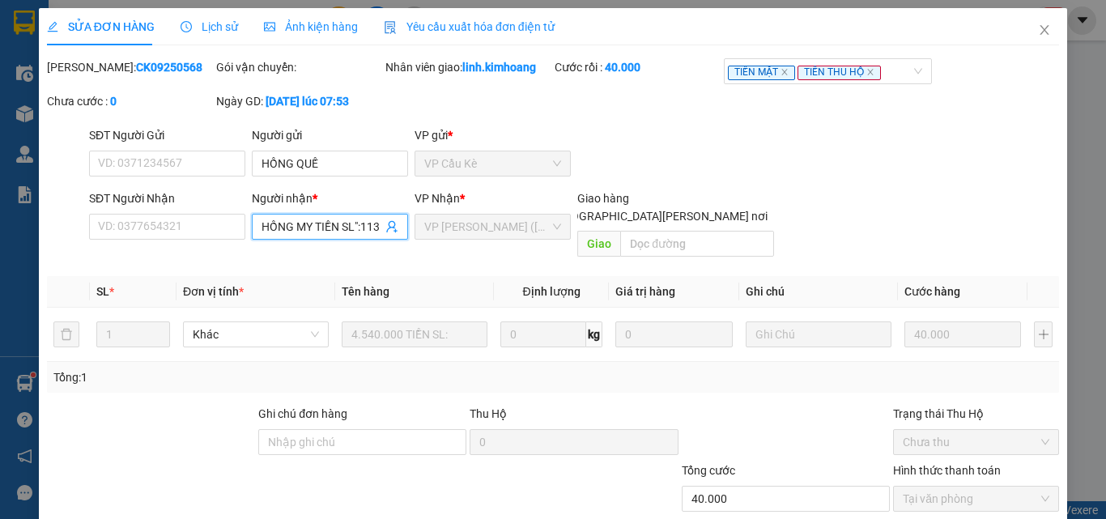
click at [349, 214] on span "HỒNG MY TIỀN SL":11368" at bounding box center [330, 227] width 156 height 26
click at [1038, 32] on icon "close" at bounding box center [1044, 29] width 13 height 13
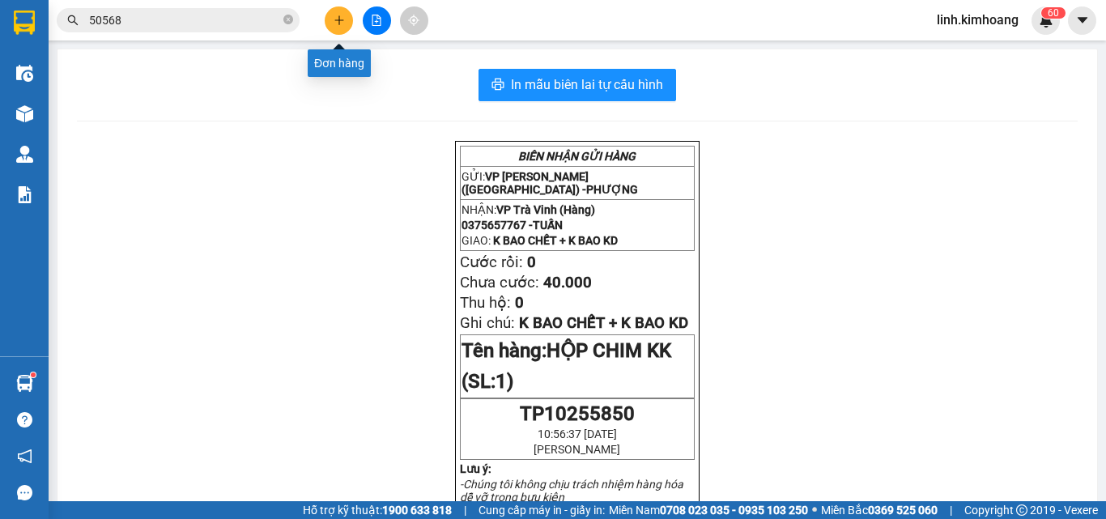
click at [338, 23] on icon "plus" at bounding box center [339, 20] width 11 height 11
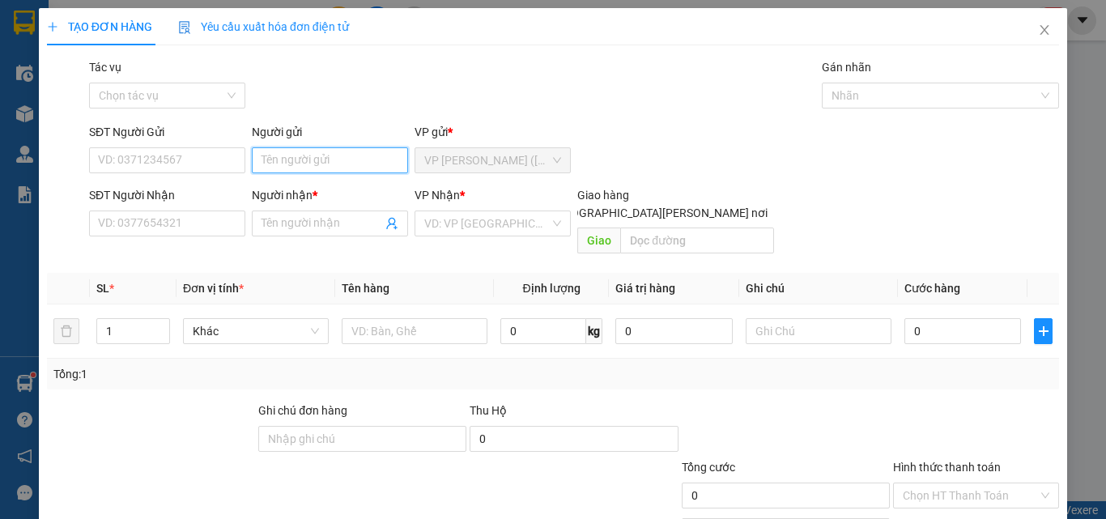
click at [338, 158] on input "Người gửi" at bounding box center [330, 160] width 156 height 26
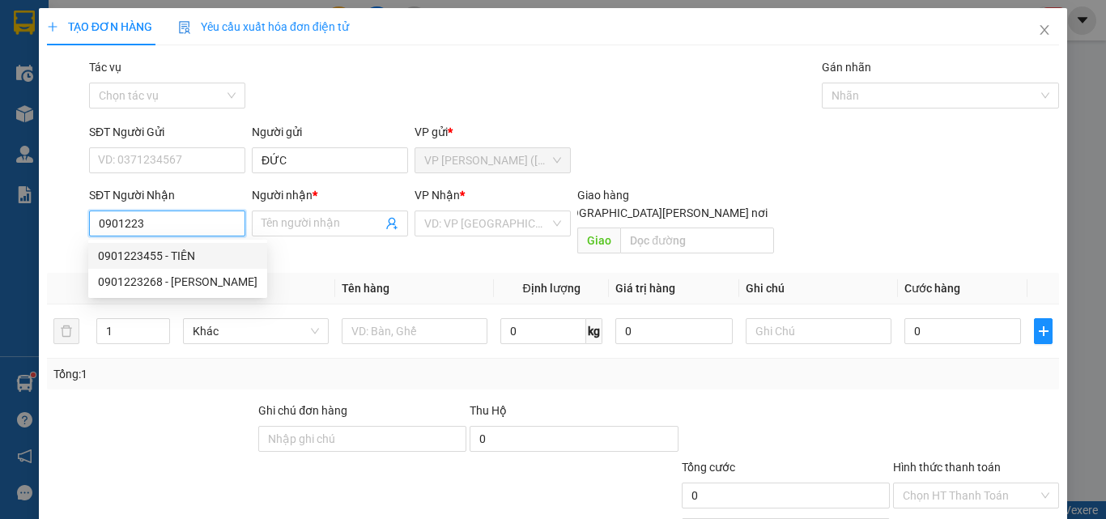
click at [189, 255] on div "0901223455 - TIÊN" at bounding box center [177, 256] width 159 height 18
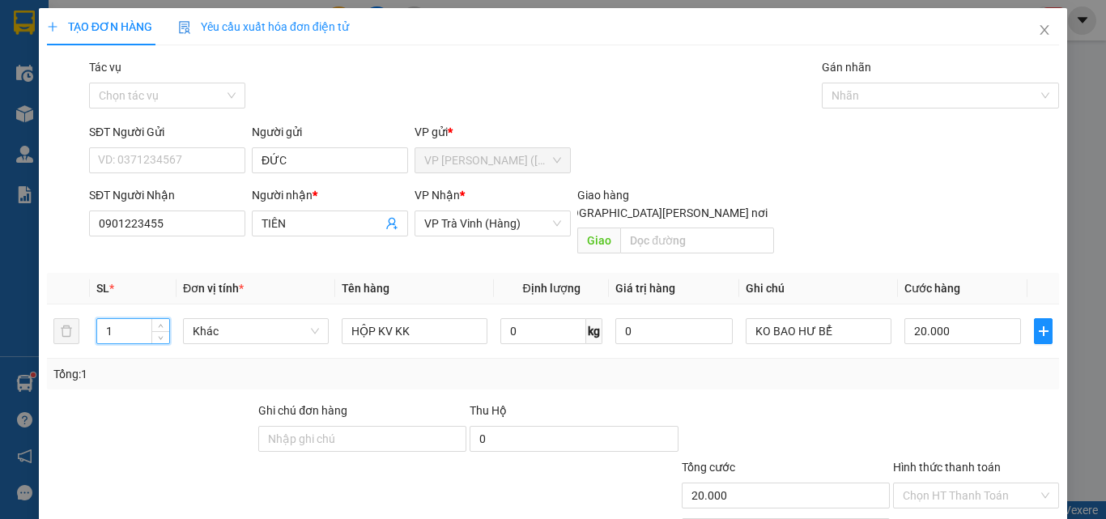
drag, startPoint x: 138, startPoint y: 311, endPoint x: 0, endPoint y: 409, distance: 168.9
click at [0, 409] on div "TẠO ĐƠN HÀNG Yêu cầu xuất hóa đơn điện tử Transit Pickup Surcharge Ids Transit …" at bounding box center [553, 259] width 1106 height 519
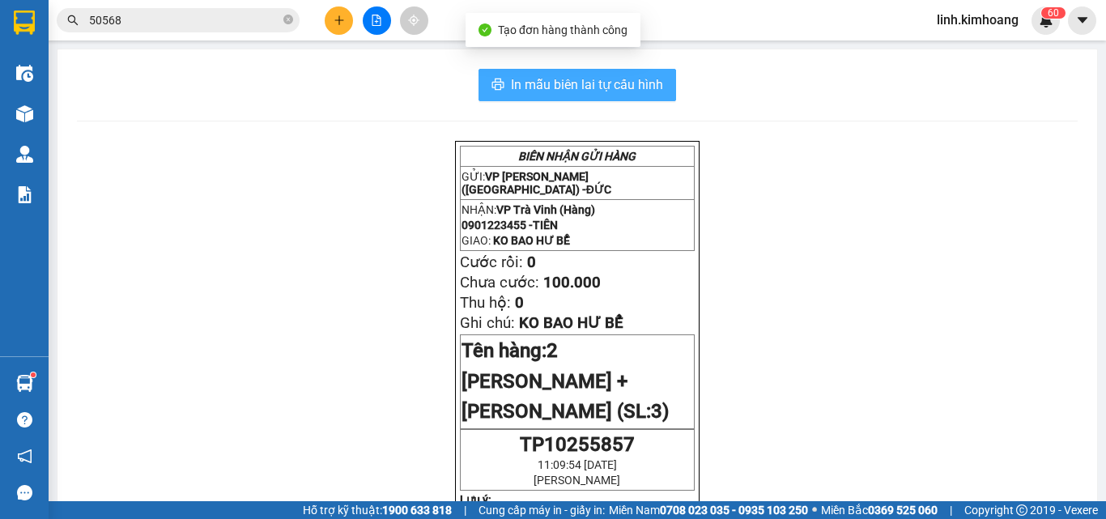
click at [611, 84] on span "In mẫu biên lai tự cấu hình" at bounding box center [587, 84] width 152 height 20
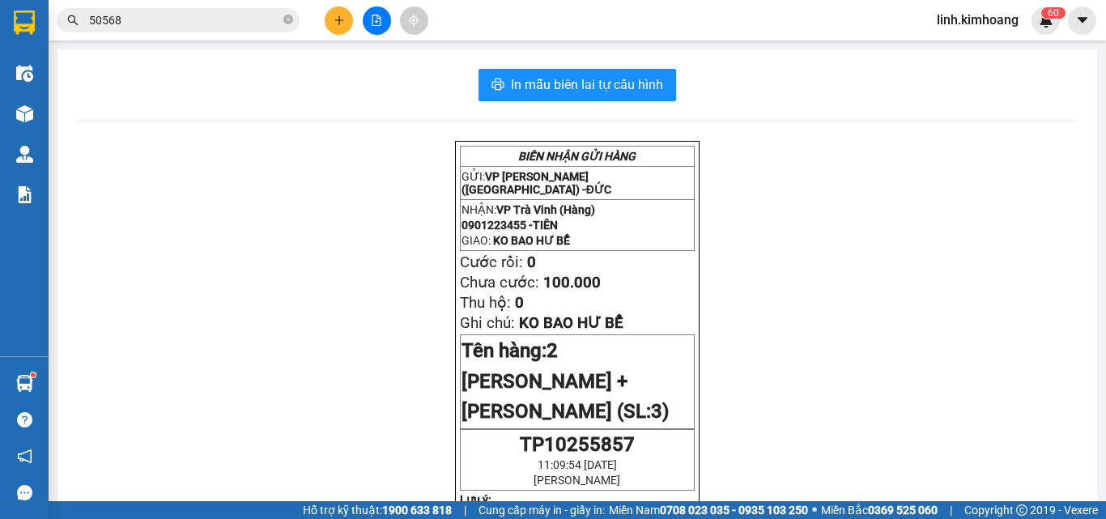
click at [288, 19] on icon "close-circle" at bounding box center [288, 20] width 10 height 10
click at [252, 19] on input "text" at bounding box center [184, 20] width 191 height 18
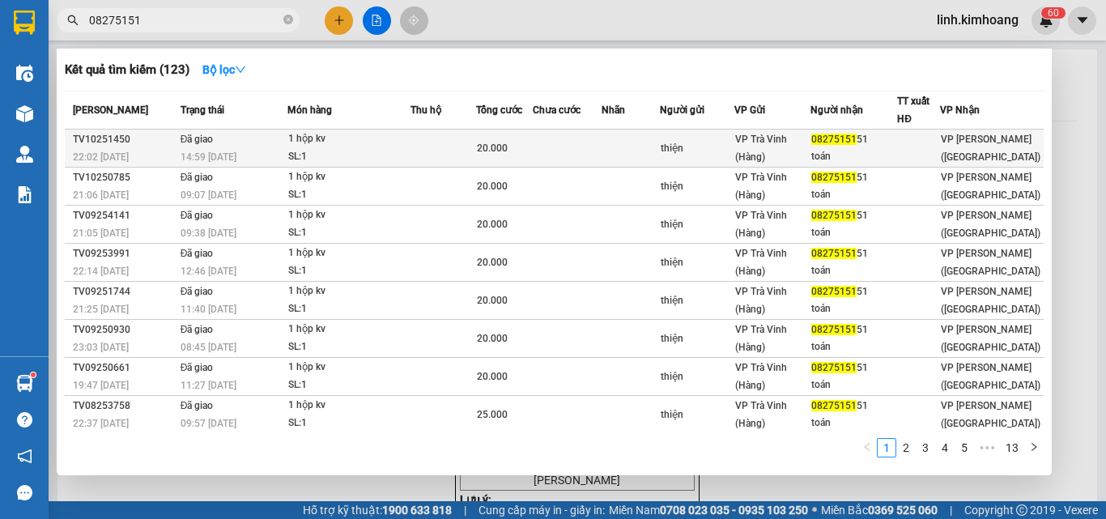
click at [417, 137] on td at bounding box center [443, 149] width 66 height 38
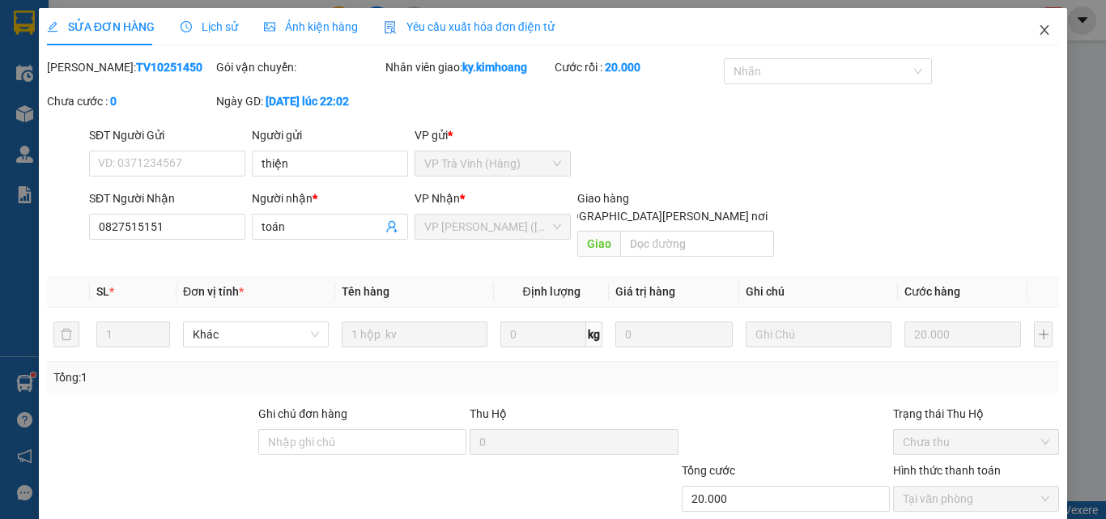
click at [1038, 32] on icon "close" at bounding box center [1044, 29] width 13 height 13
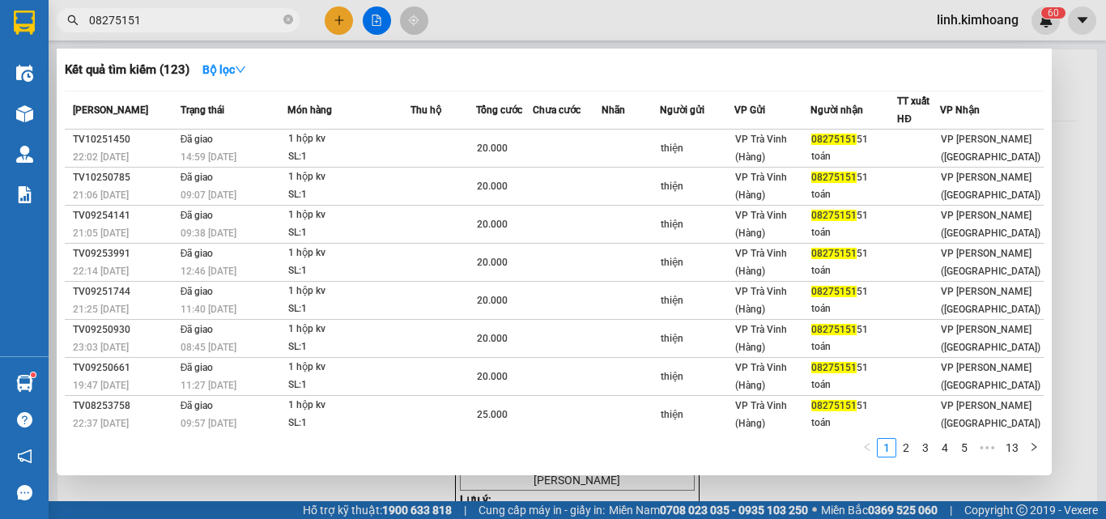
click at [287, 17] on icon "close-circle" at bounding box center [288, 20] width 10 height 10
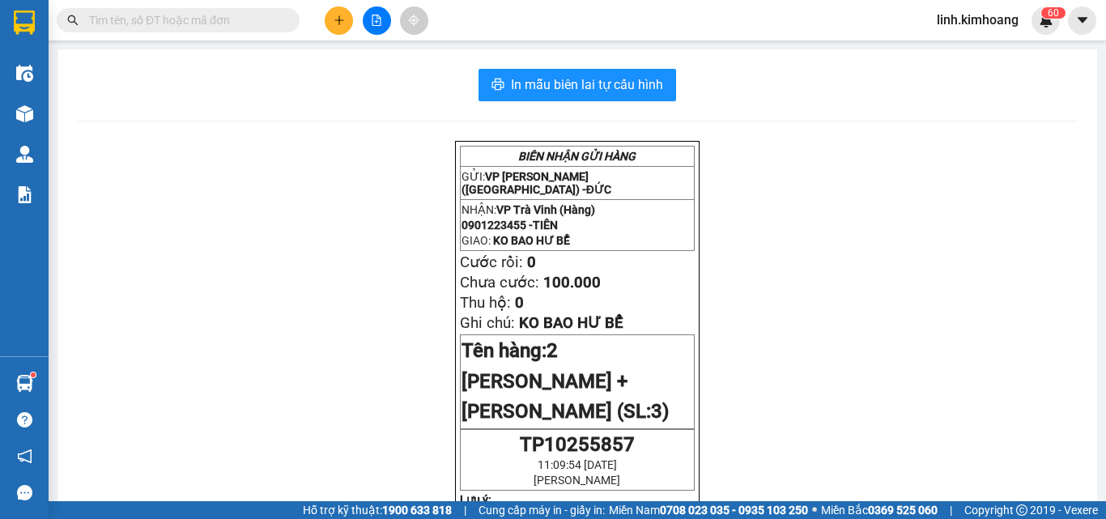
click at [229, 24] on input "text" at bounding box center [184, 20] width 191 height 18
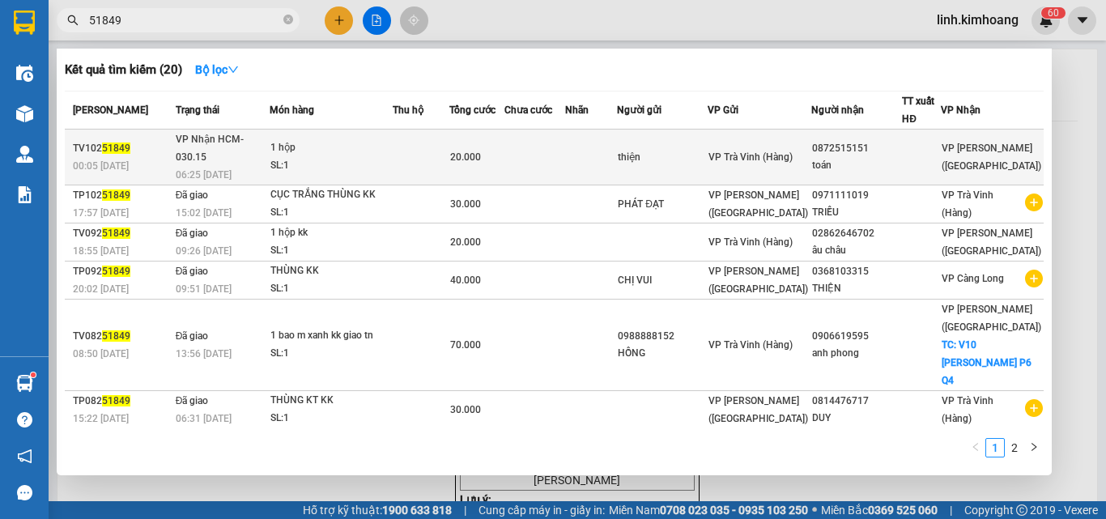
click at [707, 149] on div "thiện" at bounding box center [662, 157] width 89 height 17
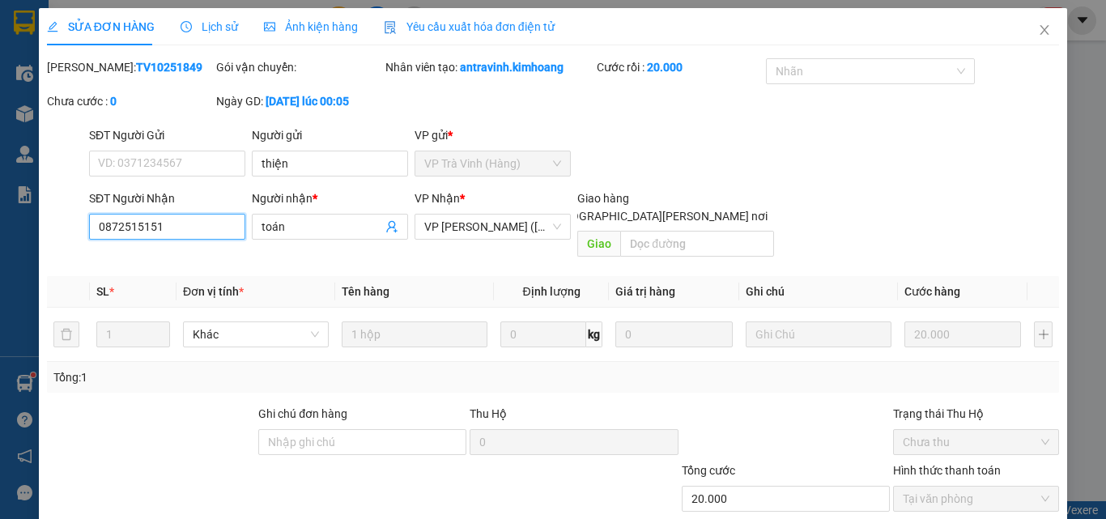
drag, startPoint x: 120, startPoint y: 151, endPoint x: 111, endPoint y: 168, distance: 19.2
click at [111, 168] on div "Total Paid Fee 20.000 Total UnPaid Fee 0 Cash Collection Total Fee Mã ĐH: TV102…" at bounding box center [553, 323] width 1012 height 530
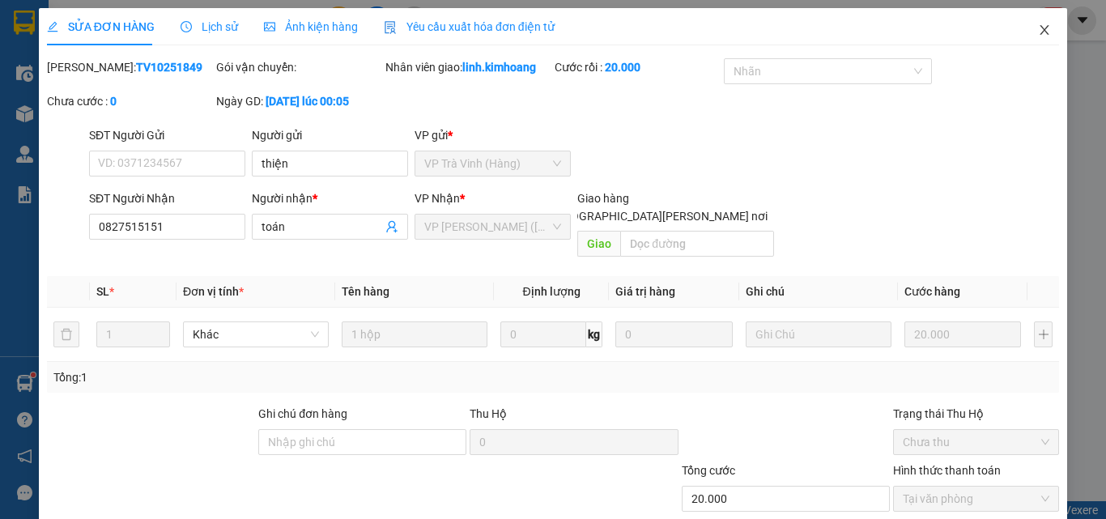
click at [1040, 27] on icon "close" at bounding box center [1044, 30] width 9 height 10
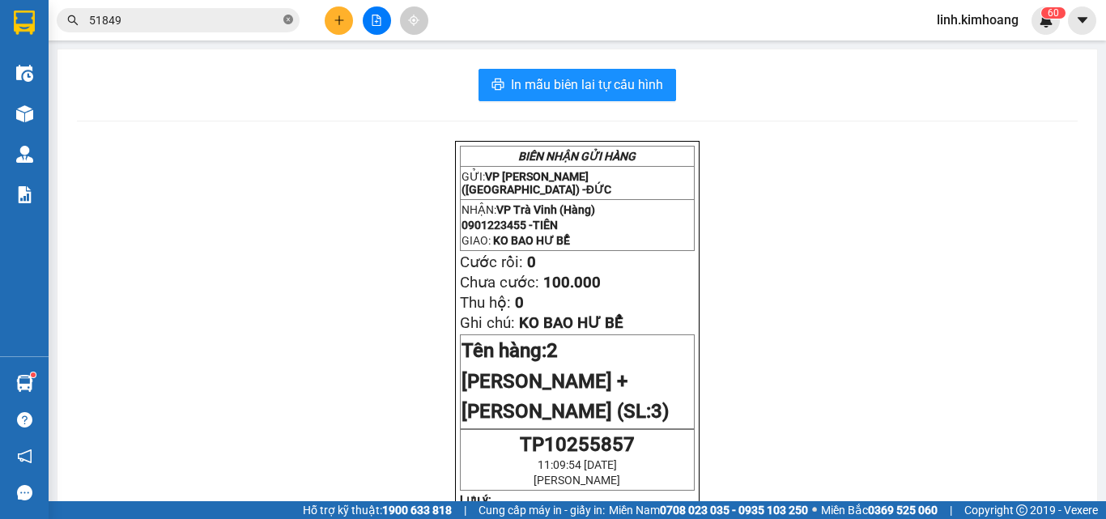
click at [291, 20] on icon "close-circle" at bounding box center [288, 20] width 10 height 10
click at [136, 19] on input "text" at bounding box center [184, 20] width 191 height 18
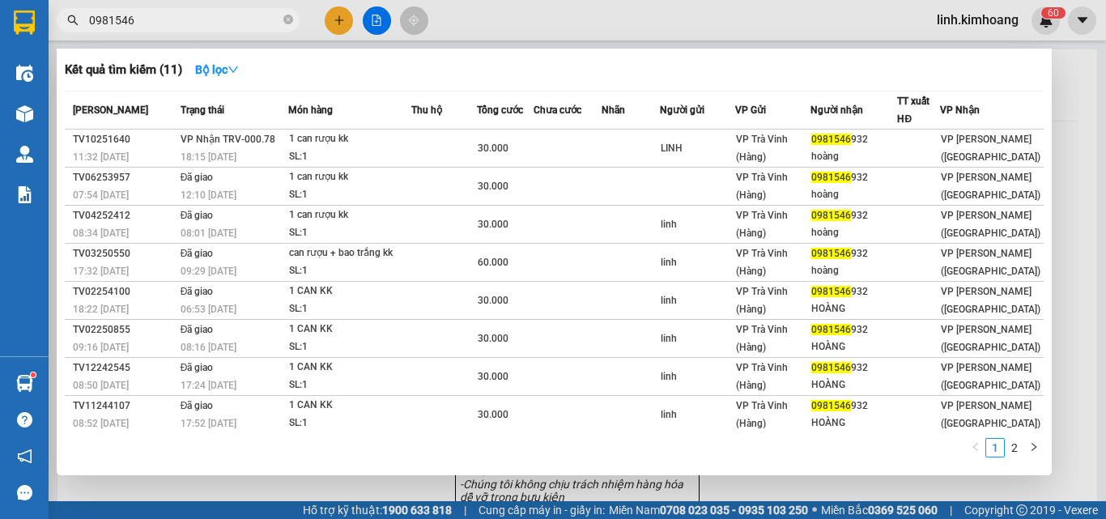
type input "0981546"
click at [745, 129] on th "VP Gửi" at bounding box center [773, 110] width 76 height 38
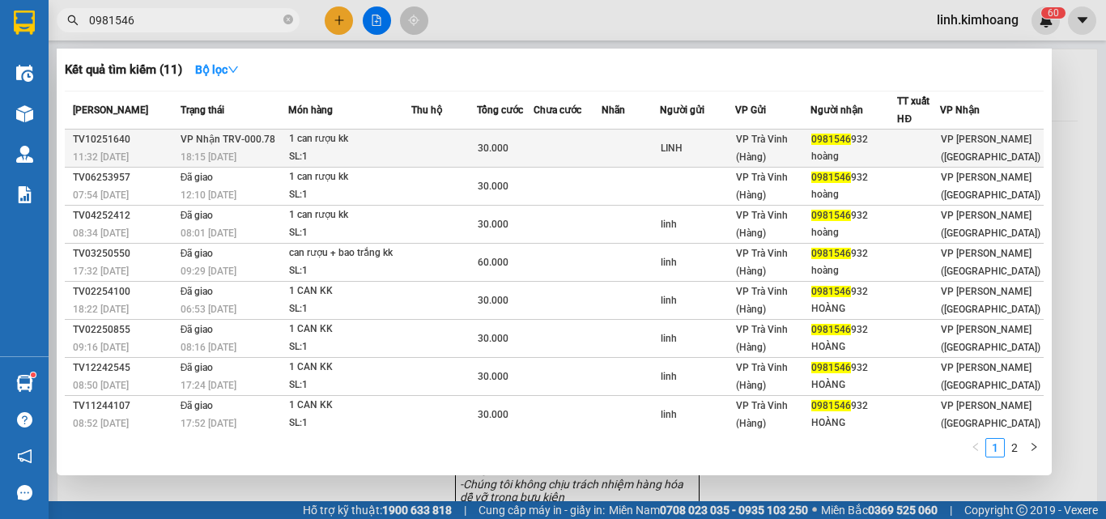
click at [777, 151] on div "VP Trà Vinh (Hàng)" at bounding box center [773, 148] width 74 height 36
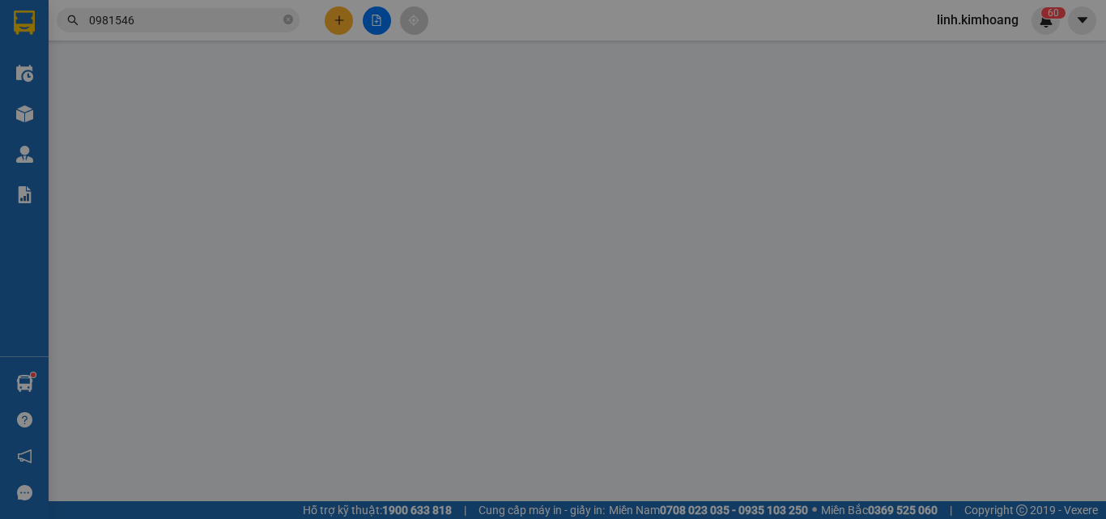
type input "LINH"
type input "0981546932"
type input "hoàng"
type input "30.000"
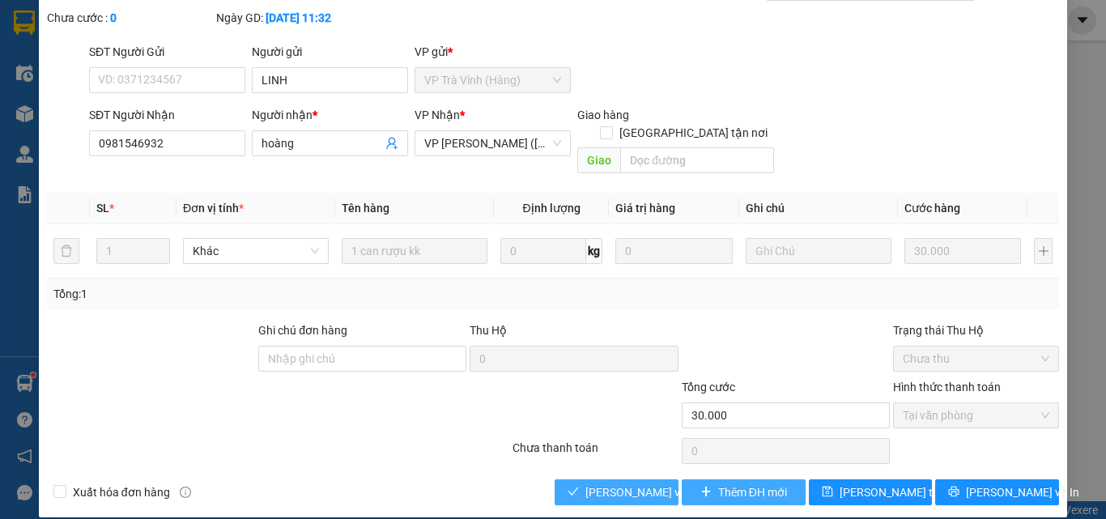
click at [590, 479] on button "[PERSON_NAME] và Giao hàng" at bounding box center [617, 492] width 124 height 26
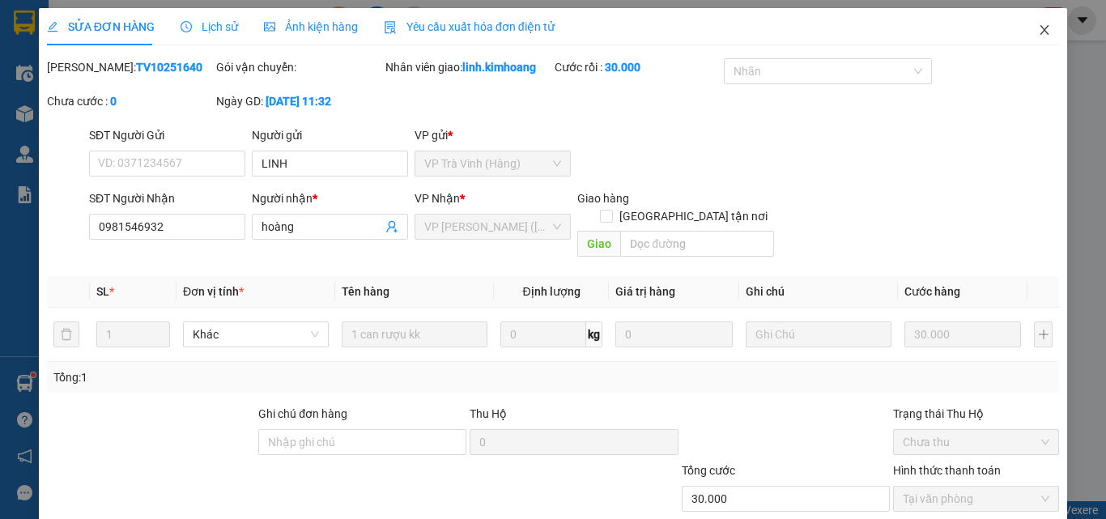
click at [1044, 36] on span "Close" at bounding box center [1044, 30] width 45 height 45
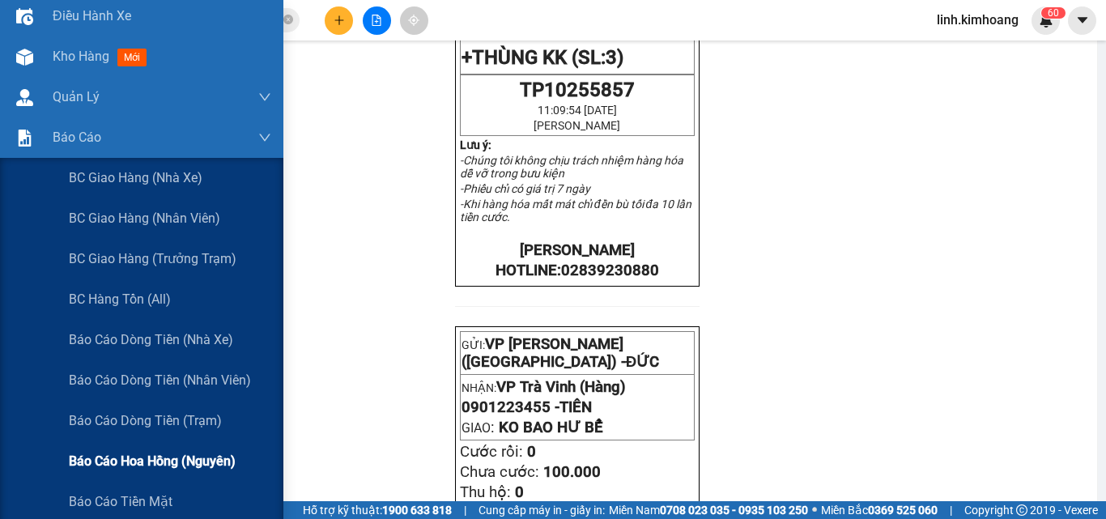
scroll to position [162, 0]
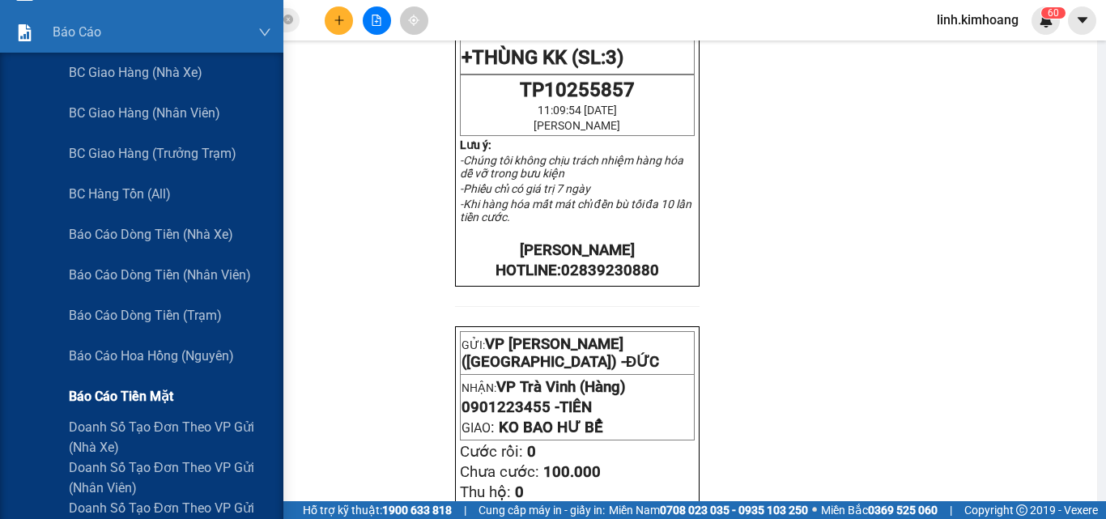
click at [90, 396] on span "Báo cáo tiền mặt" at bounding box center [121, 396] width 104 height 20
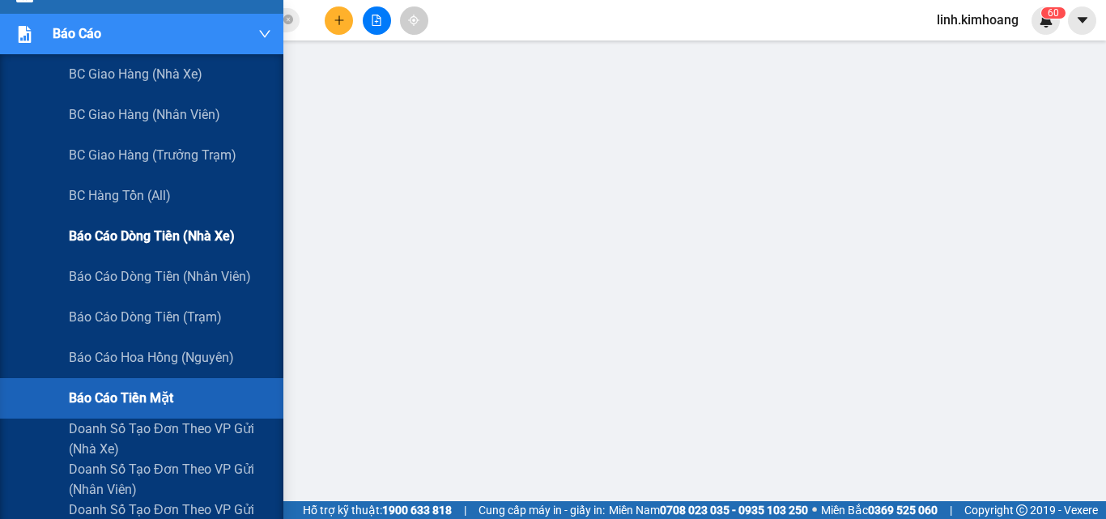
scroll to position [162, 0]
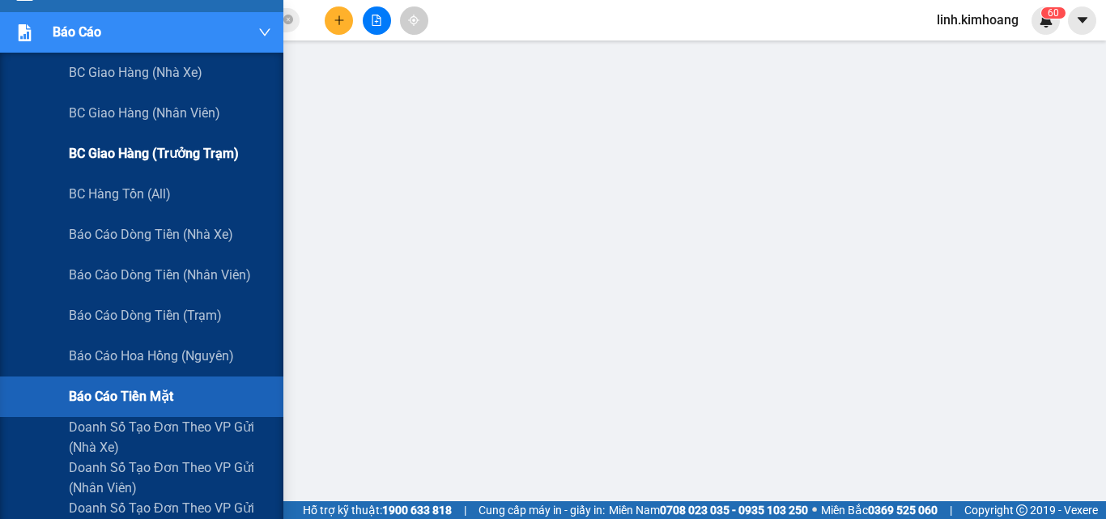
click at [158, 157] on span "BC giao hàng (trưởng trạm)" at bounding box center [154, 153] width 170 height 20
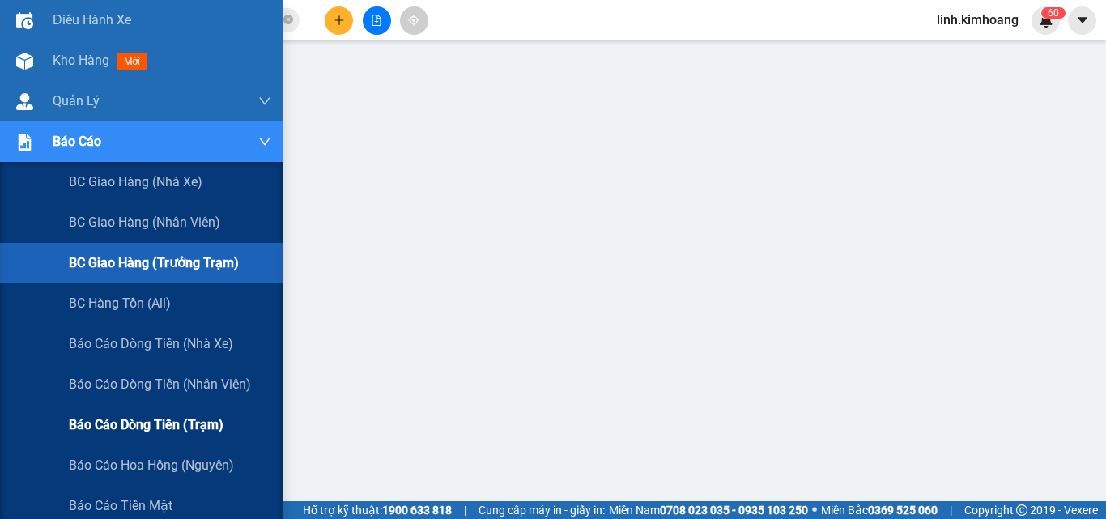
scroll to position [81, 0]
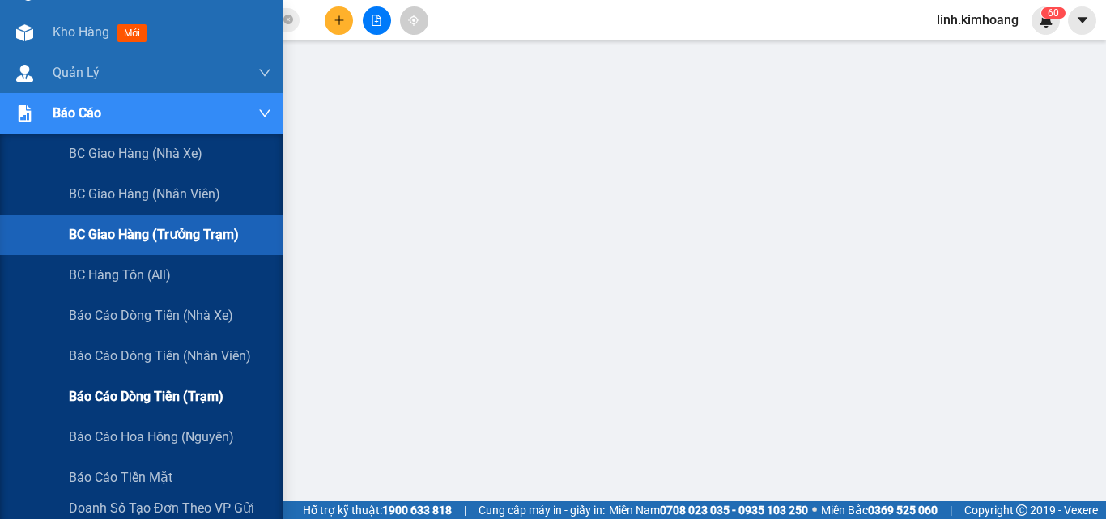
click at [160, 401] on span "Báo cáo dòng tiền (trạm)" at bounding box center [146, 396] width 155 height 20
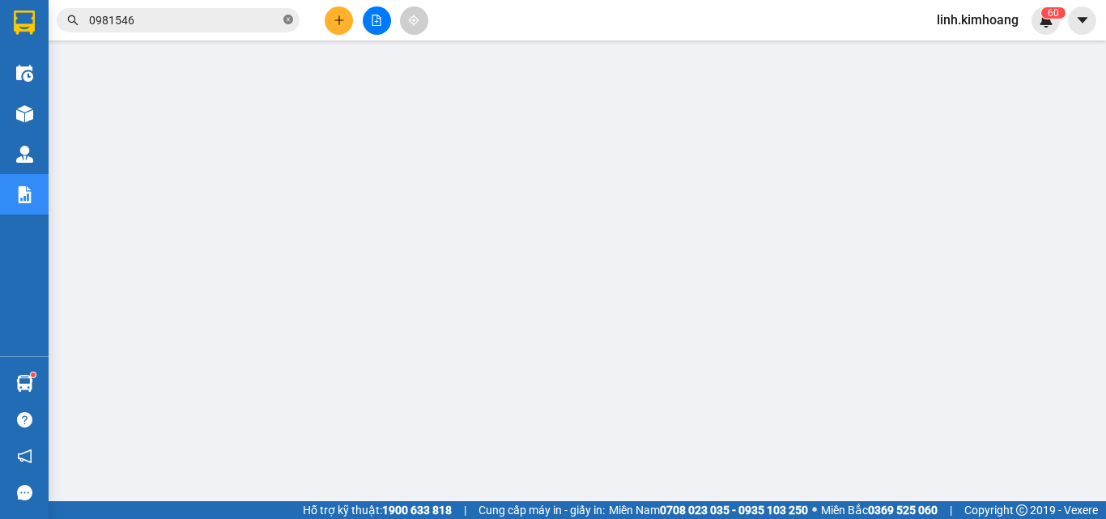
click at [287, 18] on icon "close-circle" at bounding box center [288, 20] width 10 height 10
click at [270, 18] on input "text" at bounding box center [184, 20] width 191 height 18
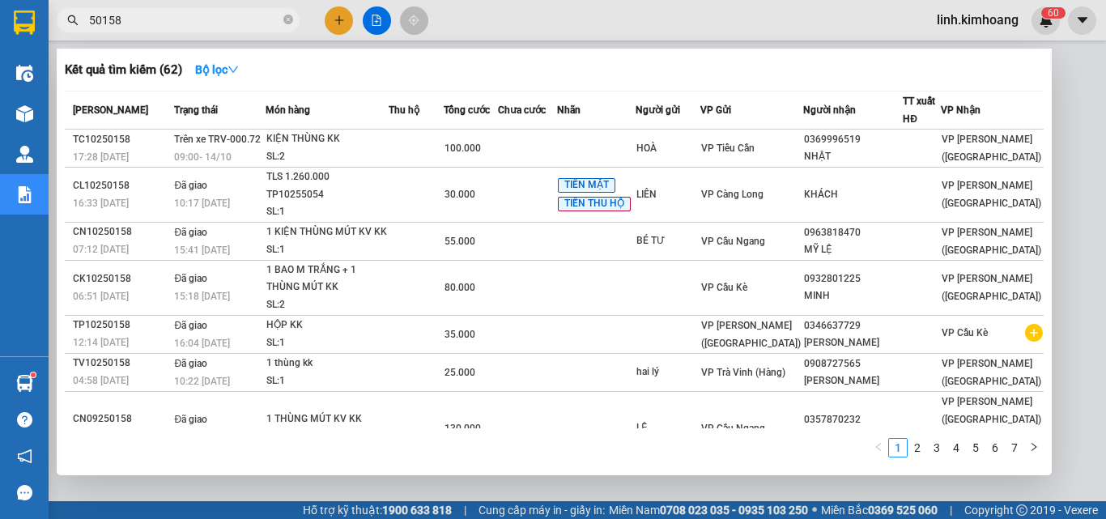
type input "50158"
click at [292, 16] on icon "close-circle" at bounding box center [288, 20] width 10 height 10
click at [283, 17] on span at bounding box center [288, 20] width 10 height 18
click at [286, 17] on span at bounding box center [288, 20] width 10 height 18
click at [285, 19] on span at bounding box center [288, 20] width 10 height 18
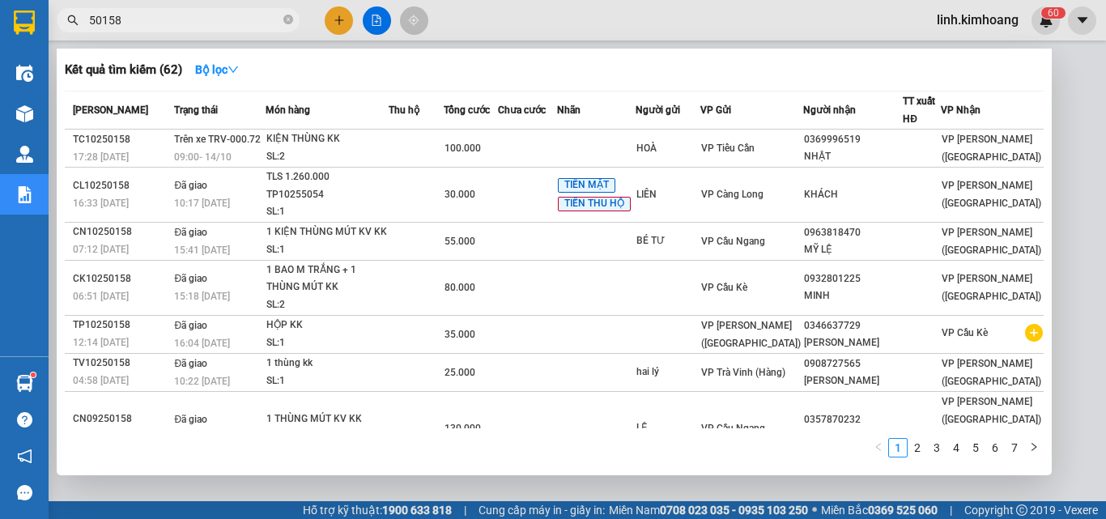
click at [285, 19] on span at bounding box center [288, 20] width 10 height 18
click at [286, 18] on span at bounding box center [288, 20] width 10 height 18
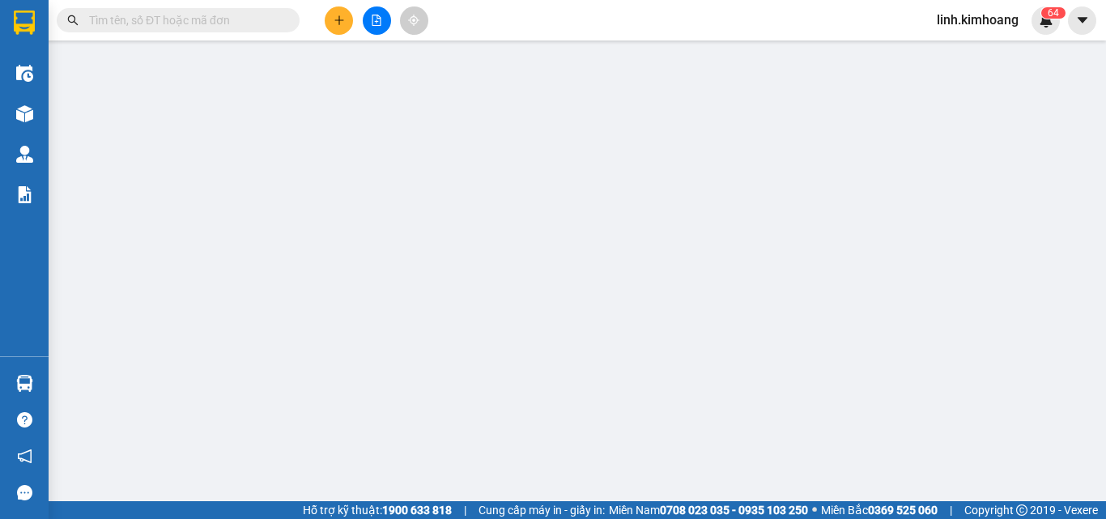
click at [205, 19] on input "text" at bounding box center [184, 20] width 191 height 18
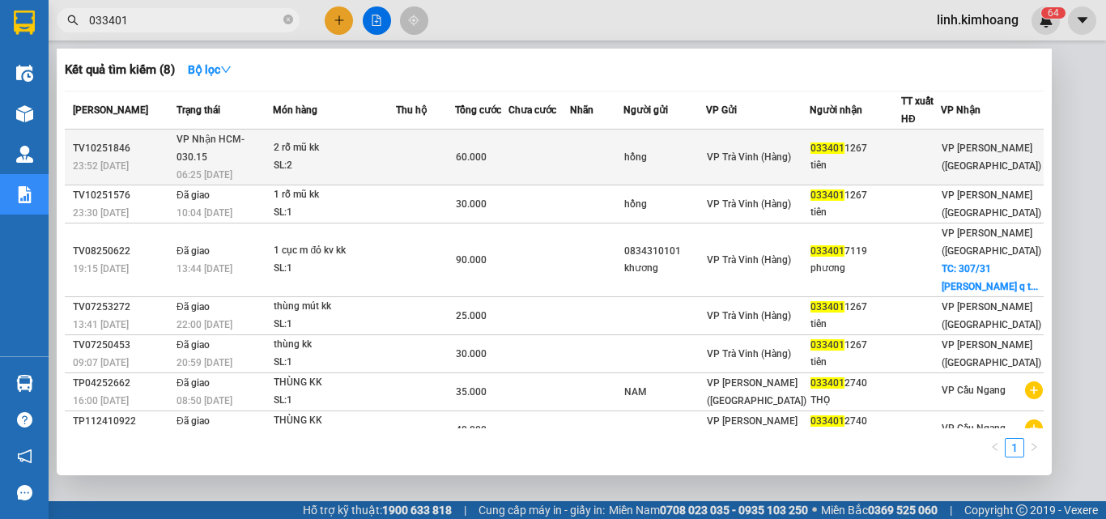
type input "033401"
click at [623, 136] on td at bounding box center [596, 158] width 53 height 56
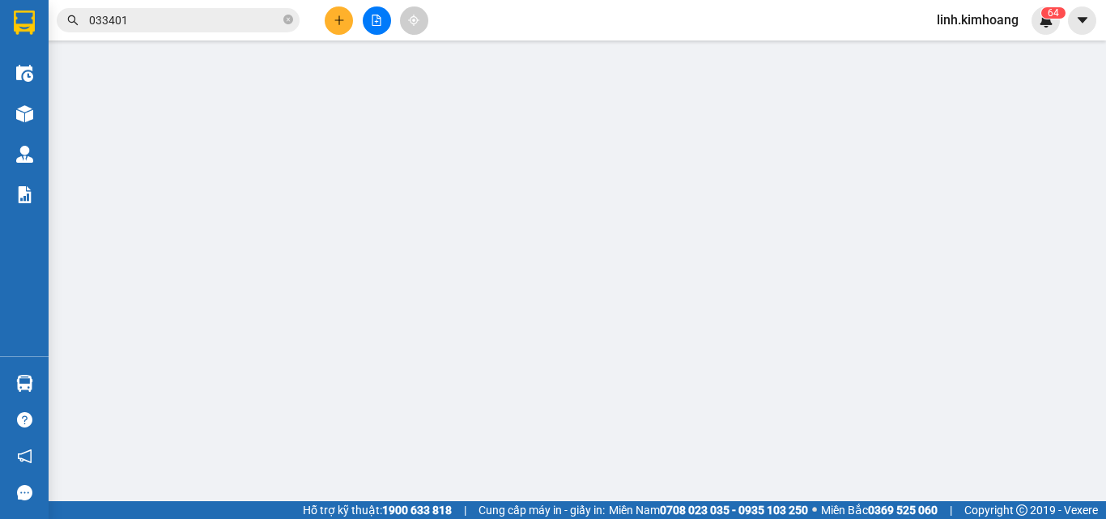
type input "hồng"
type input "0334011267"
type input "tiên"
type input "60.000"
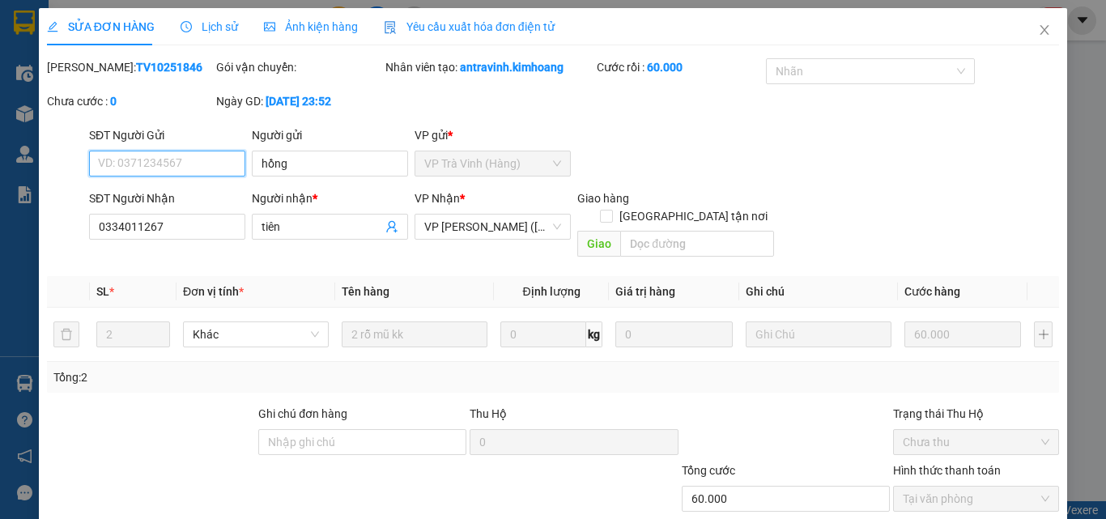
scroll to position [83, 0]
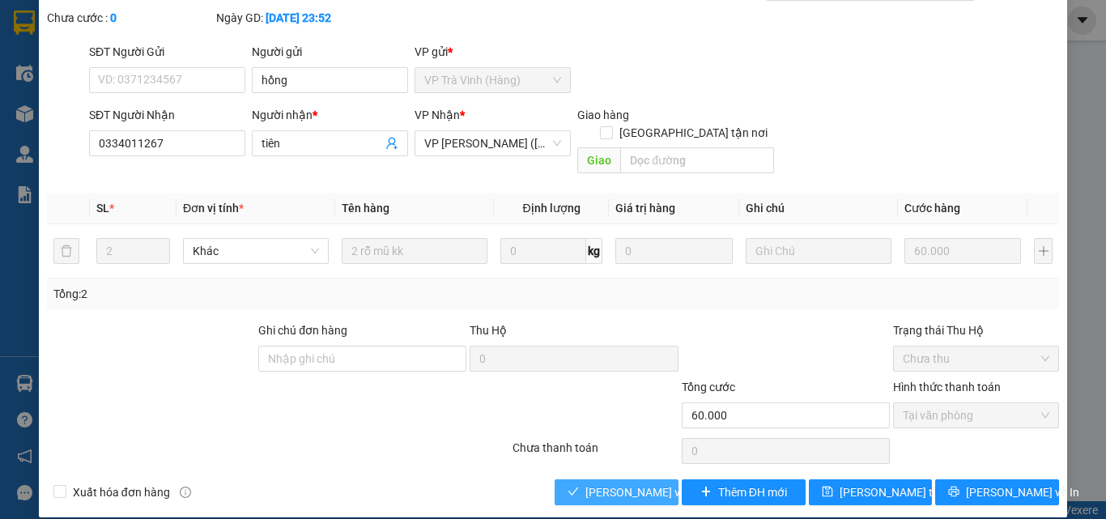
click at [619, 479] on button "[PERSON_NAME] và Giao hàng" at bounding box center [617, 492] width 124 height 26
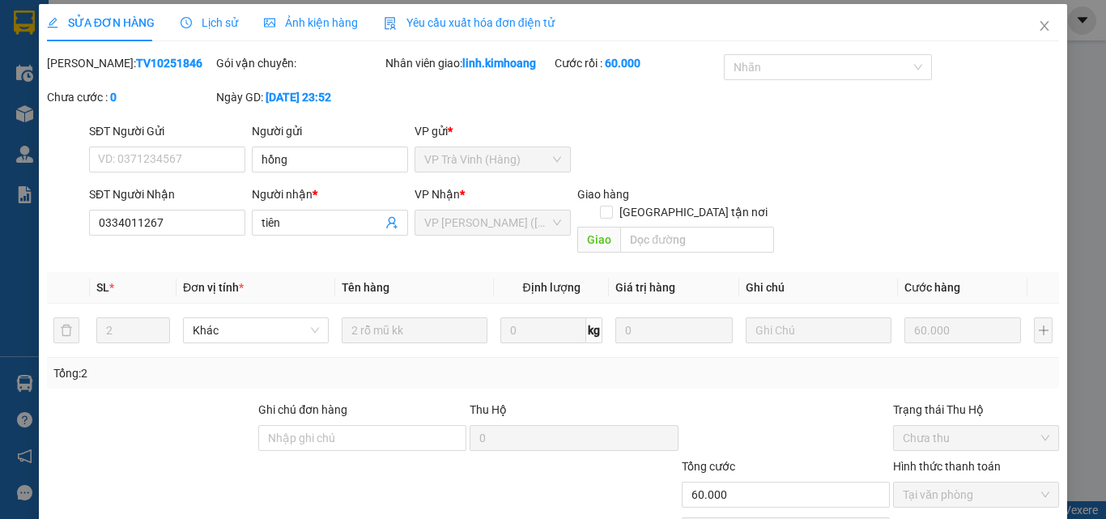
scroll to position [0, 0]
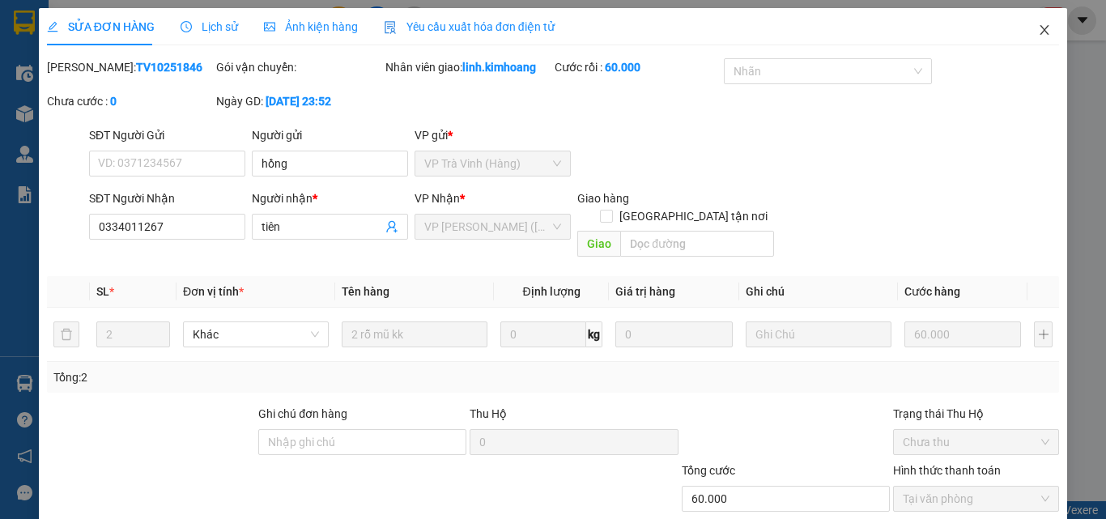
click at [1038, 24] on icon "close" at bounding box center [1044, 29] width 13 height 13
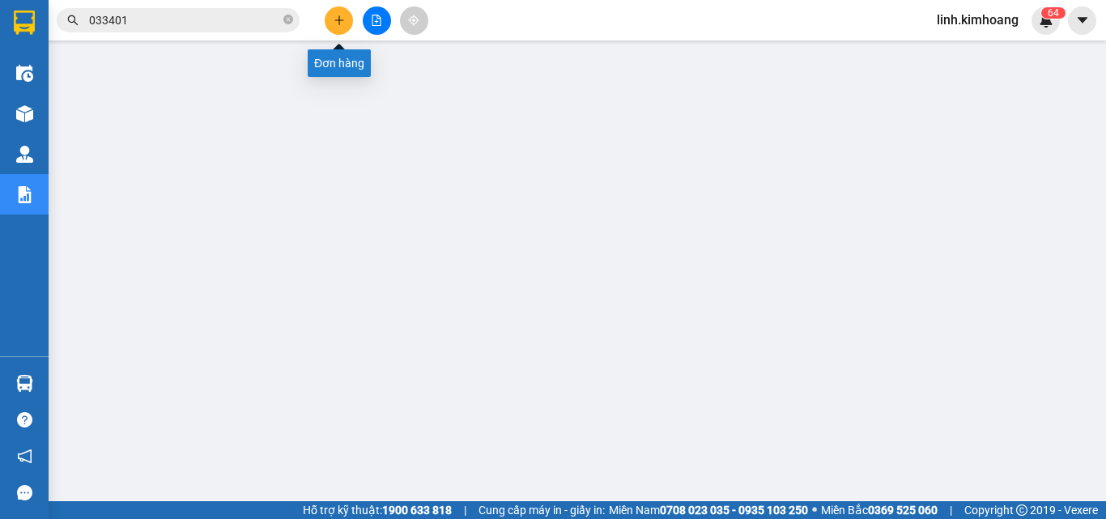
click at [332, 17] on button at bounding box center [339, 20] width 28 height 28
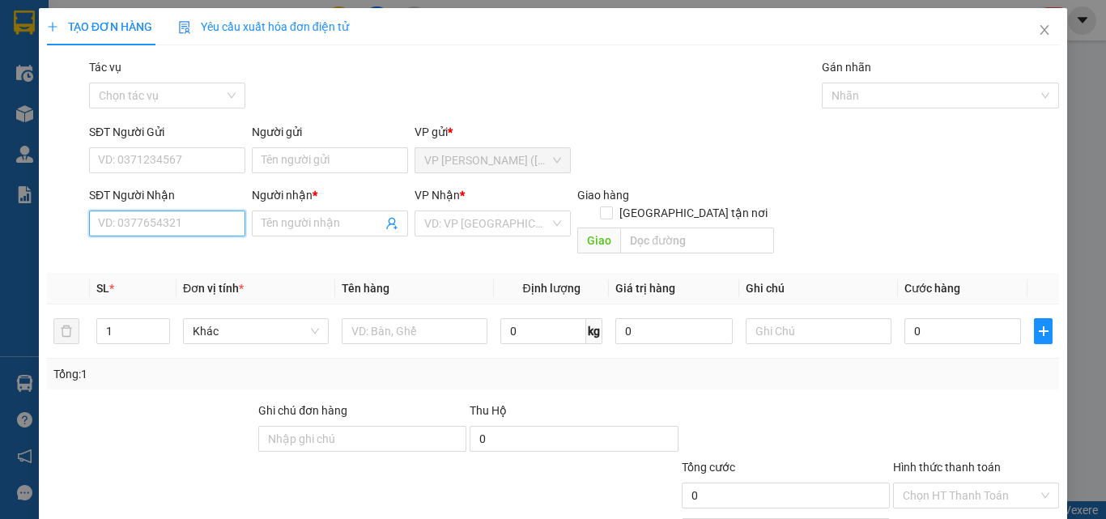
click at [185, 228] on input "SĐT Người Nhận" at bounding box center [167, 223] width 156 height 26
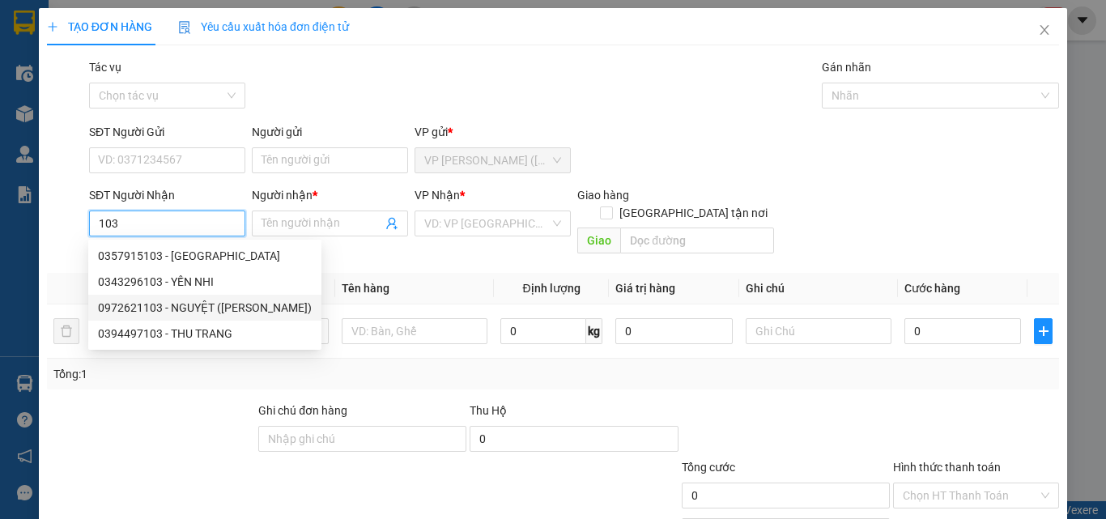
click at [201, 311] on div "0972621103 - NGUYỆT (HOÀNG ANH)" at bounding box center [205, 308] width 214 height 18
type input "0972621103"
type input "NGUYỆT (HOÀNG ANH)"
type input "30.000"
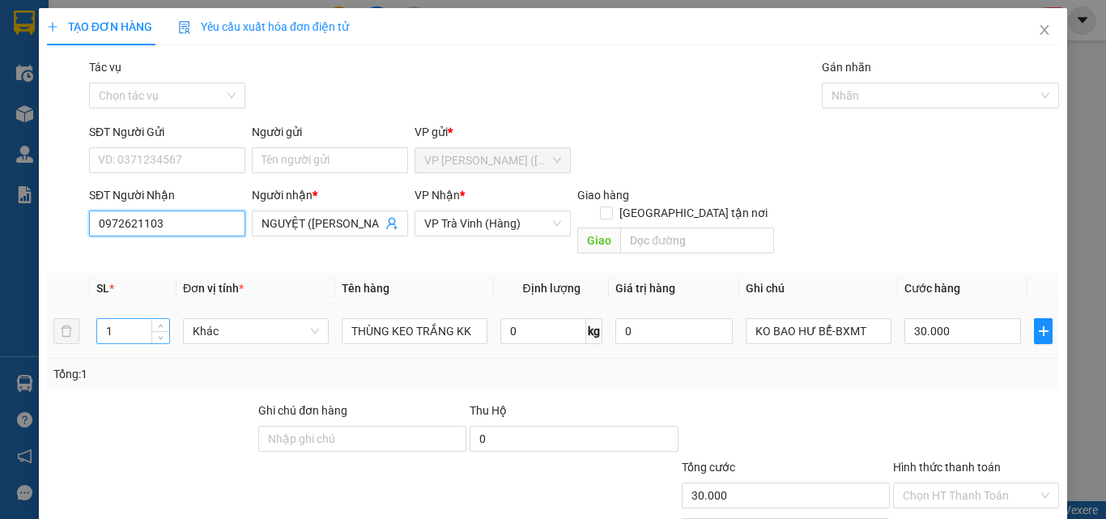
type input "0972621103"
click at [146, 319] on input "1" at bounding box center [133, 331] width 72 height 24
type input "18"
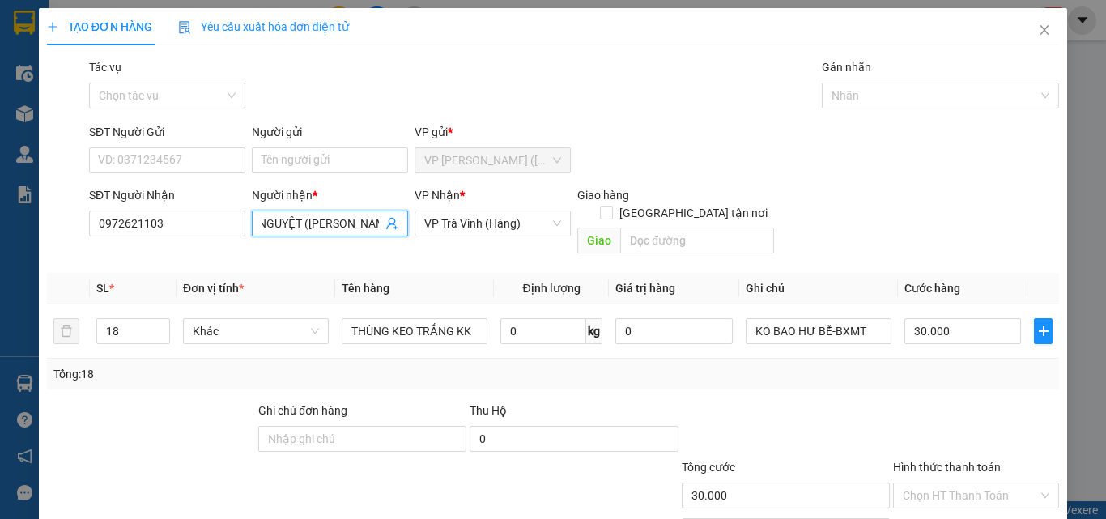
drag, startPoint x: 303, startPoint y: 228, endPoint x: 402, endPoint y: 255, distance: 103.1
click at [402, 255] on div "Transit Pickup Surcharge Ids Transit Deliver Surcharge Ids Transit Deliver Surc…" at bounding box center [553, 321] width 1012 height 527
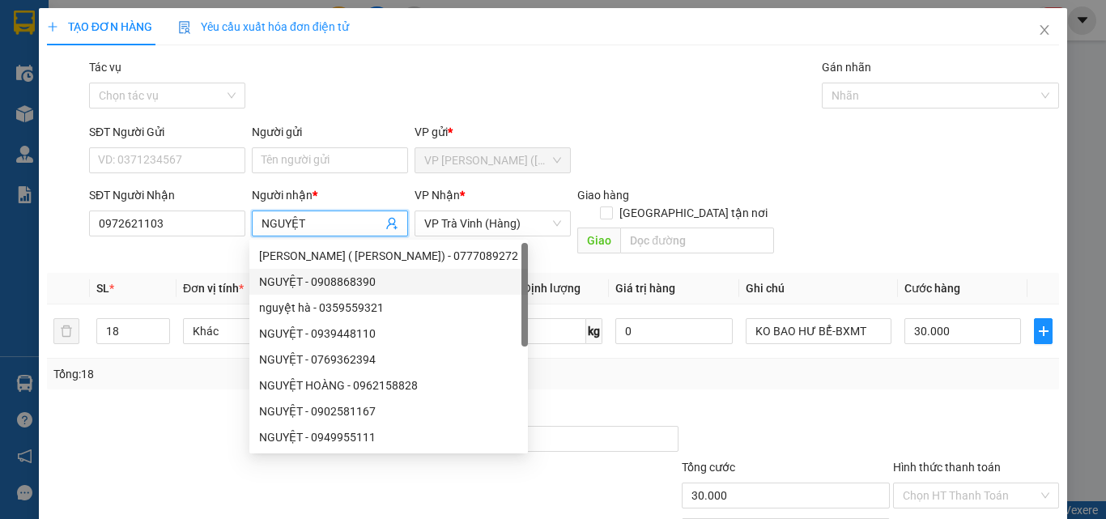
type input "NGUYỆT"
click at [634, 359] on div "Tổng: 18" at bounding box center [553, 374] width 1012 height 31
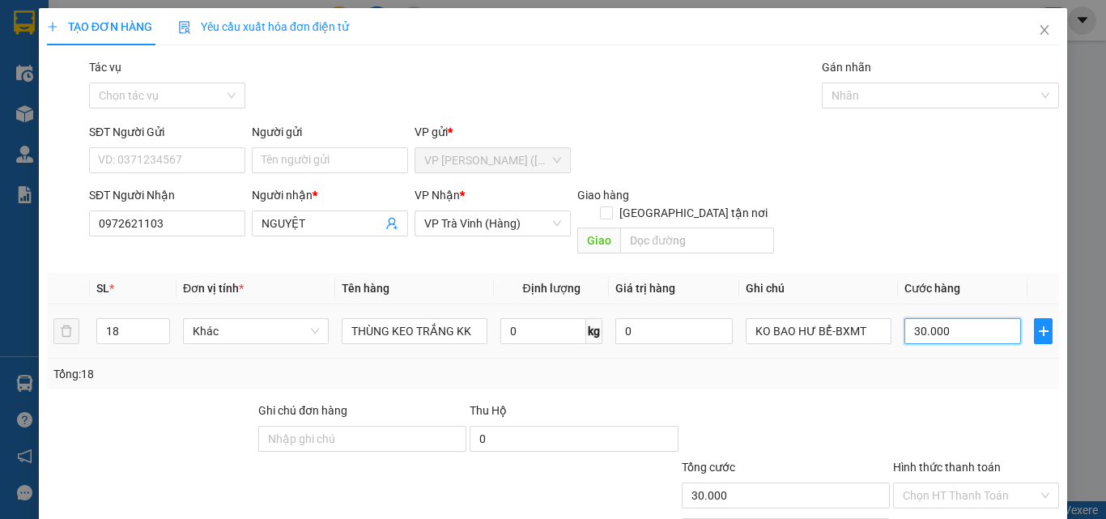
click at [974, 319] on input "30.000" at bounding box center [962, 331] width 117 height 26
type input "5"
type input "54"
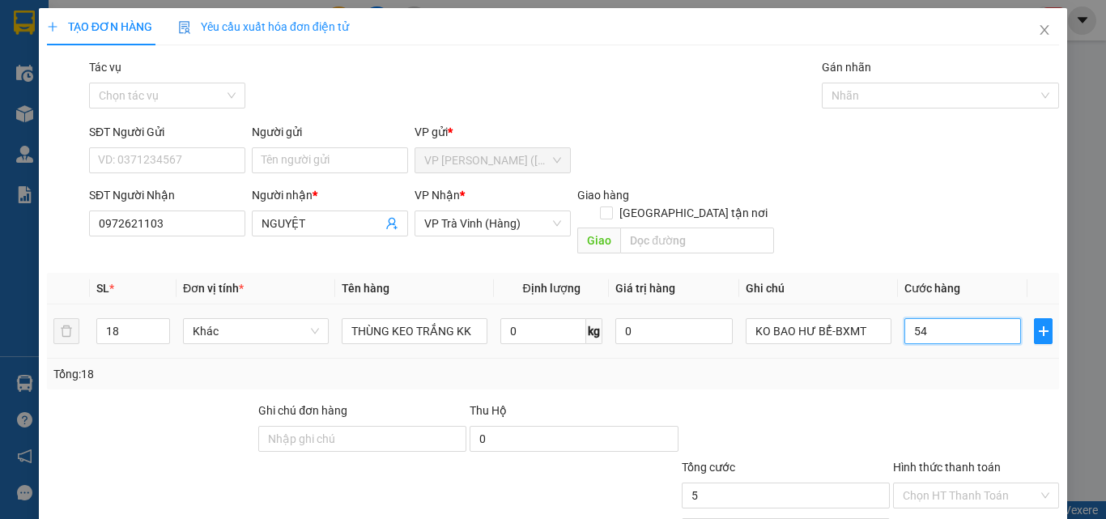
type input "54"
type input "540"
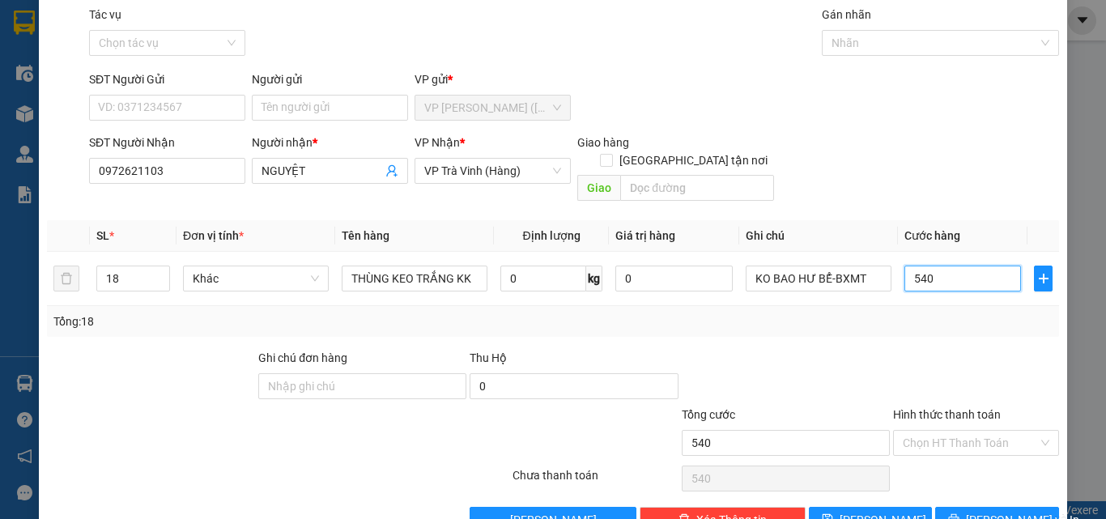
scroll to position [80, 0]
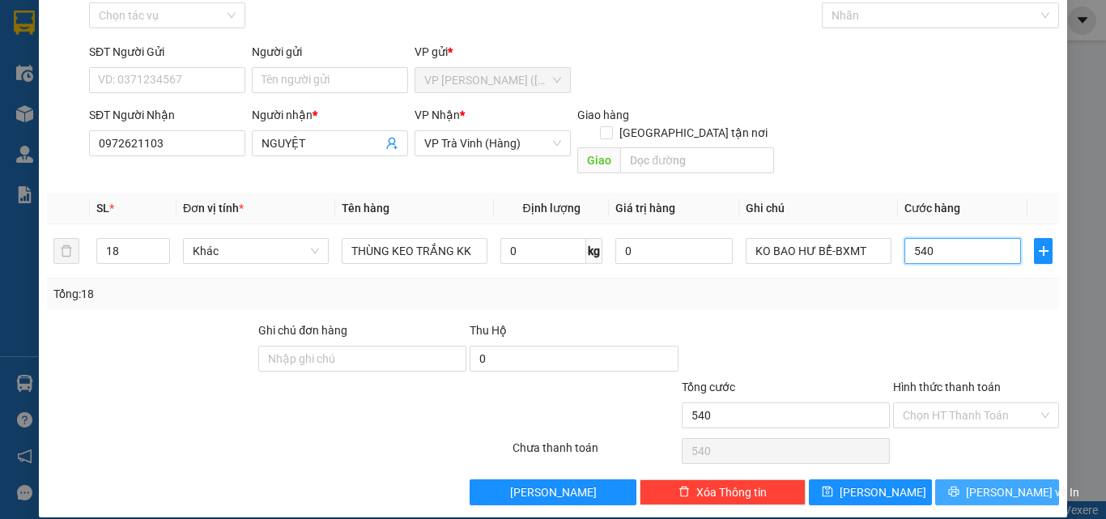
type input "540"
type input "540.000"
click at [985, 483] on span "[PERSON_NAME] và In" at bounding box center [1022, 492] width 113 height 18
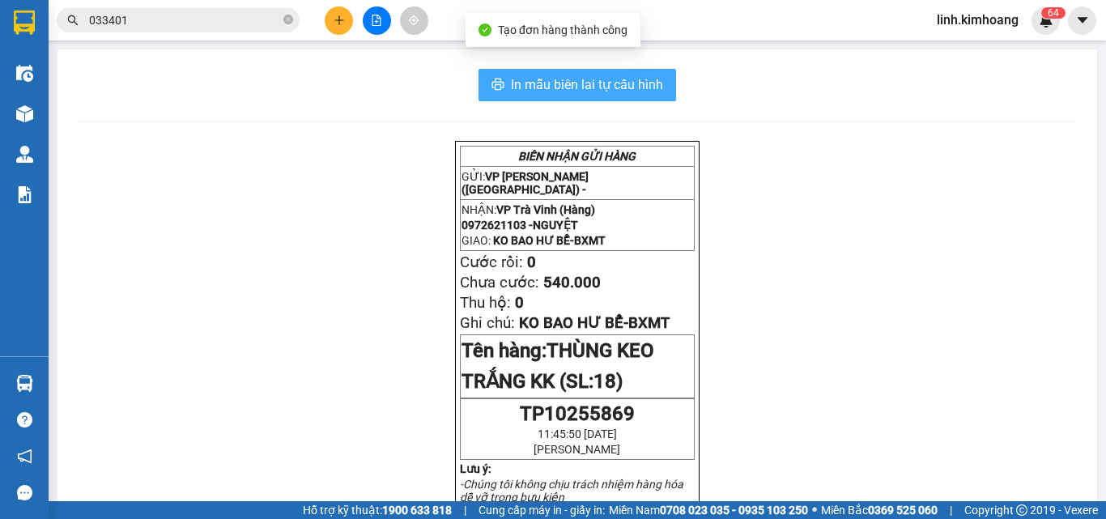
click at [583, 89] on span "In mẫu biên lai tự cấu hình" at bounding box center [587, 84] width 152 height 20
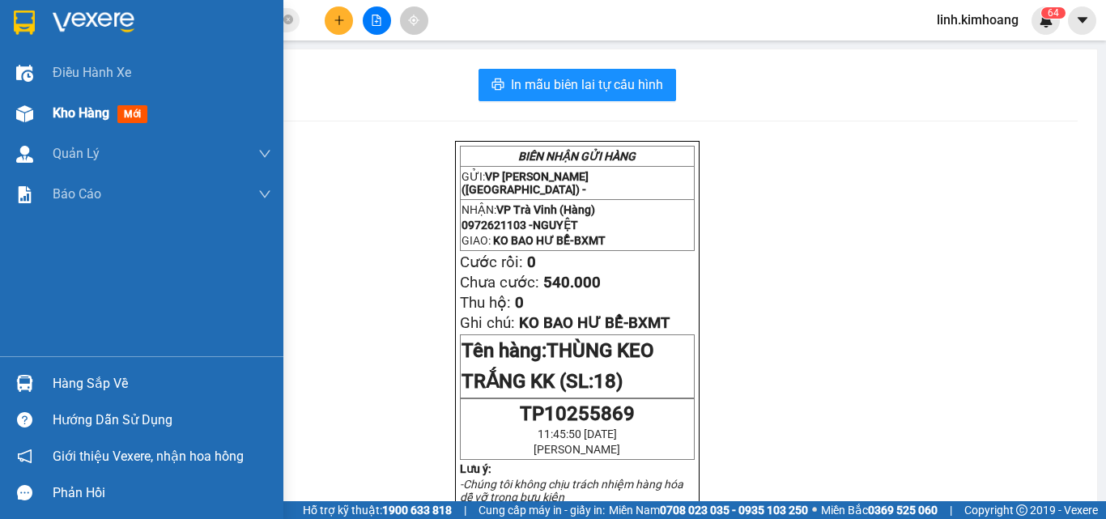
click at [90, 121] on span "Kho hàng" at bounding box center [81, 112] width 57 height 15
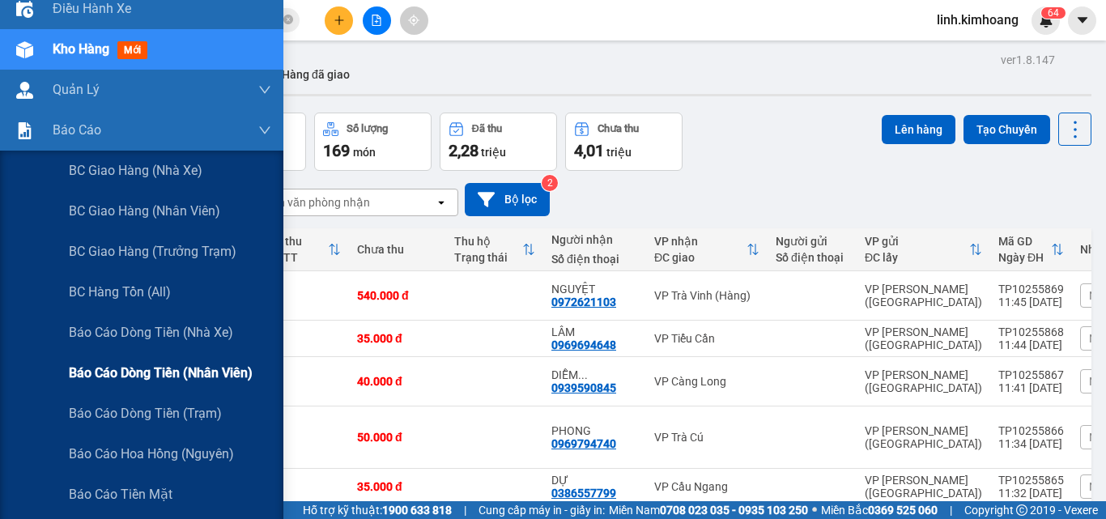
scroll to position [162, 0]
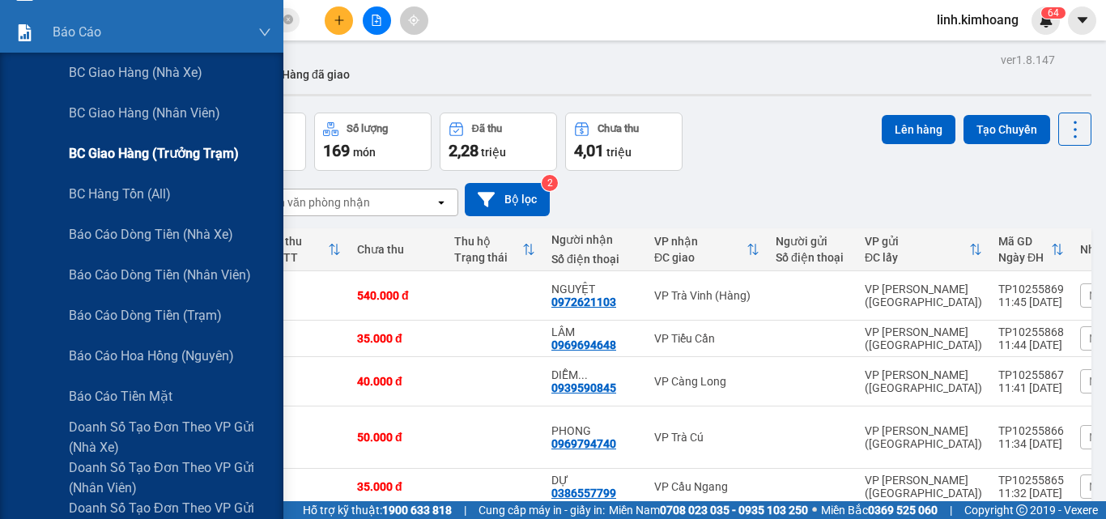
click at [190, 142] on div "BC giao hàng (trưởng trạm)" at bounding box center [170, 154] width 202 height 40
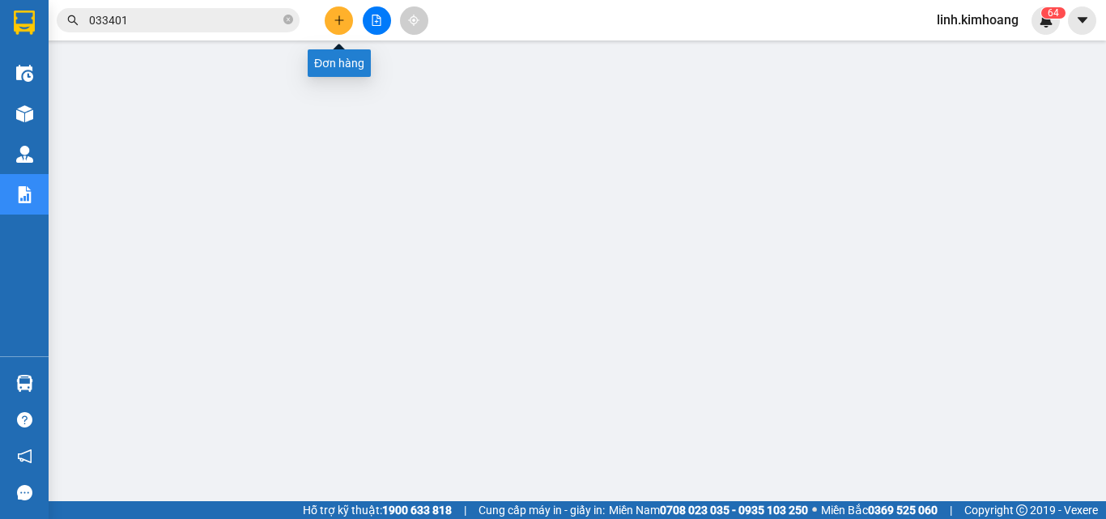
click at [343, 23] on icon "plus" at bounding box center [339, 20] width 11 height 11
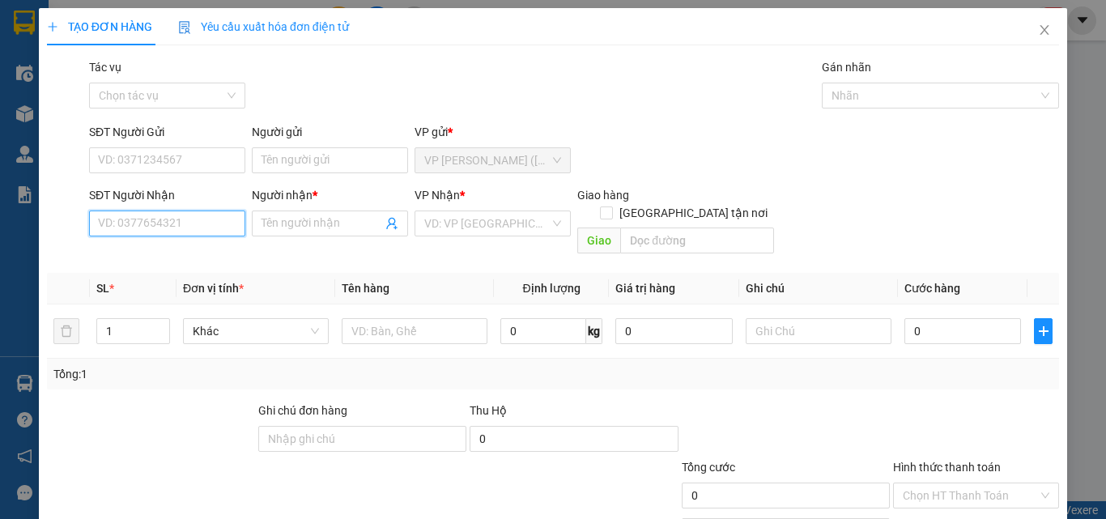
click at [193, 219] on input "SĐT Người Nhận" at bounding box center [167, 223] width 156 height 26
click at [185, 247] on div "0357419349 - HÙNG" at bounding box center [165, 256] width 135 height 18
type input "0357419349"
type input "HÙNG"
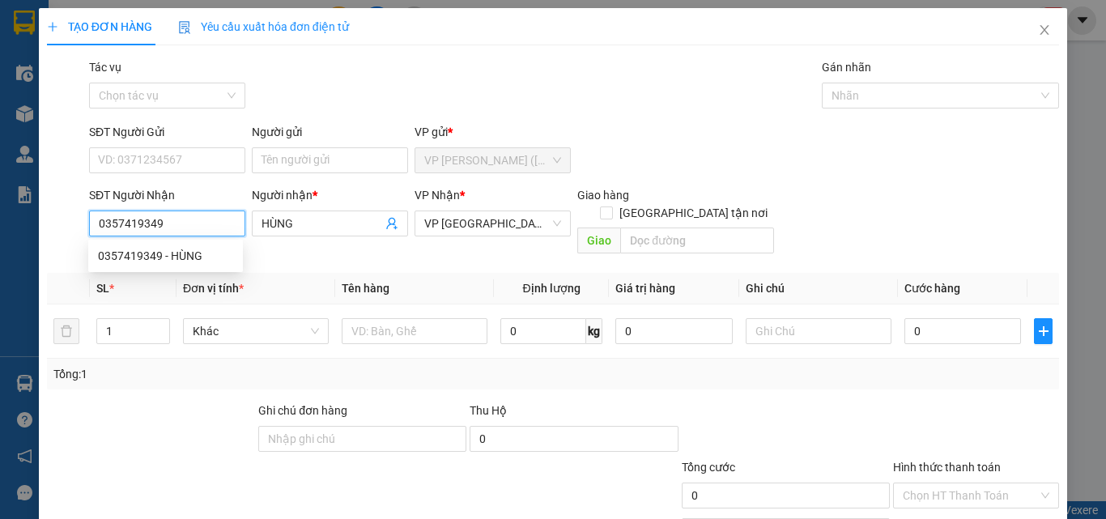
type input "60.000"
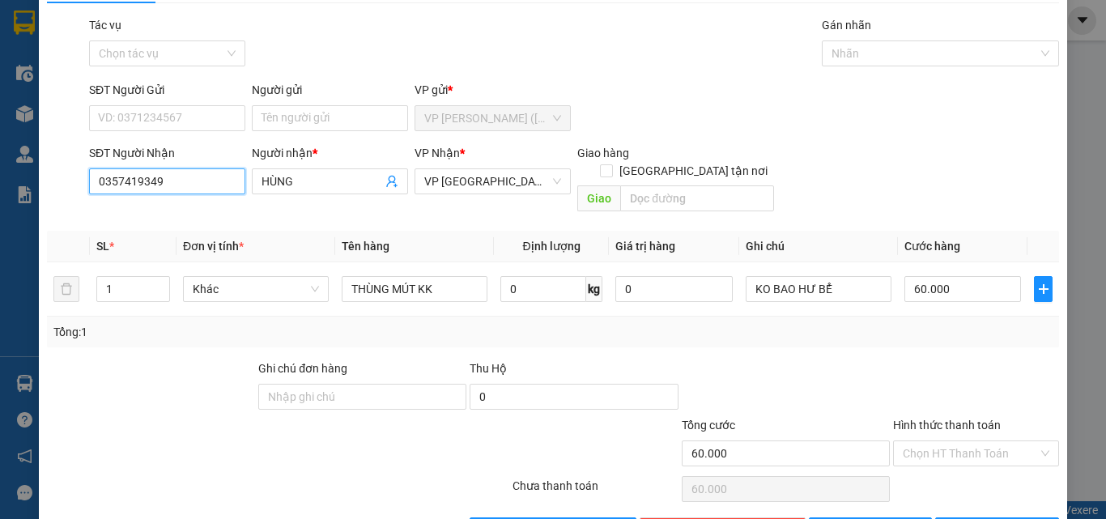
scroll to position [80, 0]
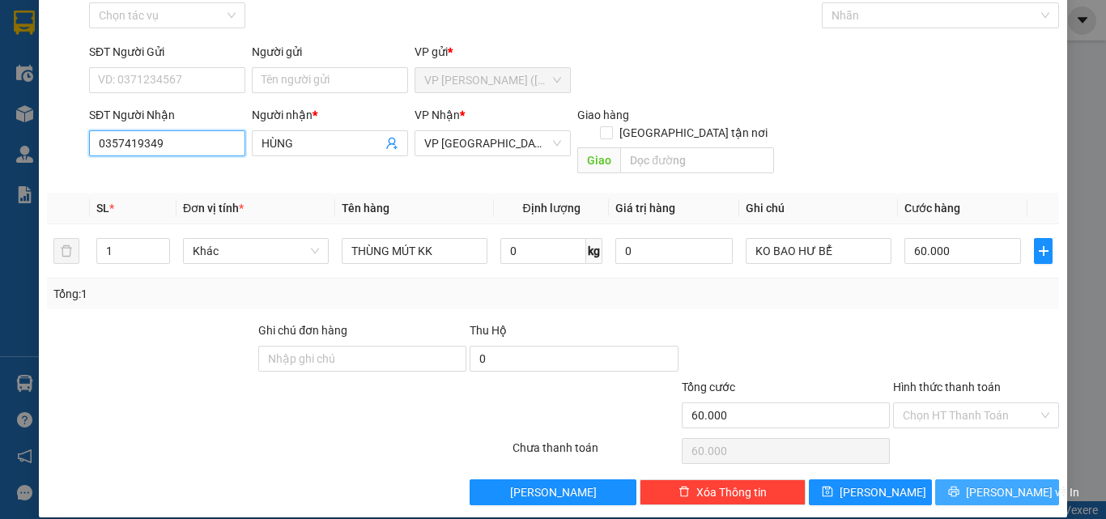
type input "0357419349"
click at [998, 483] on span "[PERSON_NAME] và In" at bounding box center [1022, 492] width 113 height 18
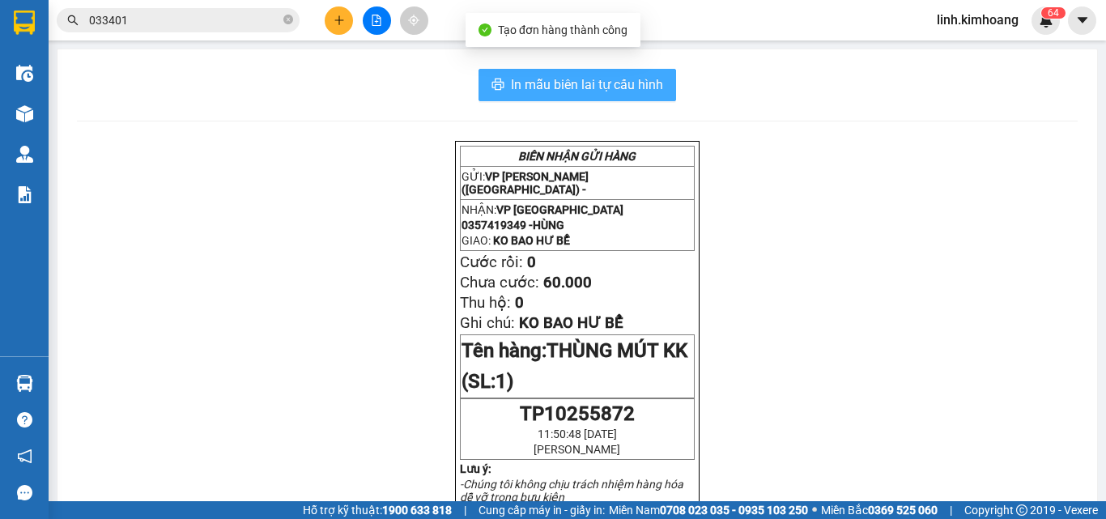
click at [629, 79] on span "In mẫu biên lai tự cấu hình" at bounding box center [587, 84] width 152 height 20
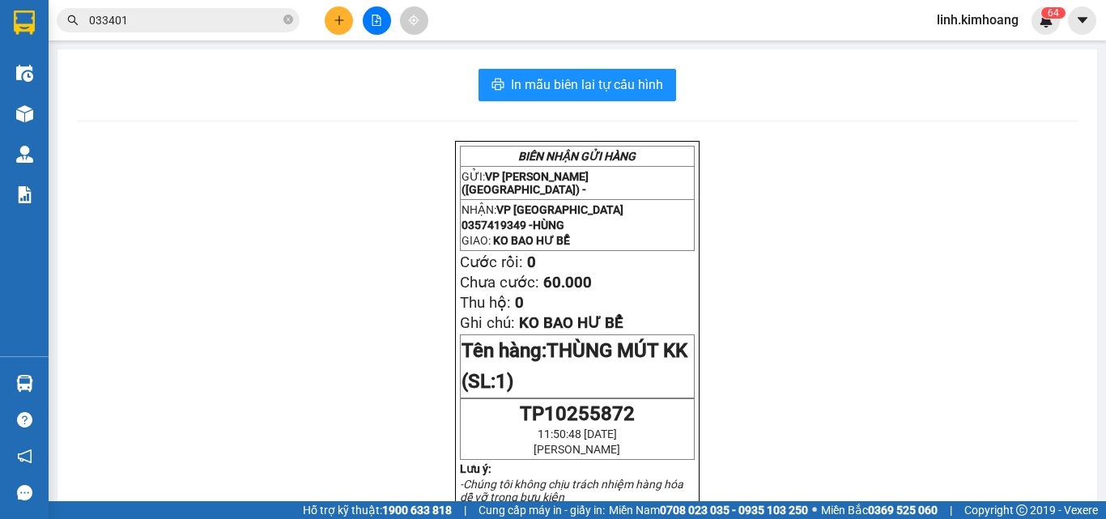
click at [342, 16] on icon "plus" at bounding box center [339, 20] width 11 height 11
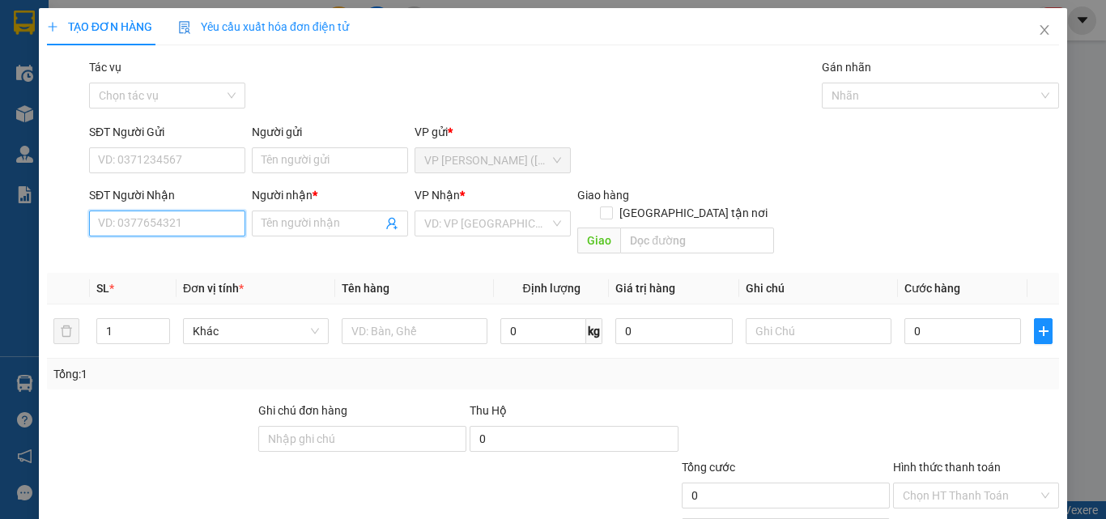
click at [165, 234] on input "SĐT Người Nhận" at bounding box center [167, 223] width 156 height 26
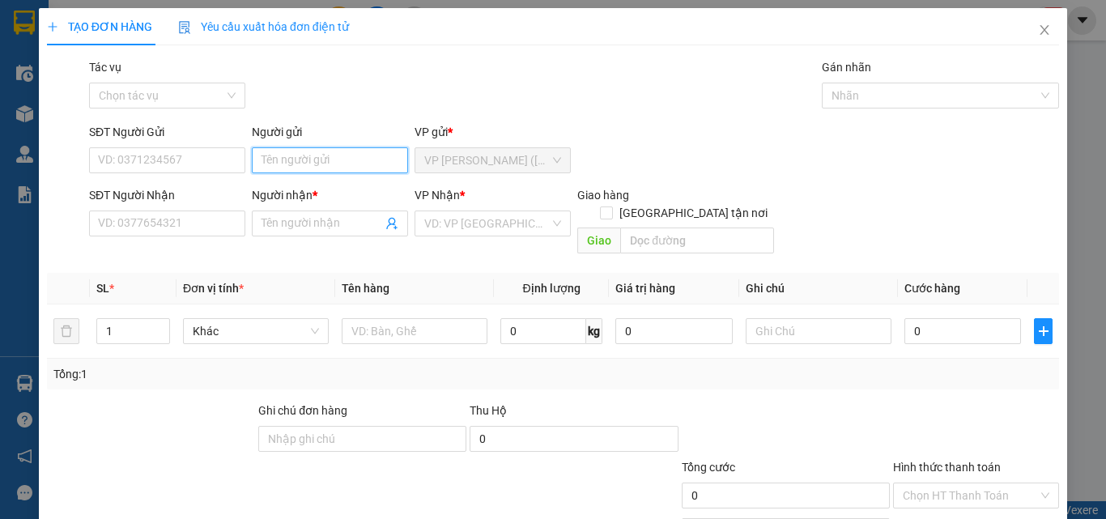
click at [299, 153] on input "Người gửi" at bounding box center [330, 160] width 156 height 26
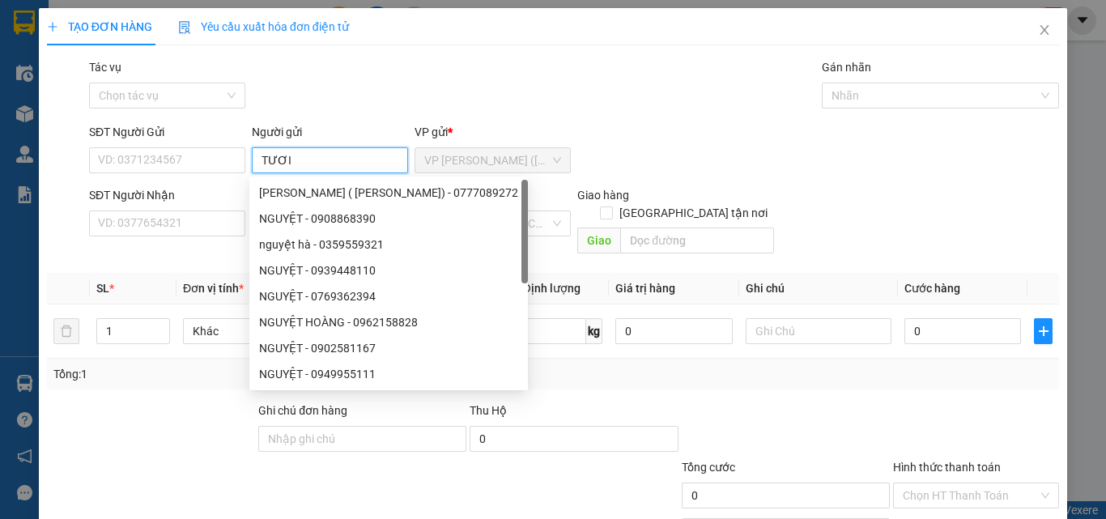
type input "TƯƠI"
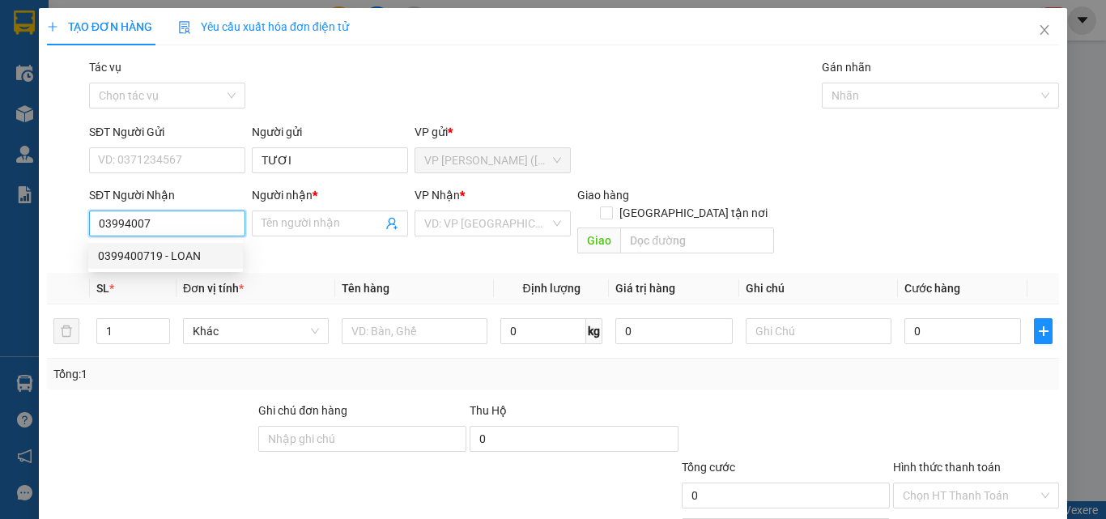
click at [172, 254] on div "0399400719 - LOAN" at bounding box center [165, 256] width 135 height 18
type input "0399400719"
type input "LOAN"
type input "15.000"
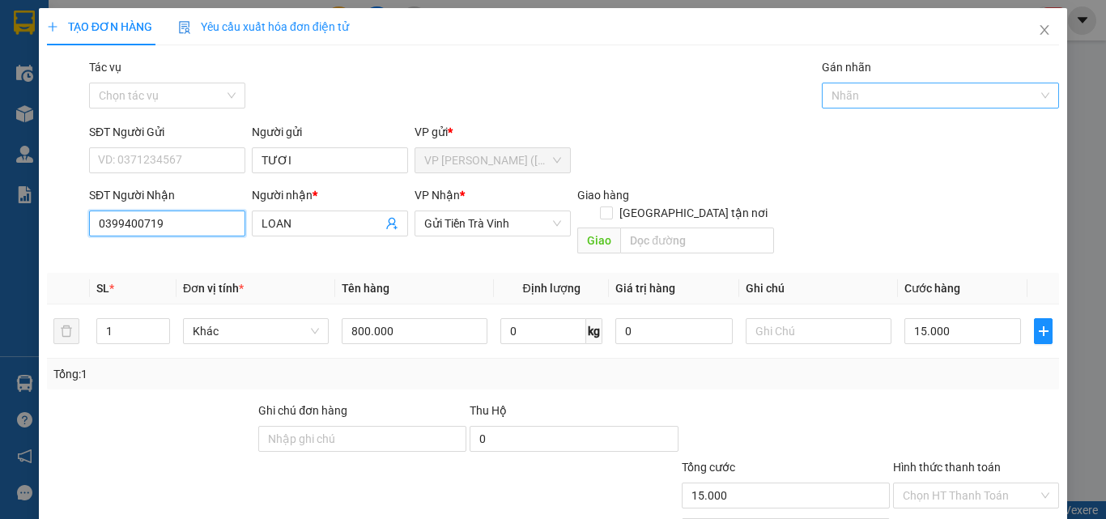
click at [929, 95] on div at bounding box center [933, 95] width 214 height 19
type input "0399400719"
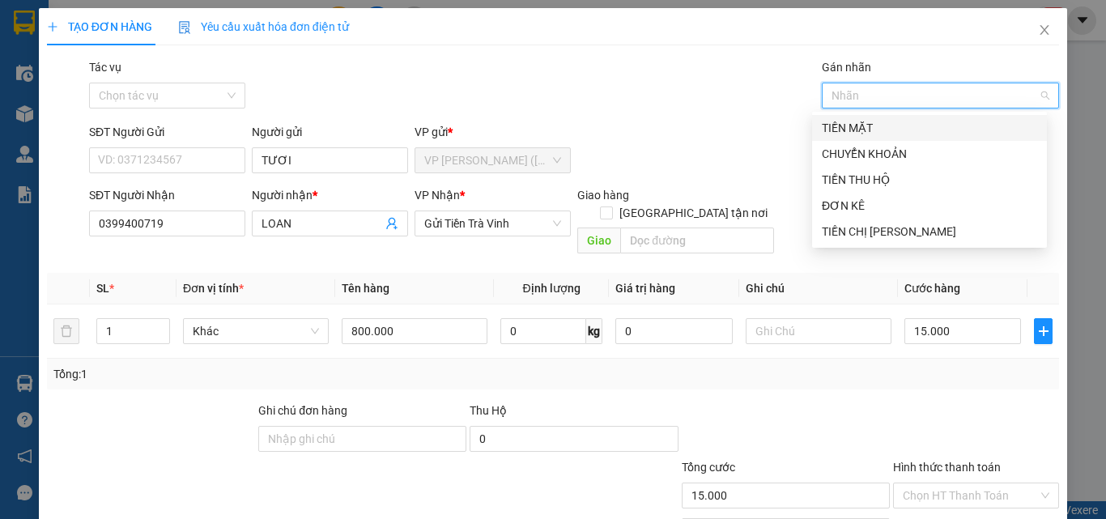
click at [888, 134] on div "TIỀN MẶT" at bounding box center [929, 128] width 215 height 18
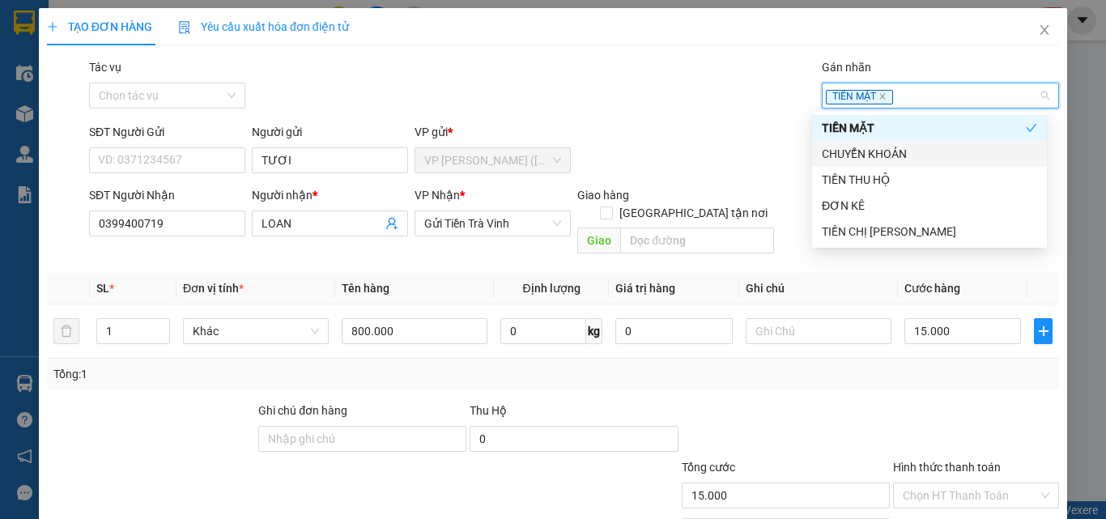
drag, startPoint x: 181, startPoint y: 90, endPoint x: 185, endPoint y: 110, distance: 20.6
click at [182, 91] on input "Tác vụ" at bounding box center [161, 95] width 125 height 24
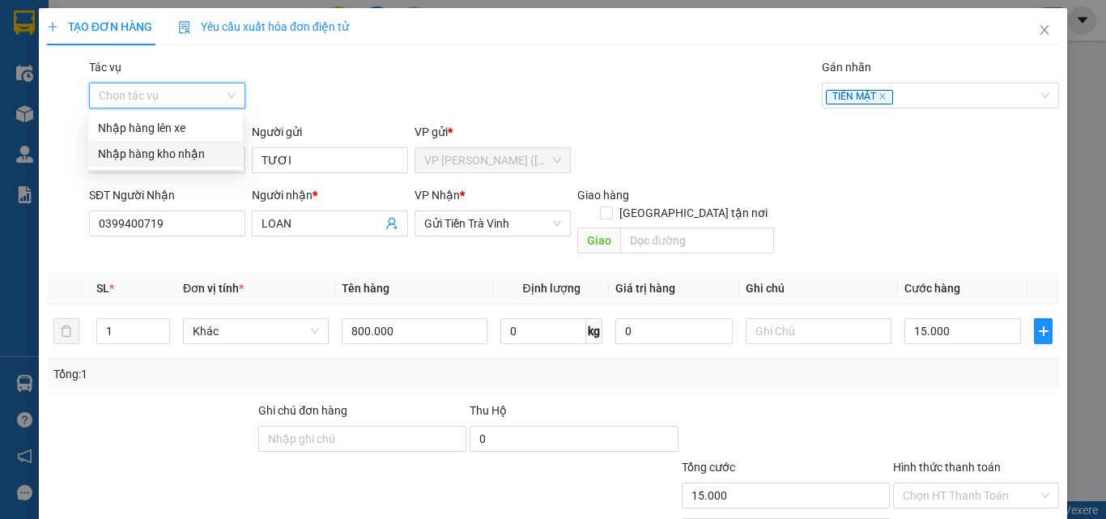
click at [185, 154] on div "Nhập hàng kho nhận" at bounding box center [165, 154] width 135 height 18
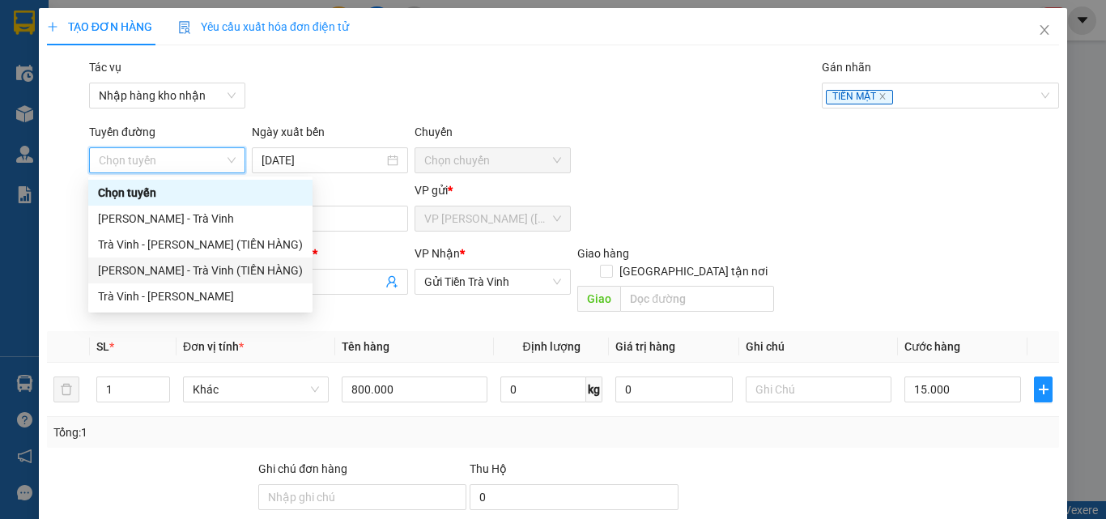
click at [235, 270] on div "[PERSON_NAME] - Trà Vinh (TIỀN HÀNG)" at bounding box center [200, 271] width 205 height 18
type input "[DATE]"
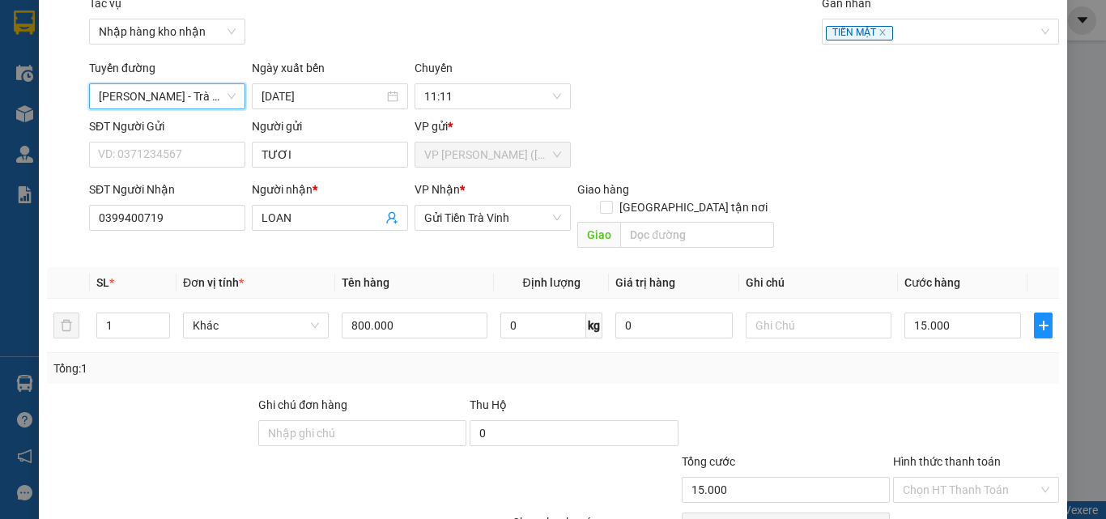
scroll to position [138, 0]
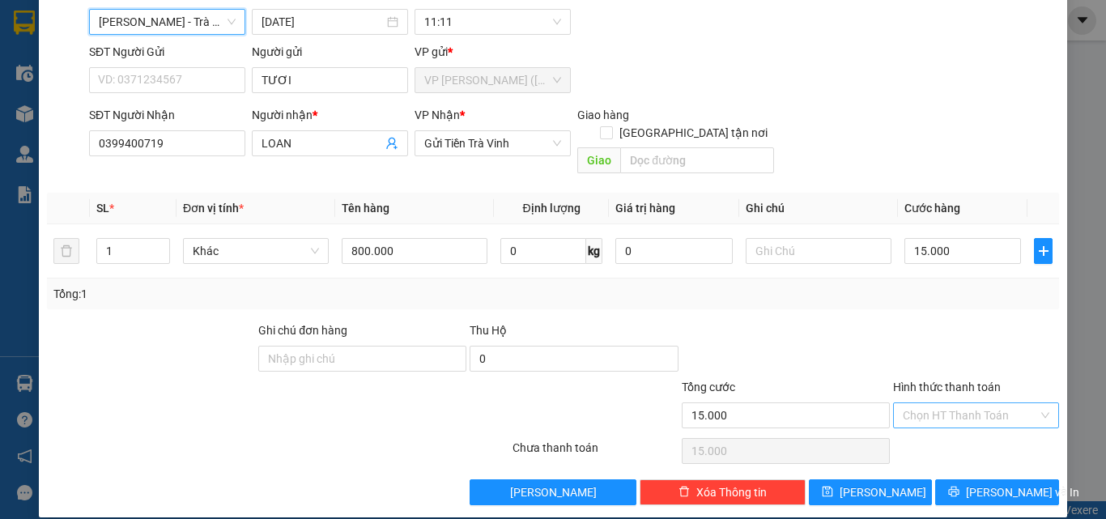
click at [973, 403] on input "Hình thức thanh toán" at bounding box center [970, 415] width 135 height 24
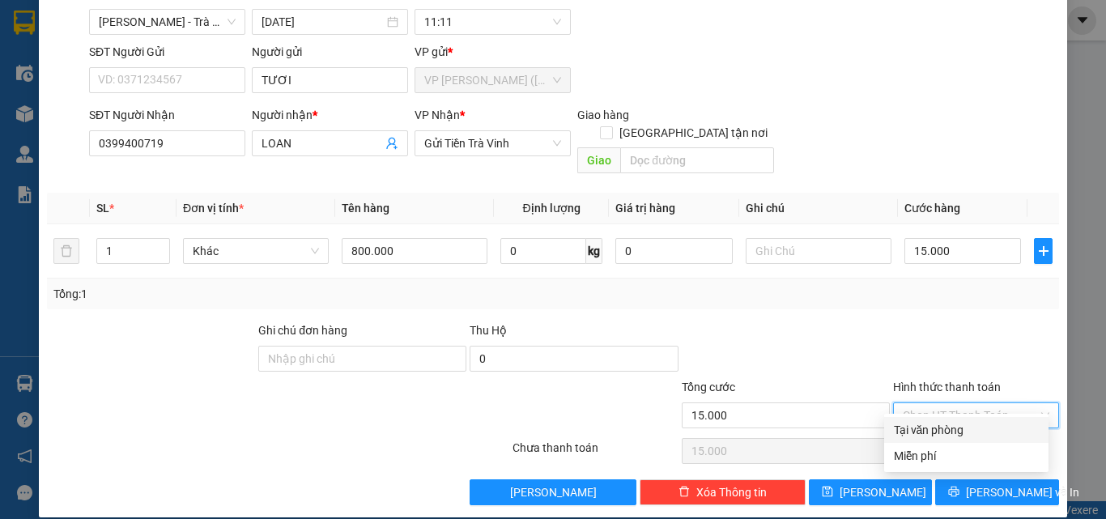
click at [961, 432] on div "Tại văn phòng" at bounding box center [966, 430] width 145 height 18
type input "0"
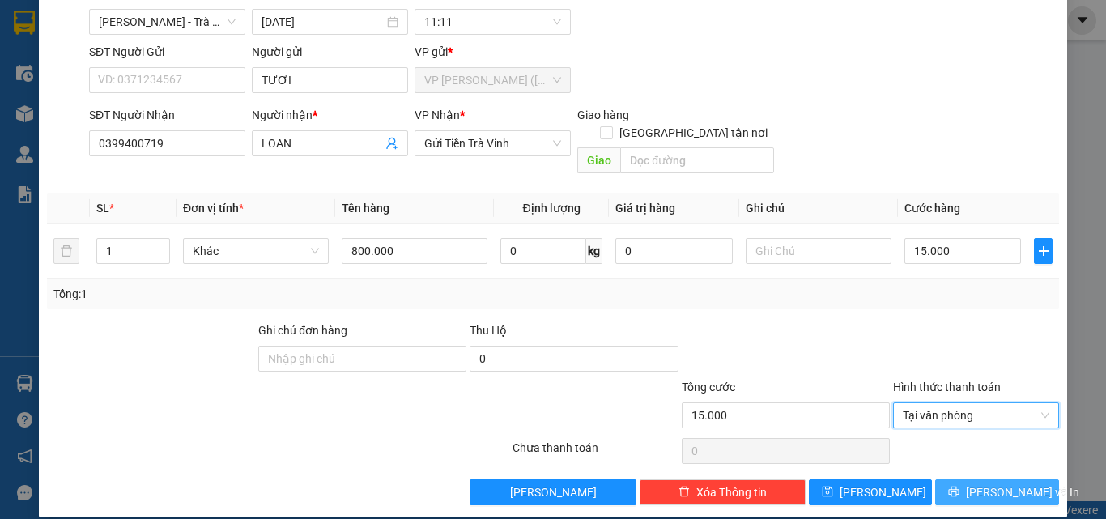
click at [976, 483] on span "[PERSON_NAME] và In" at bounding box center [1022, 492] width 113 height 18
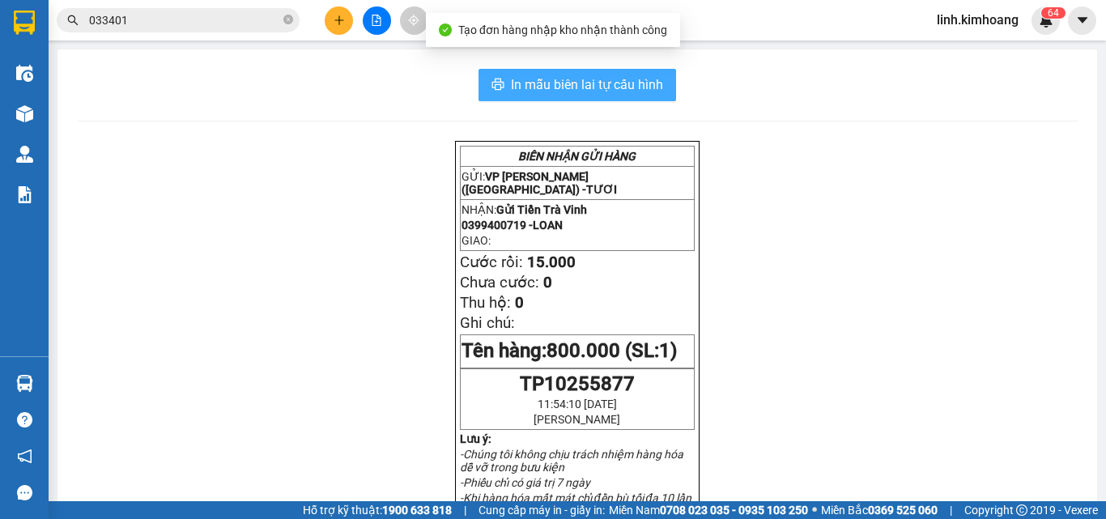
click at [599, 75] on span "In mẫu biên lai tự cấu hình" at bounding box center [587, 84] width 152 height 20
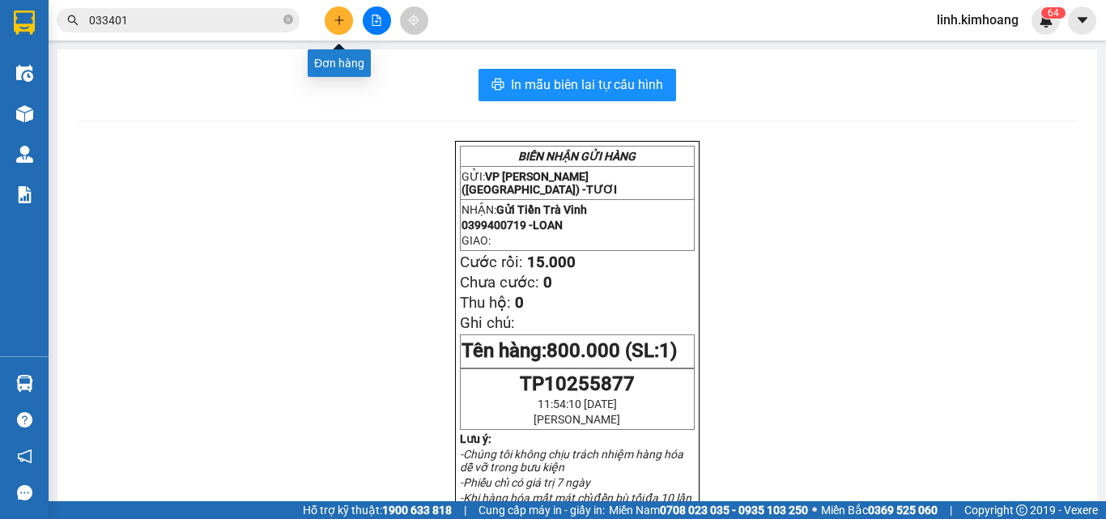
click at [338, 20] on icon "plus" at bounding box center [338, 19] width 9 height 1
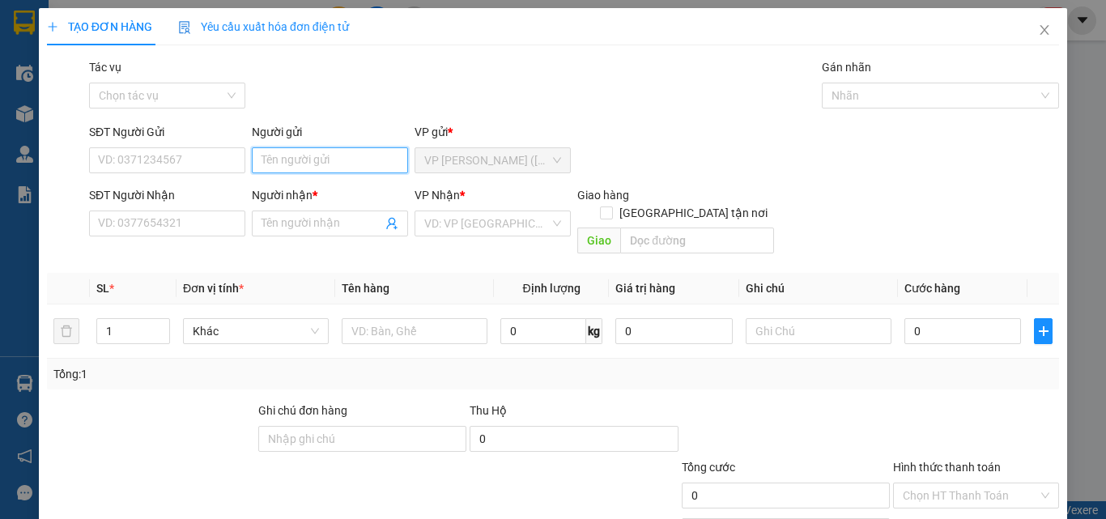
click at [270, 151] on input "Người gửi" at bounding box center [330, 160] width 156 height 26
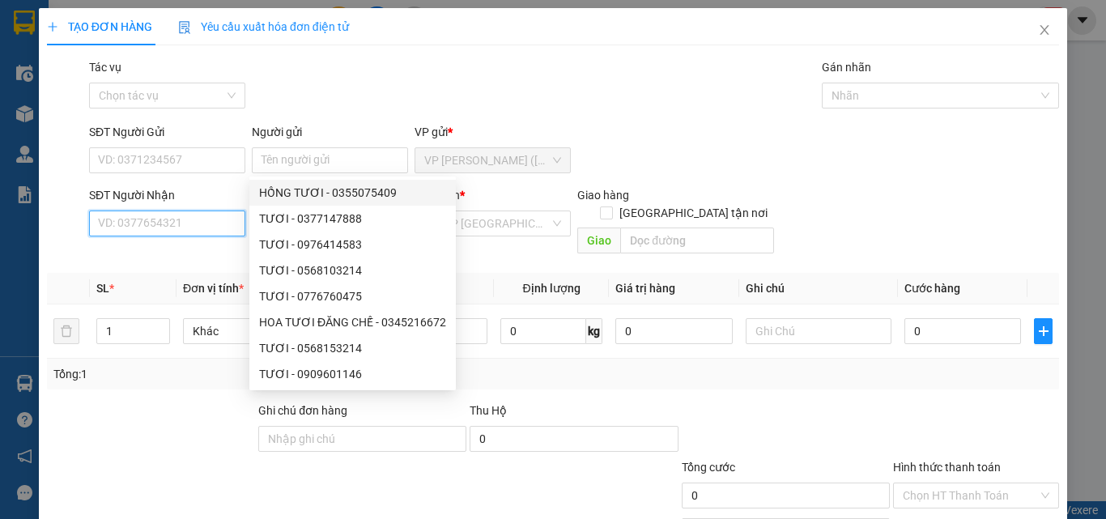
click at [188, 213] on input "SĐT Người Nhận" at bounding box center [167, 223] width 156 height 26
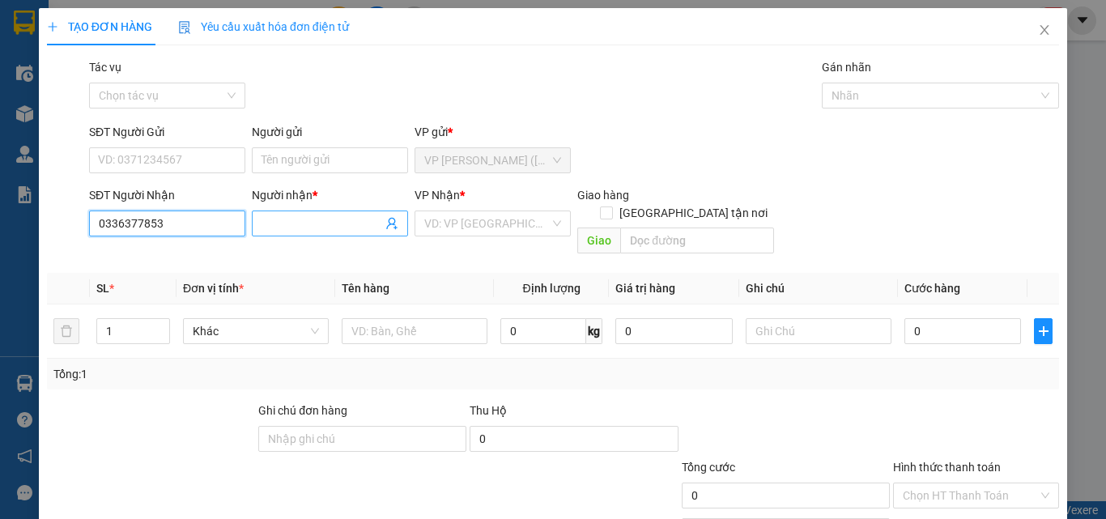
type input "0336377853"
click at [337, 220] on input "Người nhận *" at bounding box center [322, 224] width 121 height 18
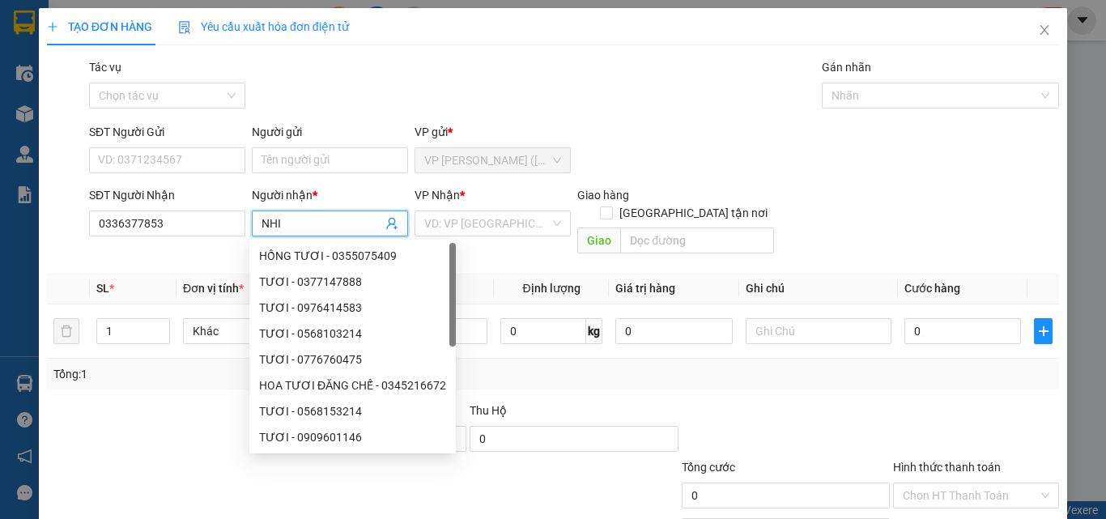
type input "NHI"
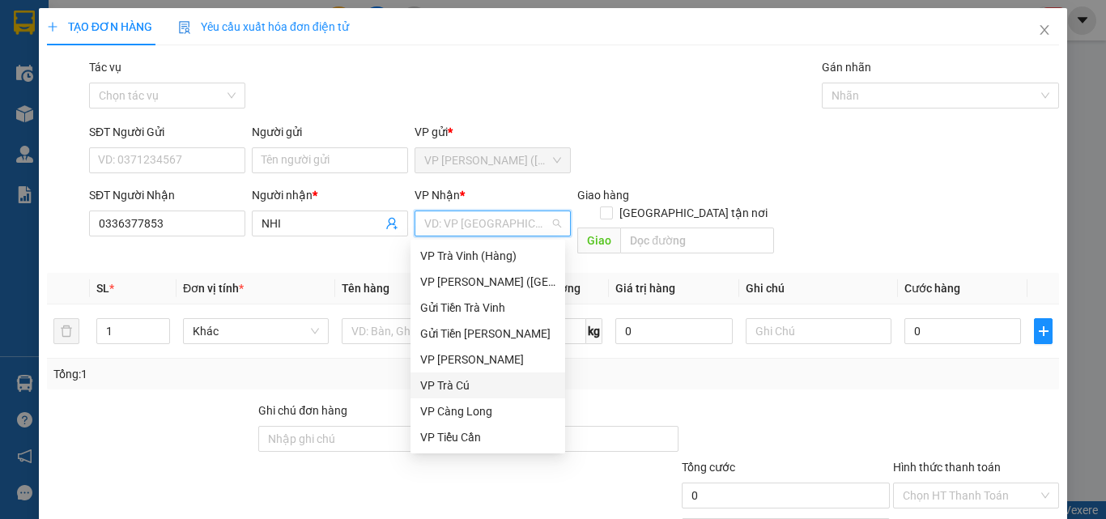
click at [471, 389] on div "VP Trà Cú" at bounding box center [487, 385] width 135 height 18
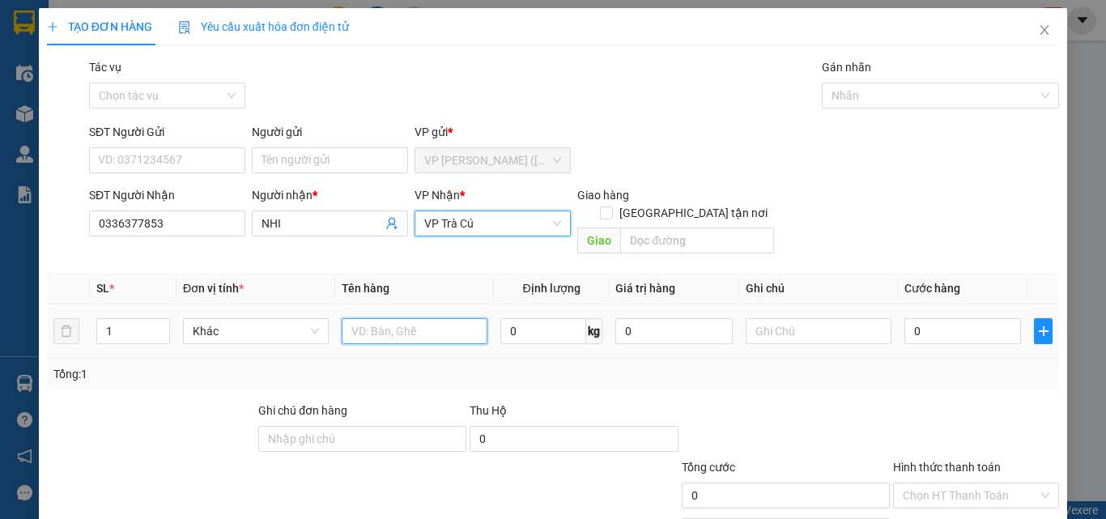
click at [414, 318] on input "text" at bounding box center [415, 331] width 146 height 26
type input "T"
type input "THÙNG MÚT KK"
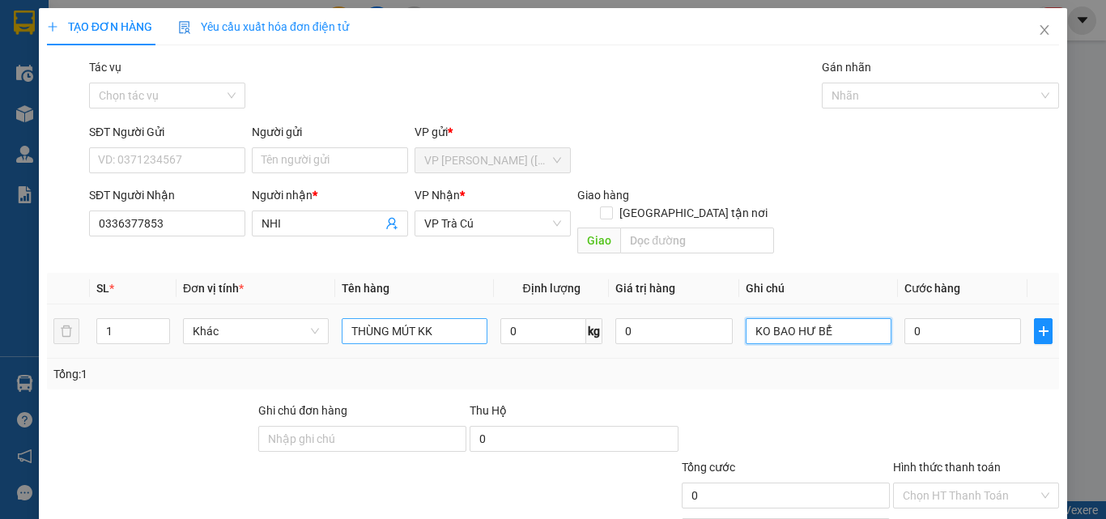
type input "KO BAO HƯ BỂ"
type input "4"
type input "40"
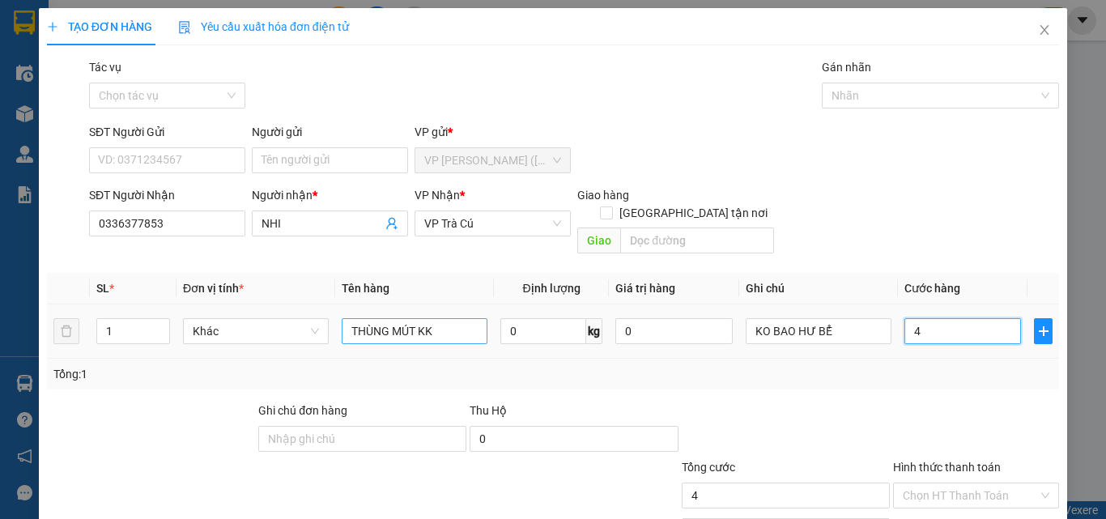
type input "40"
type input "400"
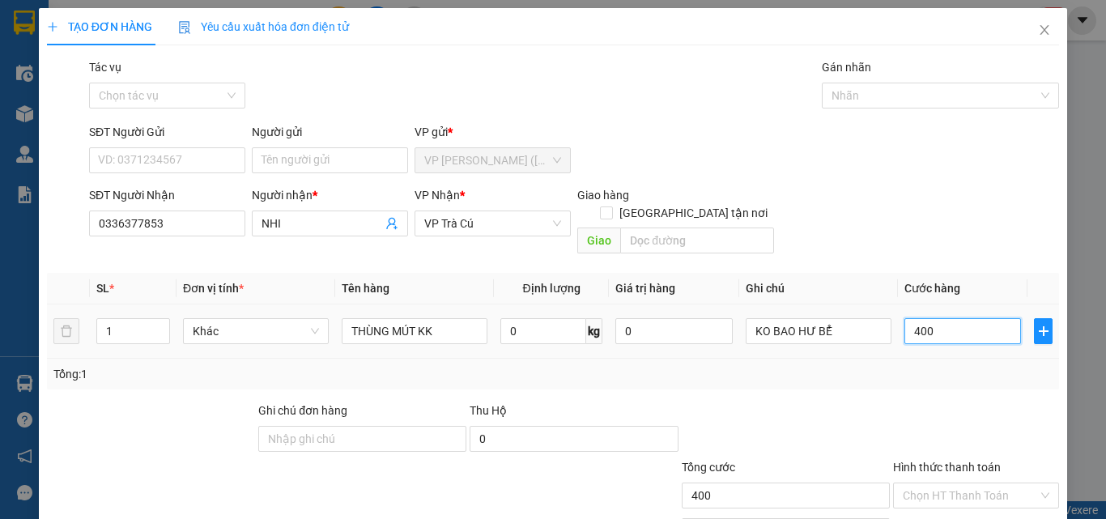
type input "40"
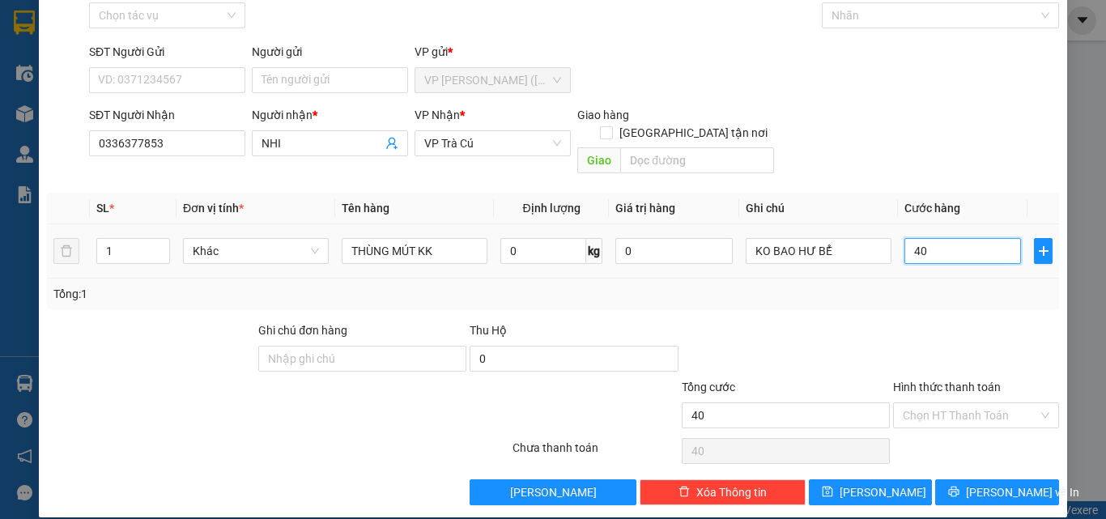
drag, startPoint x: 948, startPoint y: 236, endPoint x: 812, endPoint y: 285, distance: 144.7
click at [812, 285] on div "SL * Đơn vị tính * Tên hàng Định lượng Giá trị hàng Ghi chú Cước hàng 1 Khác TH…" at bounding box center [553, 251] width 1012 height 117
type input "3"
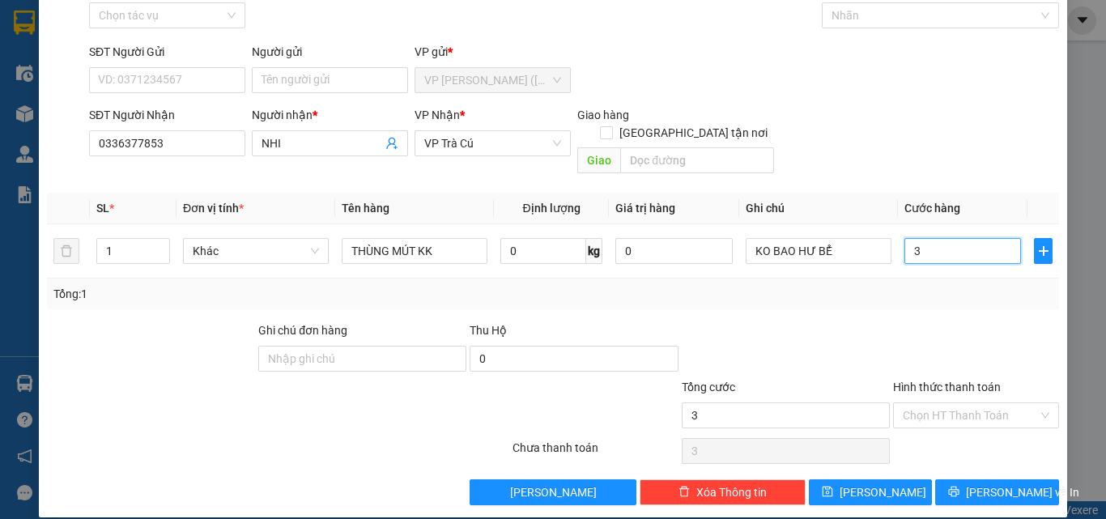
type input "35"
type input "35.000"
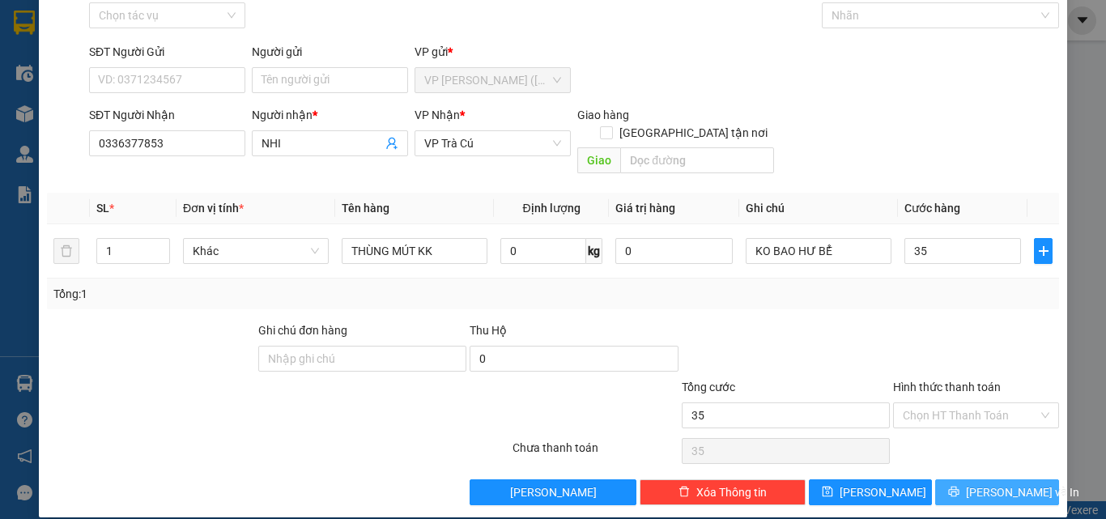
type input "35.000"
click at [1014, 483] on span "[PERSON_NAME] và In" at bounding box center [1022, 492] width 113 height 18
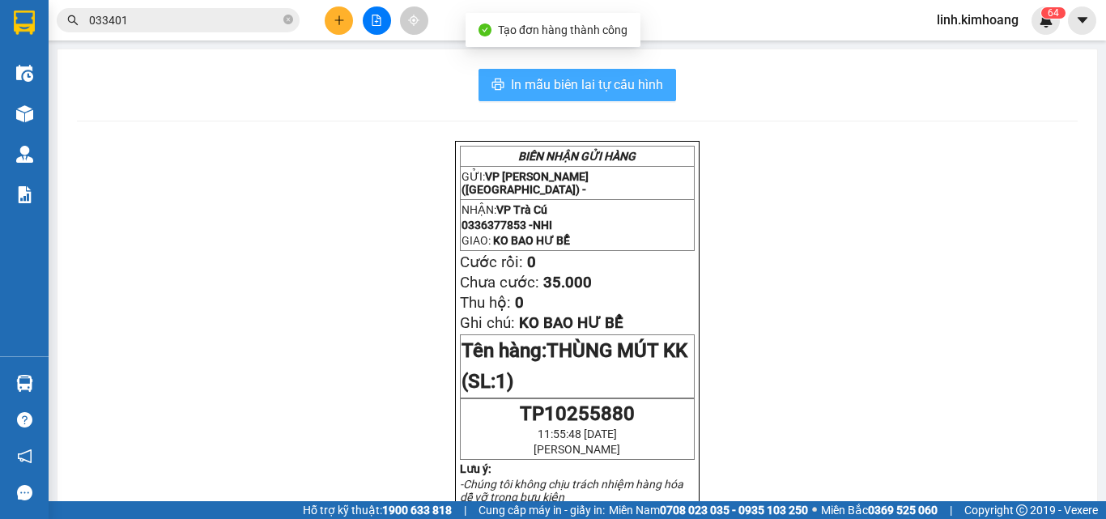
click at [638, 83] on span "In mẫu biên lai tự cấu hình" at bounding box center [587, 84] width 152 height 20
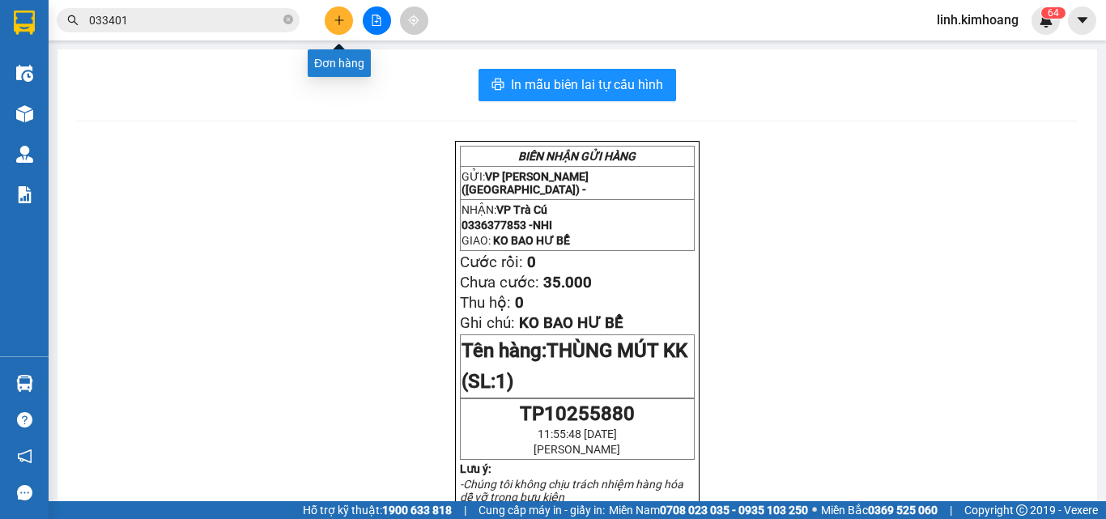
click at [330, 16] on button at bounding box center [339, 20] width 28 height 28
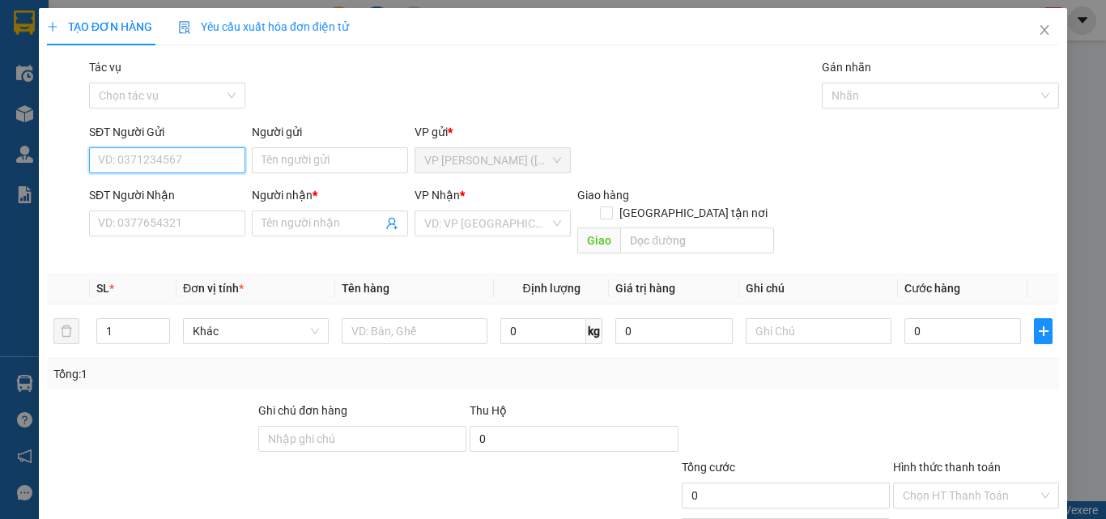
click at [149, 161] on input "SĐT Người Gửi" at bounding box center [167, 160] width 156 height 26
click at [186, 198] on div "0906839309 - cẩm lai" at bounding box center [177, 193] width 159 height 18
type input "0906839309"
type input "[PERSON_NAME]"
type input "0985530646"
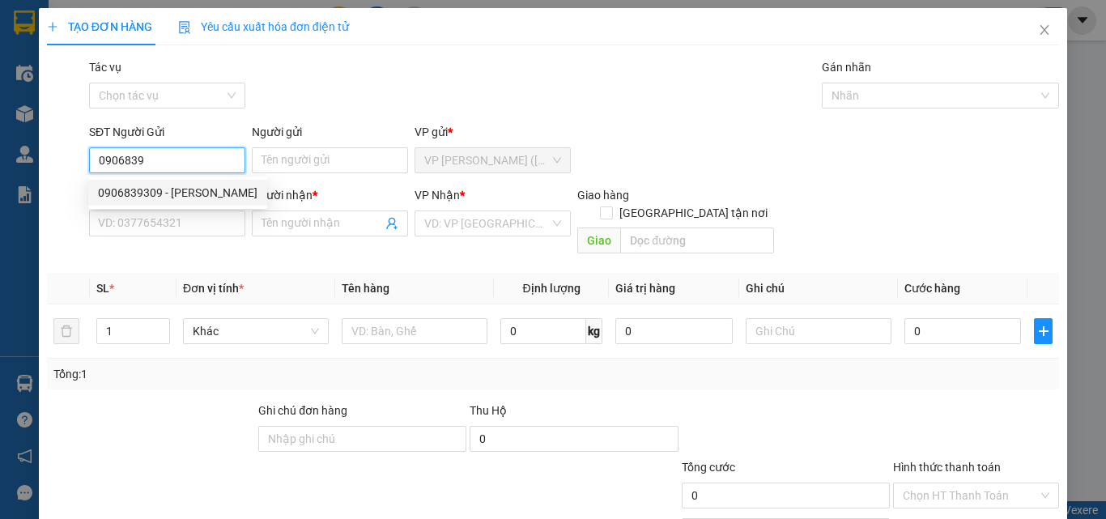
type input "CHẸN"
type input "BA SI"
type input "40.000"
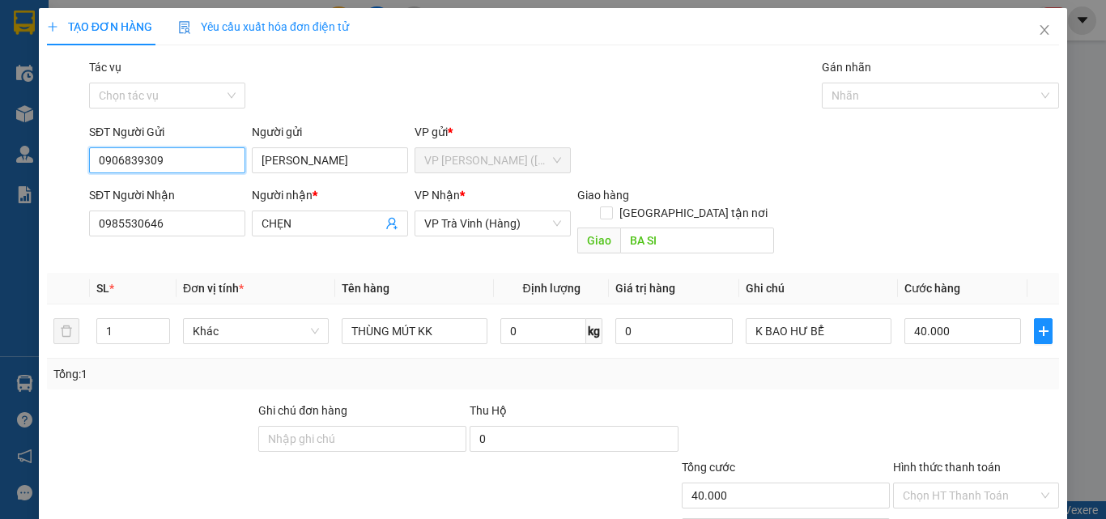
scroll to position [80, 0]
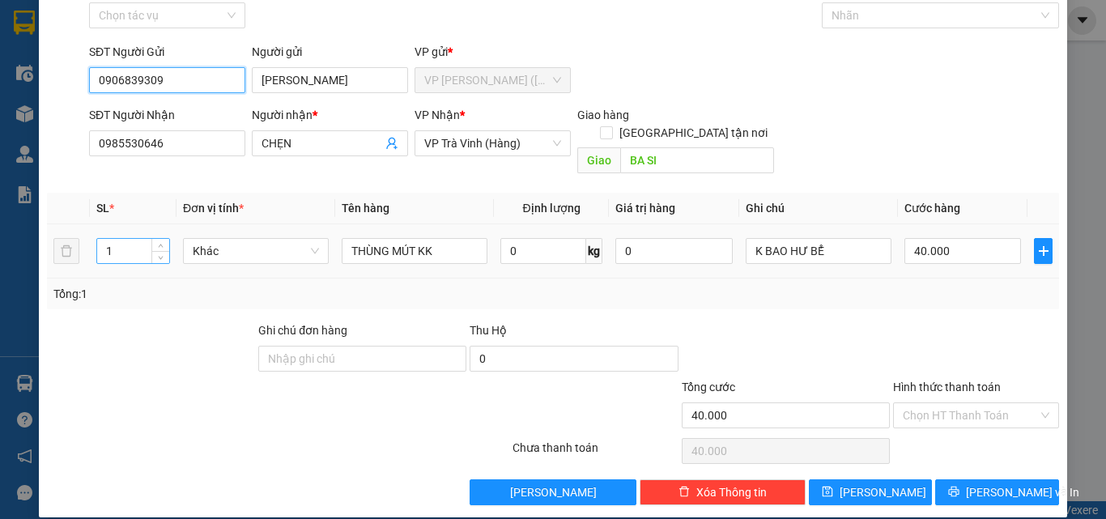
type input "0906839309"
drag, startPoint x: 125, startPoint y: 237, endPoint x: 0, endPoint y: 307, distance: 143.5
click at [0, 307] on div "TẠO ĐƠN HÀNG Yêu cầu xuất hóa đơn điện tử Transit Pickup Surcharge Ids Transit …" at bounding box center [553, 259] width 1106 height 519
type input "2"
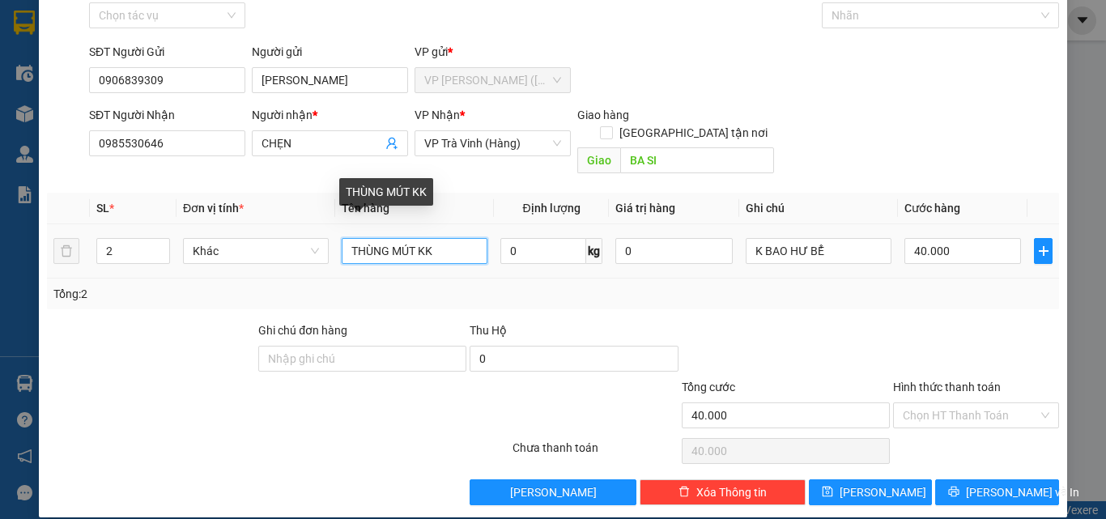
click at [415, 238] on input "THÙNG MÚT KK" at bounding box center [415, 251] width 146 height 26
click at [412, 240] on input "THÙNG MÚT KK" at bounding box center [415, 251] width 146 height 26
type input "THÙNG MÚT+CỤC M VÀNG KK"
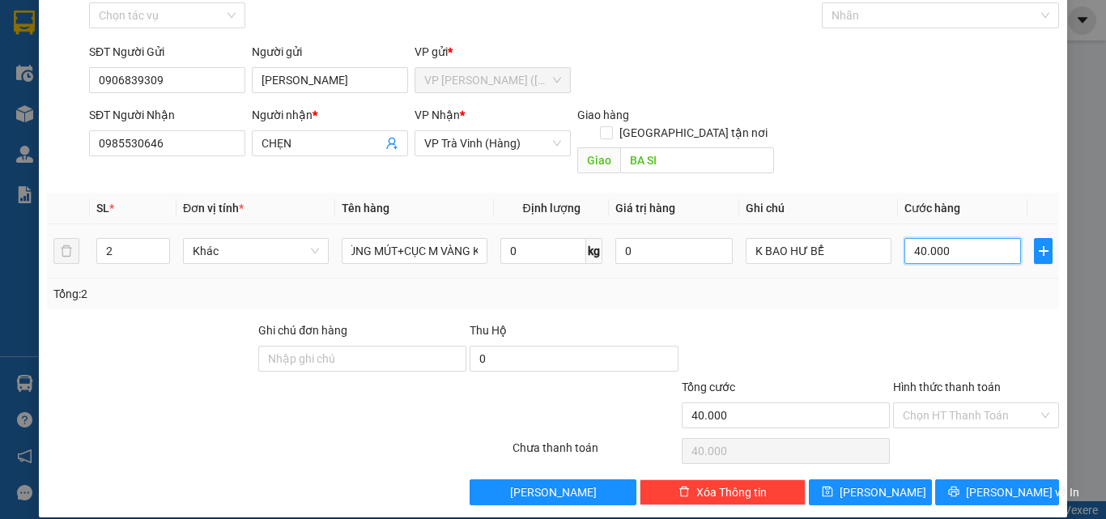
scroll to position [0, 0]
click at [955, 238] on input "40.000" at bounding box center [962, 251] width 117 height 26
type input "8"
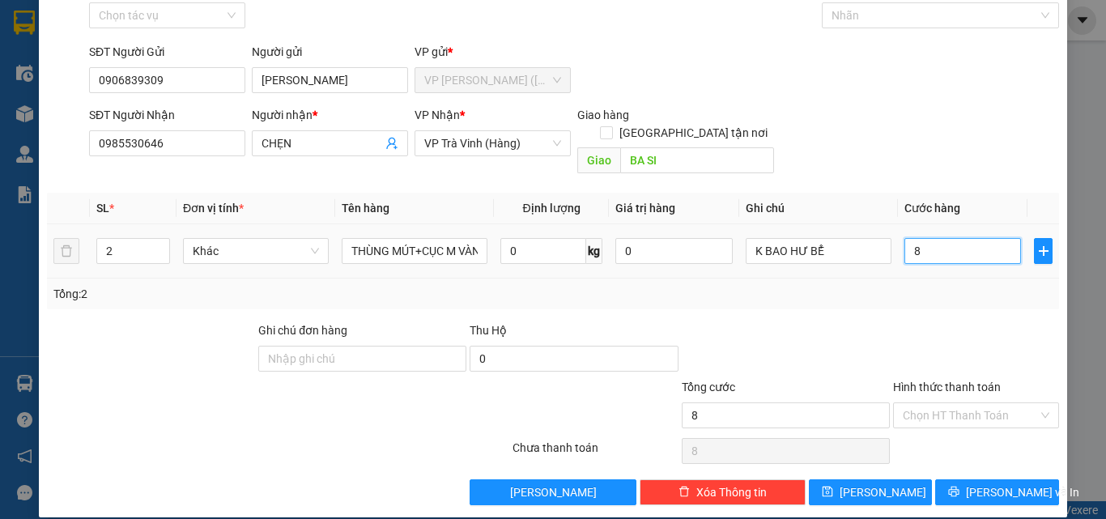
type input "80"
type input "80.000"
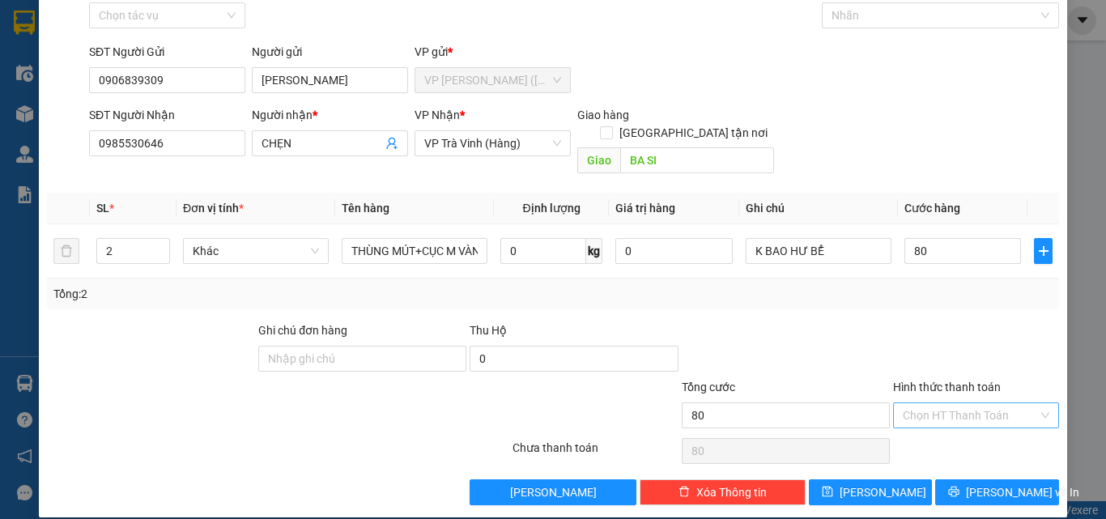
type input "80.000"
click at [966, 403] on input "Hình thức thanh toán" at bounding box center [970, 415] width 135 height 24
click at [963, 432] on div "Tại văn phòng" at bounding box center [966, 430] width 145 height 18
type input "0"
click at [959, 486] on icon "printer" at bounding box center [953, 491] width 11 height 11
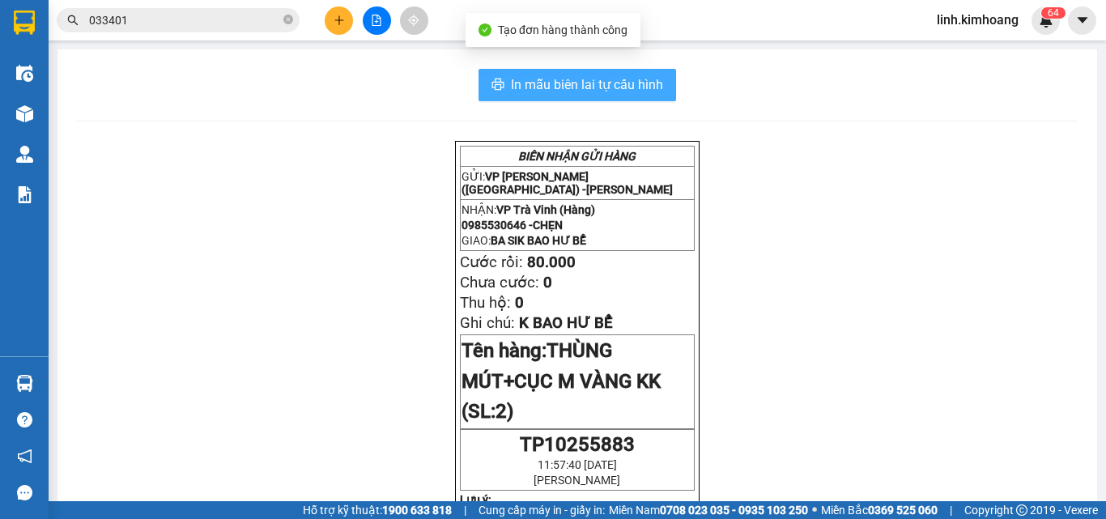
click at [648, 86] on span "In mẫu biên lai tự cấu hình" at bounding box center [587, 84] width 152 height 20
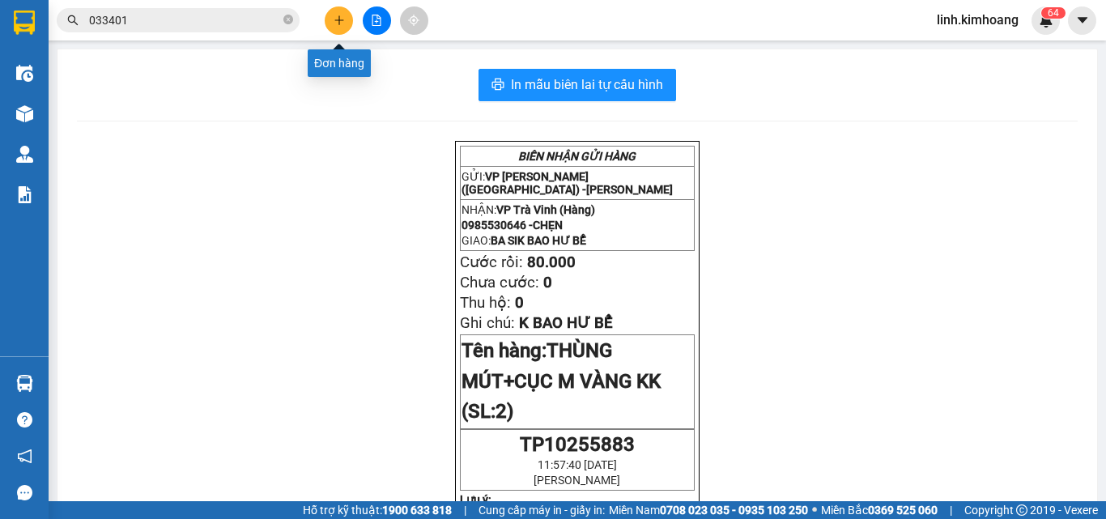
click at [333, 18] on button at bounding box center [339, 20] width 28 height 28
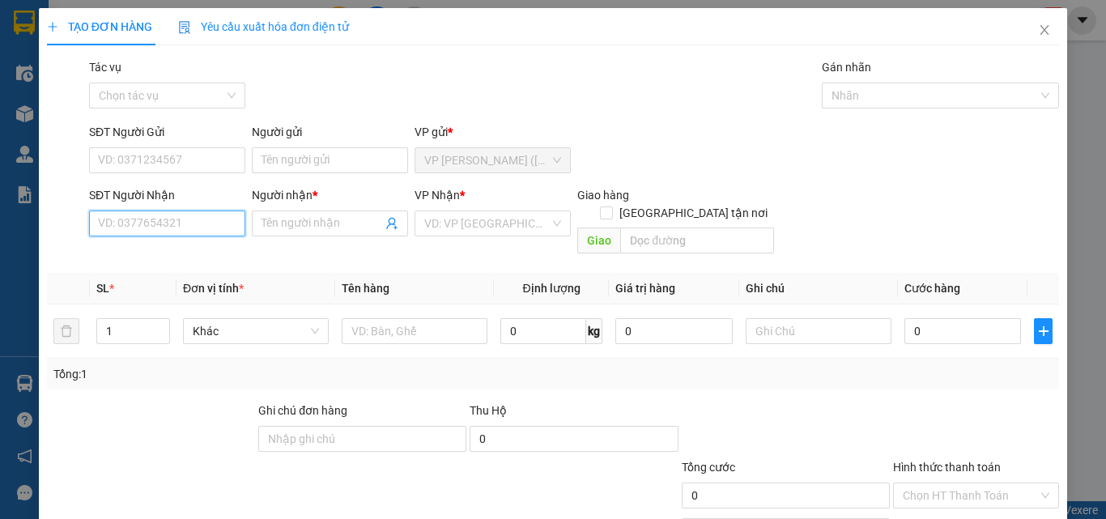
click at [187, 235] on input "SĐT Người Nhận" at bounding box center [167, 223] width 156 height 26
click at [187, 257] on div "0917254123 - THI" at bounding box center [165, 256] width 135 height 18
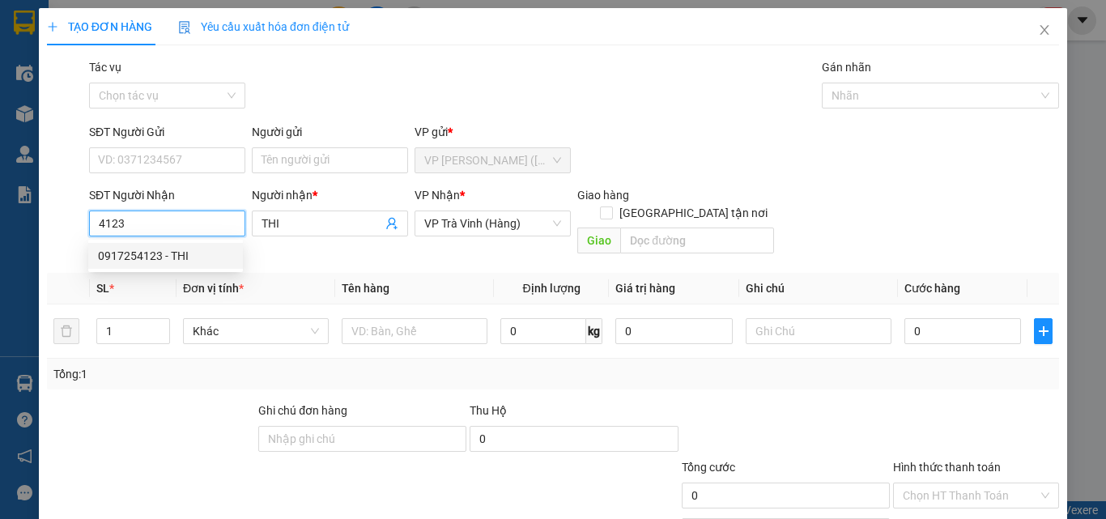
type input "0917254123"
type input "THI"
type input "110.000"
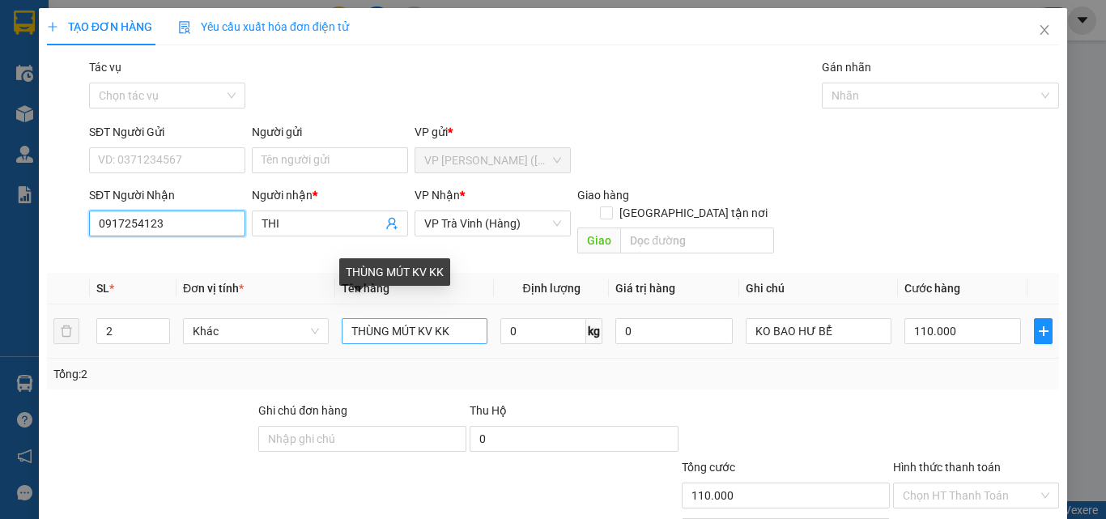
type input "0917254123"
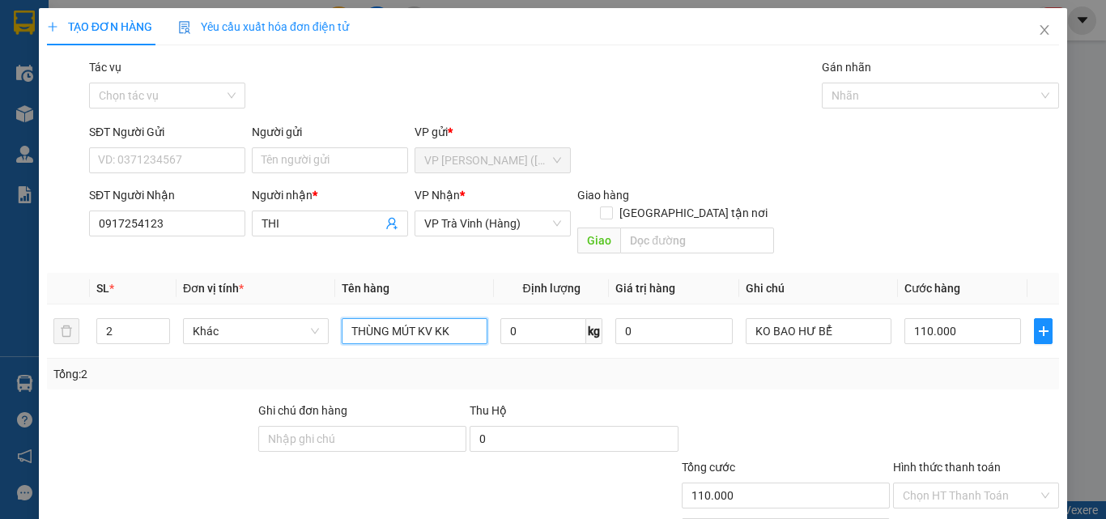
drag, startPoint x: 414, startPoint y: 313, endPoint x: 155, endPoint y: 394, distance: 270.7
click at [155, 394] on div "Transit Pickup Surcharge Ids Transit Deliver Surcharge Ids Transit Deliver Surc…" at bounding box center [553, 321] width 1012 height 527
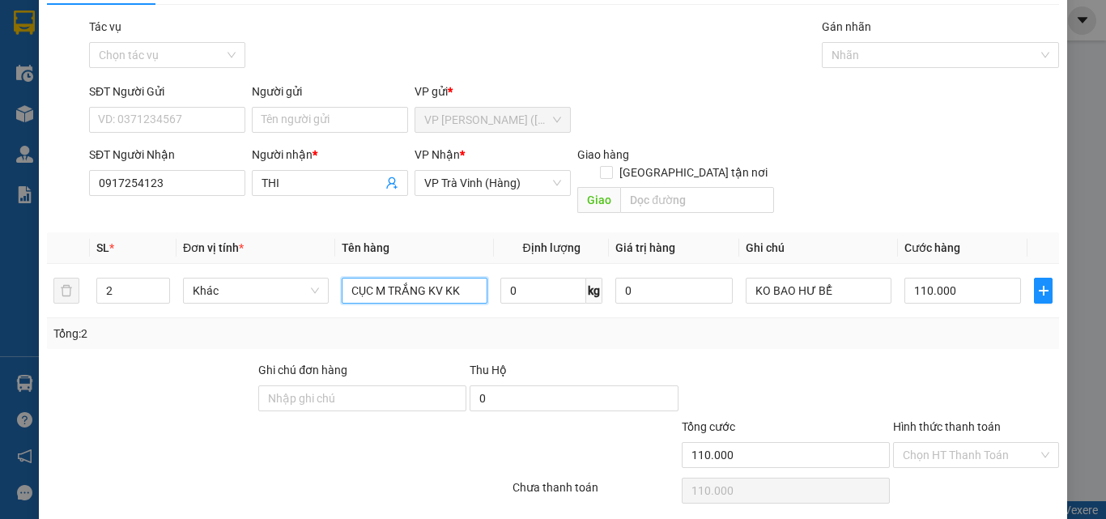
scroll to position [80, 0]
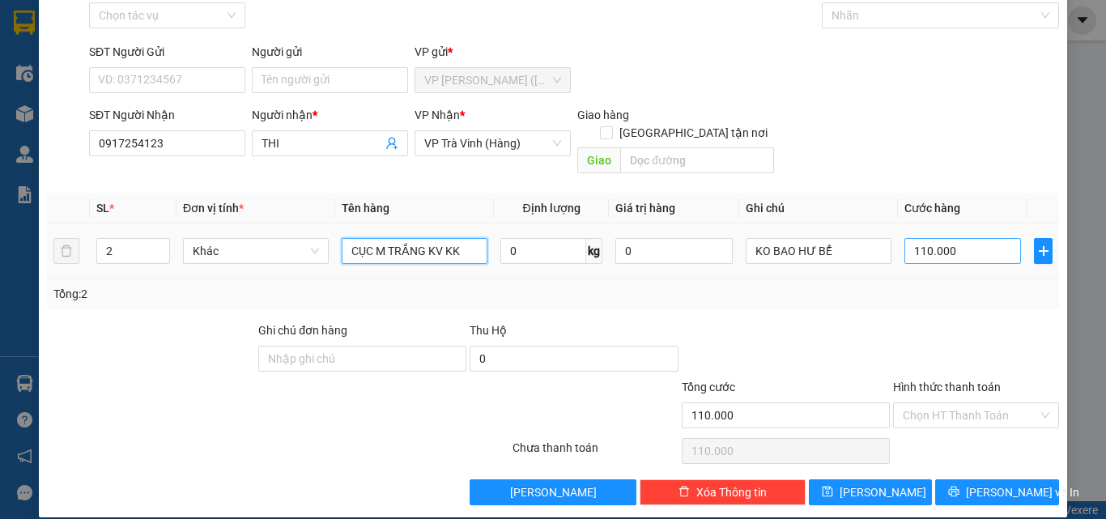
type input "CỤC M TRẮNG KV KK"
click at [953, 238] on input "110.000" at bounding box center [962, 251] width 117 height 26
type input "1"
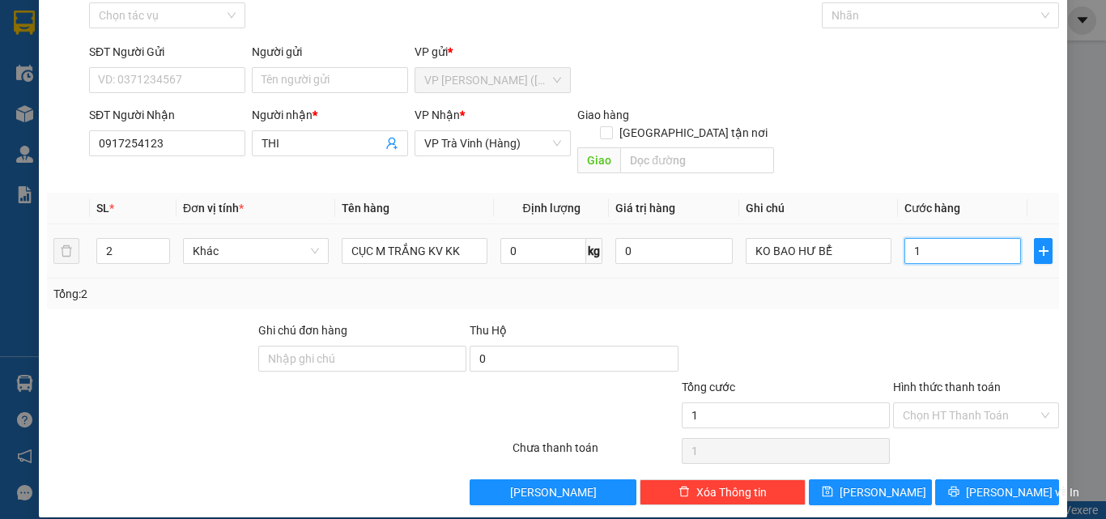
type input "12"
type input "120"
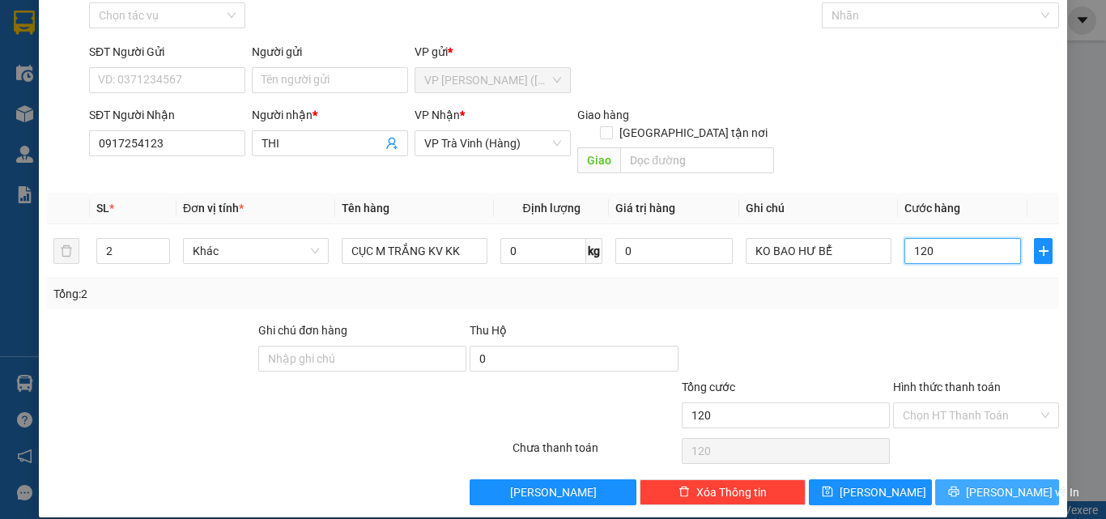
type input "120"
type input "120.000"
click at [993, 483] on span "[PERSON_NAME] và In" at bounding box center [1022, 492] width 113 height 18
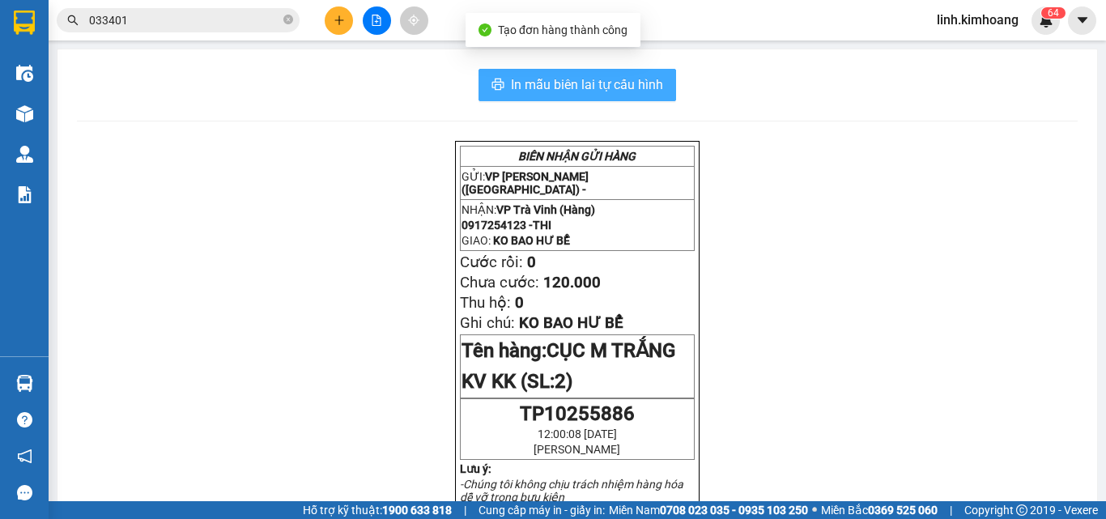
click at [631, 79] on span "In mẫu biên lai tự cấu hình" at bounding box center [587, 84] width 152 height 20
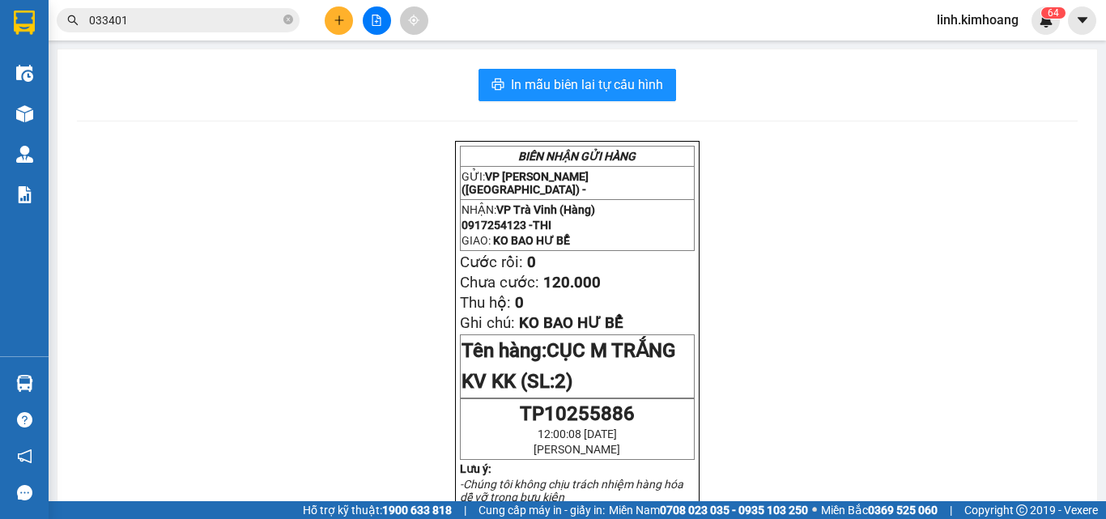
click at [344, 23] on icon "plus" at bounding box center [339, 20] width 11 height 11
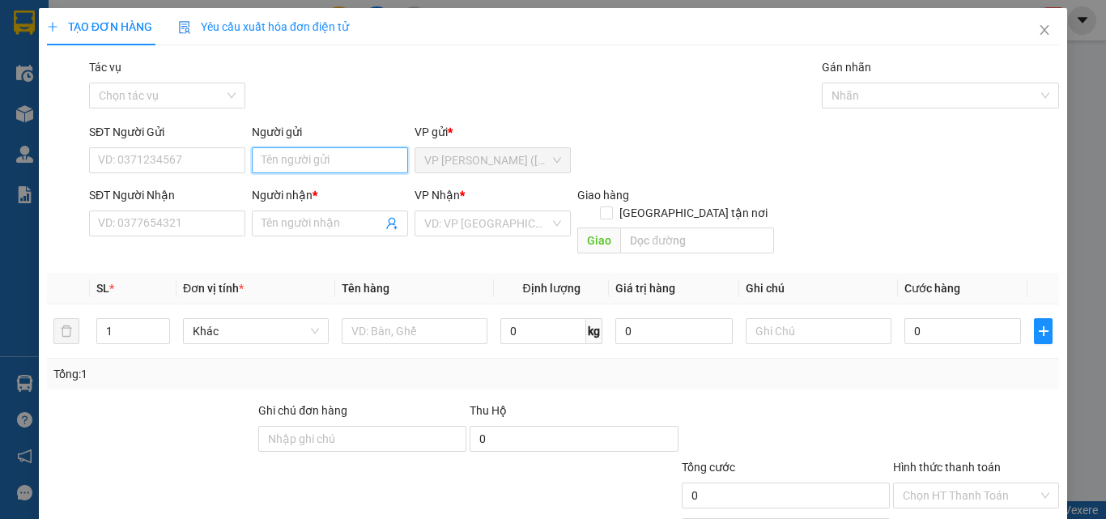
click at [280, 163] on input "Người gửi" at bounding box center [330, 160] width 156 height 26
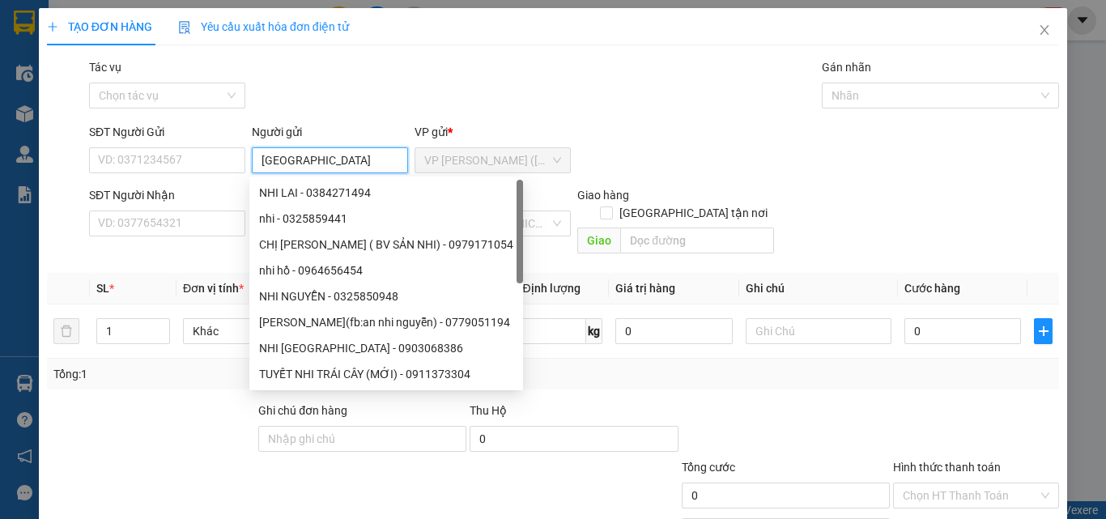
type input "[GEOGRAPHIC_DATA]"
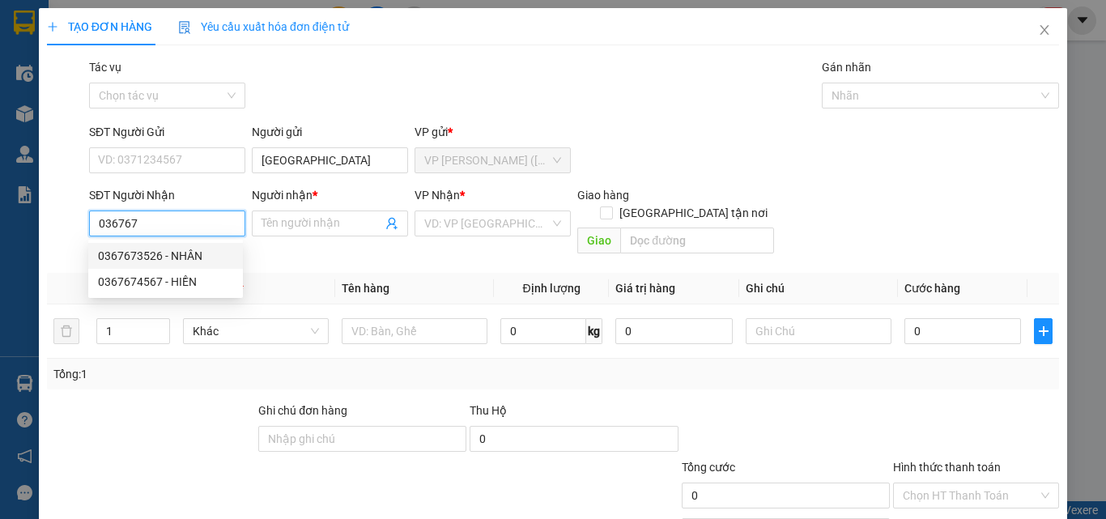
click at [197, 258] on div "0367673526 - NHÂN" at bounding box center [165, 256] width 135 height 18
type input "0367673526"
type input "NHÂN"
type input "90.000"
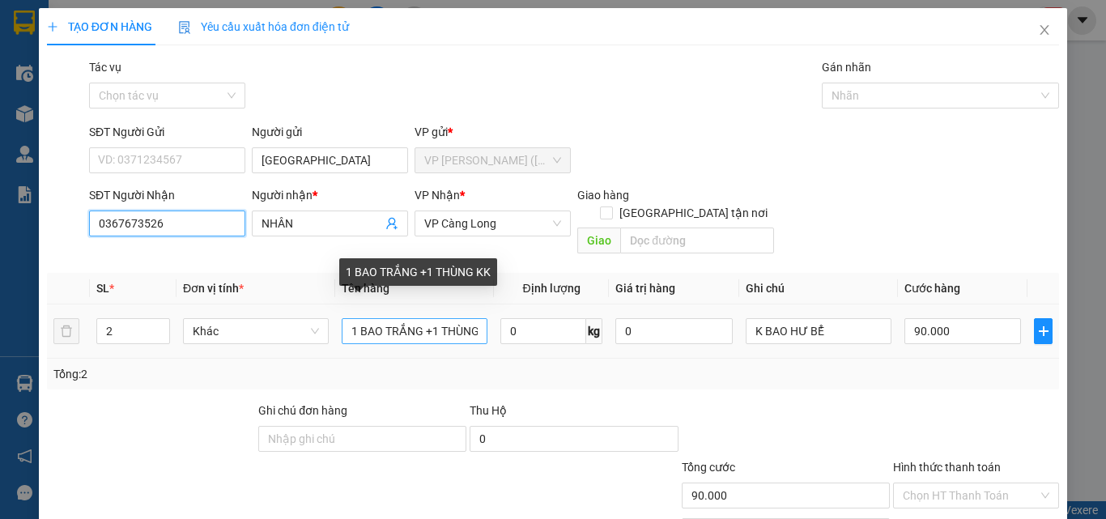
type input "0367673526"
drag, startPoint x: 343, startPoint y: 315, endPoint x: 780, endPoint y: 322, distance: 436.4
click at [759, 322] on tr "2 Khác 1 BAO TRẮNG +1 THÙNG KK 0 kg 0 K BAO HƯ BỂ 90.000" at bounding box center [553, 331] width 1012 height 54
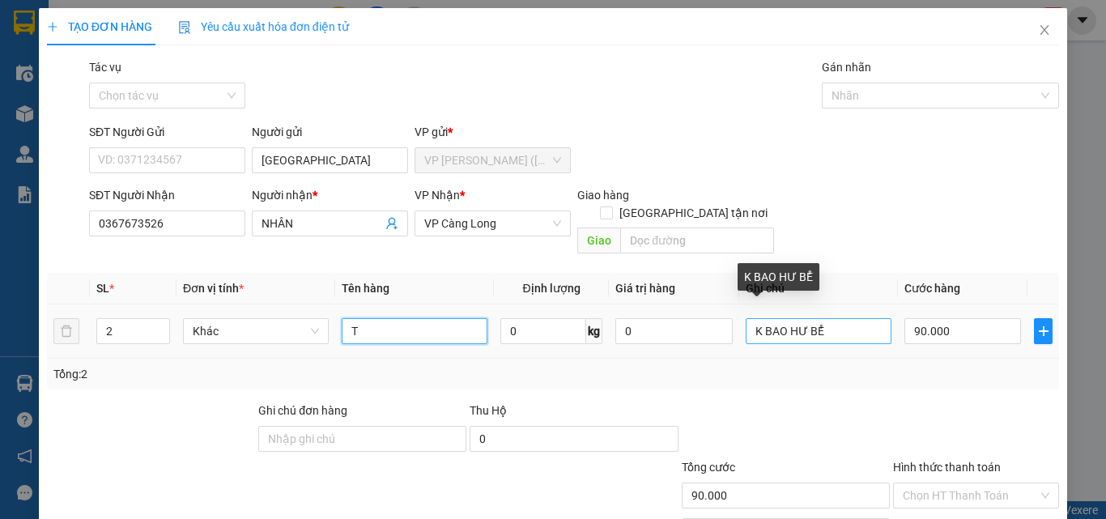
scroll to position [0, 0]
type input "THÙNG KK"
type input "7"
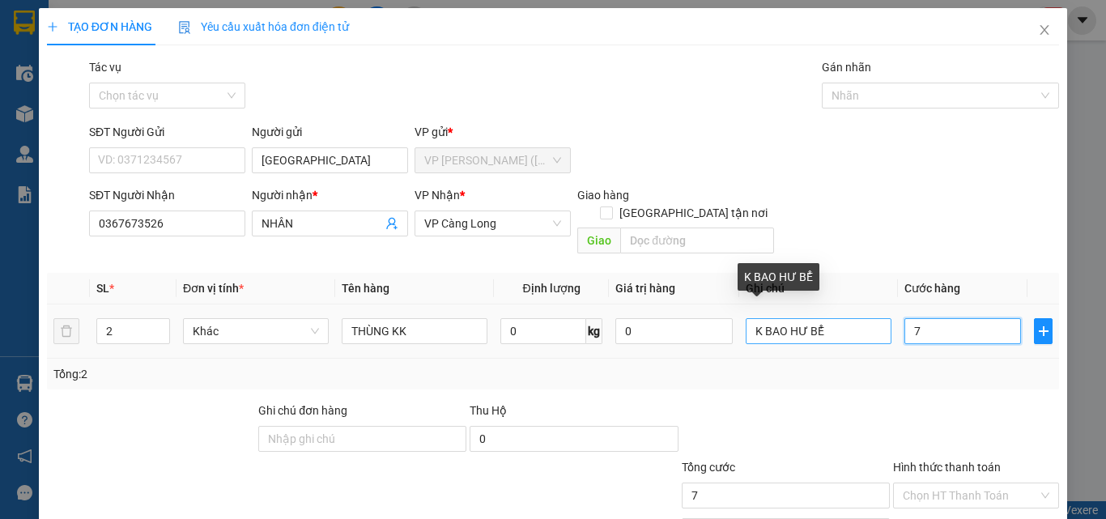
type input "75"
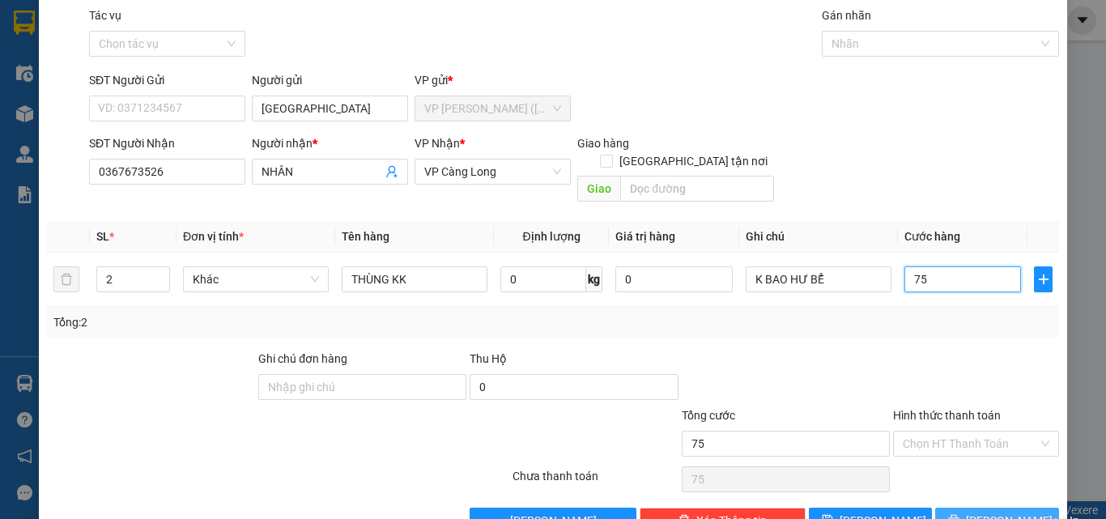
scroll to position [80, 0]
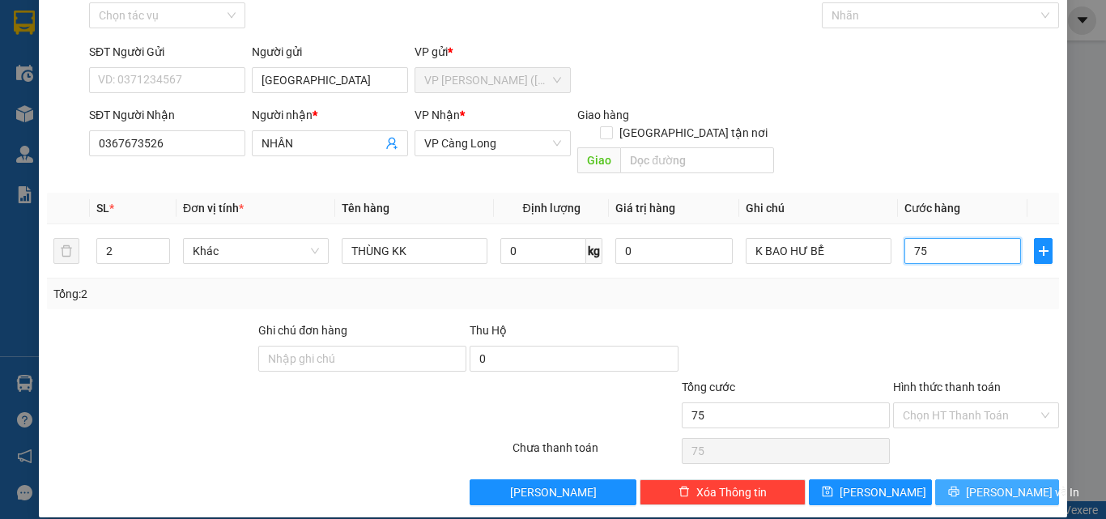
type input "75"
type input "75.000"
click at [1020, 479] on button "[PERSON_NAME] và In" at bounding box center [997, 492] width 124 height 26
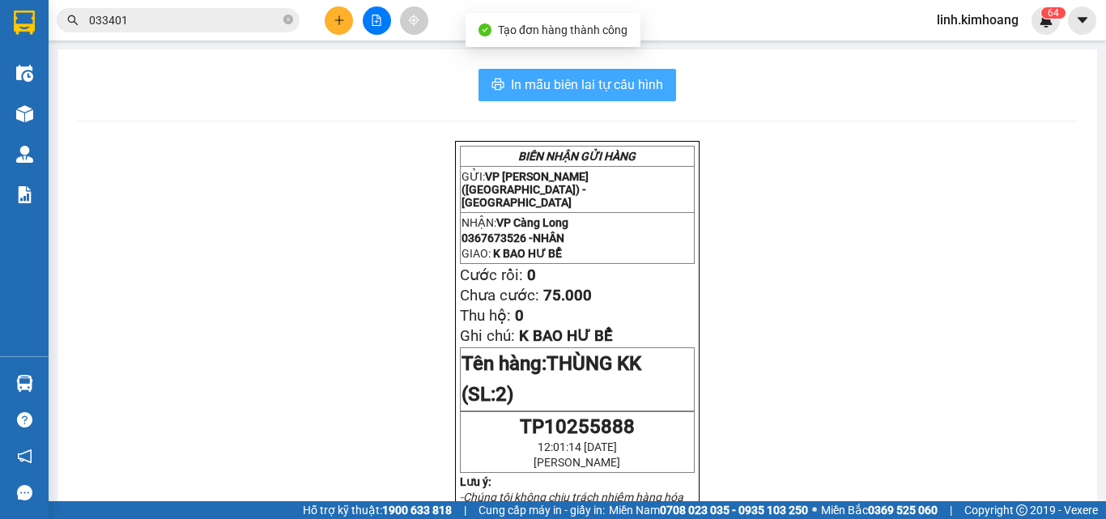
click at [504, 90] on button "In mẫu biên lai tự cấu hình" at bounding box center [577, 85] width 198 height 32
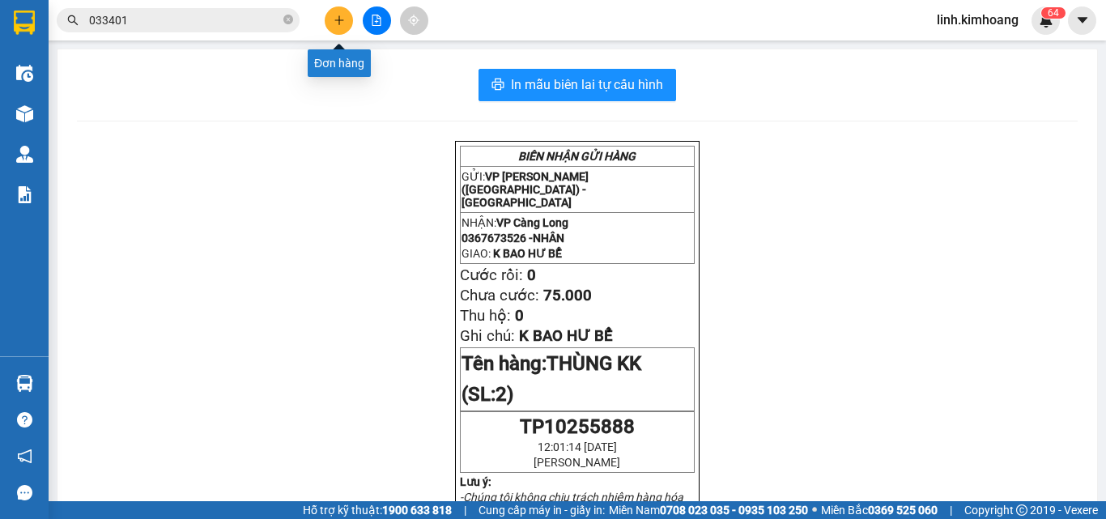
click at [346, 22] on button at bounding box center [339, 20] width 28 height 28
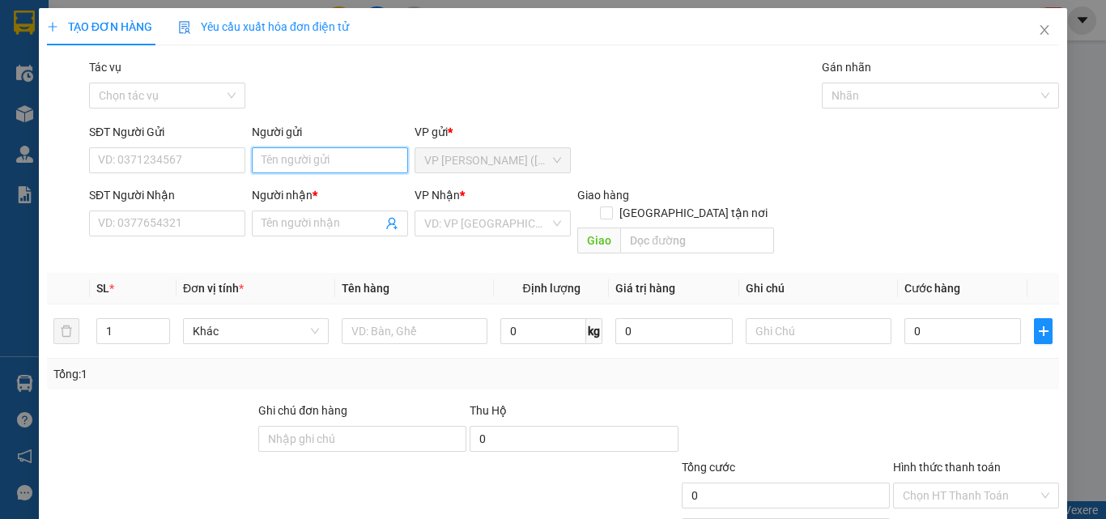
click at [300, 148] on input "Người gửi" at bounding box center [330, 160] width 156 height 26
type input "[GEOGRAPHIC_DATA]"
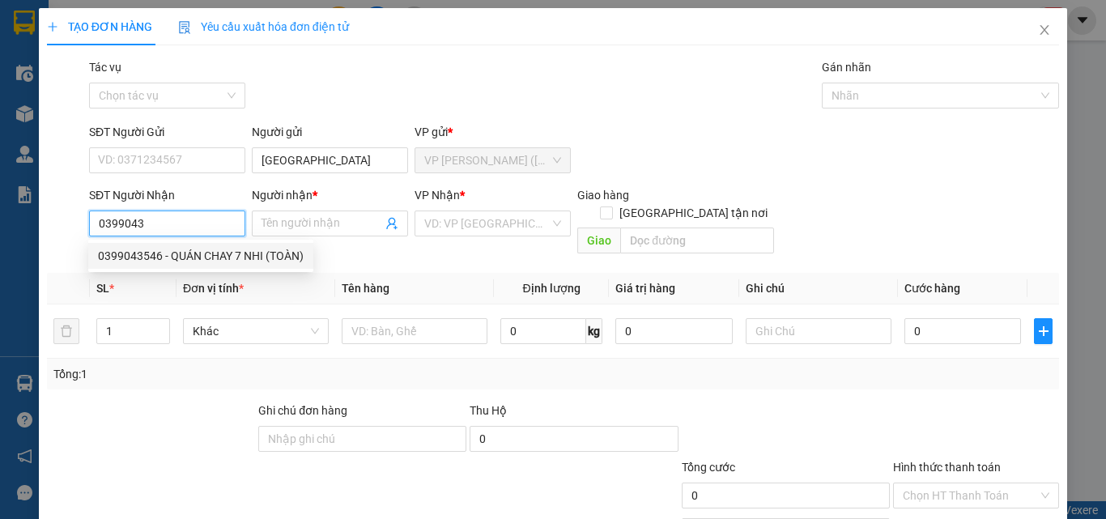
click at [212, 257] on div "0399043546 - QUÁN CHAY 7 NHI (TOÀN)" at bounding box center [201, 256] width 206 height 18
type input "0399043546"
type input "QUÁN CHAY 7 NHI (TOÀN)"
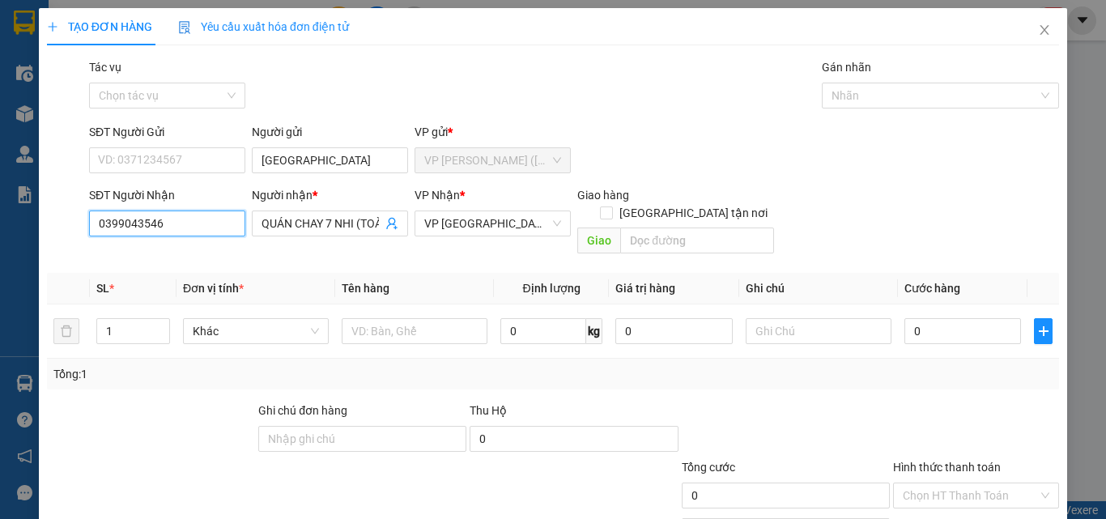
type input "40.000"
type input "0399043546"
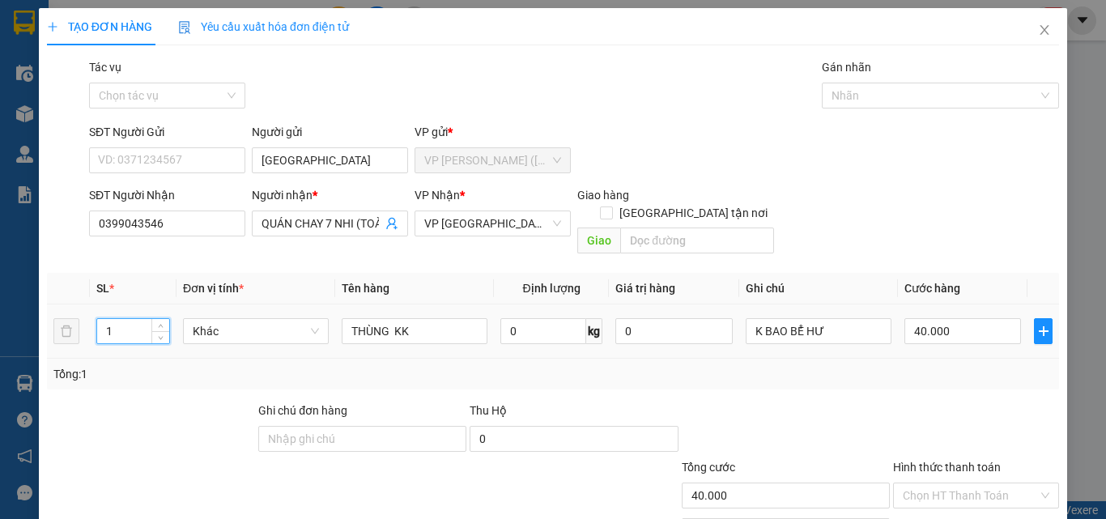
drag, startPoint x: 138, startPoint y: 312, endPoint x: 68, endPoint y: 328, distance: 71.5
click at [68, 328] on tr "1 Khác THÙNG KK 0 kg 0 K BAO BỂ HƯ 40.000" at bounding box center [553, 331] width 1012 height 54
type input "3"
type input "1"
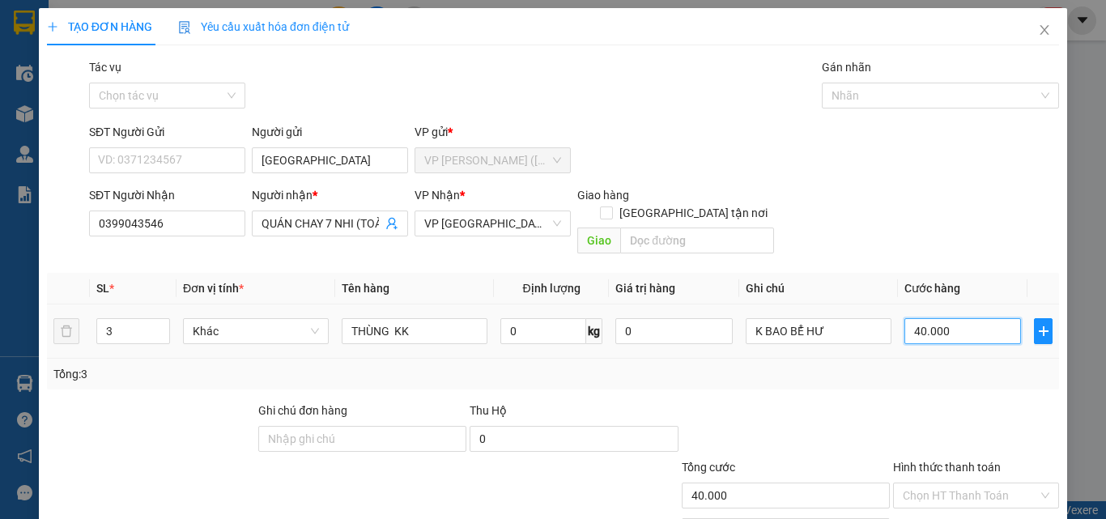
type input "1"
type input "13"
type input "130"
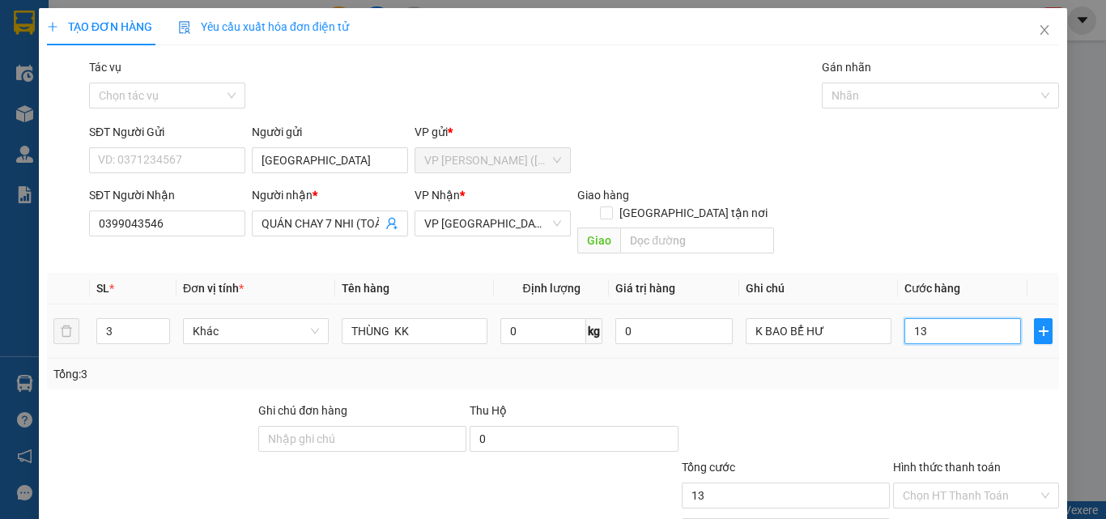
type input "130"
click at [510, 217] on span "VP [GEOGRAPHIC_DATA]" at bounding box center [492, 223] width 137 height 24
type input "130"
type input "130.000"
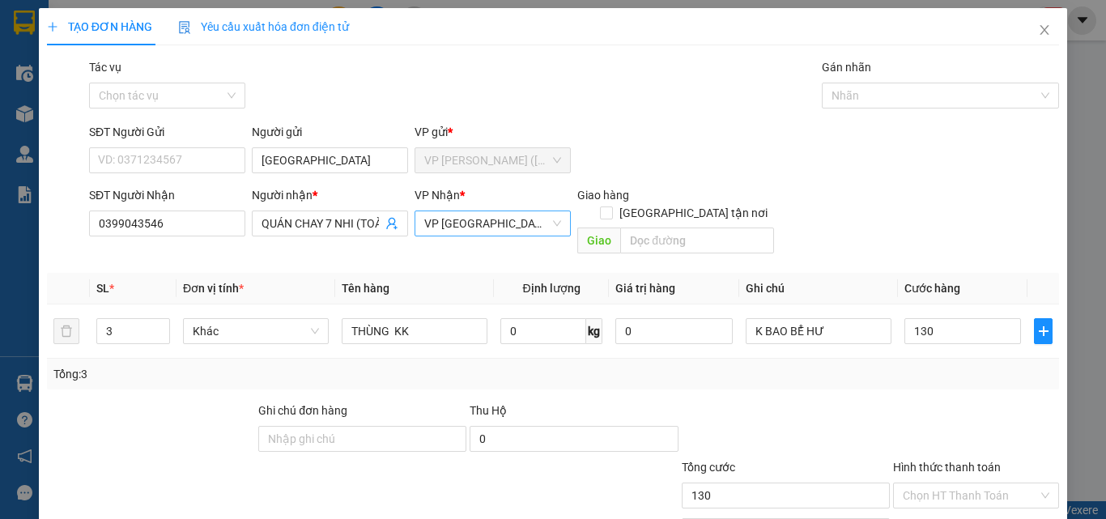
type input "130.000"
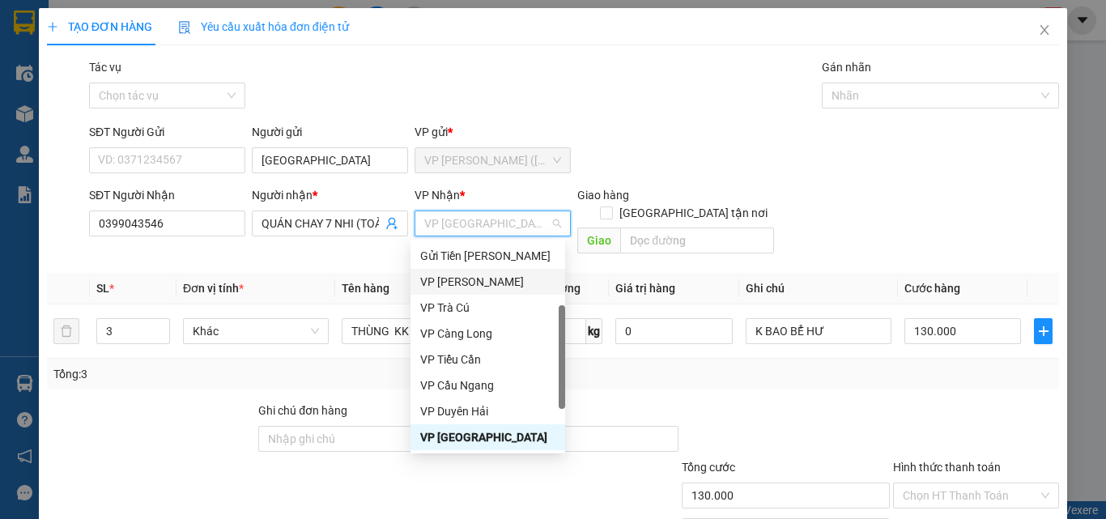
click at [468, 279] on div "VP [PERSON_NAME]" at bounding box center [487, 282] width 135 height 18
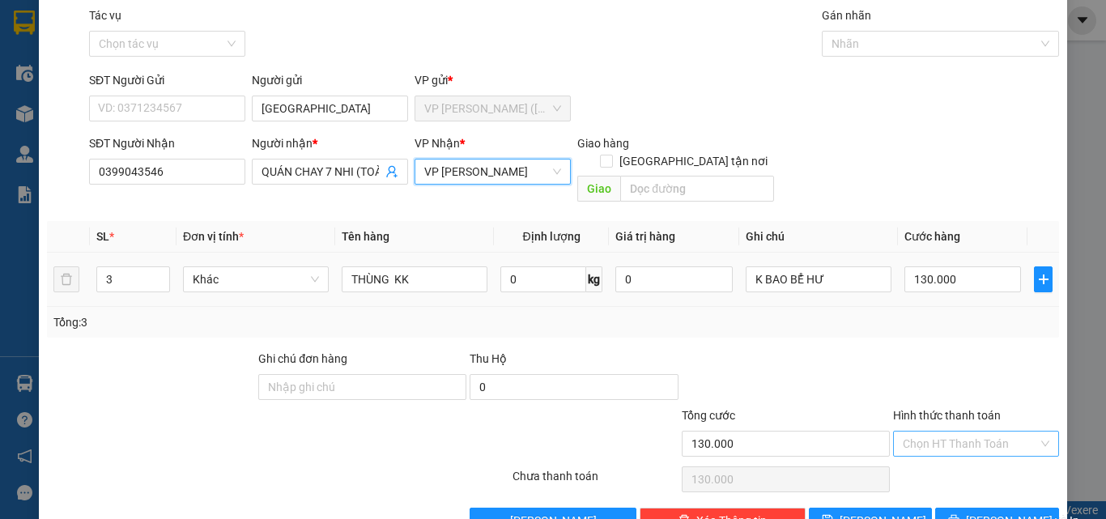
scroll to position [80, 0]
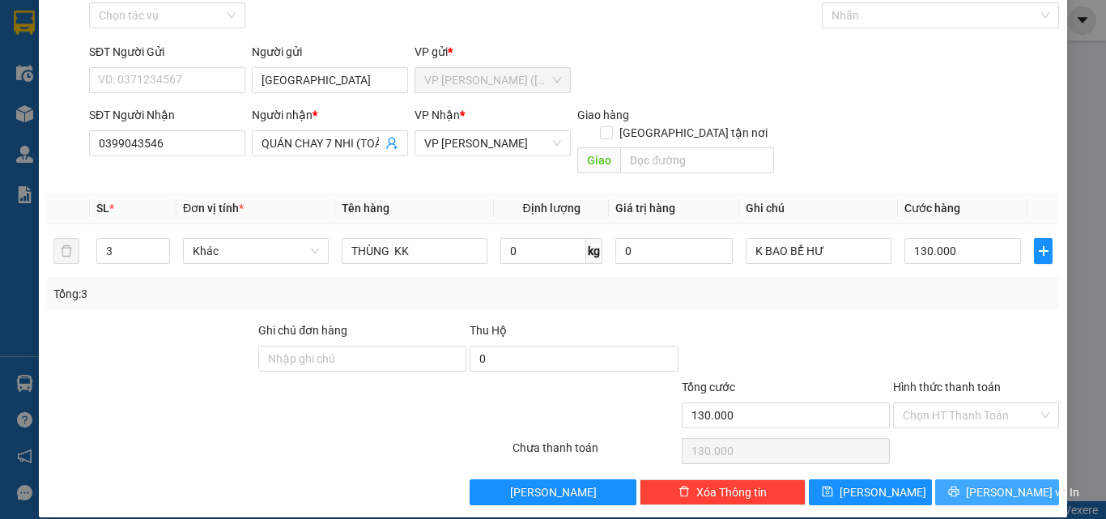
click at [972, 483] on span "[PERSON_NAME] và In" at bounding box center [1022, 492] width 113 height 18
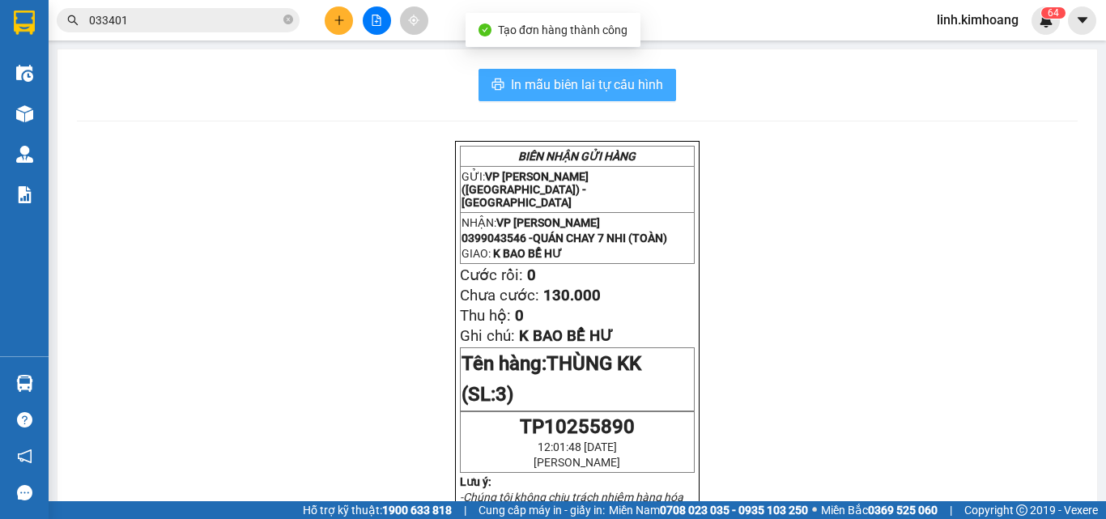
click at [626, 77] on span "In mẫu biên lai tự cấu hình" at bounding box center [587, 84] width 152 height 20
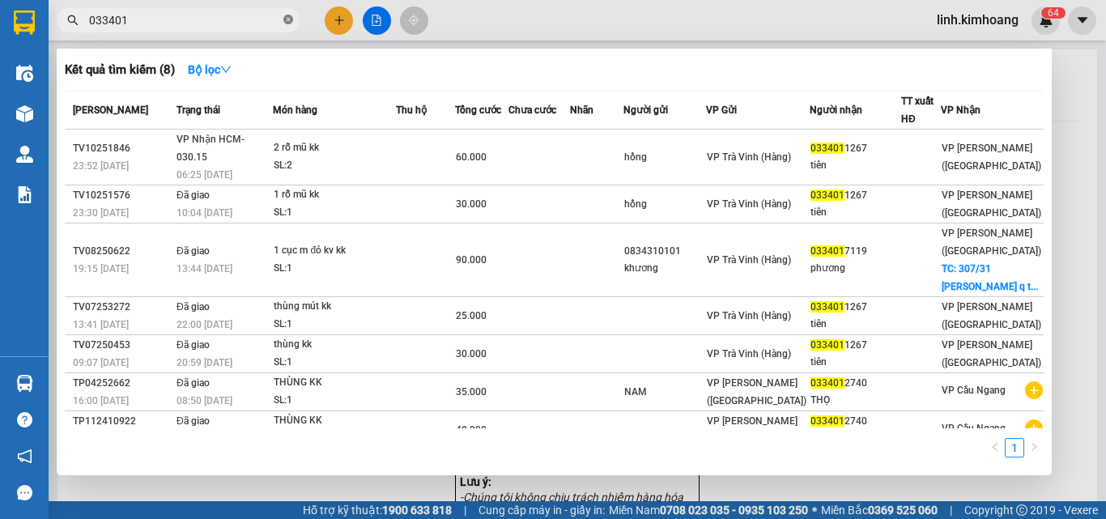
click at [284, 17] on icon "close-circle" at bounding box center [288, 20] width 10 height 10
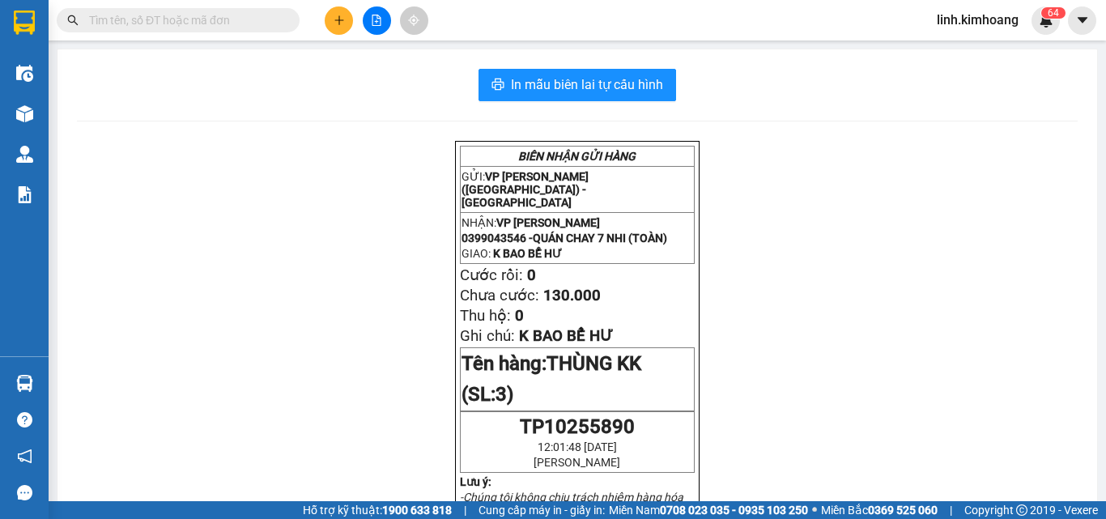
click at [165, 18] on input "text" at bounding box center [184, 20] width 191 height 18
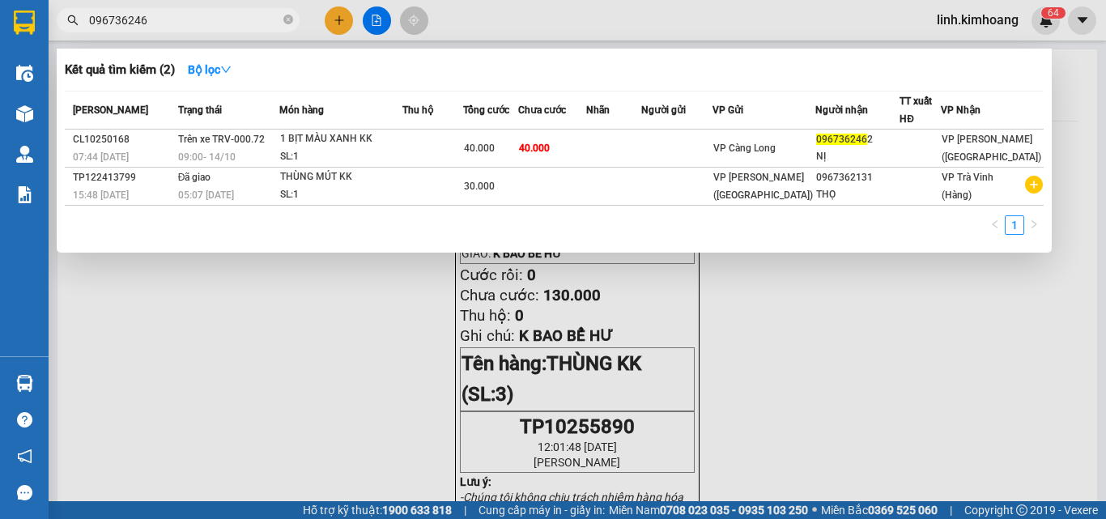
type input "0967362462"
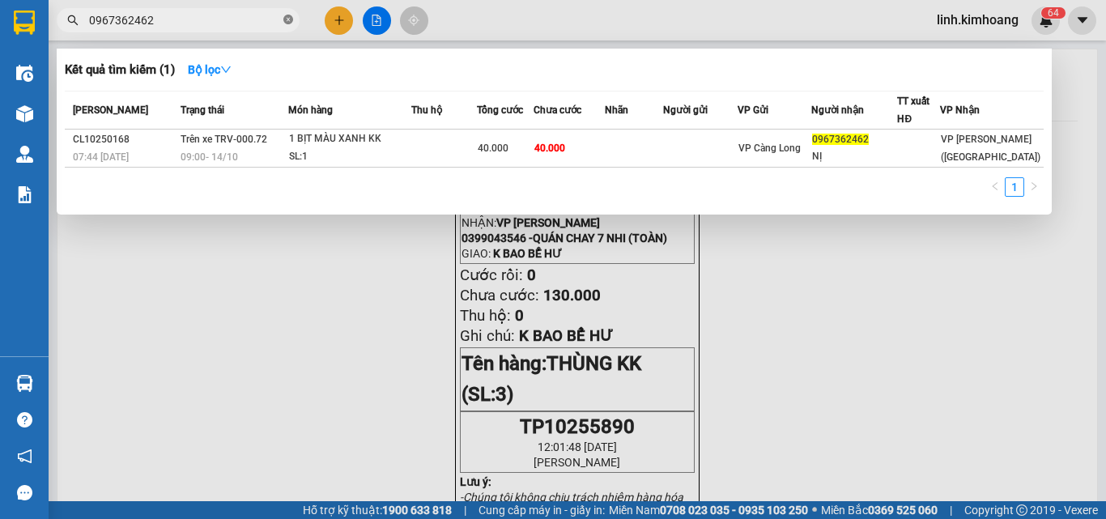
click at [289, 24] on icon "close-circle" at bounding box center [288, 20] width 10 height 10
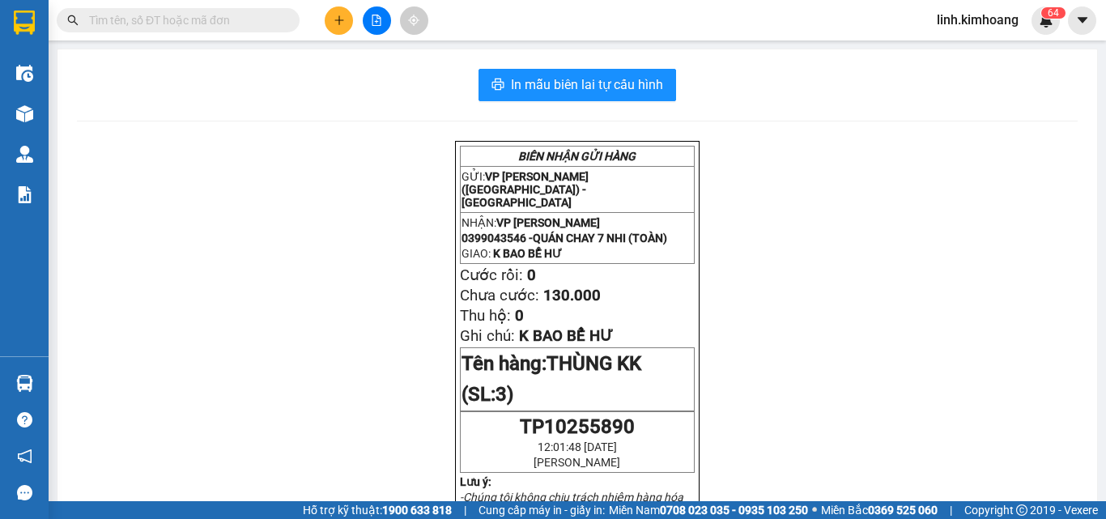
click at [213, 23] on input "text" at bounding box center [184, 20] width 191 height 18
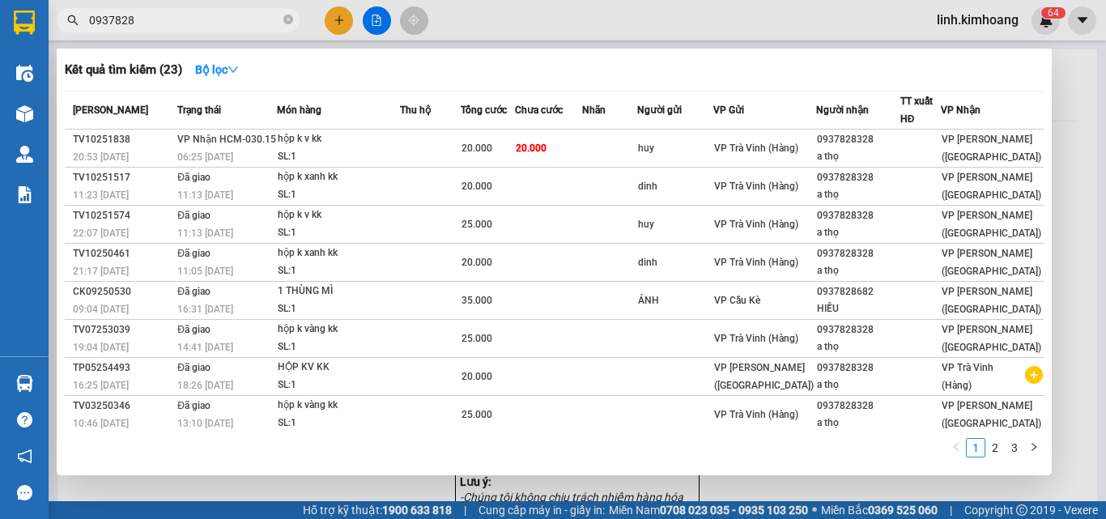
type input "0937828"
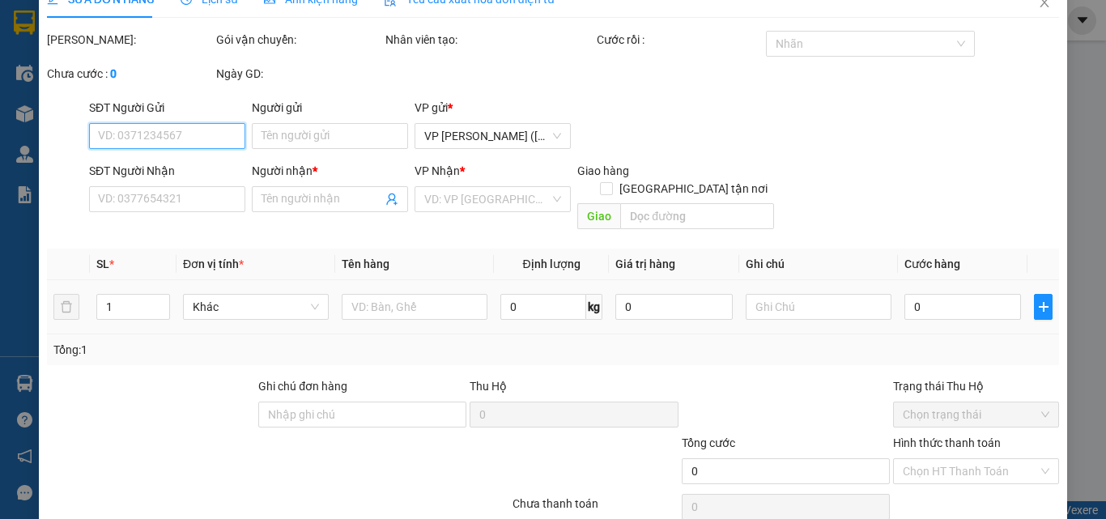
type input "huy"
type input "0937828328"
type input "a thọ"
type input "20.000"
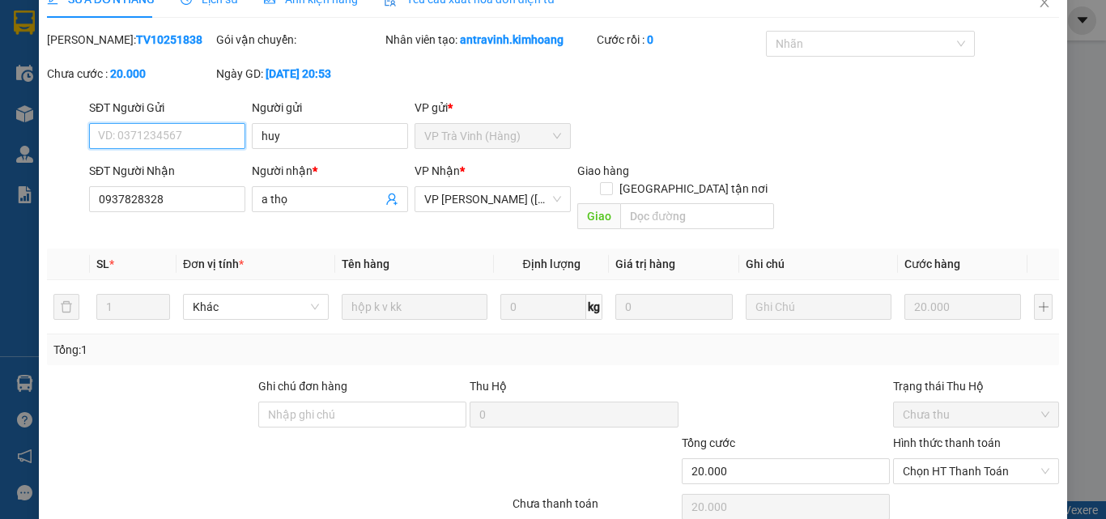
scroll to position [83, 0]
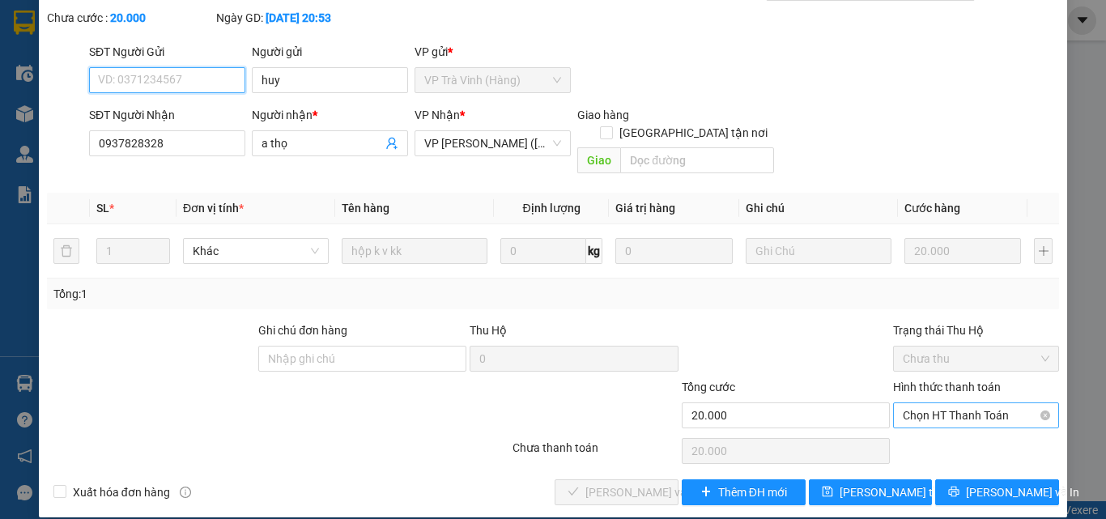
click at [918, 403] on span "Chọn HT Thanh Toán" at bounding box center [976, 415] width 147 height 24
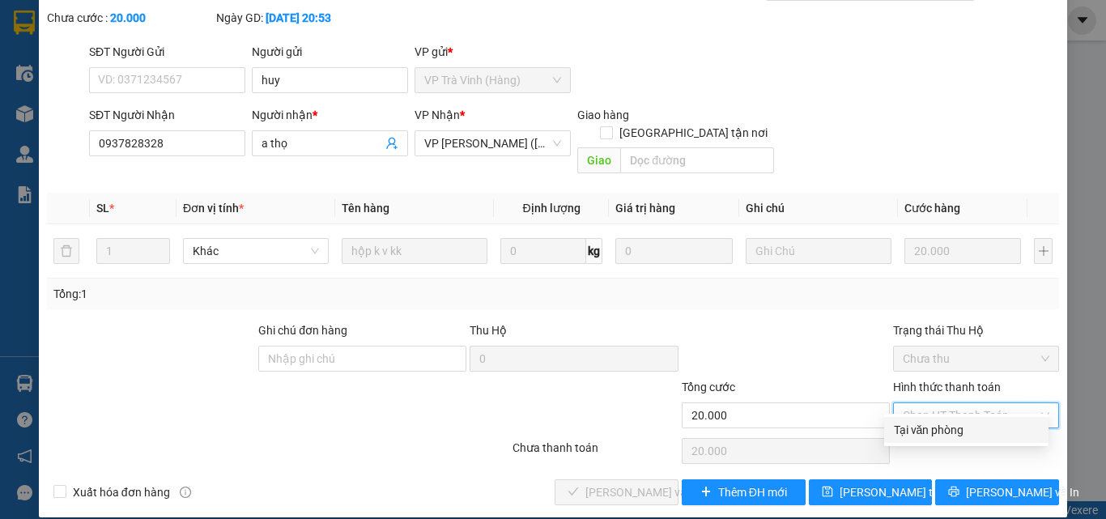
click at [926, 436] on div "Tại văn phòng" at bounding box center [966, 430] width 145 height 18
type input "0"
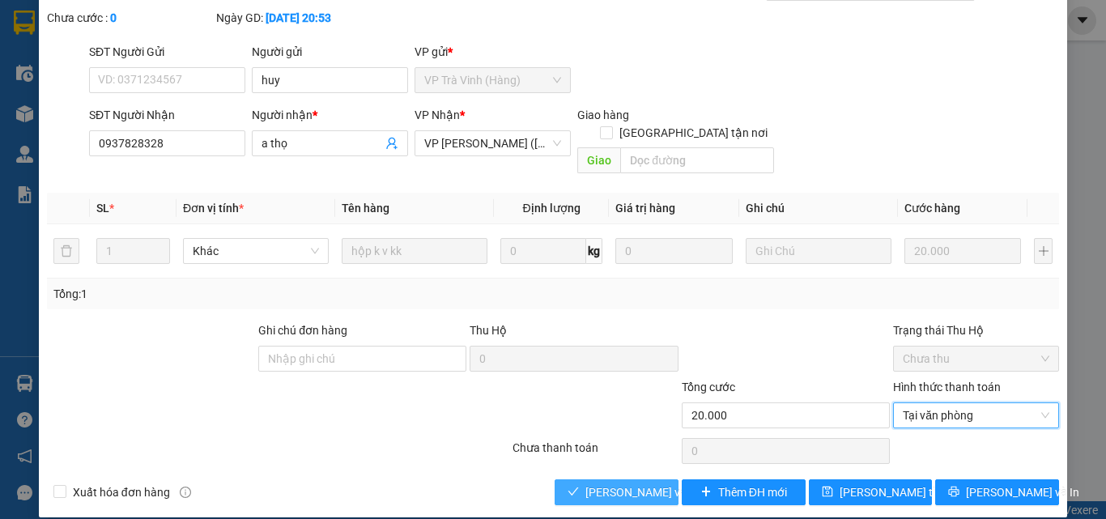
click at [636, 483] on span "[PERSON_NAME] và Giao hàng" at bounding box center [662, 492] width 155 height 18
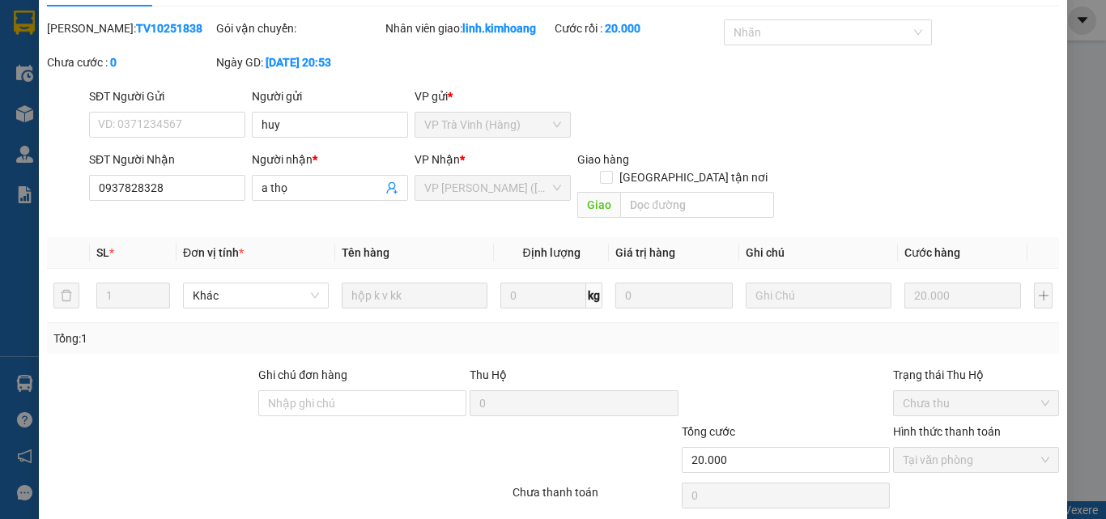
scroll to position [0, 0]
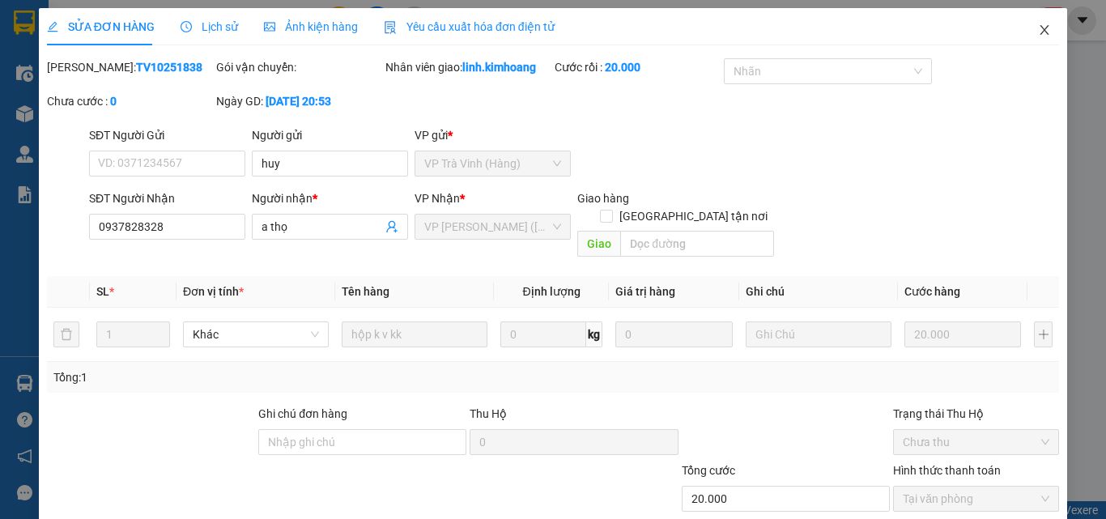
click at [1038, 25] on icon "close" at bounding box center [1044, 29] width 13 height 13
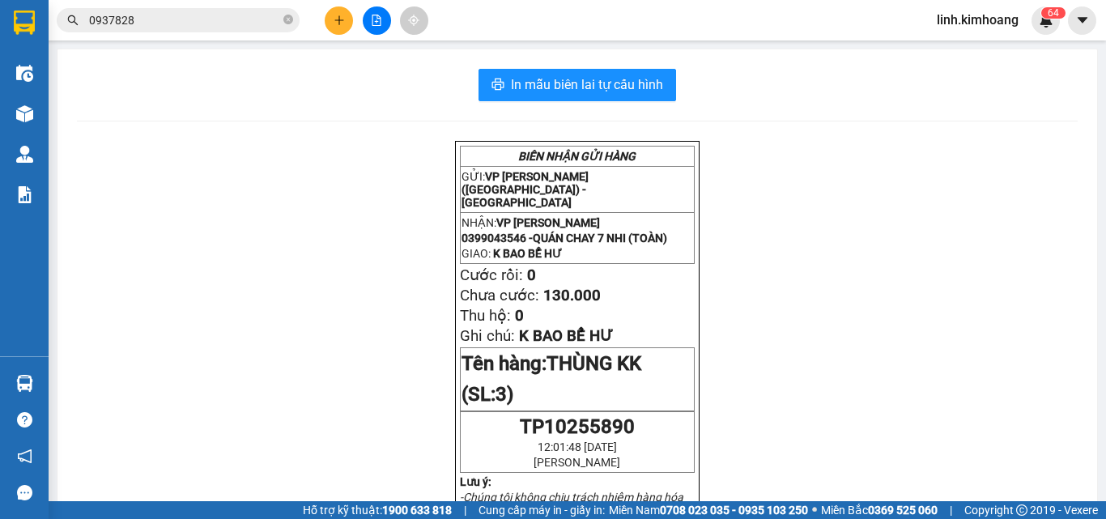
click at [339, 24] on icon "plus" at bounding box center [339, 20] width 11 height 11
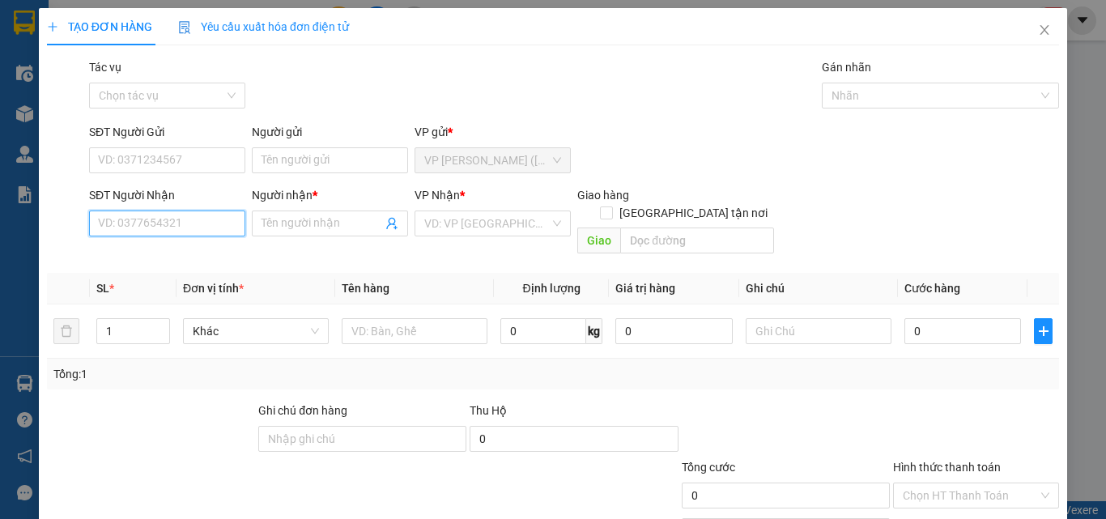
click at [206, 223] on input "SĐT Người Nhận" at bounding box center [167, 223] width 156 height 26
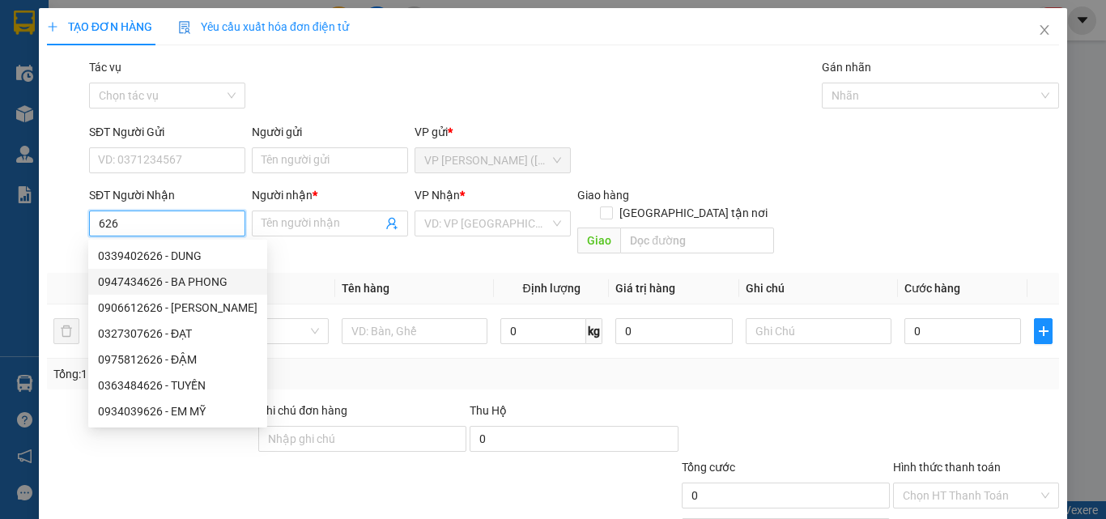
click at [212, 280] on div "0947434626 - BA PHONG" at bounding box center [177, 282] width 159 height 18
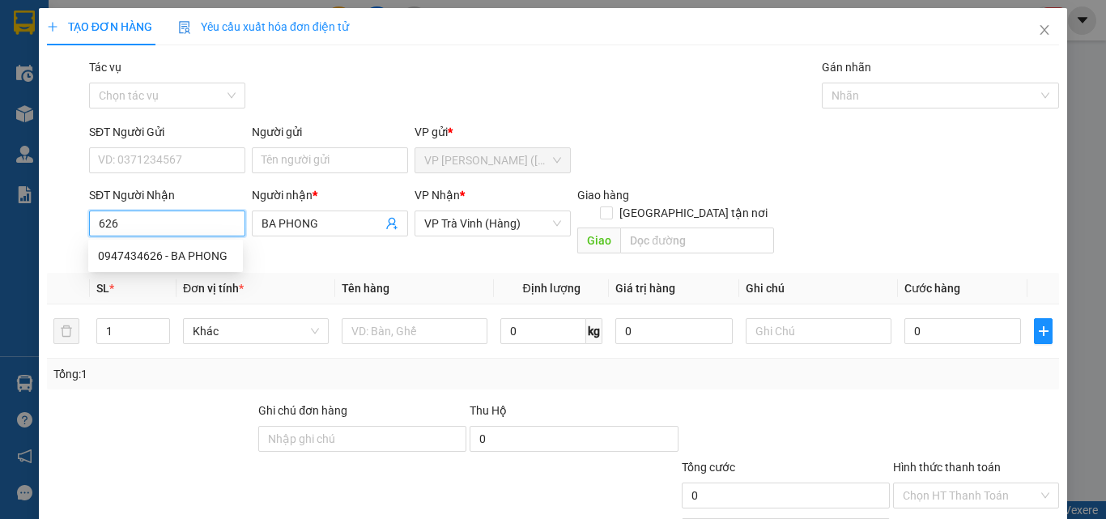
type input "0947434626"
type input "BA PHONG"
type input "60.000"
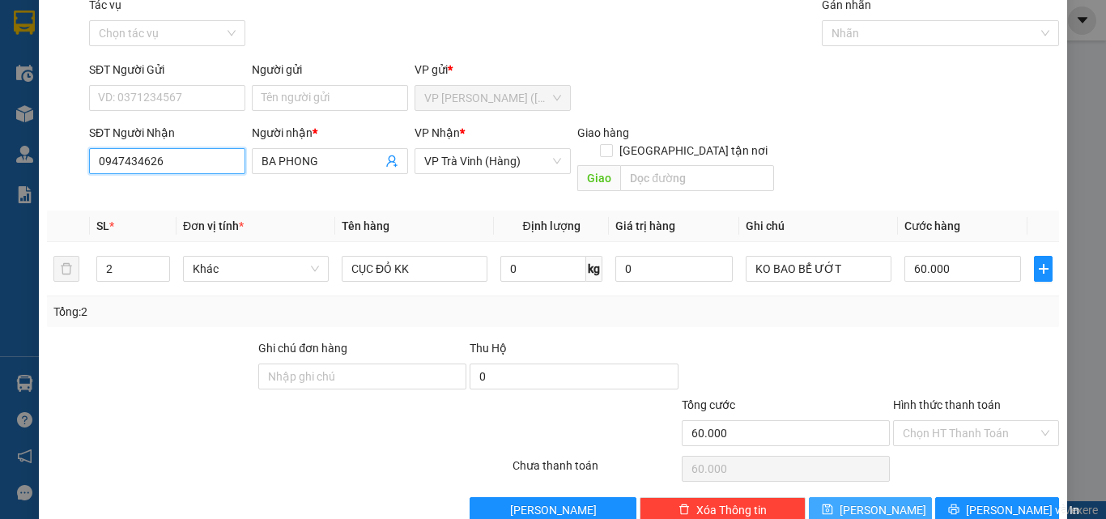
scroll to position [80, 0]
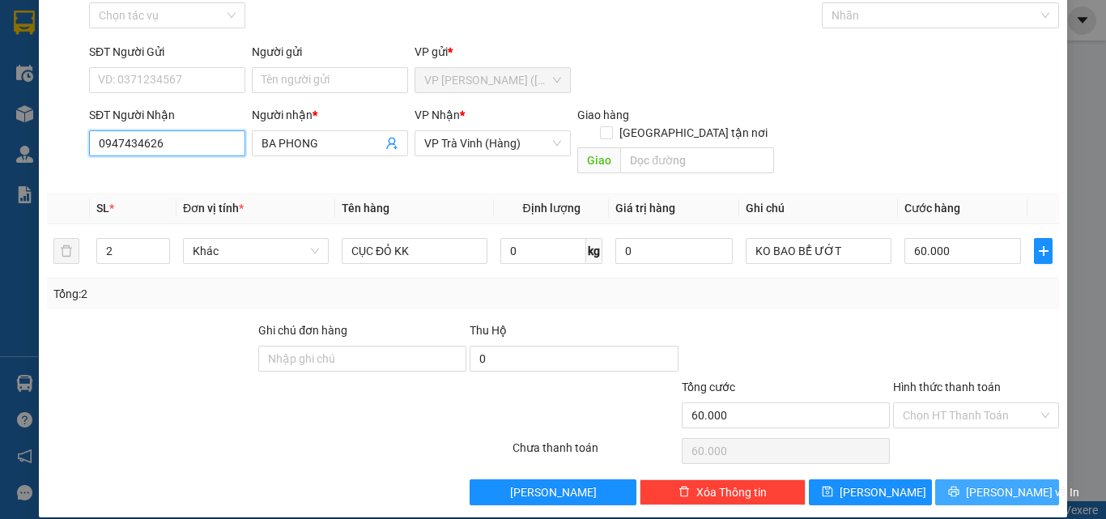
type input "0947434626"
click at [946, 479] on button "[PERSON_NAME] và In" at bounding box center [997, 492] width 124 height 26
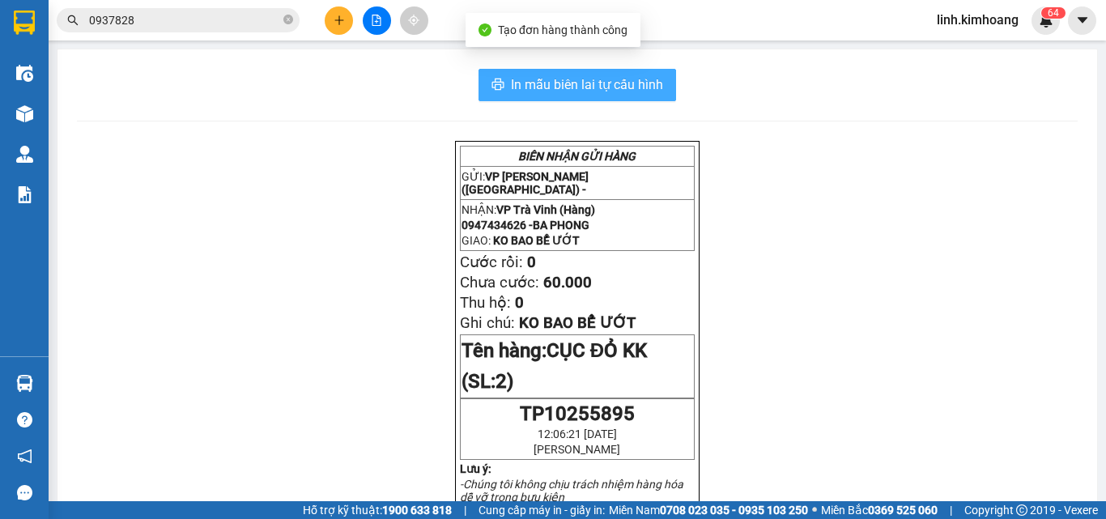
click at [636, 85] on span "In mẫu biên lai tự cấu hình" at bounding box center [587, 84] width 152 height 20
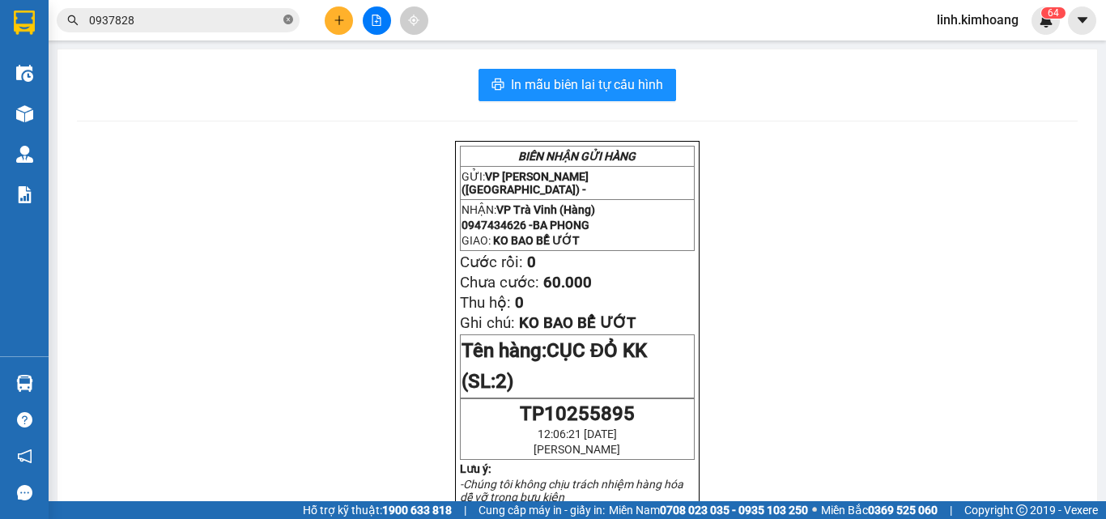
click at [286, 17] on icon "close-circle" at bounding box center [288, 20] width 10 height 10
click at [247, 16] on input "text" at bounding box center [184, 20] width 191 height 18
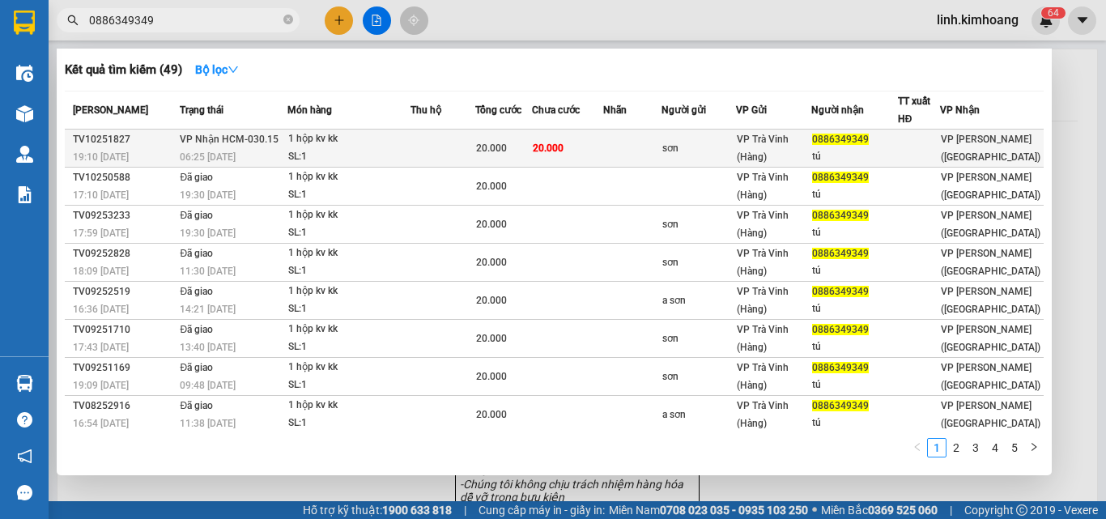
type input "0886349349"
click at [657, 142] on td at bounding box center [632, 149] width 58 height 38
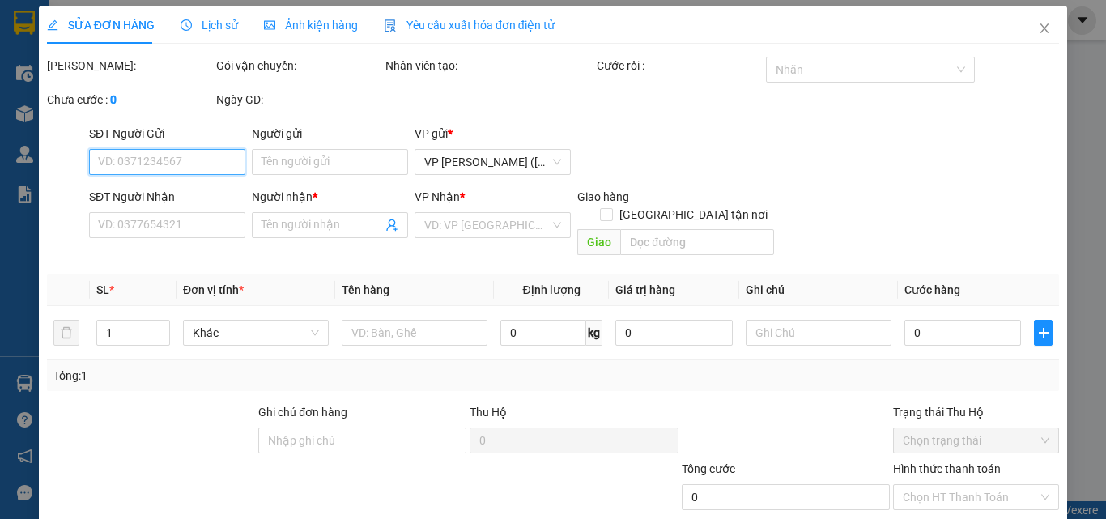
type input "sơn"
type input "0886349349"
type input "tú"
type input "20.000"
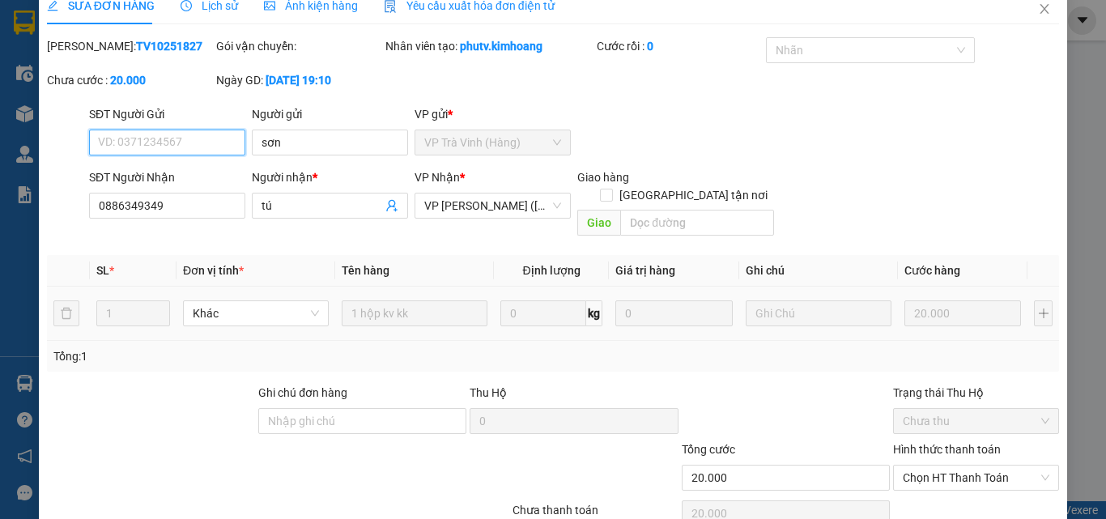
scroll to position [83, 0]
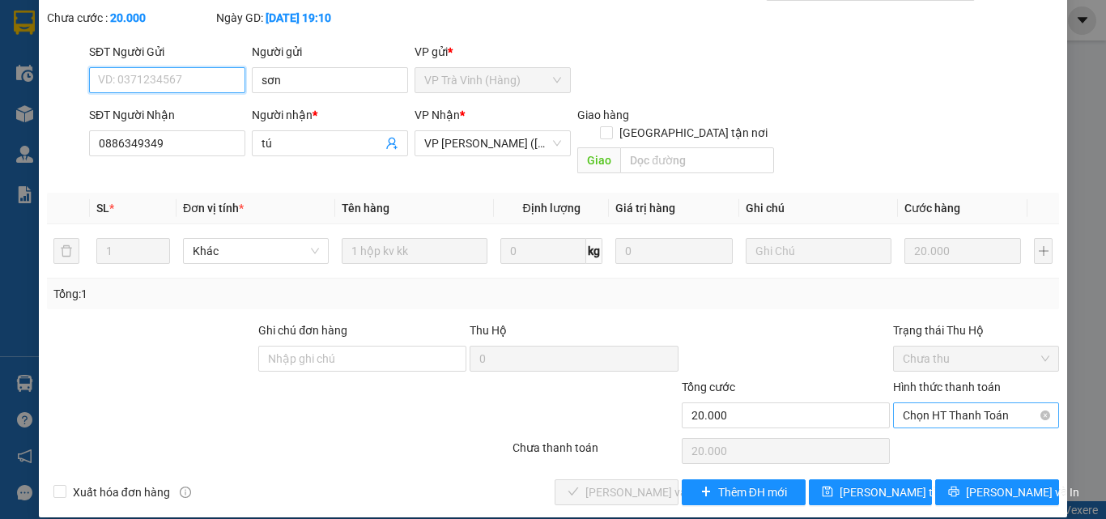
click at [911, 403] on span "Chọn HT Thanh Toán" at bounding box center [976, 415] width 147 height 24
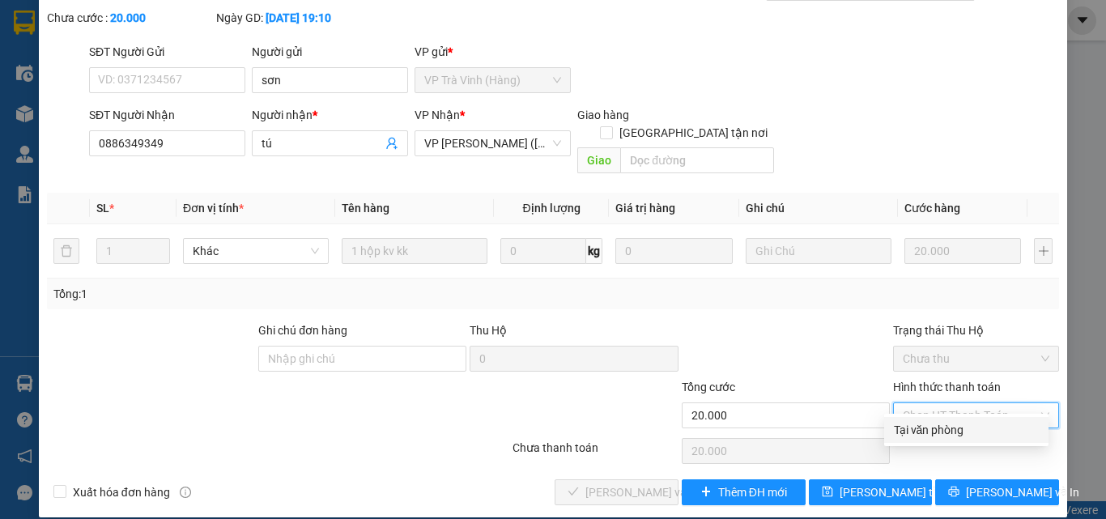
click at [928, 422] on div "Tại văn phòng" at bounding box center [966, 430] width 164 height 26
type input "0"
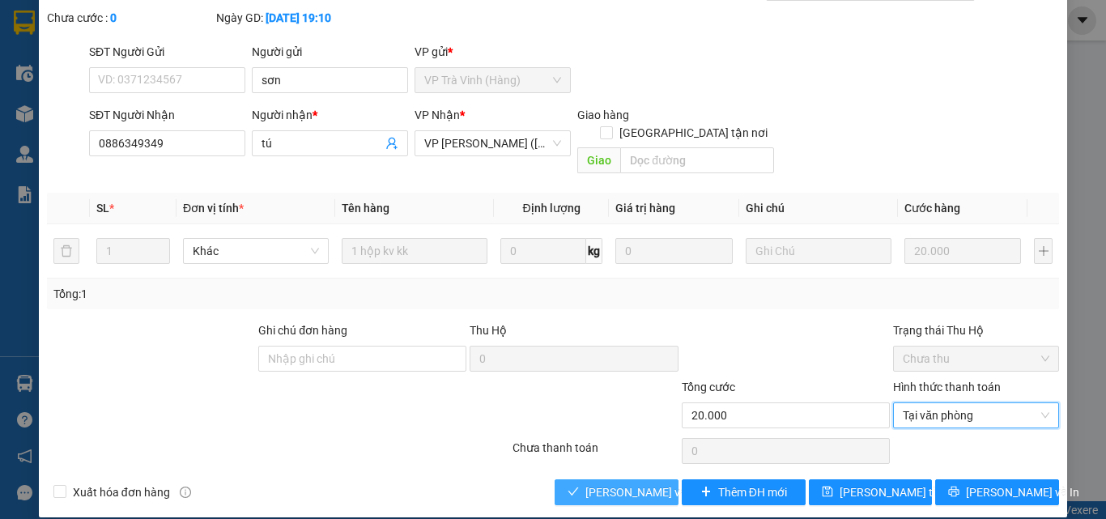
click at [602, 483] on span "[PERSON_NAME] và Giao hàng" at bounding box center [662, 492] width 155 height 18
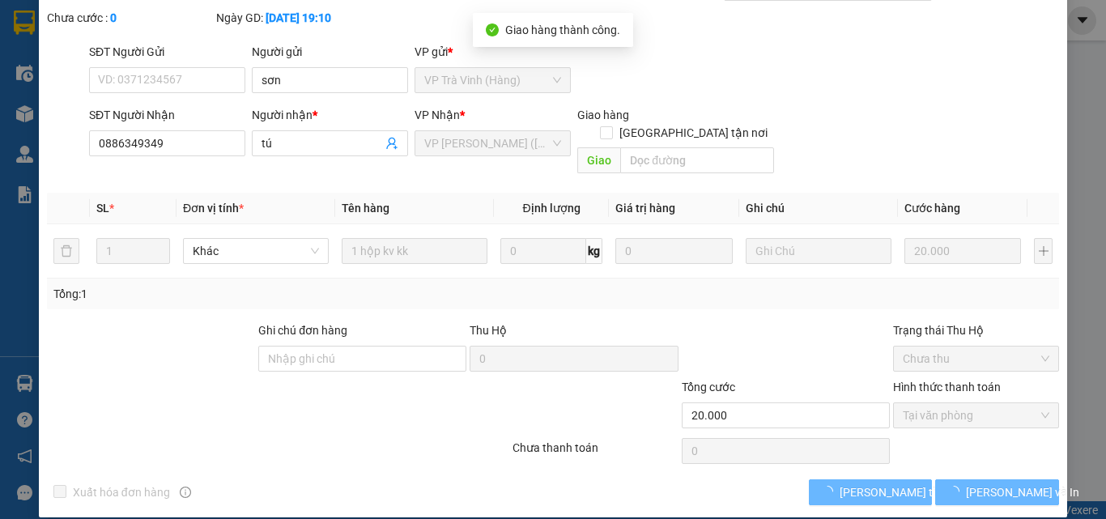
scroll to position [0, 0]
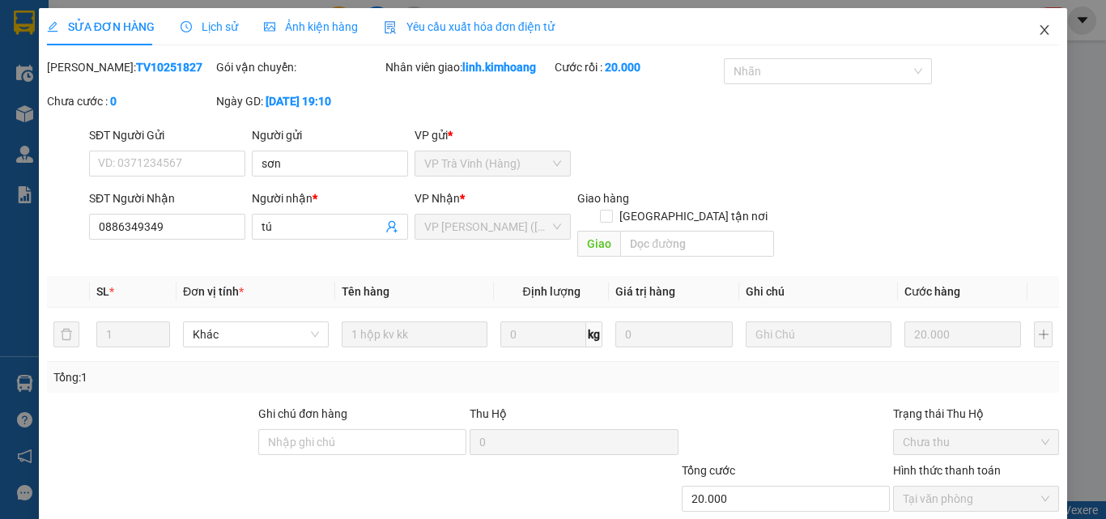
click at [1038, 34] on icon "close" at bounding box center [1044, 29] width 13 height 13
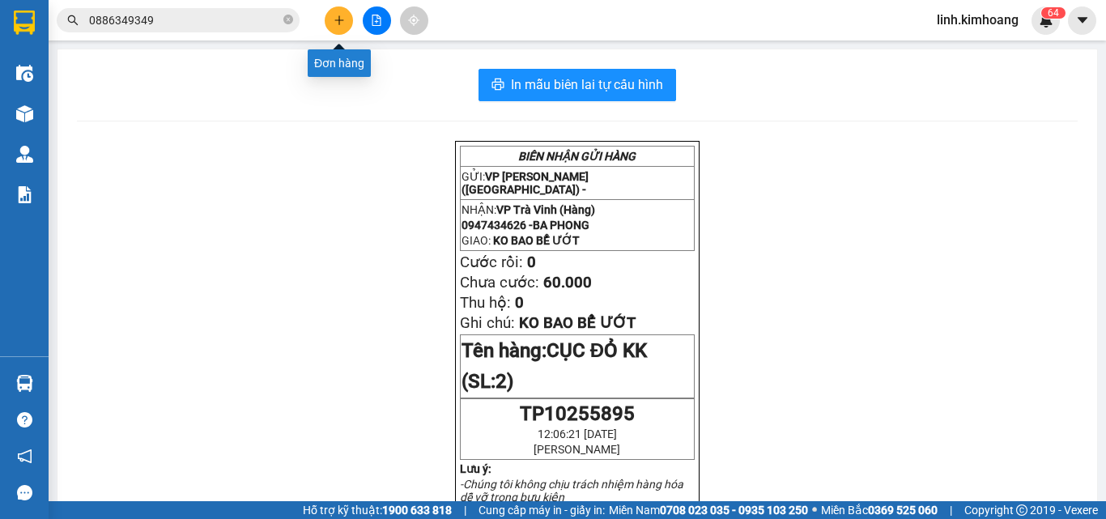
click at [341, 28] on button at bounding box center [339, 20] width 28 height 28
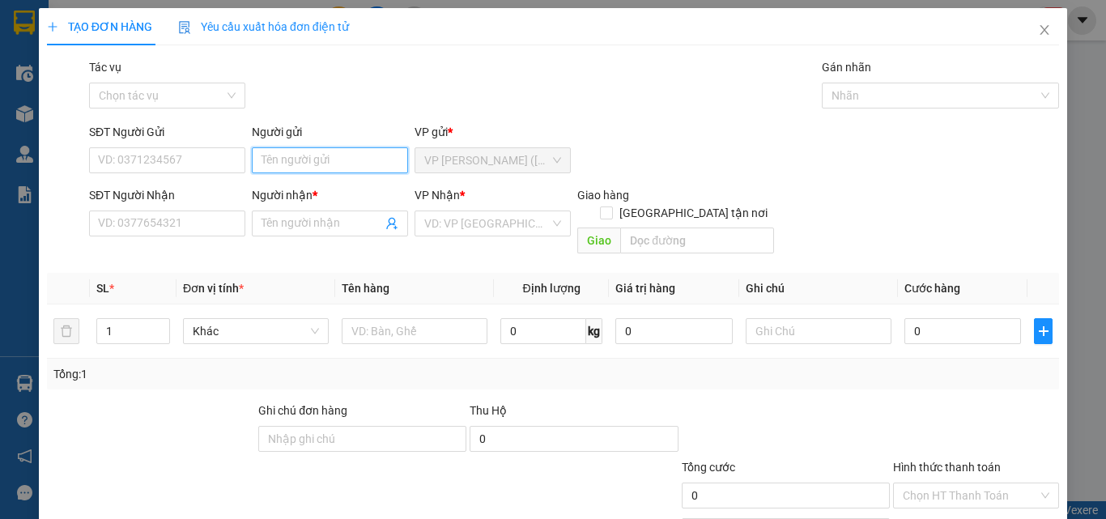
click at [273, 159] on input "Người gửi" at bounding box center [330, 160] width 156 height 26
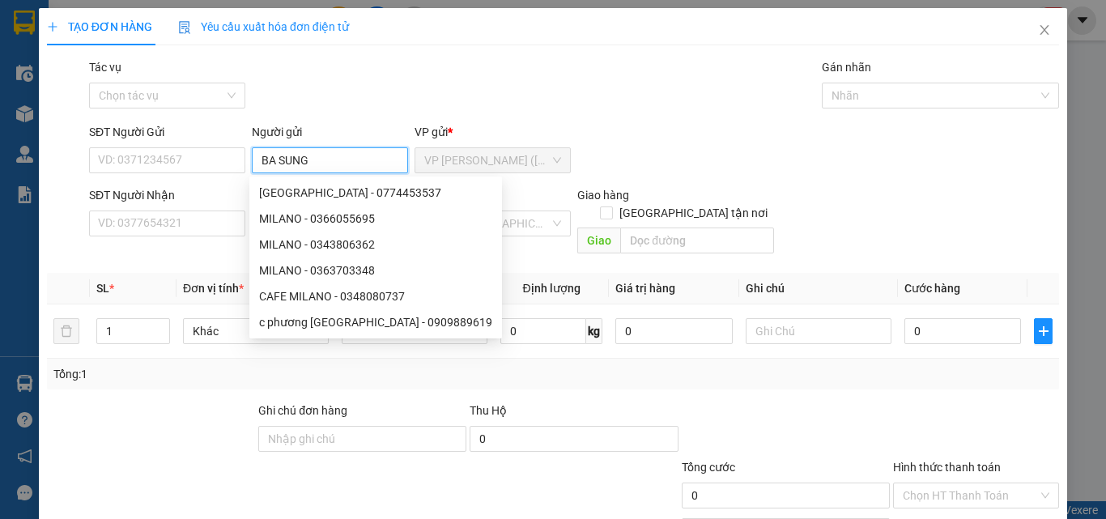
type input "BA SUNG"
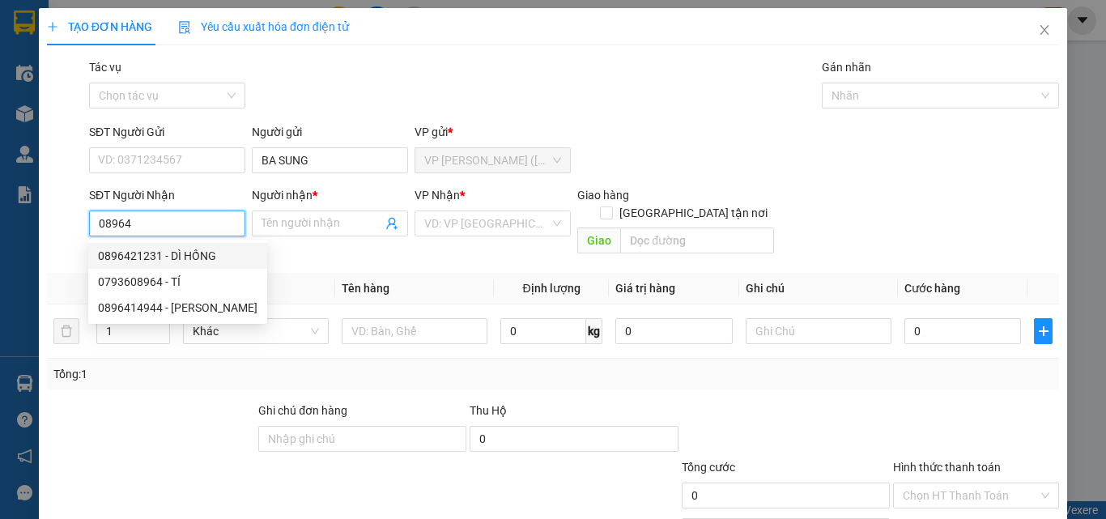
click at [185, 254] on div "0896421231 - DÌ HỒNG" at bounding box center [177, 256] width 159 height 18
type input "0896421231"
type input "DÌ HỒNG"
type input "15.000"
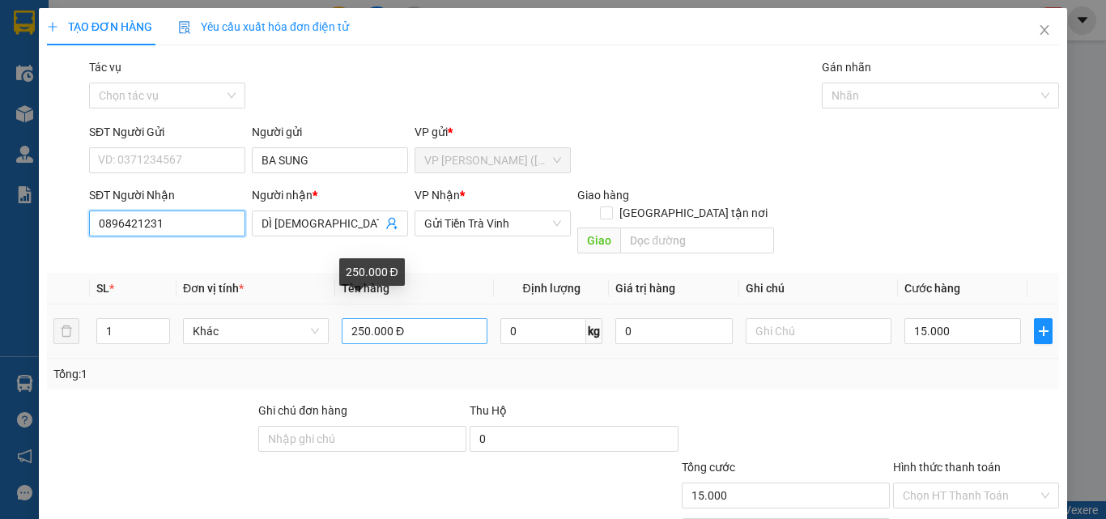
type input "0896421231"
drag, startPoint x: 424, startPoint y: 313, endPoint x: 283, endPoint y: 368, distance: 152.0
click at [283, 368] on div "SL * Đơn vị tính * Tên hàng Định lượng Giá trị hàng Ghi chú Cước hàng 1 Khác 25…" at bounding box center [553, 331] width 1012 height 117
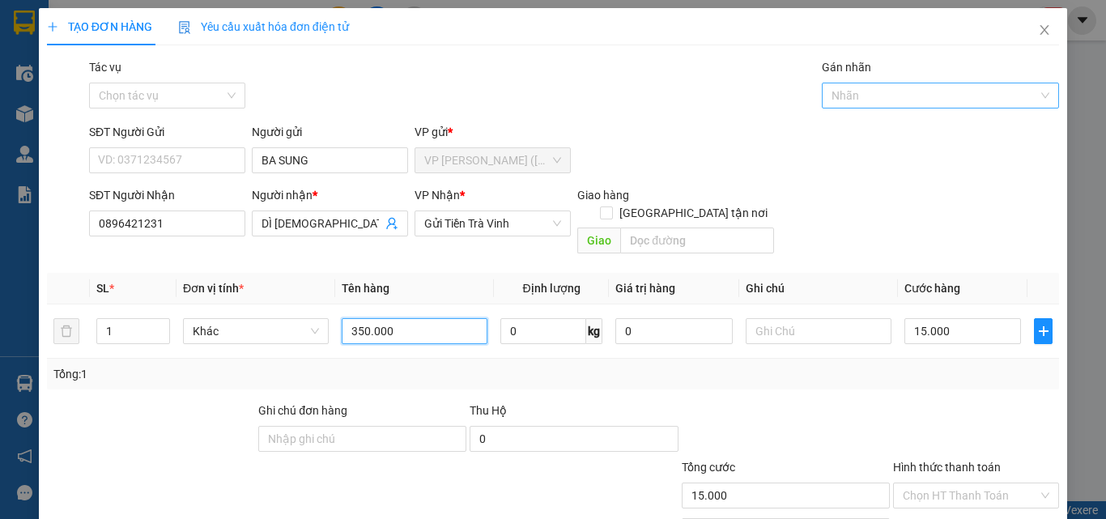
click at [883, 90] on div at bounding box center [933, 95] width 214 height 19
type input "350.000"
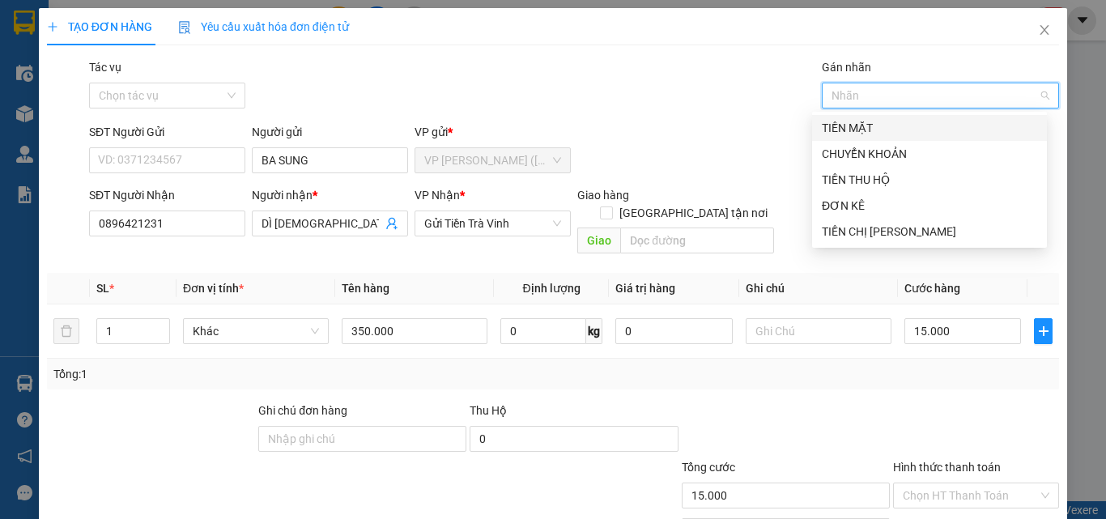
click at [876, 125] on div "TIỀN MẶT" at bounding box center [929, 128] width 215 height 18
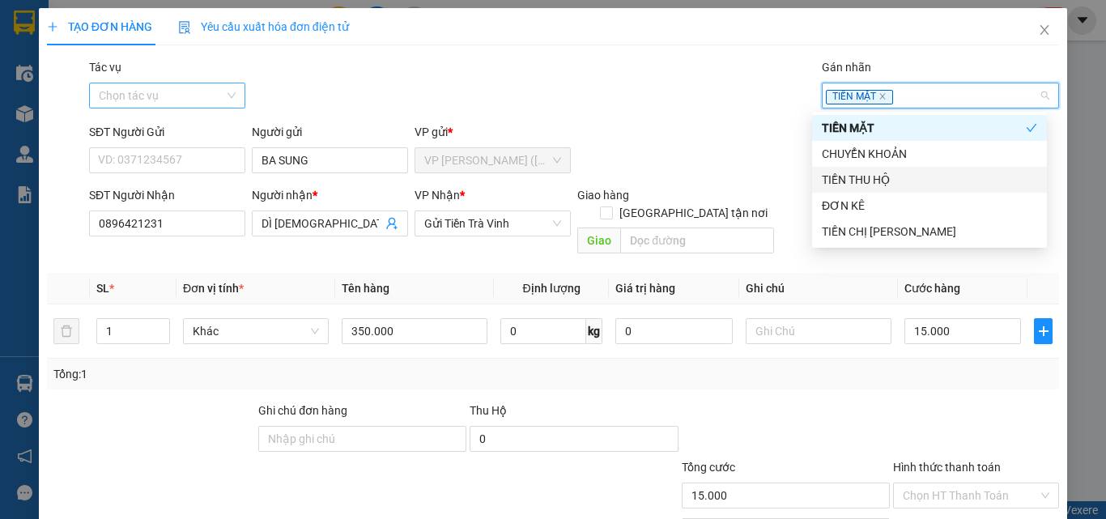
click at [218, 96] on input "Tác vụ" at bounding box center [161, 95] width 125 height 24
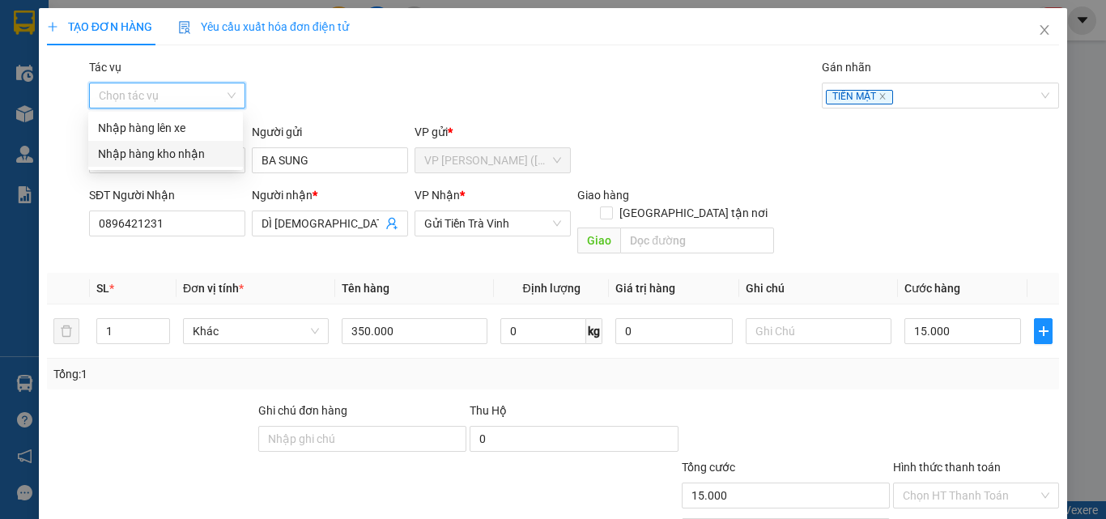
click at [200, 153] on div "Nhập hàng kho nhận" at bounding box center [165, 154] width 135 height 18
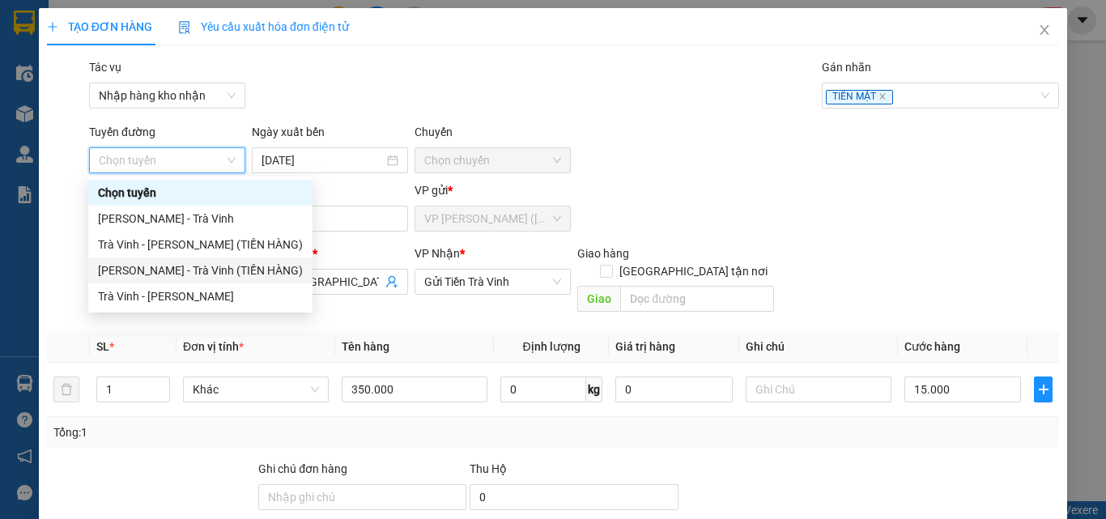
click at [235, 273] on div "[PERSON_NAME] - Trà Vinh (TIỀN HÀNG)" at bounding box center [200, 271] width 205 height 18
type input "[DATE]"
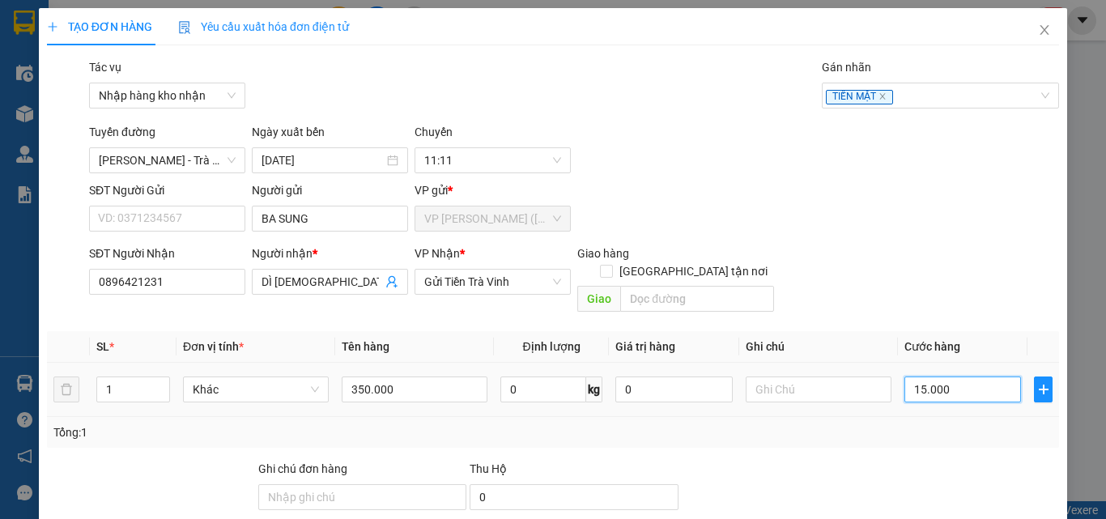
click at [969, 376] on input "15.000" at bounding box center [962, 389] width 117 height 26
type input "1"
type input "10"
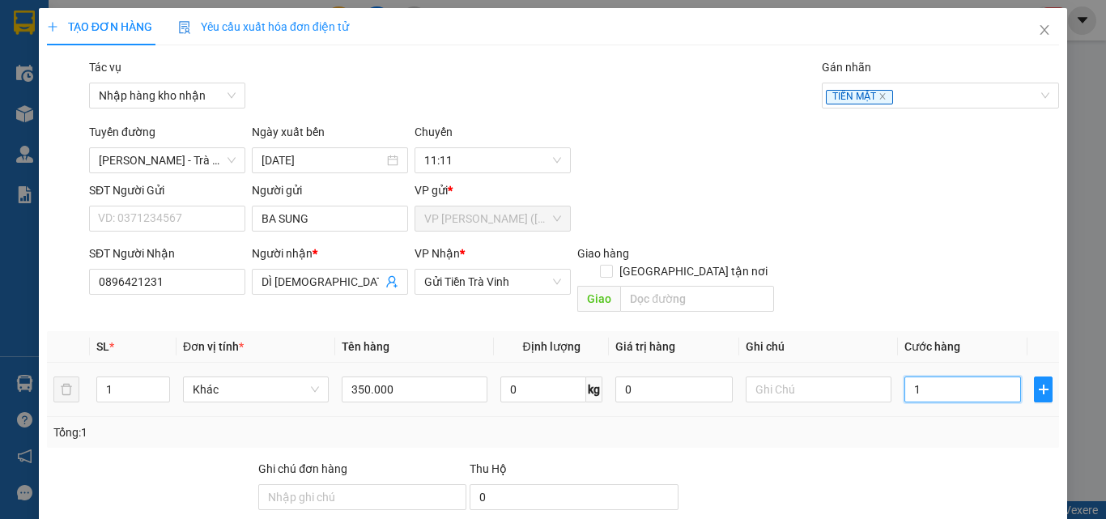
type input "10"
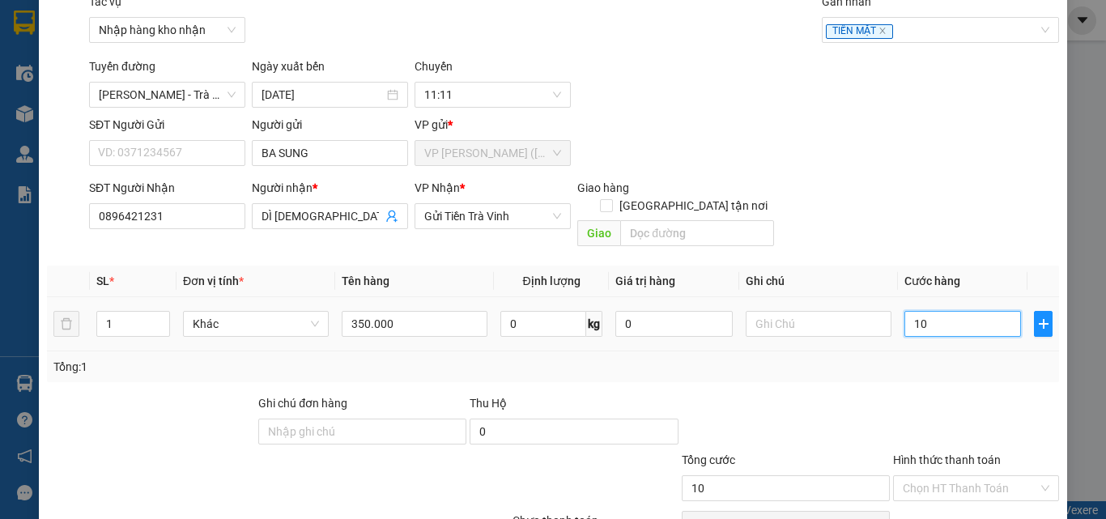
scroll to position [138, 0]
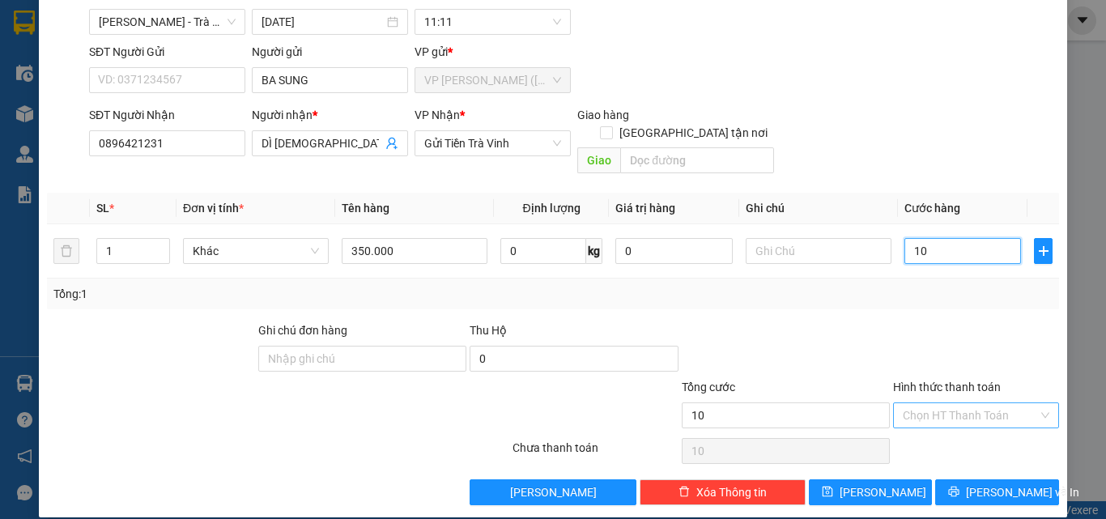
type input "10"
type input "10.000"
click at [926, 403] on input "Hình thức thanh toán" at bounding box center [970, 415] width 135 height 24
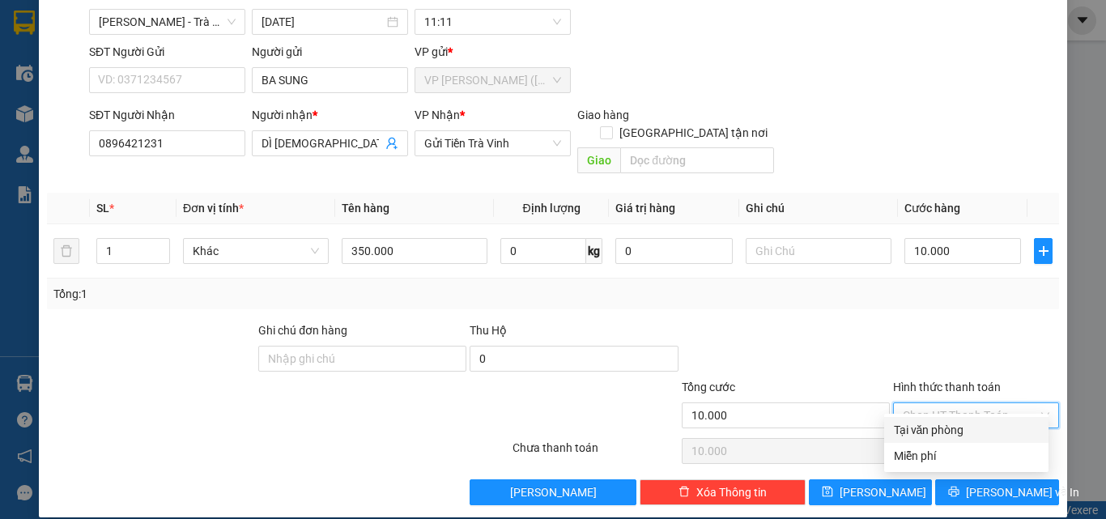
click at [945, 425] on div "Tại văn phòng" at bounding box center [966, 430] width 145 height 18
type input "0"
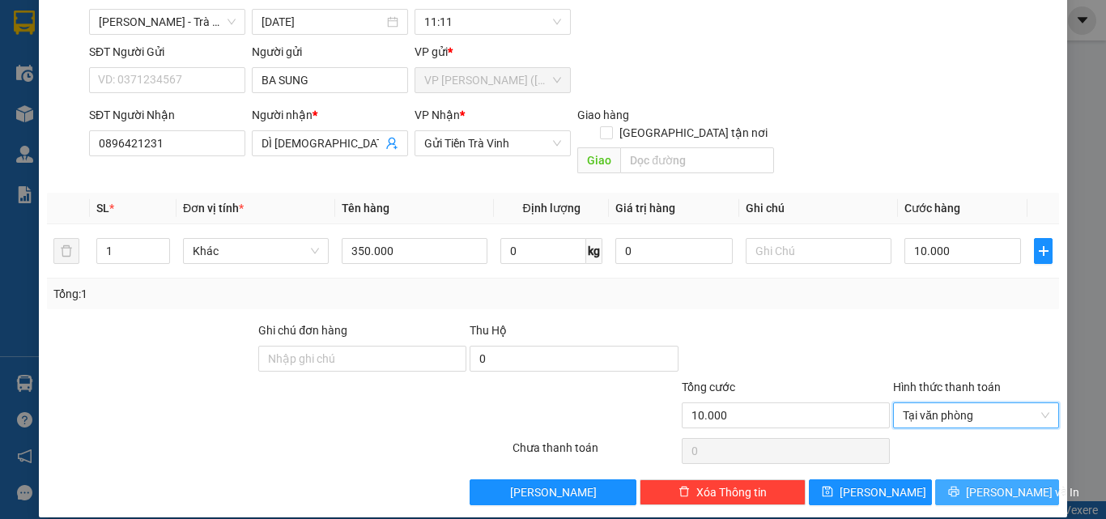
click at [971, 479] on button "[PERSON_NAME] và In" at bounding box center [997, 492] width 124 height 26
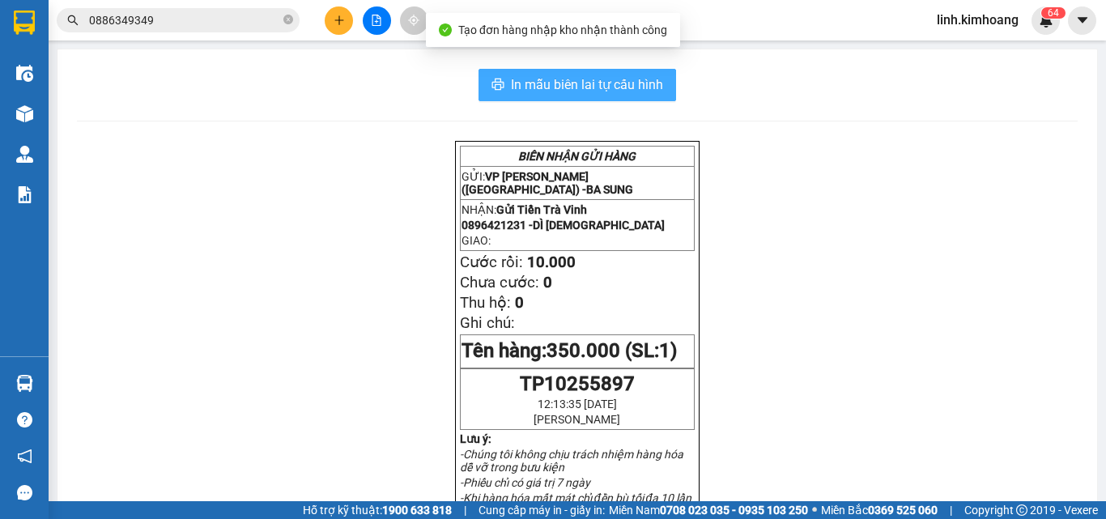
click at [612, 79] on span "In mẫu biên lai tự cấu hình" at bounding box center [587, 84] width 152 height 20
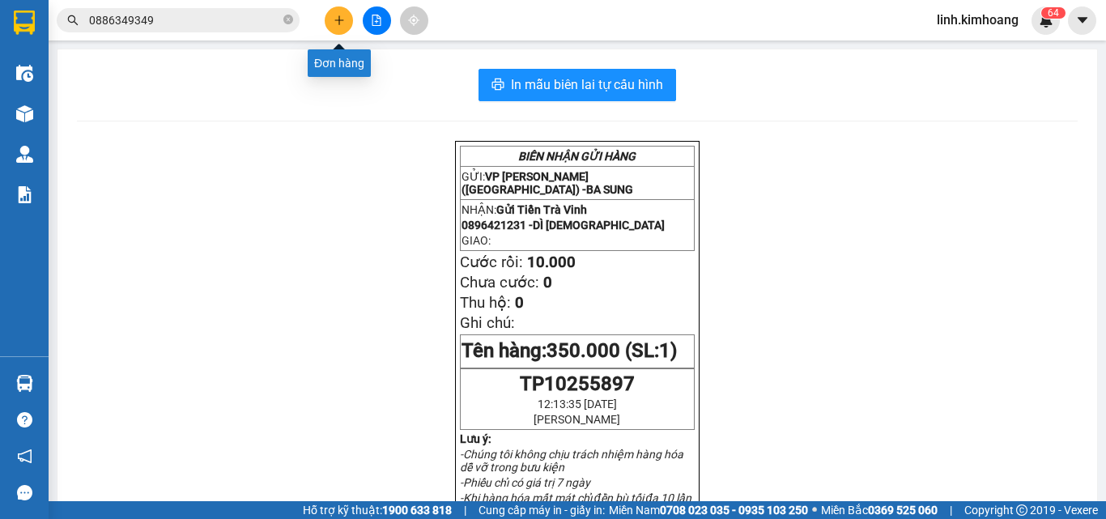
click at [334, 17] on icon "plus" at bounding box center [339, 20] width 11 height 11
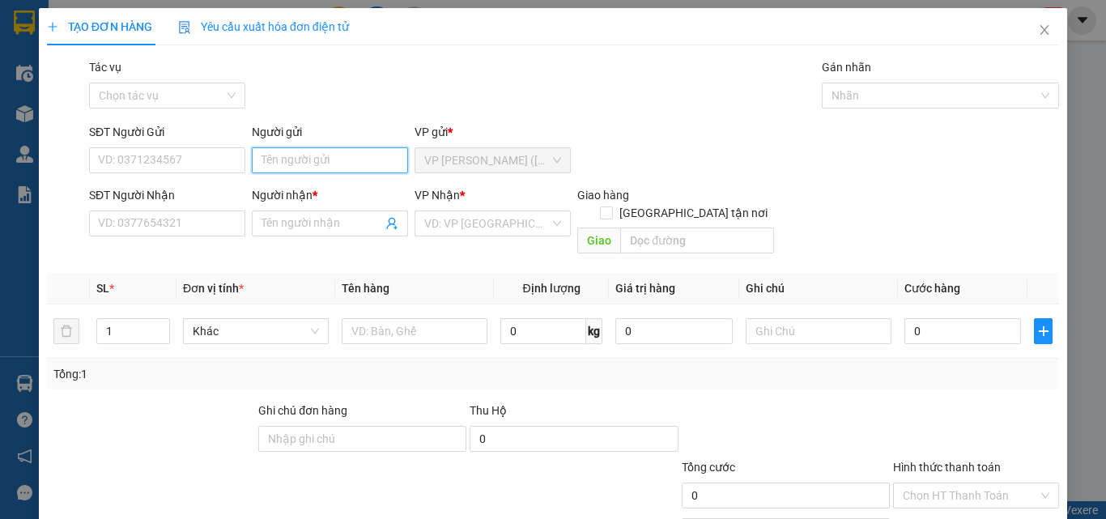
click at [308, 154] on input "Người gửi" at bounding box center [330, 160] width 156 height 26
type input "ANH CÔNG"
type input "0908595888"
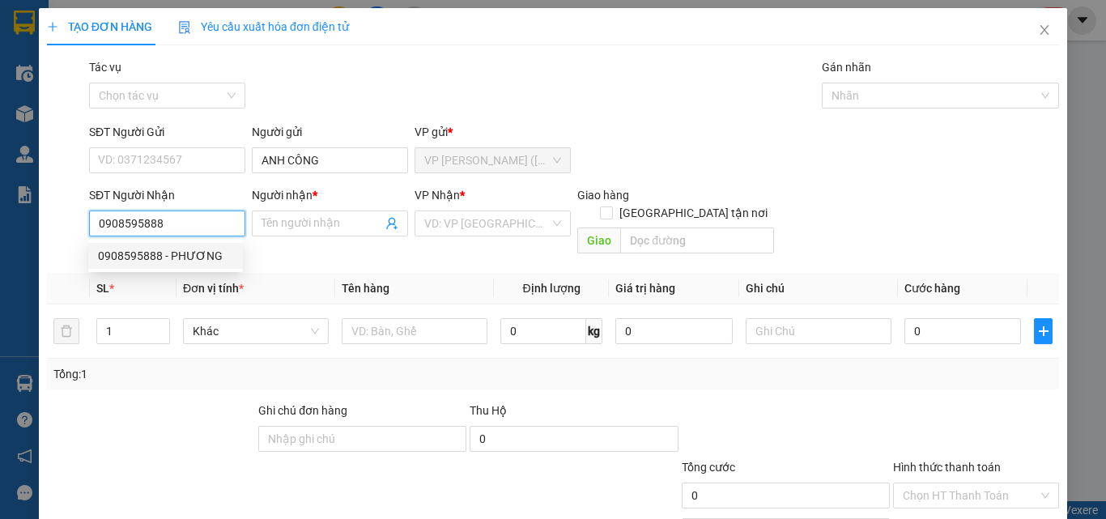
click at [168, 254] on div "0908595888 - PHƯƠNG" at bounding box center [165, 256] width 135 height 18
type input "PHƯƠNG"
type input "30.000"
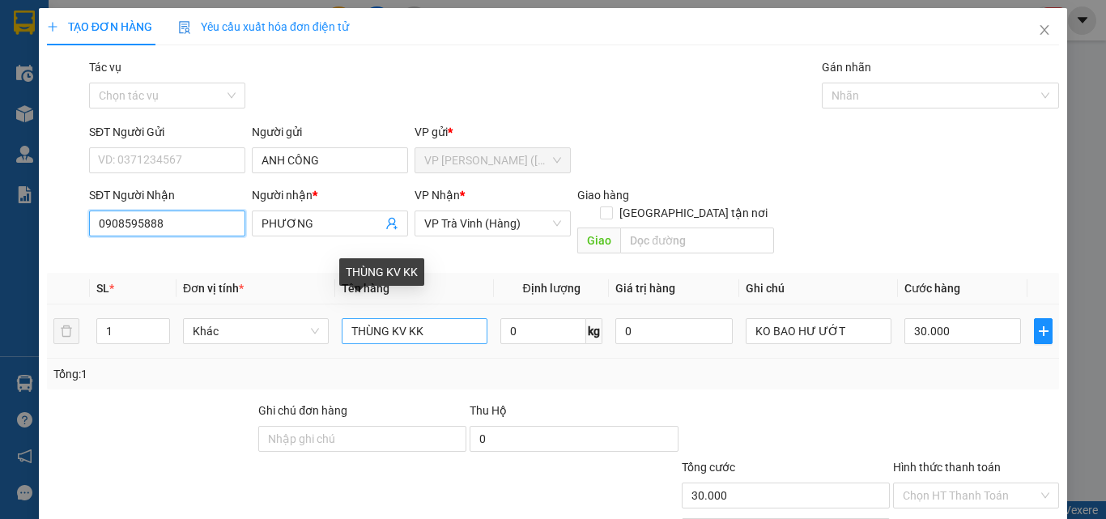
type input "0908595888"
drag, startPoint x: 440, startPoint y: 308, endPoint x: 70, endPoint y: 415, distance: 384.9
click at [70, 415] on div "Transit Pickup Surcharge Ids Transit Deliver Surcharge Ids Transit Deliver Surc…" at bounding box center [553, 321] width 1012 height 527
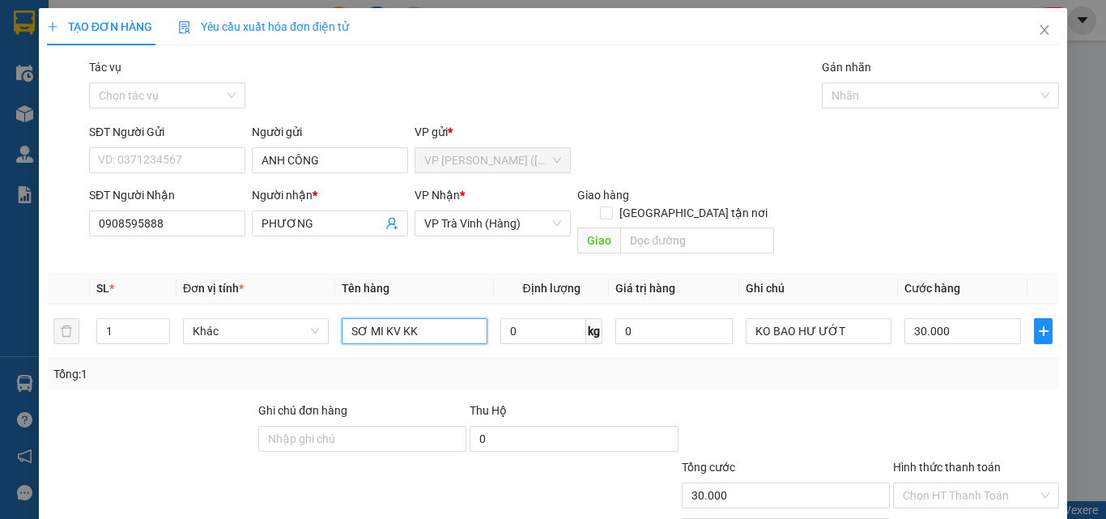
type input "SƠ MI KV KK"
type input "2"
type input "20"
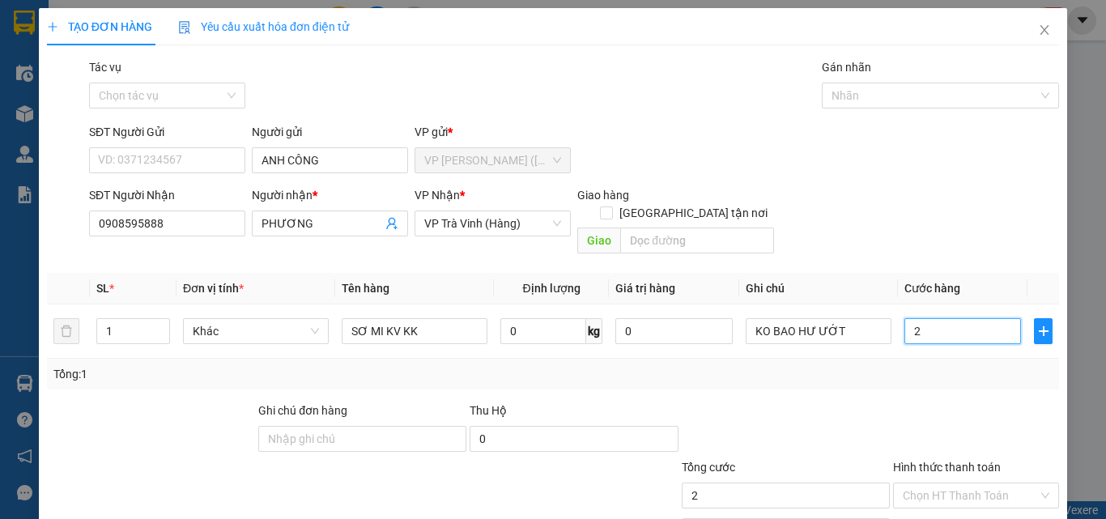
type input "20"
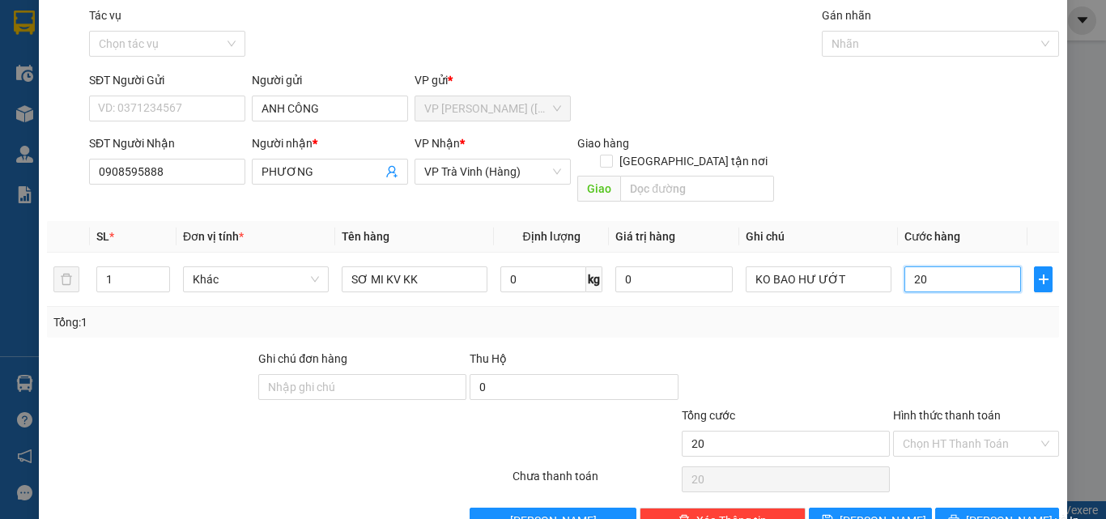
scroll to position [80, 0]
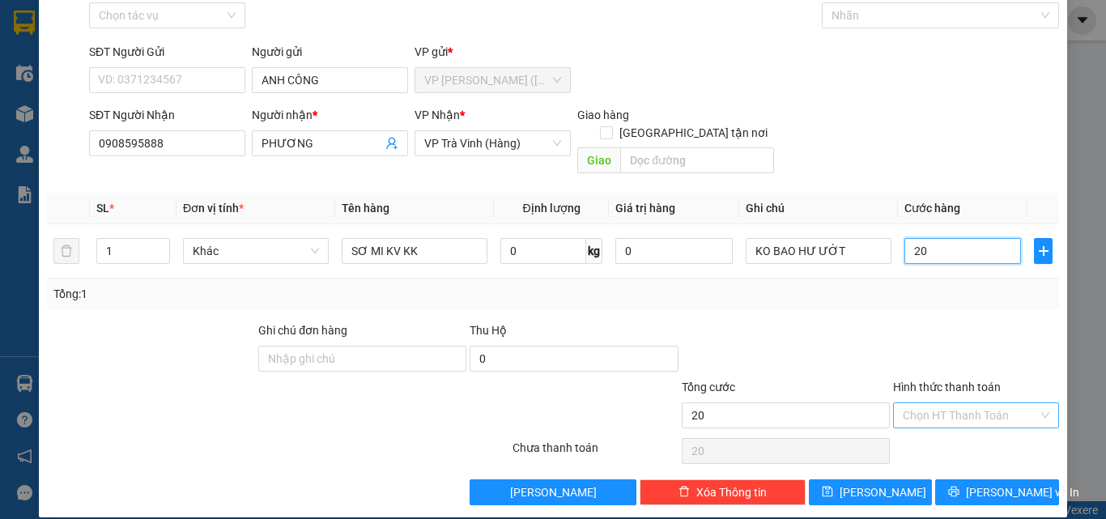
type input "20"
type input "20.000"
drag, startPoint x: 945, startPoint y: 398, endPoint x: 945, endPoint y: 412, distance: 14.6
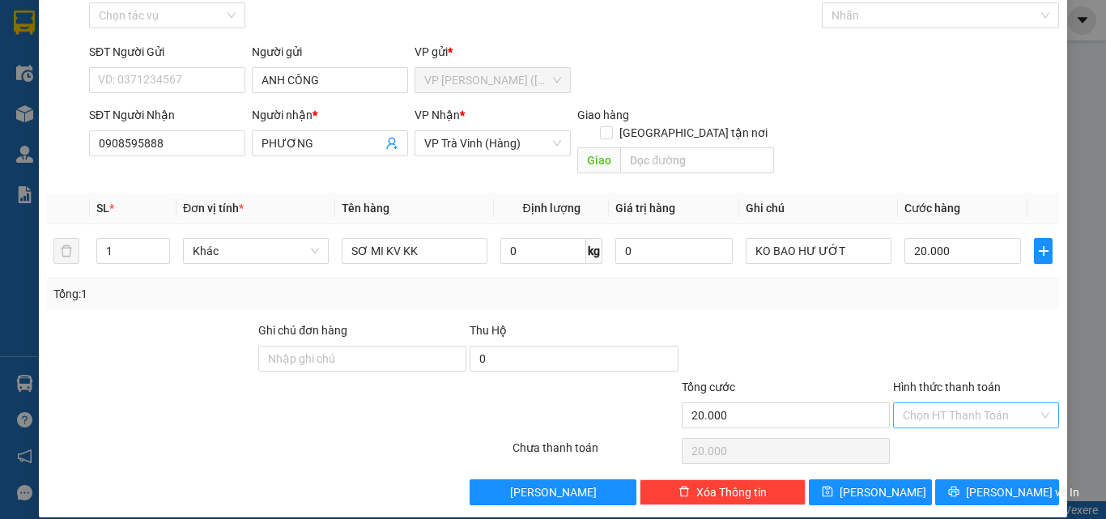
click at [945, 403] on input "Hình thức thanh toán" at bounding box center [970, 415] width 135 height 24
click at [944, 428] on div "Tại văn phòng" at bounding box center [966, 430] width 145 height 18
type input "0"
click at [959, 486] on icon "printer" at bounding box center [953, 491] width 11 height 11
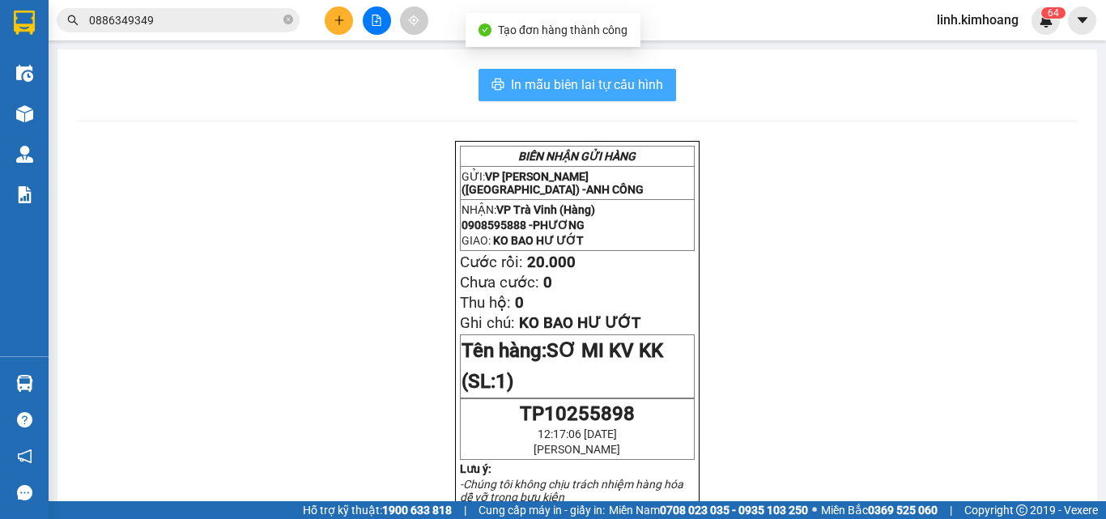
click at [525, 85] on span "In mẫu biên lai tự cấu hình" at bounding box center [587, 84] width 152 height 20
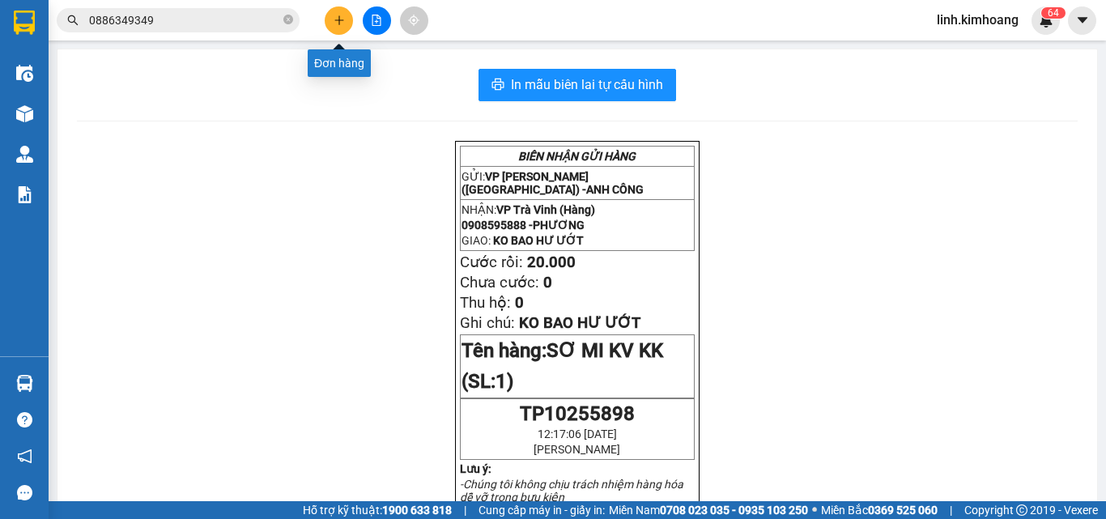
click at [331, 18] on button at bounding box center [339, 20] width 28 height 28
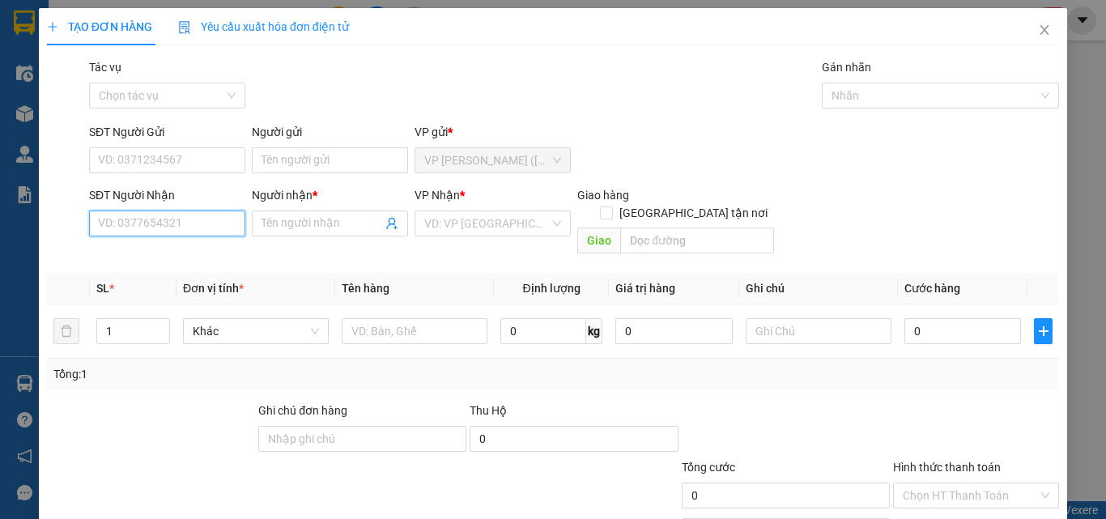
click at [206, 221] on input "SĐT Người Nhận" at bounding box center [167, 223] width 156 height 26
drag, startPoint x: 176, startPoint y: 255, endPoint x: 164, endPoint y: 254, distance: 12.2
click at [174, 255] on div "0938666606 - VY" at bounding box center [165, 256] width 135 height 18
type input "0938666606"
type input "VY"
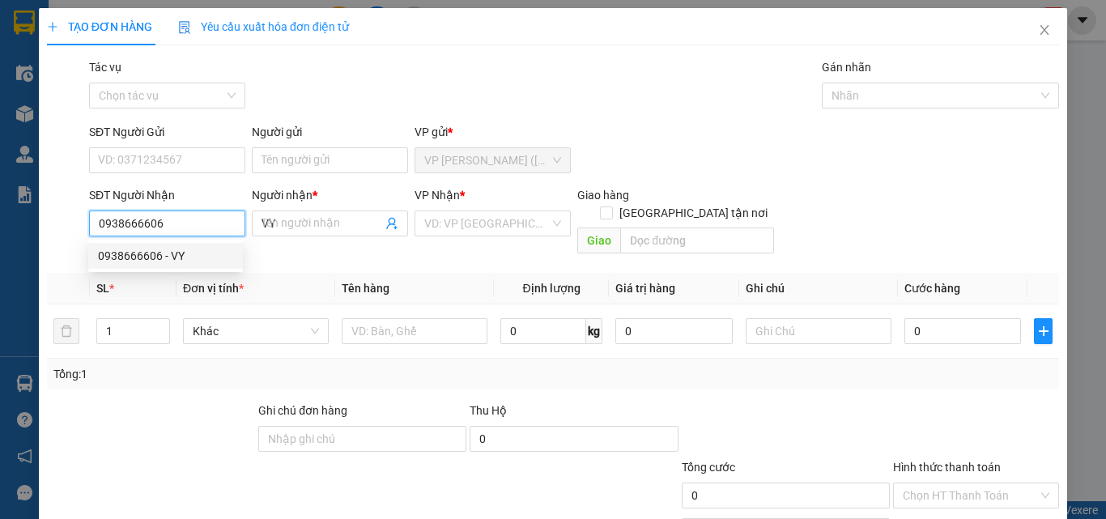
type input "55.000"
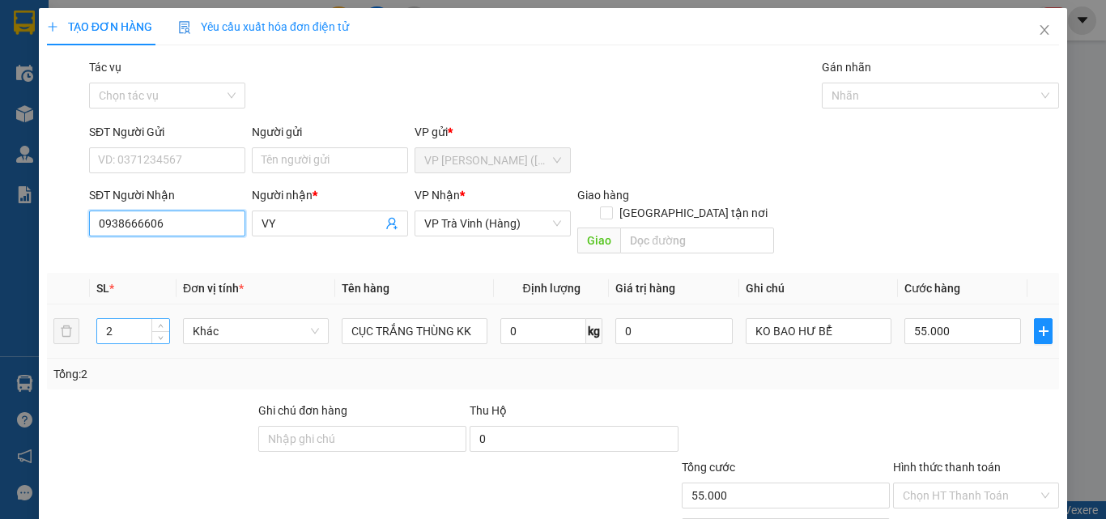
type input "0938666606"
drag, startPoint x: 125, startPoint y: 315, endPoint x: 0, endPoint y: 374, distance: 138.0
click at [0, 374] on div "TẠO ĐƠN HÀNG Yêu cầu xuất hóa đơn điện tử Transit Pickup Surcharge Ids Transit …" at bounding box center [553, 259] width 1106 height 519
type input "4"
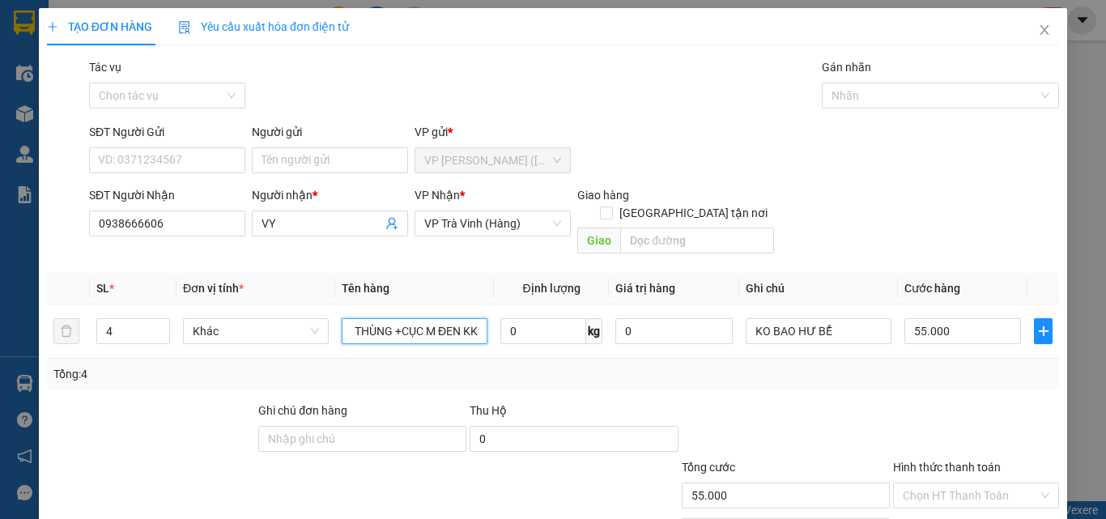
type input "3 THÙNG +CỤC M ĐEN KK"
type input "1"
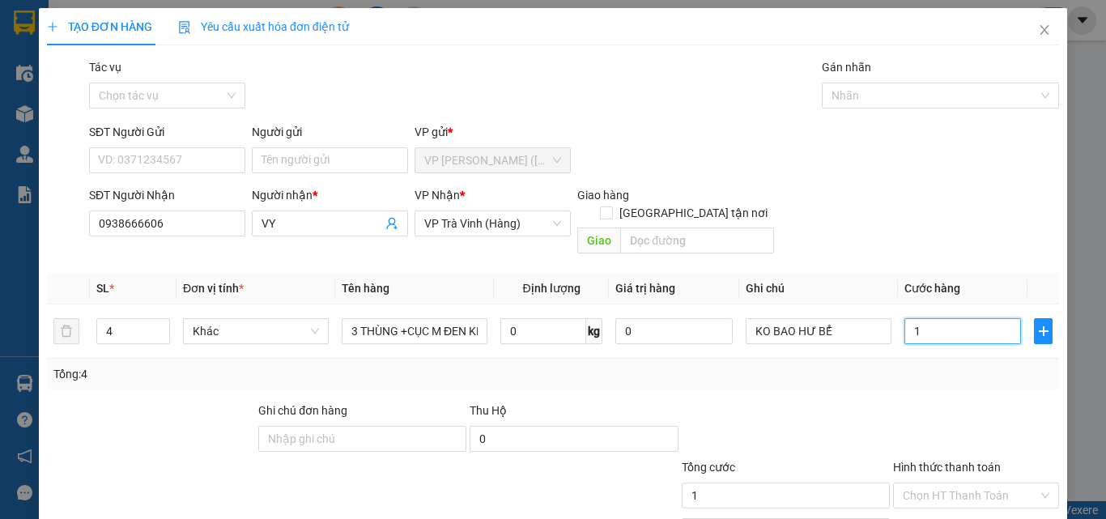
type input "15"
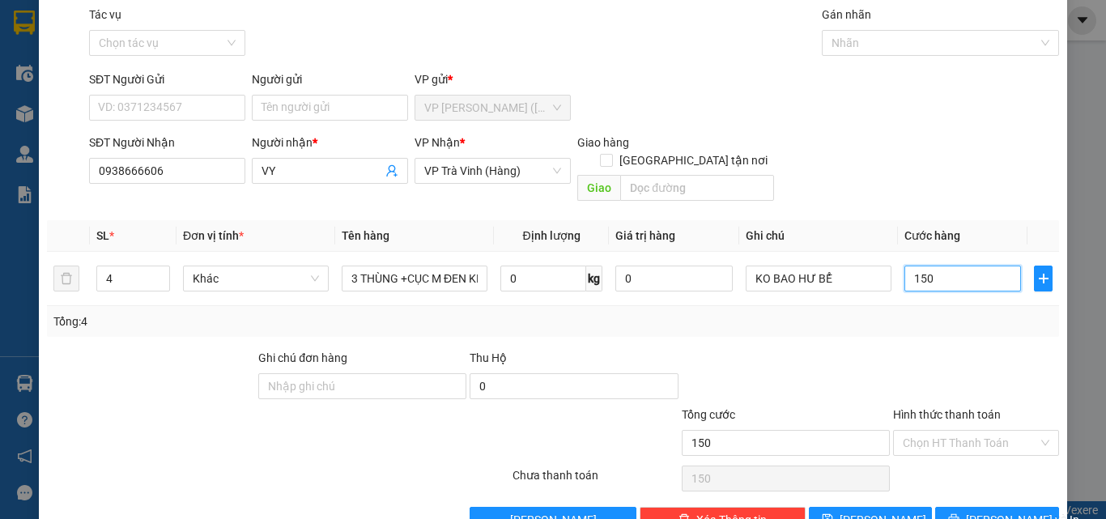
scroll to position [80, 0]
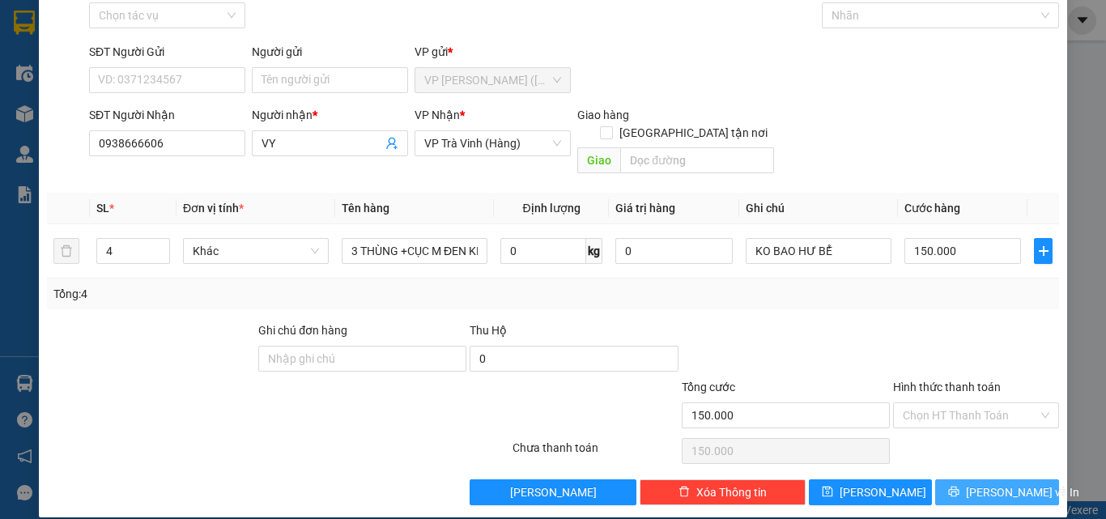
click at [977, 484] on button "[PERSON_NAME] và In" at bounding box center [997, 492] width 124 height 26
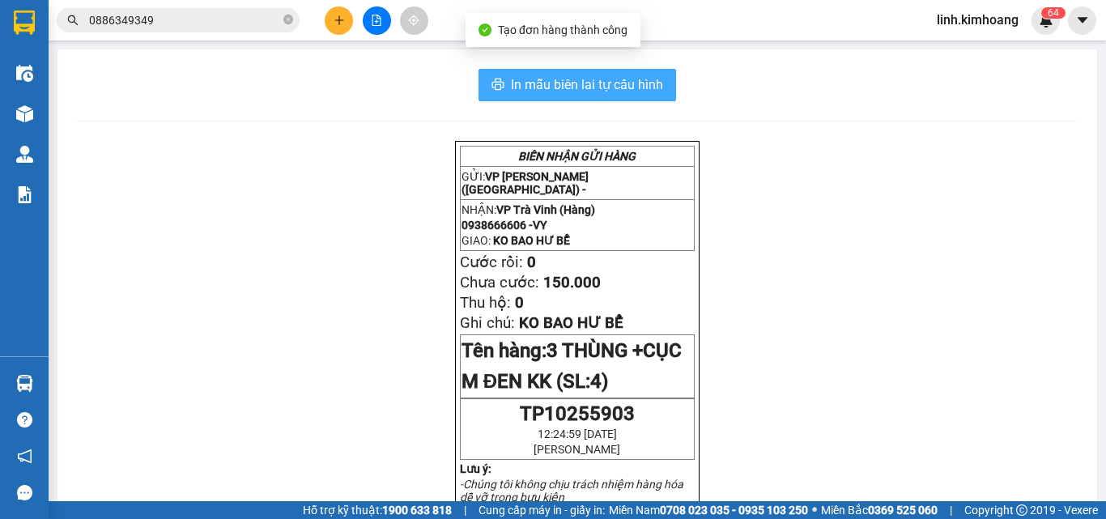
click at [584, 83] on span "In mẫu biên lai tự cấu hình" at bounding box center [587, 84] width 152 height 20
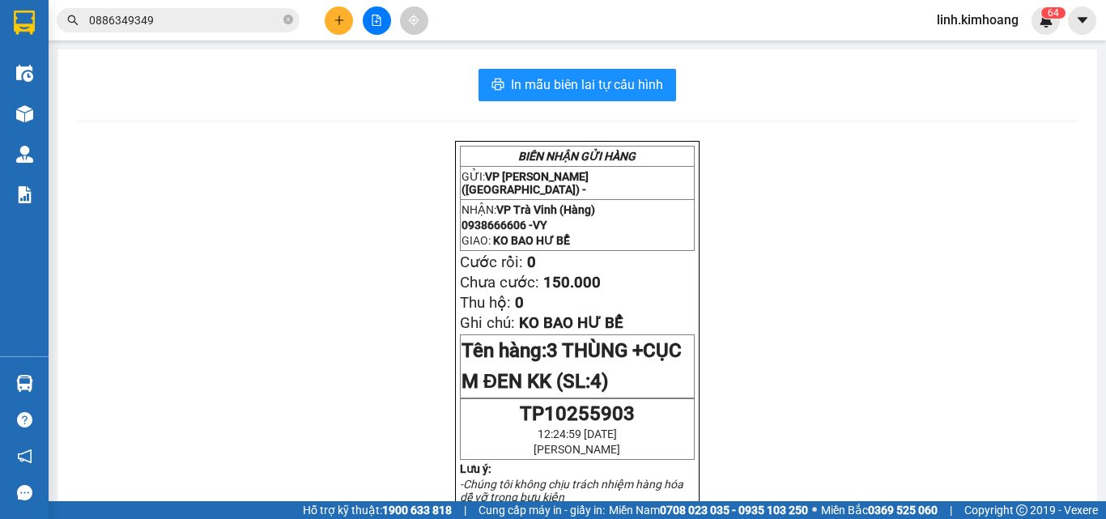
click at [283, 19] on icon "close-circle" at bounding box center [288, 20] width 10 height 10
click at [271, 24] on input "text" at bounding box center [184, 20] width 191 height 18
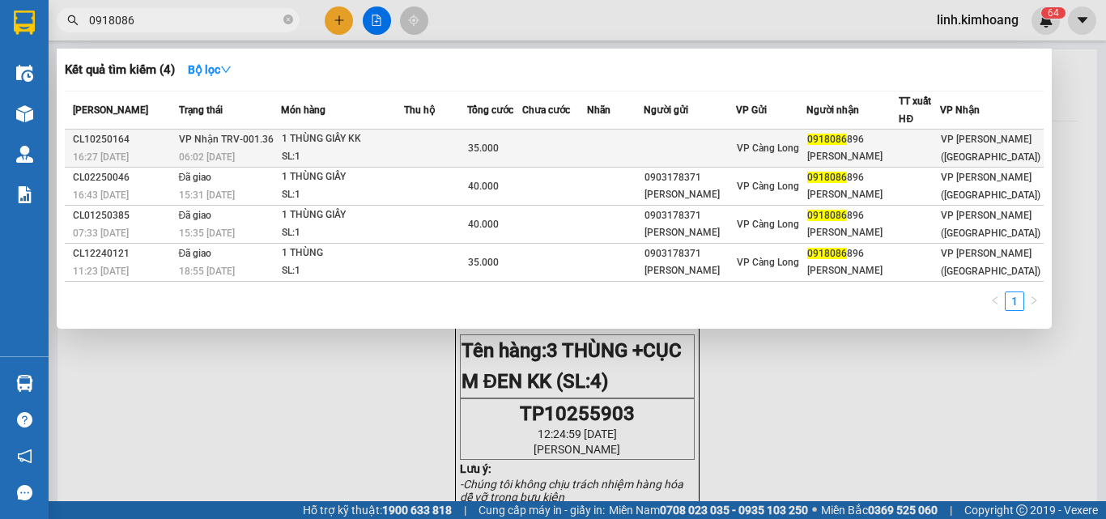
click at [755, 147] on td "VP Càng Long" at bounding box center [771, 149] width 70 height 38
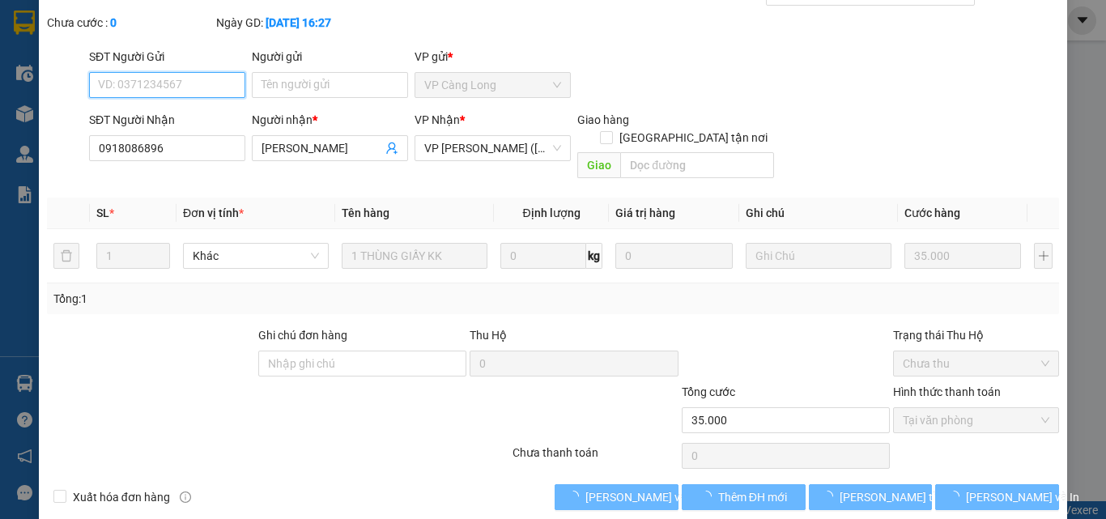
scroll to position [83, 0]
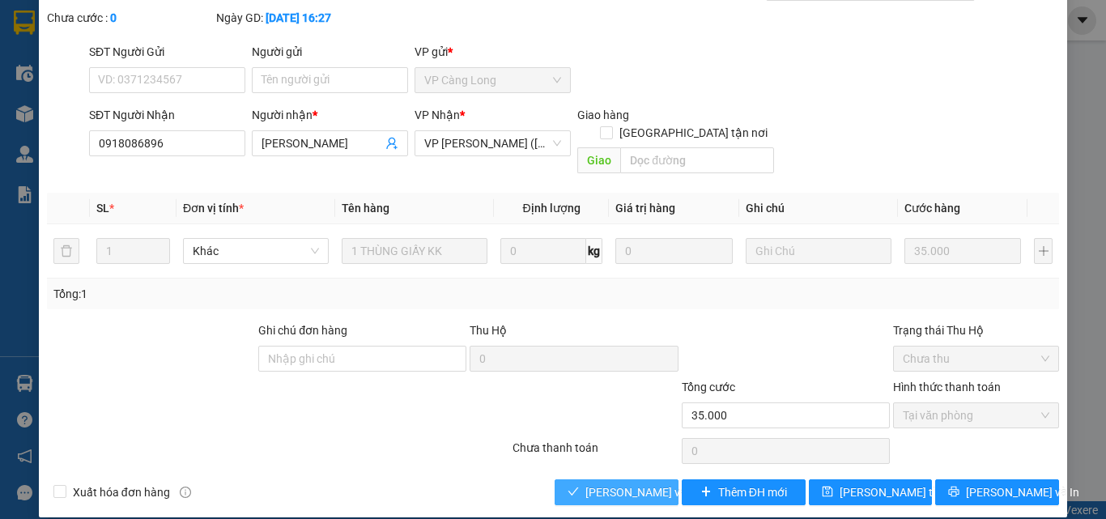
click at [613, 483] on span "[PERSON_NAME] và Giao hàng" at bounding box center [662, 492] width 155 height 18
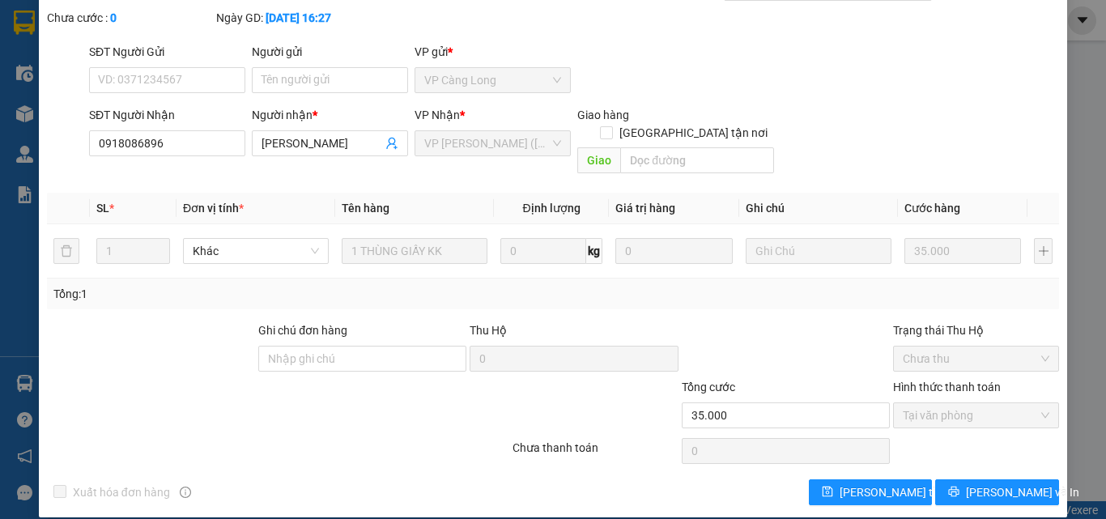
scroll to position [0, 0]
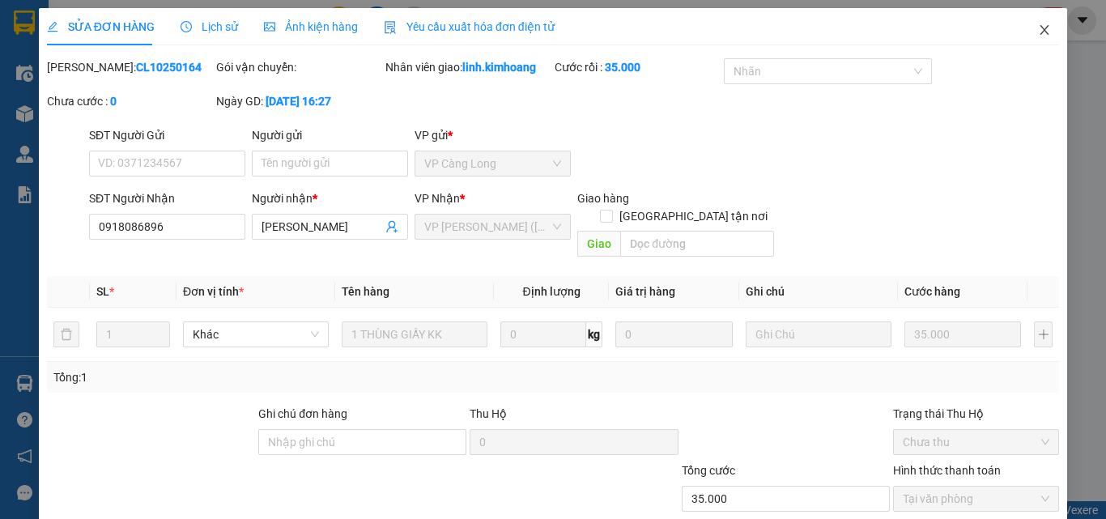
click at [1025, 28] on span "Close" at bounding box center [1044, 30] width 45 height 45
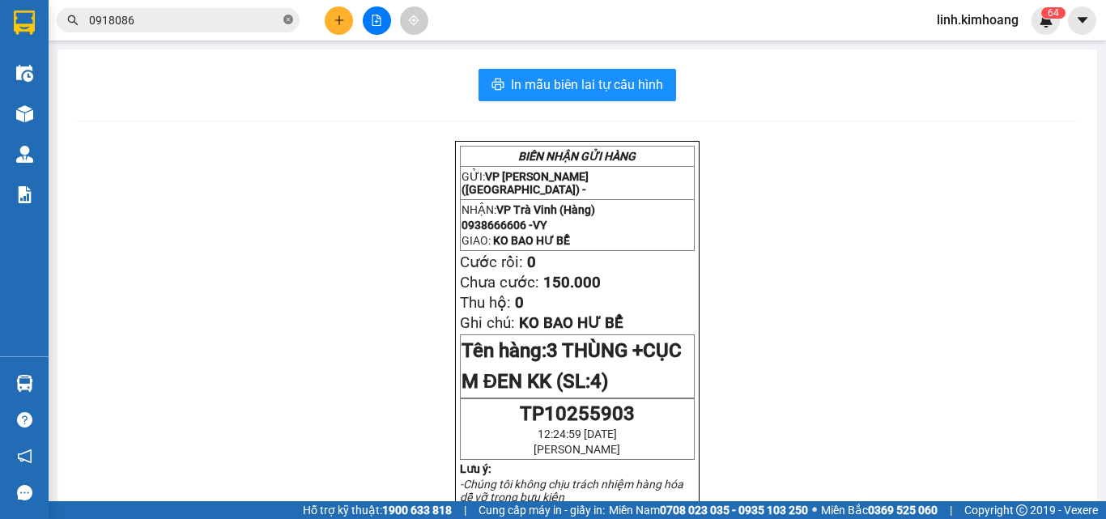
click at [291, 26] on span at bounding box center [288, 20] width 10 height 15
click at [202, 11] on span at bounding box center [178, 20] width 243 height 24
click at [204, 17] on input "text" at bounding box center [184, 20] width 191 height 18
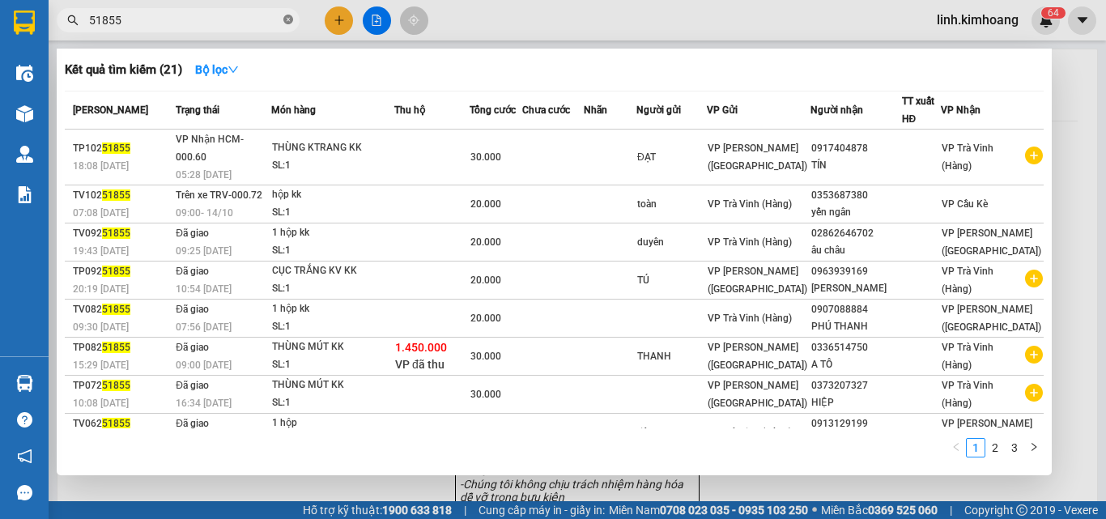
click at [291, 17] on icon "close-circle" at bounding box center [288, 20] width 10 height 10
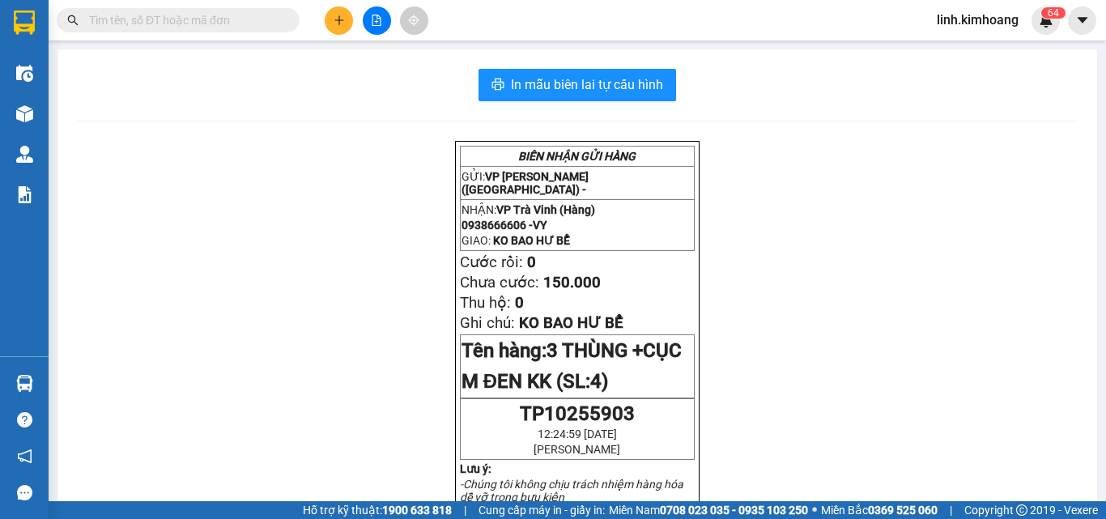
click at [246, 19] on input "text" at bounding box center [184, 20] width 191 height 18
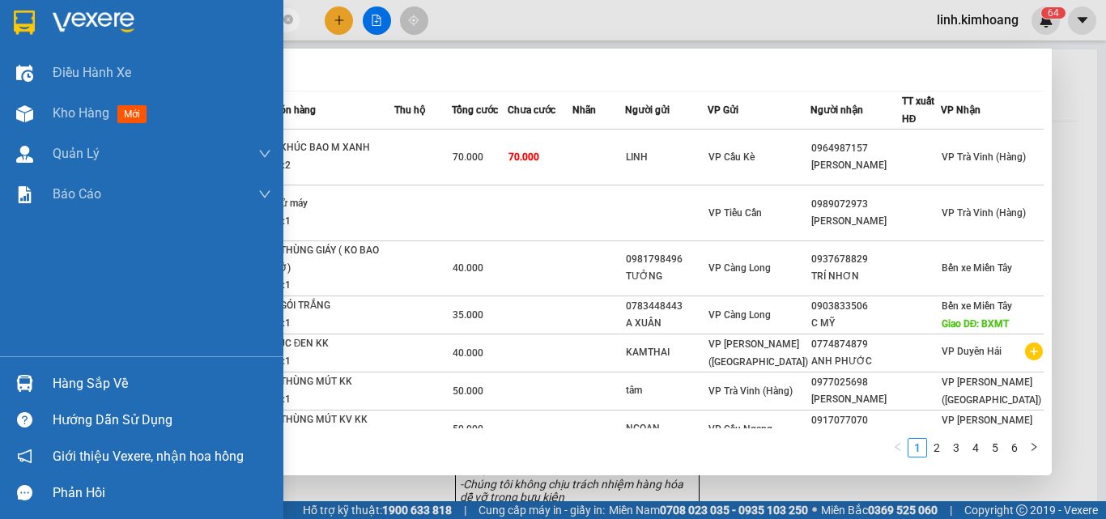
click at [76, 381] on div "Hàng sắp về" at bounding box center [162, 384] width 219 height 24
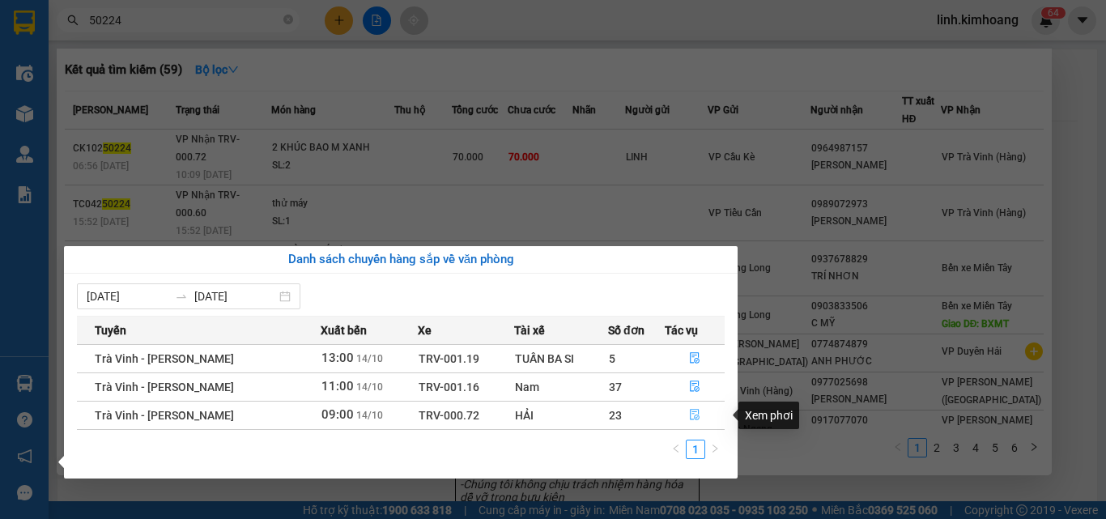
click at [692, 410] on icon "file-done" at bounding box center [695, 415] width 10 height 11
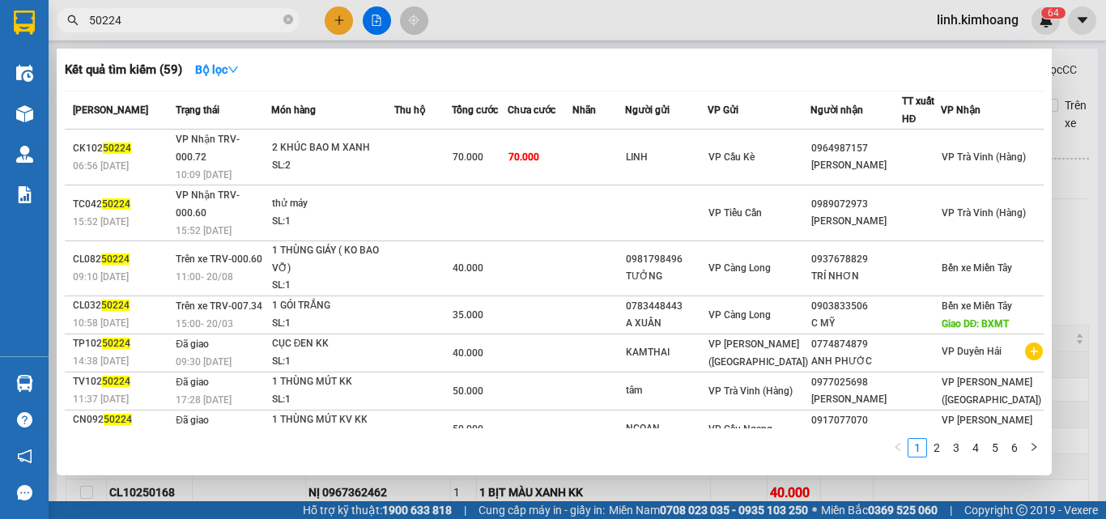
click at [251, 485] on div at bounding box center [553, 259] width 1106 height 519
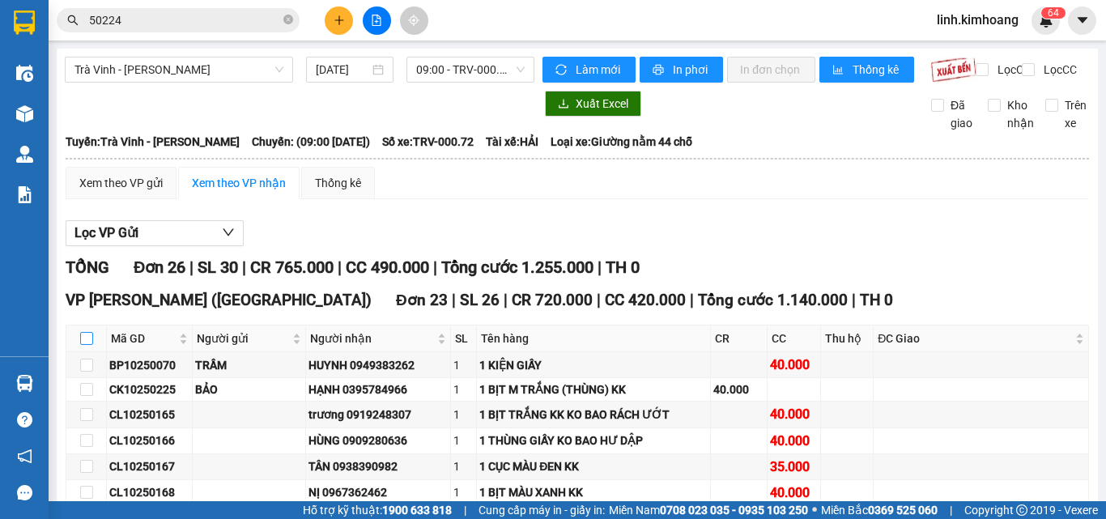
click at [87, 345] on input "checkbox" at bounding box center [86, 338] width 13 height 13
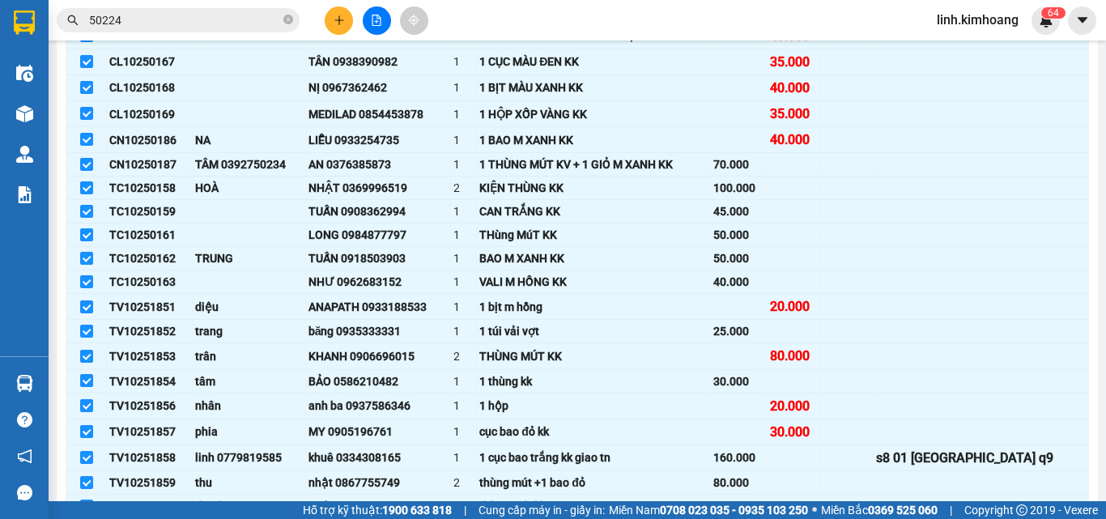
scroll to position [648, 0]
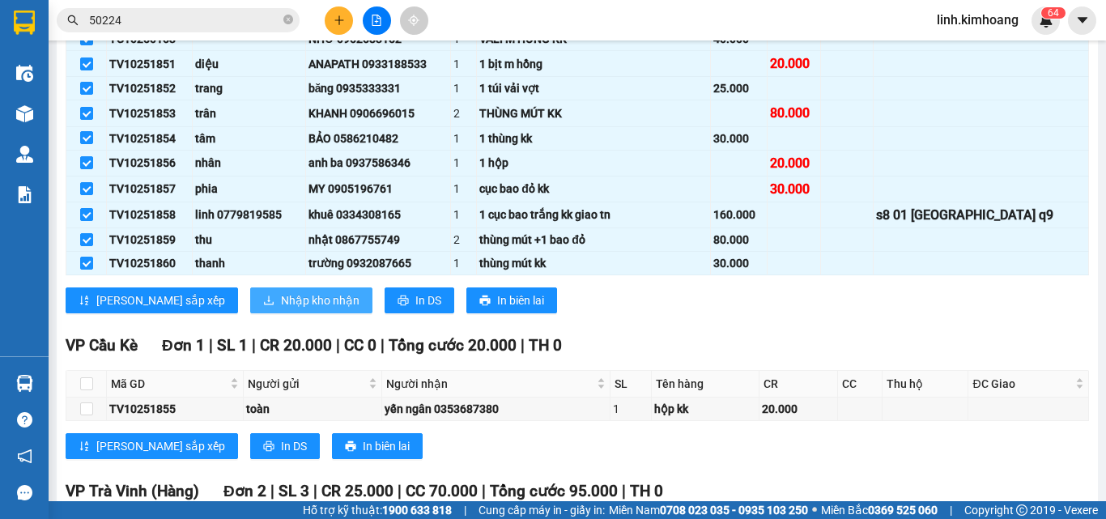
click at [281, 308] on span "Nhập kho nhận" at bounding box center [320, 300] width 79 height 18
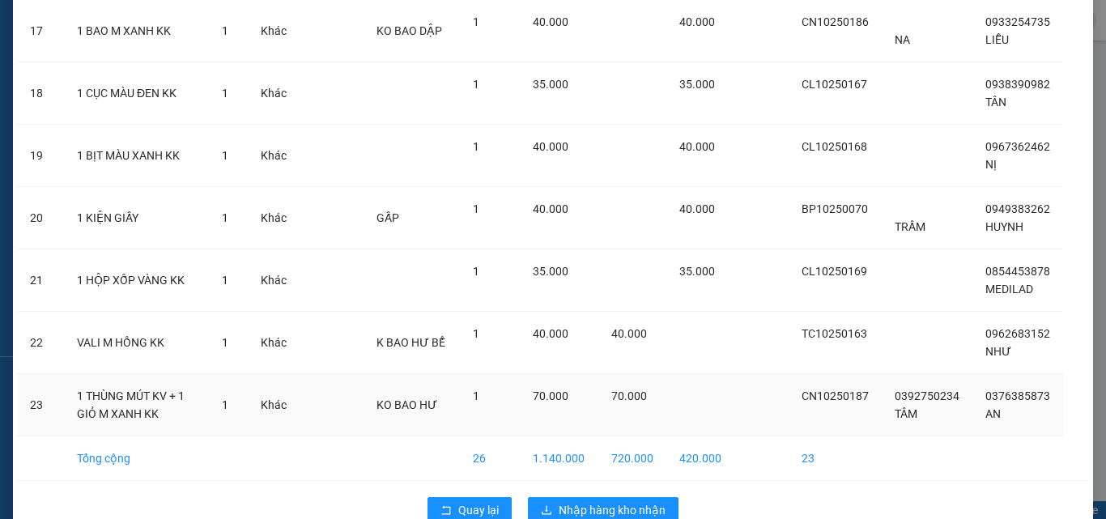
scroll to position [1187, 0]
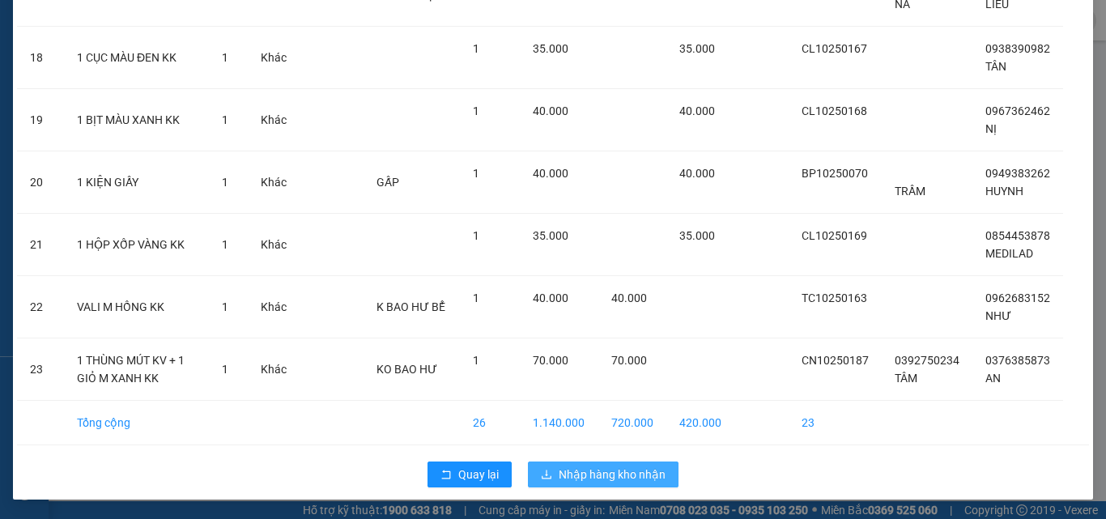
click at [627, 476] on span "Nhập hàng kho nhận" at bounding box center [612, 475] width 107 height 18
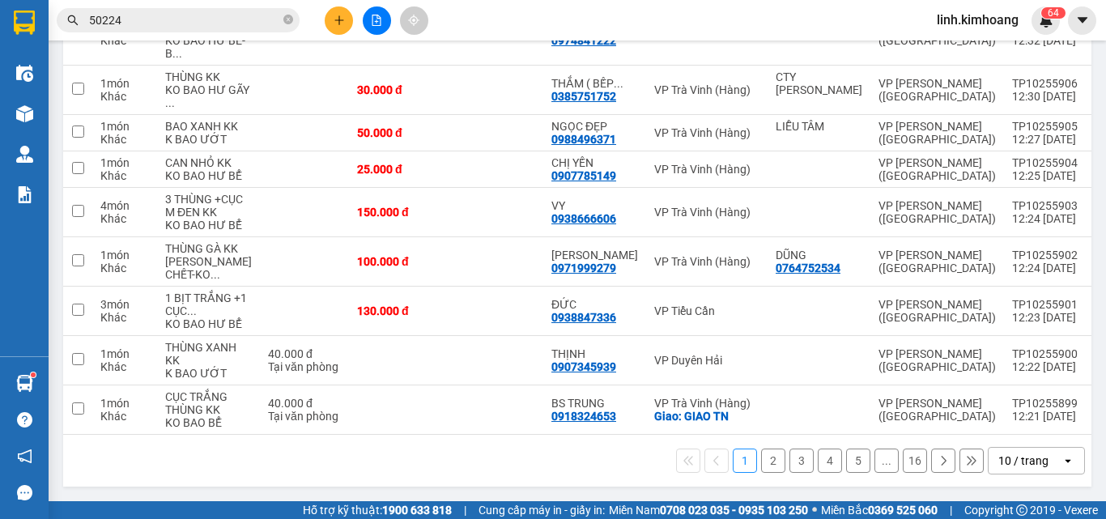
scroll to position [492, 0]
click at [1035, 461] on div "10 / trang" at bounding box center [1023, 461] width 50 height 16
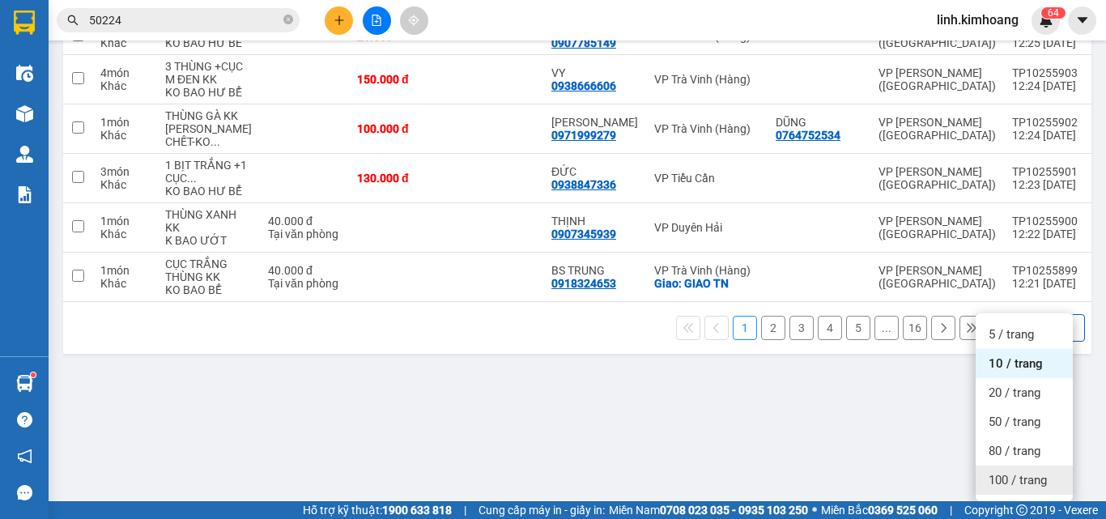
click at [1019, 472] on span "100 / trang" at bounding box center [1018, 480] width 58 height 16
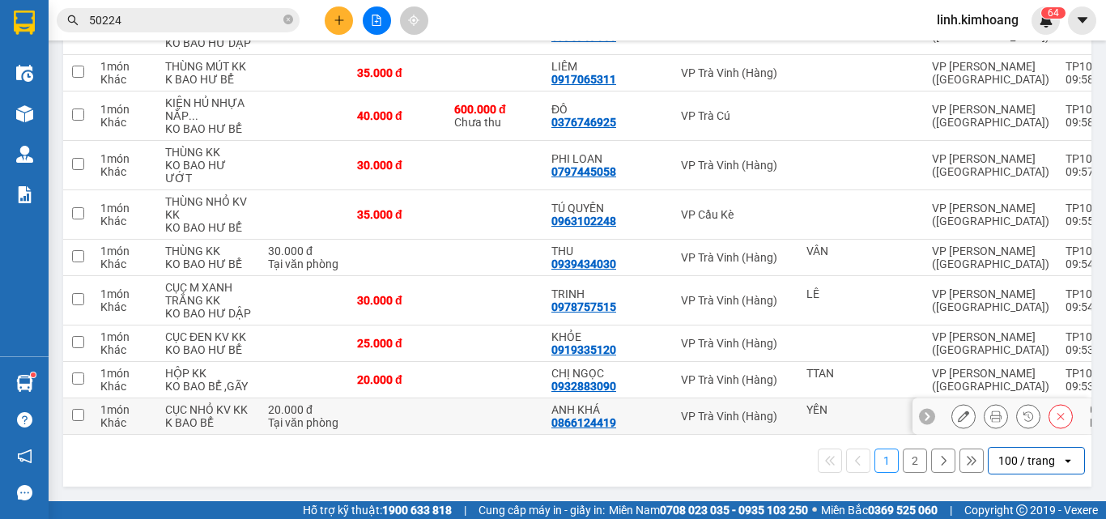
scroll to position [6077, 0]
click at [446, 398] on td at bounding box center [494, 416] width 97 height 36
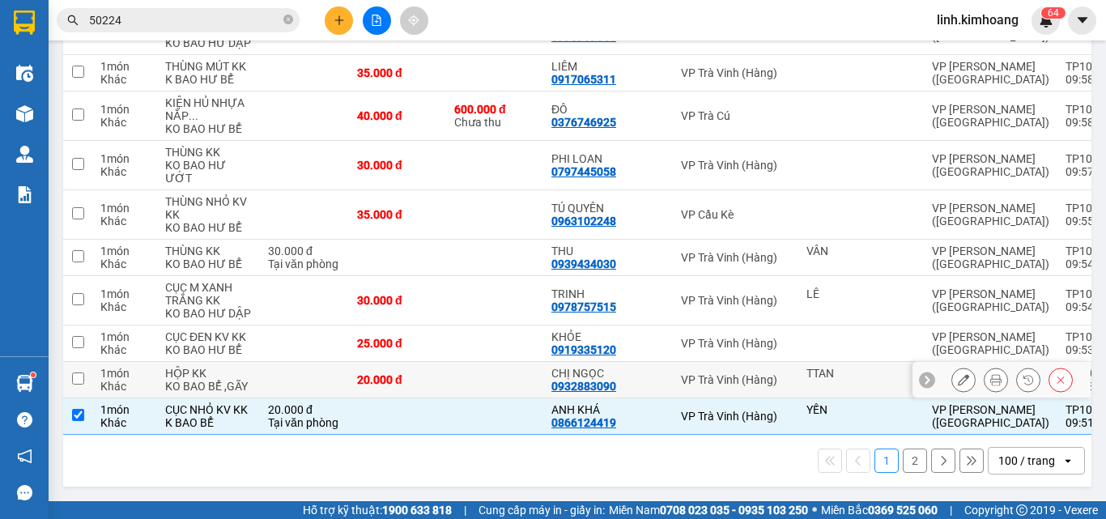
click at [412, 362] on td "20.000 đ" at bounding box center [397, 380] width 97 height 36
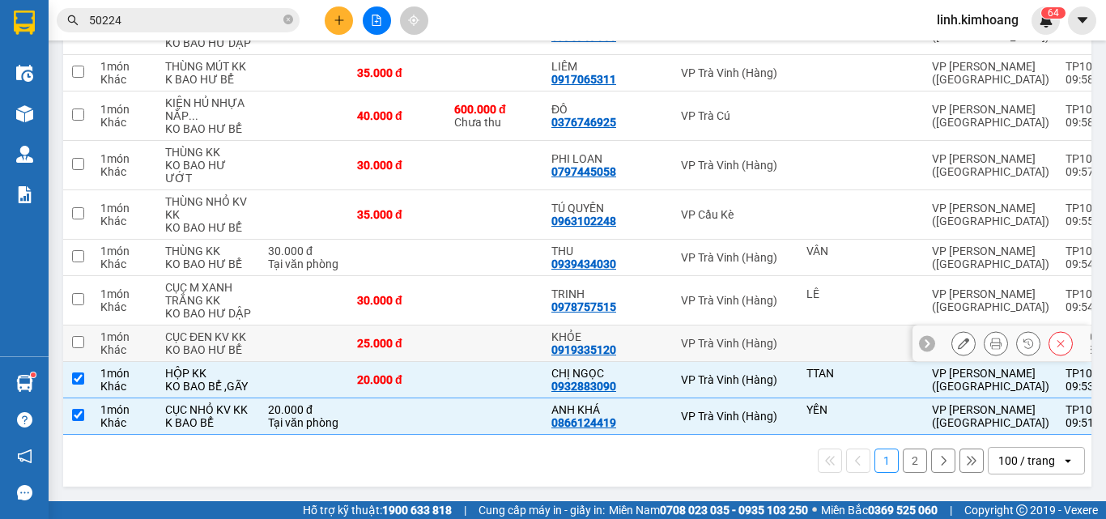
click at [406, 325] on td "25.000 đ" at bounding box center [397, 343] width 97 height 36
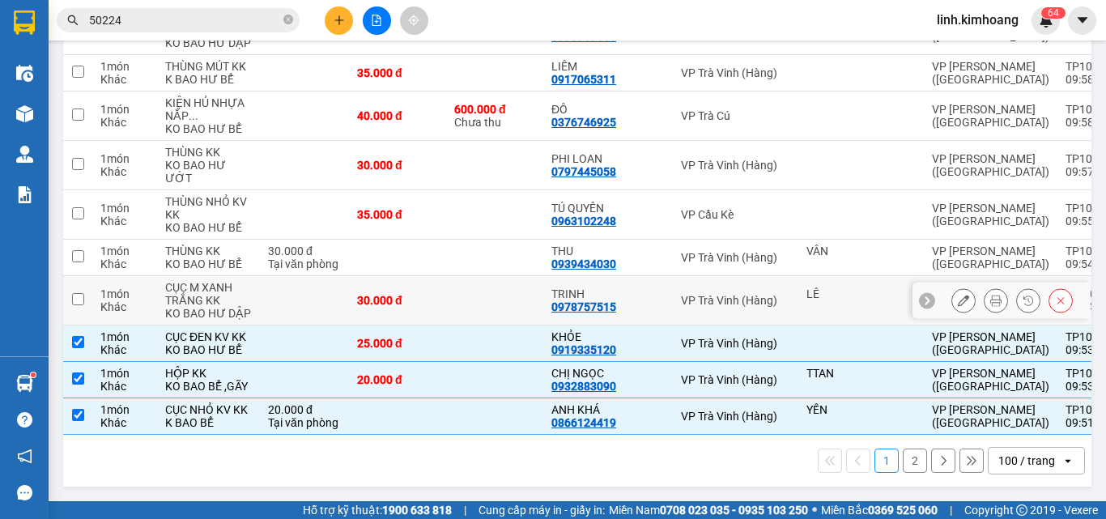
click at [402, 294] on div "30.000 đ" at bounding box center [397, 300] width 81 height 13
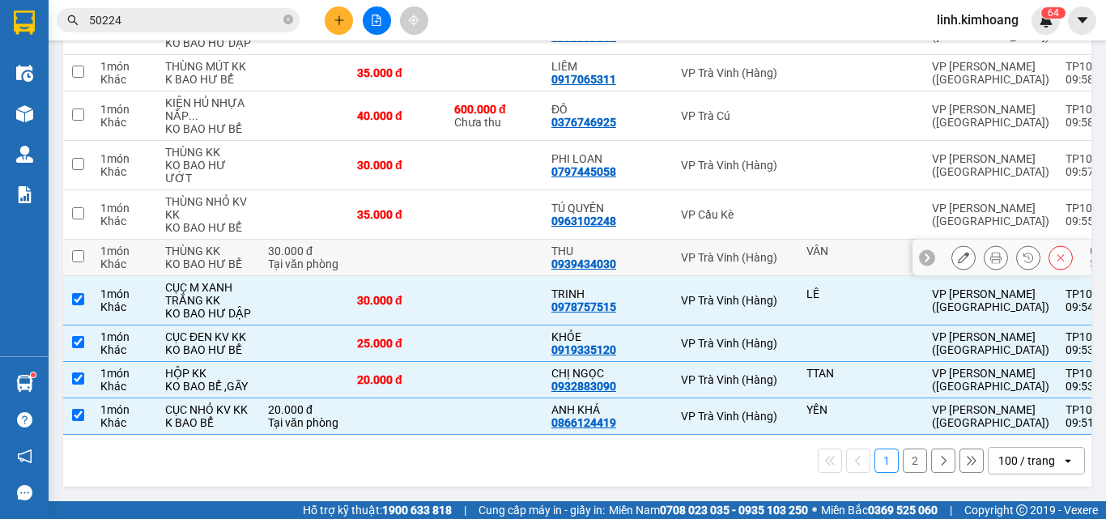
click at [401, 240] on td at bounding box center [397, 258] width 97 height 36
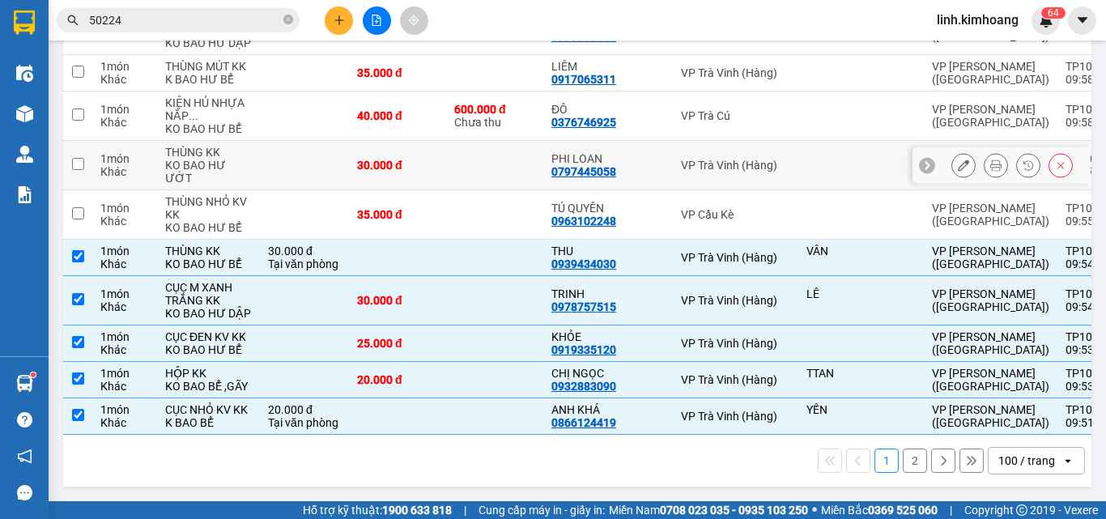
scroll to position [5915, 0]
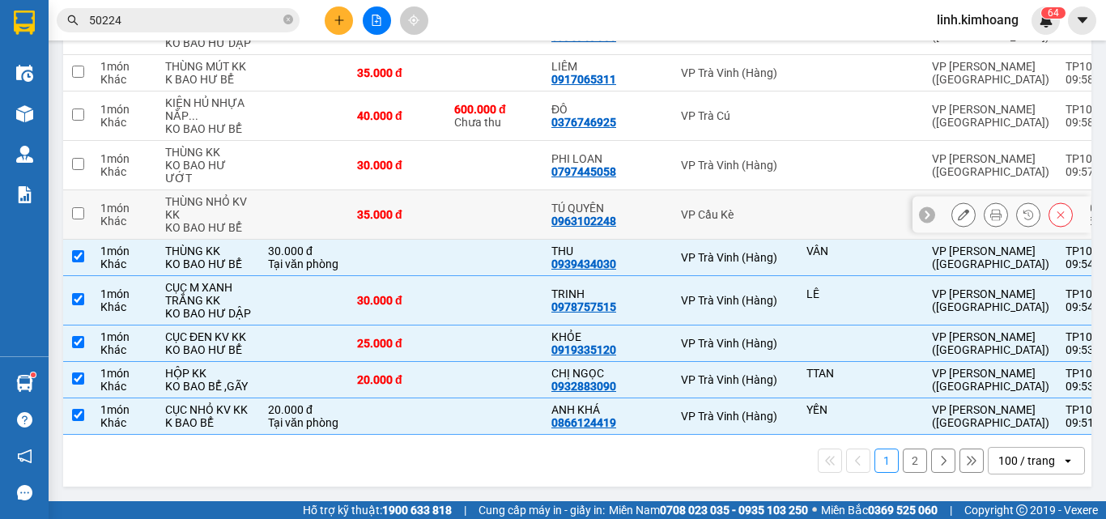
drag, startPoint x: 399, startPoint y: 265, endPoint x: 379, endPoint y: 188, distance: 79.5
click at [398, 221] on div "35.000 đ" at bounding box center [397, 214] width 81 height 13
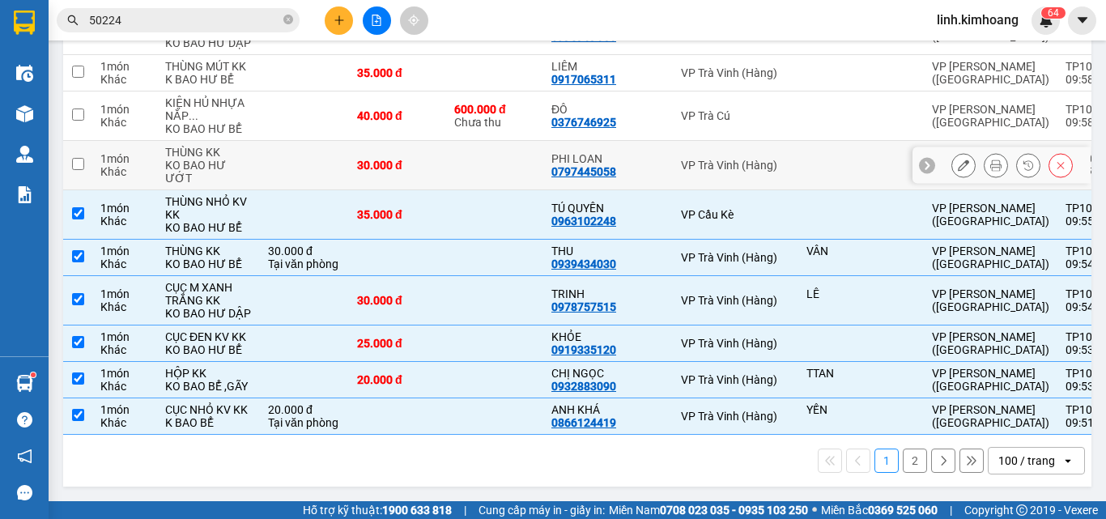
click at [379, 181] on td "30.000 đ" at bounding box center [397, 165] width 97 height 49
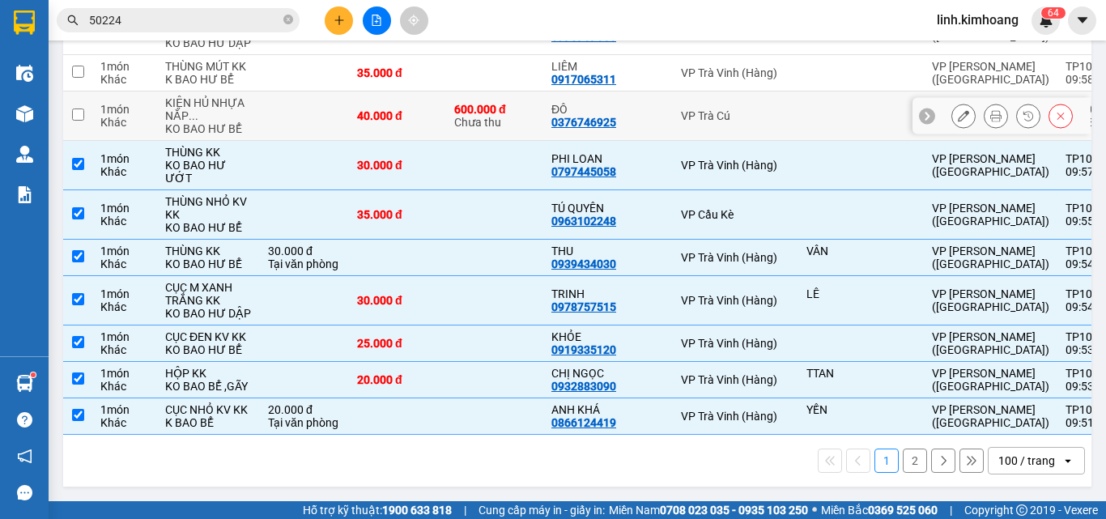
click at [379, 141] on td "40.000 đ" at bounding box center [397, 115] width 97 height 49
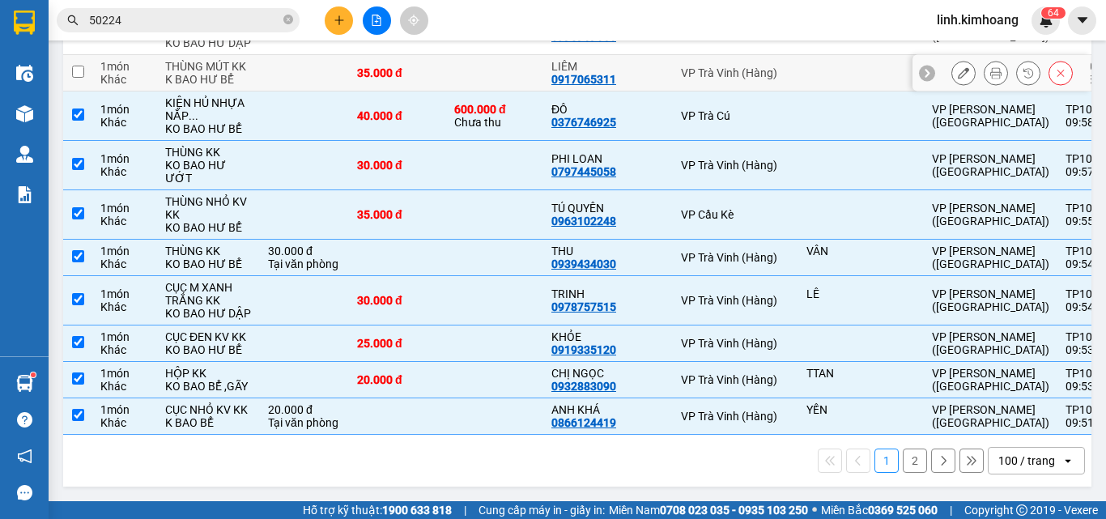
click at [382, 87] on td "35.000 đ" at bounding box center [397, 73] width 97 height 36
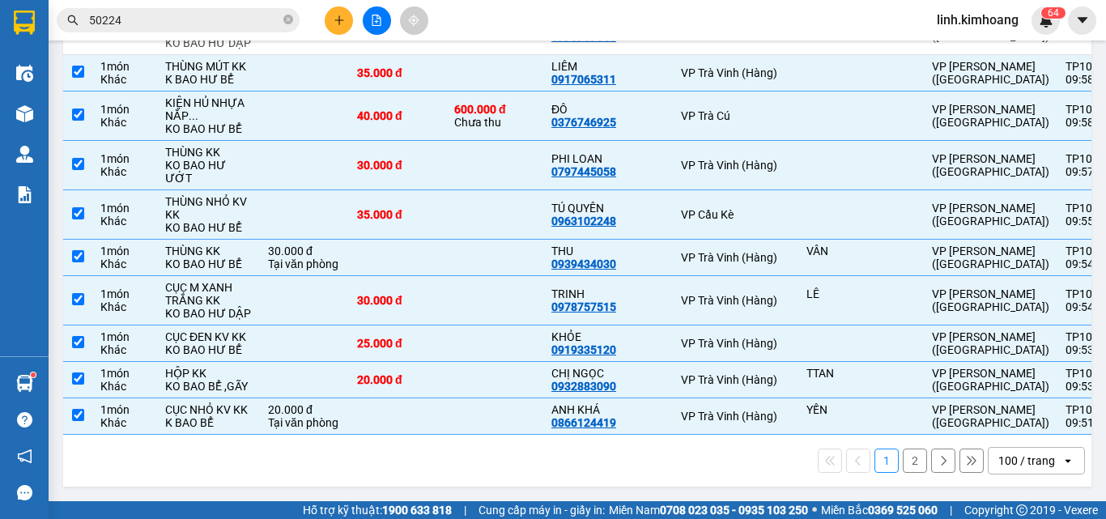
scroll to position [5591, 0]
click at [382, 55] on td "25.000 đ" at bounding box center [397, 30] width 97 height 49
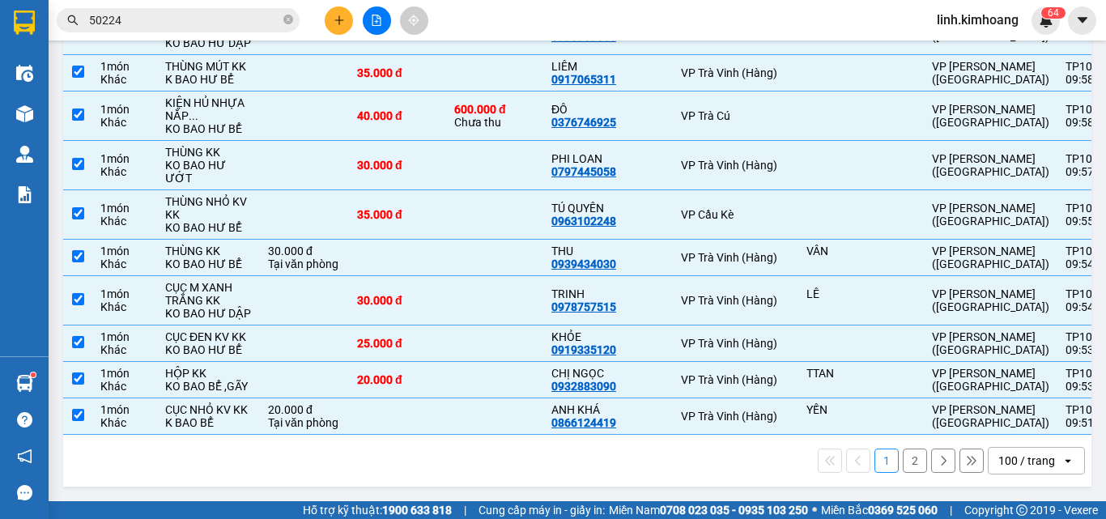
drag, startPoint x: 386, startPoint y: 193, endPoint x: 386, endPoint y: 166, distance: 26.7
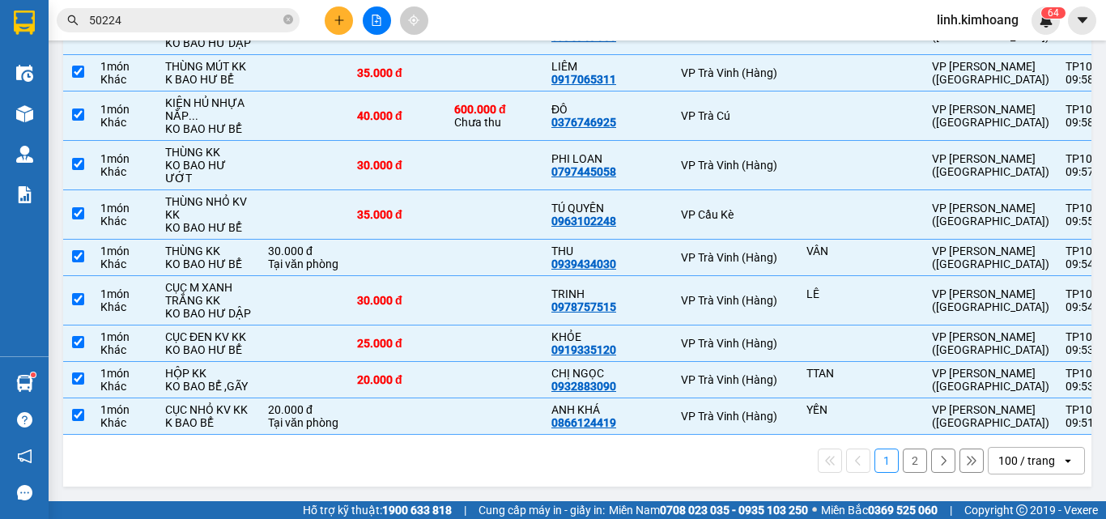
drag, startPoint x: 411, startPoint y: 101, endPoint x: 412, endPoint y: 156, distance: 55.1
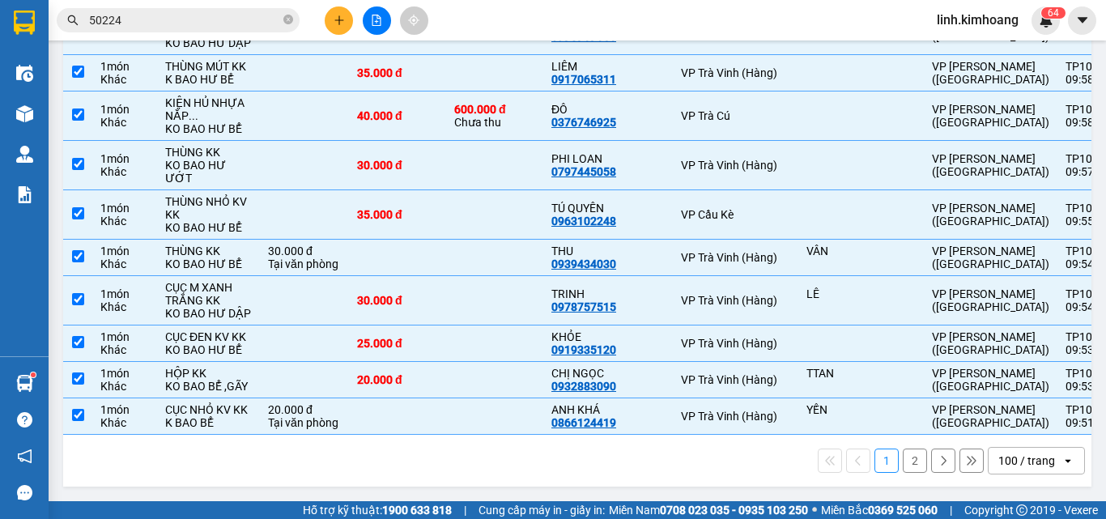
drag, startPoint x: 425, startPoint y: 204, endPoint x: 416, endPoint y: 139, distance: 65.4
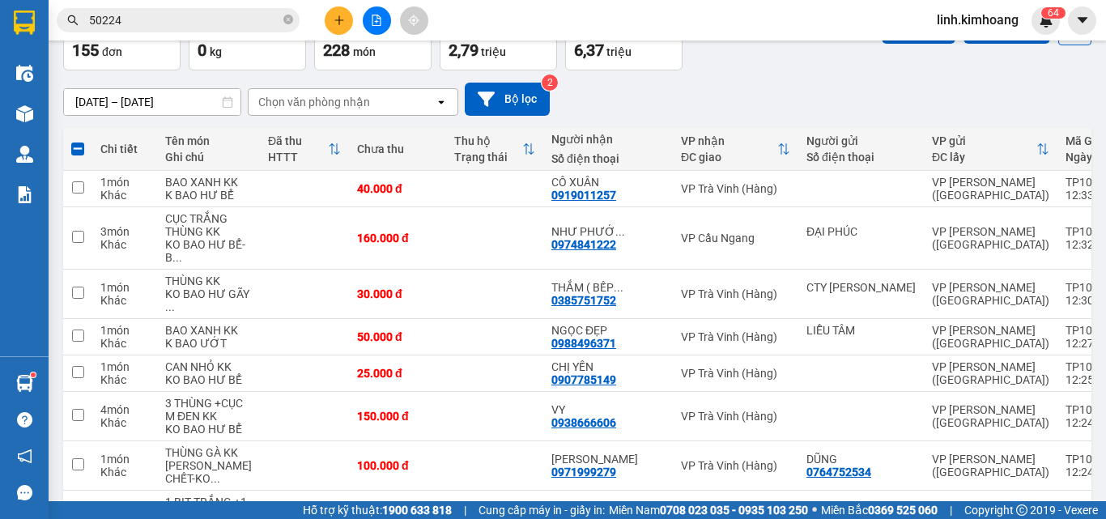
scroll to position [0, 0]
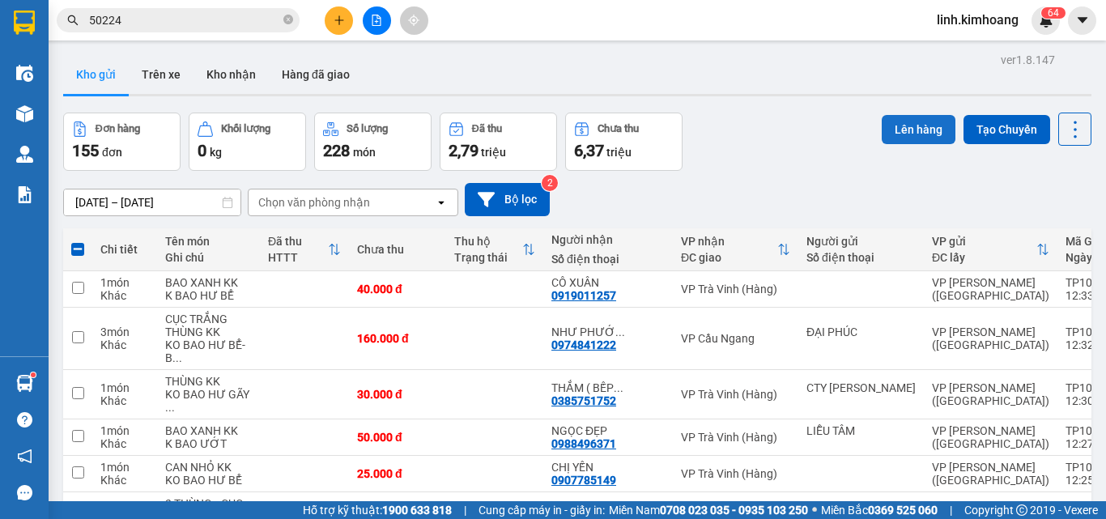
click at [894, 124] on button "Lên hàng" at bounding box center [919, 129] width 74 height 29
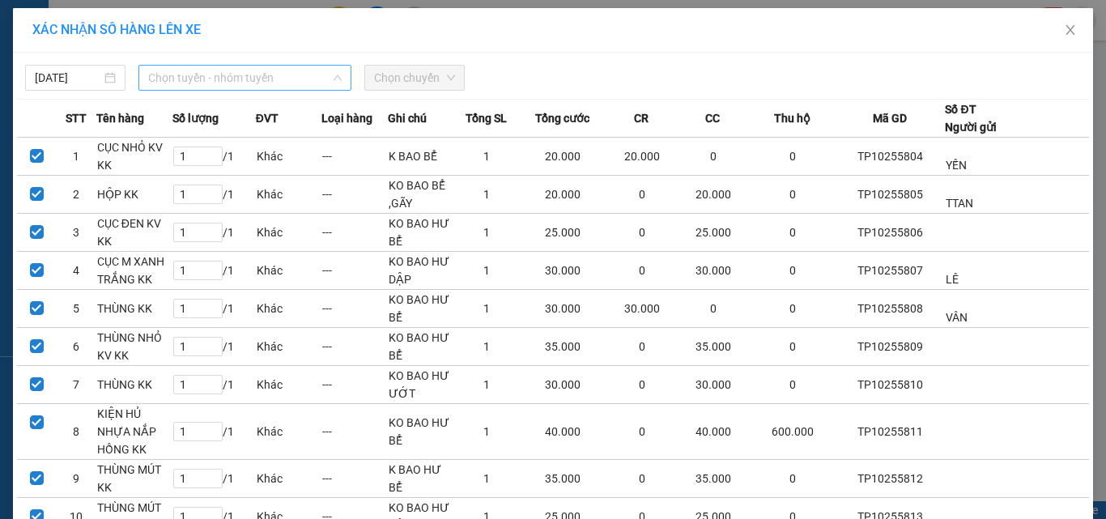
click at [264, 74] on span "Chọn tuyến - nhóm tuyến" at bounding box center [244, 78] width 193 height 24
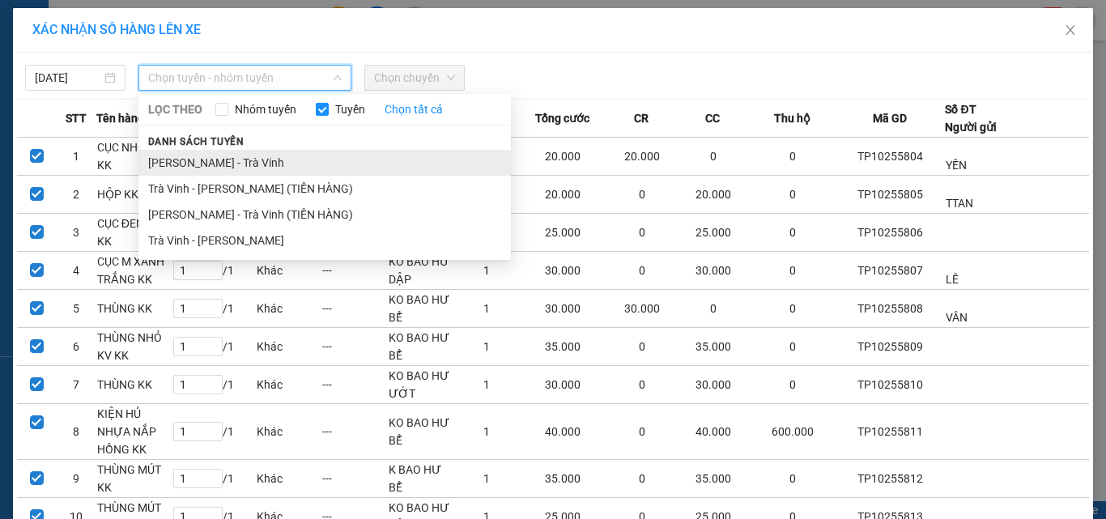
click at [261, 159] on li "[PERSON_NAME] - Trà Vinh" at bounding box center [324, 163] width 372 height 26
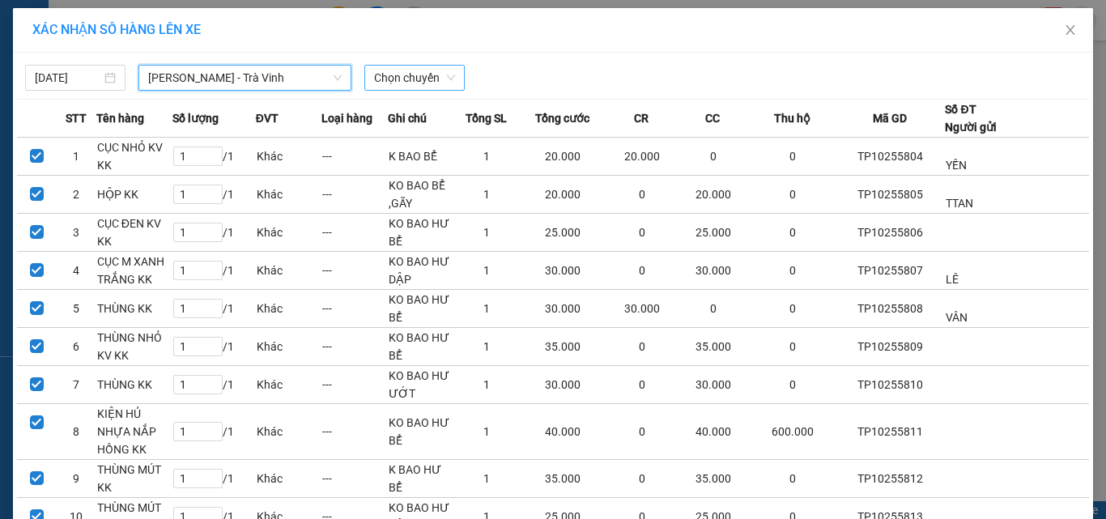
click at [420, 66] on span "Chọn chuyến" at bounding box center [414, 78] width 81 height 24
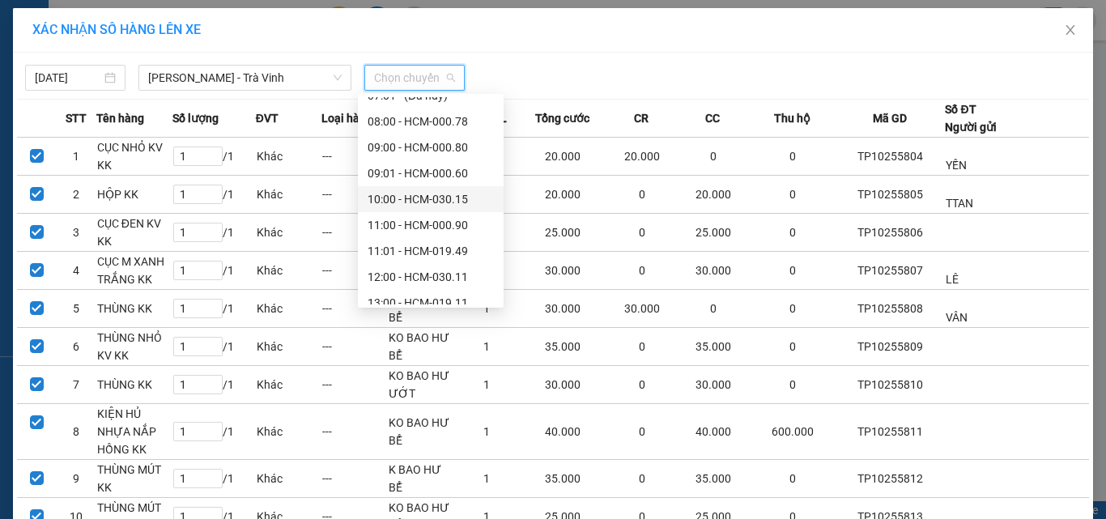
scroll to position [162, 0]
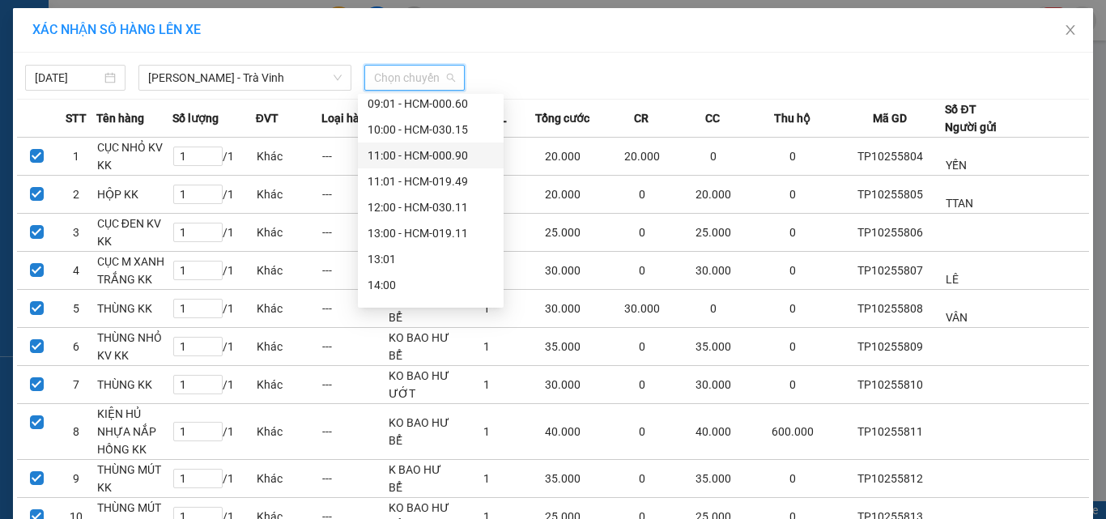
click at [415, 153] on div "11:00 - HCM-000.90" at bounding box center [431, 156] width 126 height 18
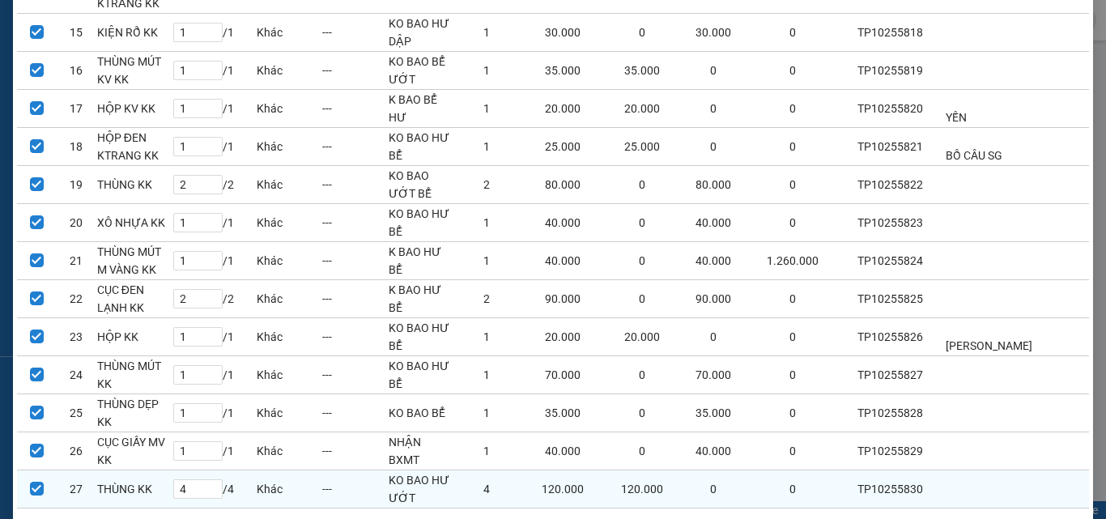
scroll to position [801, 0]
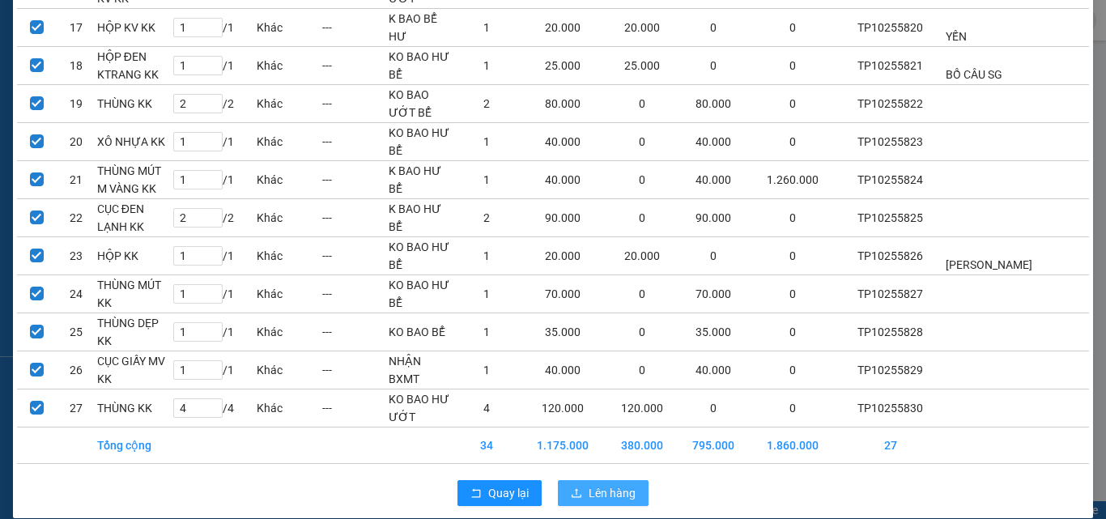
click at [619, 484] on span "Lên hàng" at bounding box center [612, 493] width 47 height 18
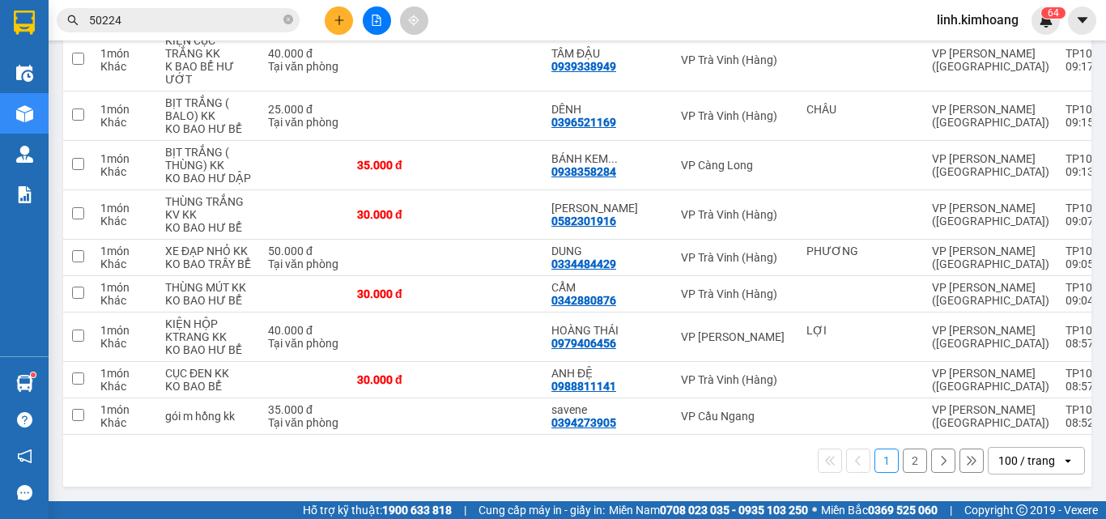
scroll to position [6116, 0]
click at [391, 408] on td at bounding box center [397, 416] width 97 height 36
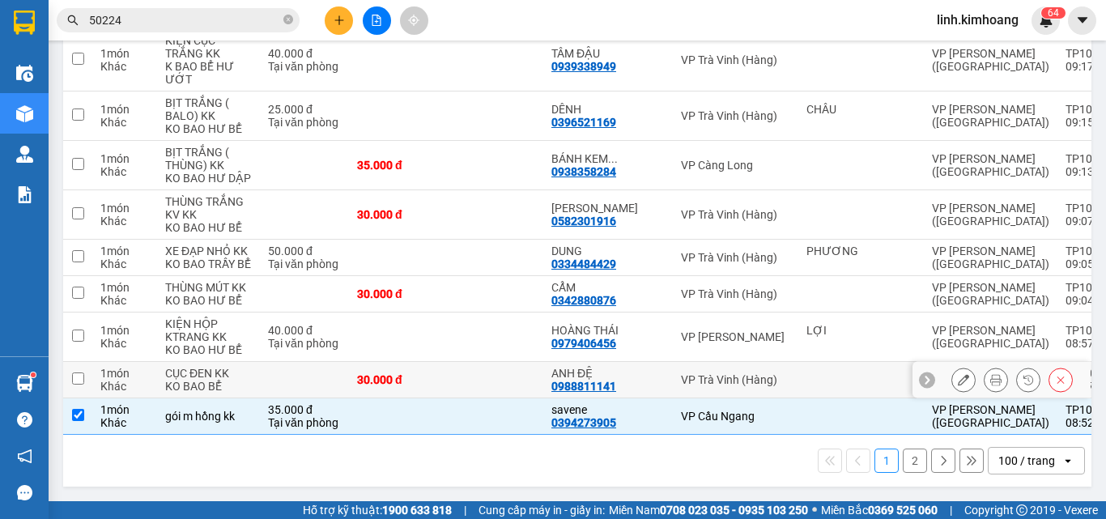
click at [395, 373] on div "30.000 đ" at bounding box center [397, 379] width 81 height 13
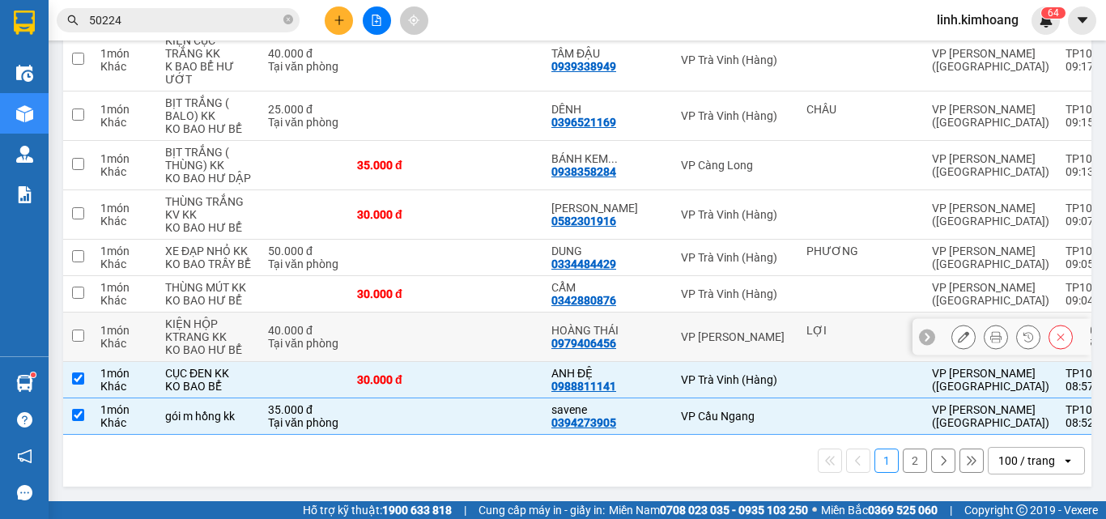
click at [386, 313] on td at bounding box center [397, 337] width 97 height 49
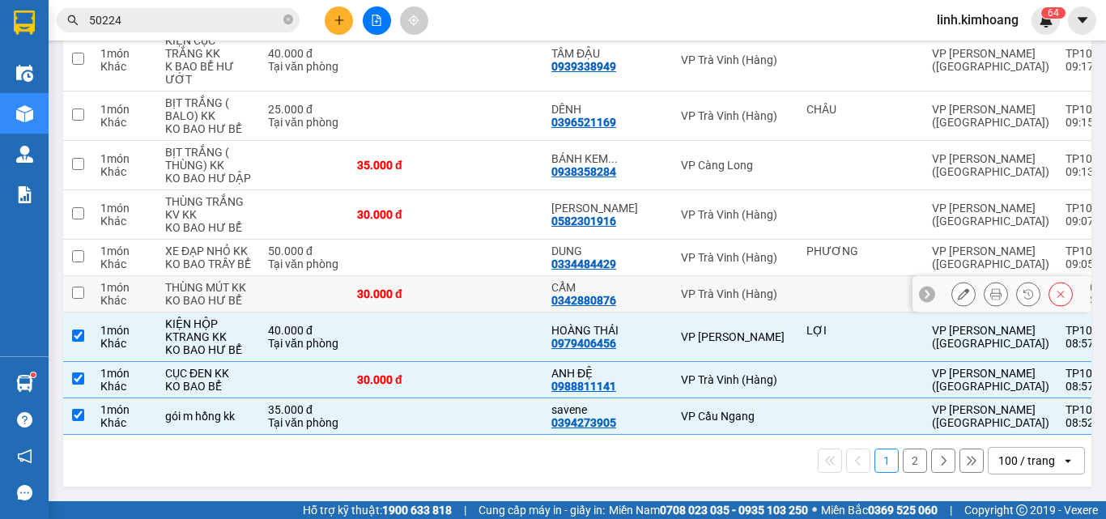
click at [395, 276] on td "30.000 đ" at bounding box center [397, 294] width 97 height 36
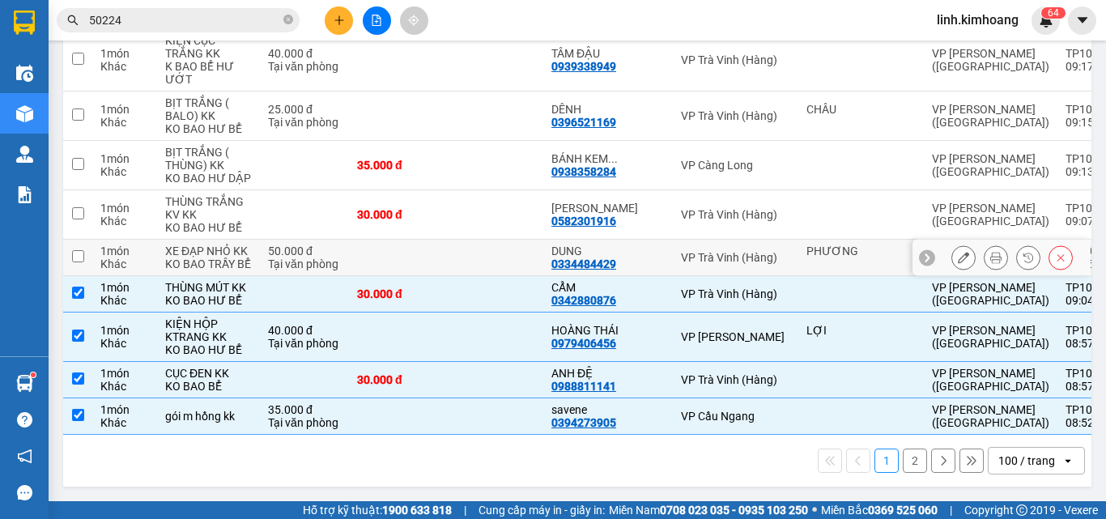
click at [399, 240] on td at bounding box center [397, 258] width 97 height 36
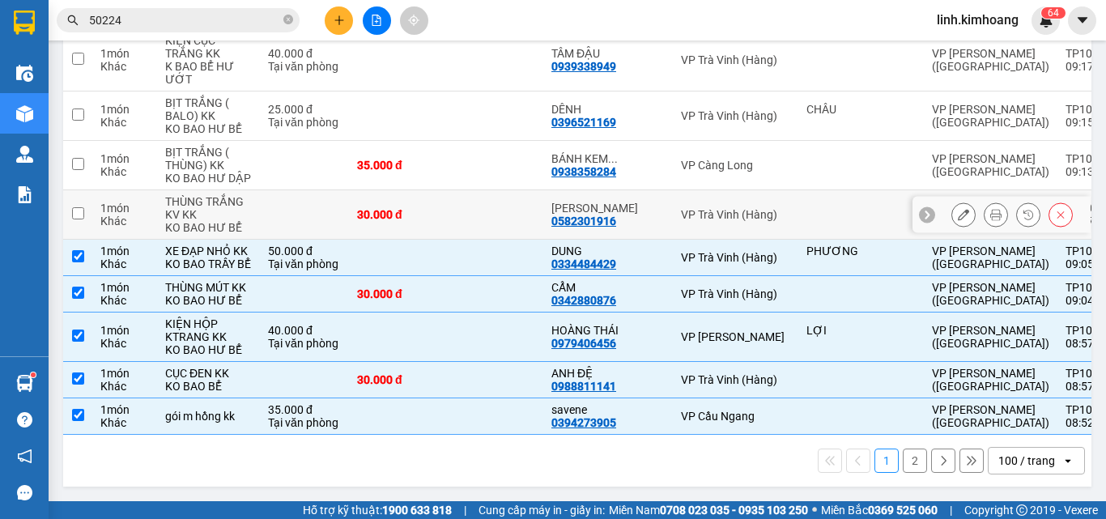
click at [402, 208] on div "30.000 đ" at bounding box center [397, 214] width 81 height 13
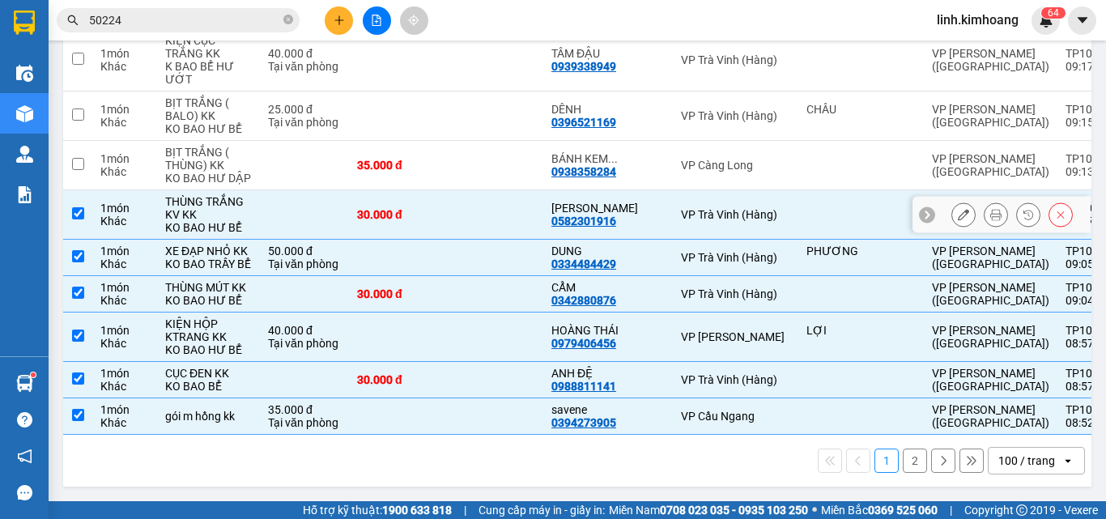
scroll to position [5954, 0]
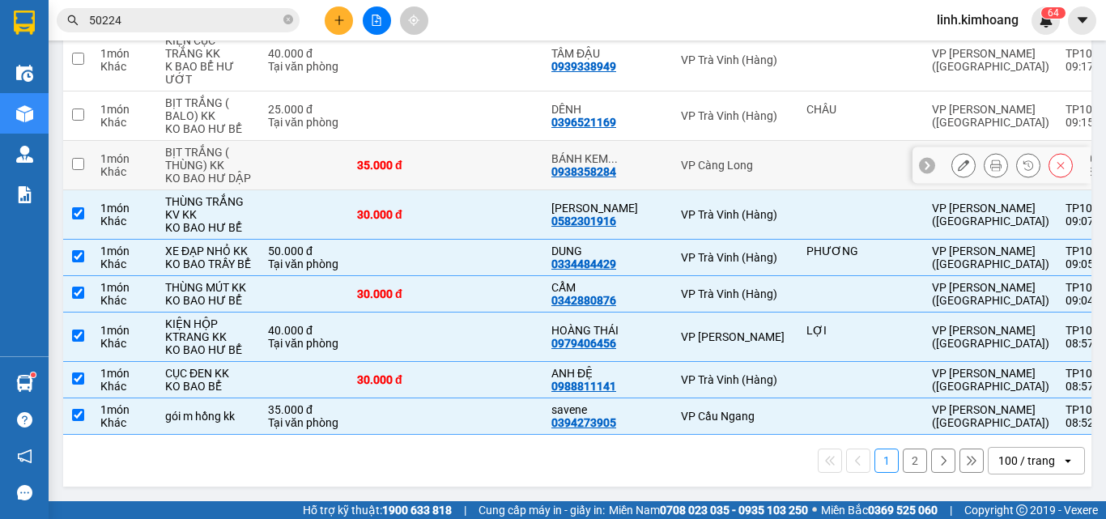
click at [446, 190] on td at bounding box center [494, 165] width 97 height 49
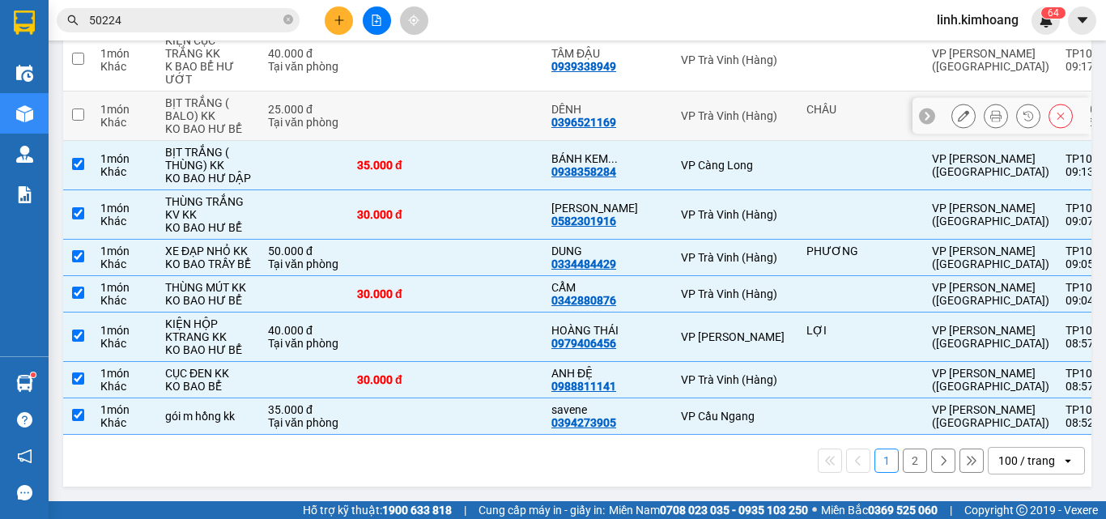
click at [446, 111] on td at bounding box center [494, 115] width 97 height 49
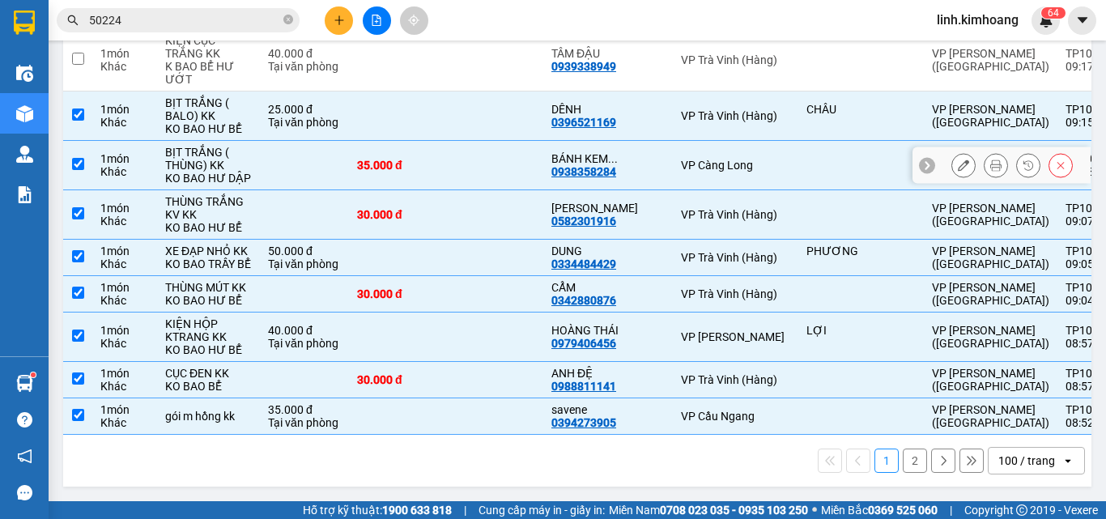
scroll to position [5873, 0]
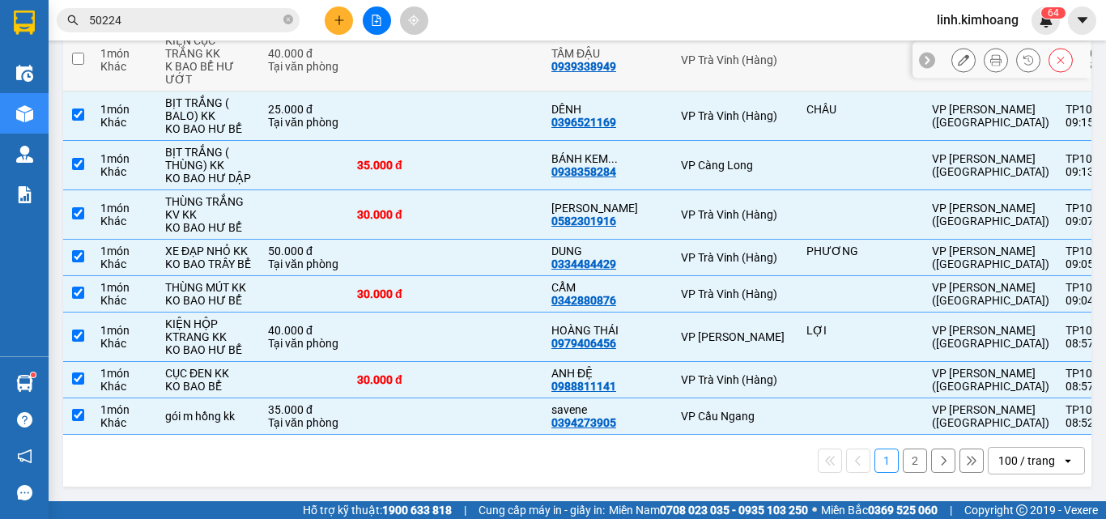
click at [375, 91] on td at bounding box center [397, 60] width 97 height 62
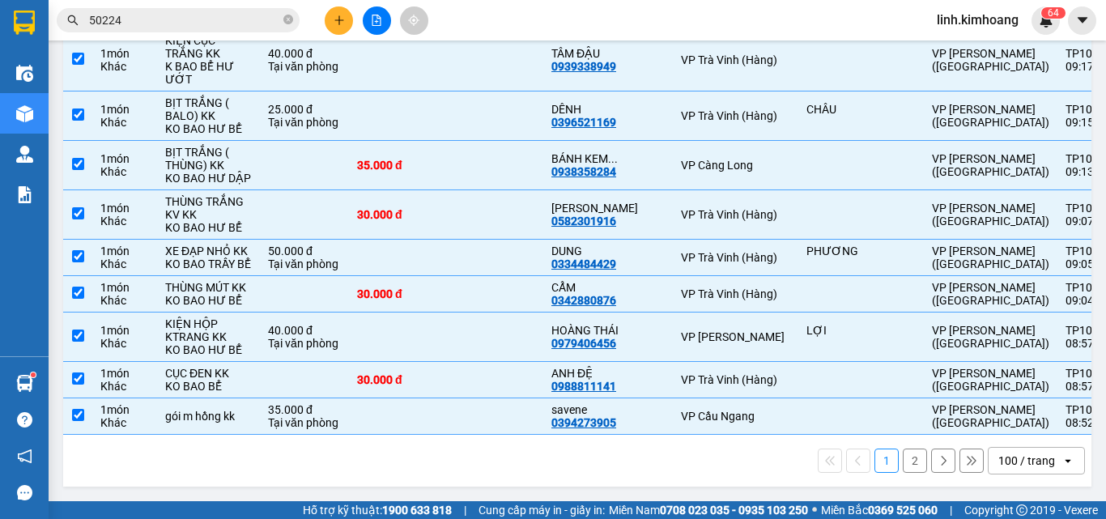
click at [370, 29] on td at bounding box center [397, 4] width 97 height 49
drag, startPoint x: 409, startPoint y: 177, endPoint x: 414, endPoint y: 130, distance: 48.0
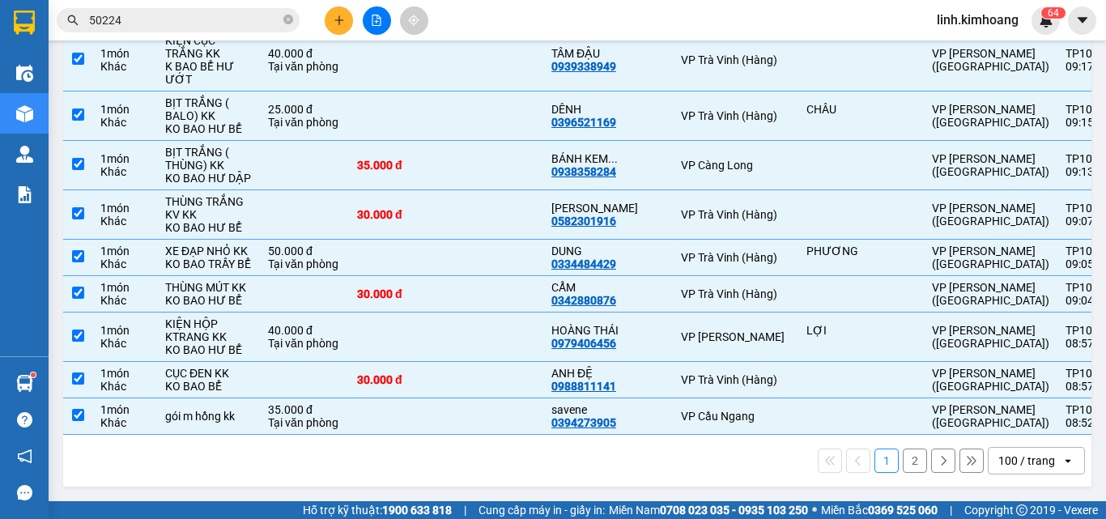
scroll to position [4739, 0]
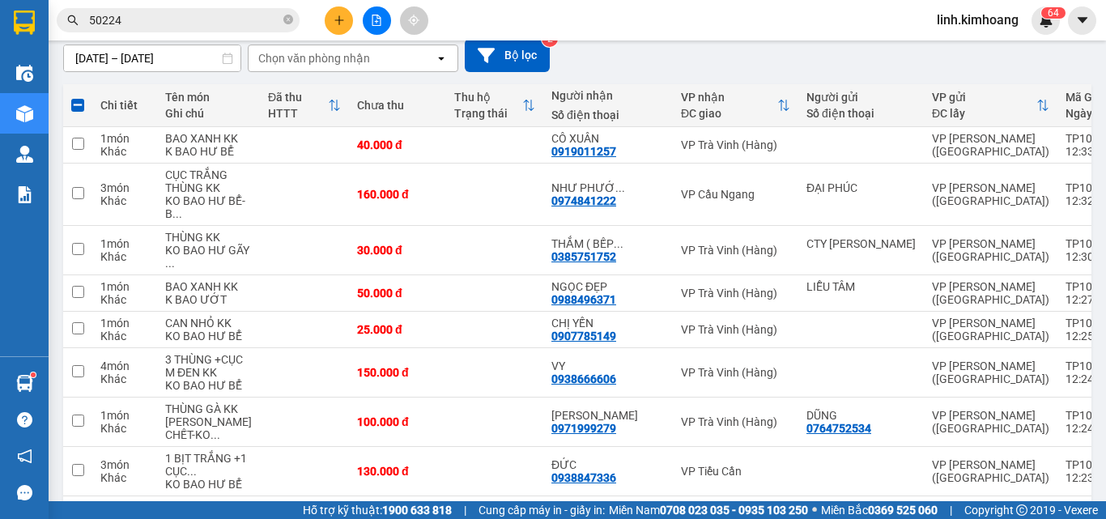
scroll to position [0, 0]
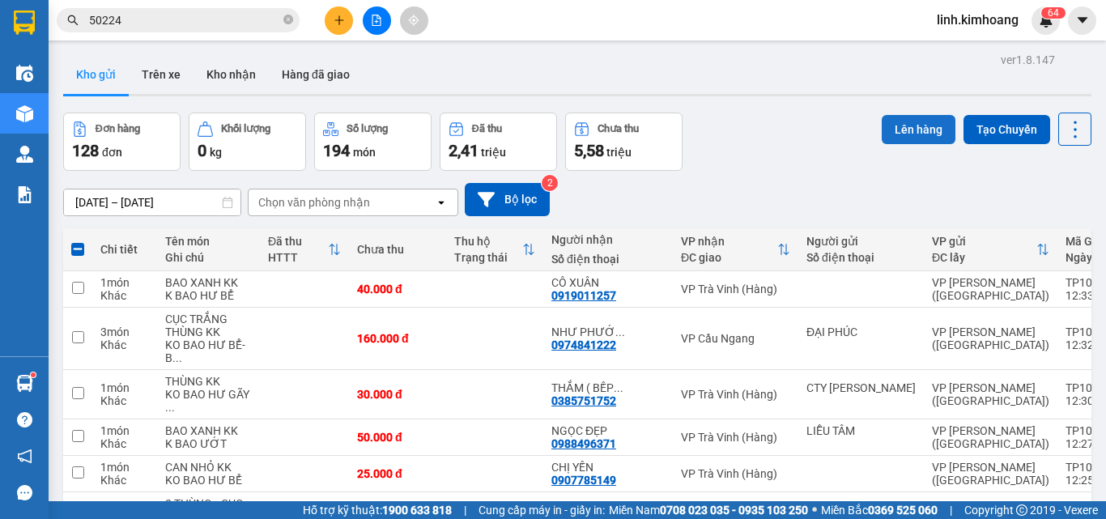
click at [901, 130] on button "Lên hàng" at bounding box center [919, 129] width 74 height 29
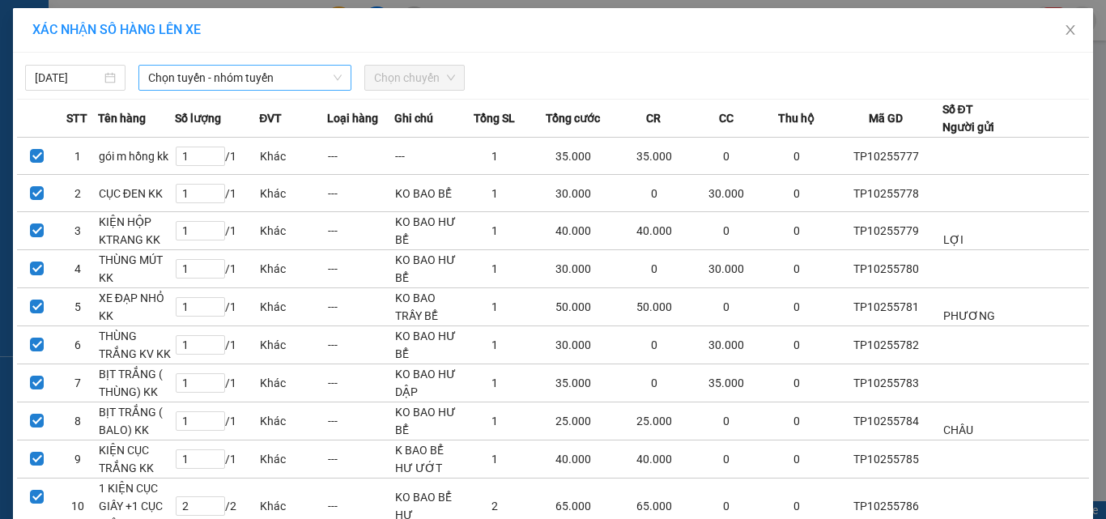
click at [248, 70] on span "Chọn tuyến - nhóm tuyến" at bounding box center [244, 78] width 193 height 24
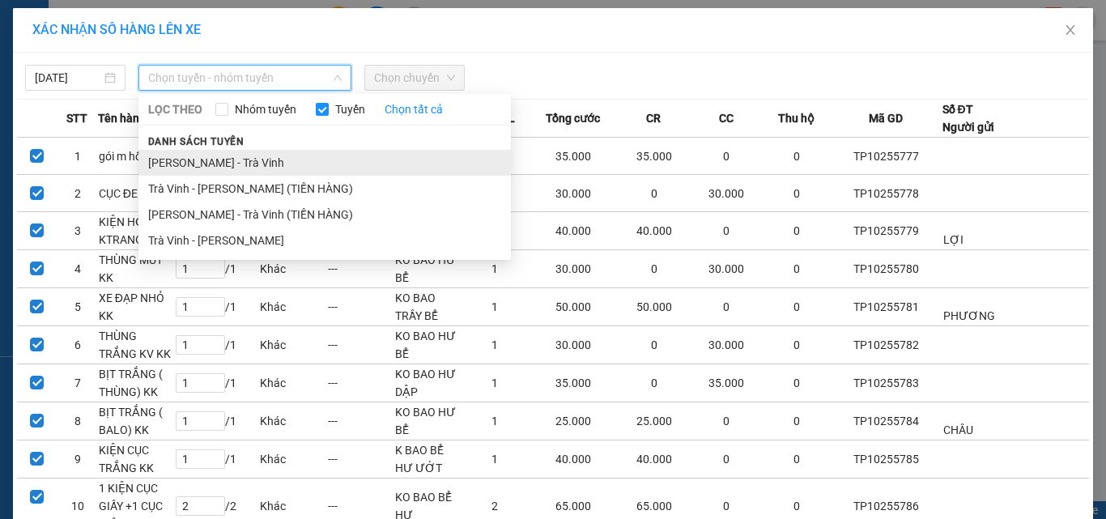
click at [227, 162] on li "[PERSON_NAME] - Trà Vinh" at bounding box center [324, 163] width 372 height 26
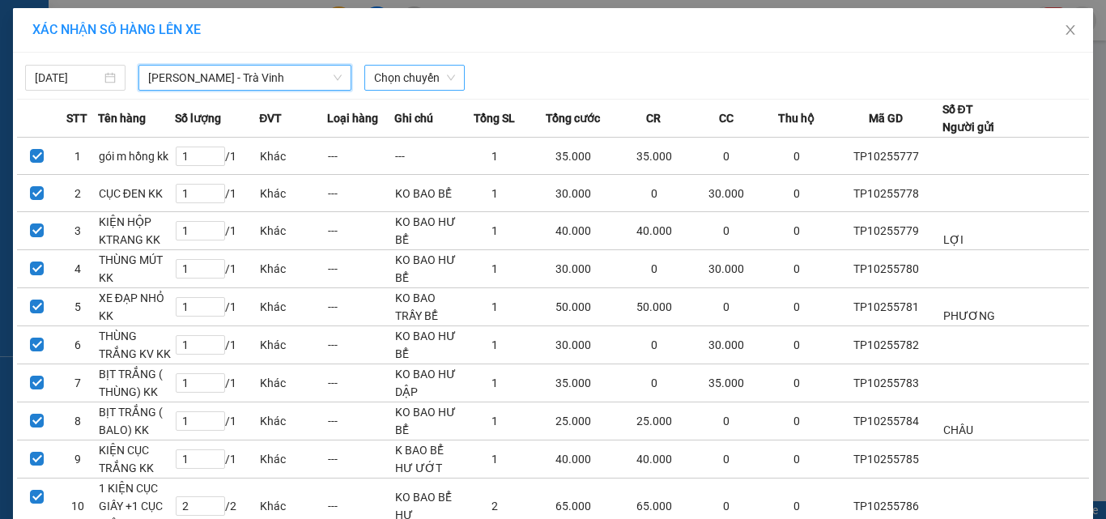
click at [392, 82] on span "Chọn chuyến" at bounding box center [414, 78] width 81 height 24
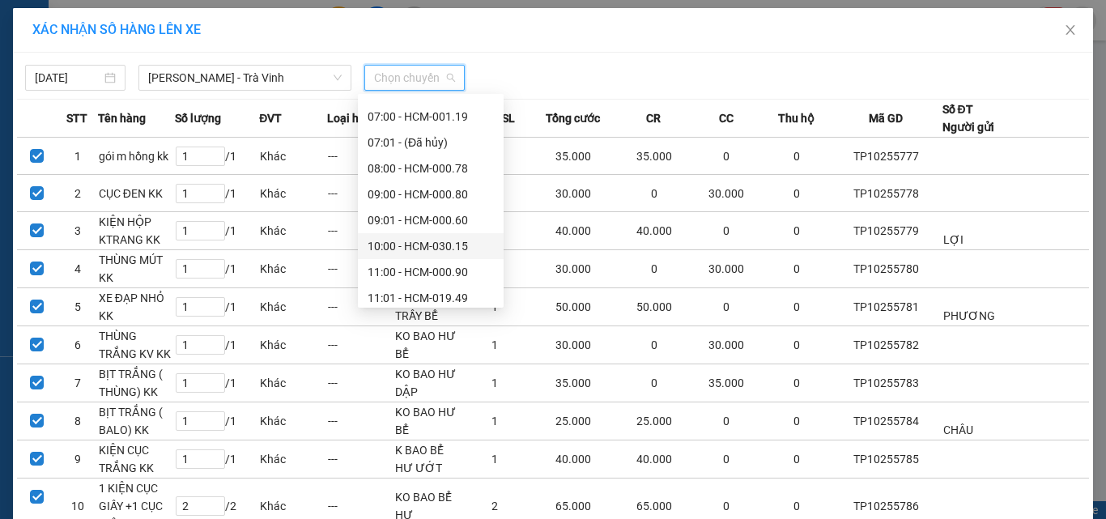
scroll to position [81, 0]
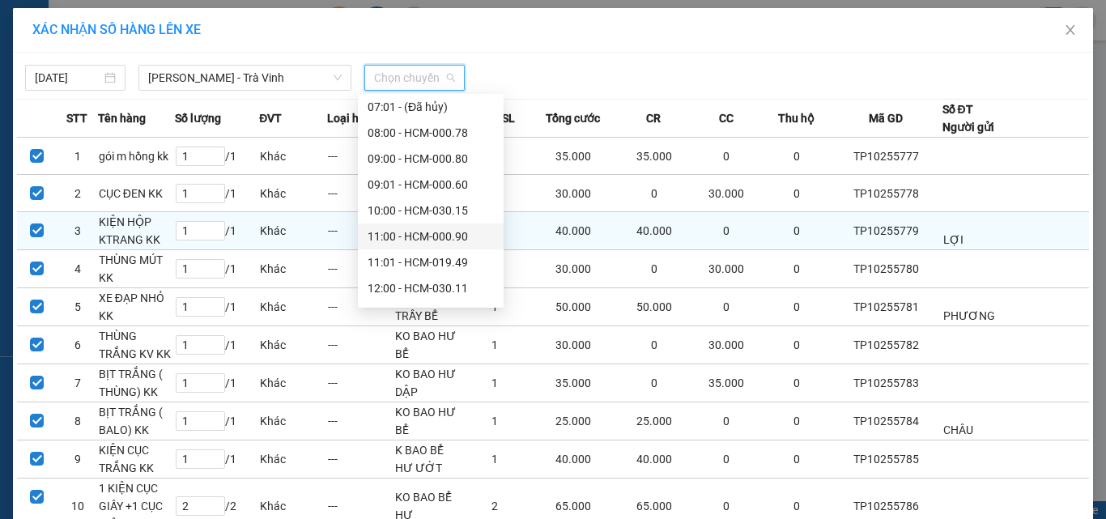
click at [406, 233] on div "11:00 - HCM-000.90" at bounding box center [431, 237] width 126 height 18
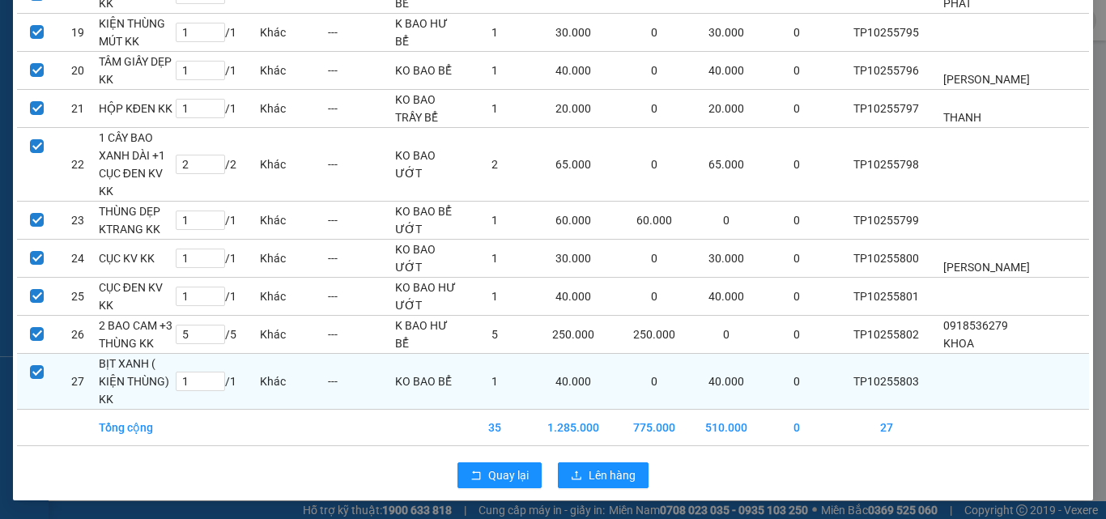
scroll to position [853, 0]
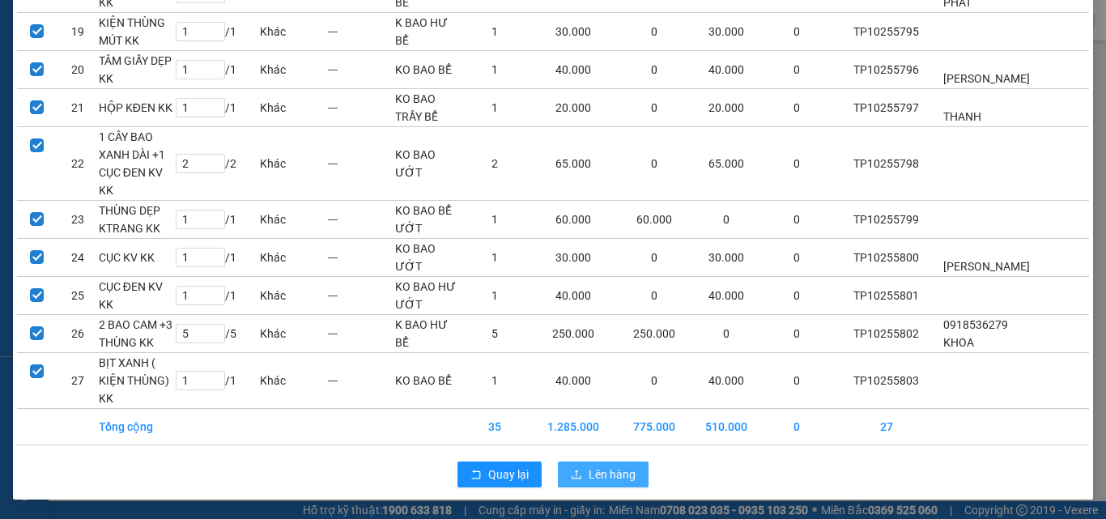
click at [603, 465] on button "Lên hàng" at bounding box center [603, 474] width 91 height 26
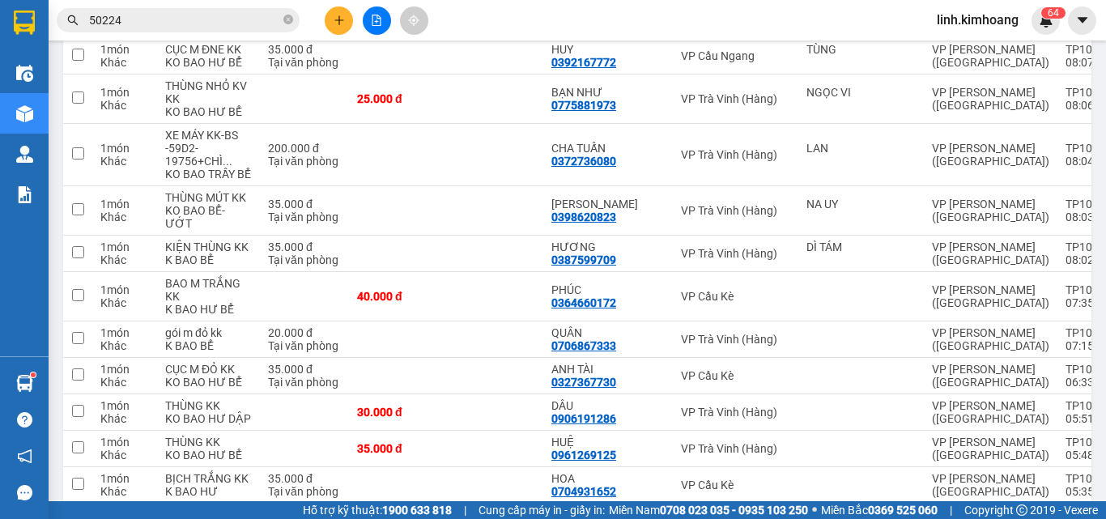
scroll to position [6012, 0]
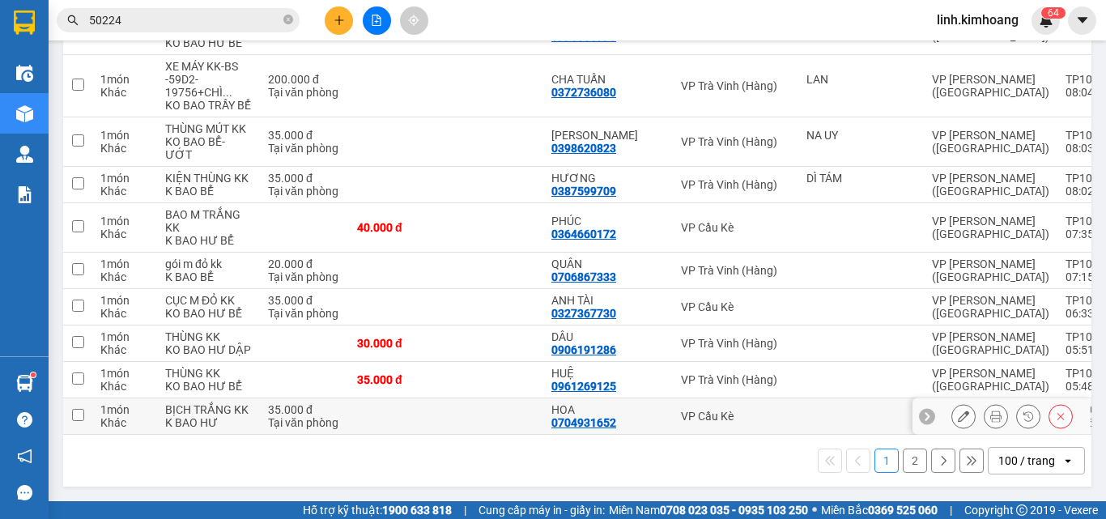
click at [446, 398] on td at bounding box center [494, 416] width 97 height 36
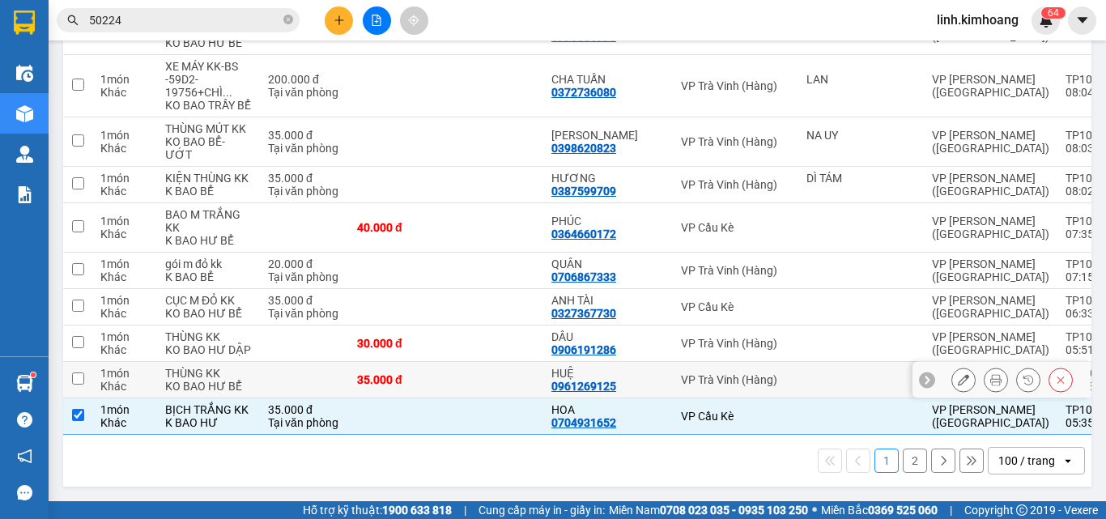
click at [446, 362] on td at bounding box center [494, 380] width 97 height 36
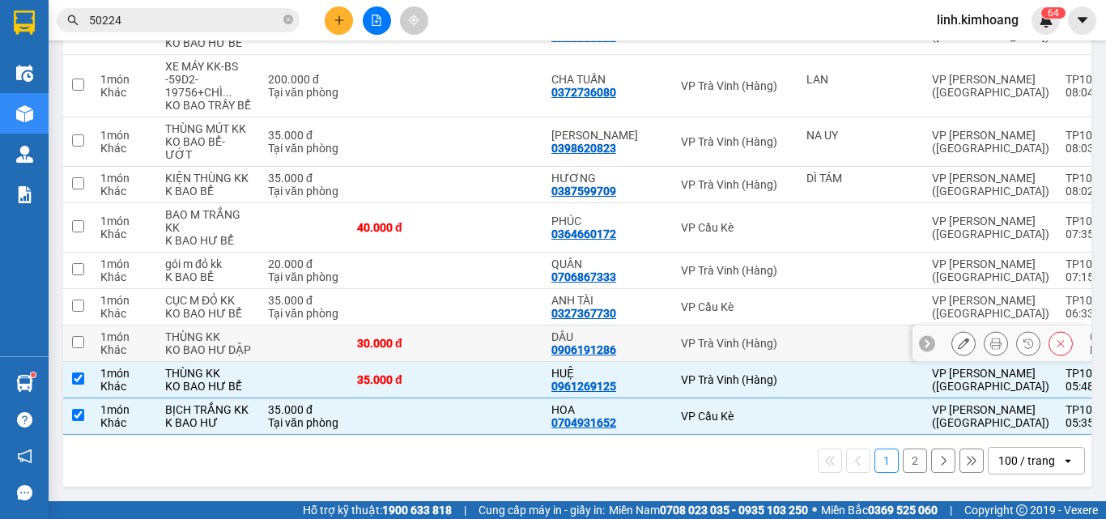
click at [446, 325] on td at bounding box center [494, 343] width 97 height 36
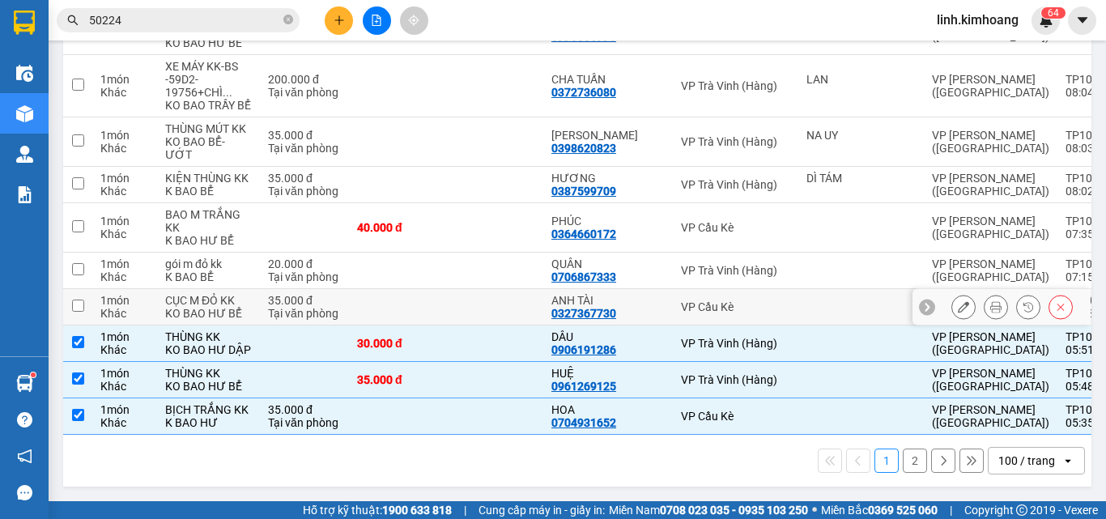
click at [446, 289] on td at bounding box center [494, 307] width 97 height 36
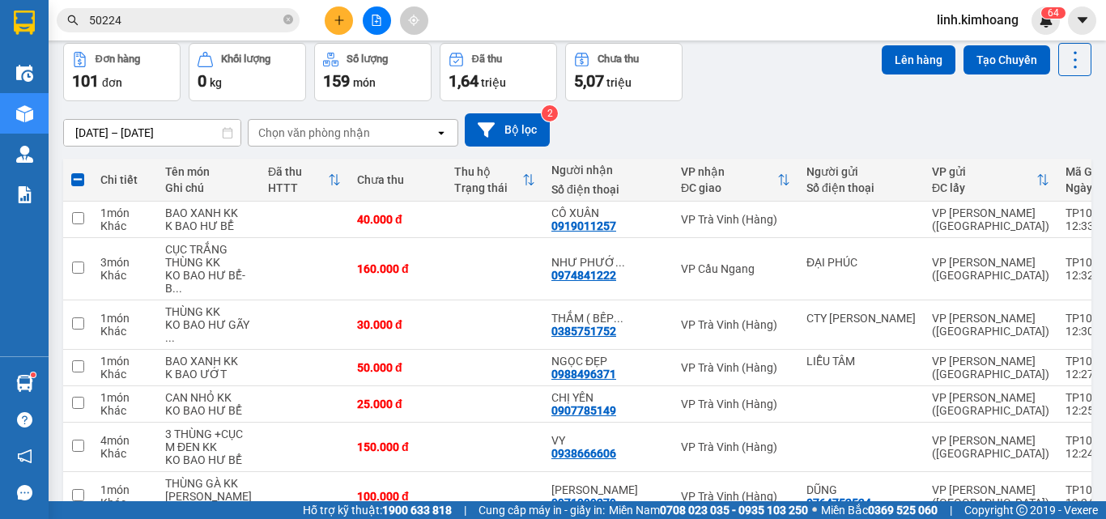
scroll to position [0, 0]
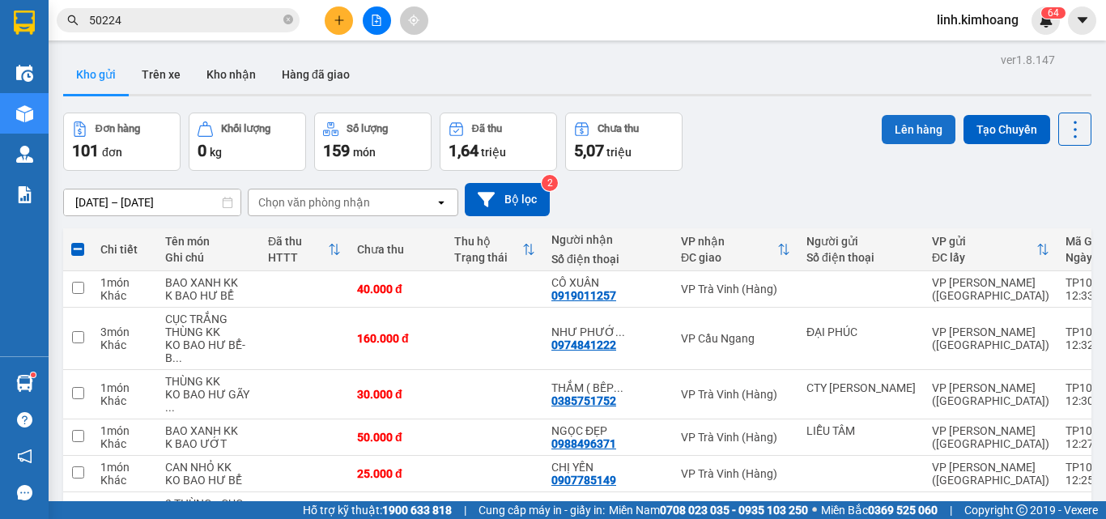
click at [917, 128] on button "Lên hàng" at bounding box center [919, 129] width 74 height 29
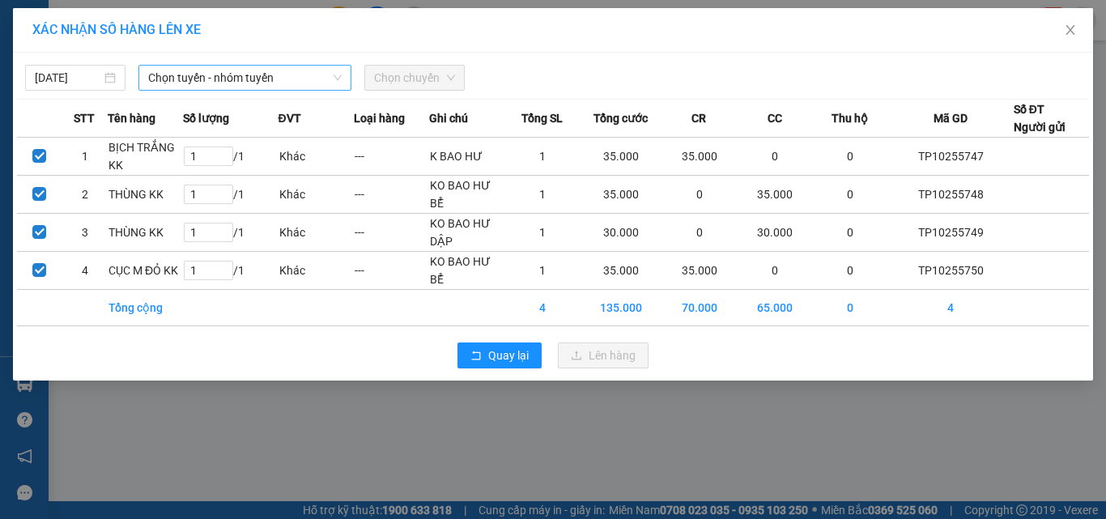
click at [212, 71] on span "Chọn tuyến - nhóm tuyến" at bounding box center [244, 78] width 193 height 24
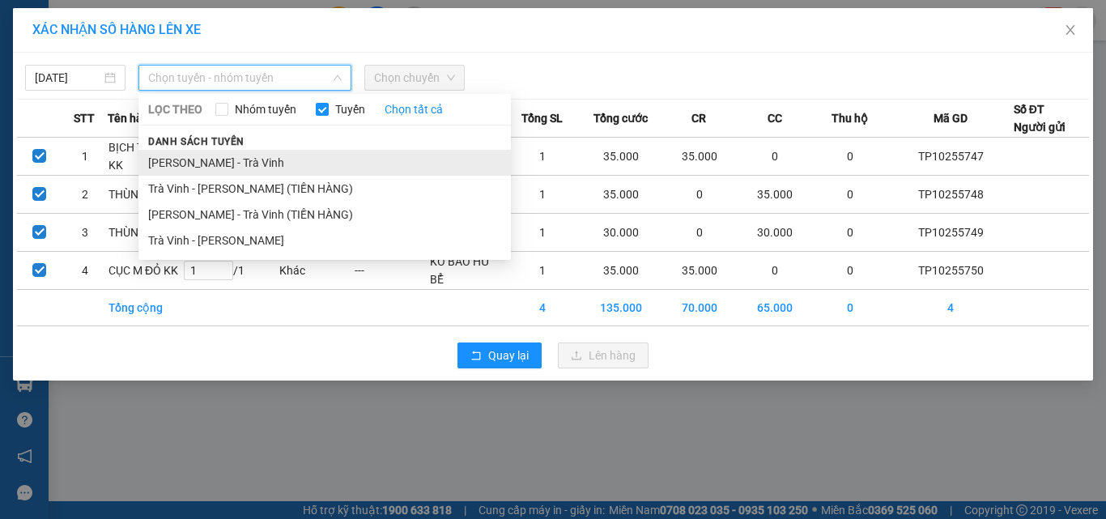
click at [199, 163] on li "[PERSON_NAME] - Trà Vinh" at bounding box center [324, 163] width 372 height 26
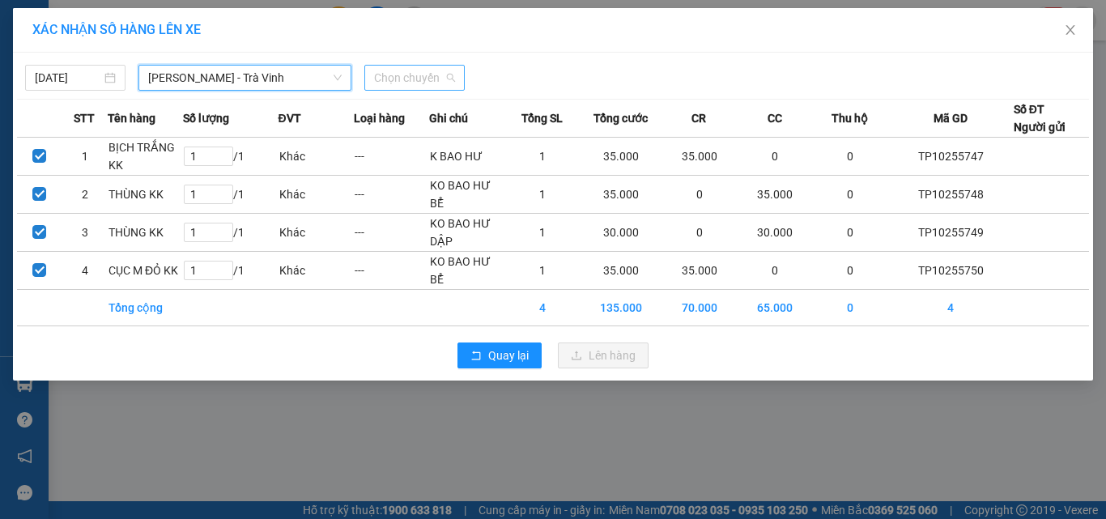
click at [392, 66] on span "Chọn chuyến" at bounding box center [414, 78] width 81 height 24
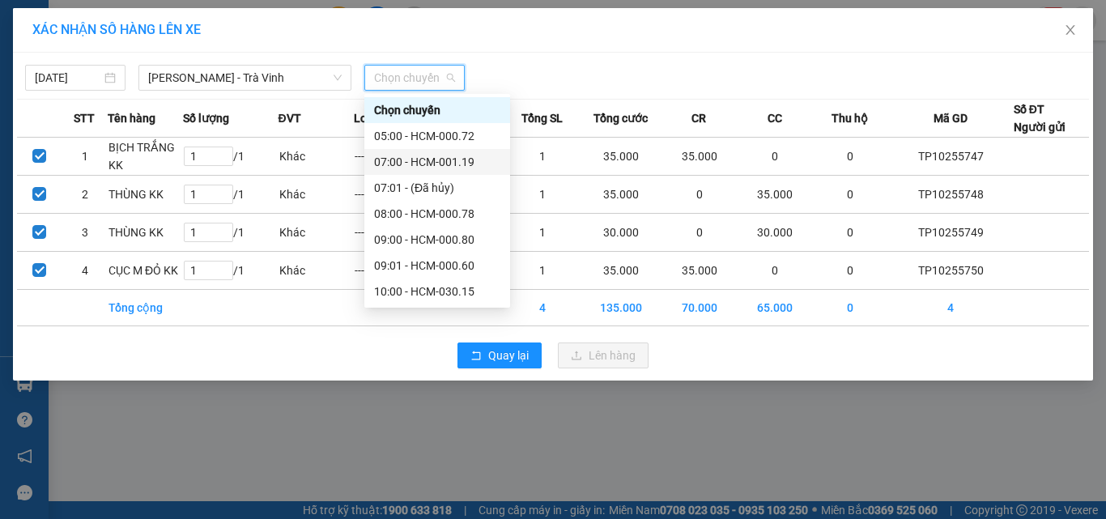
click at [431, 162] on div "07:00 - HCM-001.19" at bounding box center [437, 162] width 126 height 18
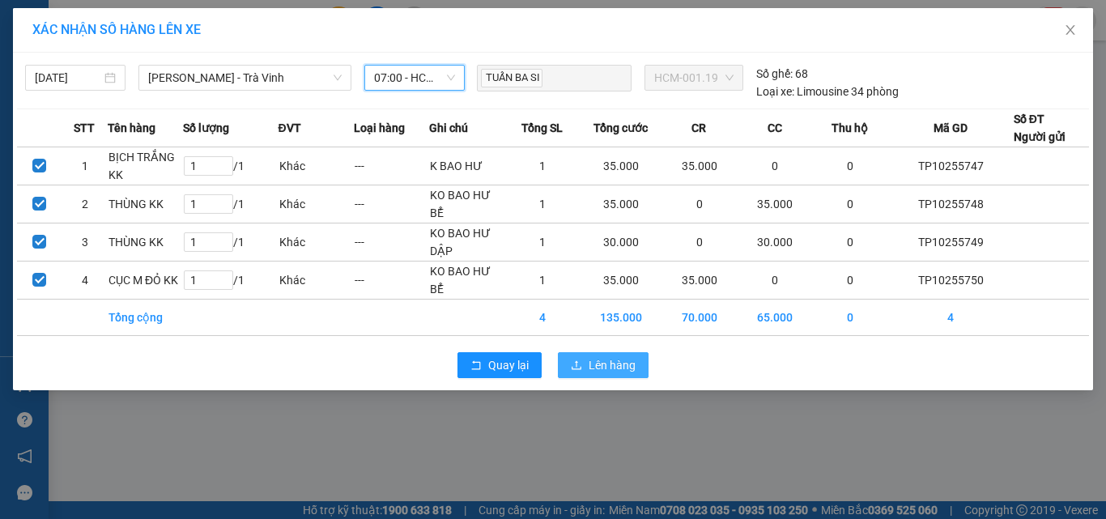
click at [628, 363] on span "Lên hàng" at bounding box center [612, 365] width 47 height 18
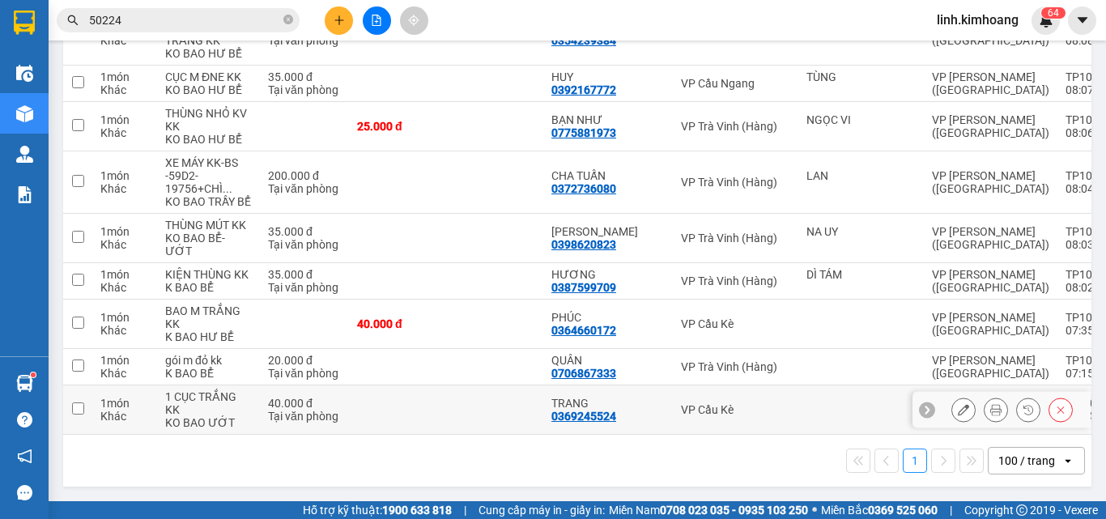
scroll to position [6110, 0]
click at [504, 398] on td at bounding box center [494, 409] width 97 height 49
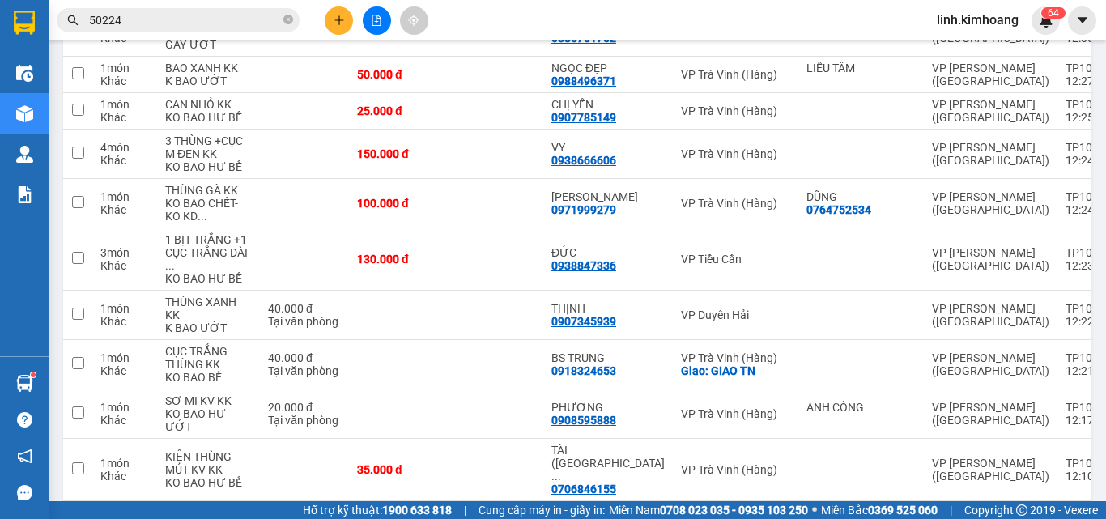
scroll to position [0, 0]
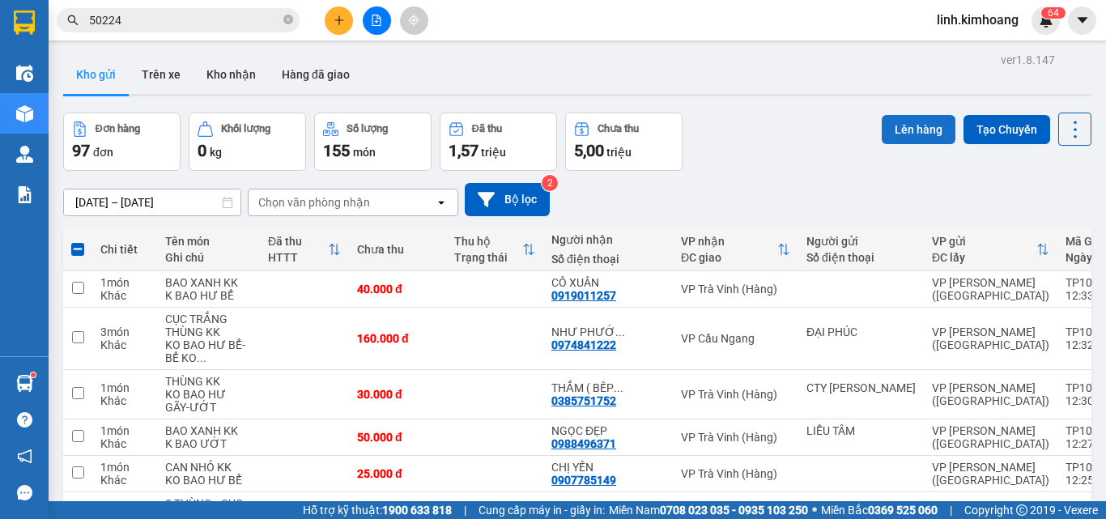
click at [899, 142] on button "Lên hàng" at bounding box center [919, 129] width 74 height 29
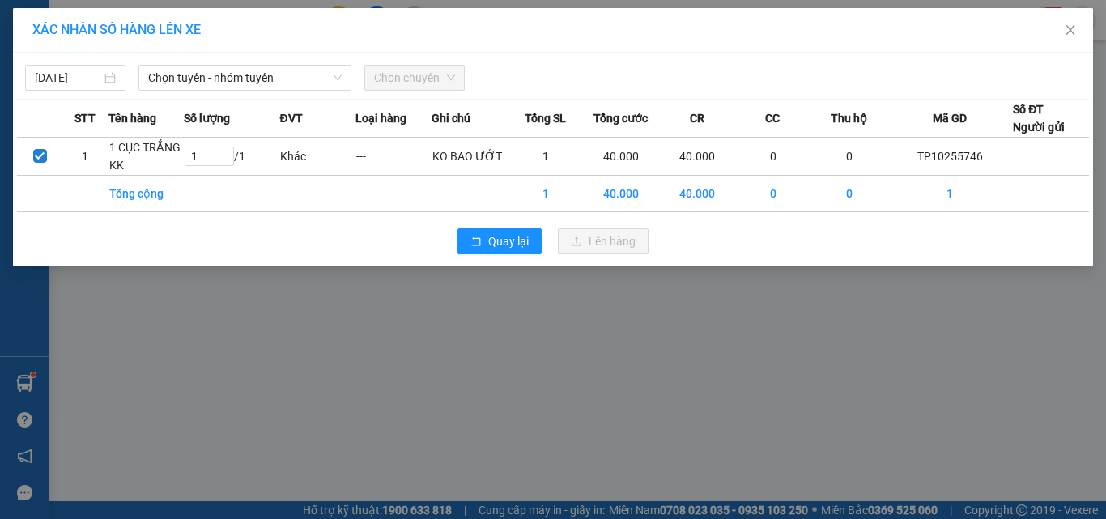
click at [276, 64] on div "14/10/2025 Chọn tuyến - nhóm tuyến Chọn chuyến" at bounding box center [553, 74] width 1072 height 34
click at [273, 78] on span "Chọn tuyến - nhóm tuyến" at bounding box center [244, 78] width 193 height 24
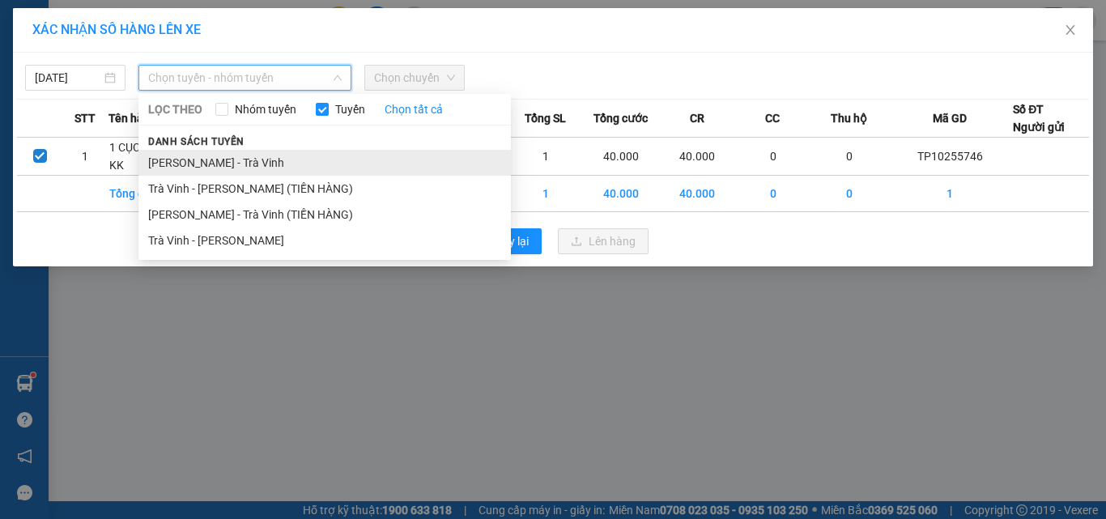
click at [233, 165] on li "[PERSON_NAME] - Trà Vinh" at bounding box center [324, 163] width 372 height 26
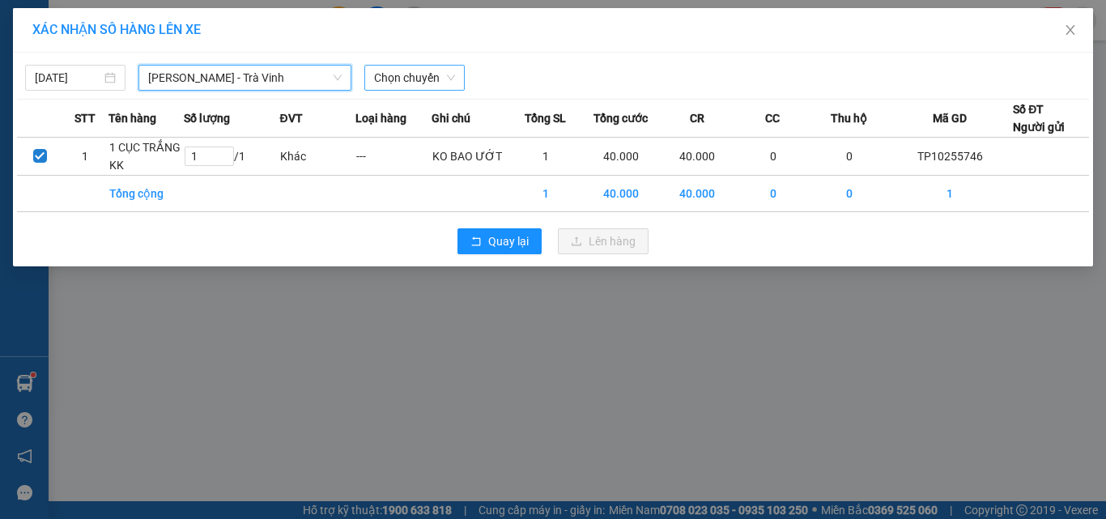
click at [404, 83] on span "Chọn chuyến" at bounding box center [414, 78] width 81 height 24
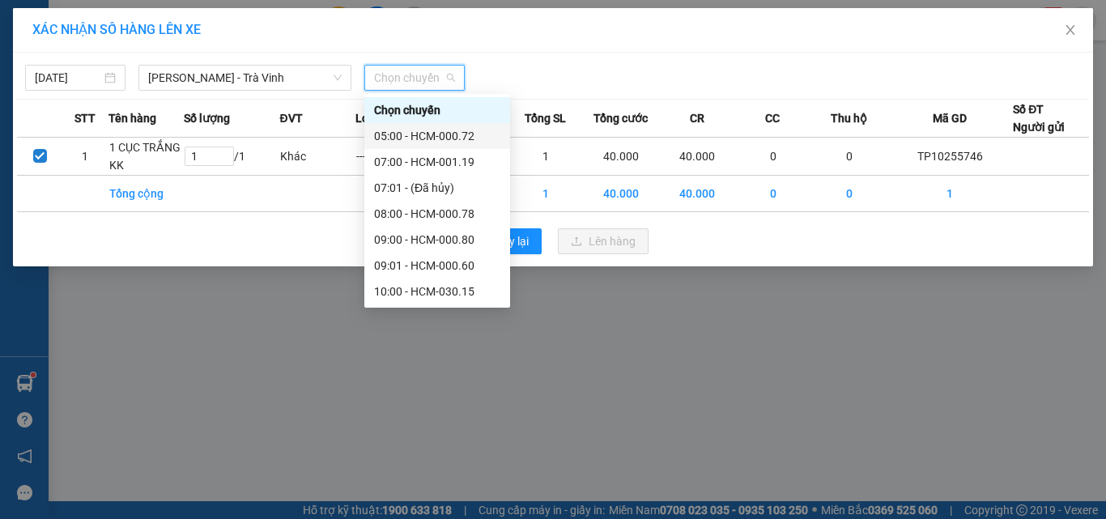
click at [408, 138] on div "05:00 - HCM-000.72" at bounding box center [437, 136] width 126 height 18
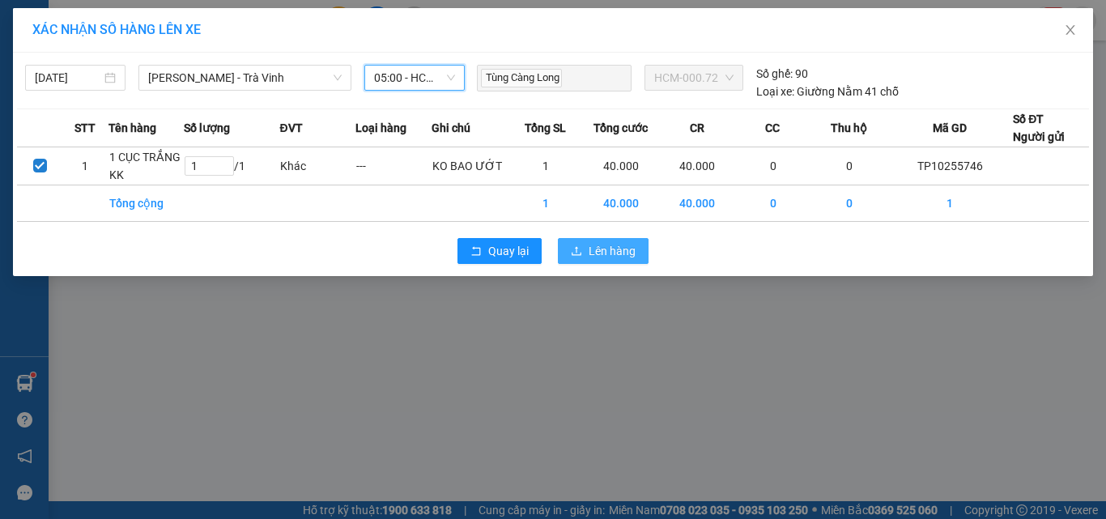
click at [612, 249] on span "Lên hàng" at bounding box center [612, 251] width 47 height 18
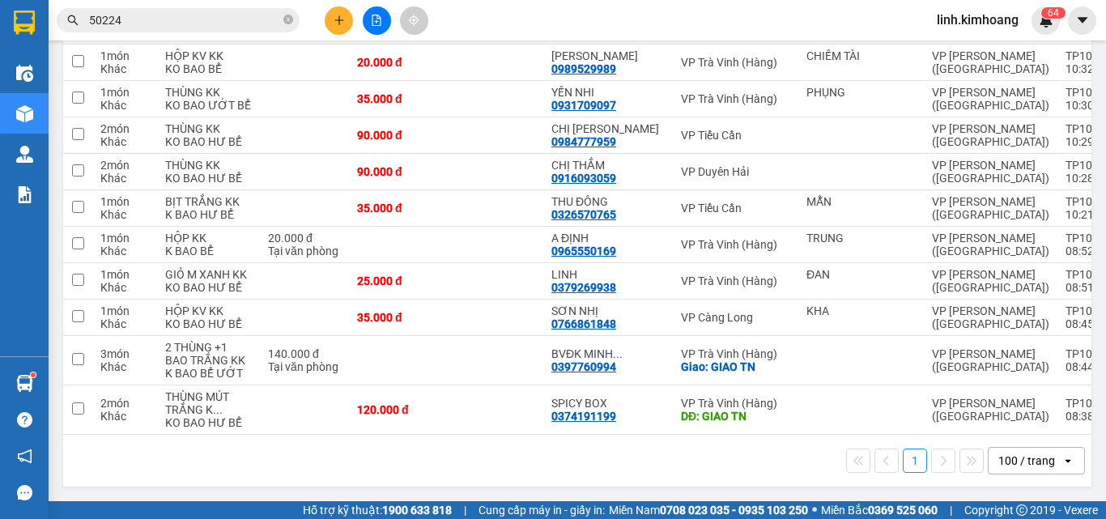
scroll to position [4755, 0]
click at [446, 389] on td at bounding box center [494, 409] width 97 height 49
checkbox input "true"
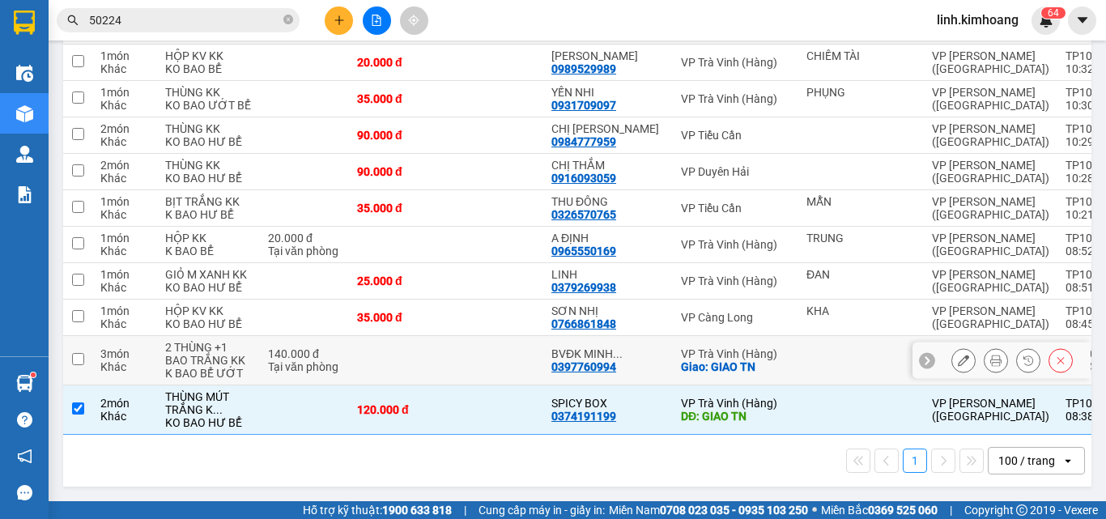
click at [446, 336] on td at bounding box center [494, 360] width 97 height 49
checkbox input "true"
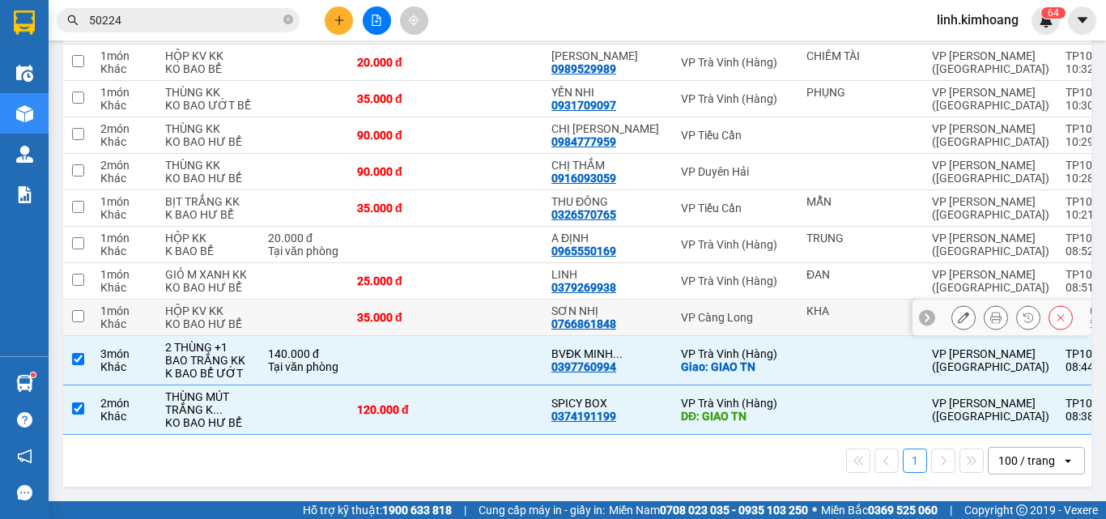
click at [446, 300] on td at bounding box center [494, 318] width 97 height 36
checkbox input "true"
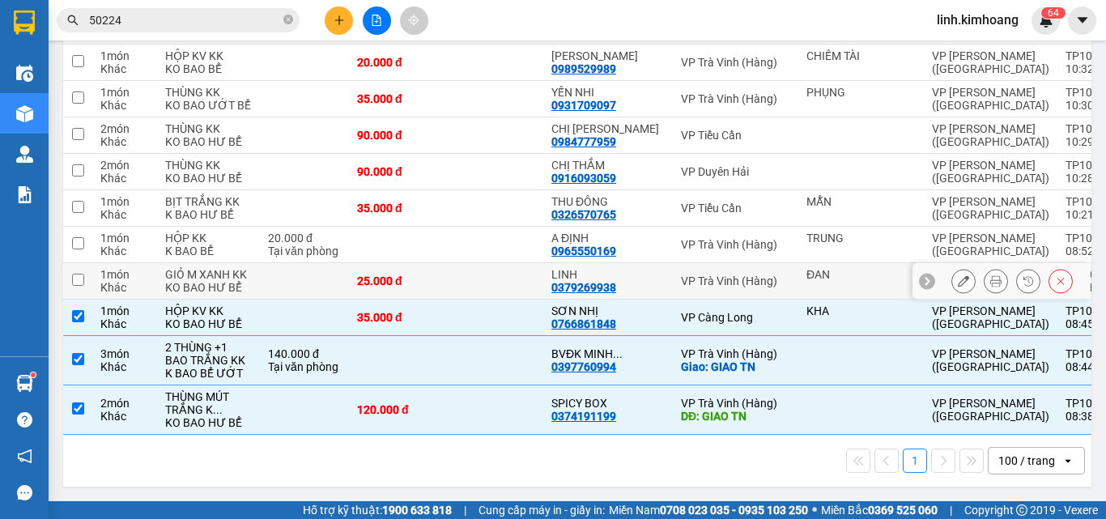
click at [446, 263] on td at bounding box center [494, 281] width 97 height 36
click at [447, 227] on td at bounding box center [494, 245] width 97 height 36
checkbox input "true"
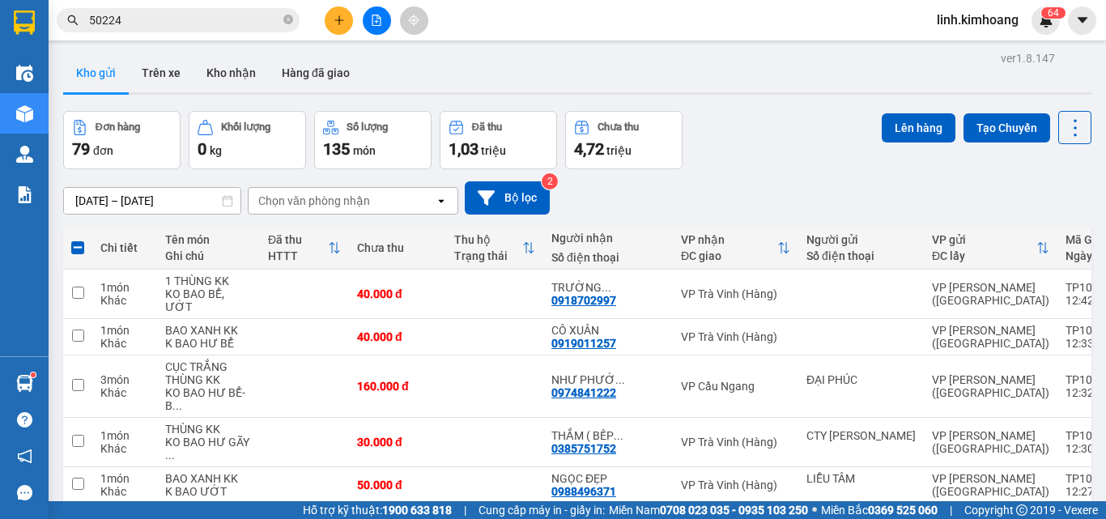
scroll to position [0, 0]
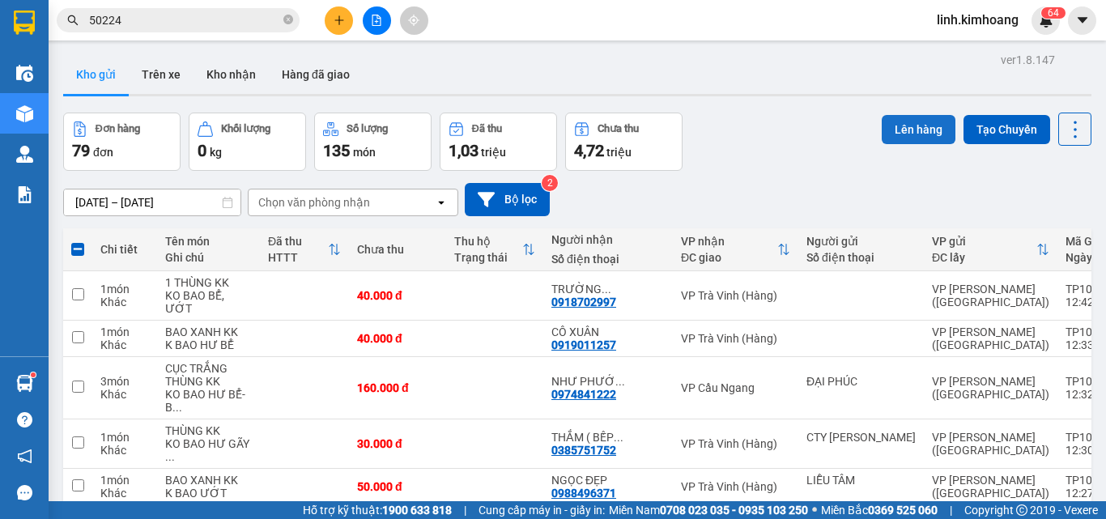
drag, startPoint x: 913, startPoint y: 113, endPoint x: 898, endPoint y: 115, distance: 15.5
click at [901, 115] on div "Lên hàng Tạo Chuyến" at bounding box center [987, 129] width 210 height 33
click at [883, 117] on button "Lên hàng" at bounding box center [919, 129] width 74 height 29
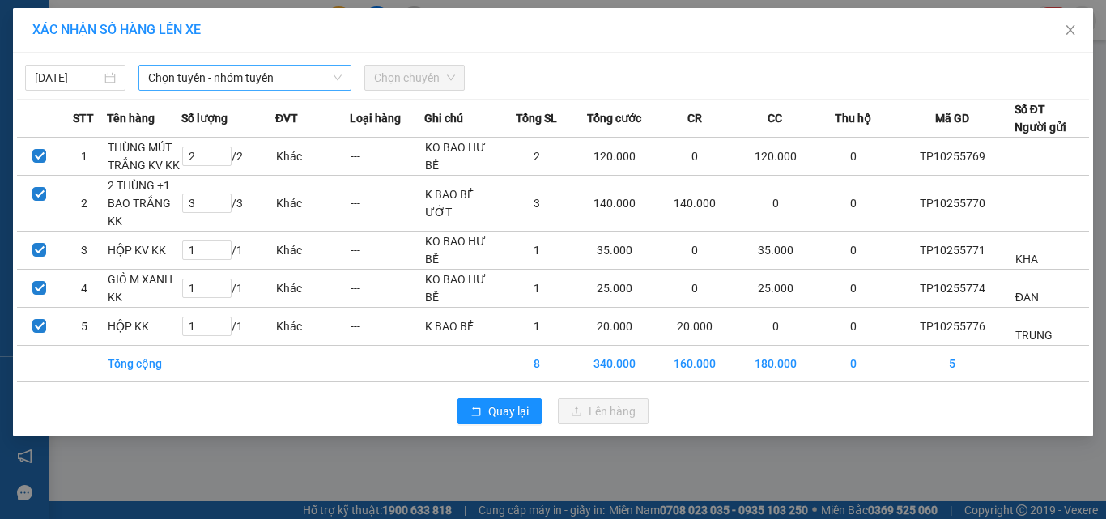
click at [290, 81] on span "Chọn tuyến - nhóm tuyến" at bounding box center [244, 78] width 193 height 24
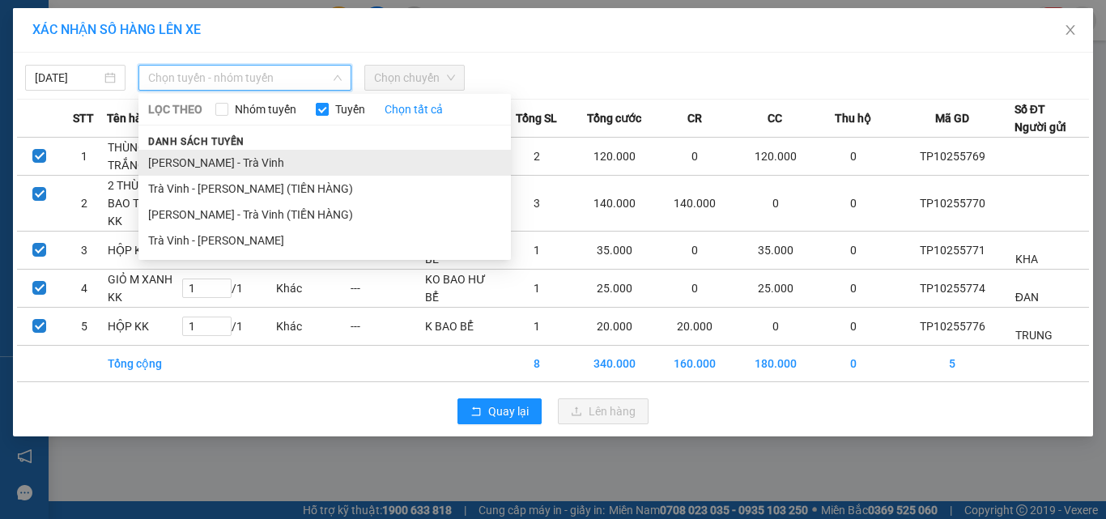
click at [274, 155] on li "[PERSON_NAME] - Trà Vinh" at bounding box center [324, 163] width 372 height 26
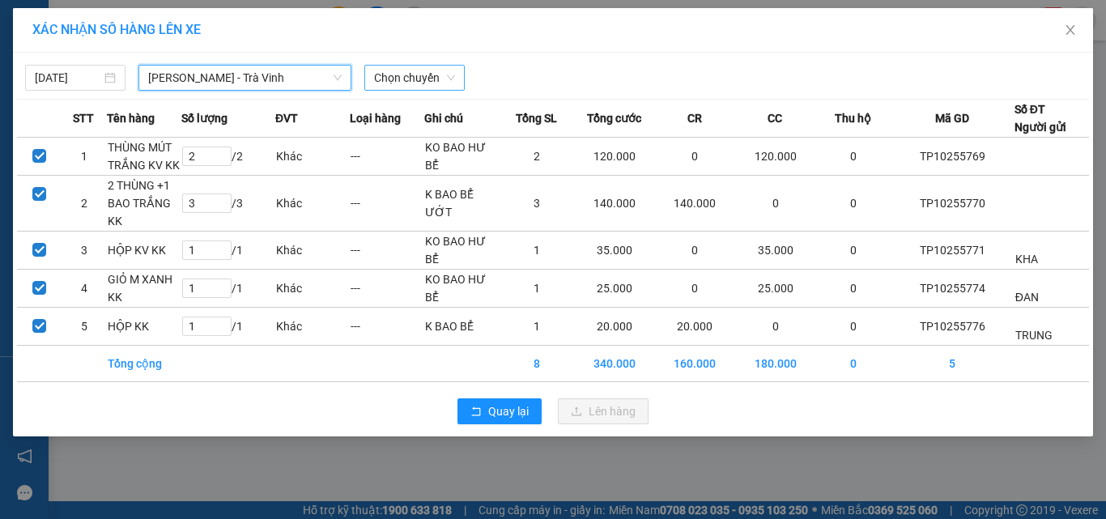
click at [423, 77] on span "Chọn chuyến" at bounding box center [414, 78] width 81 height 24
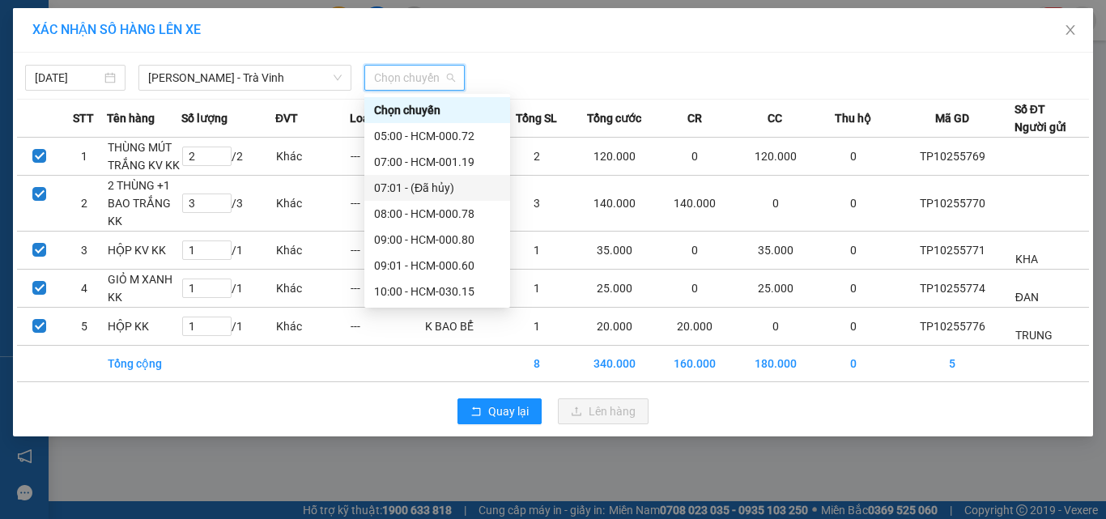
scroll to position [162, 0]
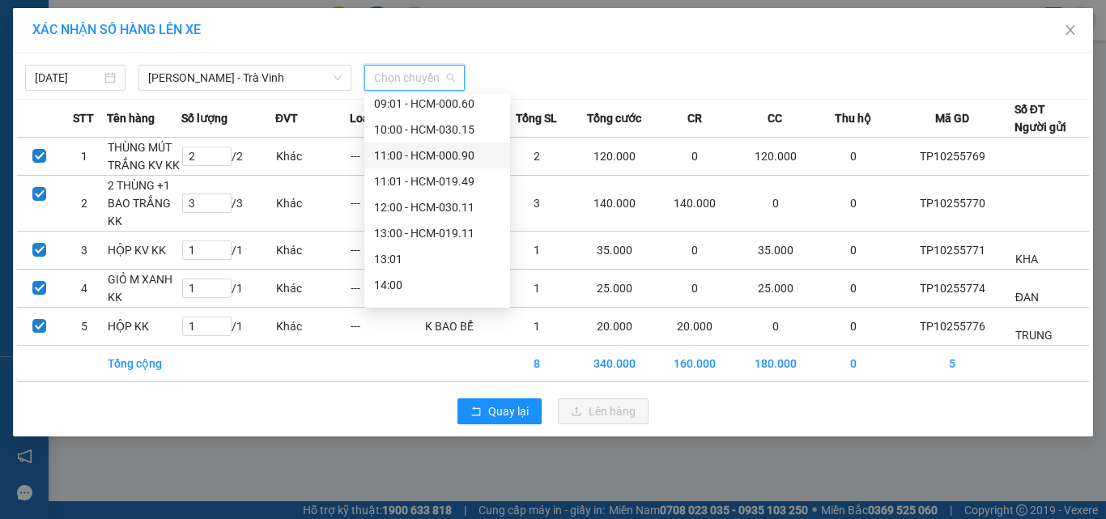
click at [437, 159] on div "11:00 - HCM-000.90" at bounding box center [437, 156] width 126 height 18
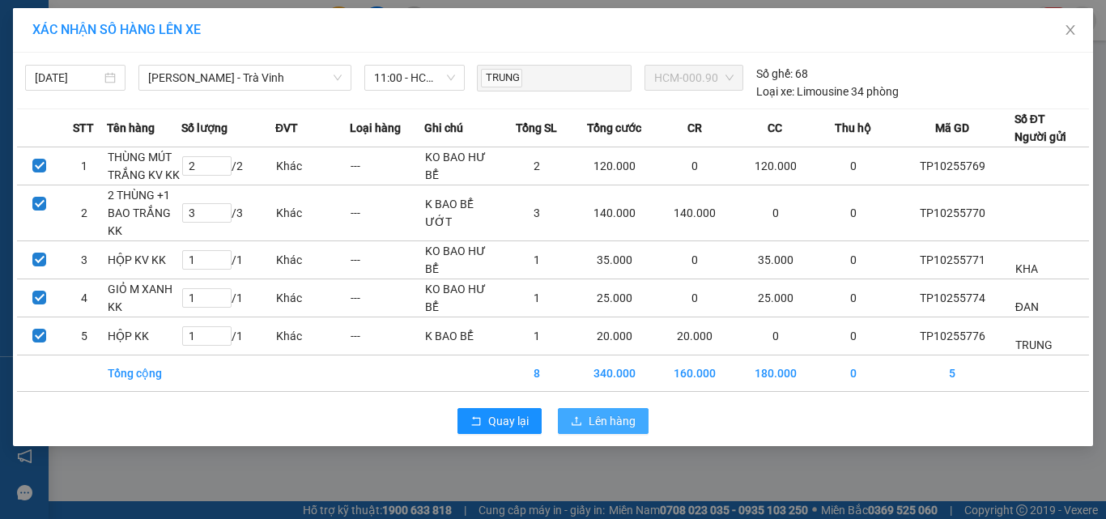
click at [619, 410] on button "Lên hàng" at bounding box center [603, 421] width 91 height 26
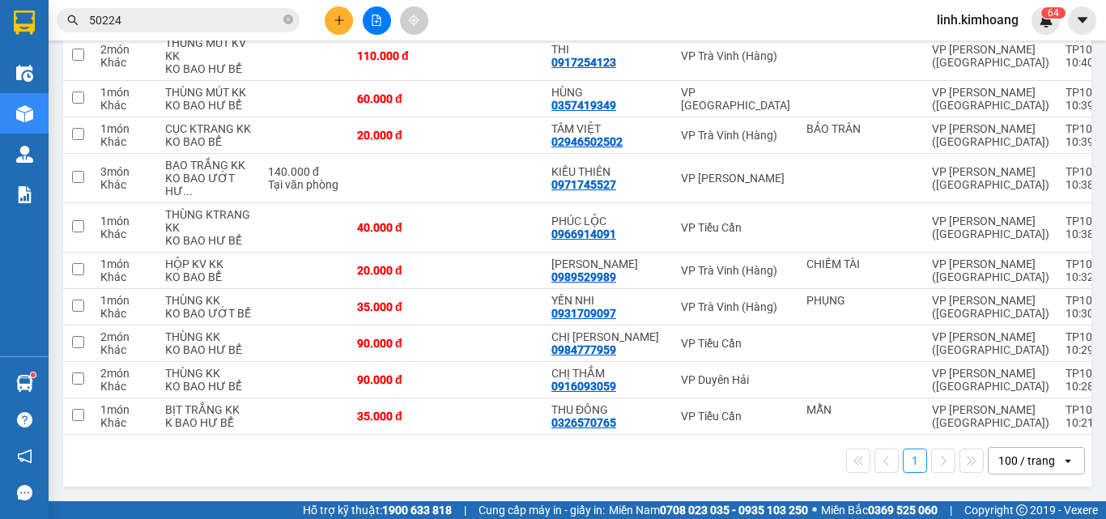
scroll to position [4656, 0]
click at [446, 398] on td at bounding box center [494, 416] width 97 height 36
checkbox input "true"
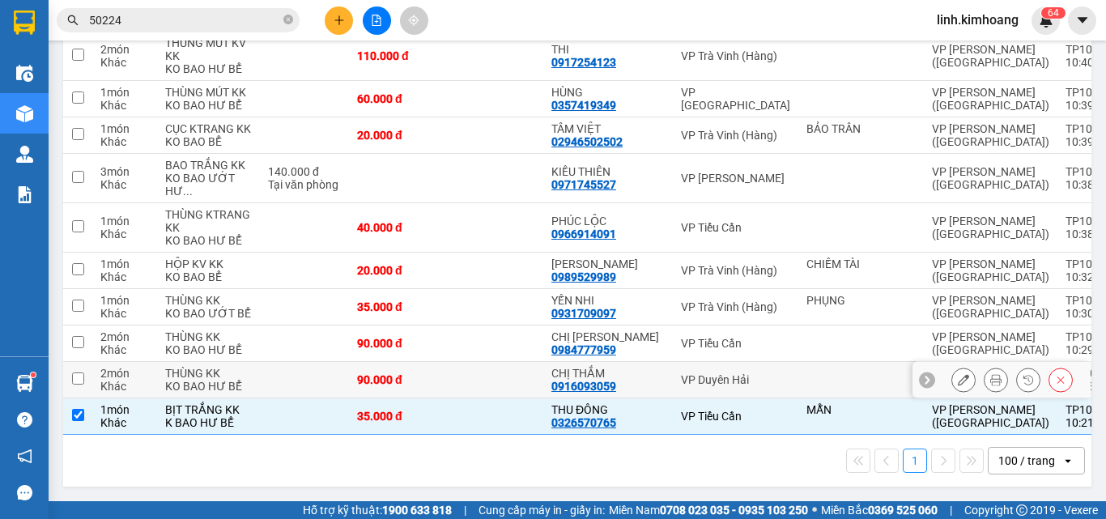
drag, startPoint x: 445, startPoint y: 341, endPoint x: 446, endPoint y: 329, distance: 12.2
click at [446, 362] on td at bounding box center [494, 380] width 97 height 36
checkbox input "true"
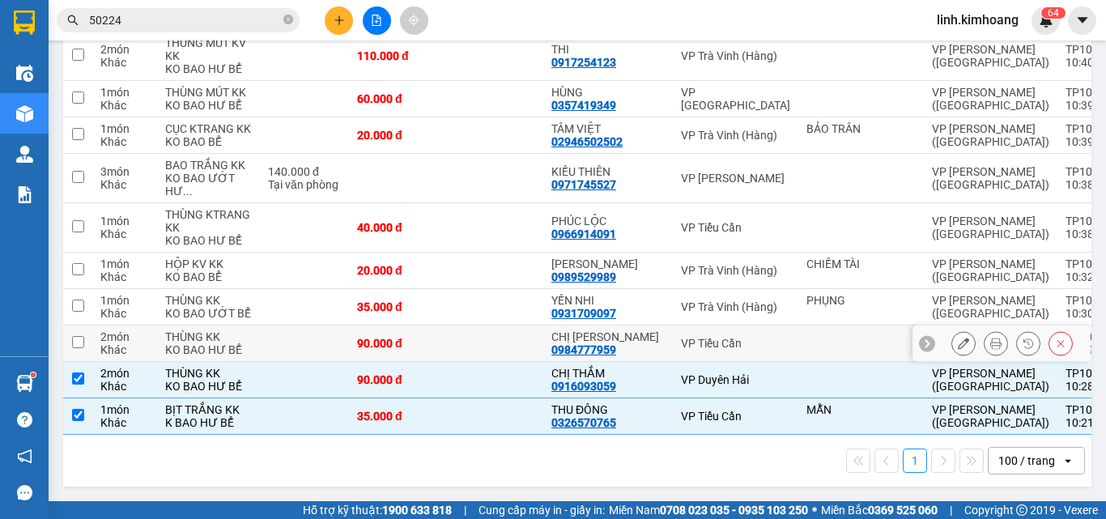
click at [446, 325] on td at bounding box center [494, 343] width 97 height 36
checkbox input "true"
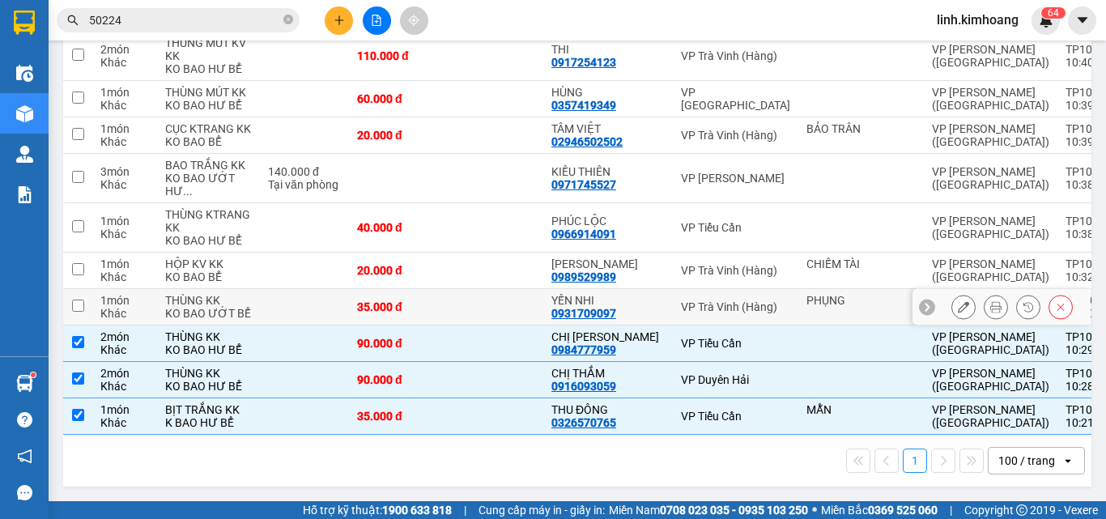
click at [446, 289] on td at bounding box center [494, 307] width 97 height 36
checkbox input "true"
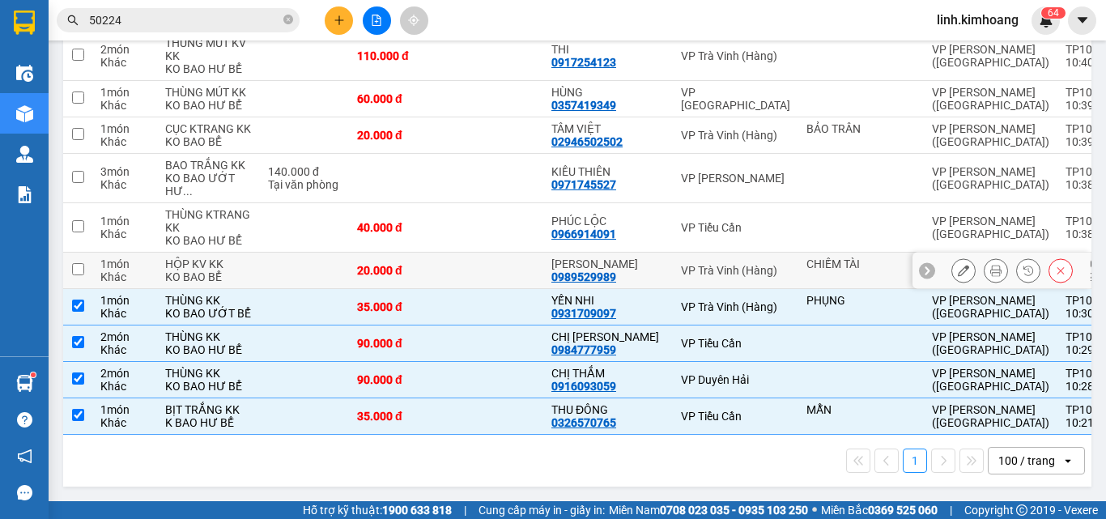
click at [446, 253] on td at bounding box center [494, 271] width 97 height 36
checkbox input "true"
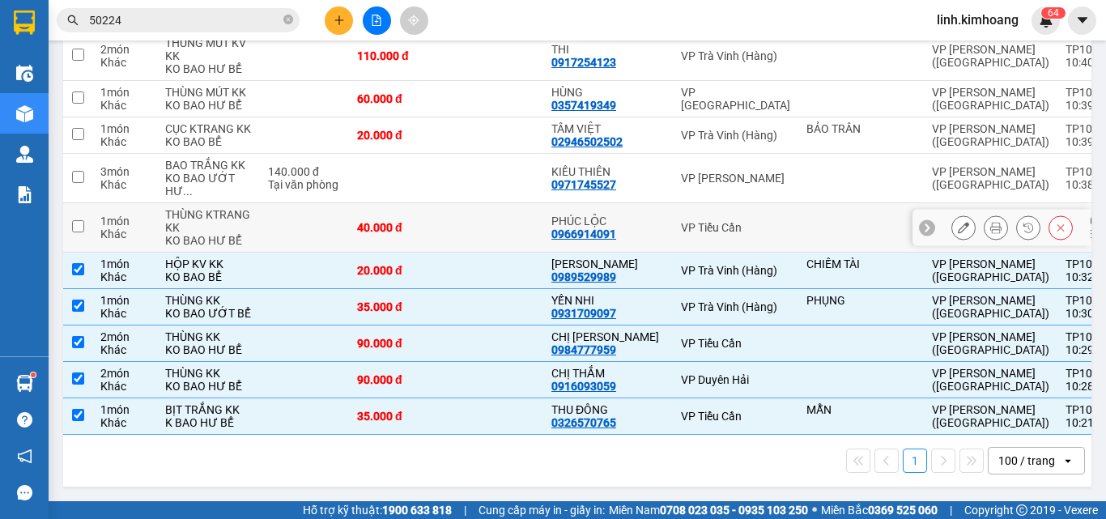
drag, startPoint x: 425, startPoint y: 148, endPoint x: 431, endPoint y: 83, distance: 65.0
click at [446, 203] on td at bounding box center [494, 227] width 97 height 49
checkbox input "true"
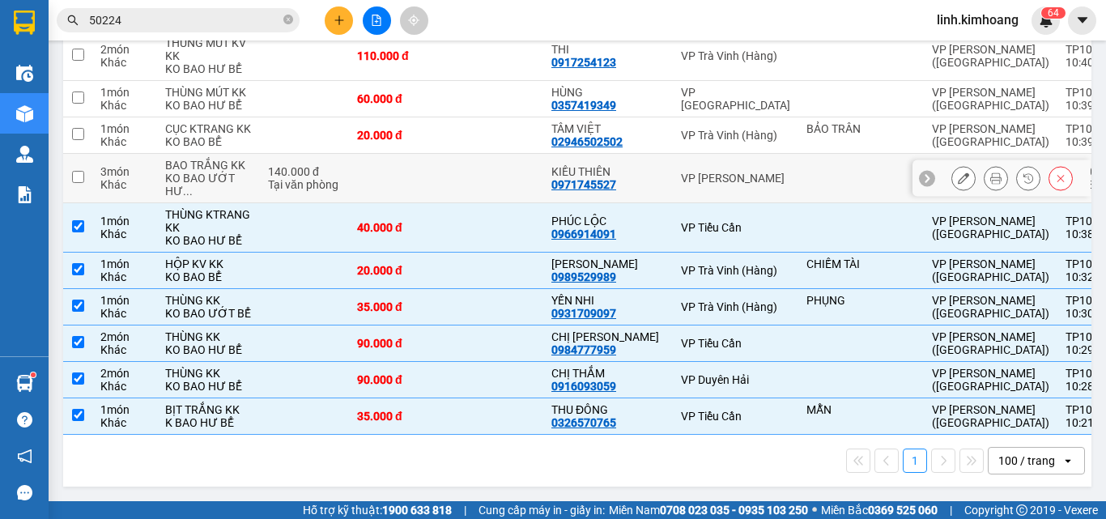
click at [446, 154] on td at bounding box center [494, 178] width 97 height 49
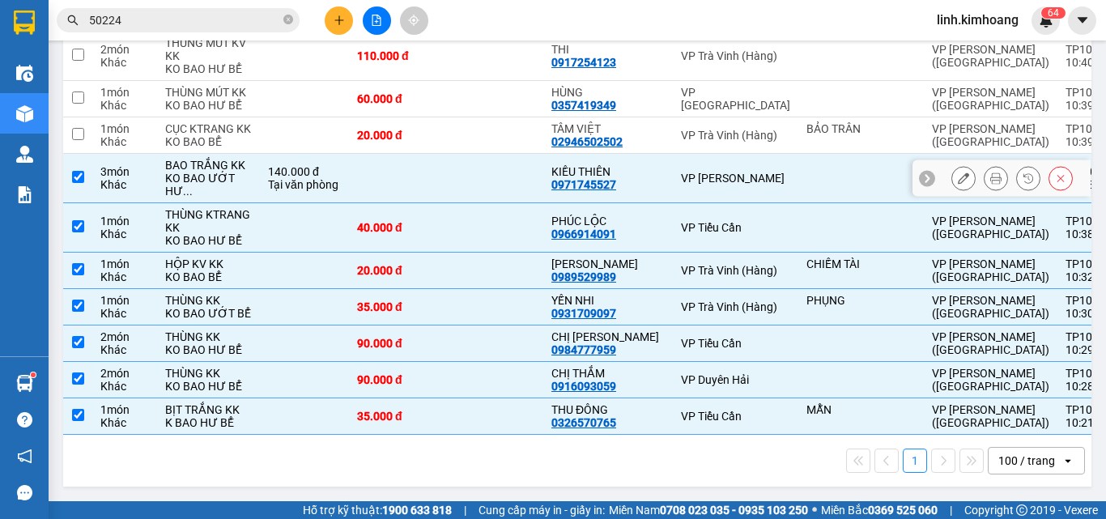
checkbox input "true"
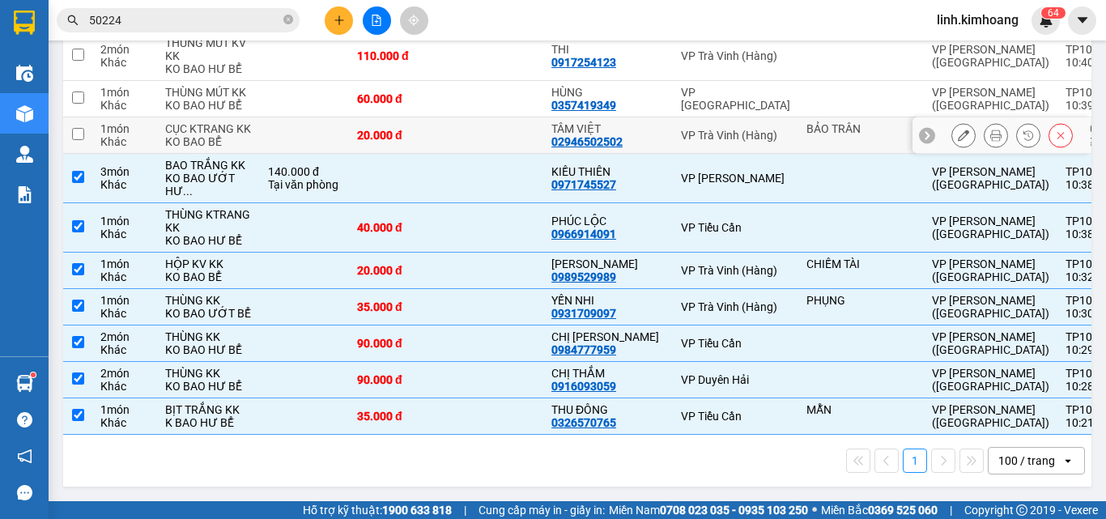
scroll to position [4494, 0]
click at [446, 154] on td at bounding box center [494, 135] width 97 height 36
checkbox input "true"
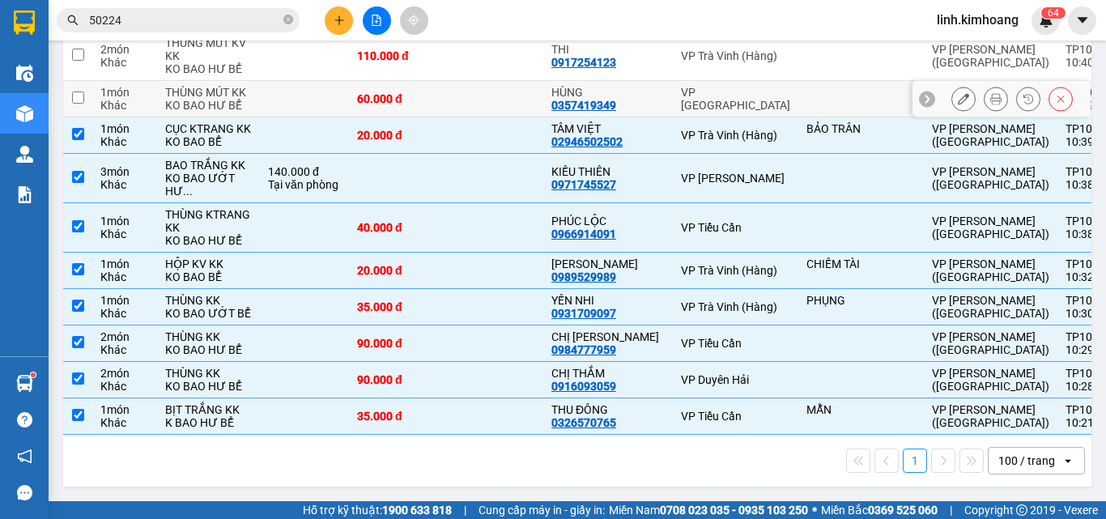
click at [446, 104] on td at bounding box center [494, 99] width 97 height 36
checkbox input "true"
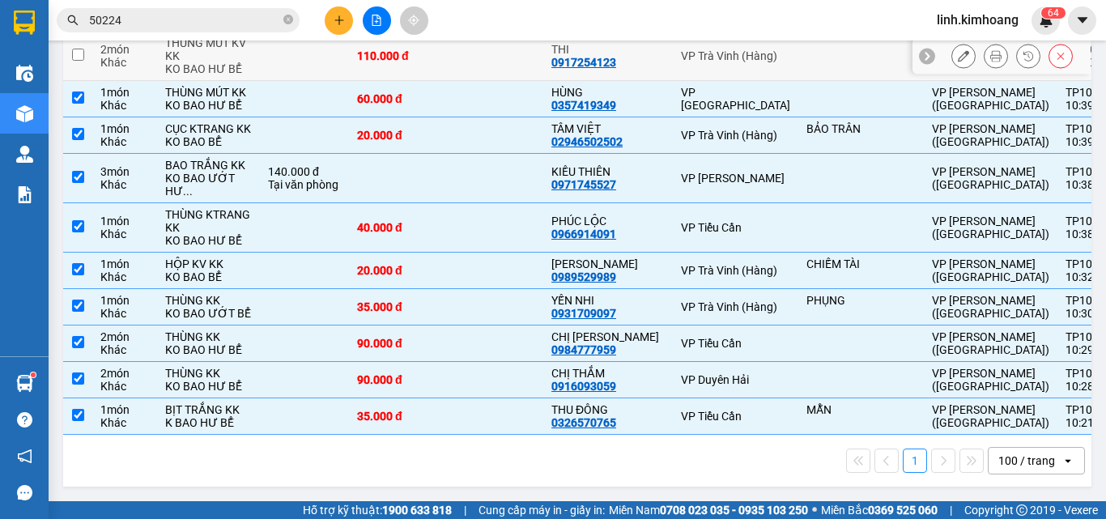
click at [446, 52] on td at bounding box center [494, 56] width 97 height 49
checkbox input "true"
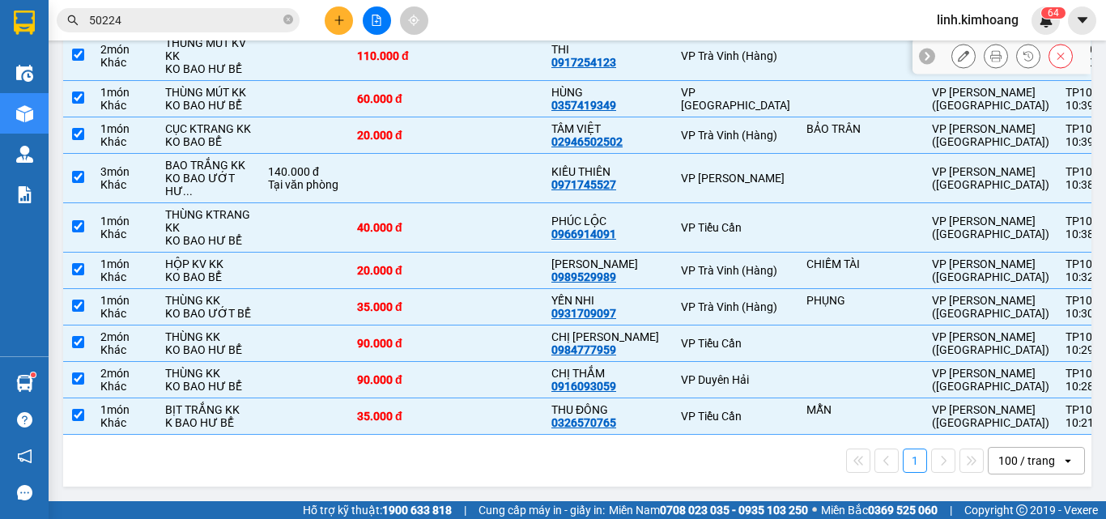
scroll to position [4332, 0]
click at [447, 32] on td at bounding box center [494, 13] width 97 height 36
checkbox input "true"
drag, startPoint x: 436, startPoint y: 147, endPoint x: 417, endPoint y: 79, distance: 70.5
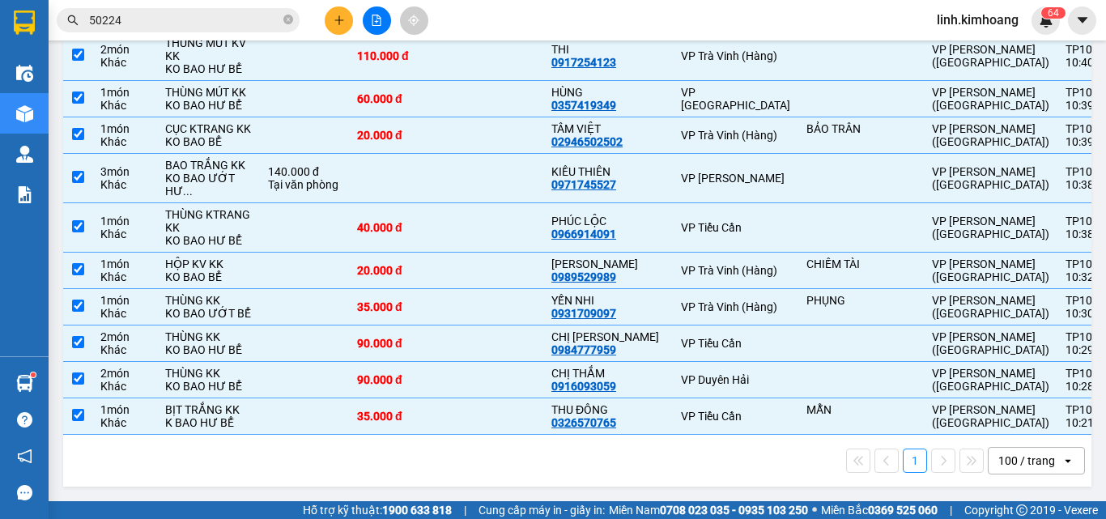
checkbox input "true"
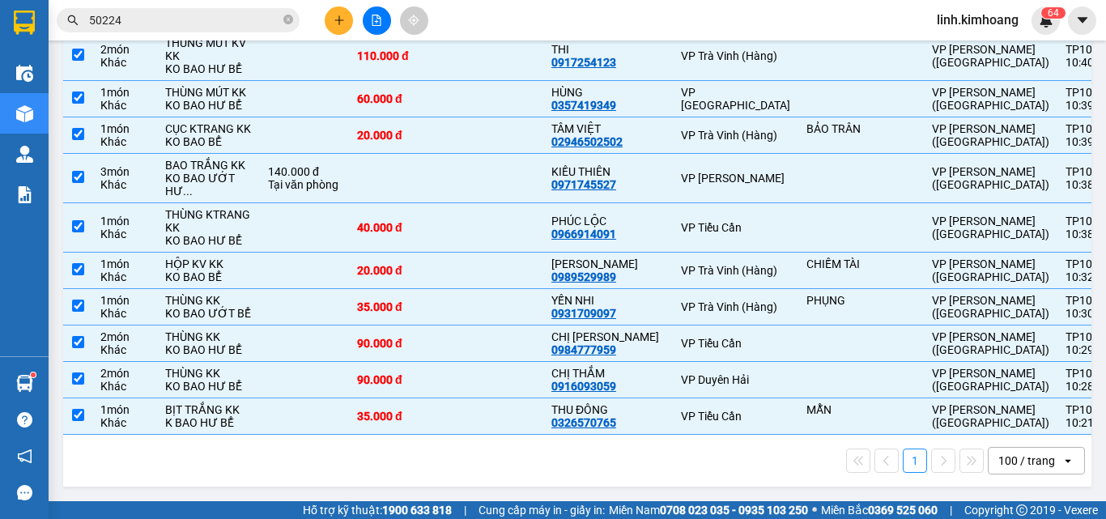
checkbox input "true"
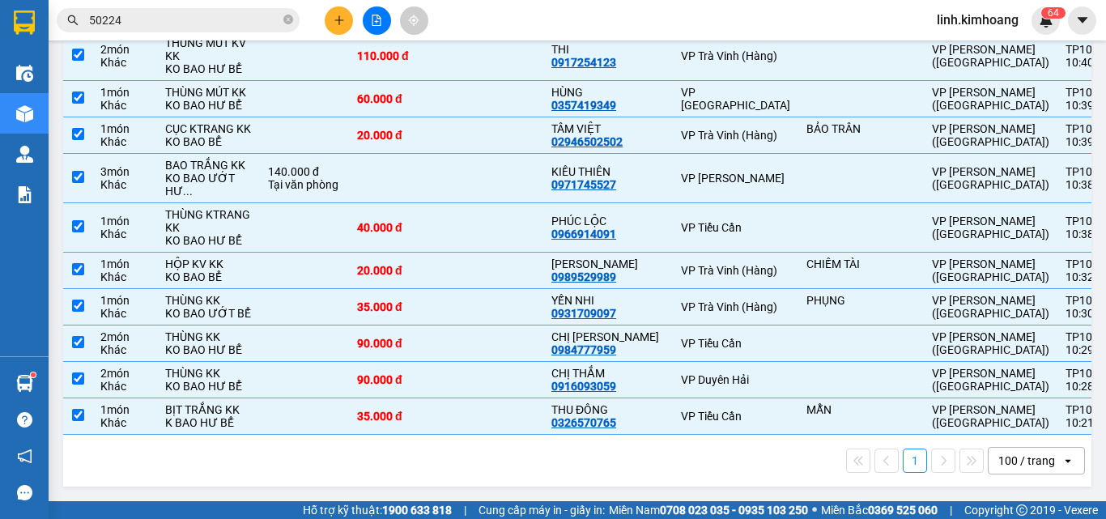
checkbox input "true"
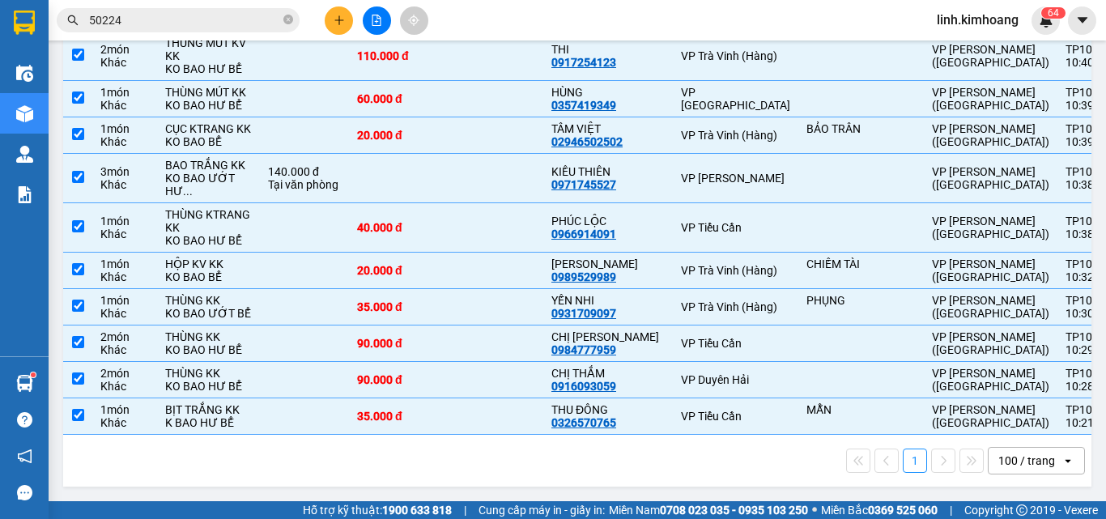
checkbox input "true"
drag, startPoint x: 458, startPoint y: 148, endPoint x: 440, endPoint y: 105, distance: 46.5
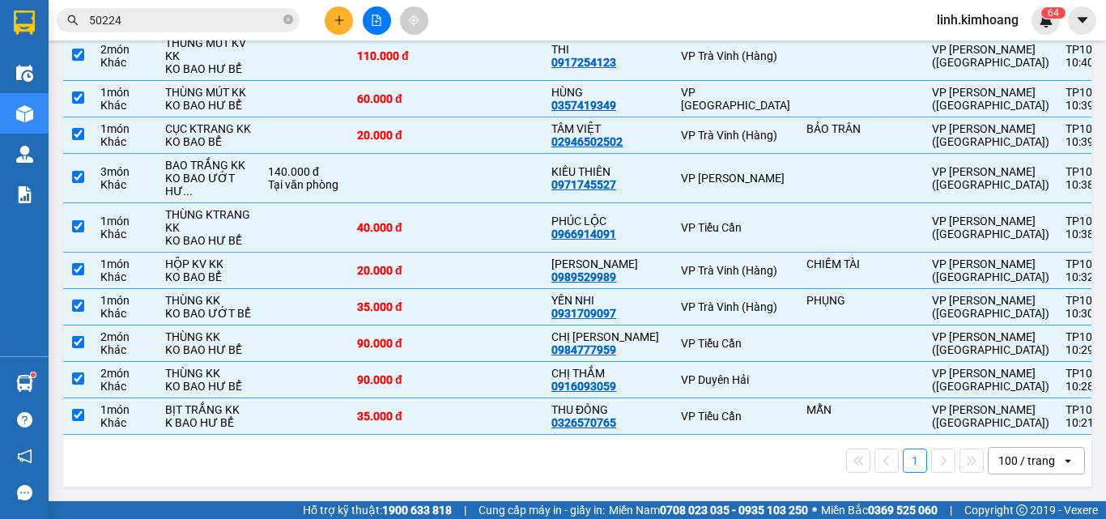
checkbox input "true"
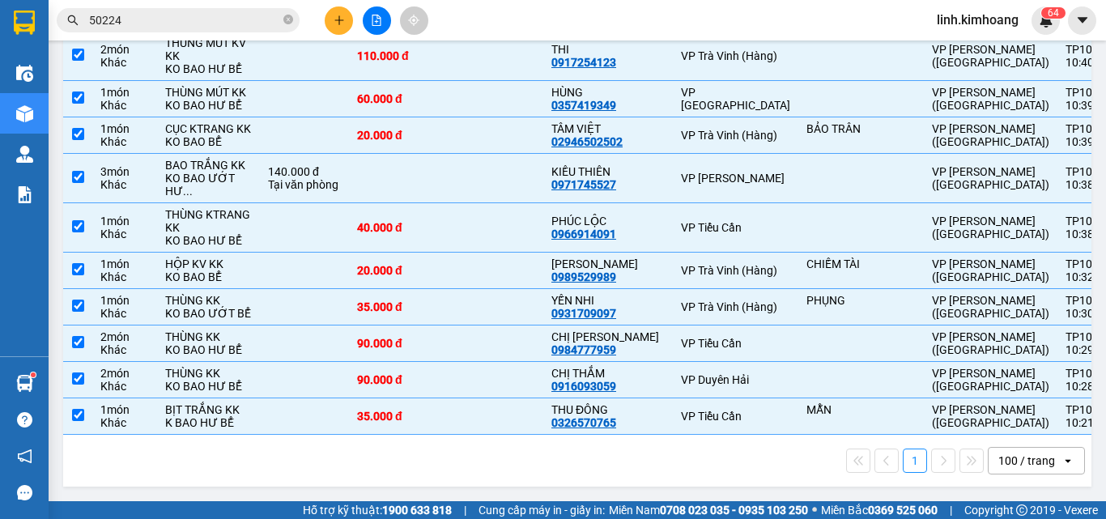
scroll to position [3685, 0]
checkbox input "true"
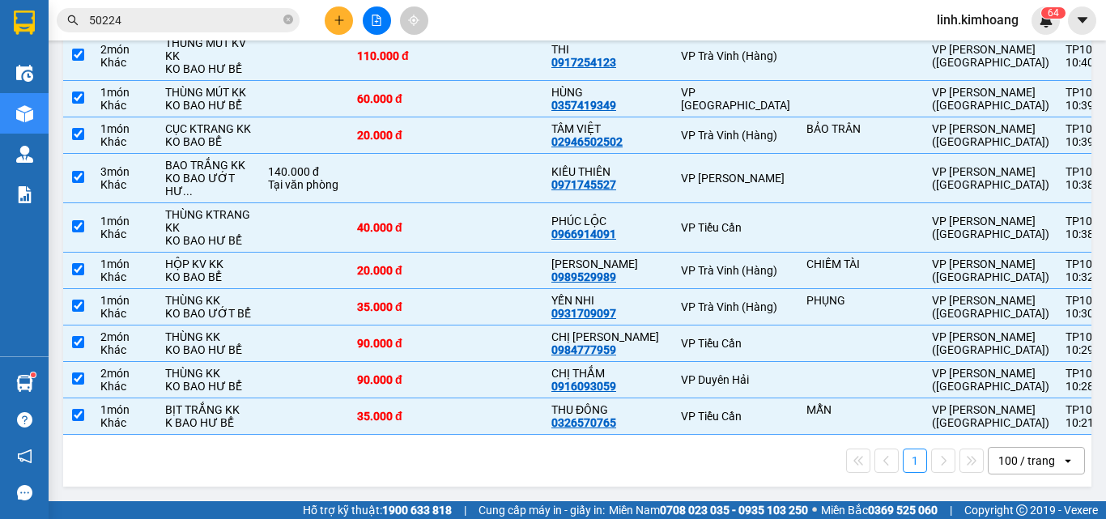
checkbox input "true"
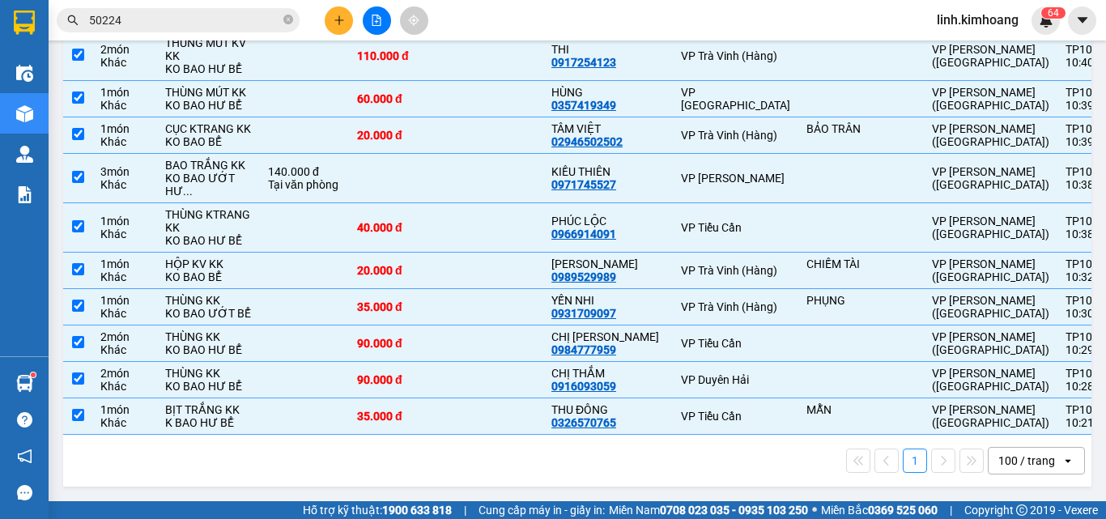
checkbox input "true"
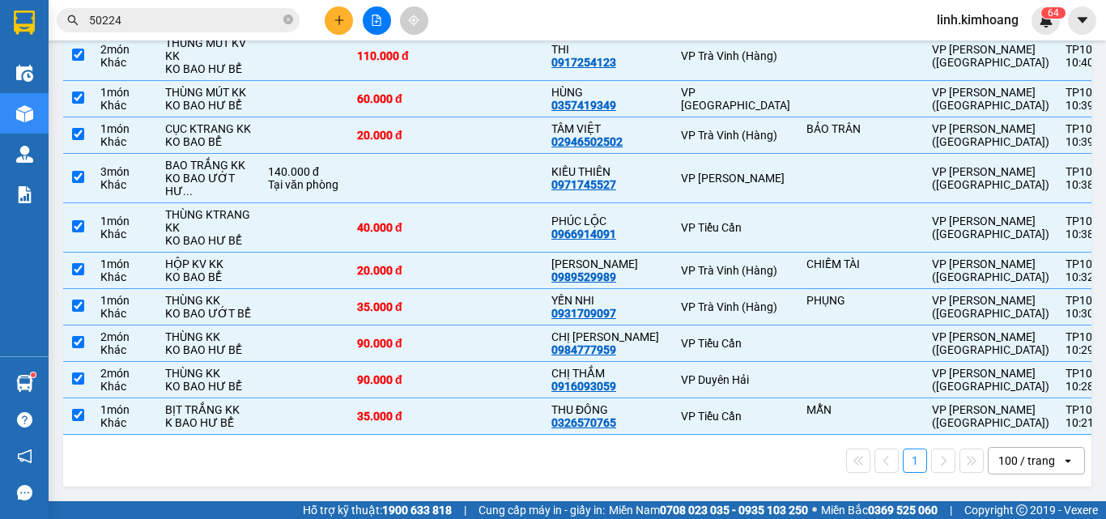
checkbox input "true"
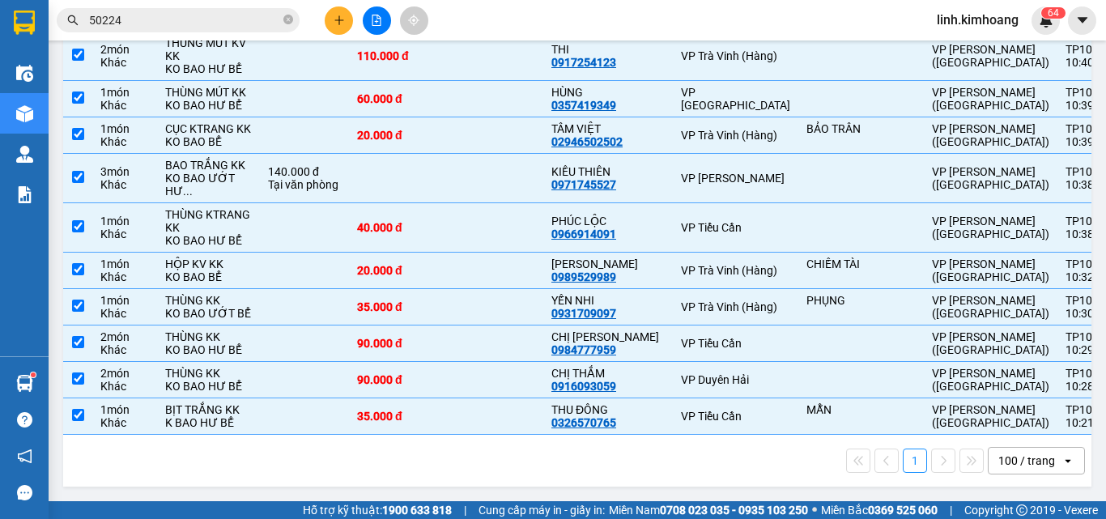
checkbox input "true"
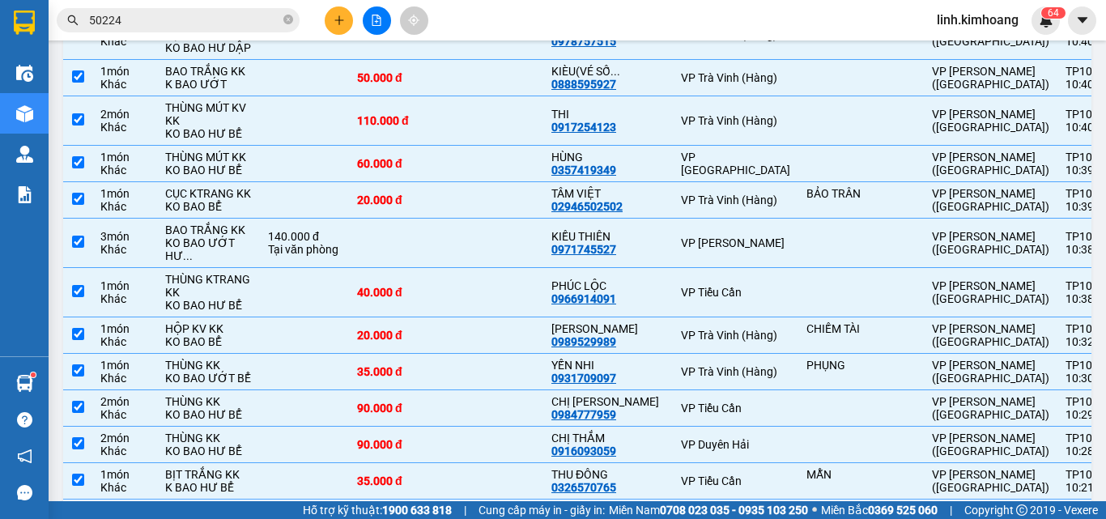
checkbox input "true"
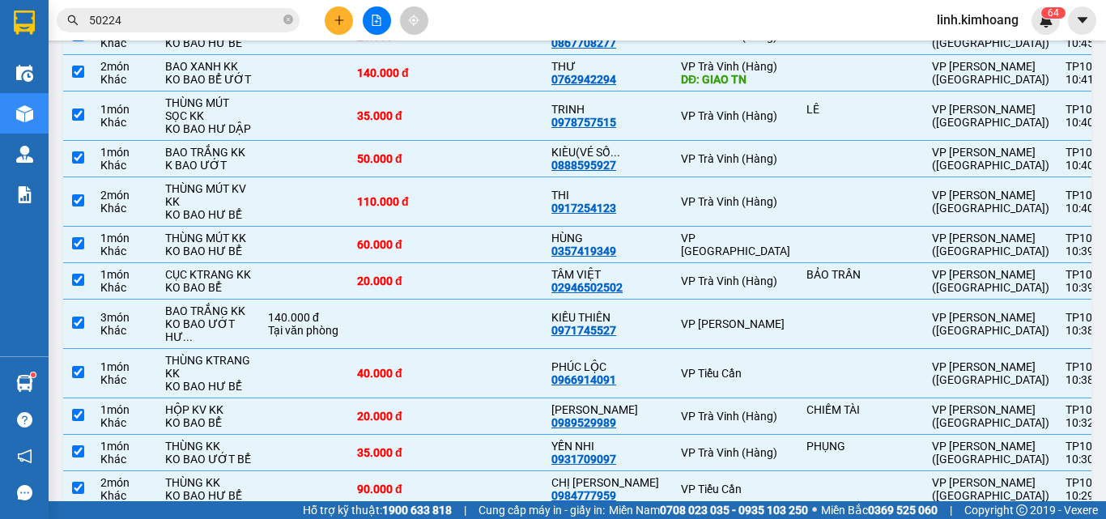
checkbox input "true"
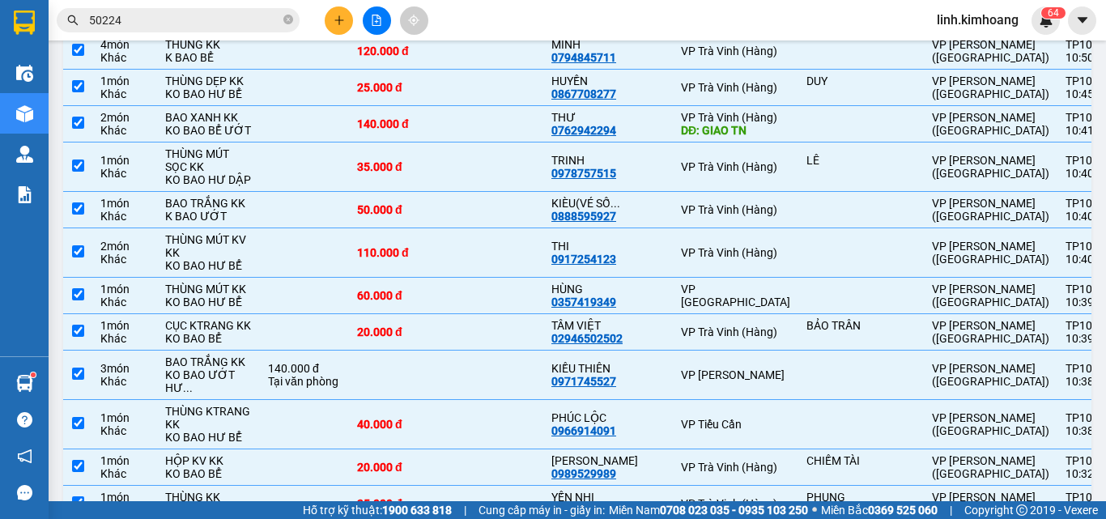
scroll to position [3037, 0]
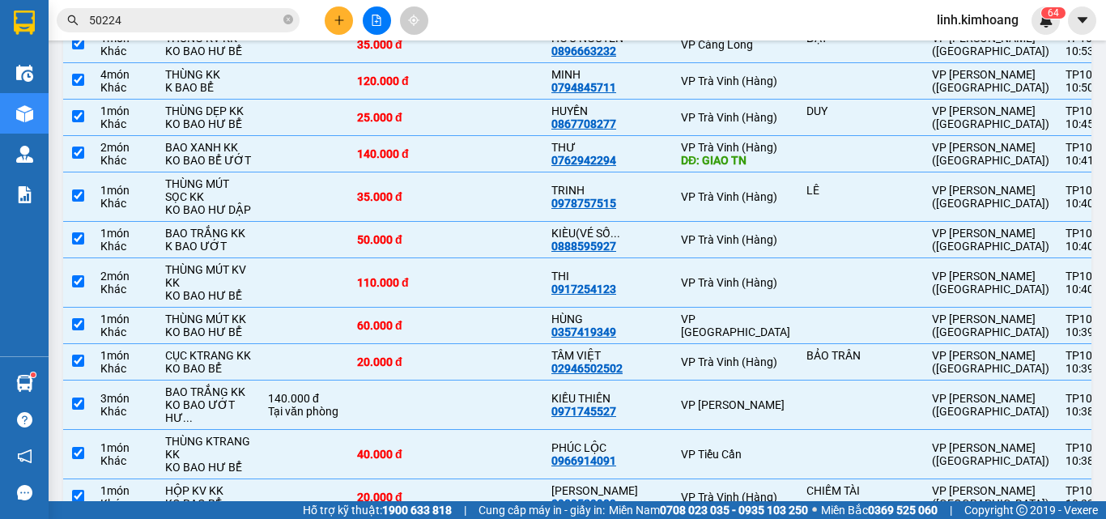
checkbox input "true"
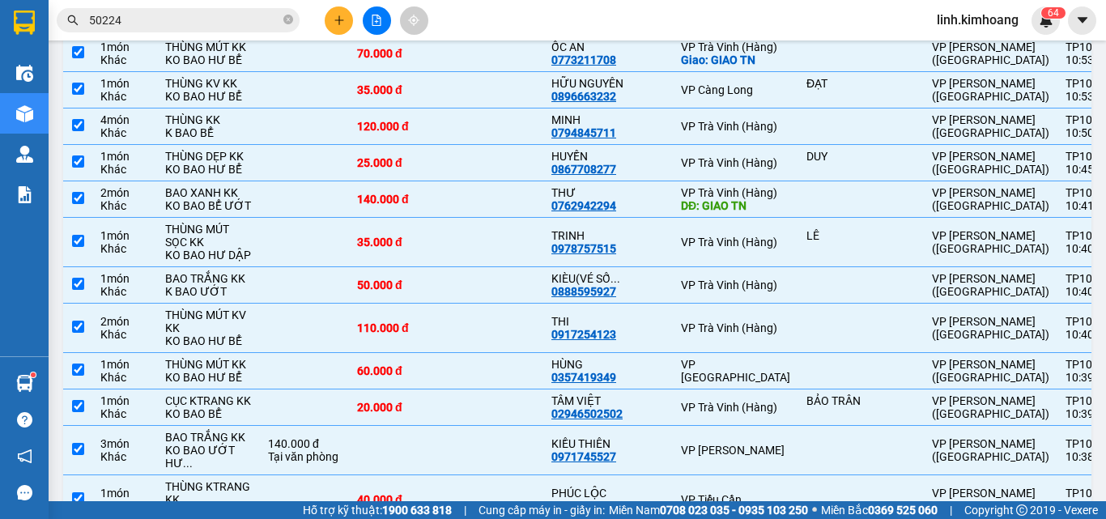
scroll to position [2956, 0]
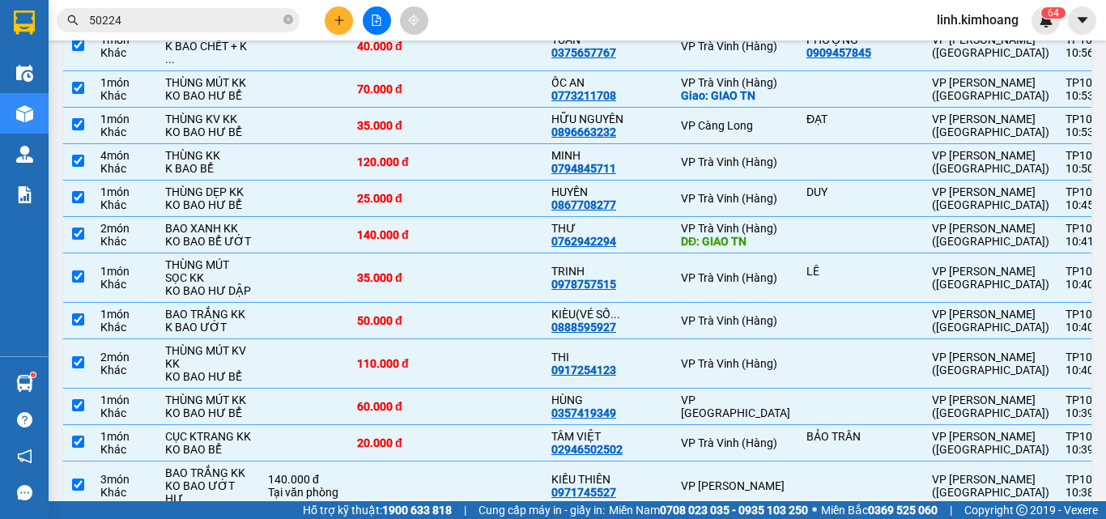
checkbox input "true"
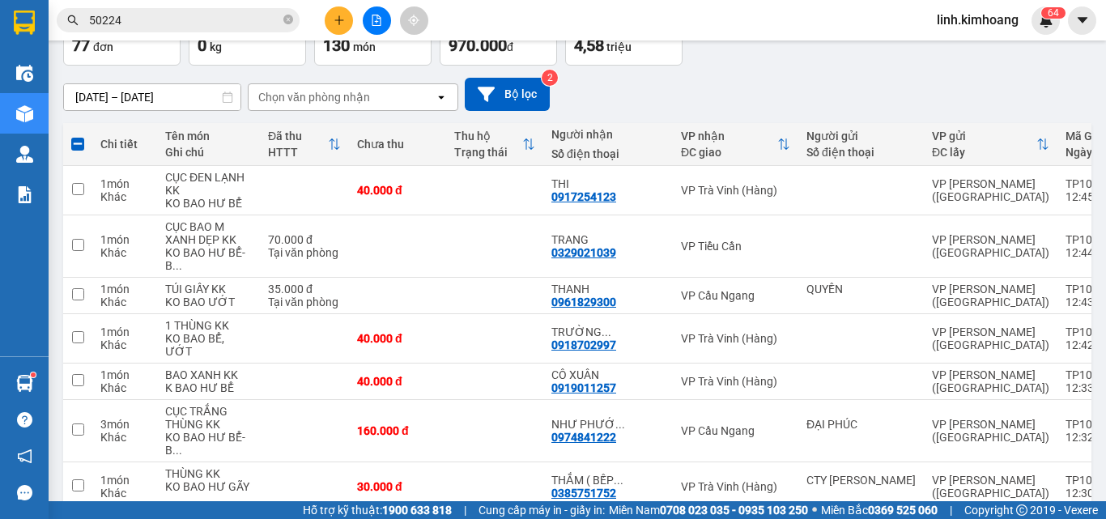
scroll to position [0, 0]
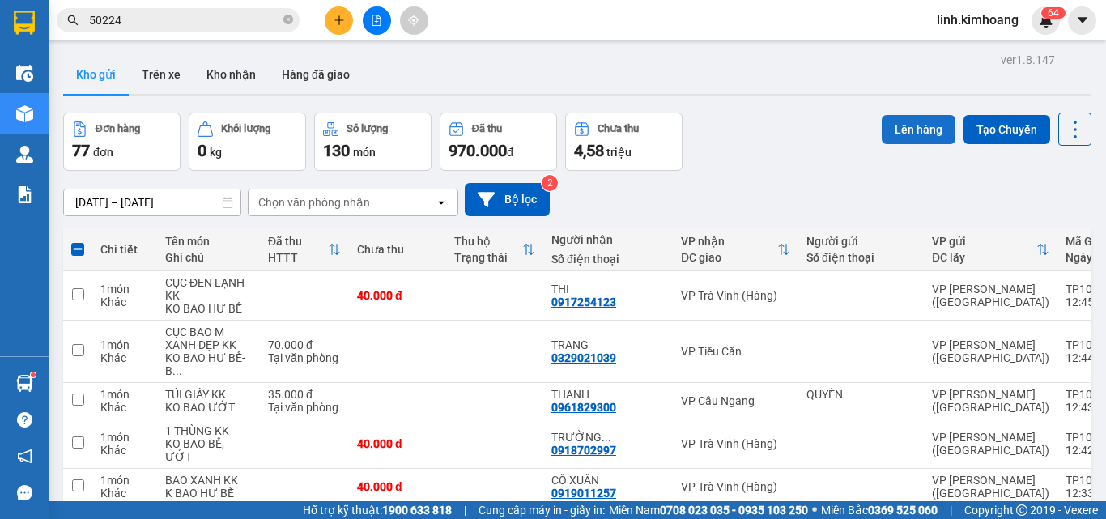
click at [912, 121] on button "Lên hàng" at bounding box center [919, 129] width 74 height 29
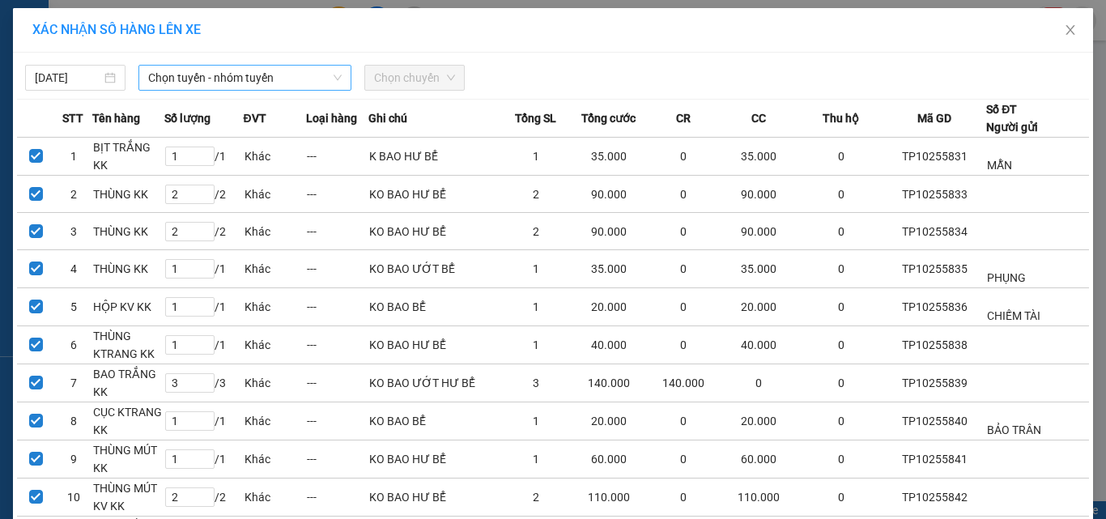
click at [297, 74] on span "Chọn tuyến - nhóm tuyến" at bounding box center [244, 78] width 193 height 24
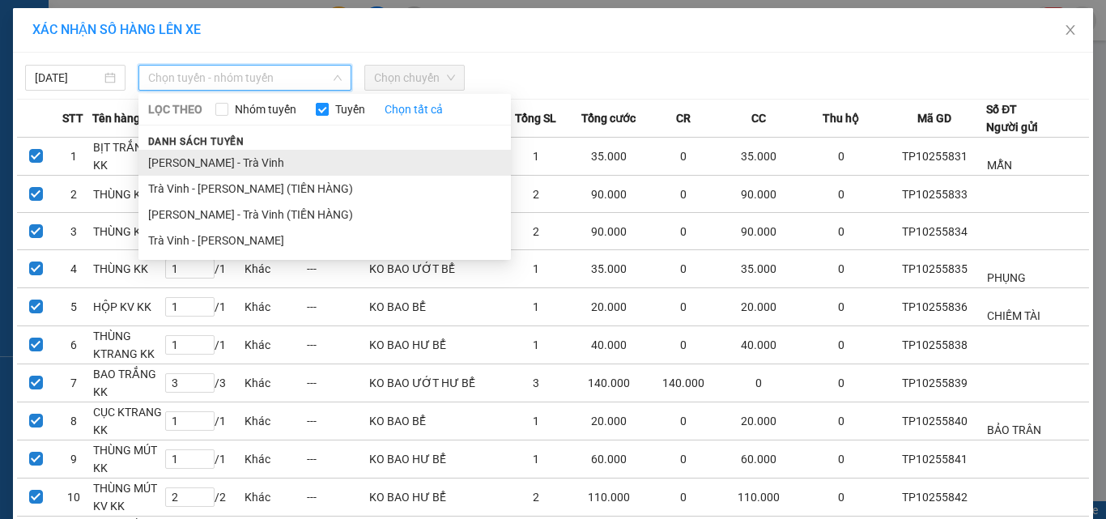
click at [267, 159] on li "[PERSON_NAME] - Trà Vinh" at bounding box center [324, 163] width 372 height 26
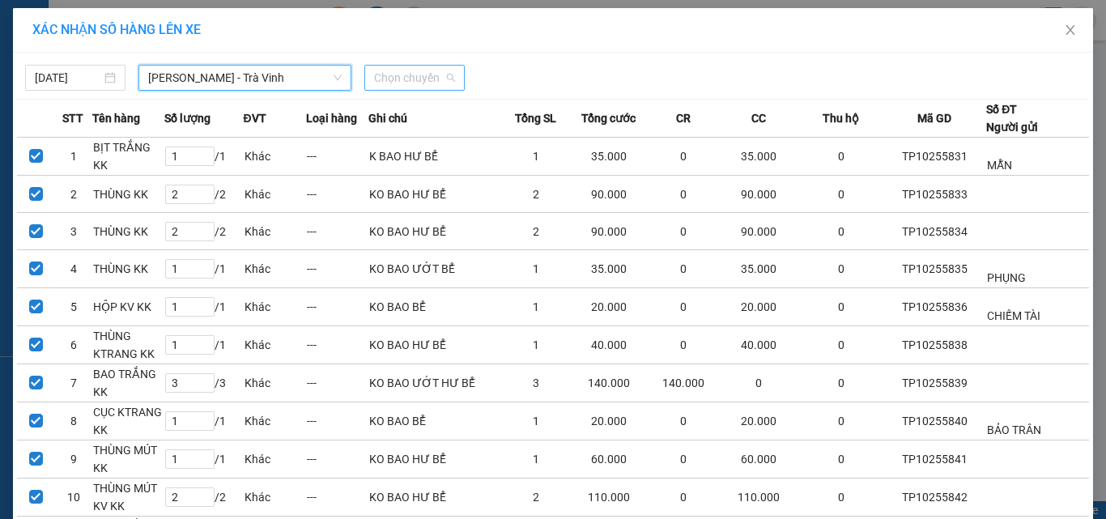
click at [401, 80] on span "Chọn chuyến" at bounding box center [414, 78] width 81 height 24
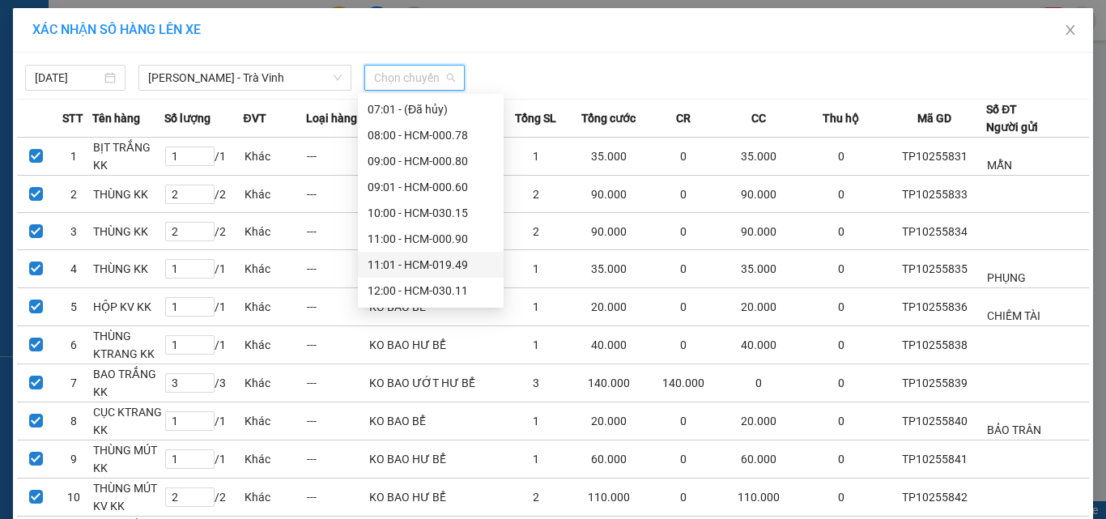
scroll to position [162, 0]
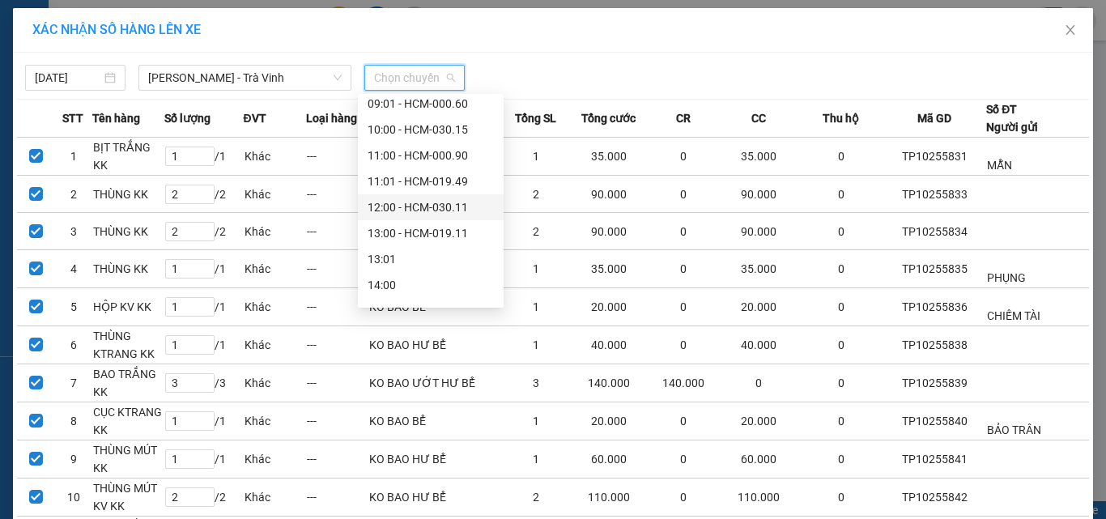
click at [418, 209] on div "12:00 - HCM-030.11" at bounding box center [431, 207] width 126 height 18
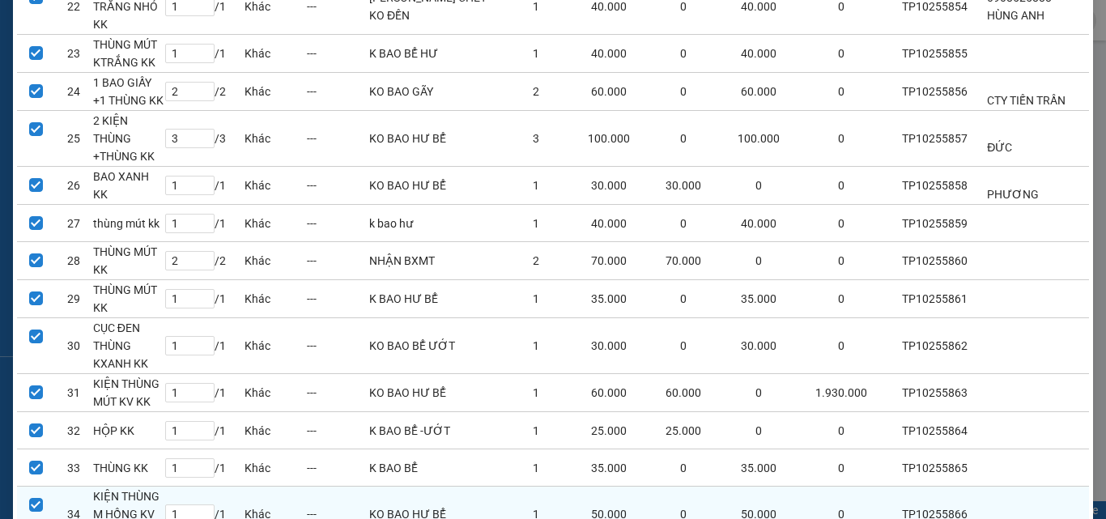
scroll to position [1082, 0]
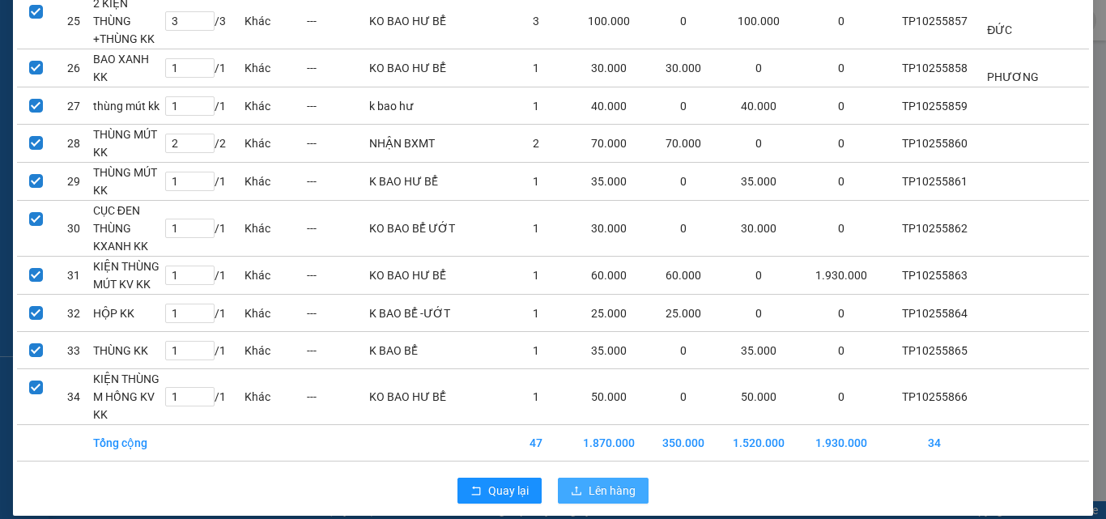
click at [600, 482] on span "Lên hàng" at bounding box center [612, 491] width 47 height 18
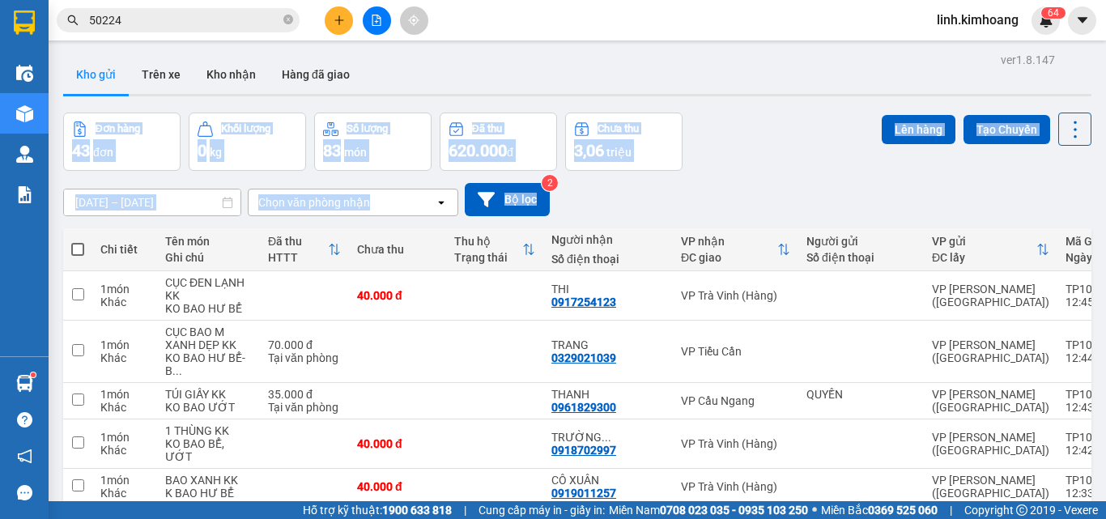
drag, startPoint x: 1093, startPoint y: 68, endPoint x: 1105, endPoint y: 137, distance: 69.9
click at [1105, 208] on main "ver 1.8.147 Kho gửi Trên xe Kho nhận Hàng đã giao Đơn hàng 43 đơn Khối lượng 0 …" at bounding box center [553, 250] width 1106 height 501
click at [896, 62] on div "Kho gửi Trên xe Kho nhận Hàng đã giao" at bounding box center [577, 76] width 1028 height 43
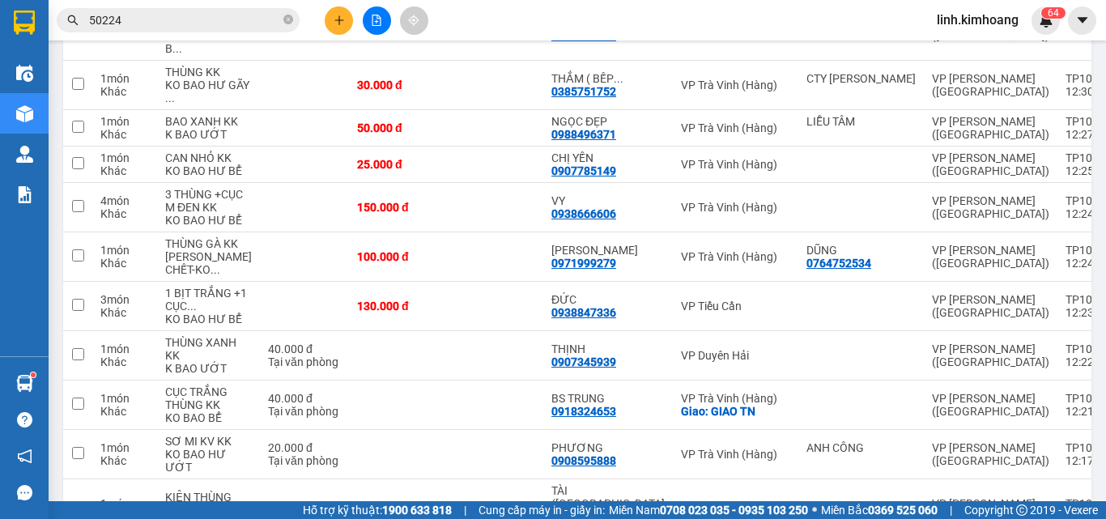
scroll to position [2575, 0]
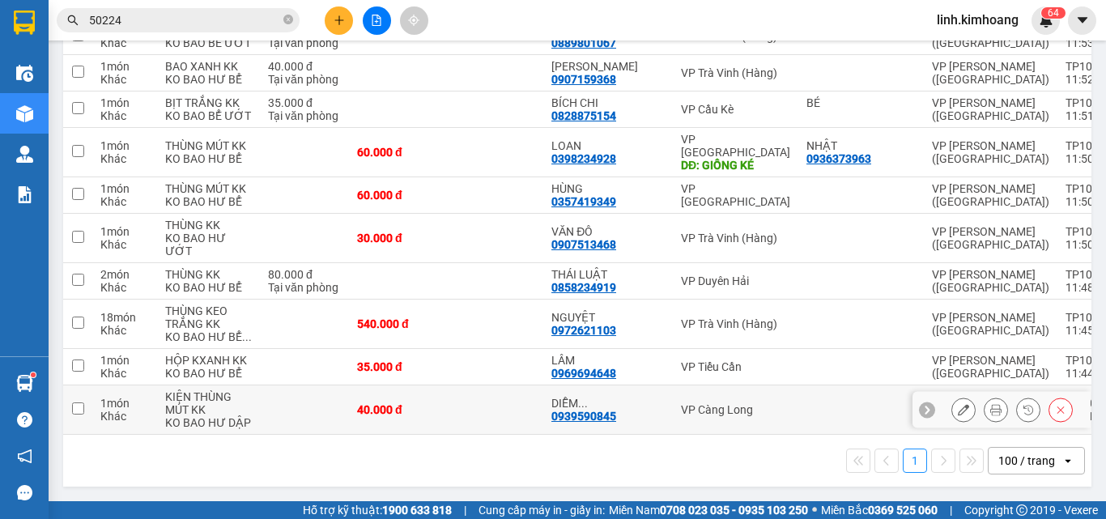
click at [405, 403] on div "40.000 đ" at bounding box center [397, 409] width 81 height 13
checkbox input "true"
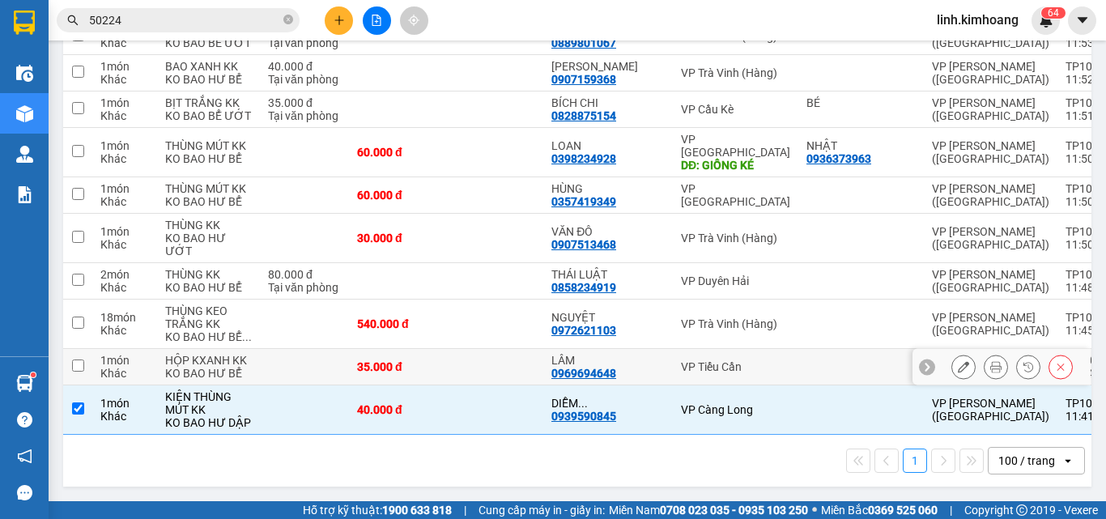
click at [393, 360] on div "35.000 đ" at bounding box center [397, 366] width 81 height 13
checkbox input "true"
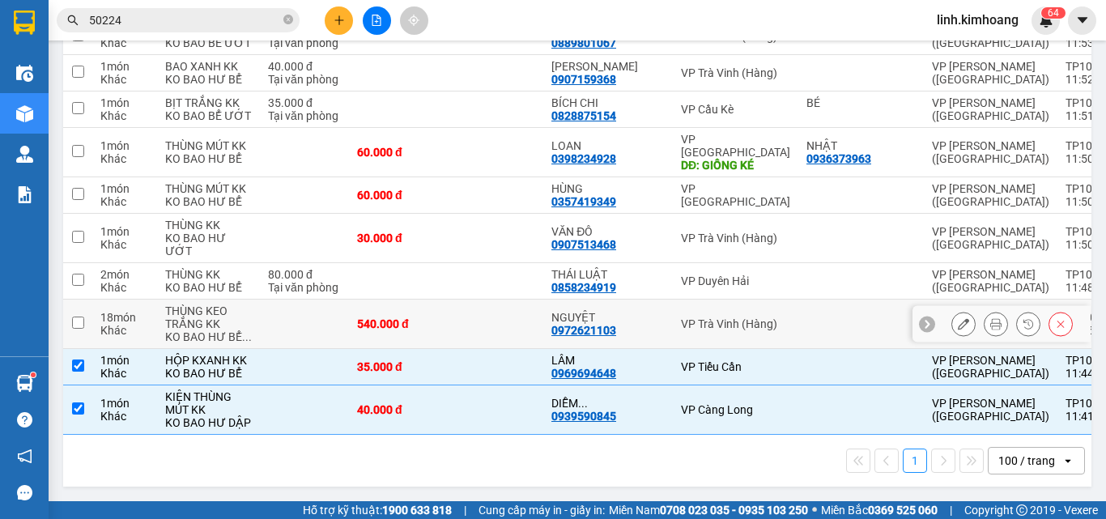
click at [368, 317] on div "540.000 đ" at bounding box center [397, 323] width 81 height 13
checkbox input "true"
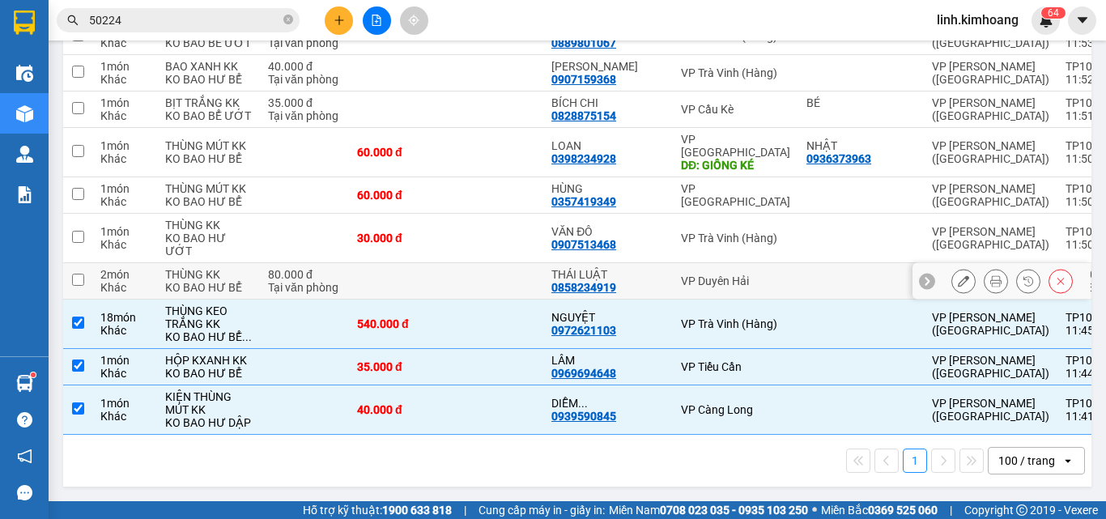
click at [370, 263] on td at bounding box center [397, 281] width 97 height 36
checkbox input "true"
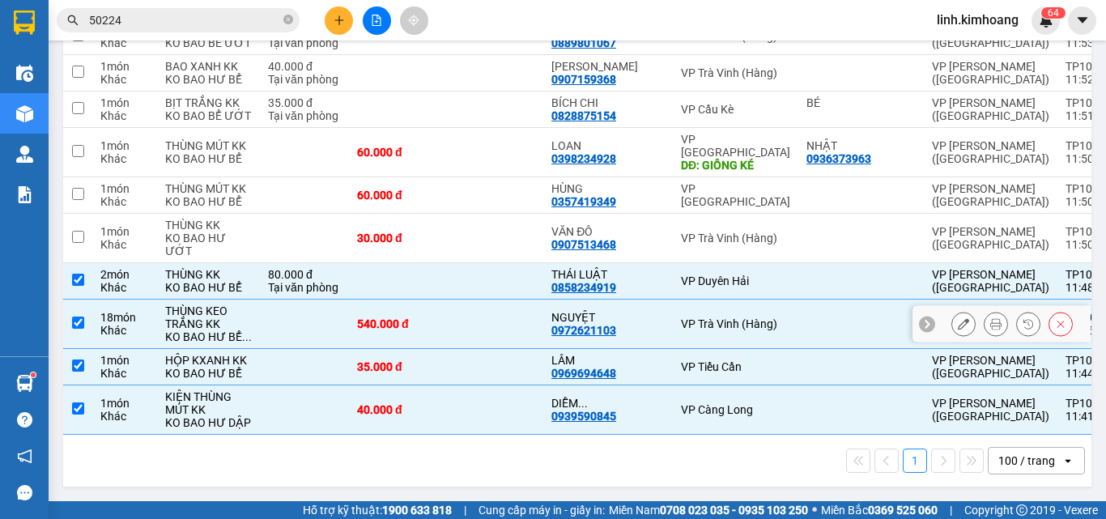
scroll to position [2494, 0]
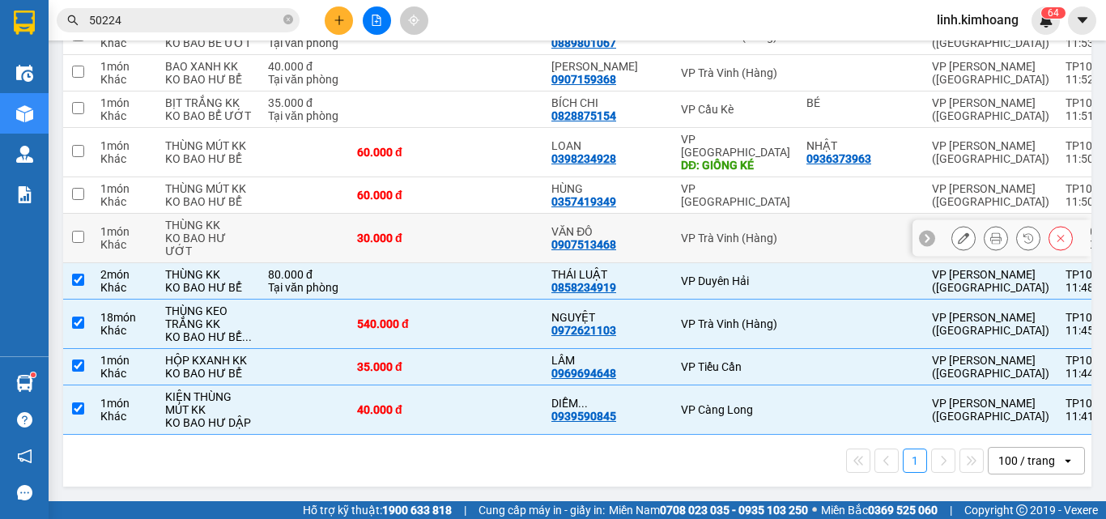
drag, startPoint x: 399, startPoint y: 230, endPoint x: 396, endPoint y: 204, distance: 26.1
click at [397, 230] on td "30.000 đ" at bounding box center [397, 238] width 97 height 49
checkbox input "true"
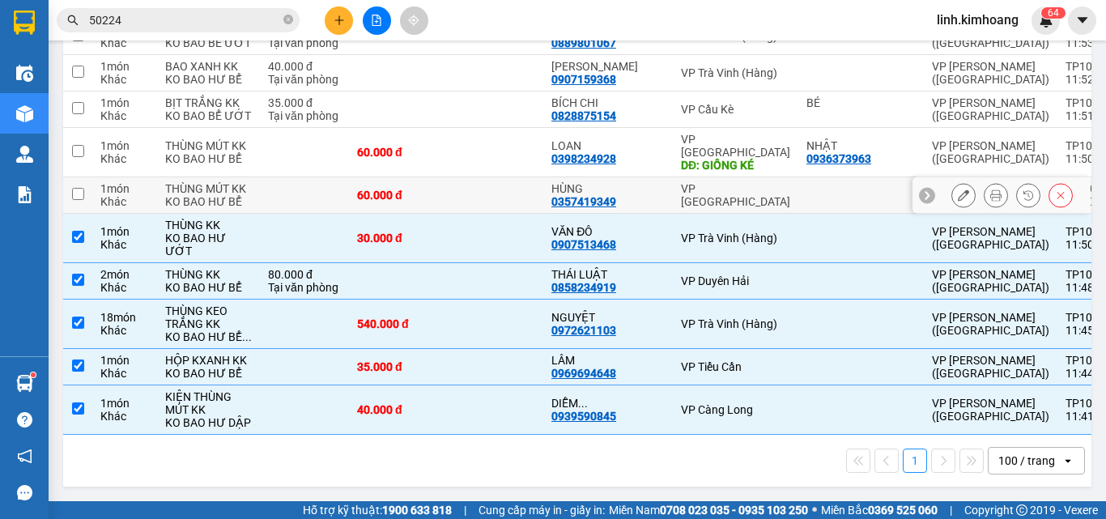
click at [402, 189] on div "60.000 đ" at bounding box center [397, 195] width 81 height 13
checkbox input "true"
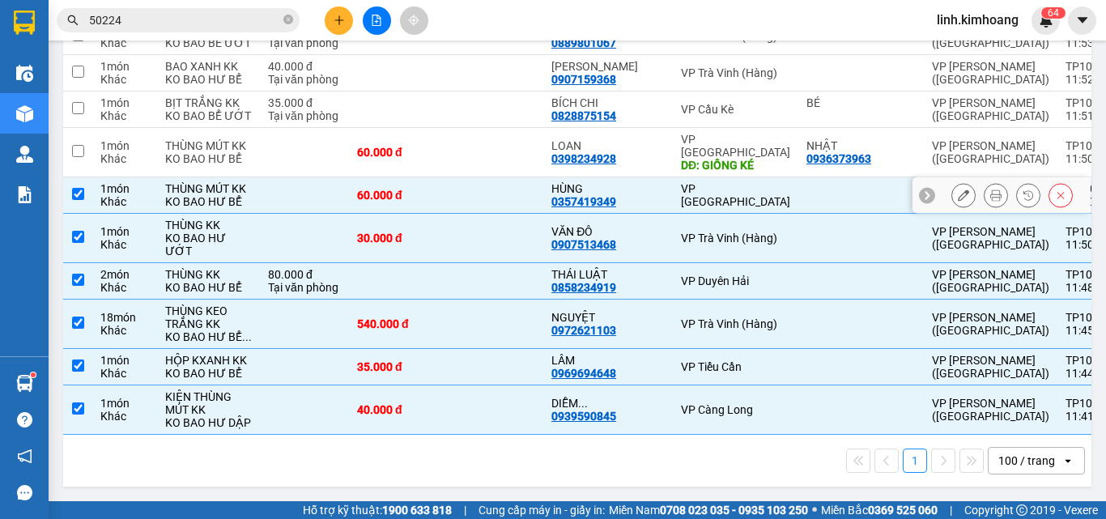
scroll to position [2332, 0]
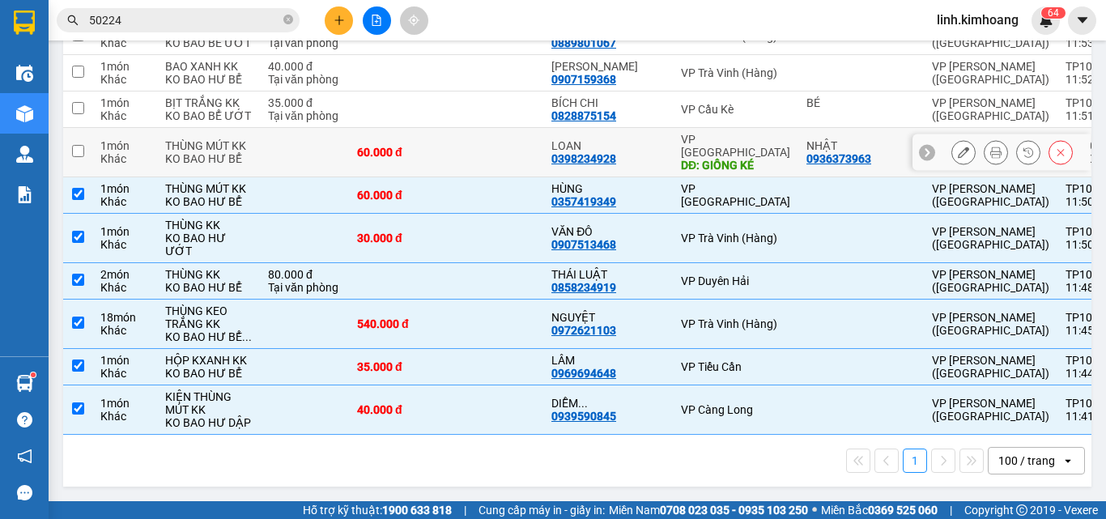
click at [446, 177] on td at bounding box center [494, 152] width 97 height 49
checkbox input "true"
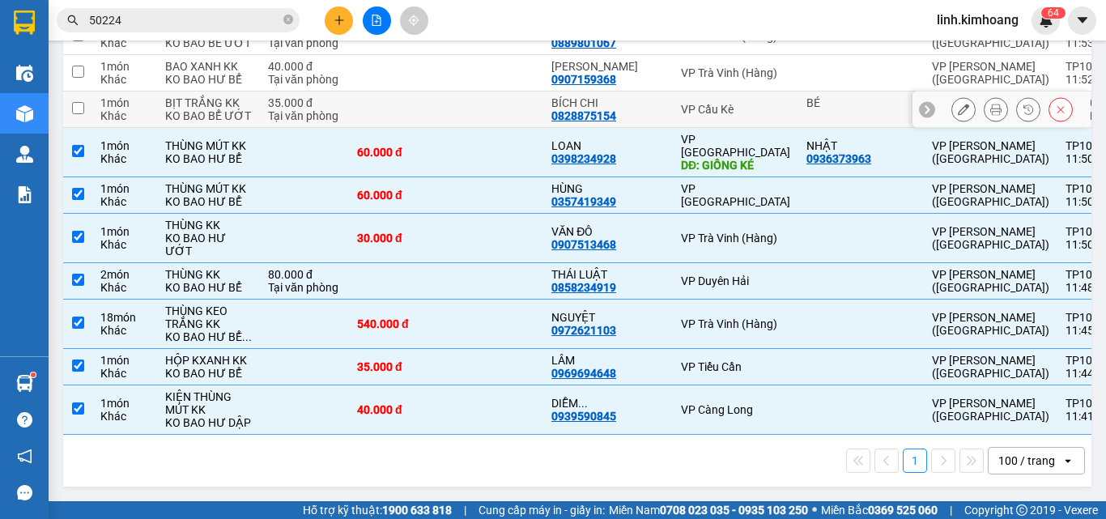
click at [446, 128] on td at bounding box center [494, 109] width 97 height 36
checkbox input "true"
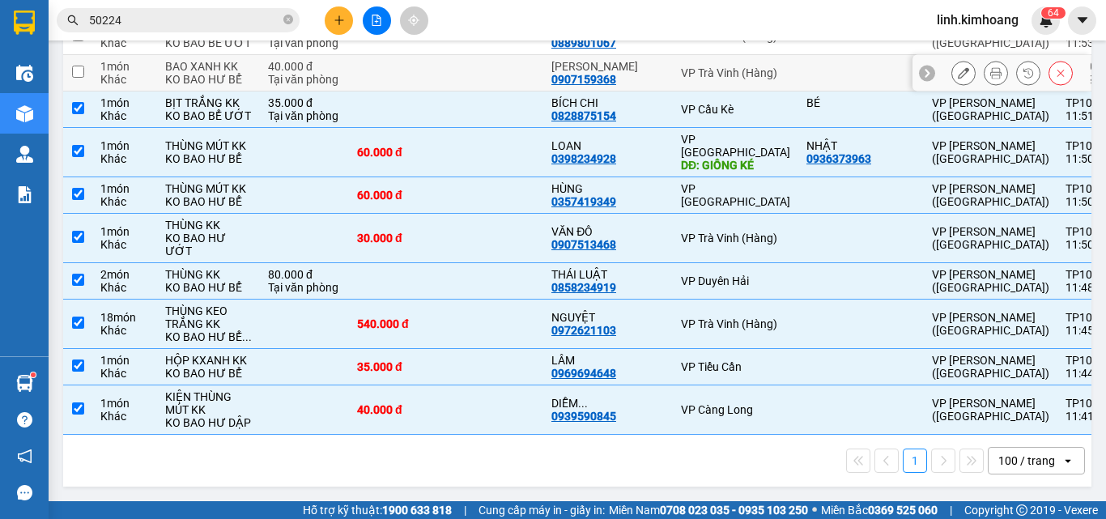
click at [446, 91] on td at bounding box center [494, 73] width 97 height 36
checkbox input "true"
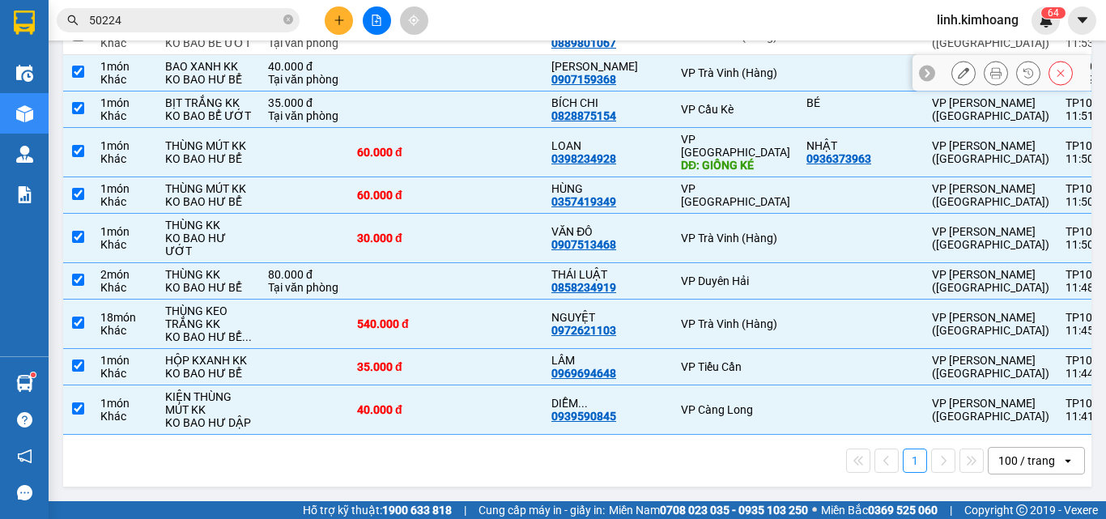
scroll to position [2171, 0]
click at [446, 55] on td at bounding box center [494, 37] width 97 height 36
checkbox input "true"
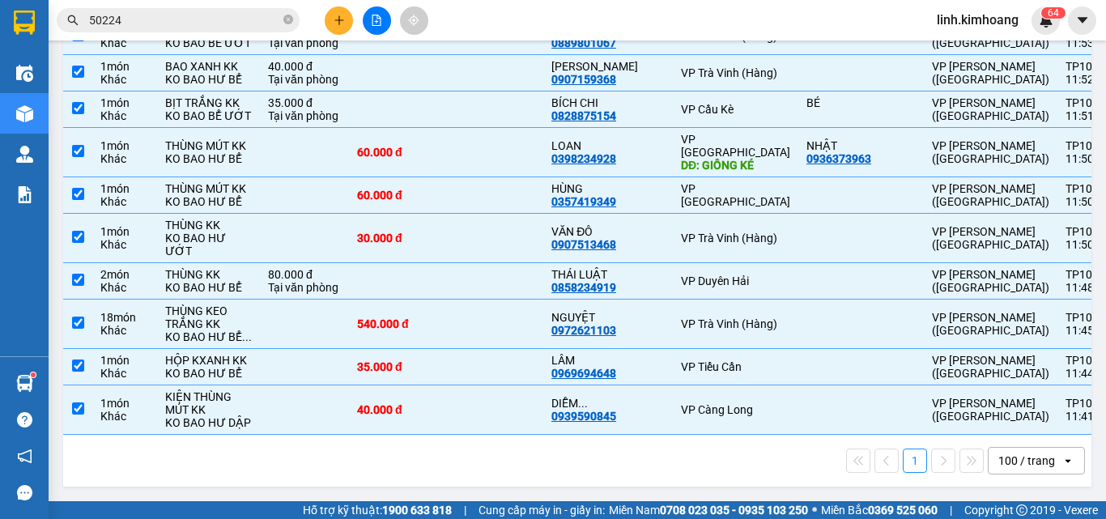
checkbox input "true"
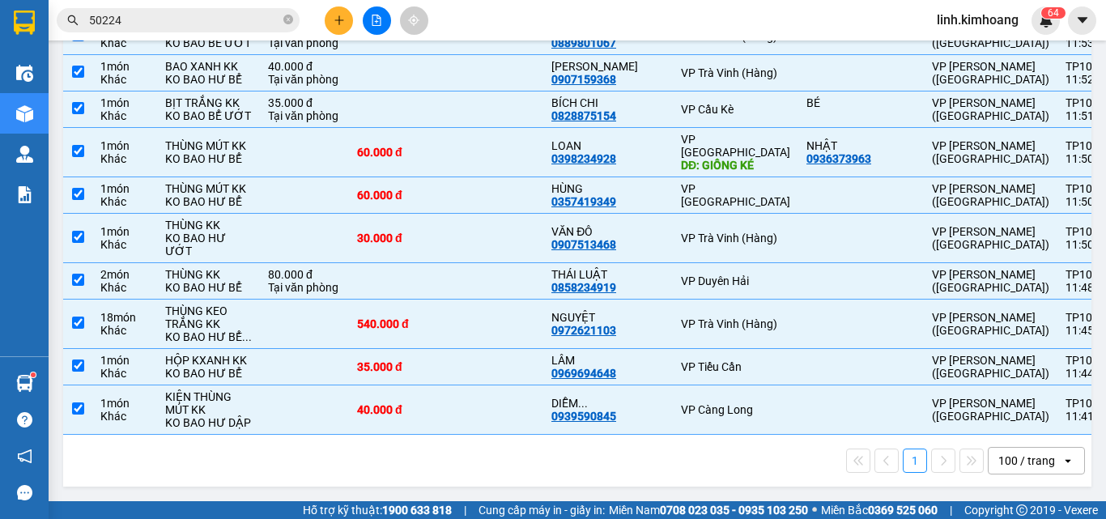
checkbox input "true"
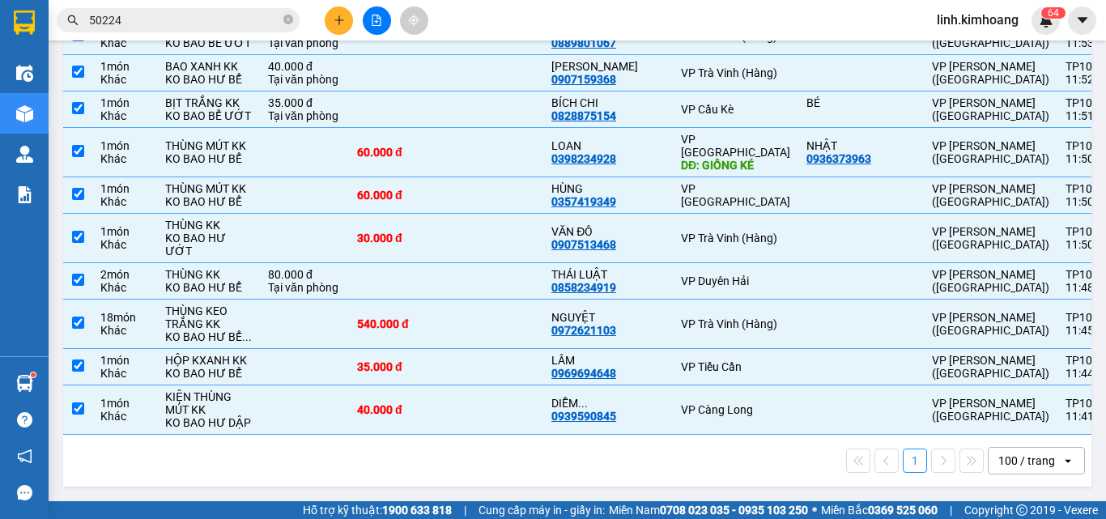
checkbox input "true"
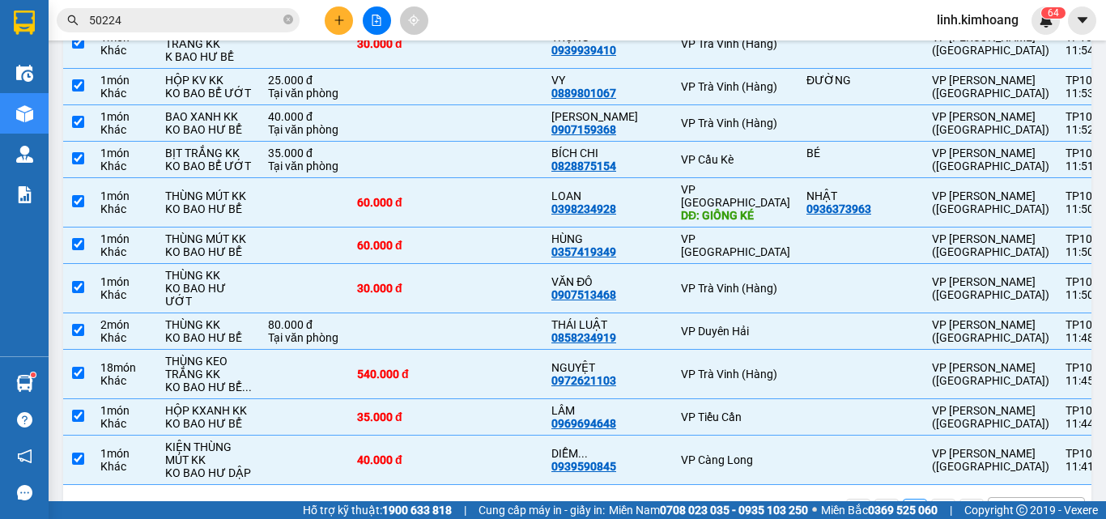
scroll to position [1766, 0]
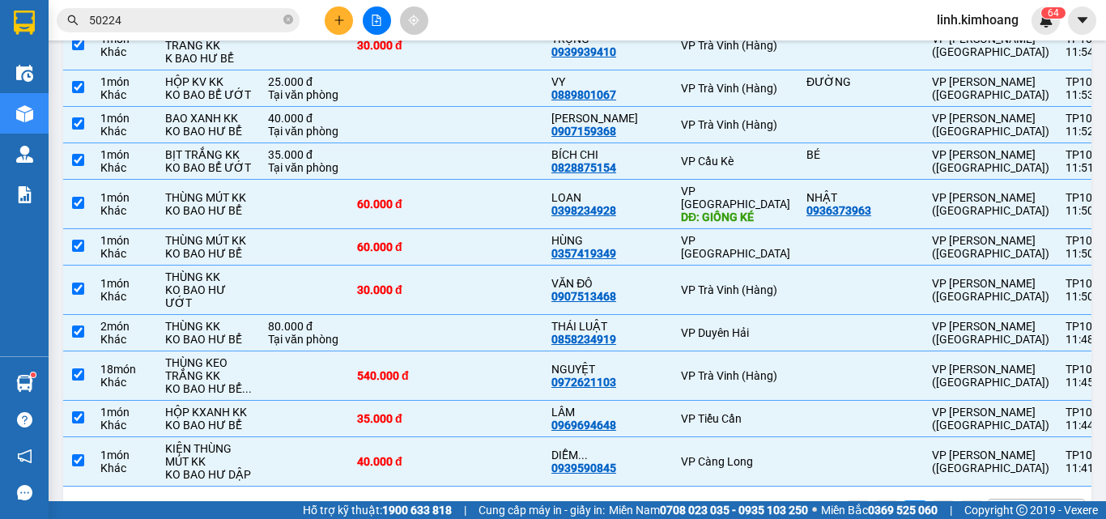
checkbox input "true"
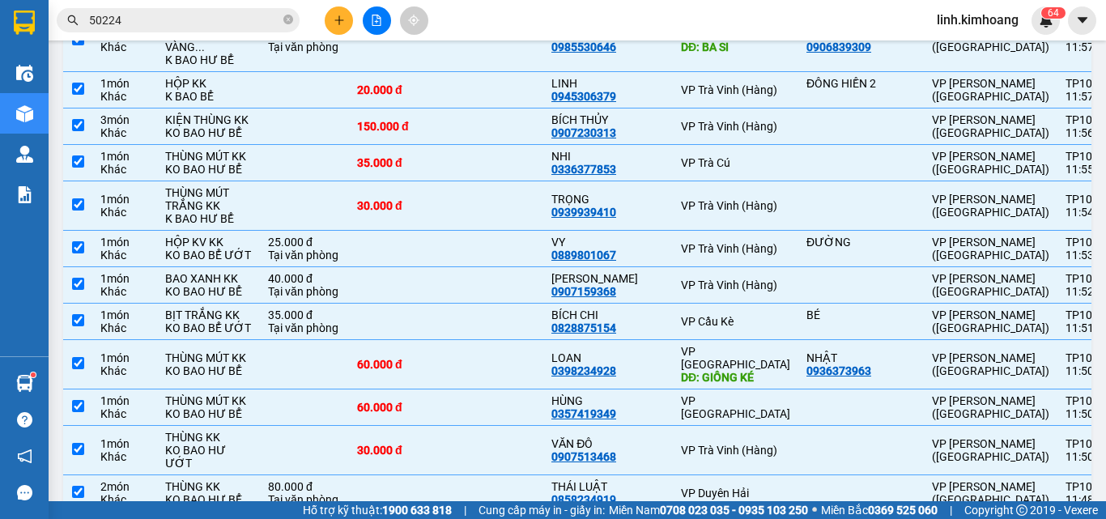
scroll to position [1604, 0]
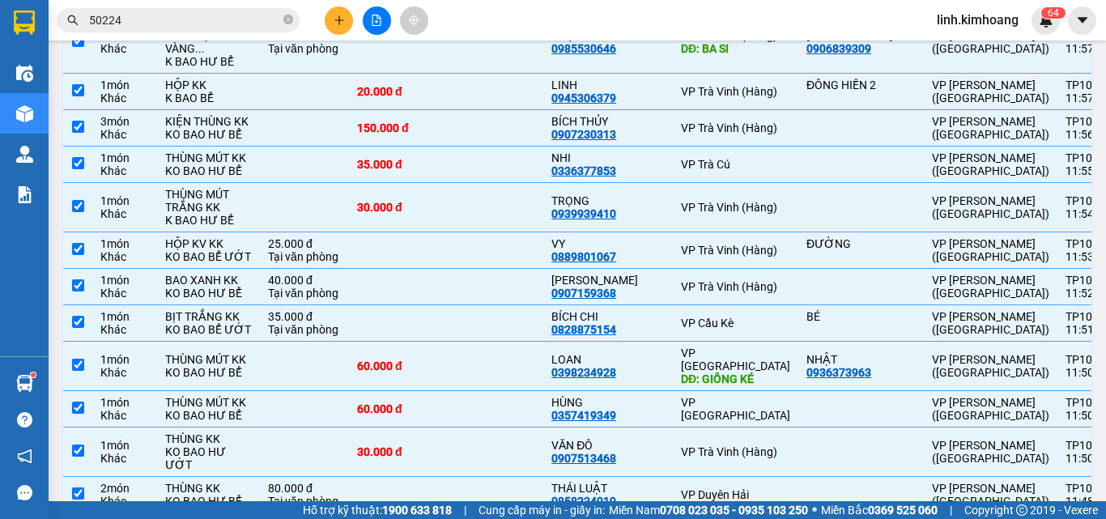
checkbox input "true"
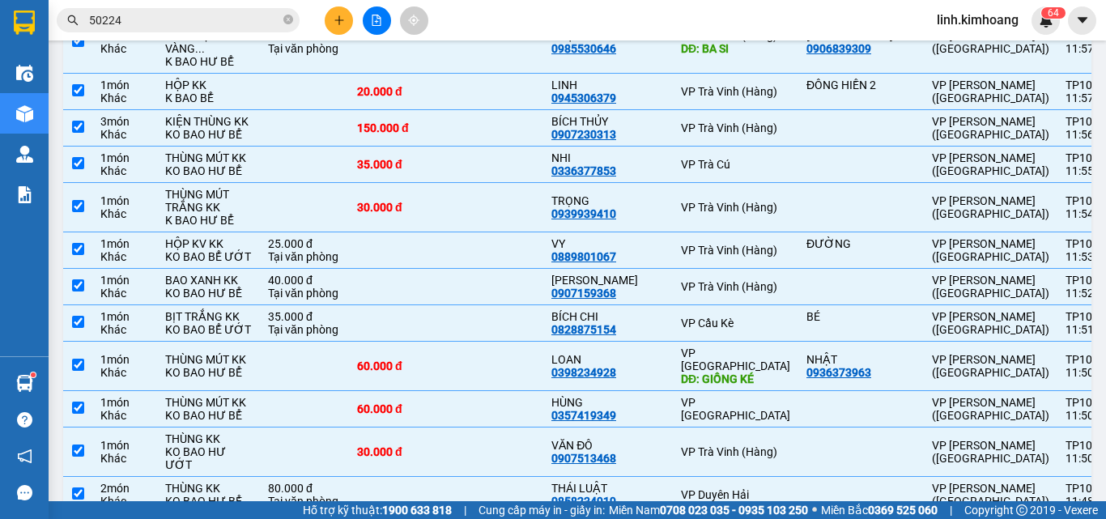
checkbox input "true"
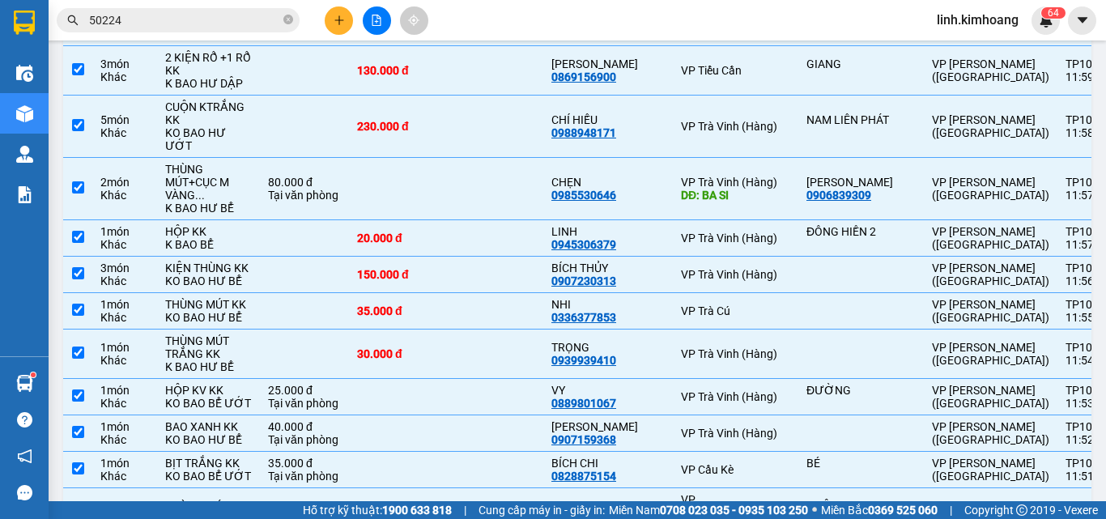
scroll to position [1442, 0]
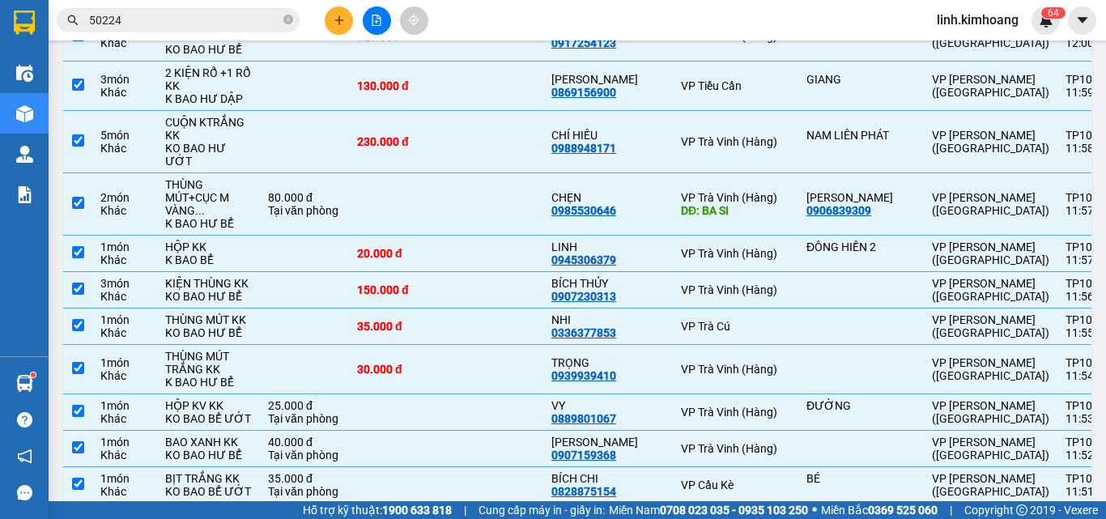
checkbox input "true"
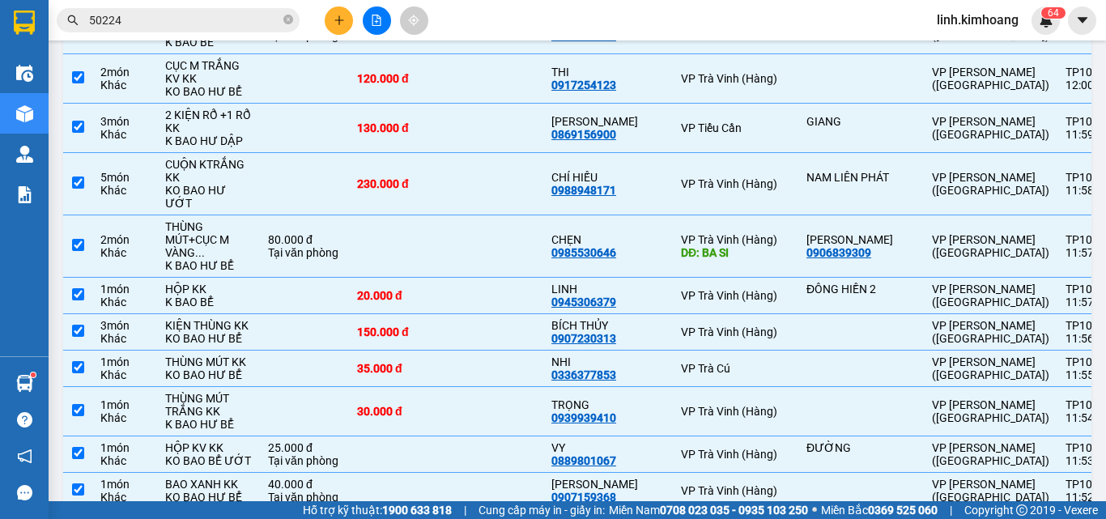
scroll to position [1361, 0]
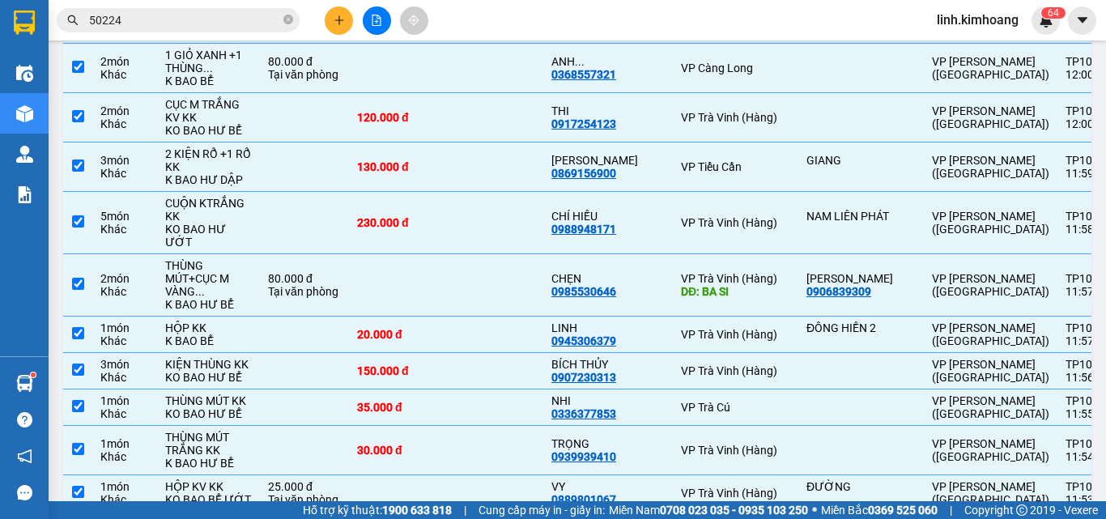
checkbox input "true"
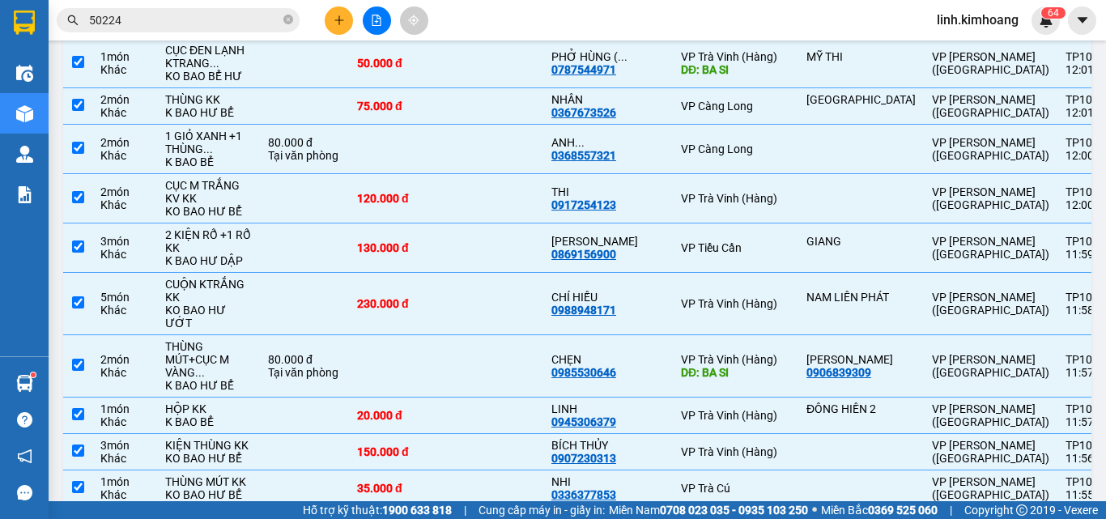
checkbox input "true"
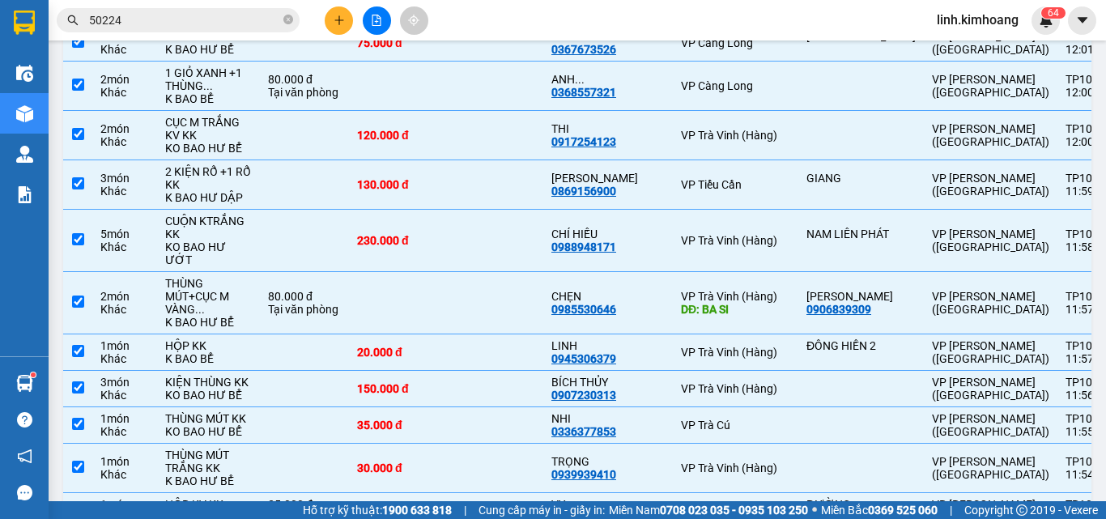
scroll to position [1442, 0]
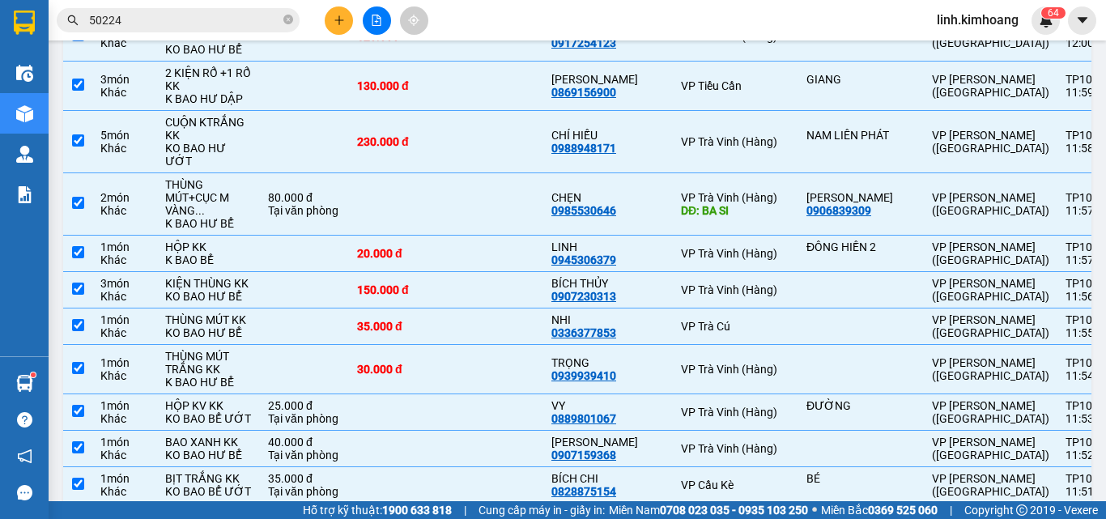
checkbox input "false"
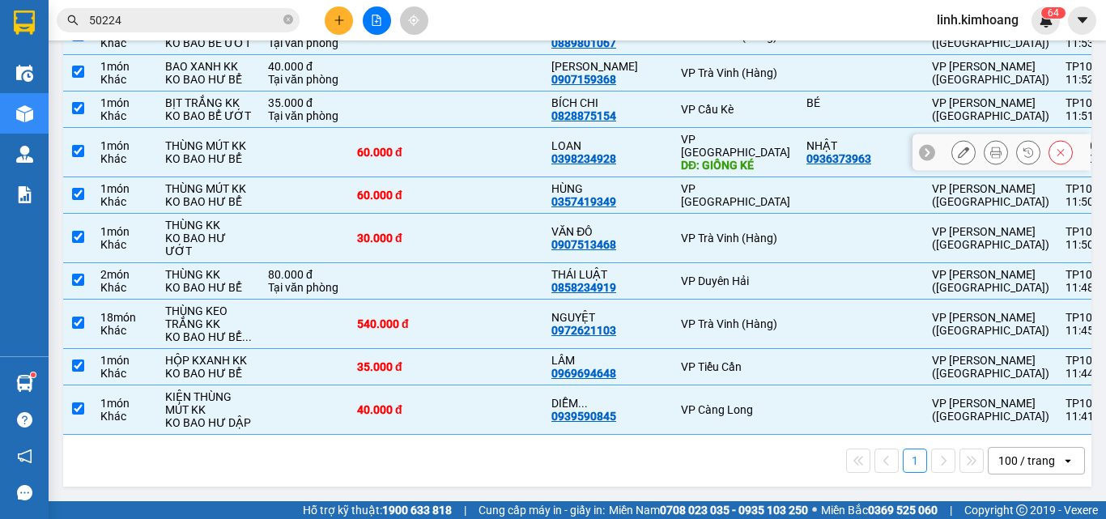
scroll to position [2575, 0]
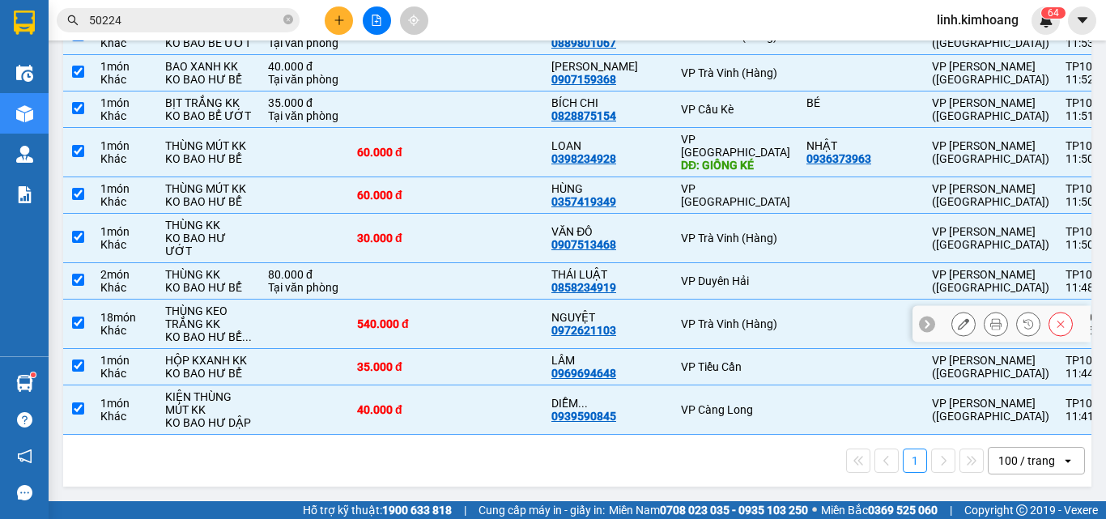
click at [446, 300] on td at bounding box center [494, 324] width 97 height 49
checkbox input "false"
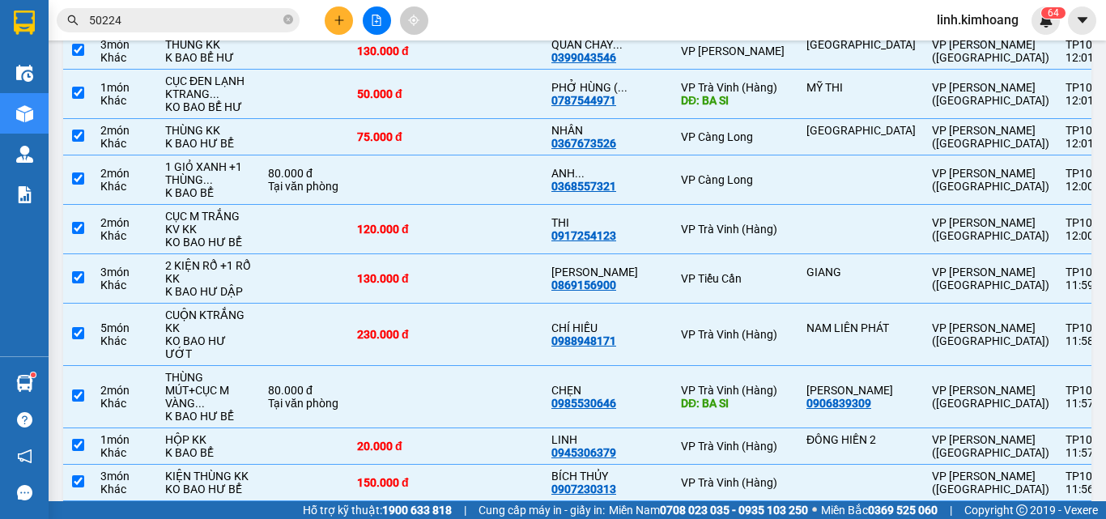
scroll to position [1199, 0]
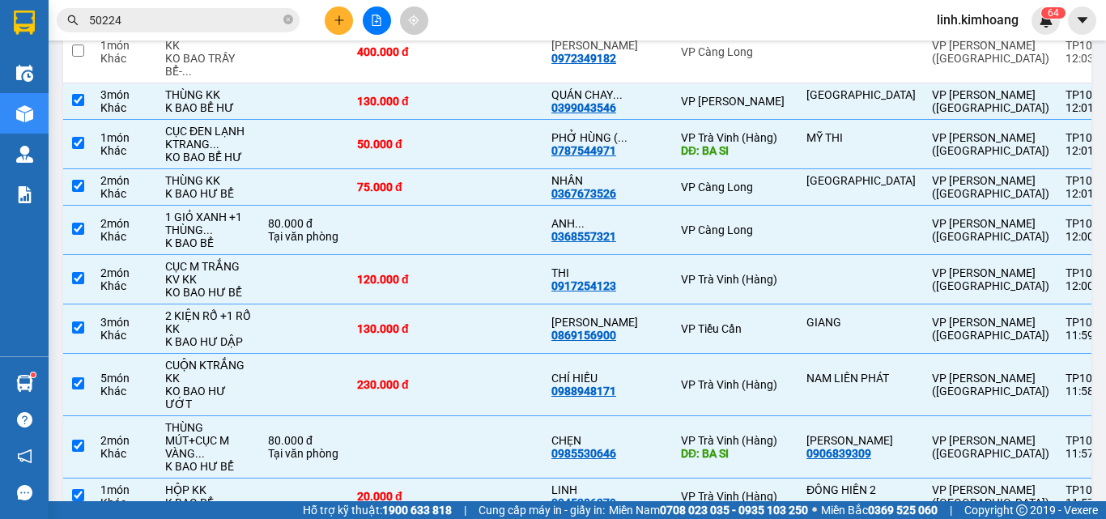
checkbox input "true"
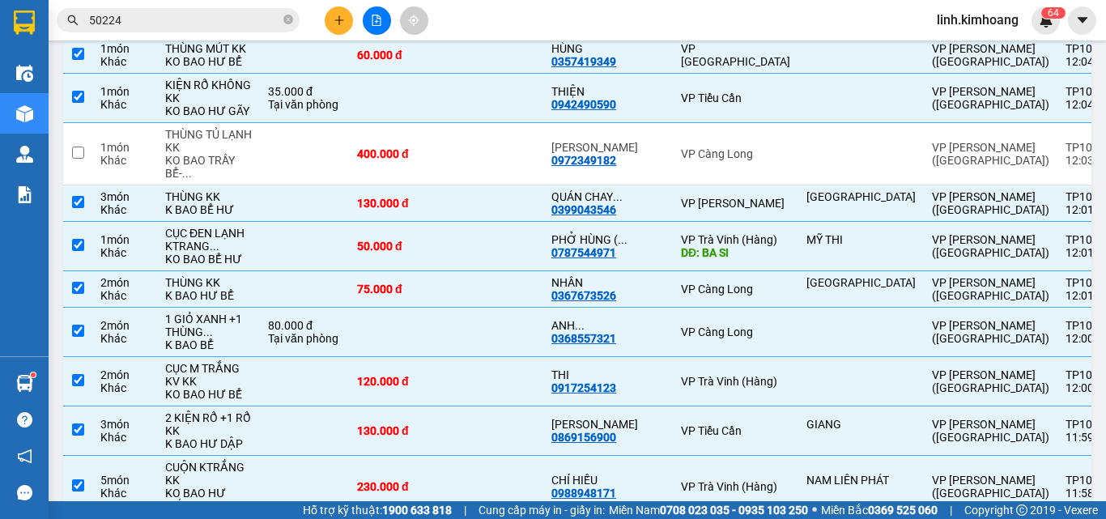
scroll to position [956, 0]
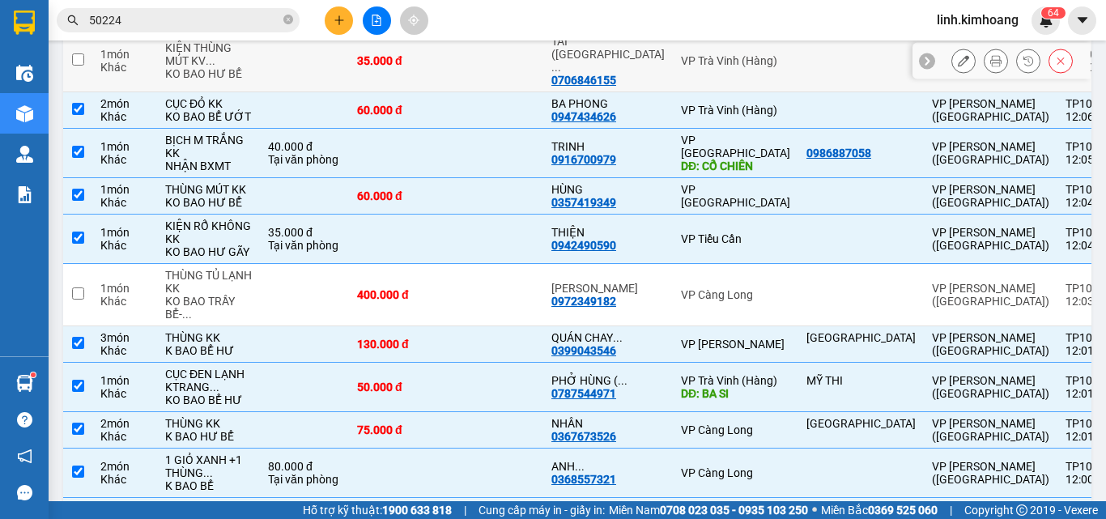
click at [446, 92] on td at bounding box center [494, 61] width 97 height 62
checkbox input "true"
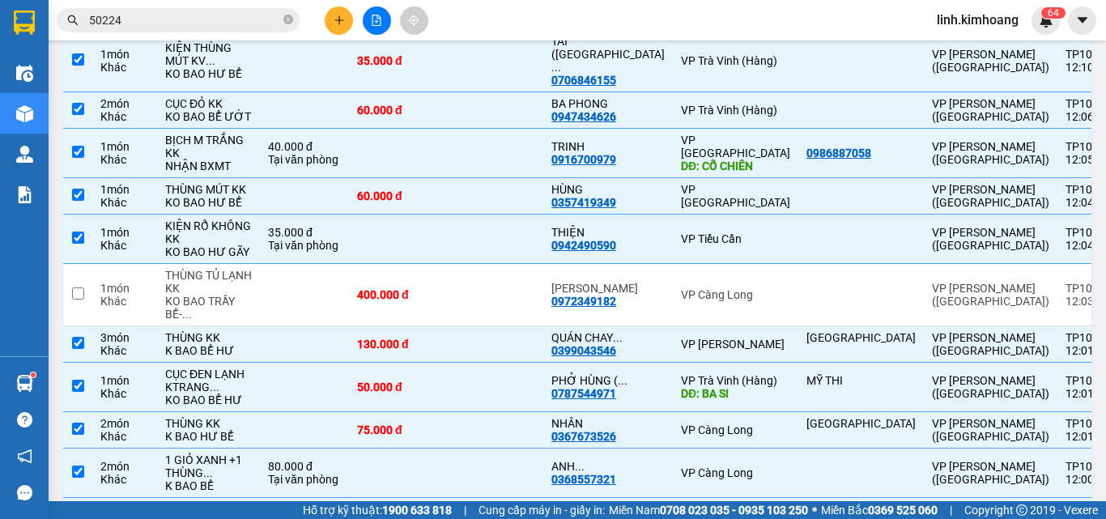
click at [415, 30] on td at bounding box center [397, 5] width 97 height 49
checkbox input "true"
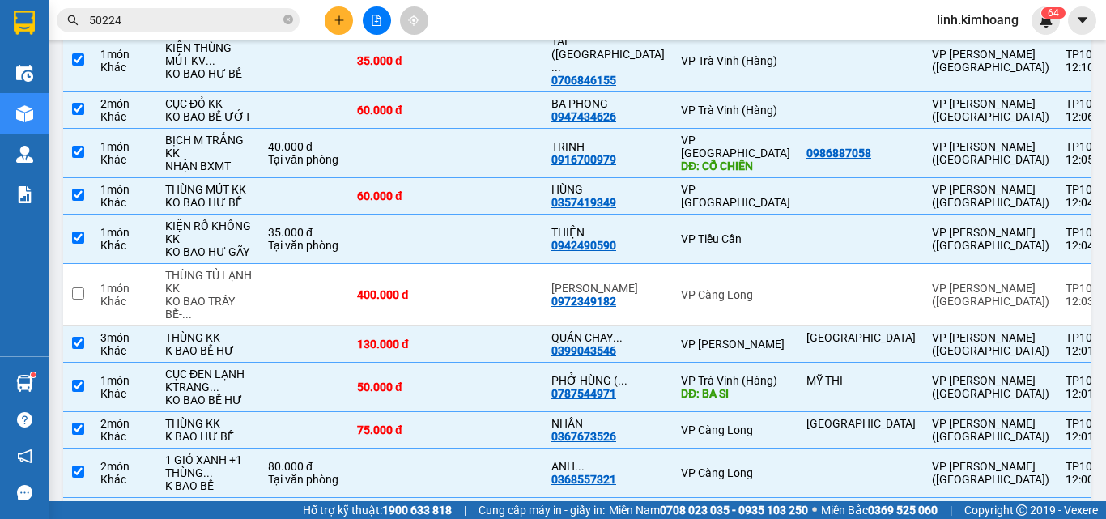
checkbox input "true"
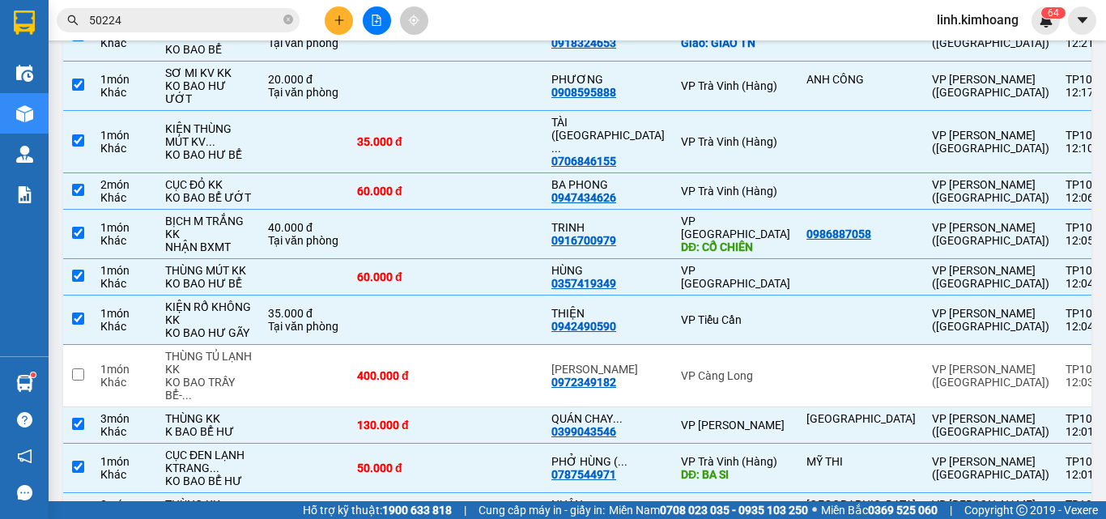
checkbox input "true"
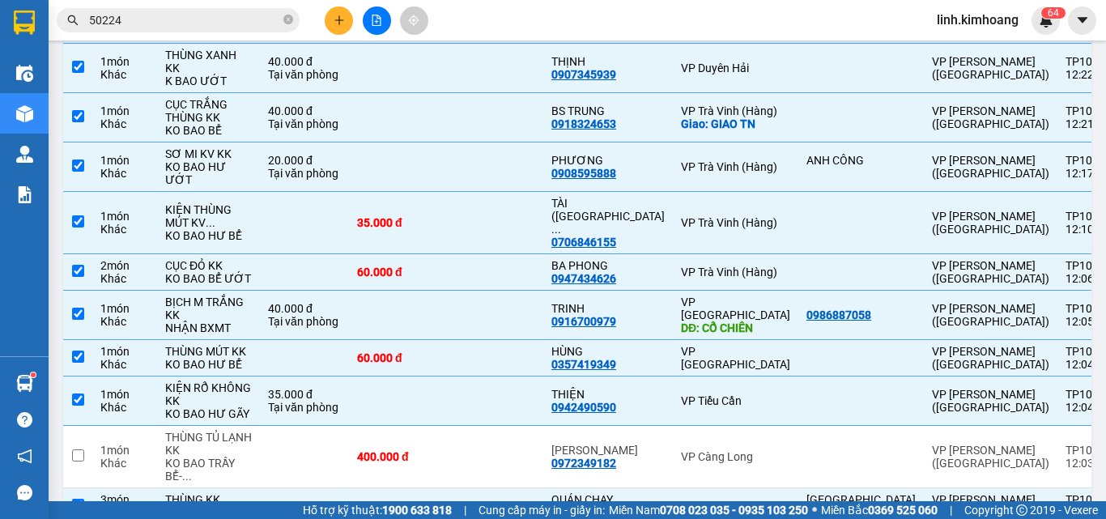
checkbox input "true"
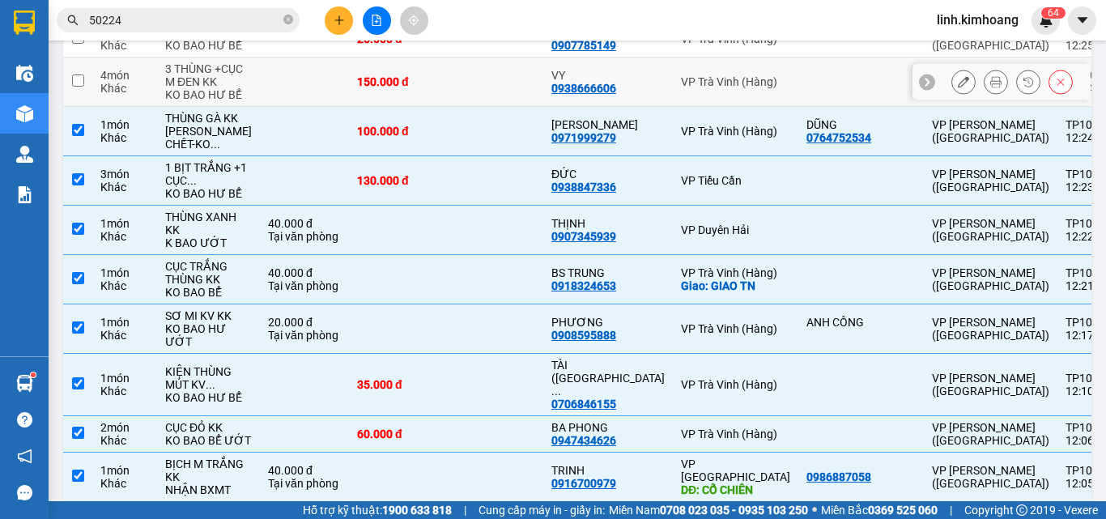
click at [396, 107] on td "150.000 đ" at bounding box center [397, 81] width 97 height 49
checkbox input "true"
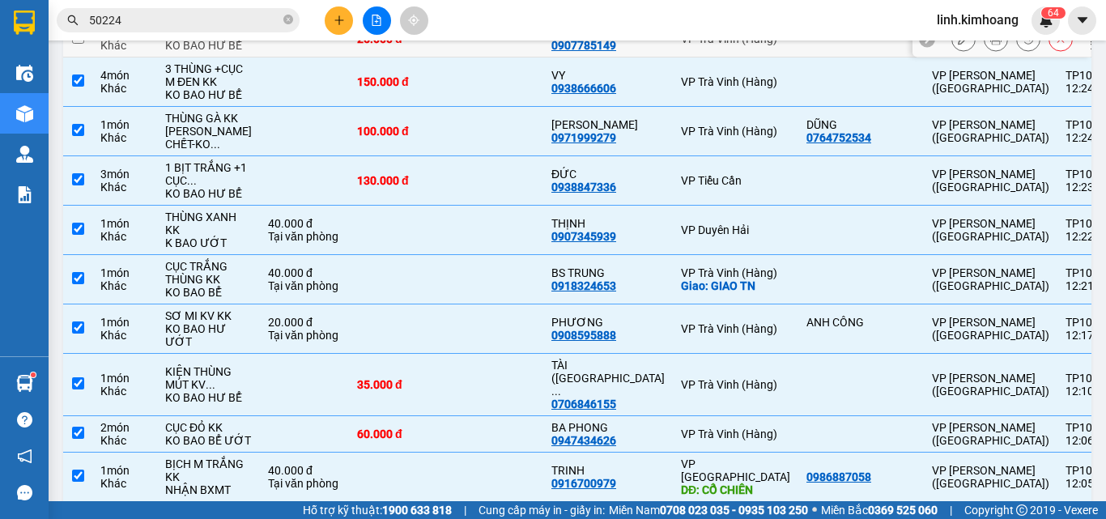
click at [401, 45] on div "25.000 đ" at bounding box center [397, 38] width 81 height 13
checkbox input "true"
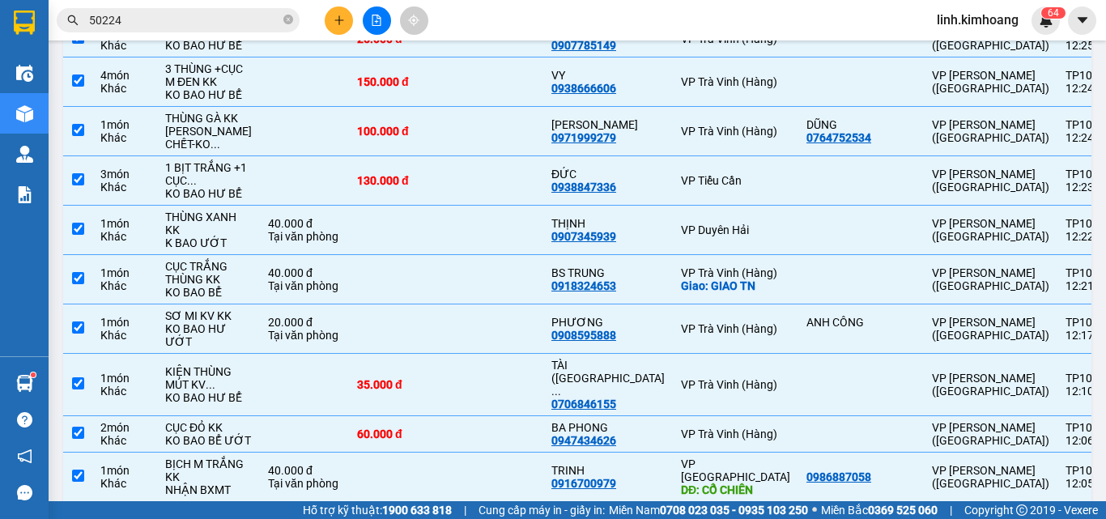
click at [415, 21] on td "50.000 đ" at bounding box center [397, 3] width 97 height 36
checkbox input "true"
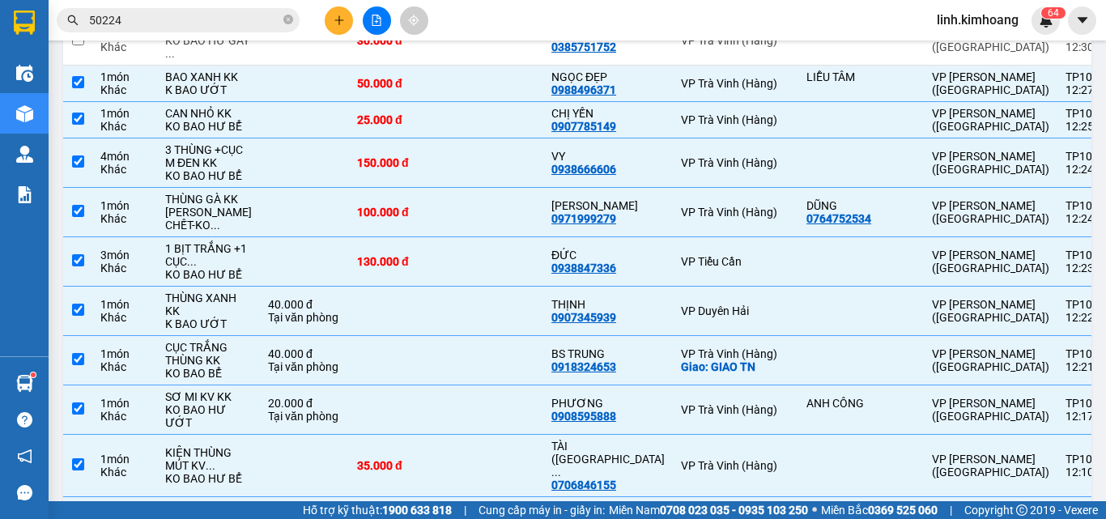
scroll to position [0, 0]
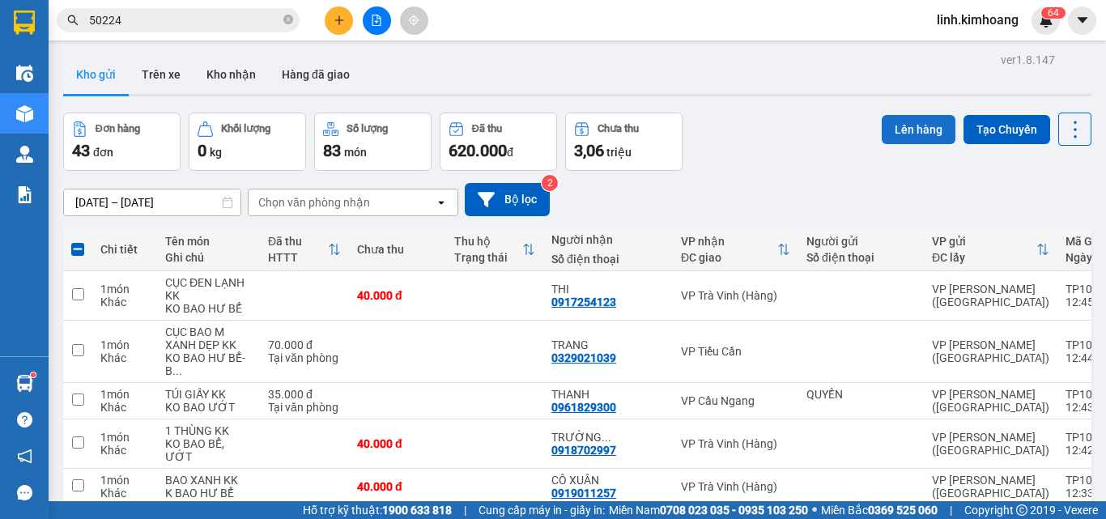
click at [891, 126] on button "Lên hàng" at bounding box center [919, 129] width 74 height 29
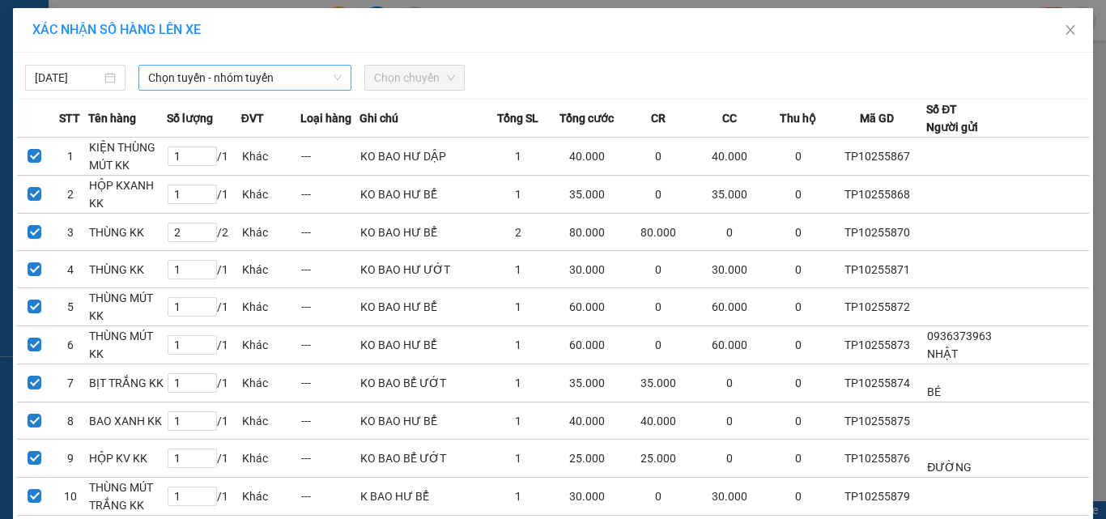
click at [283, 79] on span "Chọn tuyến - nhóm tuyến" at bounding box center [244, 78] width 193 height 24
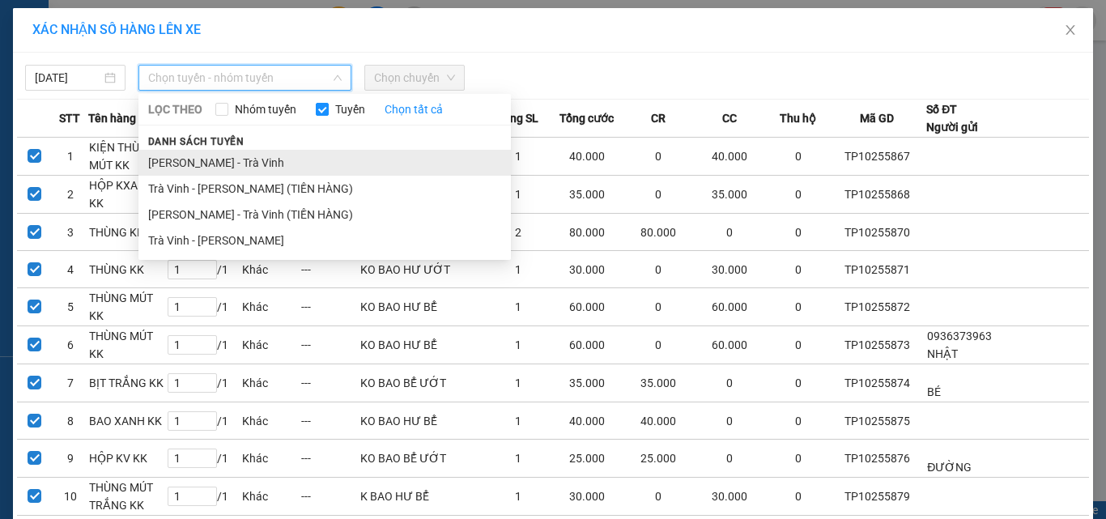
click at [232, 168] on li "[PERSON_NAME] - Trà Vinh" at bounding box center [324, 163] width 372 height 26
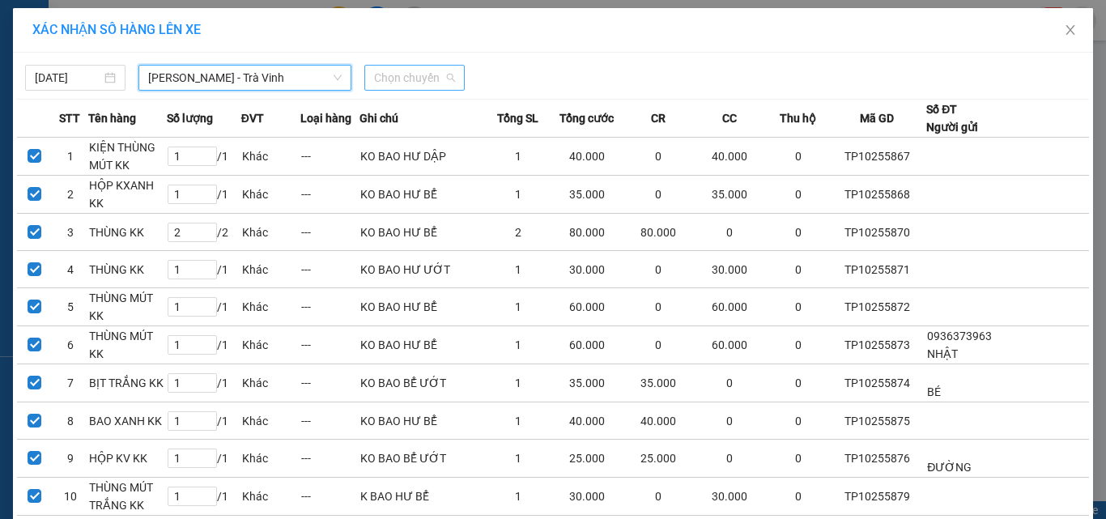
click at [432, 73] on span "Chọn chuyến" at bounding box center [414, 78] width 81 height 24
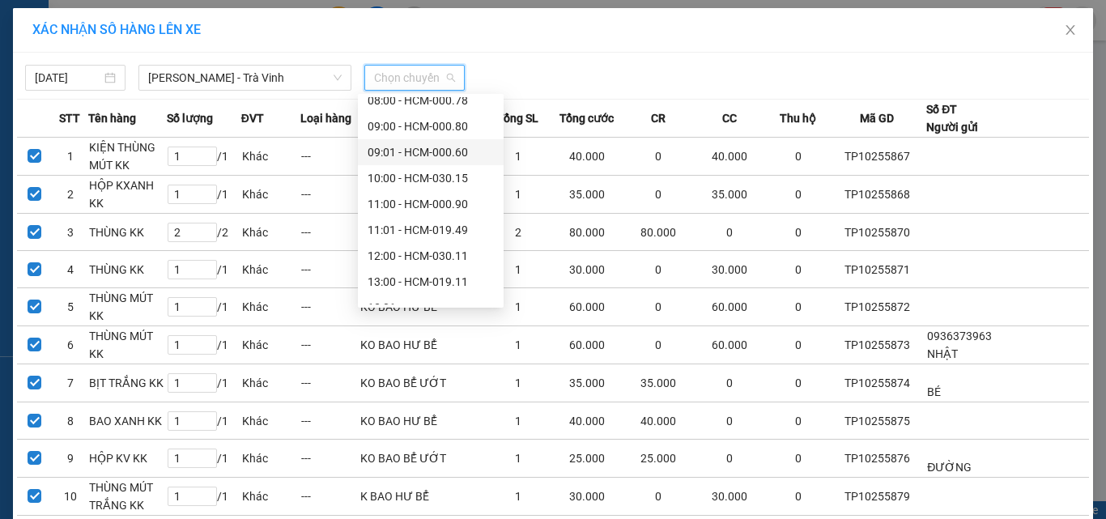
scroll to position [243, 0]
click at [410, 147] on div "13:00 - HCM-019.11" at bounding box center [431, 152] width 126 height 18
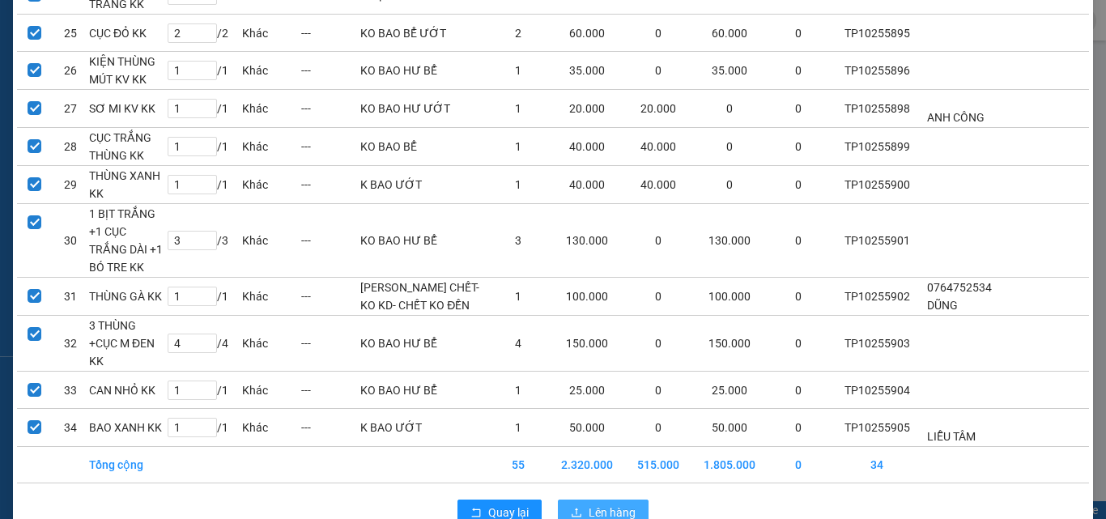
scroll to position [1121, 0]
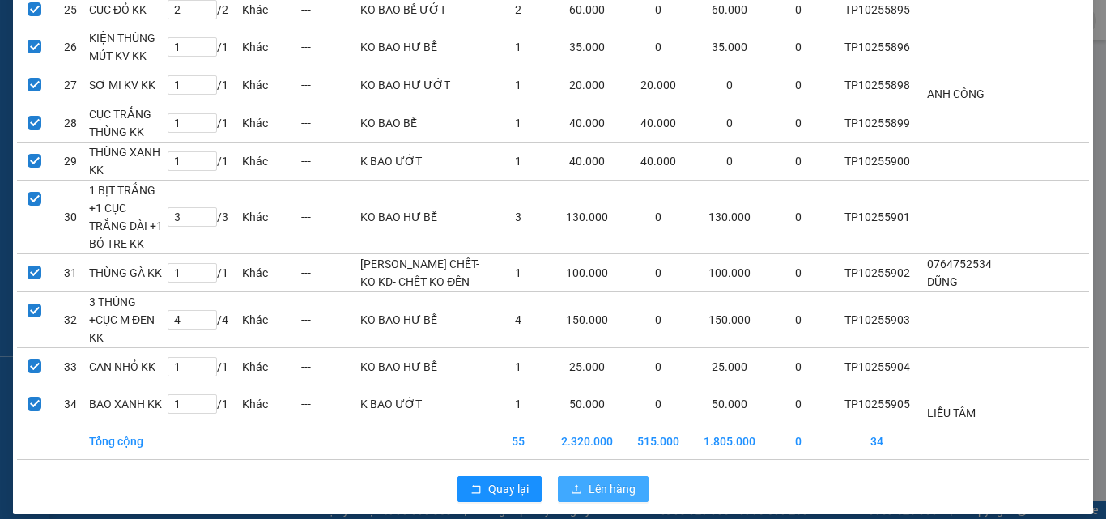
click at [589, 480] on span "Lên hàng" at bounding box center [612, 489] width 47 height 18
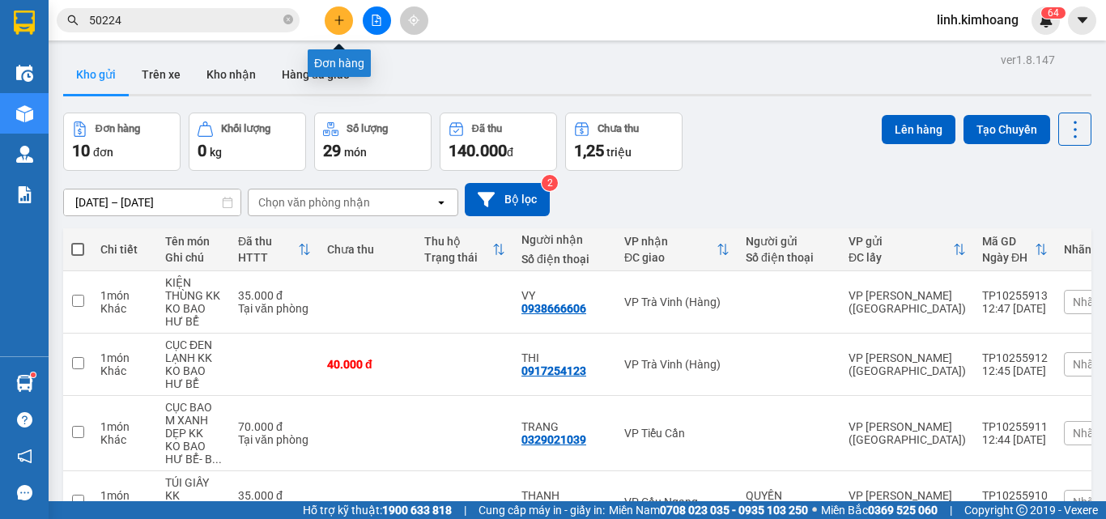
click at [339, 21] on icon "plus" at bounding box center [338, 19] width 1 height 9
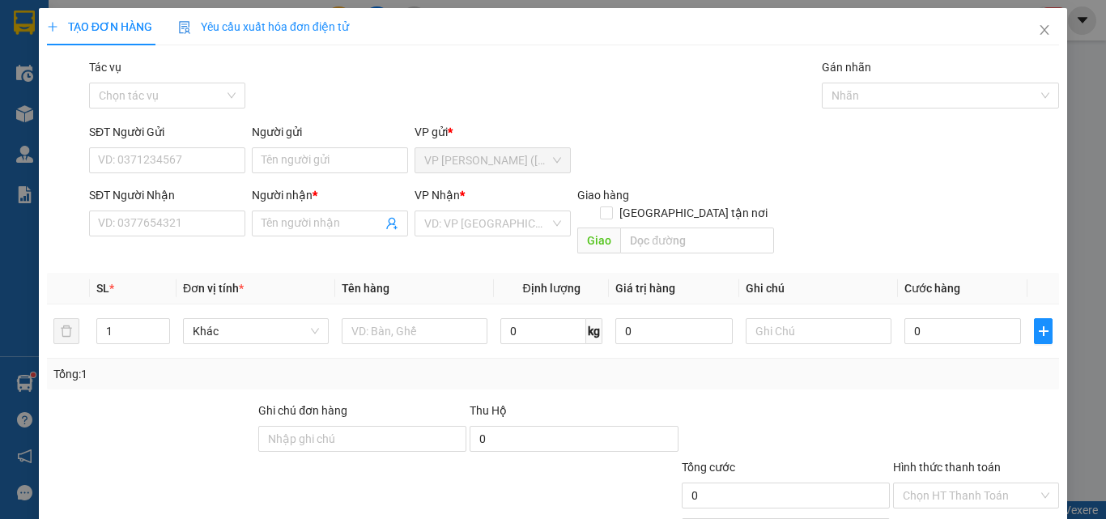
click at [298, 143] on div "Người gửi" at bounding box center [330, 135] width 156 height 24
click at [169, 165] on input "SĐT Người Gửi" at bounding box center [167, 160] width 156 height 26
type input "0907213508"
click at [307, 151] on input "Người gửi" at bounding box center [330, 160] width 156 height 26
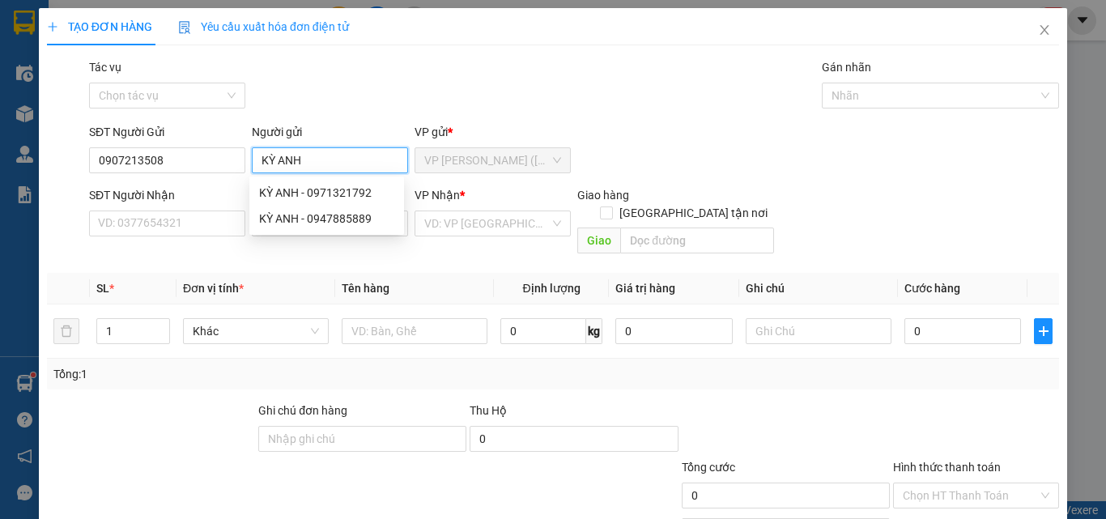
type input "KỲ ANH"
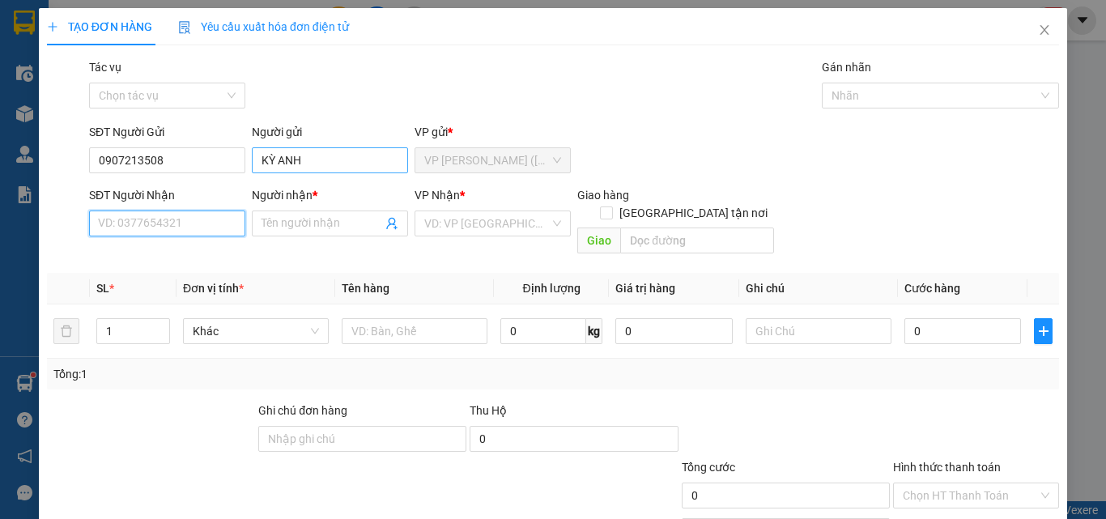
type input "."
type input "0978422479"
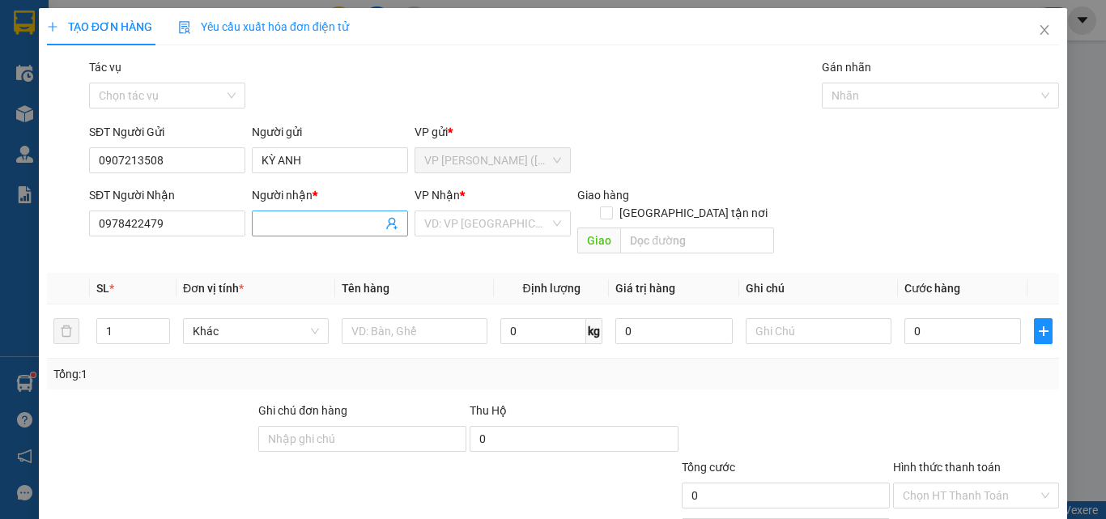
click at [267, 228] on input "Người nhận *" at bounding box center [322, 224] width 121 height 18
type input "KHA"
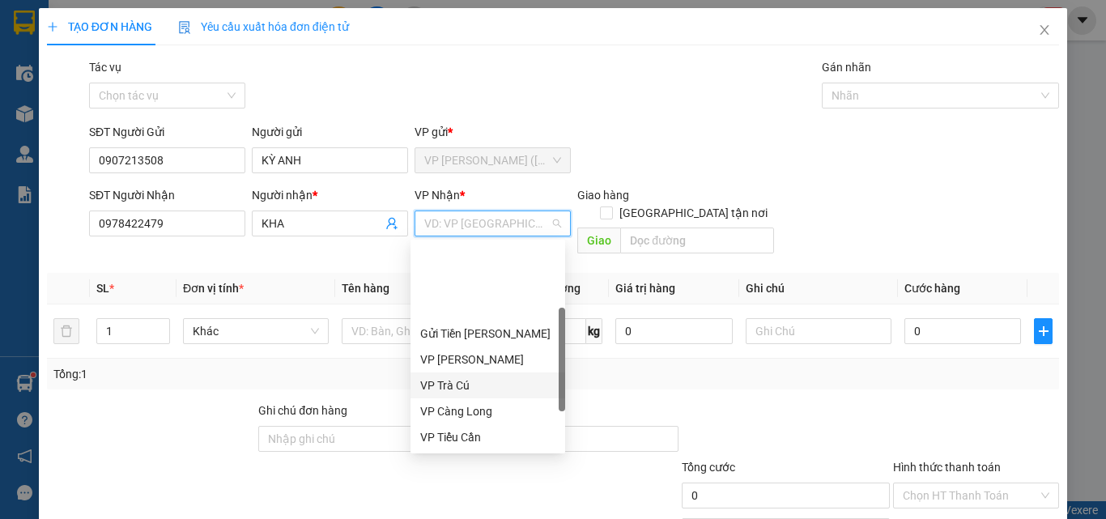
scroll to position [130, 0]
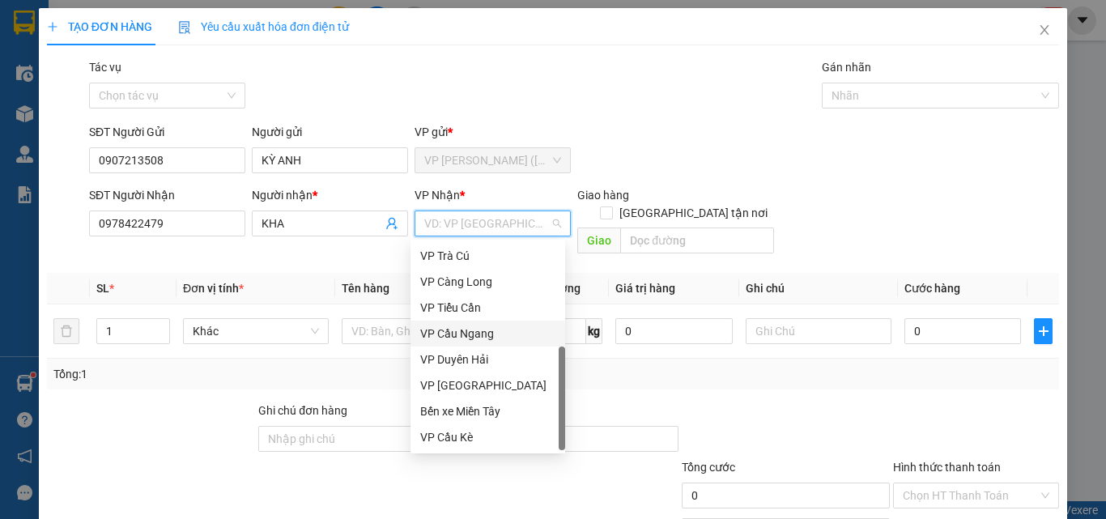
click at [474, 336] on div "VP Cầu Ngang" at bounding box center [487, 334] width 135 height 18
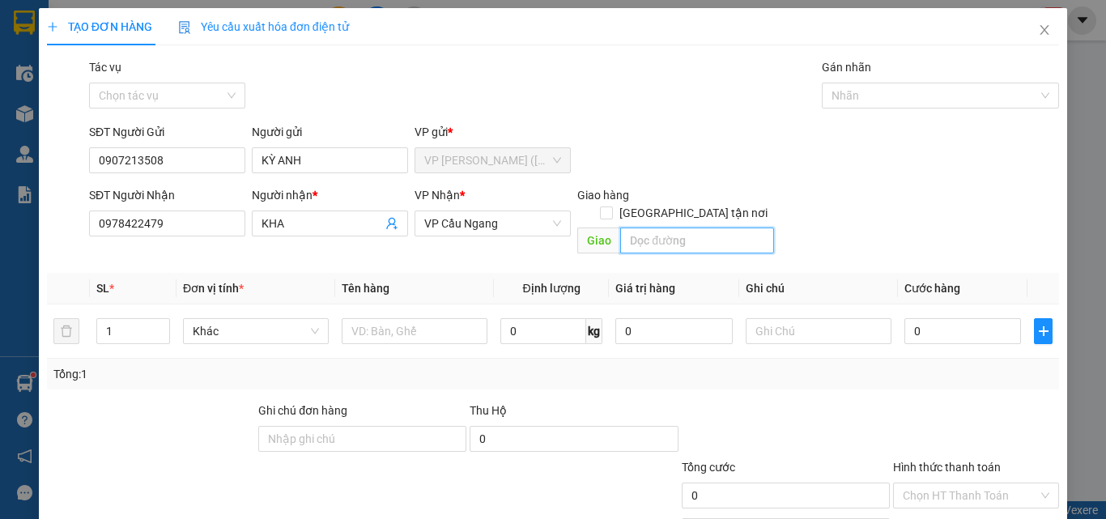
click at [695, 228] on input "text" at bounding box center [697, 241] width 154 height 26
type input "V"
type input "GIAO [PERSON_NAME]"
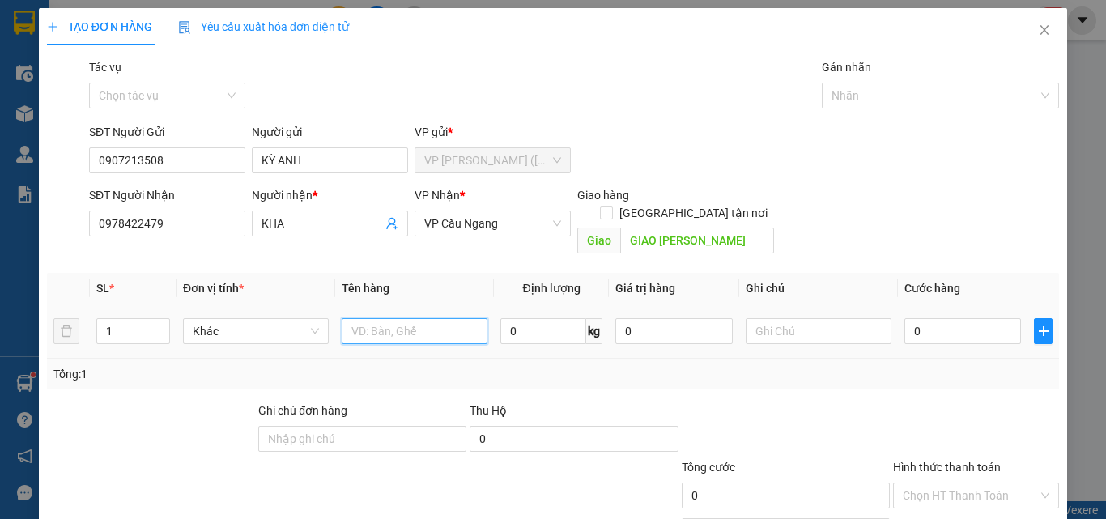
click at [394, 324] on input "text" at bounding box center [415, 331] width 146 height 26
type input "CỤC M XANH KK"
type input "KO BAO HƯ BỂ"
type input "4"
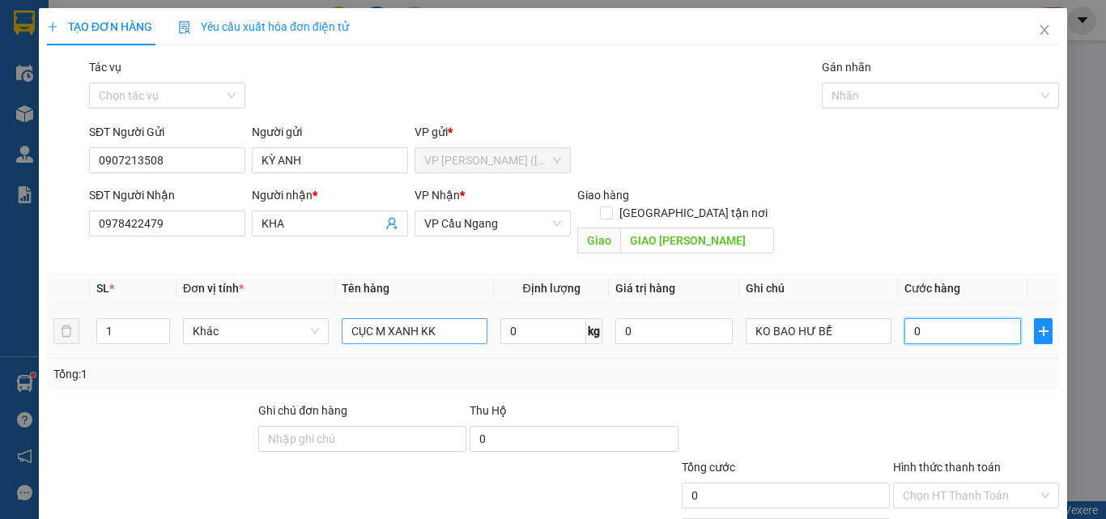
type input "4"
type input "40"
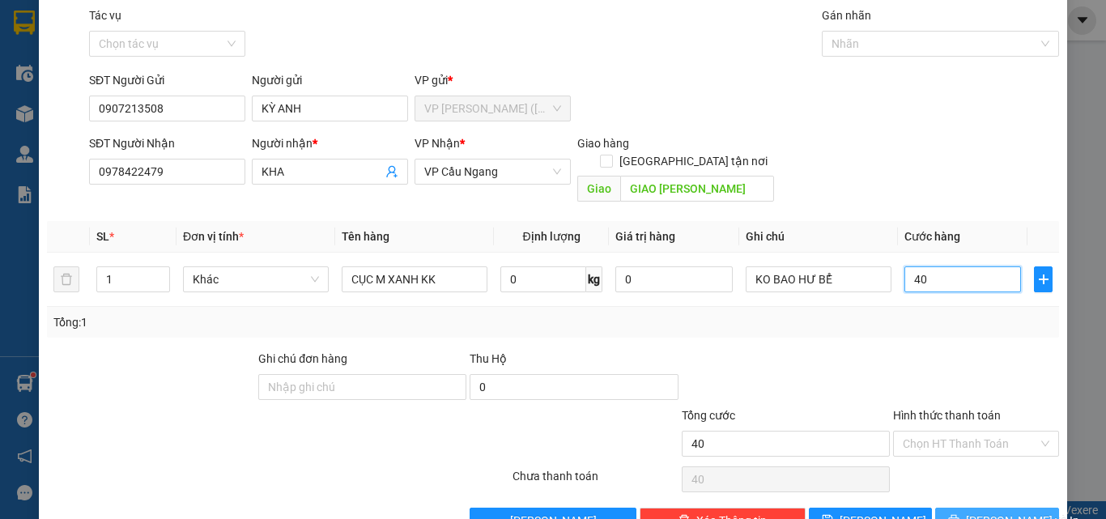
scroll to position [80, 0]
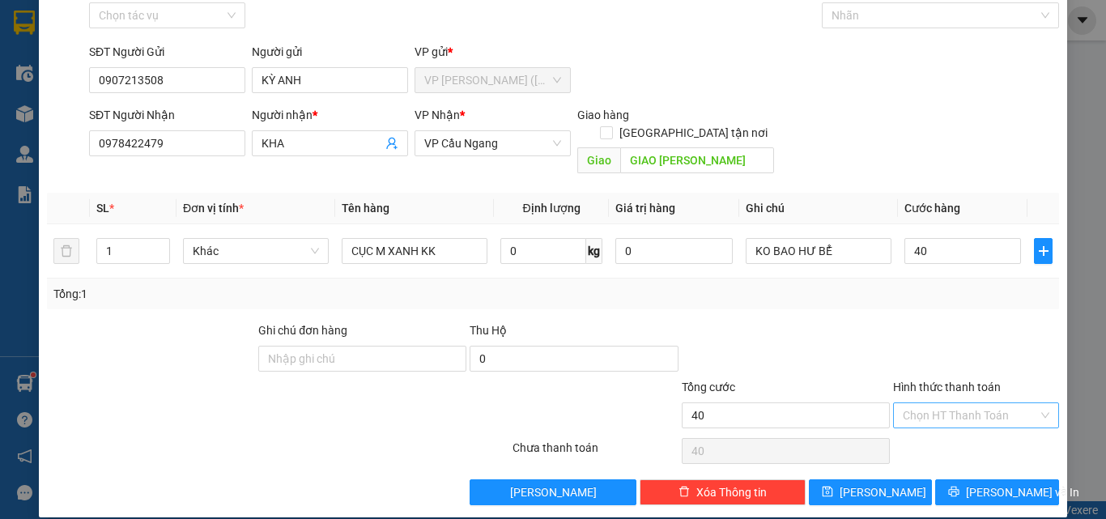
type input "40.000"
click at [967, 403] on input "Hình thức thanh toán" at bounding box center [970, 415] width 135 height 24
drag, startPoint x: 958, startPoint y: 427, endPoint x: 961, endPoint y: 437, distance: 10.2
click at [958, 428] on div "Tại văn phòng" at bounding box center [966, 430] width 145 height 18
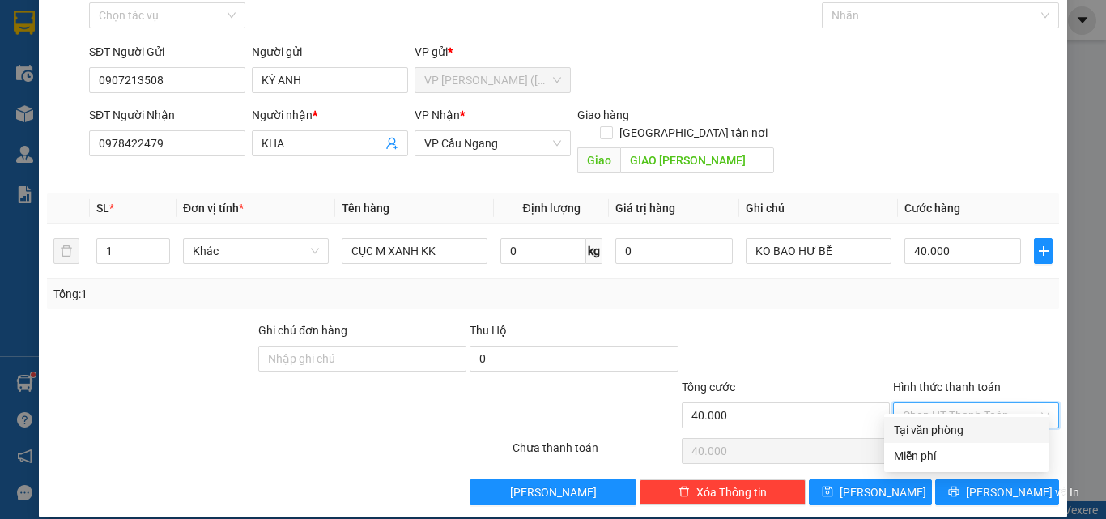
type input "0"
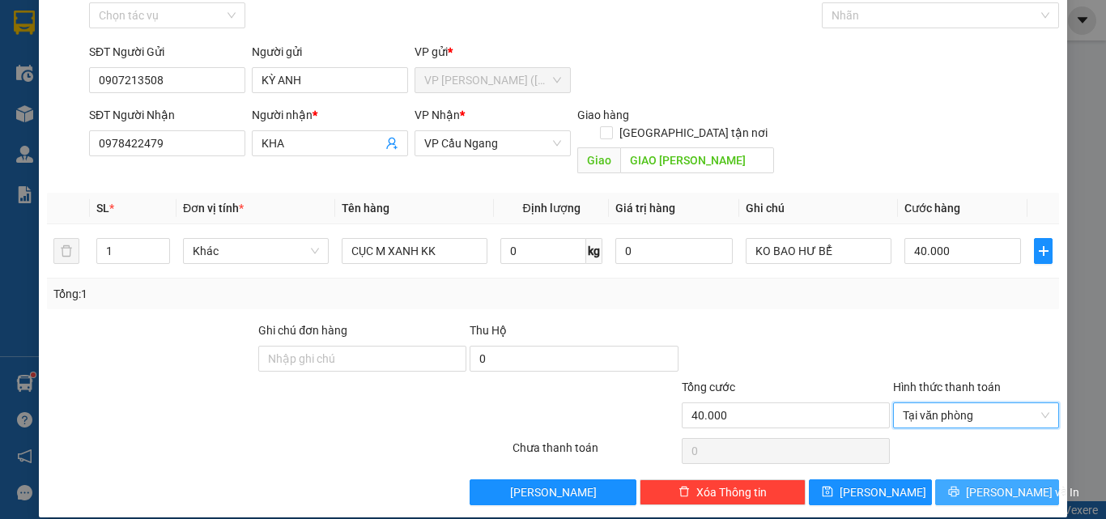
click at [974, 486] on button "[PERSON_NAME] và In" at bounding box center [997, 492] width 124 height 26
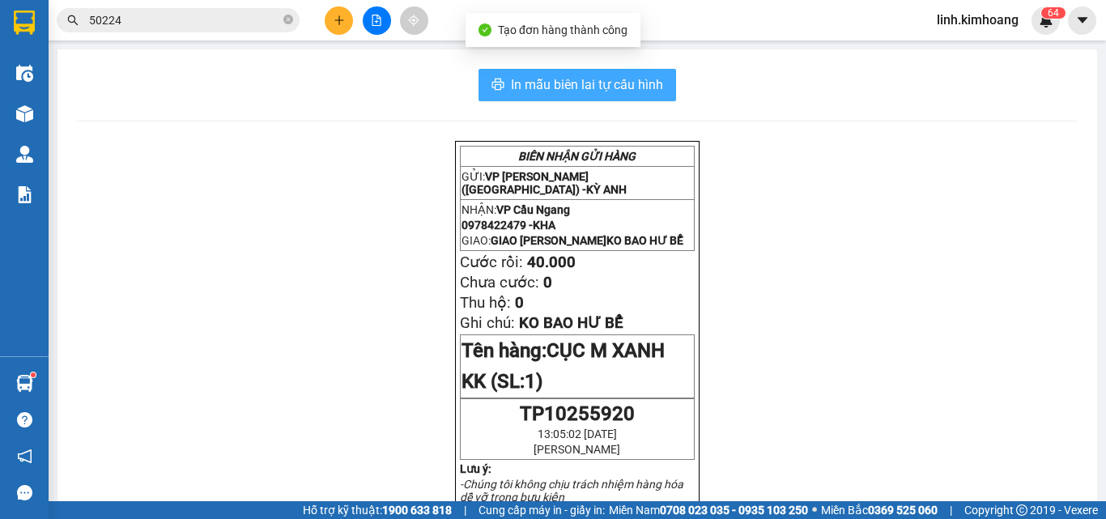
click at [611, 91] on span "In mẫu biên lai tự cấu hình" at bounding box center [587, 84] width 152 height 20
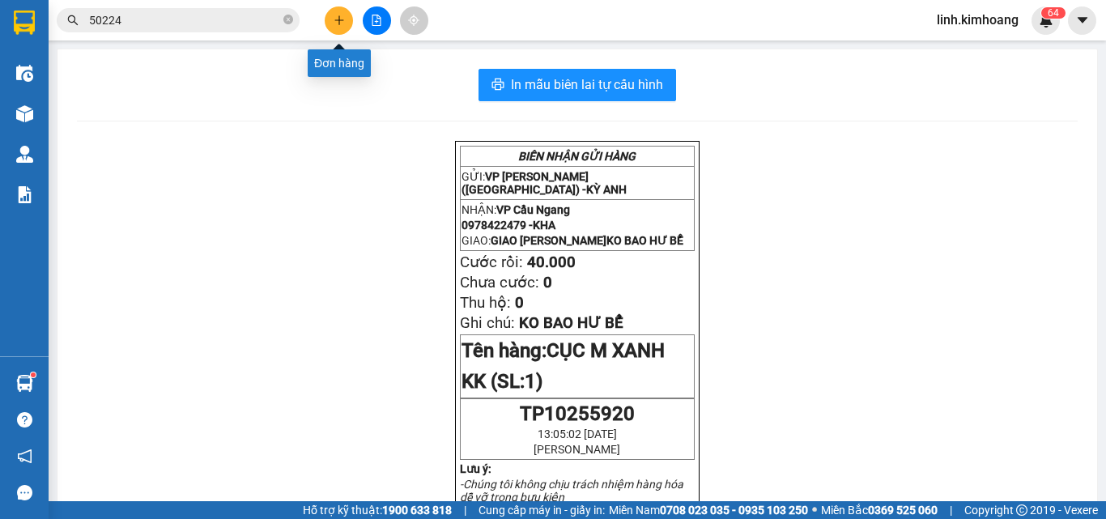
click at [347, 23] on button at bounding box center [339, 20] width 28 height 28
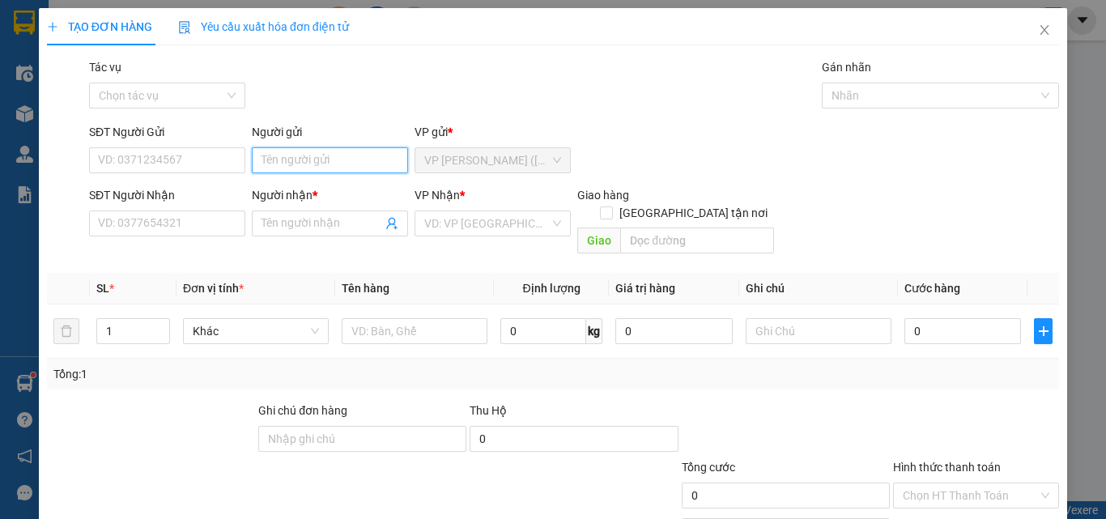
click at [298, 158] on input "Người gửi" at bounding box center [330, 160] width 156 height 26
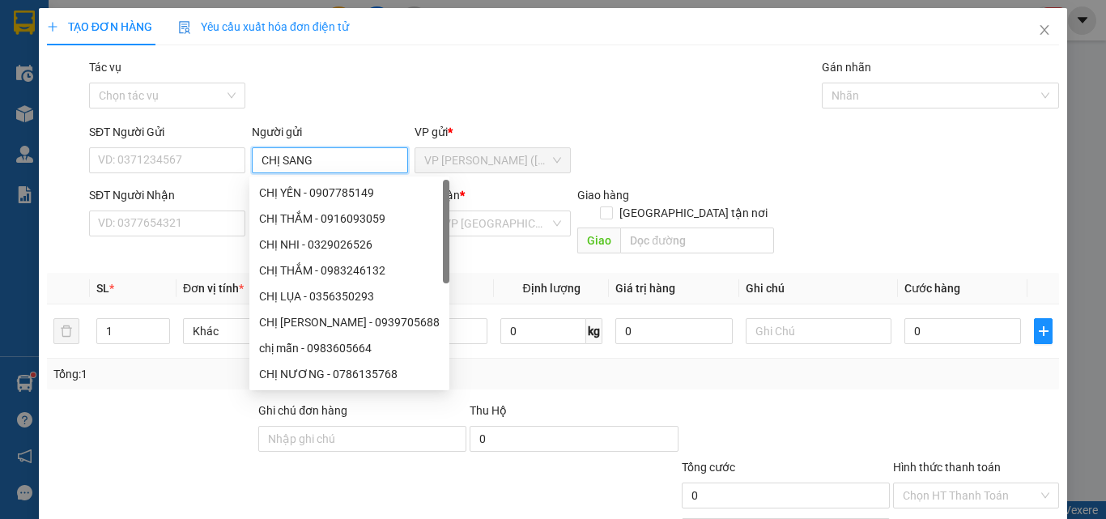
type input "CHỊ SANG"
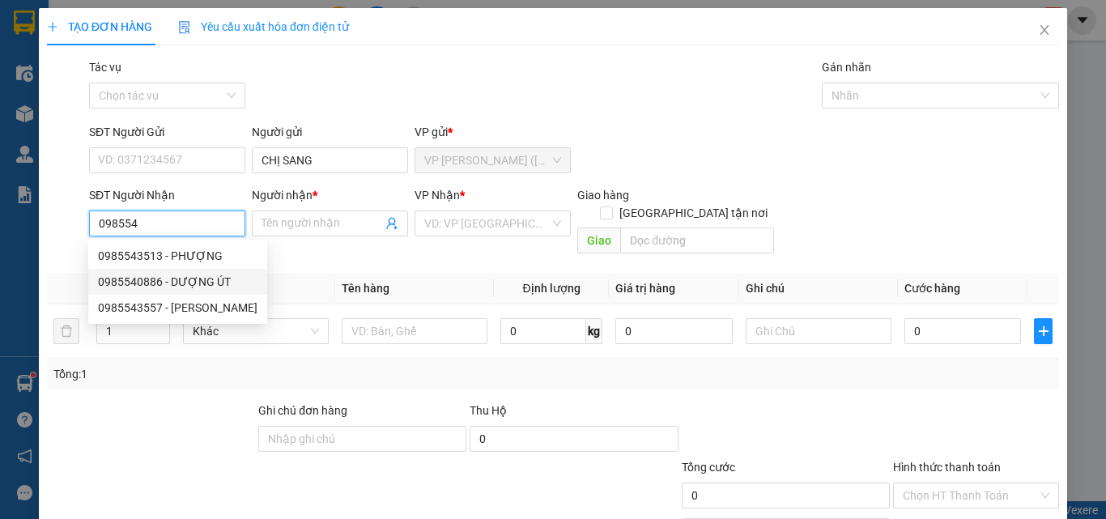
click at [139, 281] on div "0985540886 - DƯỢNG ÚT" at bounding box center [177, 282] width 159 height 18
type input "0985540886"
type input "DƯỢNG ÚT"
type input "30.000"
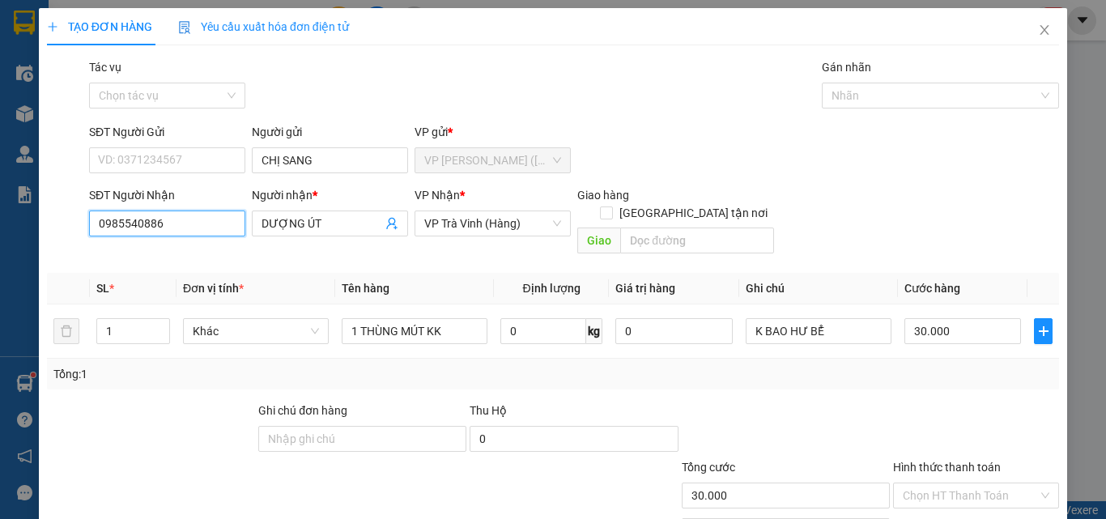
scroll to position [80, 0]
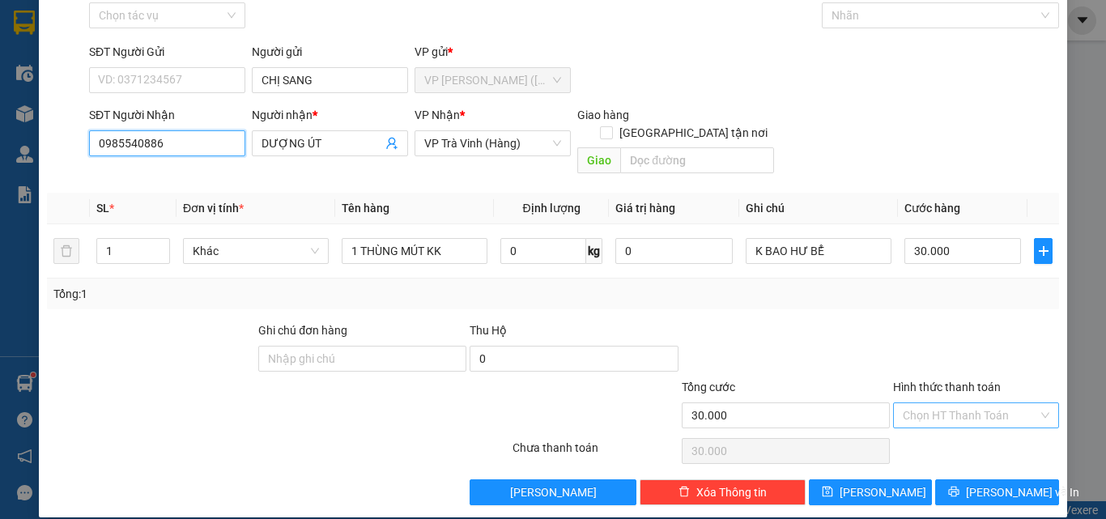
type input "0985540886"
click at [950, 403] on input "Hình thức thanh toán" at bounding box center [970, 415] width 135 height 24
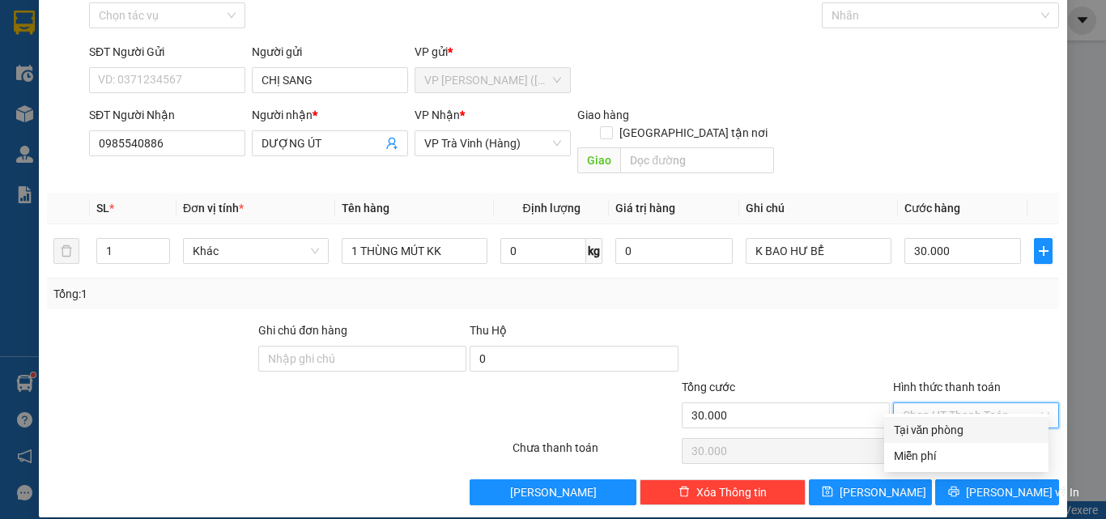
click at [949, 440] on div "Tại văn phòng" at bounding box center [966, 430] width 164 height 26
type input "0"
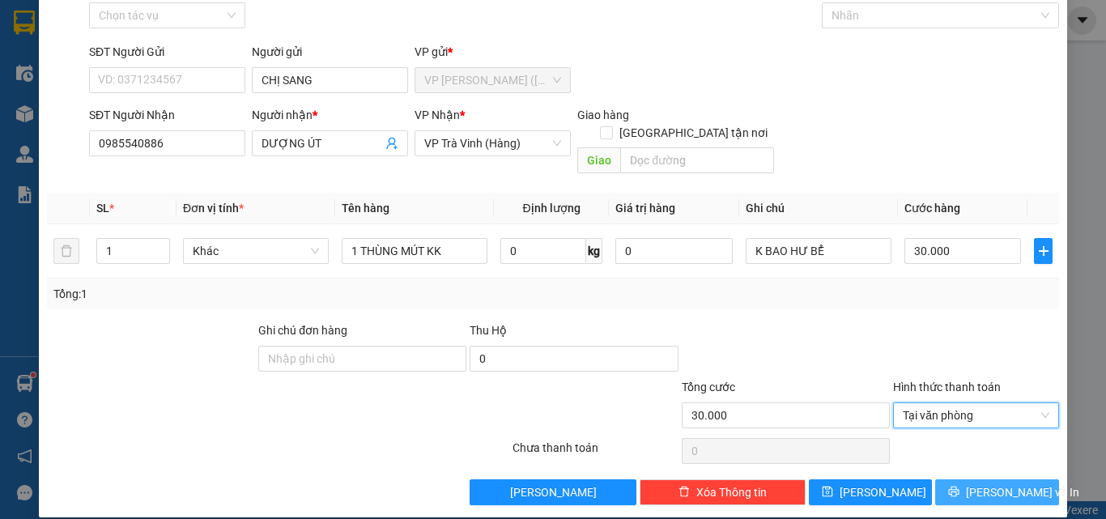
click at [957, 486] on icon "printer" at bounding box center [953, 491] width 11 height 11
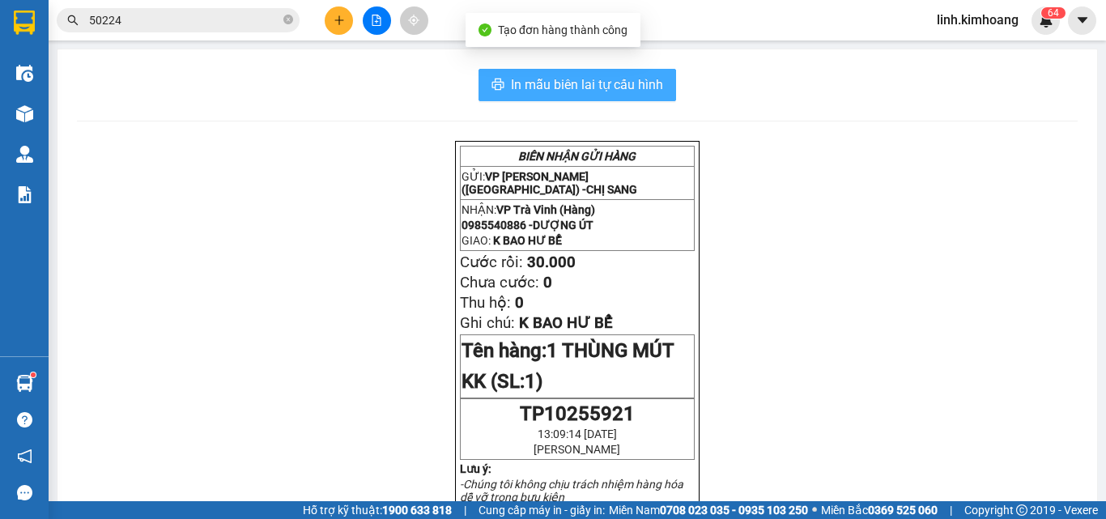
click at [637, 79] on span "In mẫu biên lai tự cấu hình" at bounding box center [587, 84] width 152 height 20
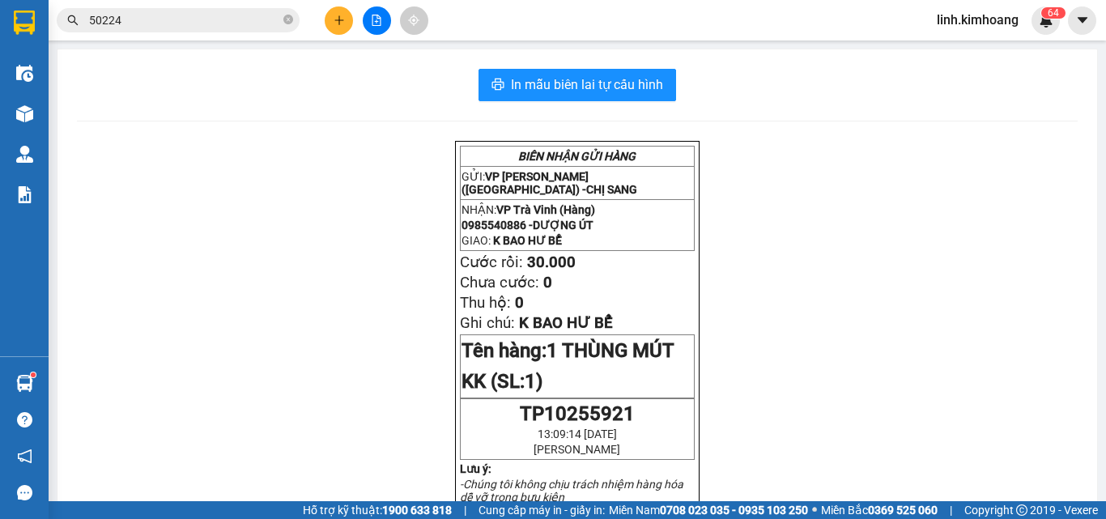
scroll to position [106, 0]
click at [287, 17] on icon "close-circle" at bounding box center [288, 20] width 10 height 10
click at [211, 16] on input "text" at bounding box center [184, 20] width 191 height 18
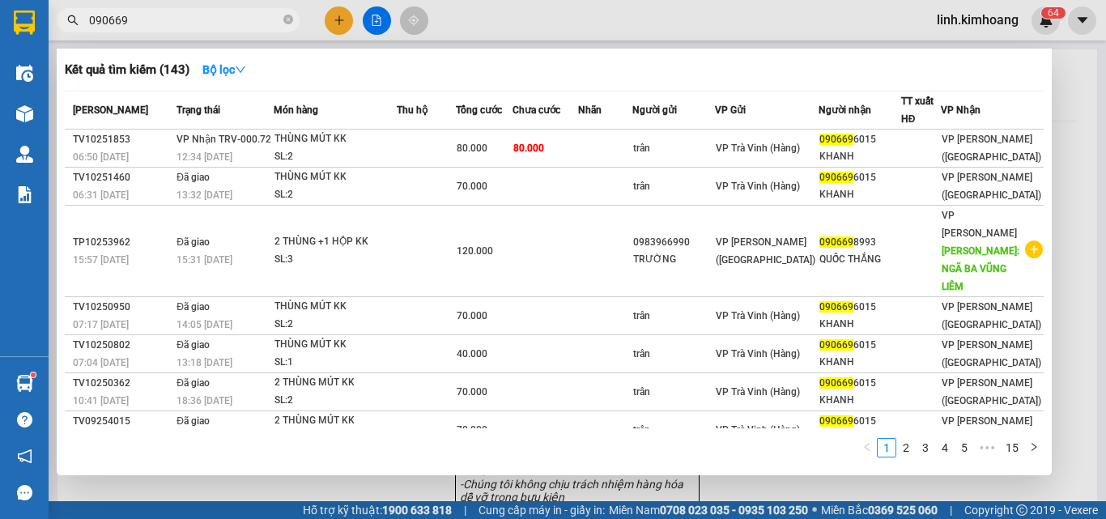
type input "090669"
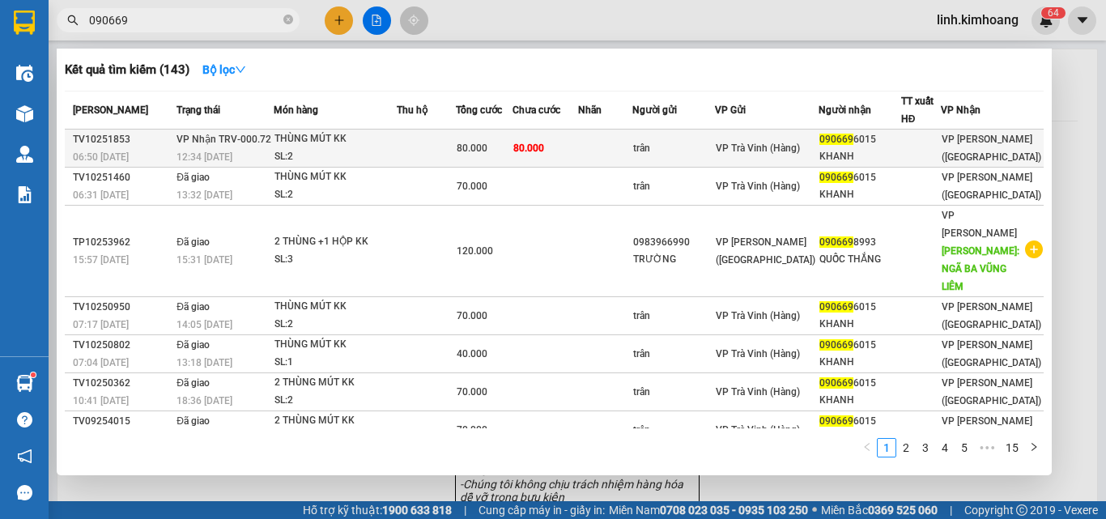
click at [715, 138] on td "trân" at bounding box center [673, 149] width 83 height 38
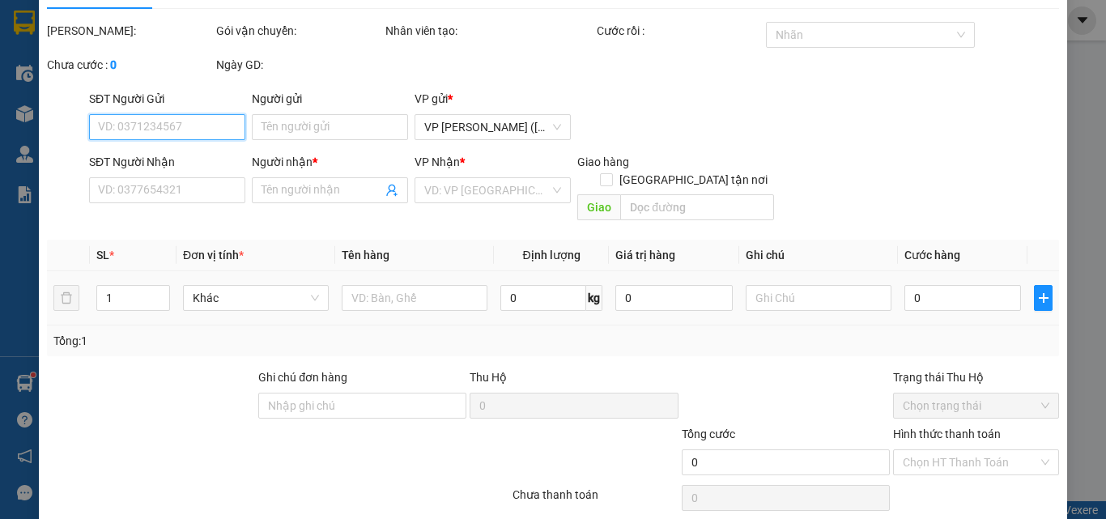
type input "trân"
type input "0906696015"
type input "KHANH"
type input "80.000"
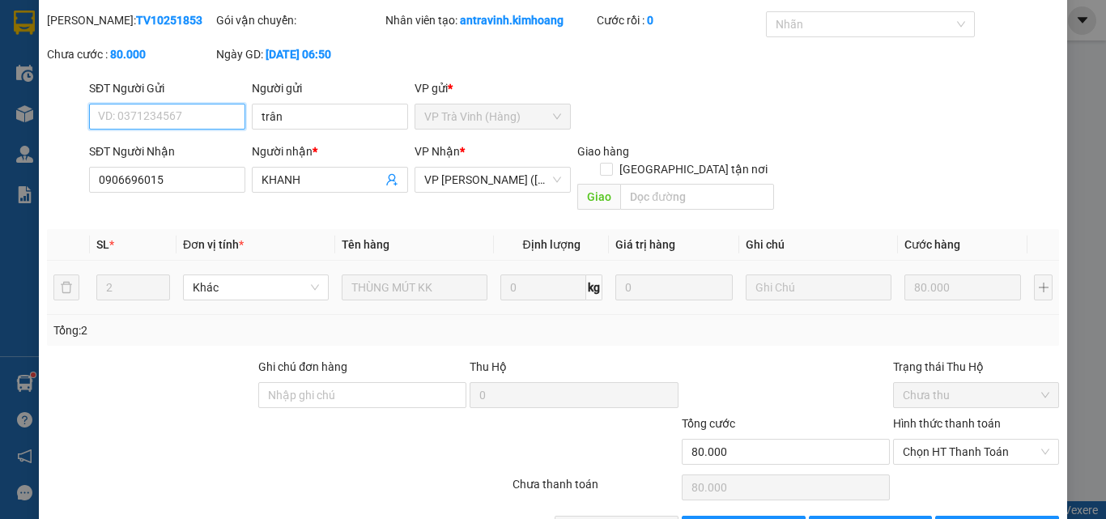
scroll to position [83, 0]
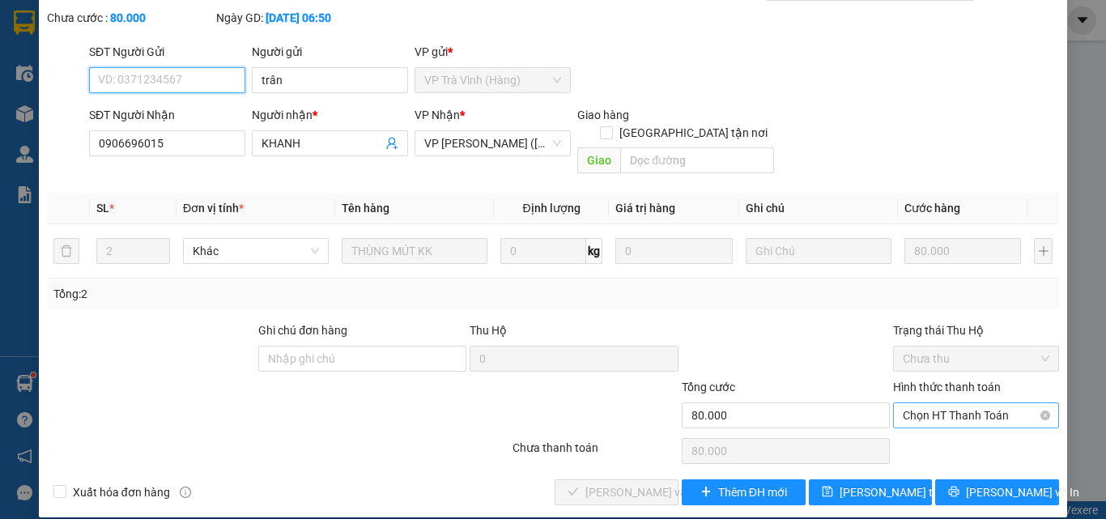
click at [967, 403] on span "Chọn HT Thanh Toán" at bounding box center [976, 415] width 147 height 24
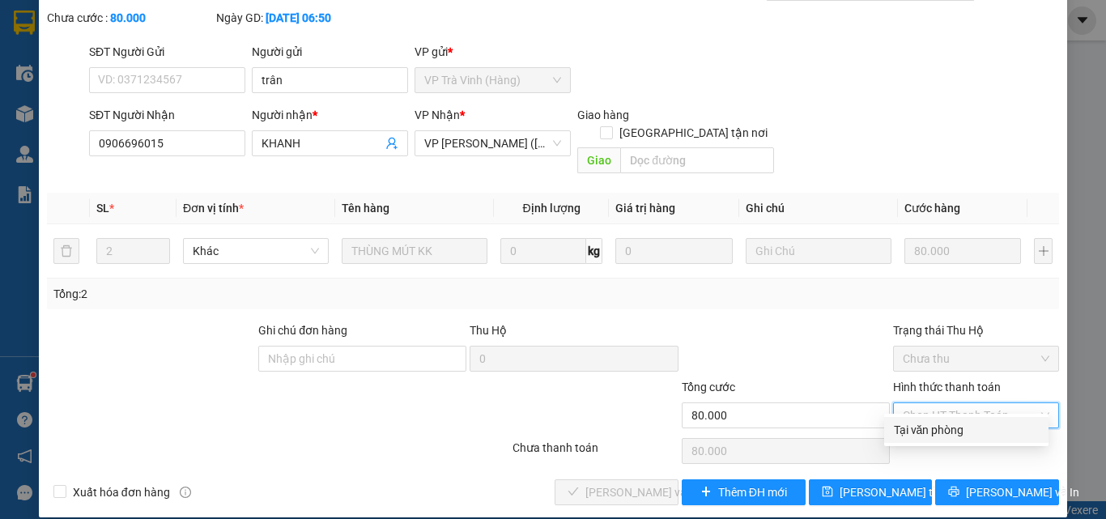
click at [963, 429] on div "Tại văn phòng" at bounding box center [966, 430] width 145 height 18
type input "0"
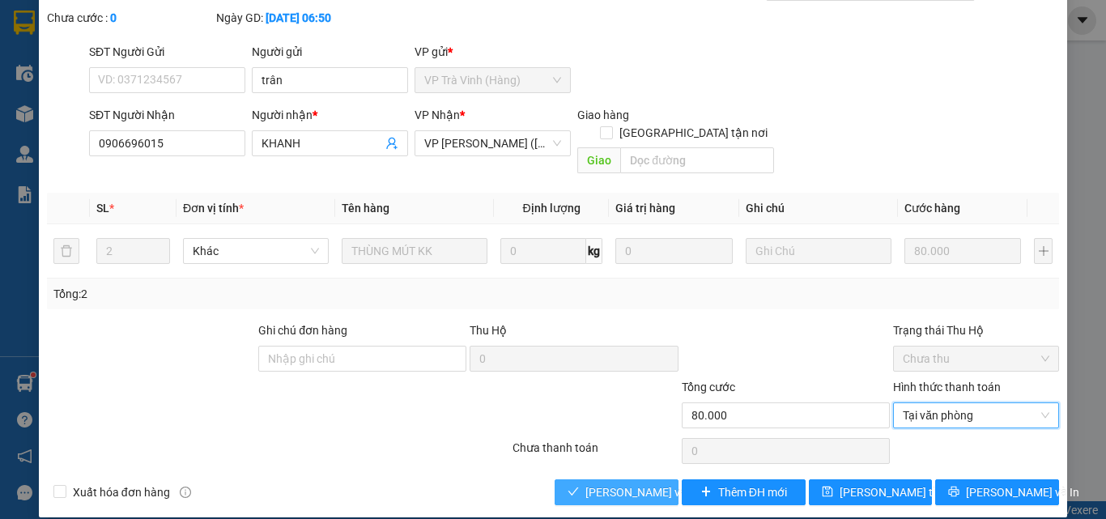
click at [587, 483] on span "[PERSON_NAME] và Giao hàng" at bounding box center [662, 492] width 155 height 18
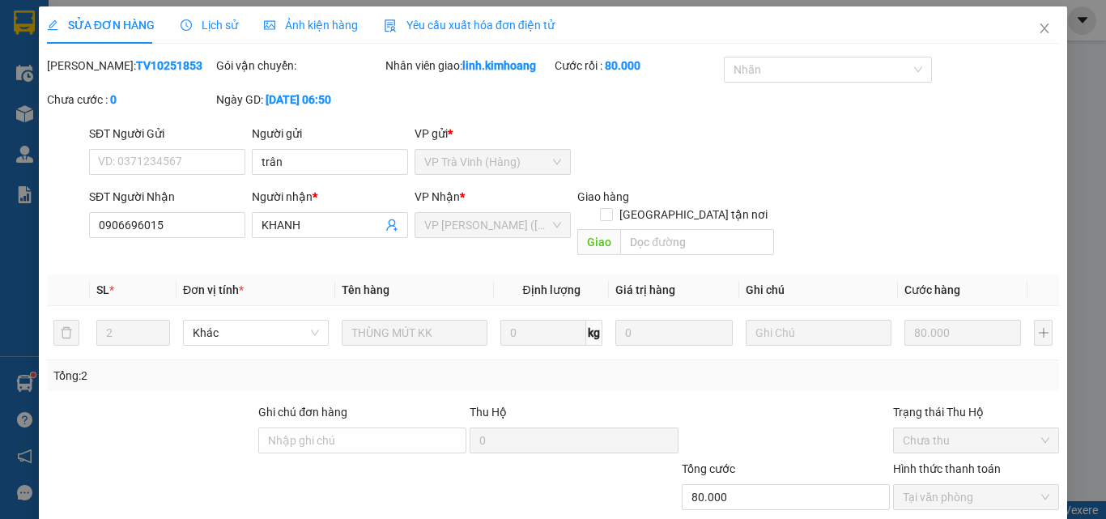
scroll to position [0, 0]
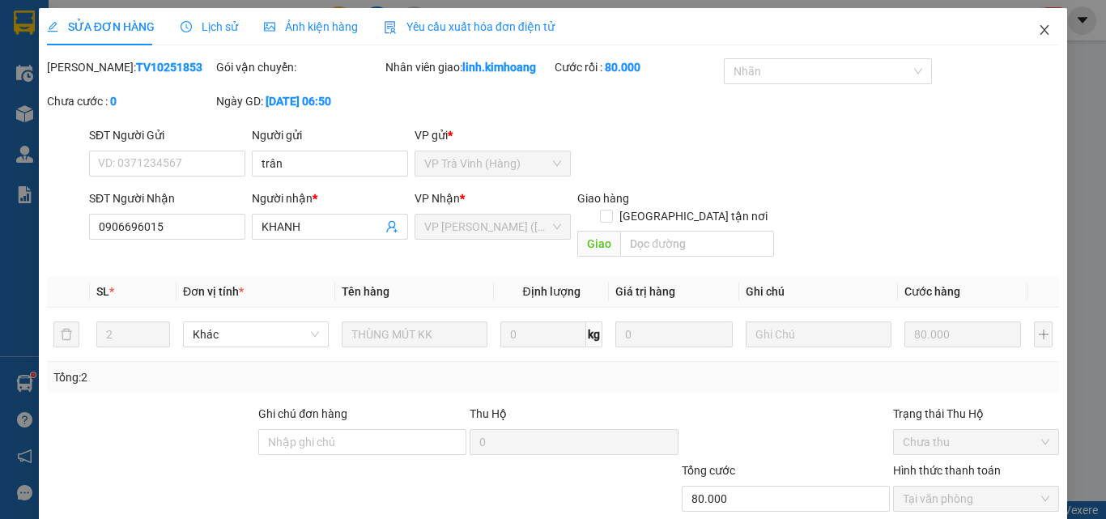
click at [1025, 29] on span "Close" at bounding box center [1044, 30] width 45 height 45
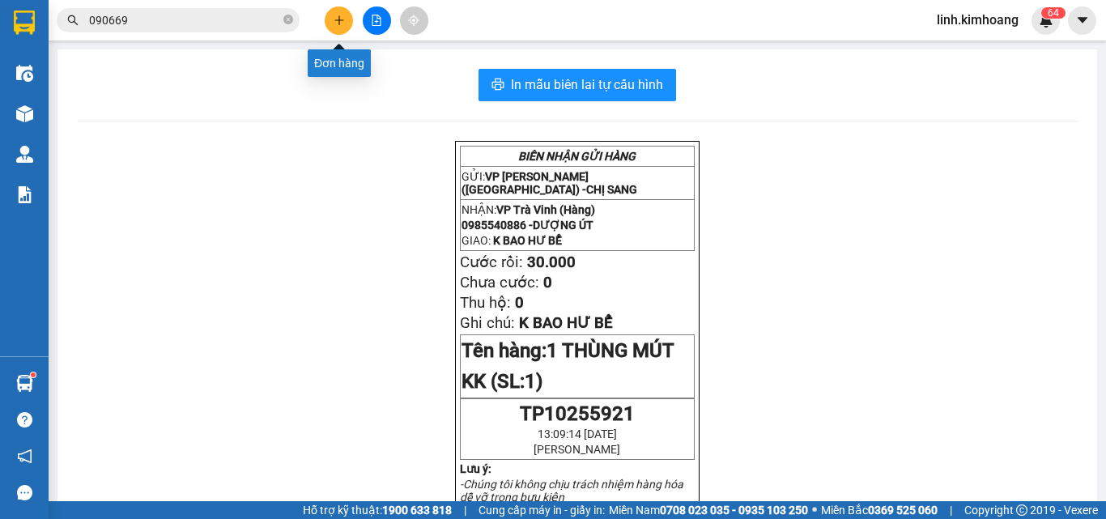
click at [346, 17] on button at bounding box center [339, 20] width 28 height 28
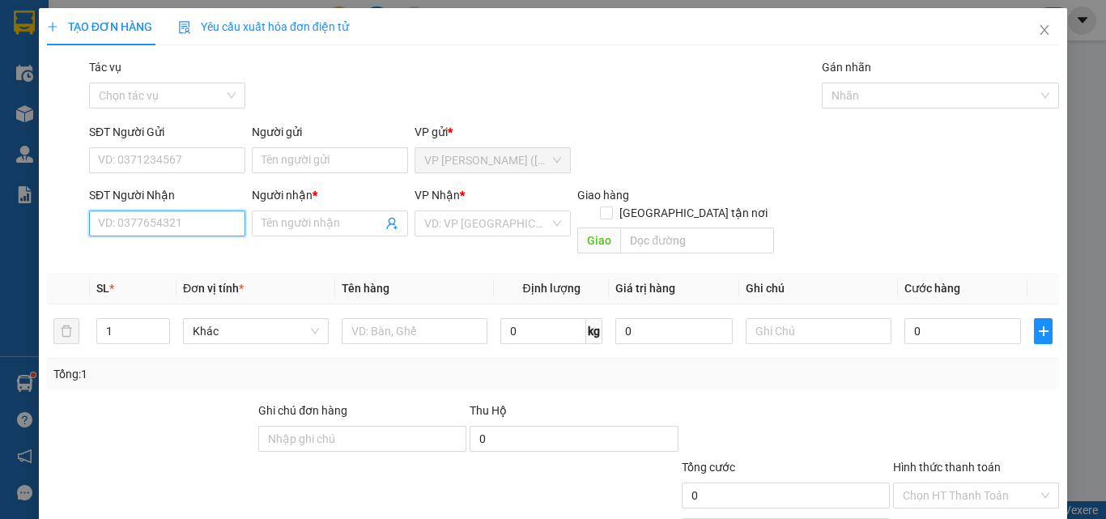
click at [151, 224] on input "SĐT Người Nhận" at bounding box center [167, 223] width 156 height 26
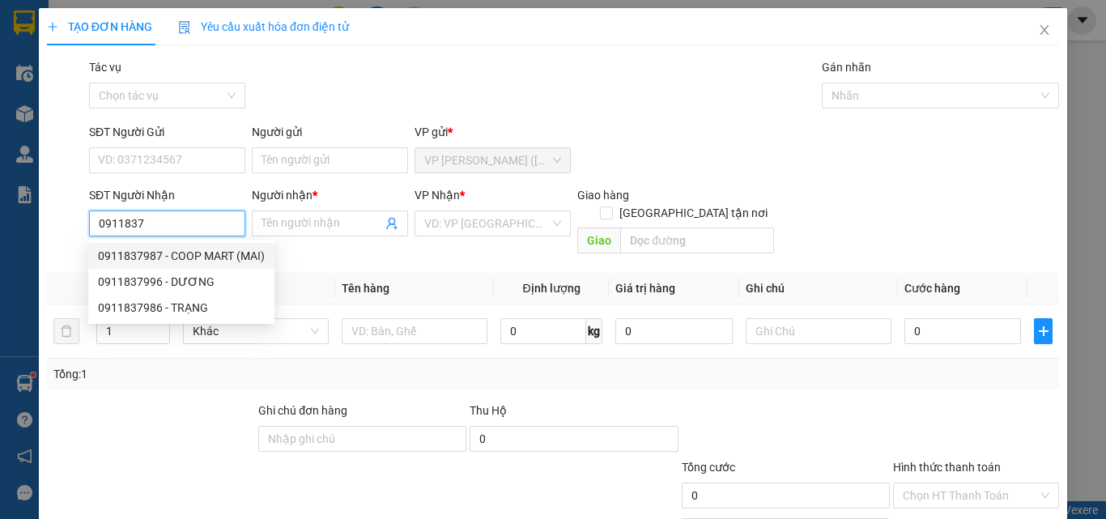
click at [221, 255] on div "0911837987 - COOP MART (MAI)" at bounding box center [181, 256] width 167 height 18
type input "0911837987"
type input "COOP MART (MAI)"
checkbox input "true"
type input "GIAO TN"
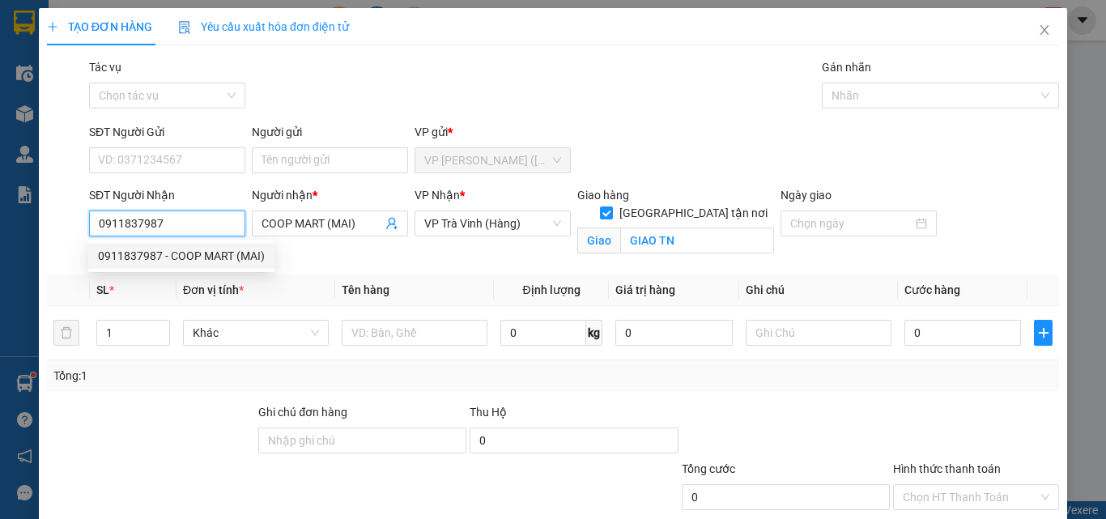
type input "40.000"
drag, startPoint x: 197, startPoint y: 222, endPoint x: 149, endPoint y: 256, distance: 58.6
click at [149, 256] on body "Kết quả tìm kiếm ( 143 ) Bộ lọc Mã ĐH Trạng thái Món hàng Thu hộ Tổng cước Chưa…" at bounding box center [553, 259] width 1106 height 519
type input "0911837996"
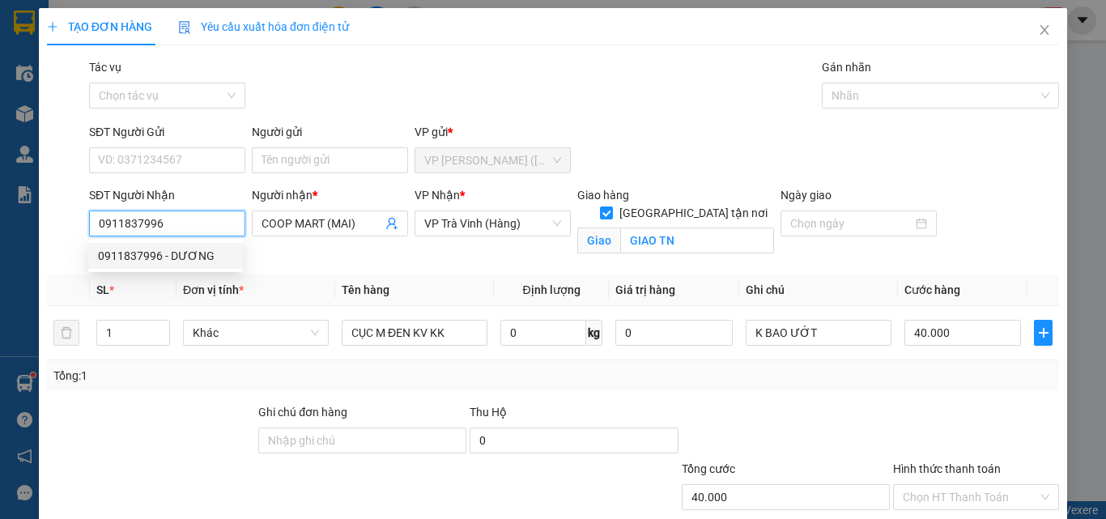
click at [151, 257] on div "0911837996 - DƯƠNG" at bounding box center [165, 256] width 135 height 18
type input "DƯƠNG"
type input "GIAO COOP TV"
type input "170.000"
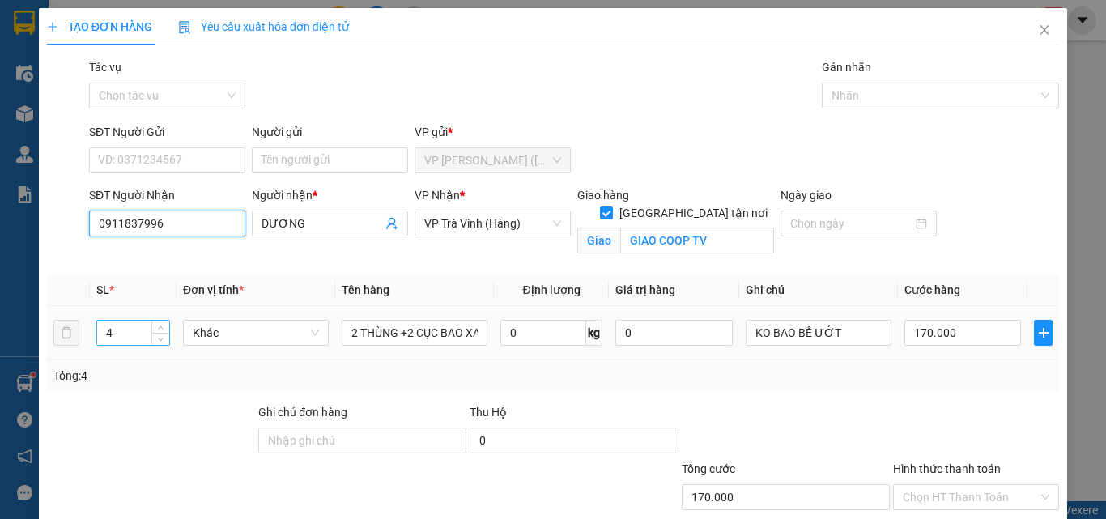
type input "0911837996"
click at [122, 334] on input "4" at bounding box center [133, 333] width 72 height 24
drag, startPoint x: 115, startPoint y: 325, endPoint x: 39, endPoint y: 360, distance: 84.0
click at [39, 360] on div "TẠO ĐƠN HÀNG Yêu cầu xuất hóa đơn điện tử Transit Pickup Surcharge Ids Transit …" at bounding box center [553, 303] width 1028 height 591
type input "1"
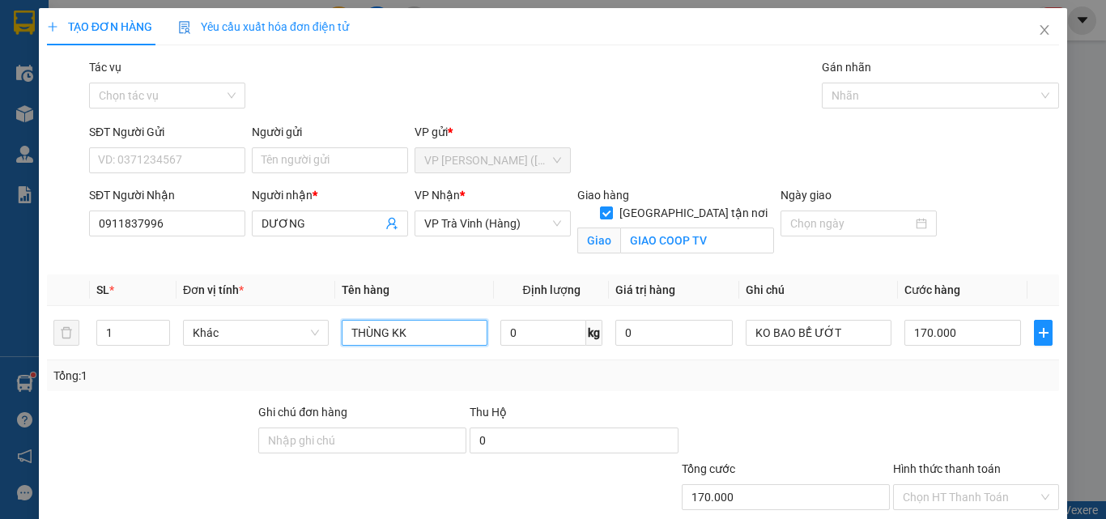
type input "THÙNG KK"
type input "5"
type input "50"
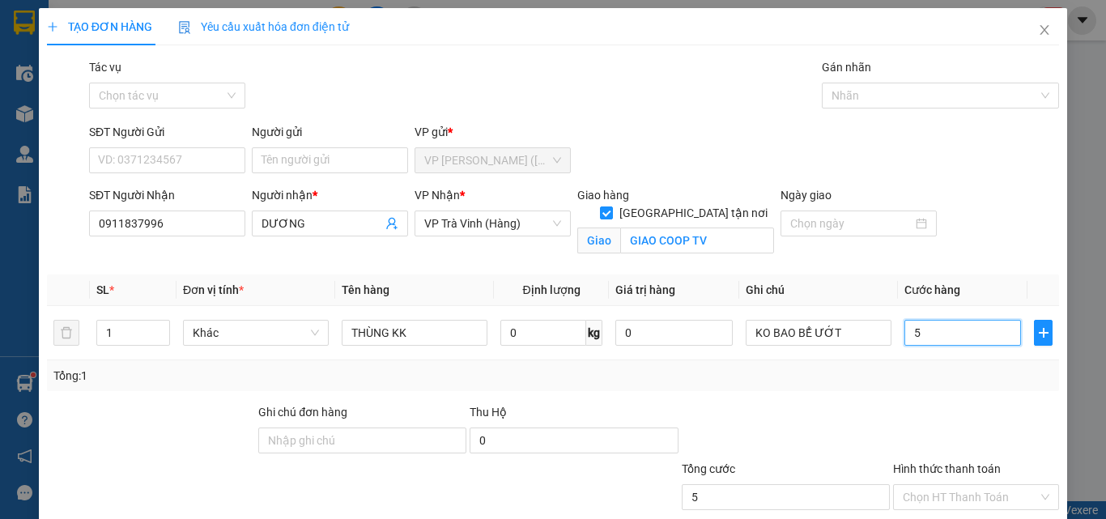
type input "50"
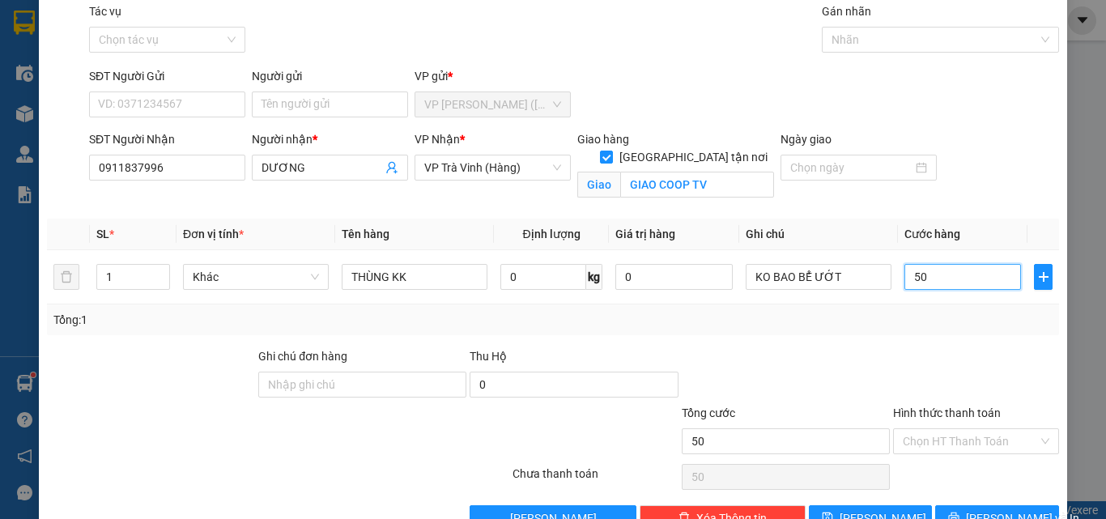
scroll to position [100, 0]
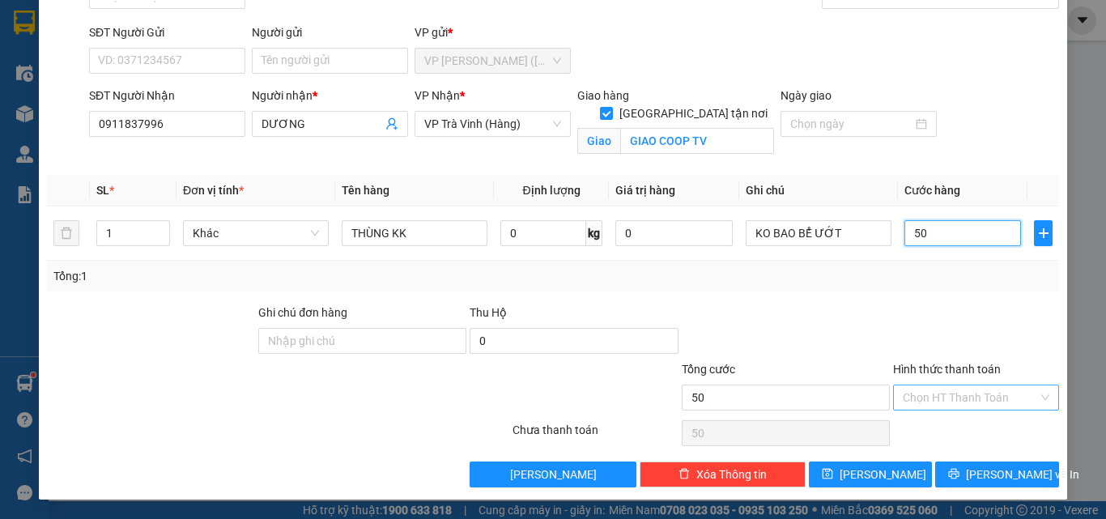
type input "50"
type input "50.000"
click at [925, 390] on input "Hình thức thanh toán" at bounding box center [970, 397] width 135 height 24
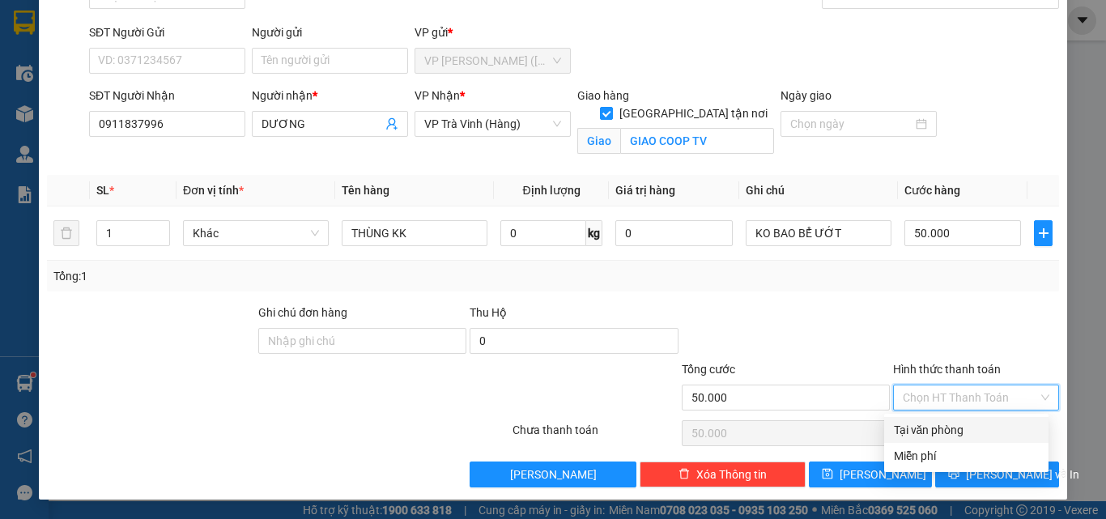
click at [943, 435] on div "Tại văn phòng" at bounding box center [966, 430] width 145 height 18
type input "0"
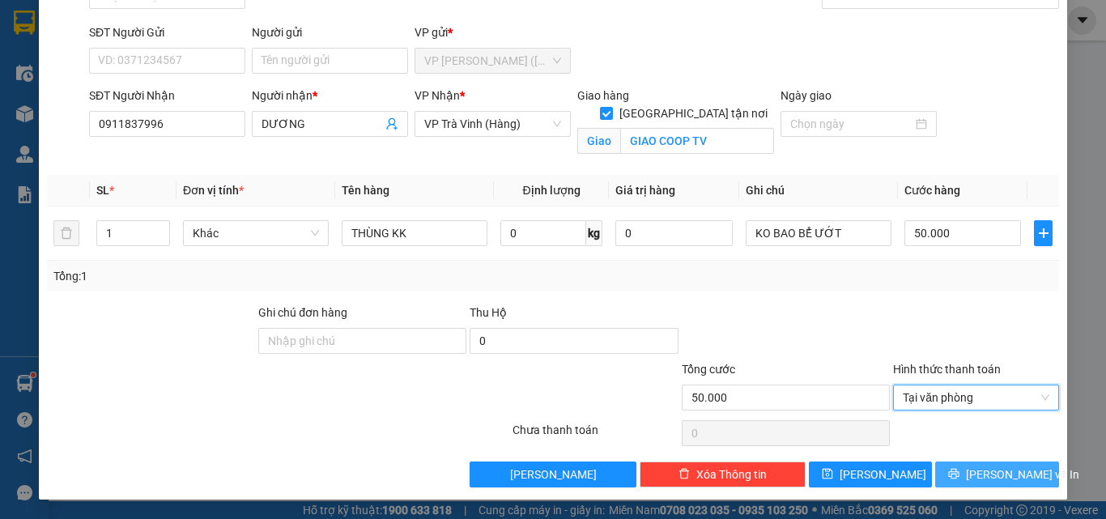
click at [970, 480] on button "[PERSON_NAME] và In" at bounding box center [997, 474] width 124 height 26
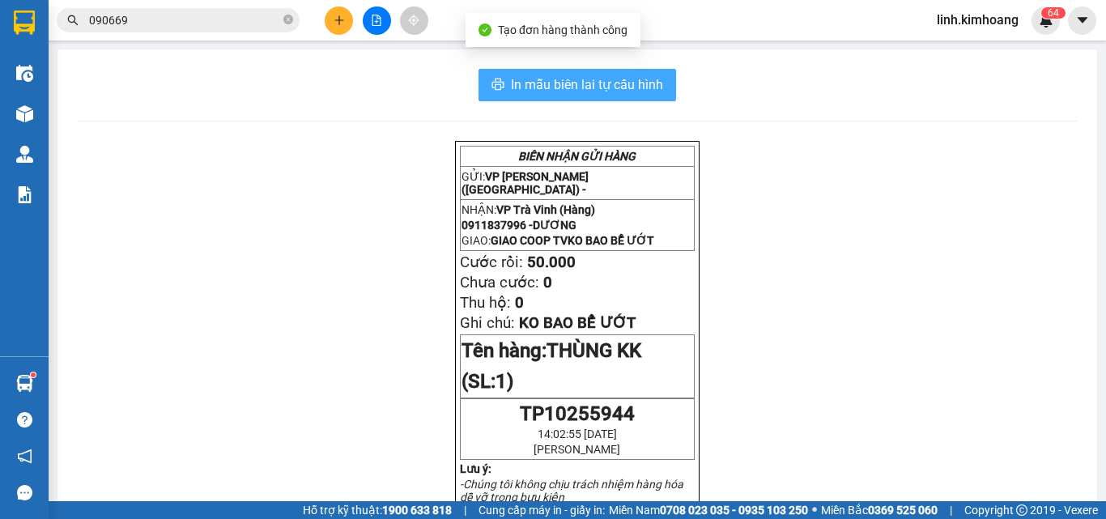
click at [561, 79] on span "In mẫu biên lai tự cấu hình" at bounding box center [587, 84] width 152 height 20
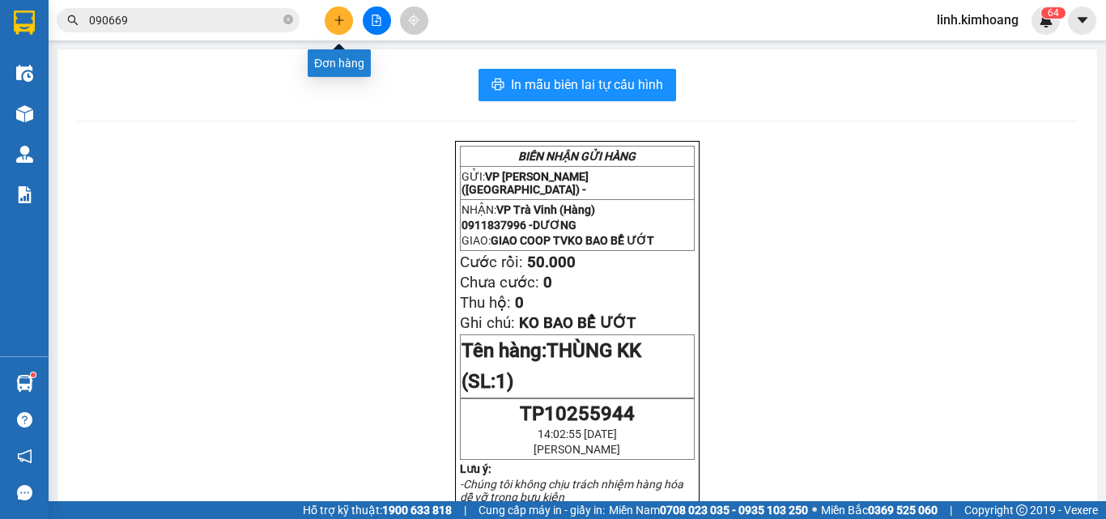
click at [327, 22] on button at bounding box center [339, 20] width 28 height 28
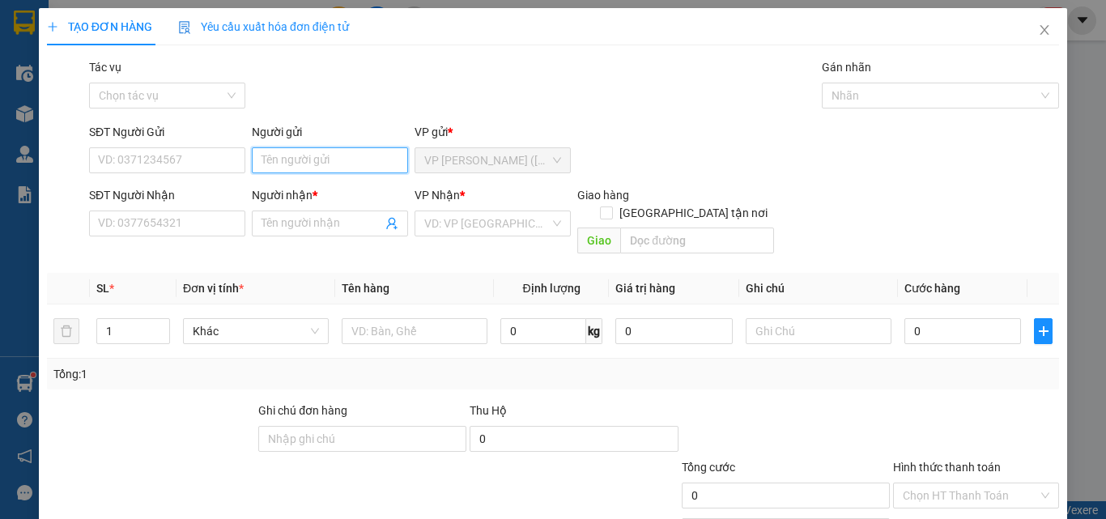
click at [302, 164] on input "Người gửi" at bounding box center [330, 160] width 156 height 26
type input "VY"
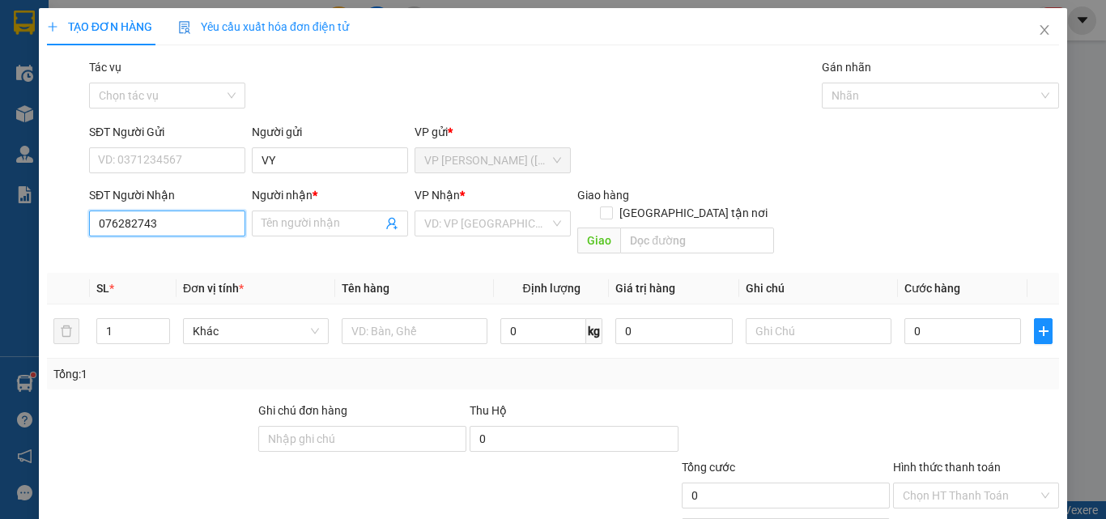
type input "0762827431"
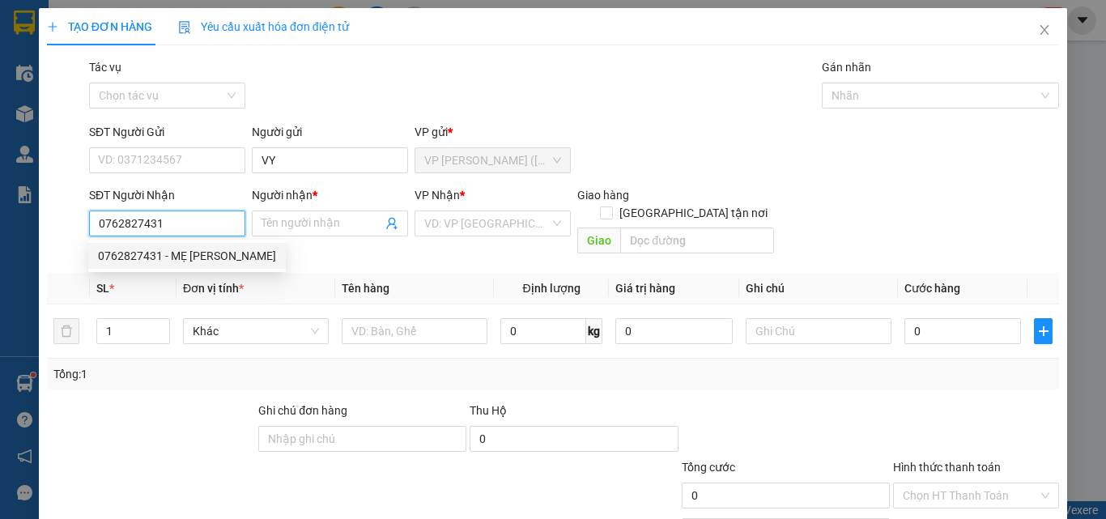
click at [200, 253] on div "0762827431 - MẸ [PERSON_NAME]" at bounding box center [187, 256] width 178 height 18
type input "MẸ [PERSON_NAME]"
type input "35.000"
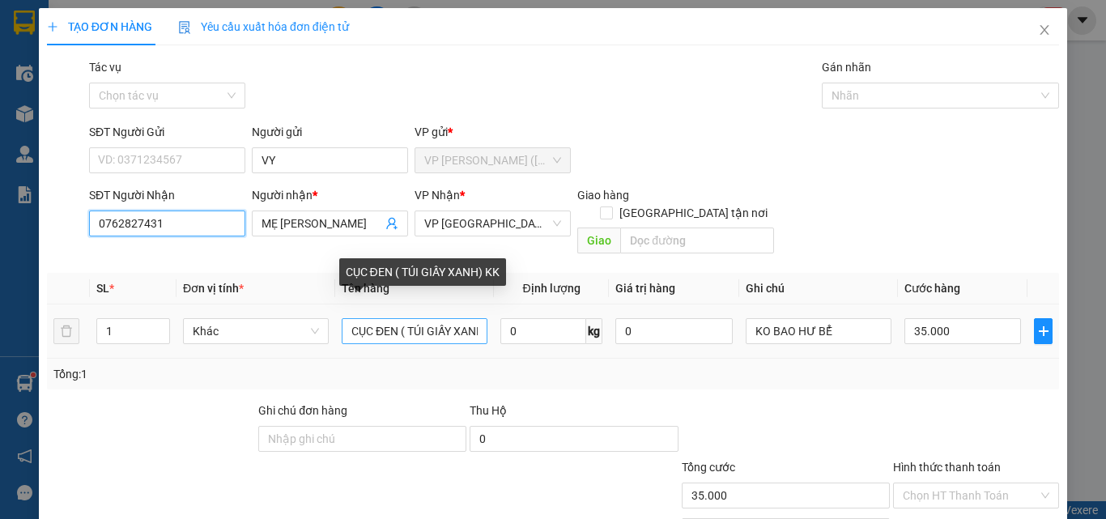
type input "0762827431"
drag, startPoint x: 345, startPoint y: 320, endPoint x: 627, endPoint y: 321, distance: 282.6
click at [602, 321] on tr "1 Khác CỤC ĐEN ( TÚI GIẤY XANH) KK 0 kg 0 KO BAO HƯ BỂ 35.000" at bounding box center [553, 331] width 1012 height 54
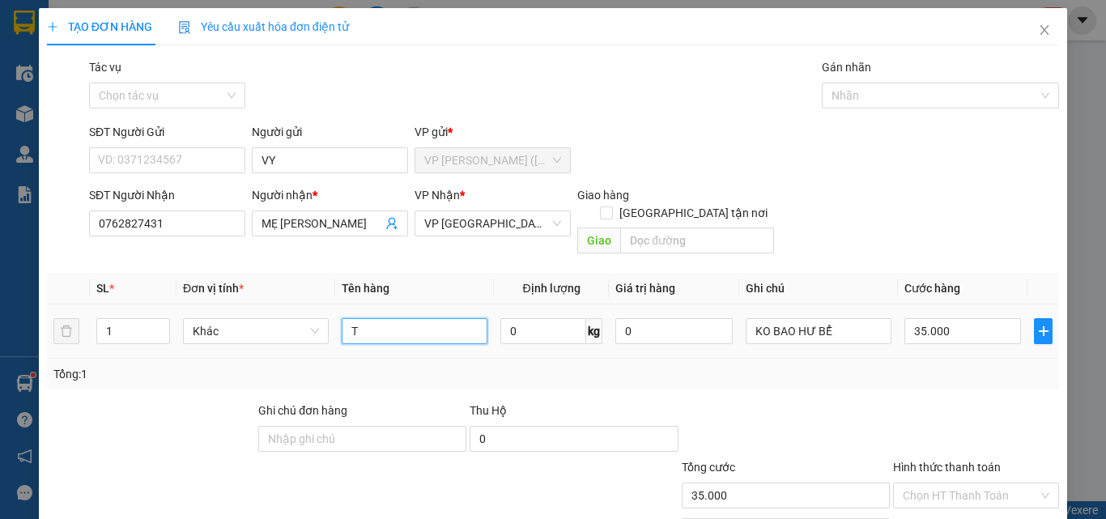
scroll to position [0, 0]
type input "THÙNG KK"
click at [972, 318] on input "35.000" at bounding box center [962, 331] width 117 height 26
type input "4"
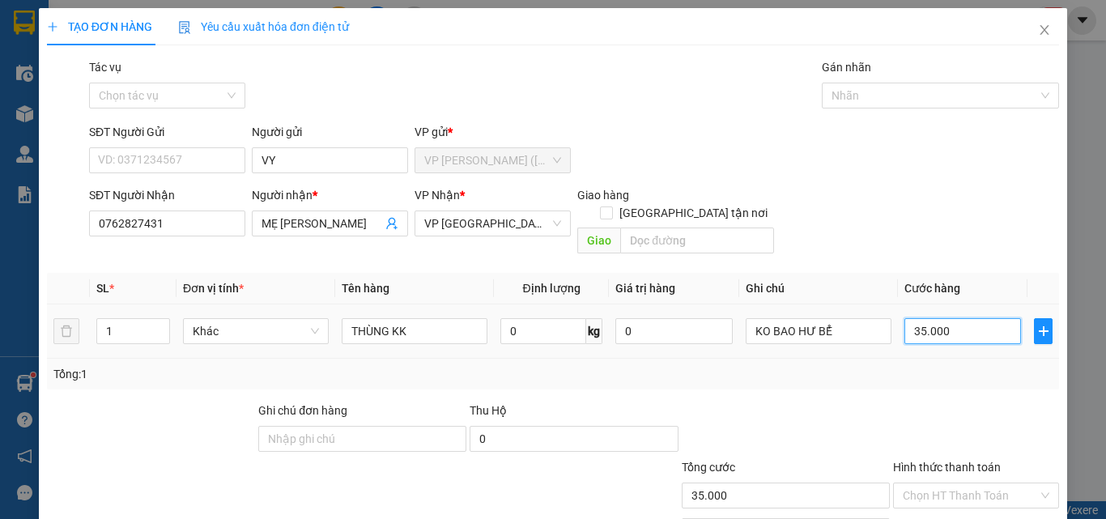
type input "4"
type input "40"
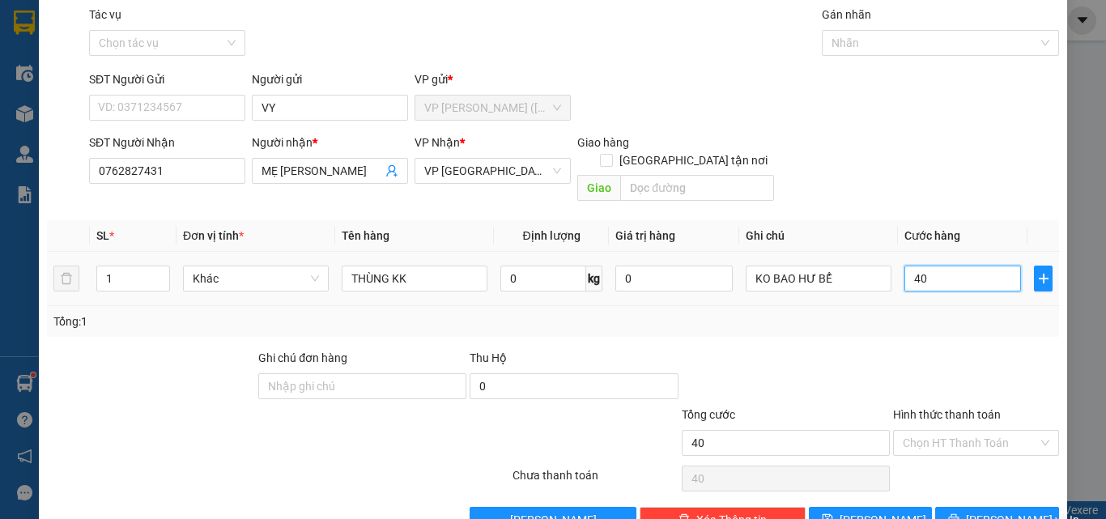
scroll to position [80, 0]
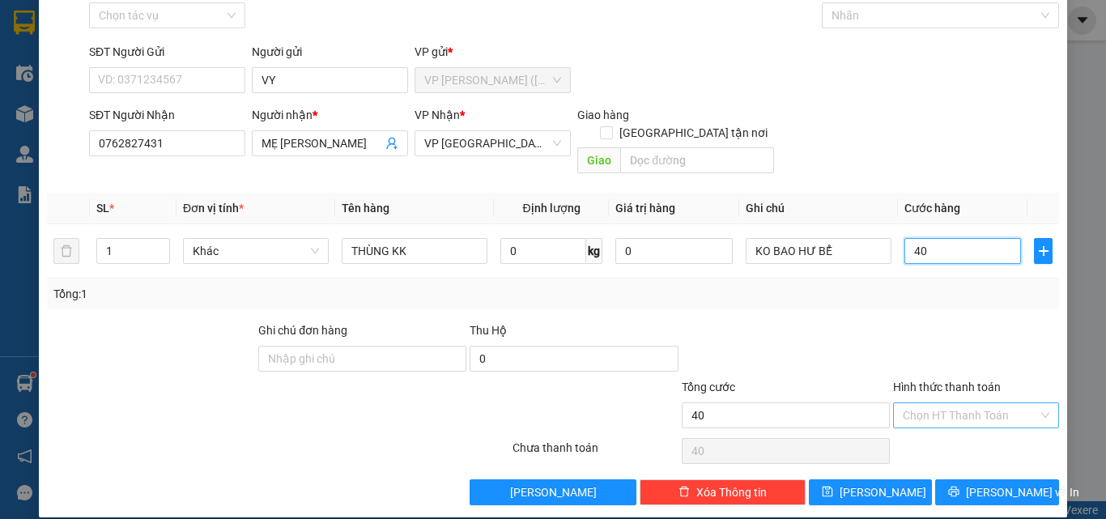
type input "40"
type input "40.000"
click at [954, 408] on input "Hình thức thanh toán" at bounding box center [970, 415] width 135 height 24
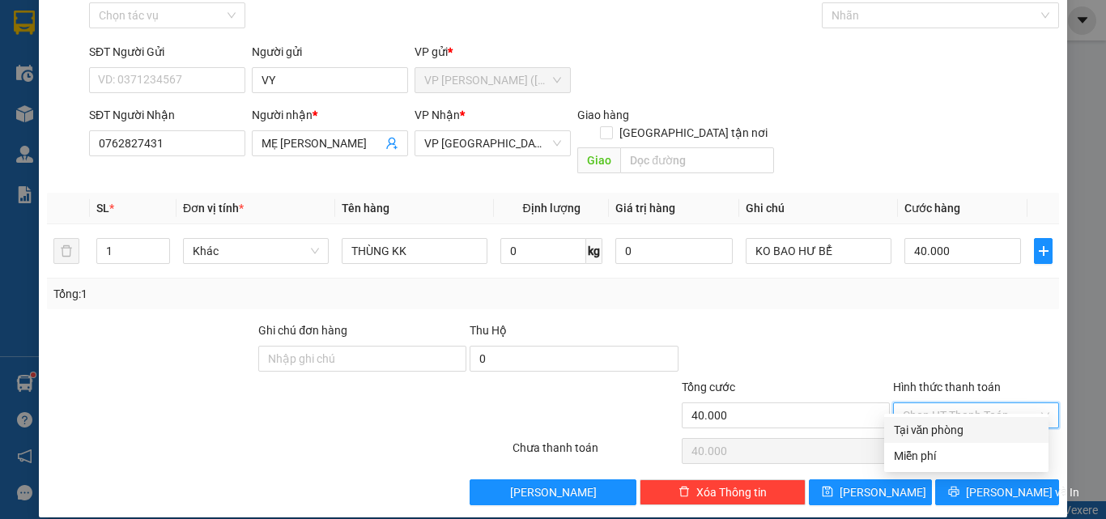
click at [947, 430] on div "Tại văn phòng" at bounding box center [966, 430] width 145 height 18
type input "0"
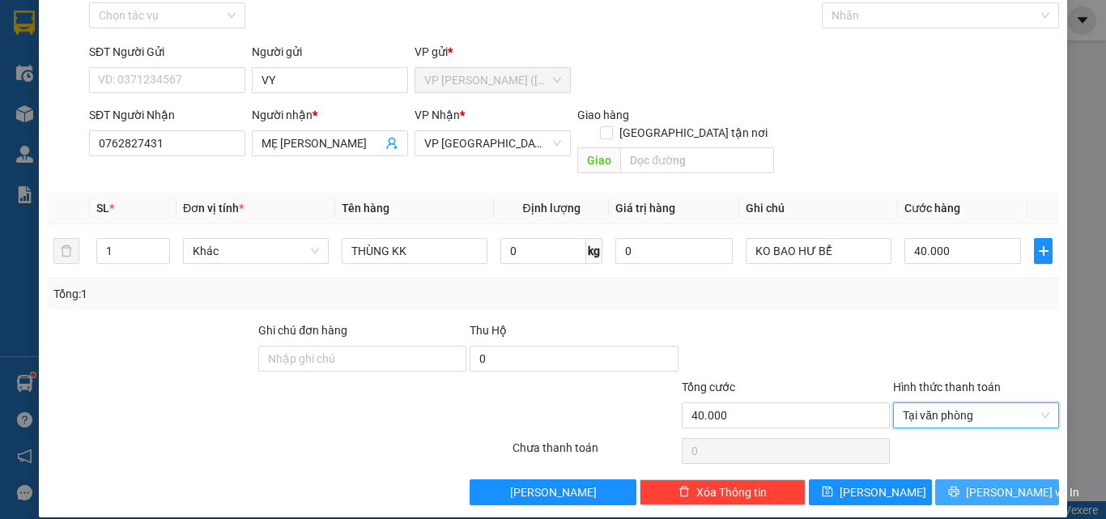
click at [955, 486] on icon "printer" at bounding box center [953, 491] width 11 height 11
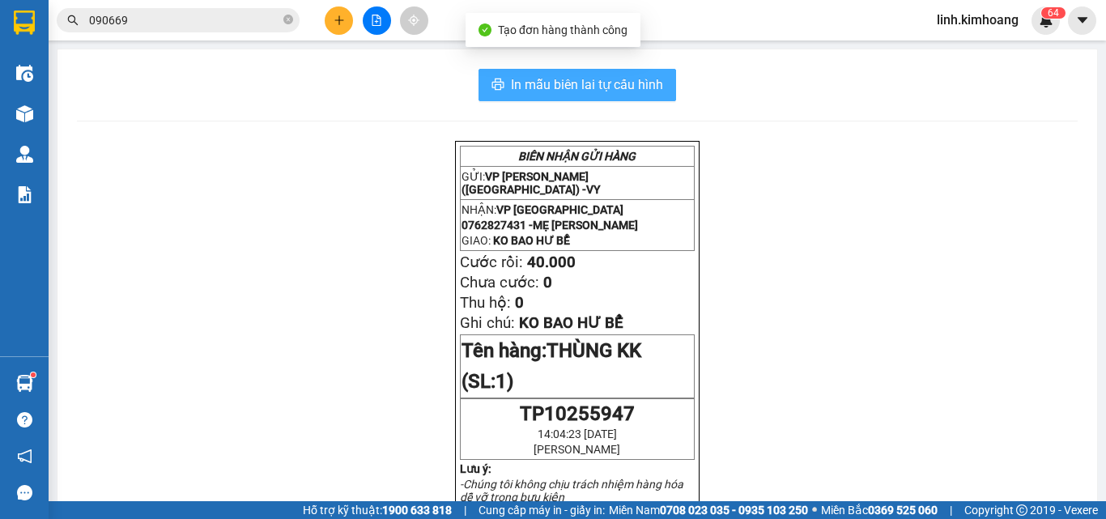
click at [608, 84] on span "In mẫu biên lai tự cấu hình" at bounding box center [587, 84] width 152 height 20
